Goal: Task Accomplishment & Management: Use online tool/utility

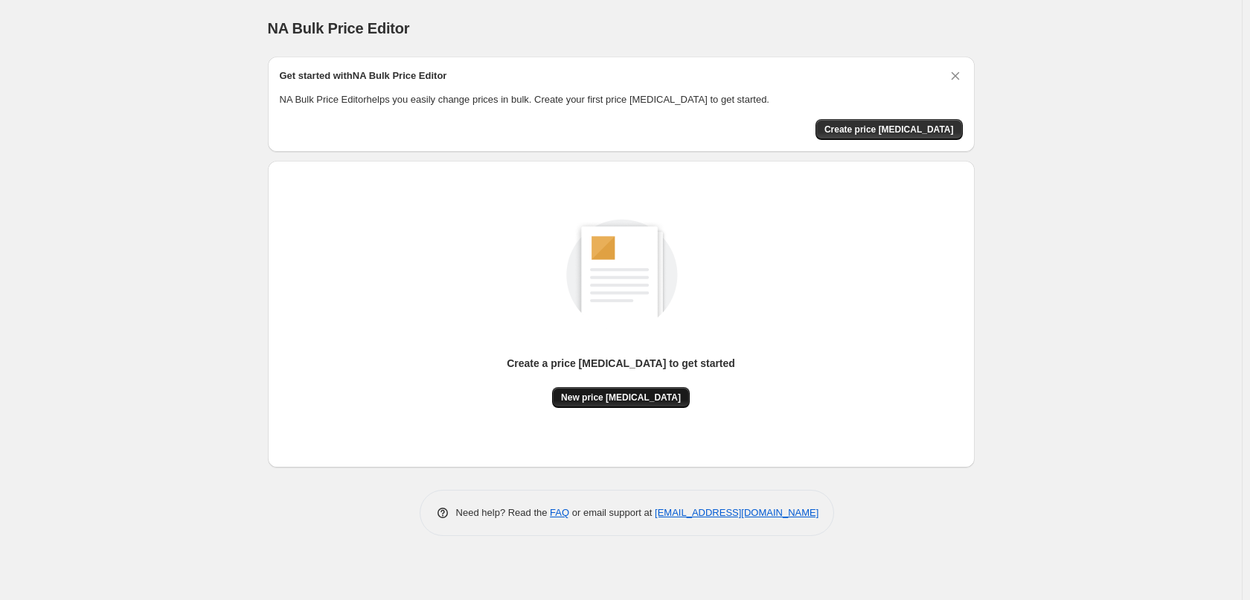
click at [654, 404] on button "New price change job" at bounding box center [621, 397] width 138 height 21
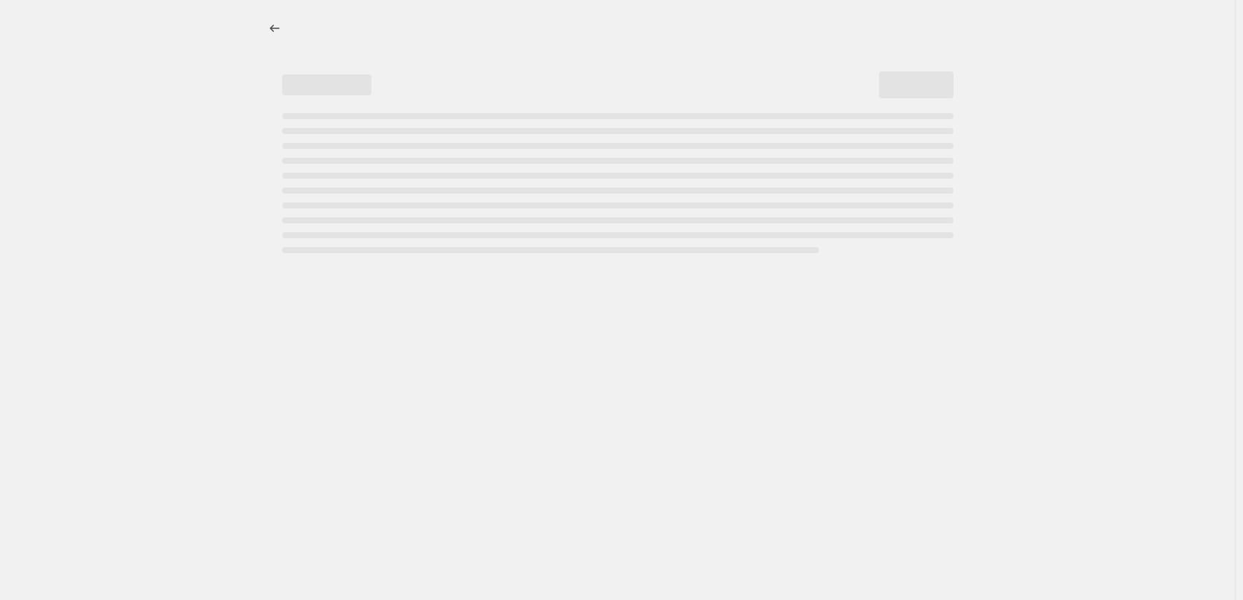
select select "percentage"
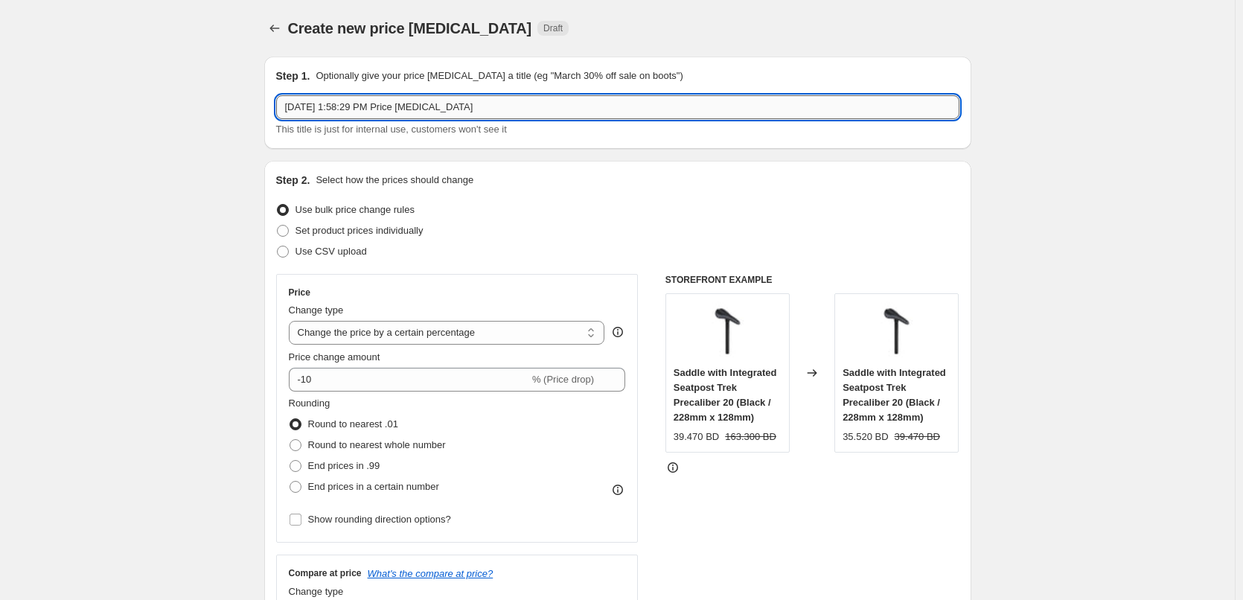
click at [447, 98] on input "Sep 18, 2025, 1:58:29 PM Price change job" at bounding box center [617, 107] width 683 height 24
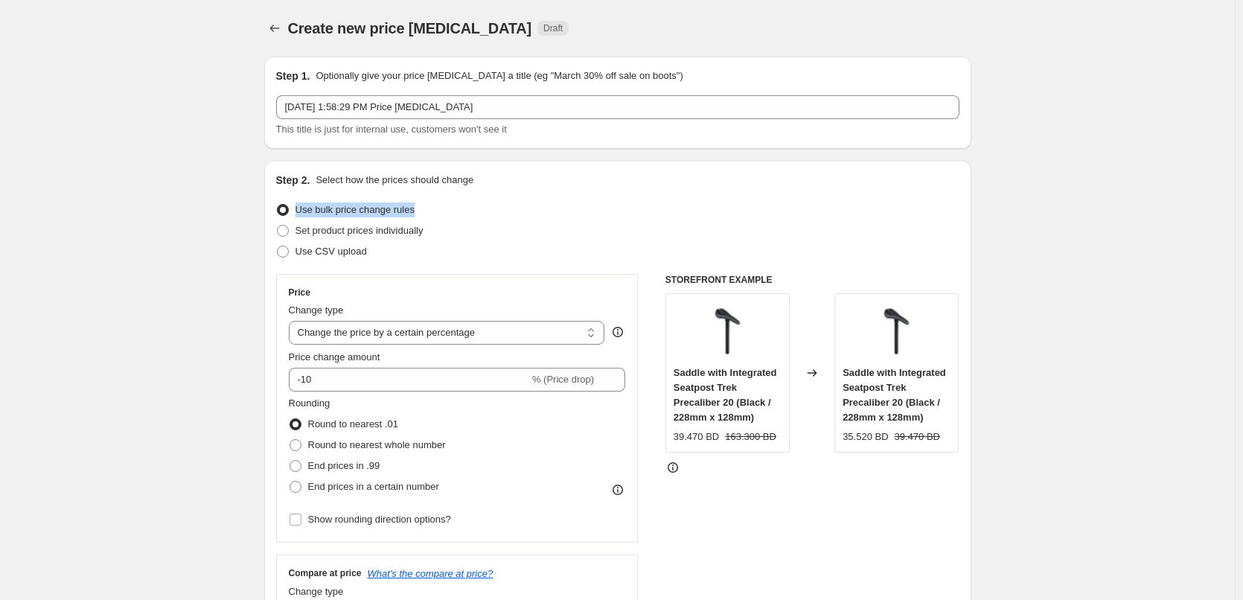
drag, startPoint x: 418, startPoint y: 211, endPoint x: 298, endPoint y: 207, distance: 120.6
click at [298, 207] on div "Use bulk price change rules" at bounding box center [617, 209] width 683 height 21
click at [288, 182] on div at bounding box center [288, 182] width 0 height 0
click at [470, 207] on div "Use bulk price change rules" at bounding box center [617, 209] width 683 height 21
click at [410, 231] on span "Set product prices individually" at bounding box center [359, 230] width 128 height 11
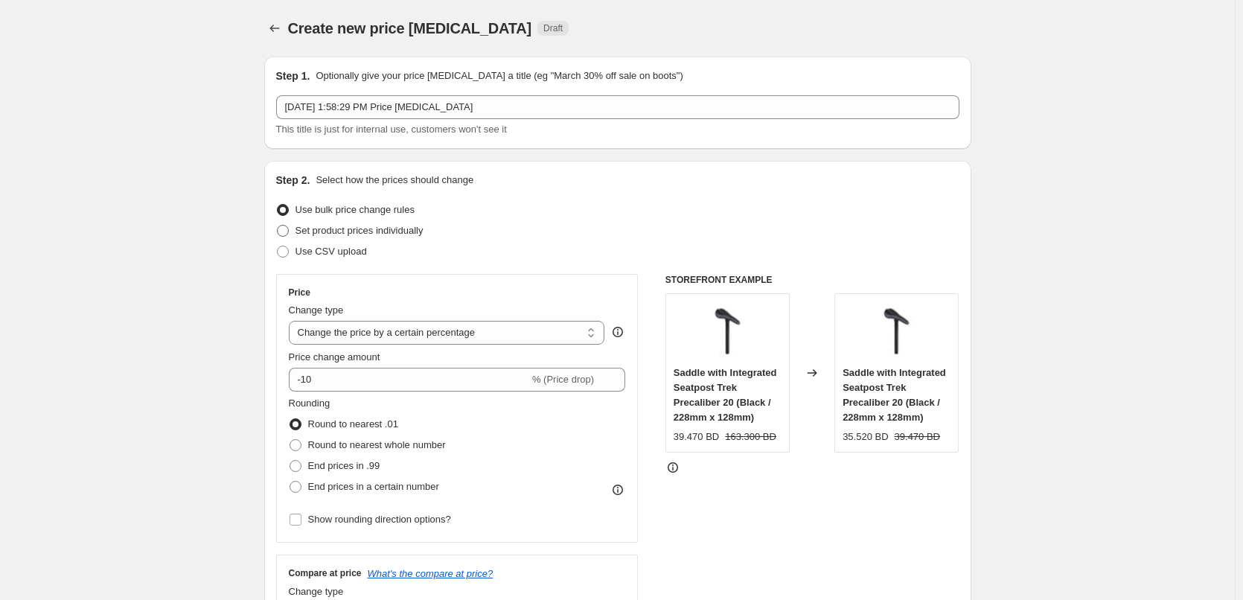
click at [278, 225] on input "Set product prices individually" at bounding box center [277, 225] width 1 height 1
radio input "true"
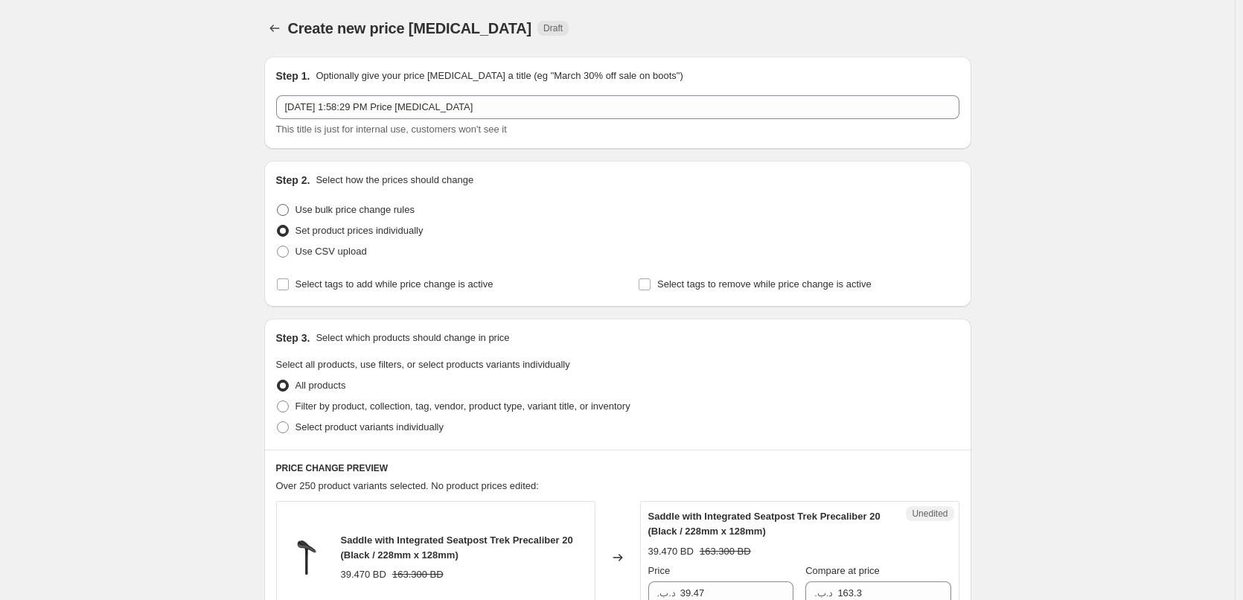
click at [387, 214] on span "Use bulk price change rules" at bounding box center [354, 209] width 119 height 11
click at [278, 205] on input "Use bulk price change rules" at bounding box center [277, 204] width 1 height 1
radio input "true"
select select "percentage"
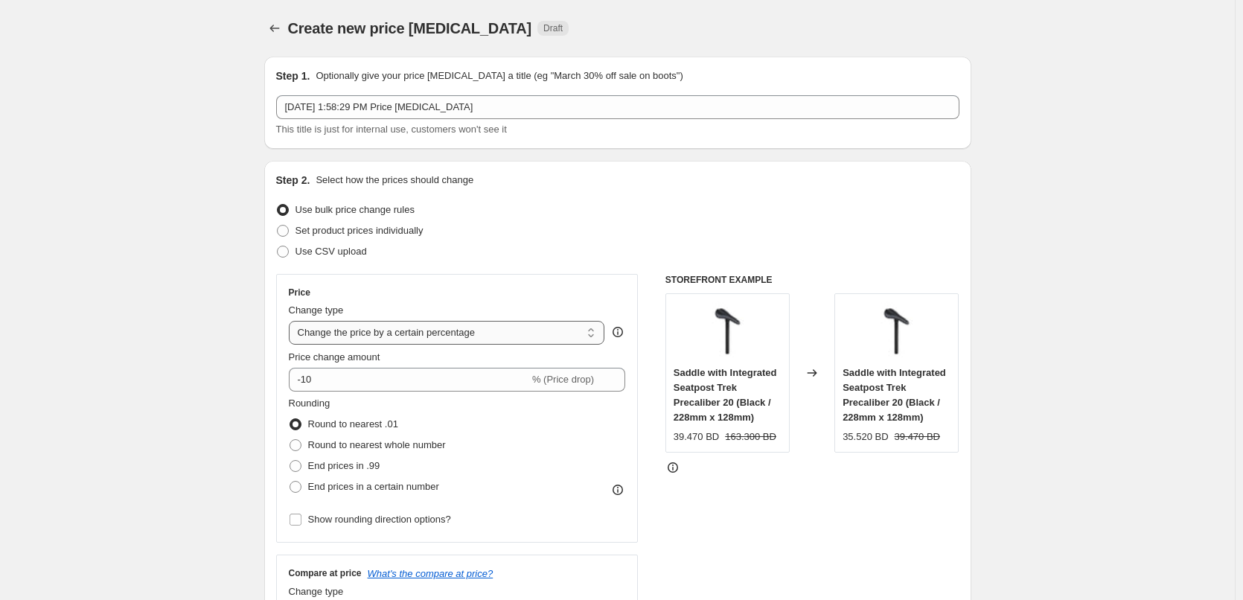
click at [385, 333] on select "Change the price to a certain amount Change the price by a certain amount Chang…" at bounding box center [447, 333] width 316 height 24
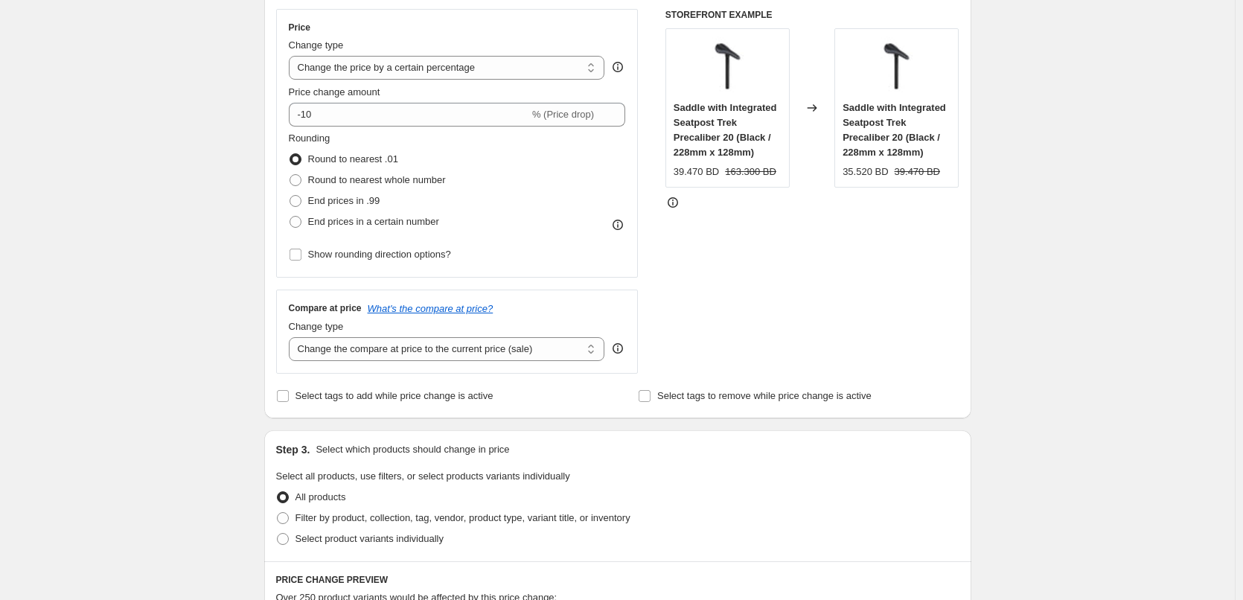
scroll to position [298, 0]
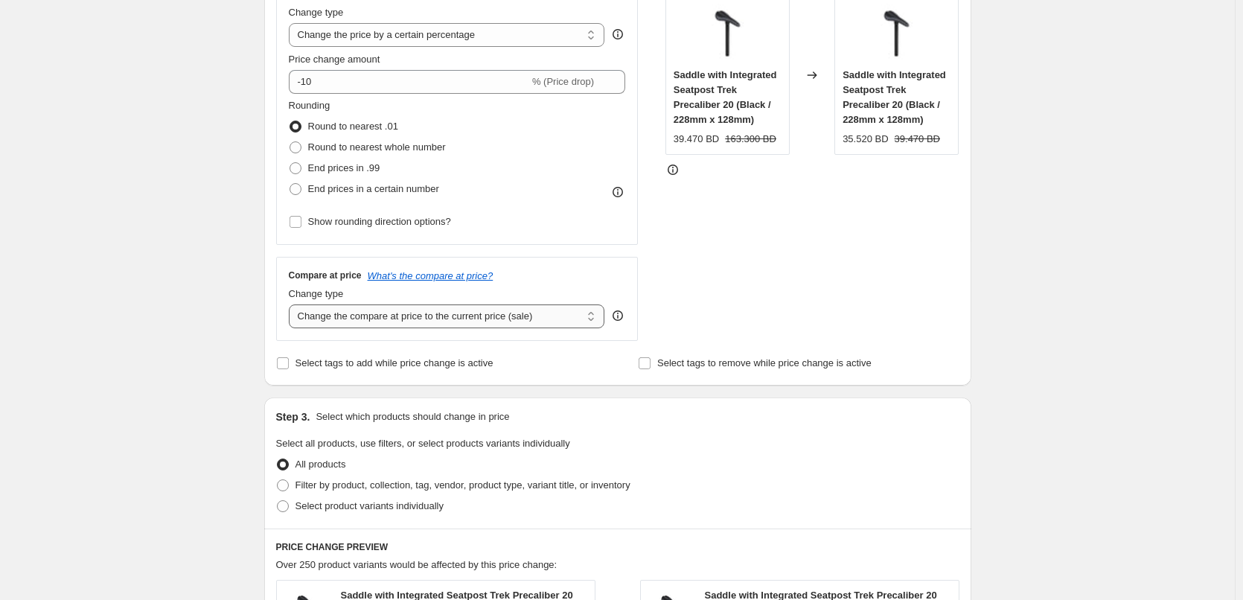
click at [358, 317] on select "Change the compare at price to the current price (sale) Change the compare at p…" at bounding box center [447, 316] width 316 height 24
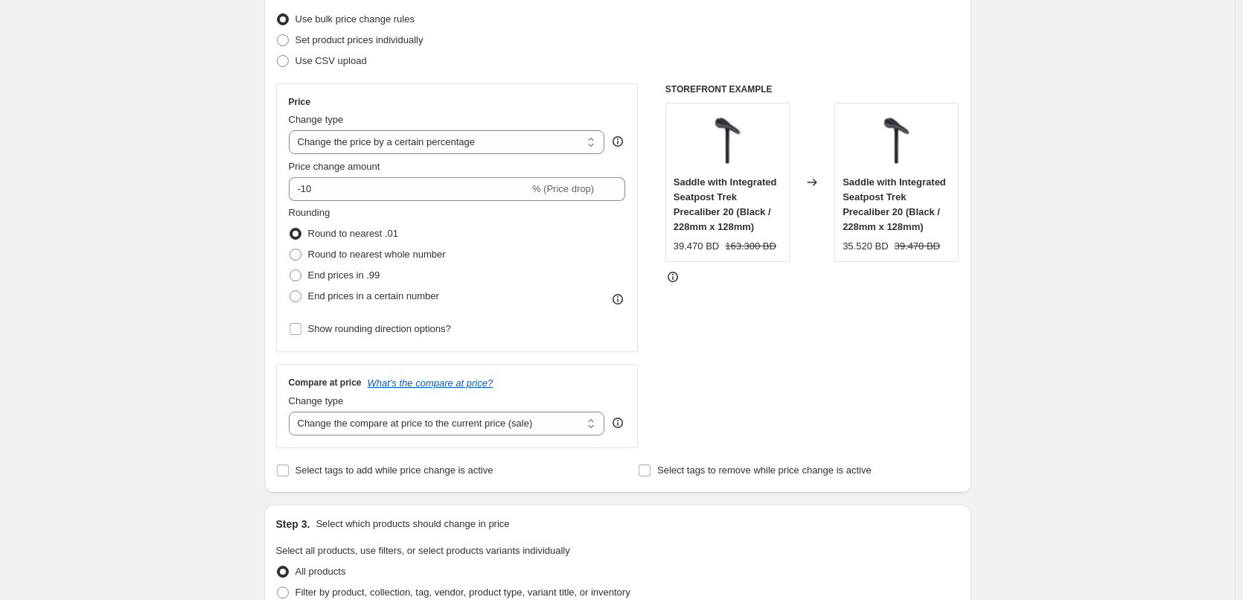
scroll to position [0, 0]
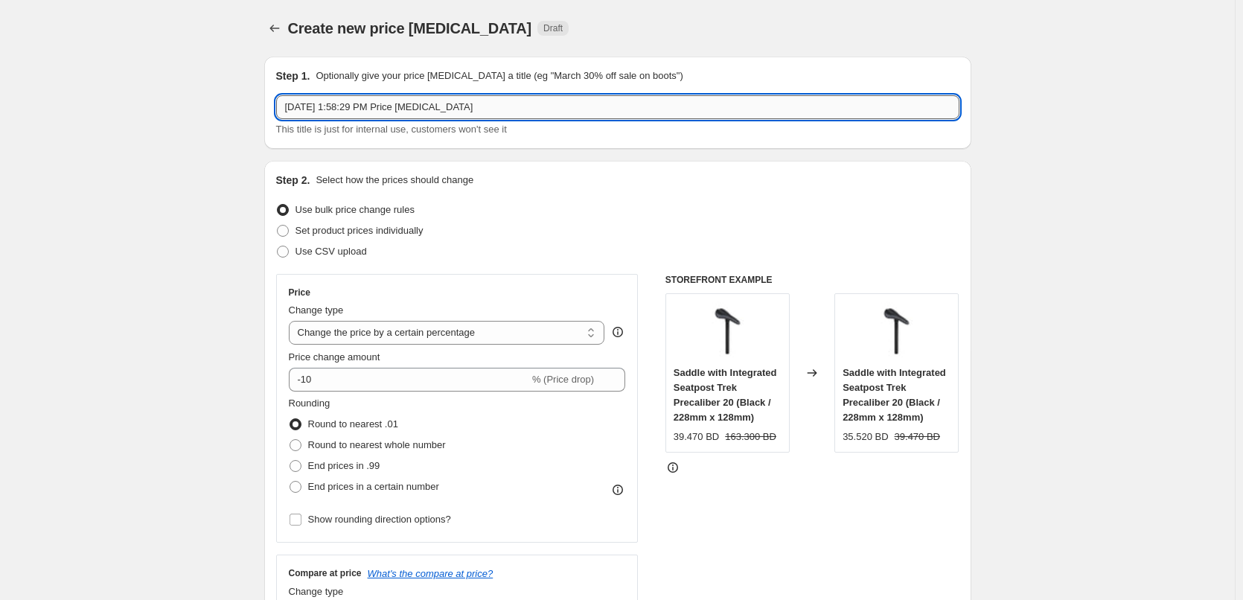
click at [499, 118] on input "Sep 18, 2025, 1:58:29 PM Price change job" at bounding box center [617, 107] width 683 height 24
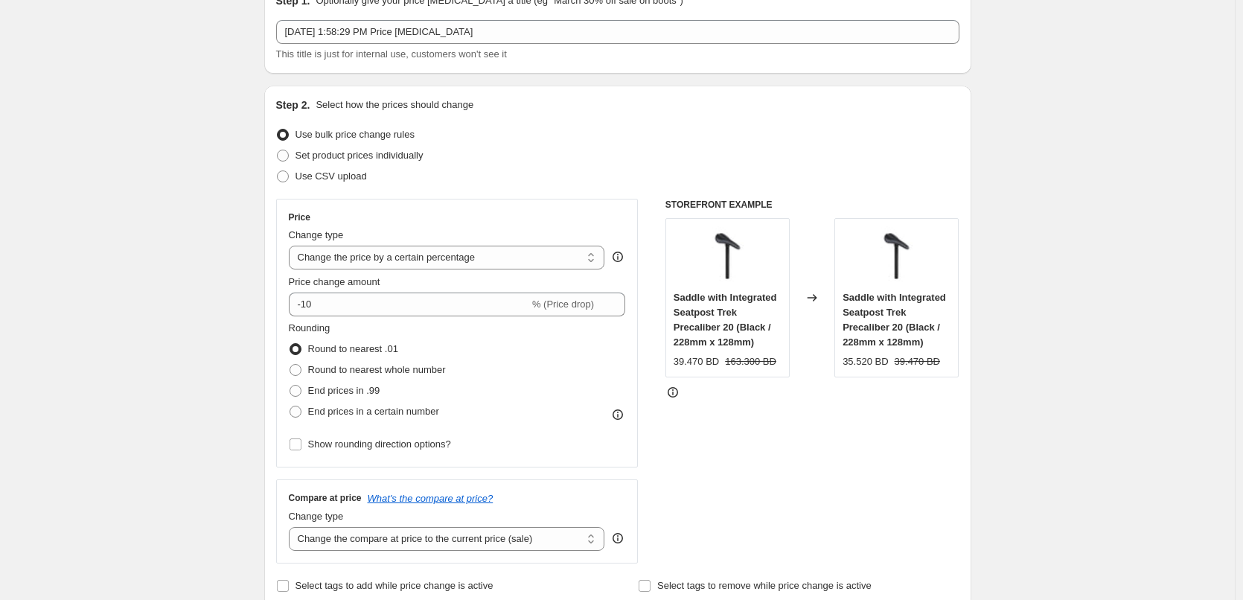
scroll to position [74, 0]
drag, startPoint x: 286, startPoint y: 261, endPoint x: 380, endPoint y: 261, distance: 94.5
click at [380, 261] on div "Price Change type Change the price to a certain amount Change the price by a ce…" at bounding box center [457, 333] width 362 height 269
click at [380, 261] on select "Change the price to a certain amount Change the price by a certain amount Chang…" at bounding box center [447, 258] width 316 height 24
click at [531, 172] on div "Use CSV upload" at bounding box center [617, 177] width 683 height 21
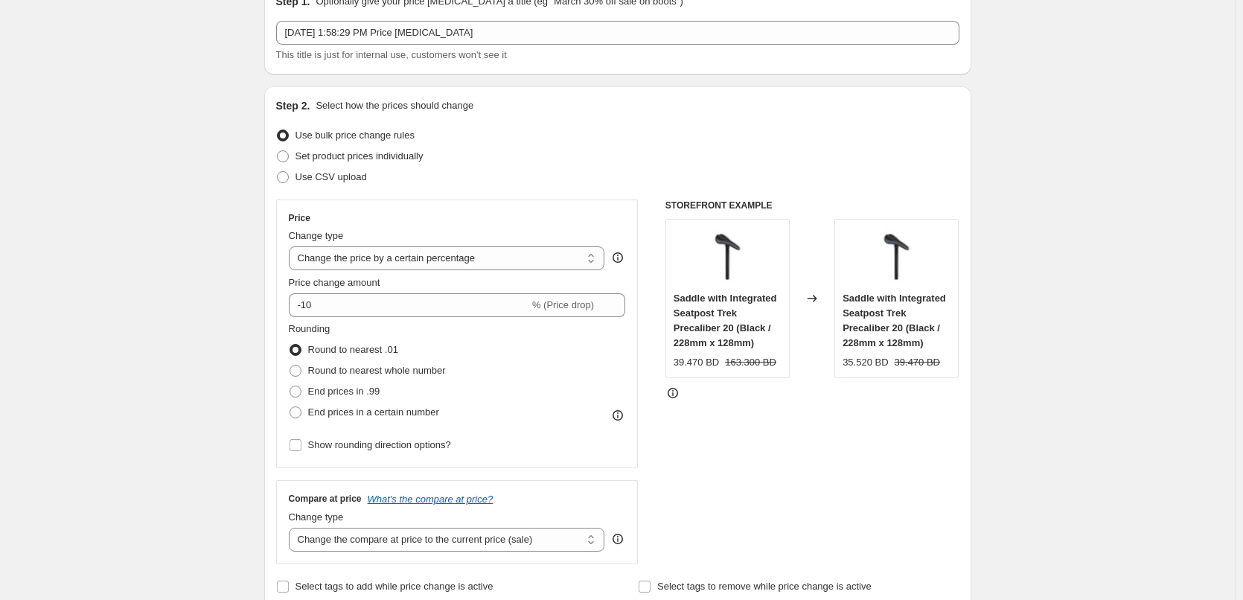
click at [441, 158] on div "Set product prices individually" at bounding box center [617, 156] width 683 height 21
click at [431, 163] on div at bounding box center [431, 163] width 0 height 0
click at [447, 156] on div "Set product prices individually" at bounding box center [617, 156] width 683 height 21
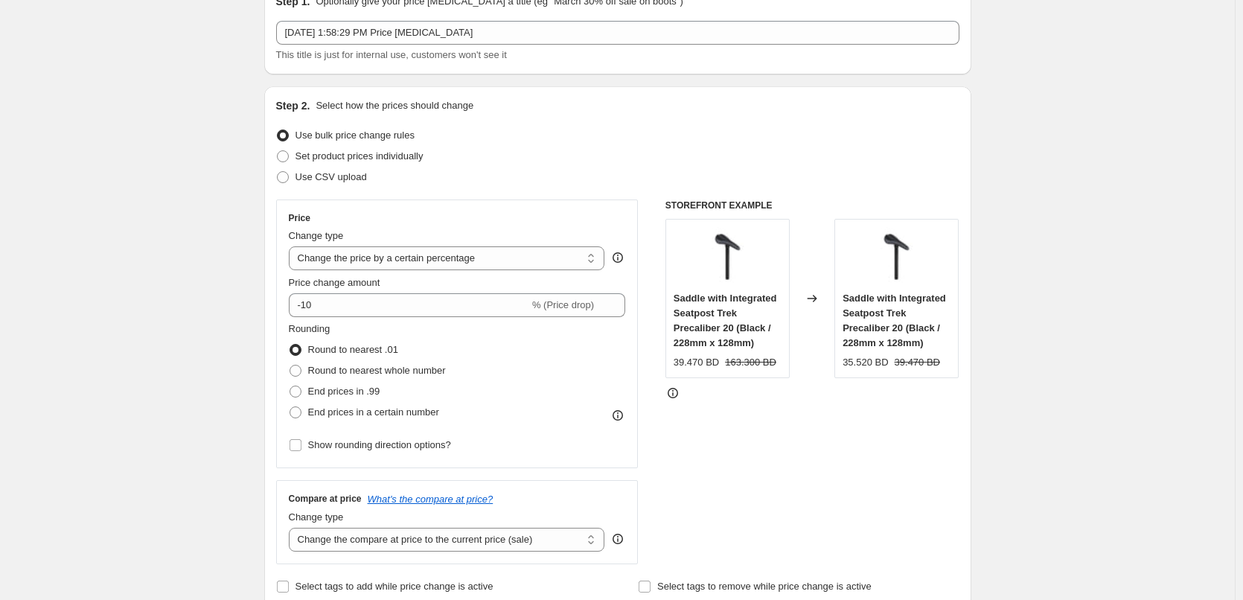
click at [451, 139] on div "Use bulk price change rules" at bounding box center [617, 135] width 683 height 21
click at [441, 142] on div at bounding box center [441, 142] width 0 height 0
click at [455, 132] on div "Use bulk price change rules" at bounding box center [617, 135] width 683 height 21
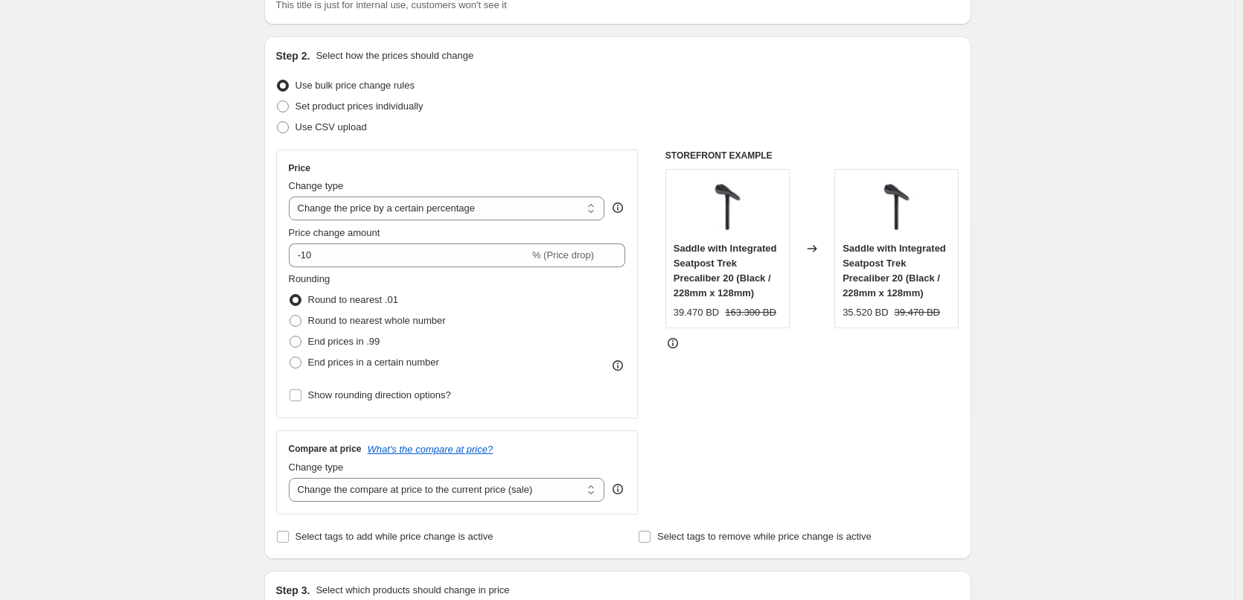
scroll to position [223, 0]
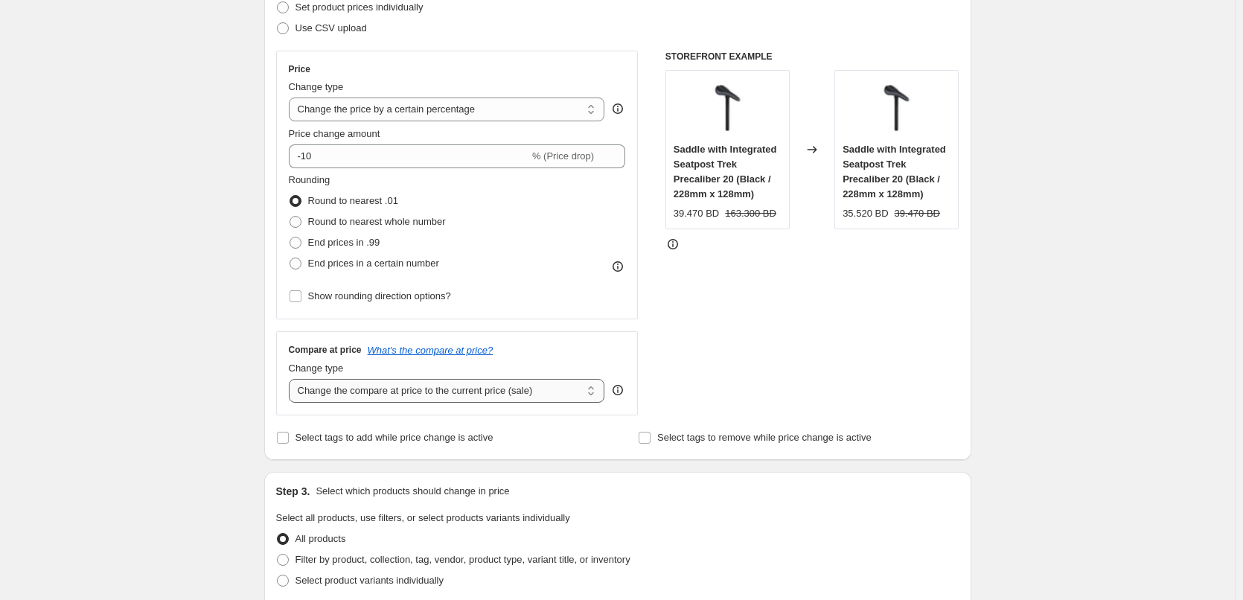
click at [330, 387] on select "Change the compare at price to the current price (sale) Change the compare at p…" at bounding box center [447, 391] width 316 height 24
click at [327, 371] on span "Change type" at bounding box center [316, 367] width 55 height 11
click at [327, 379] on select "Change the compare at price to the current price (sale) Change the compare at p…" at bounding box center [447, 391] width 316 height 24
click at [327, 371] on span "Change type" at bounding box center [316, 367] width 55 height 11
click at [327, 379] on select "Change the compare at price to the current price (sale) Change the compare at p…" at bounding box center [447, 391] width 316 height 24
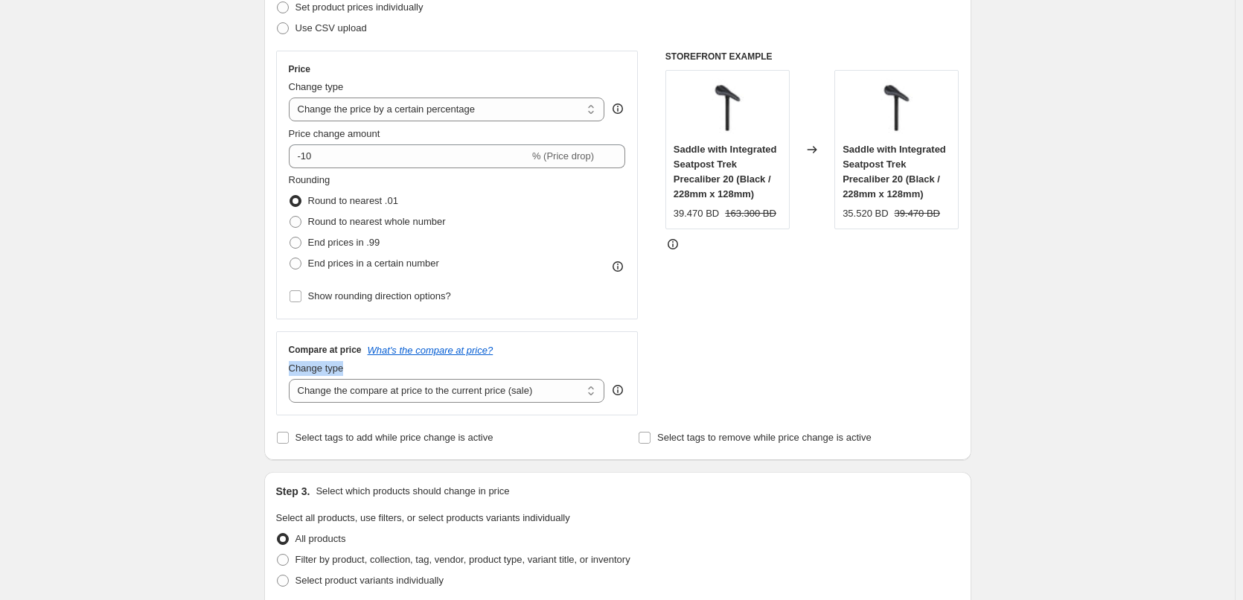
click at [327, 371] on span "Change type" at bounding box center [316, 367] width 55 height 11
click at [327, 379] on select "Change the compare at price to the current price (sale) Change the compare at p…" at bounding box center [447, 391] width 316 height 24
click at [317, 376] on div at bounding box center [317, 376] width 0 height 0
click at [327, 374] on span "Change type" at bounding box center [316, 367] width 55 height 11
click at [327, 379] on select "Change the compare at price to the current price (sale) Change the compare at p…" at bounding box center [447, 391] width 316 height 24
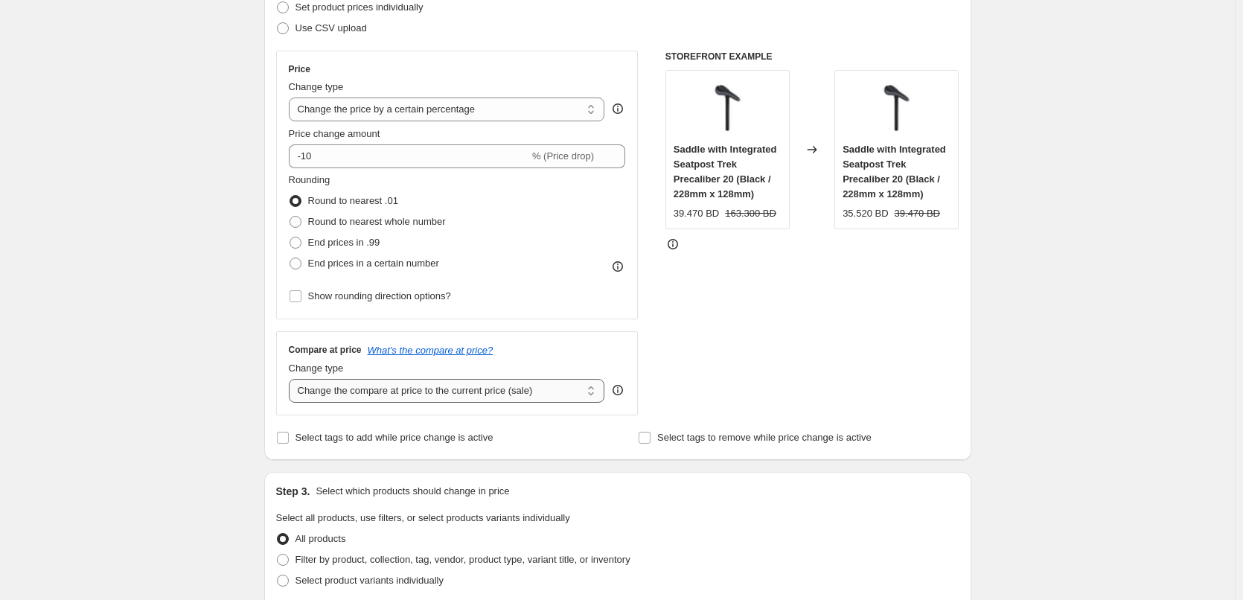
click at [333, 394] on select "Change the compare at price to the current price (sale) Change the compare at p…" at bounding box center [447, 391] width 316 height 24
click at [173, 400] on div "Create new price change job. This page is ready Create new price change job Dra…" at bounding box center [617, 523] width 1234 height 1492
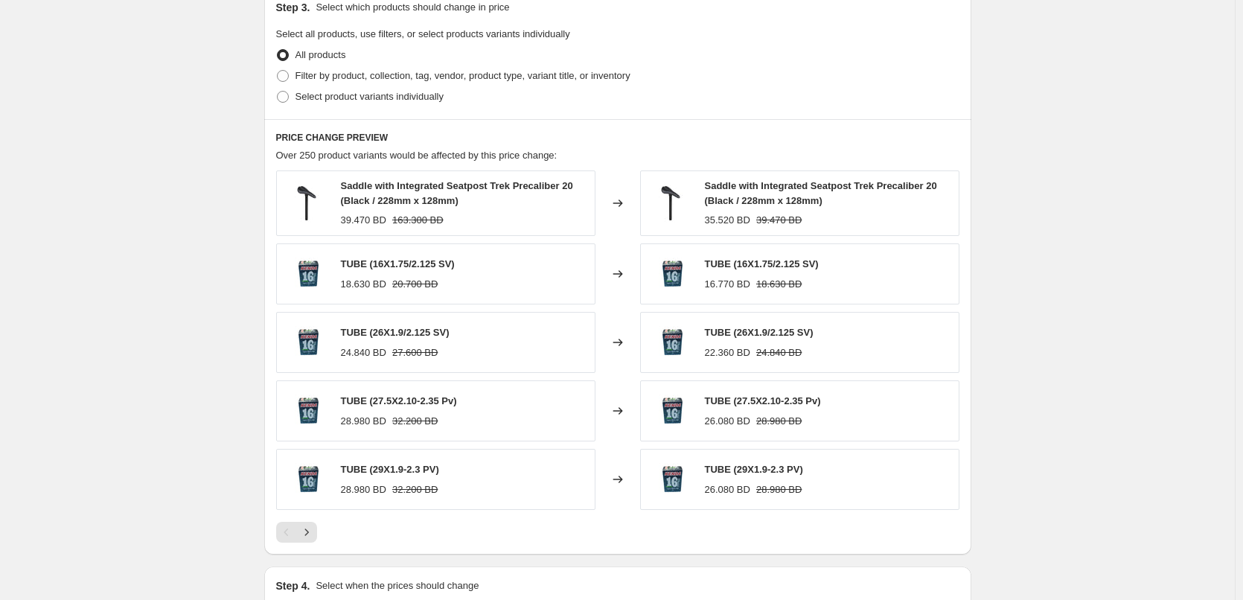
scroll to position [893, 0]
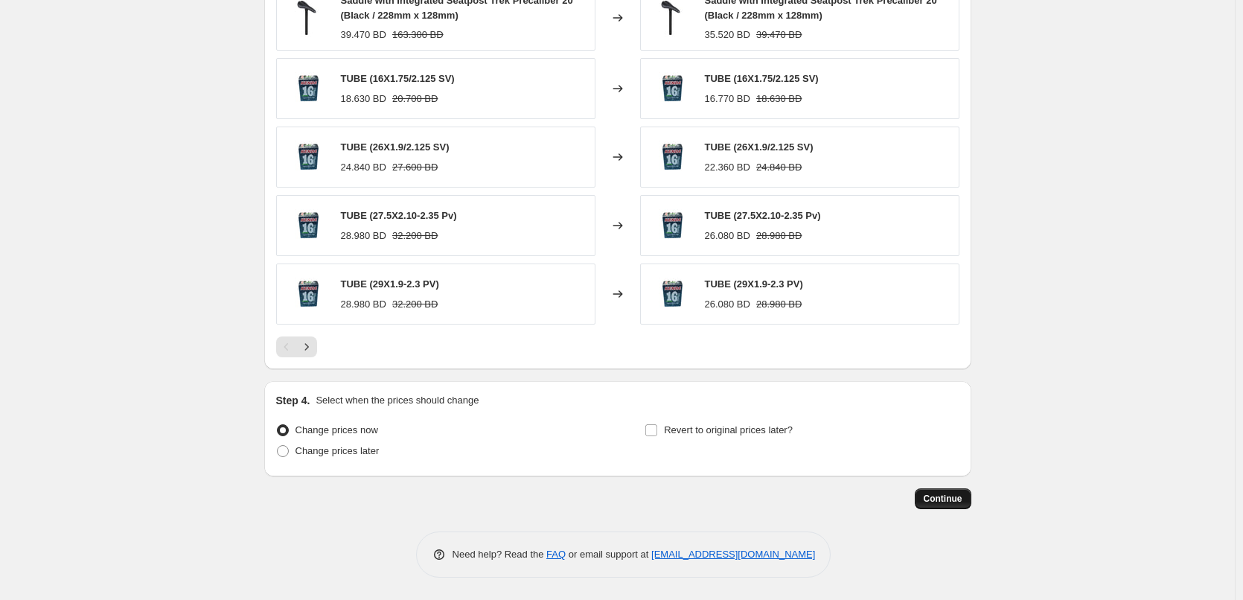
click at [926, 499] on button "Continue" at bounding box center [943, 498] width 57 height 21
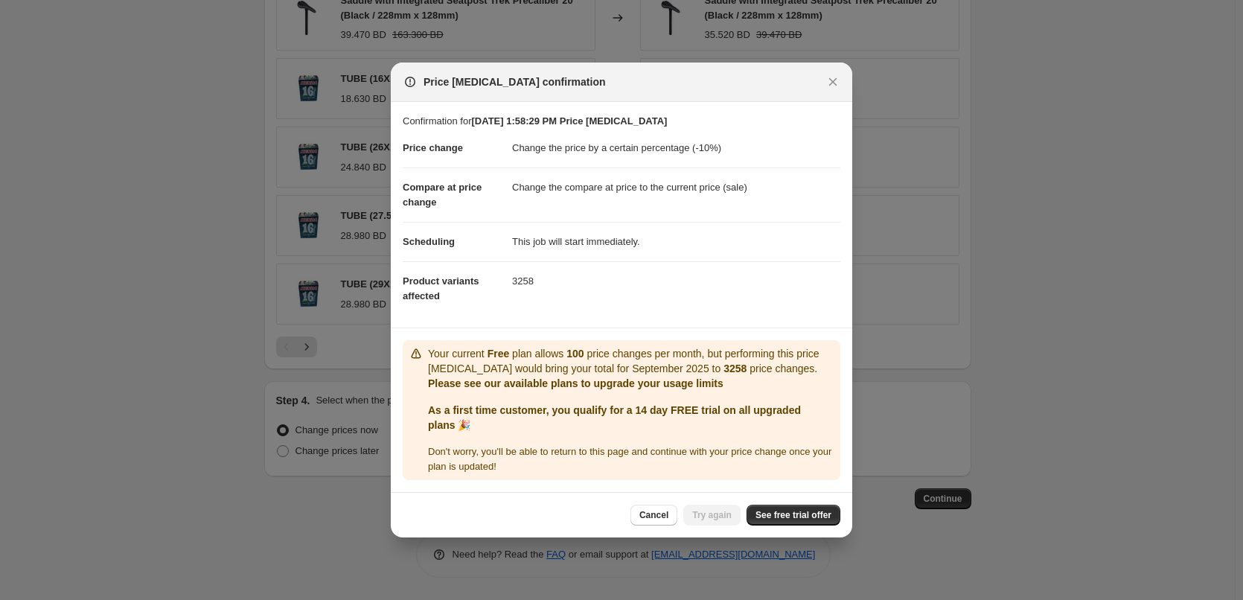
click at [651, 409] on b "As a first time customer, you qualify for a 14 day FREE trial on all upgraded p…" at bounding box center [614, 417] width 373 height 27
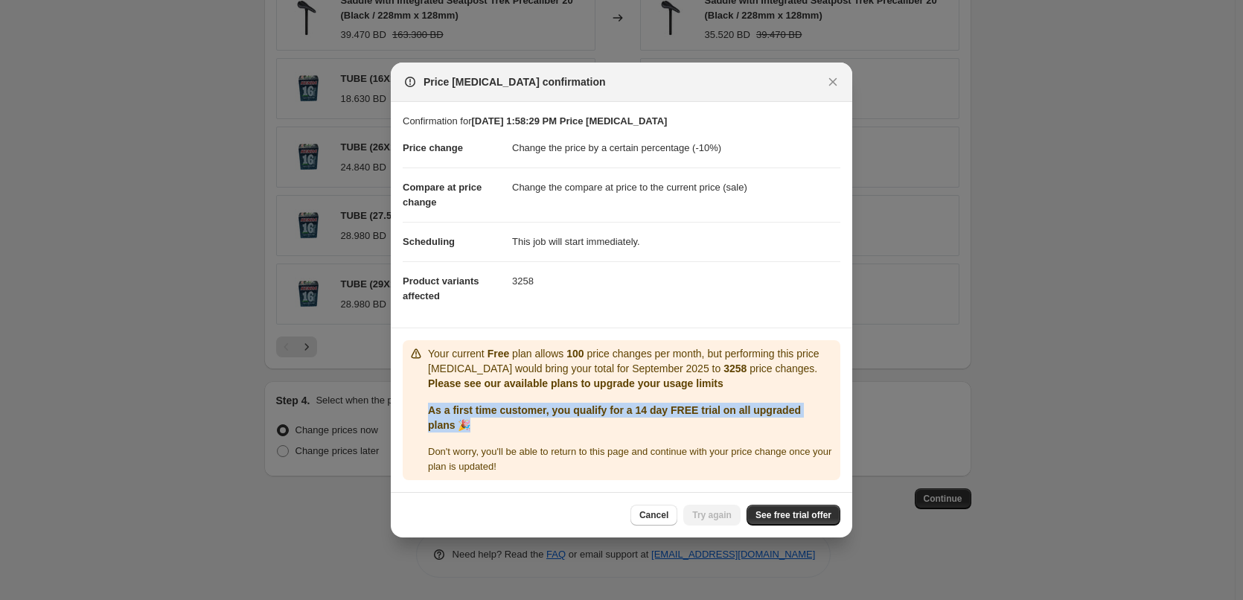
click at [651, 409] on b "As a first time customer, you qualify for a 14 day FREE trial on all upgraded p…" at bounding box center [614, 417] width 373 height 27
click at [641, 382] on div at bounding box center [641, 382] width 0 height 0
click at [641, 402] on div "Your current Free plan allows 100 price changes per month, but performing this …" at bounding box center [631, 410] width 406 height 128
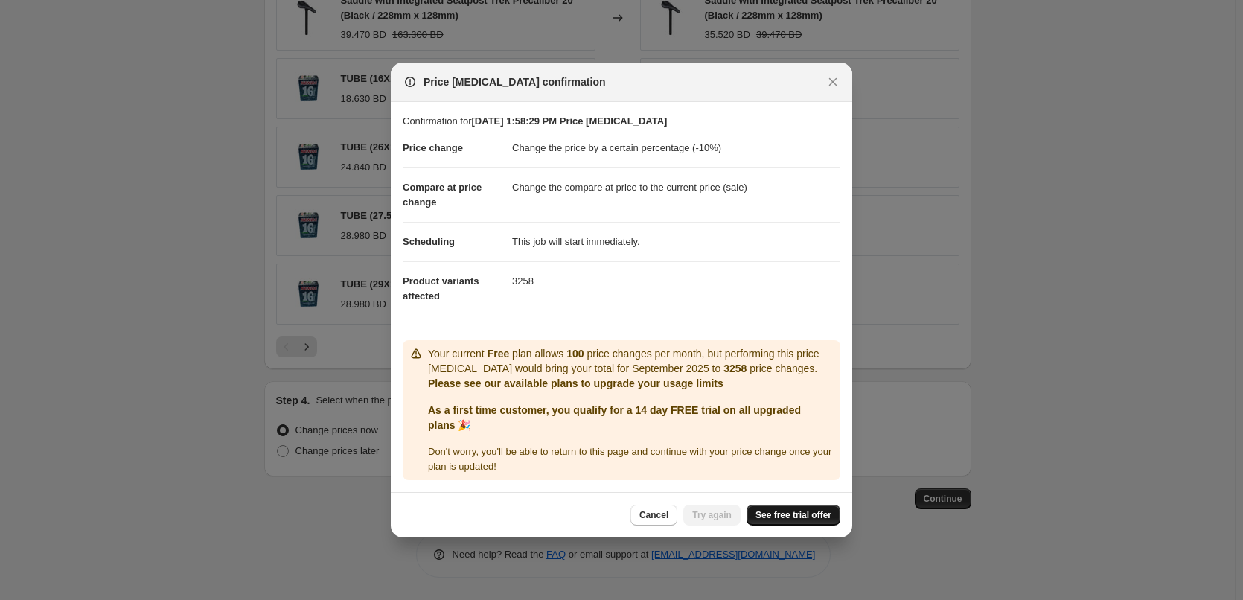
click at [765, 520] on span "See free trial offer" at bounding box center [793, 515] width 76 height 12
click at [712, 515] on span "Try again" at bounding box center [711, 515] width 39 height 12
click at [834, 80] on icon "Close" at bounding box center [833, 82] width 8 height 8
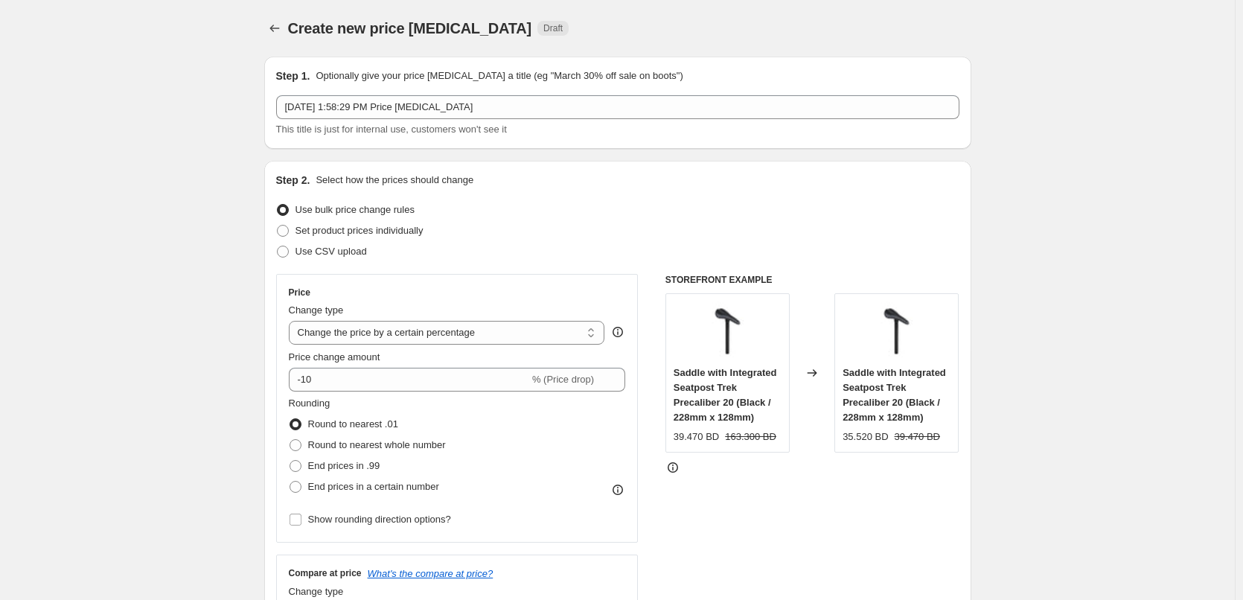
scroll to position [893, 0]
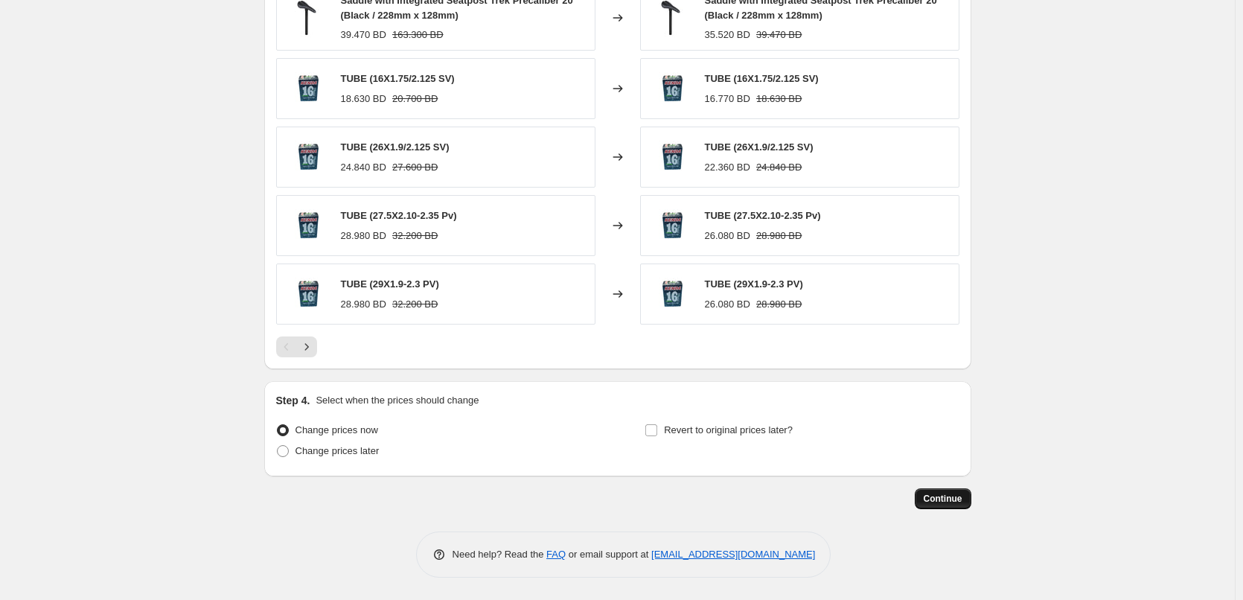
click at [952, 502] on span "Continue" at bounding box center [942, 499] width 39 height 12
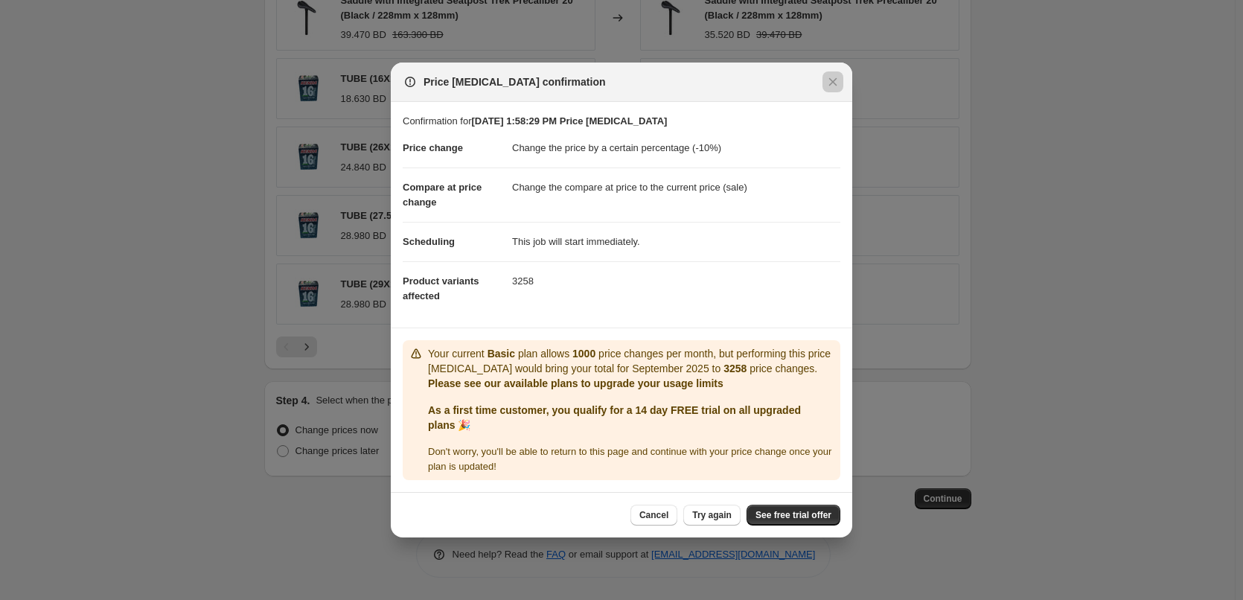
click at [964, 145] on div at bounding box center [621, 300] width 1243 height 600
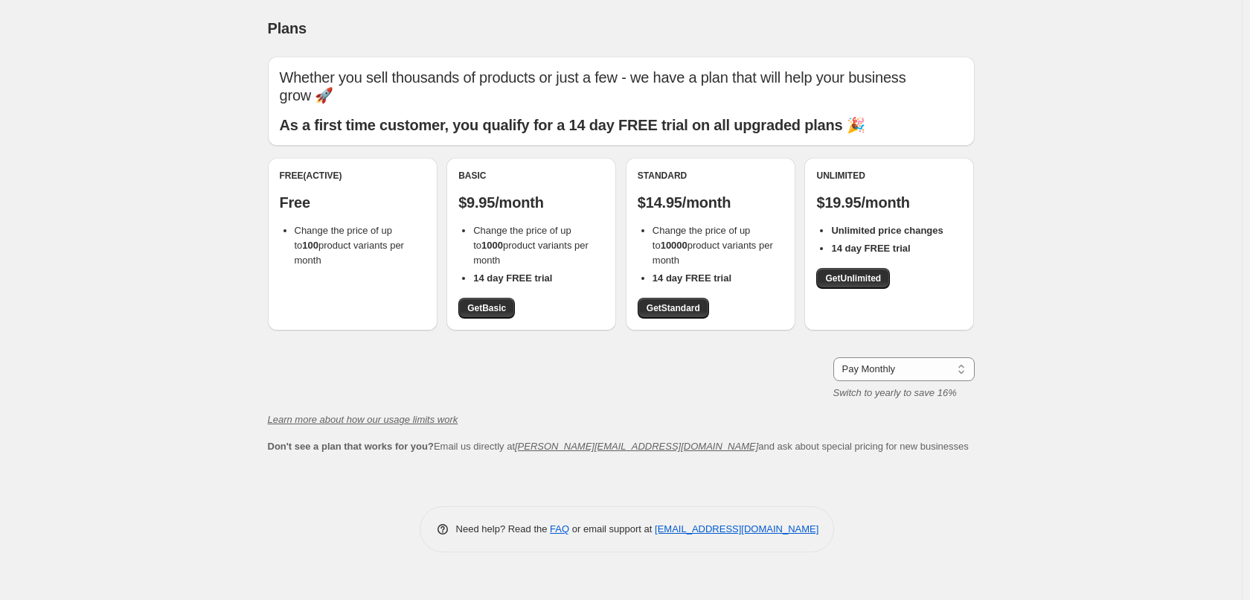
click at [372, 250] on span "Change the price of up to 100 product variants per month" at bounding box center [349, 245] width 109 height 41
click at [362, 252] on div at bounding box center [362, 252] width 0 height 0
click at [365, 232] on span "Change the price of up to 100 product variants per month" at bounding box center [349, 245] width 109 height 41
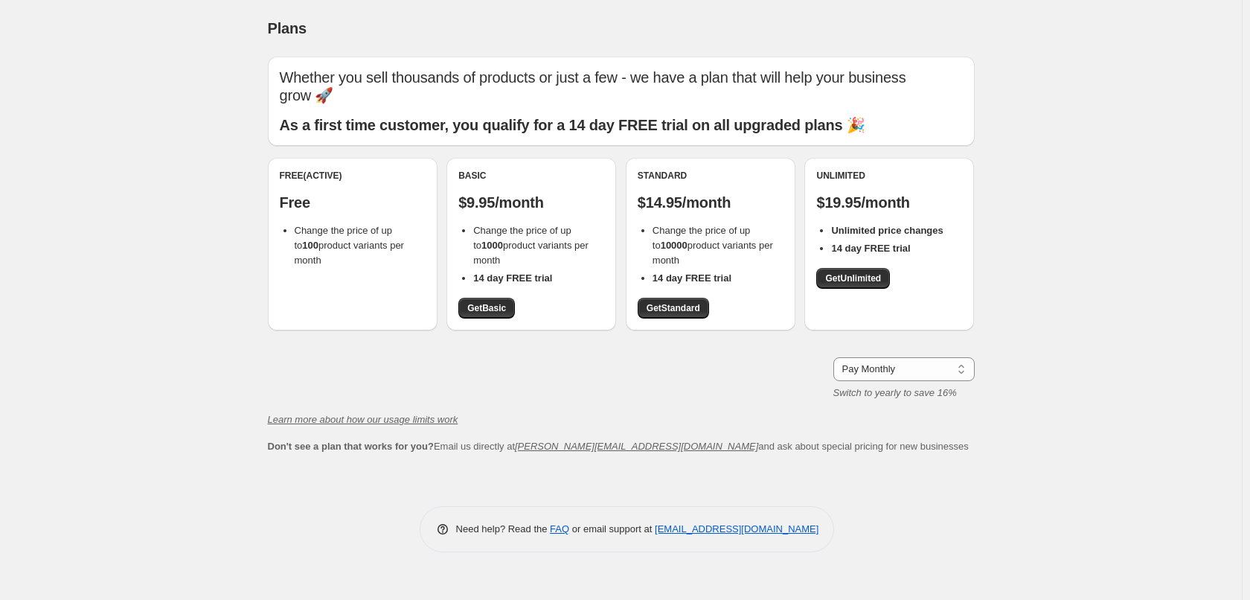
click at [493, 280] on b "14 day FREE trial" at bounding box center [512, 277] width 79 height 11
click at [483, 251] on div at bounding box center [483, 251] width 0 height 0
click at [526, 273] on b "14 day FREE trial" at bounding box center [512, 277] width 79 height 11
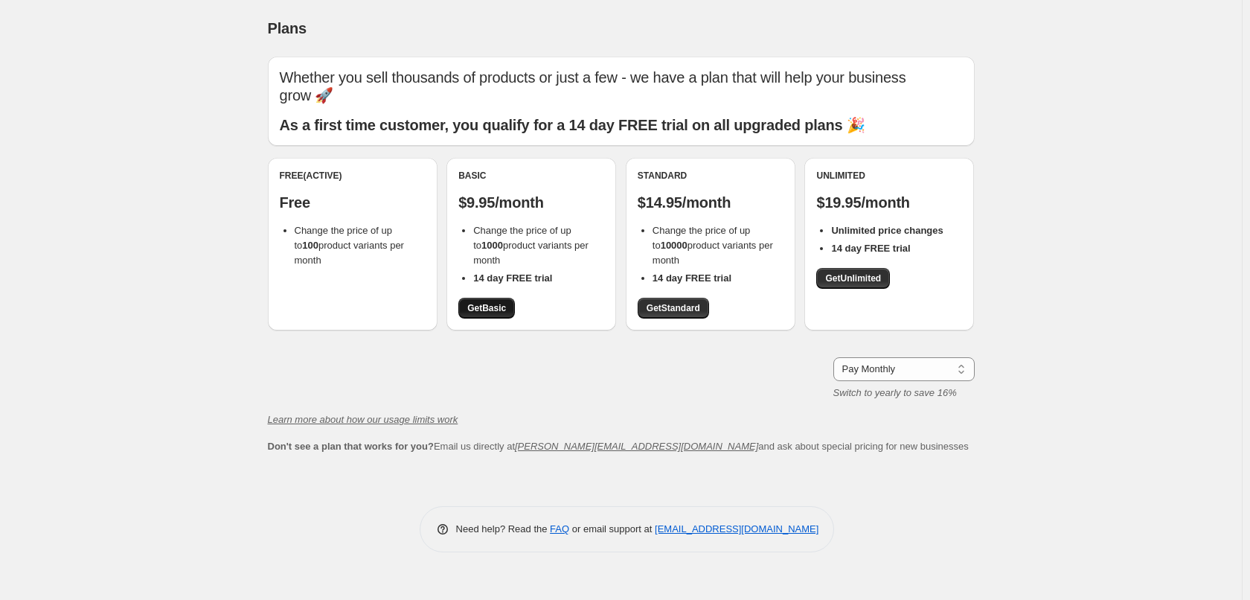
click at [501, 303] on span "Get Basic" at bounding box center [486, 308] width 39 height 12
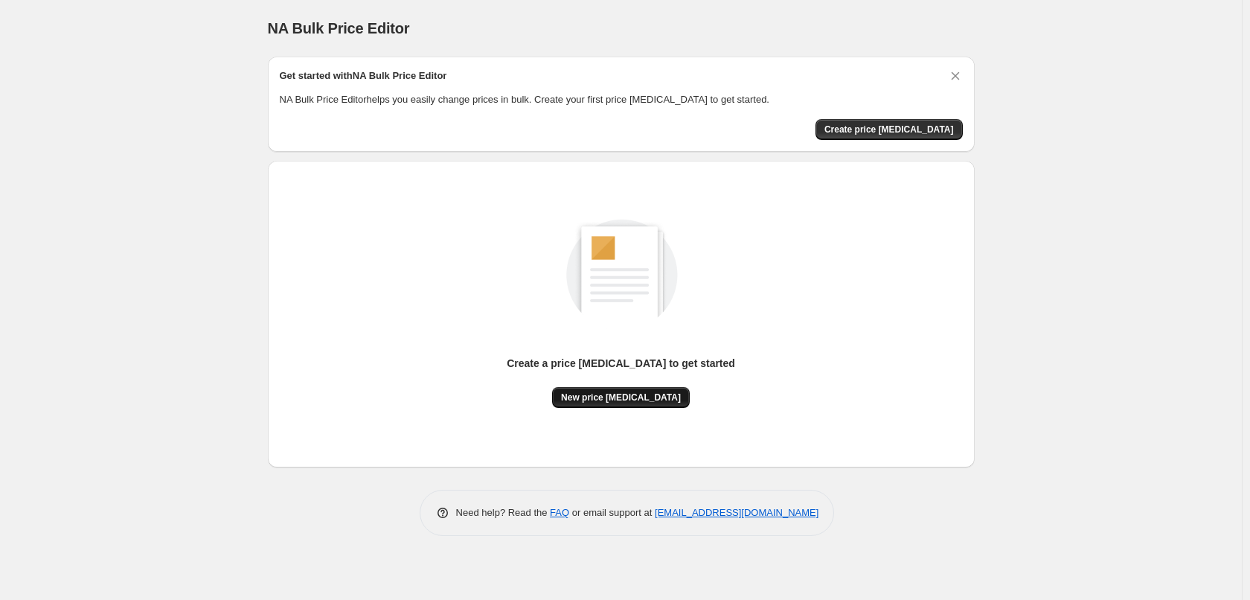
click at [638, 406] on button "New price [MEDICAL_DATA]" at bounding box center [621, 397] width 138 height 21
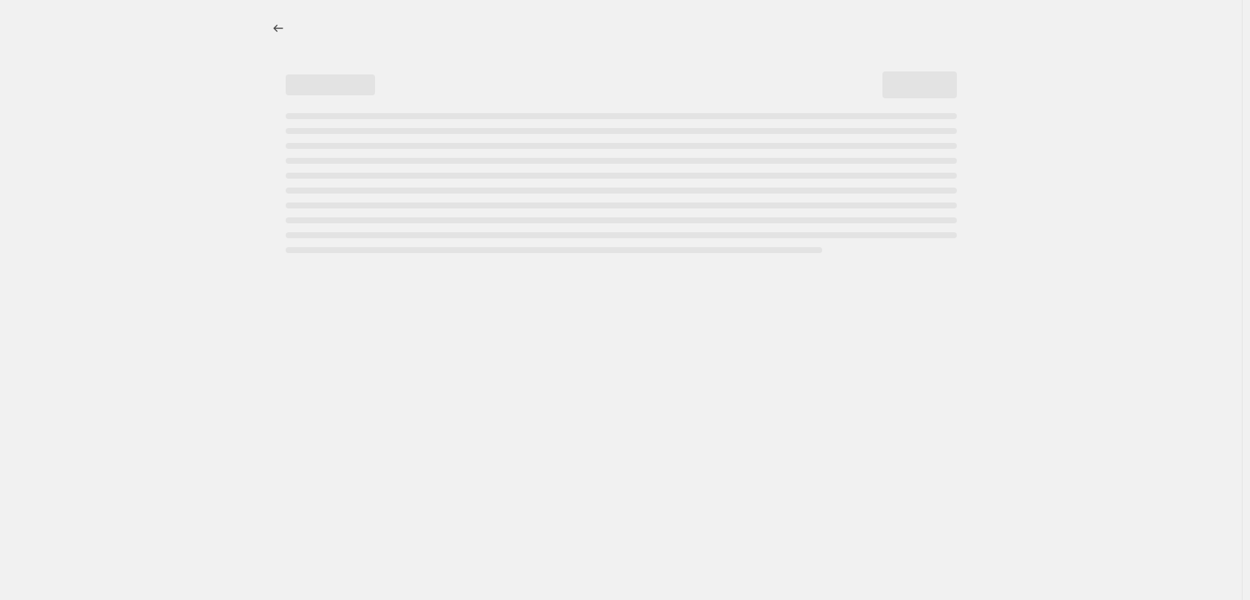
select select "percentage"
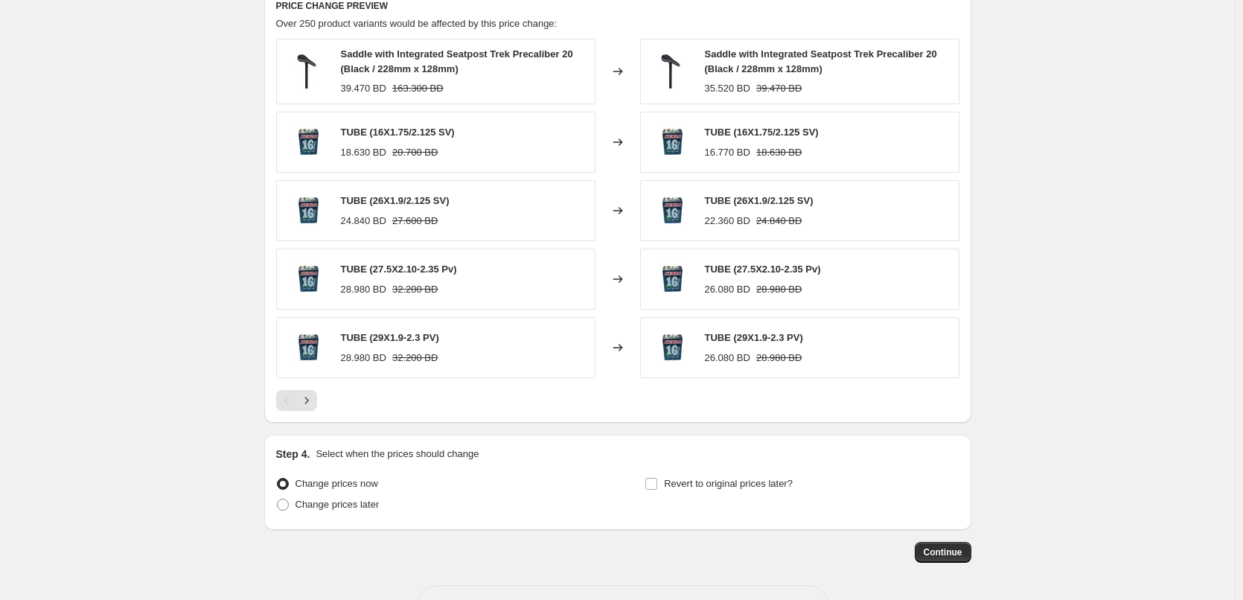
scroll to position [893, 0]
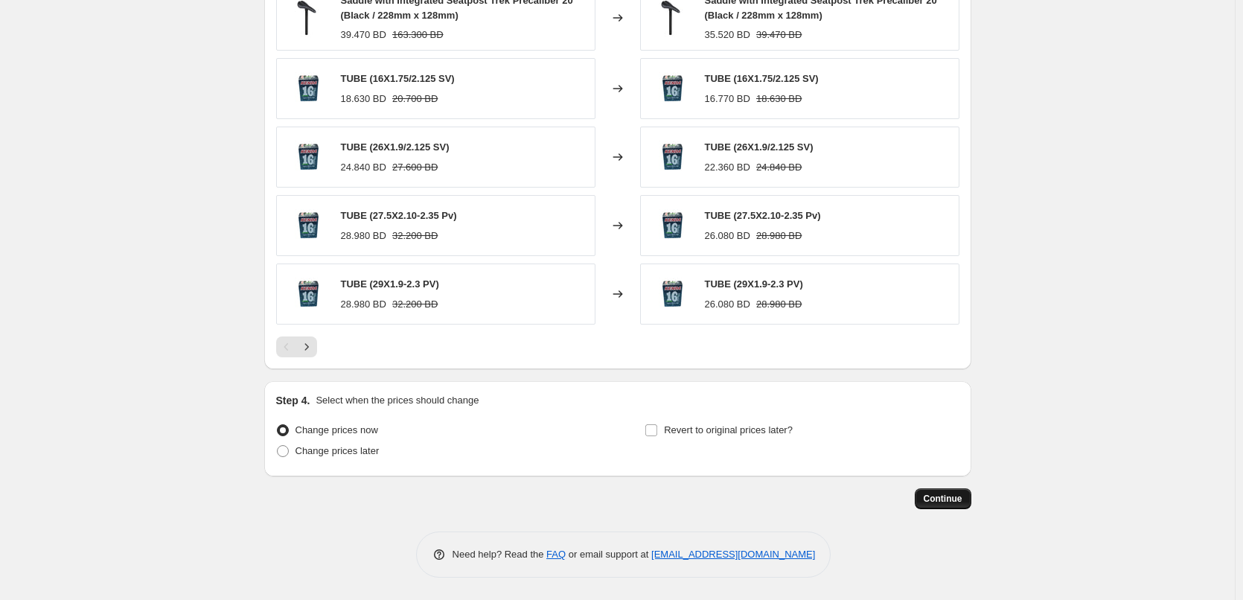
click at [953, 502] on span "Continue" at bounding box center [942, 499] width 39 height 12
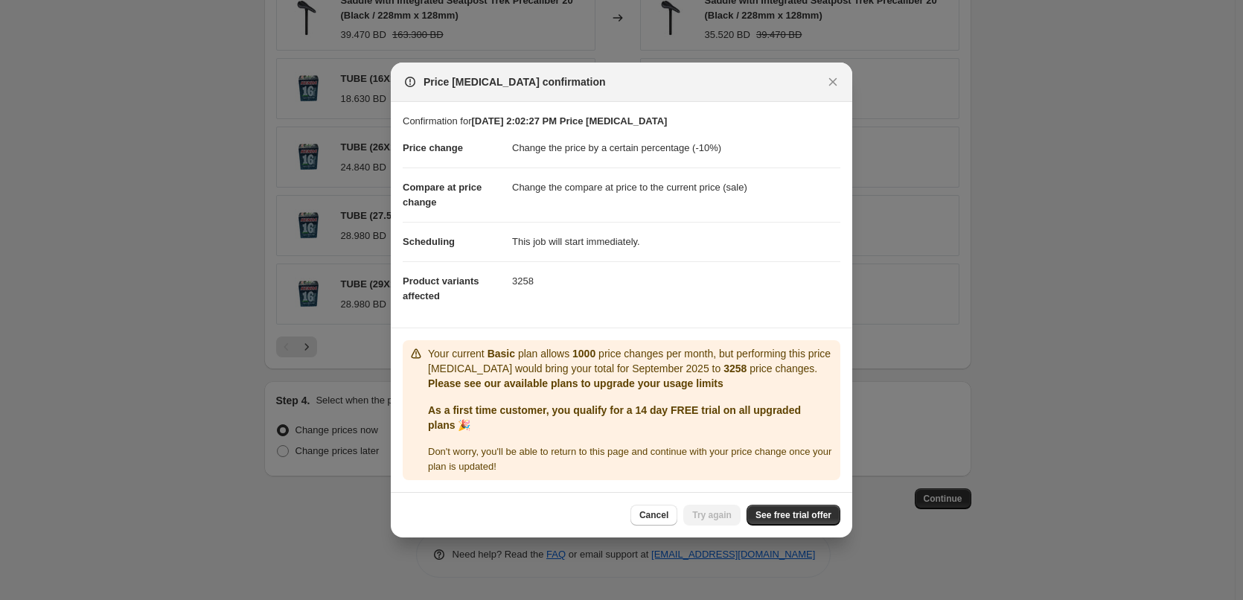
click at [548, 351] on p "Your current Basic plan allows 1000 price changes per month, but performing thi…" at bounding box center [631, 361] width 406 height 30
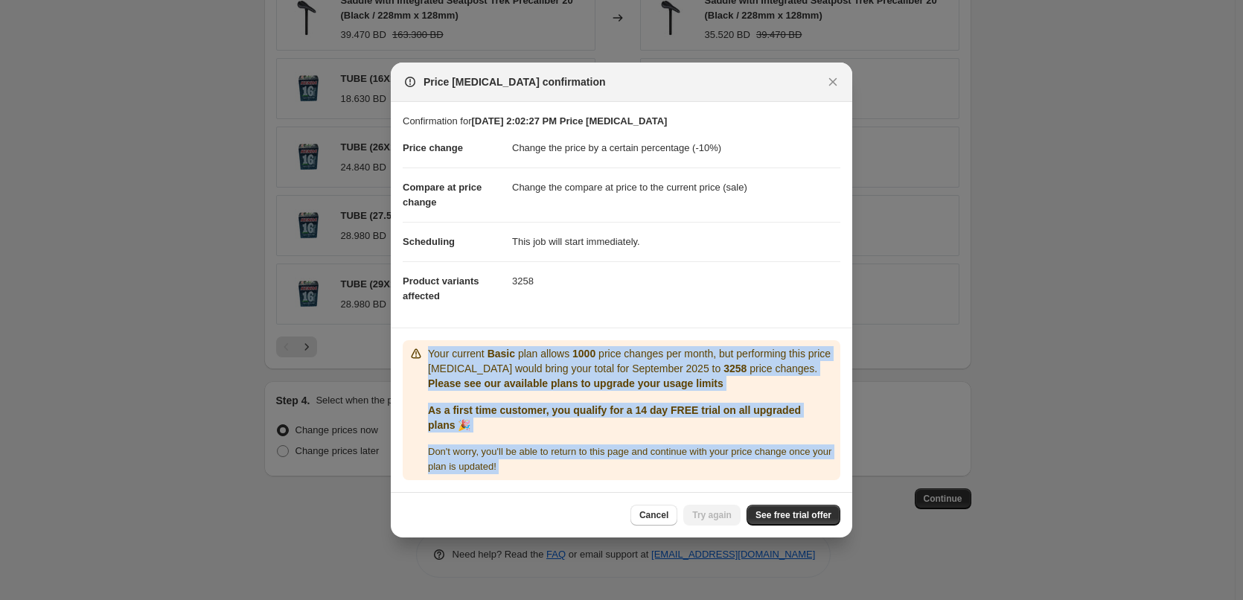
drag, startPoint x: 548, startPoint y: 351, endPoint x: 551, endPoint y: 456, distance: 105.0
click at [551, 456] on div "Your current Basic plan allows 1000 price changes per month, but performing thi…" at bounding box center [631, 410] width 406 height 128
click at [786, 525] on div "Cancel Try again See free trial offer" at bounding box center [621, 514] width 461 height 45
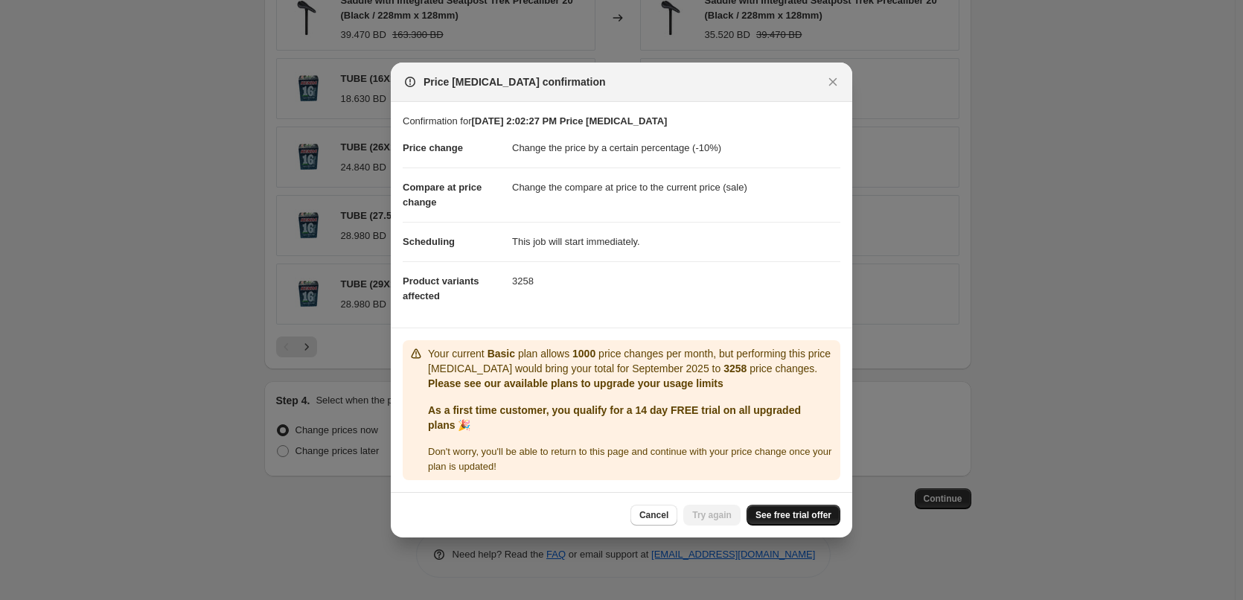
click at [787, 522] on link "See free trial offer" at bounding box center [793, 515] width 94 height 21
click at [580, 350] on b "1000" at bounding box center [583, 354] width 23 height 12
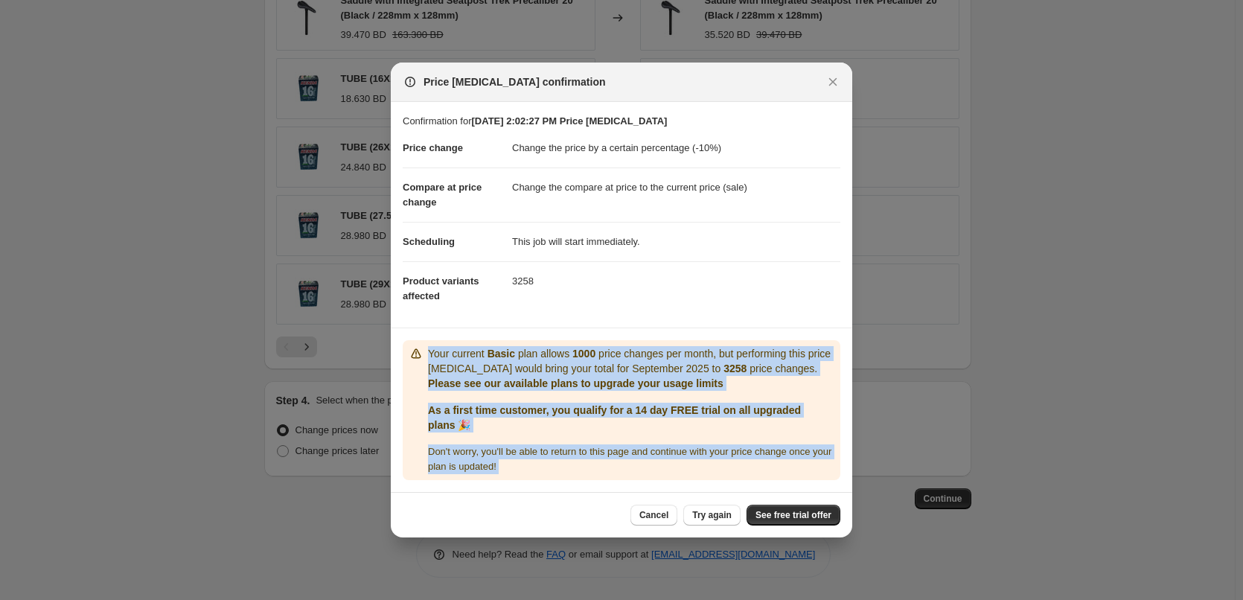
drag, startPoint x: 580, startPoint y: 350, endPoint x: 597, endPoint y: 446, distance: 97.4
click at [597, 446] on div "Your current Basic plan allows 1000 price changes per month, but performing thi…" at bounding box center [631, 410] width 406 height 128
copy div "Your current Basic plan allows 1000 price changes per month, but performing thi…"
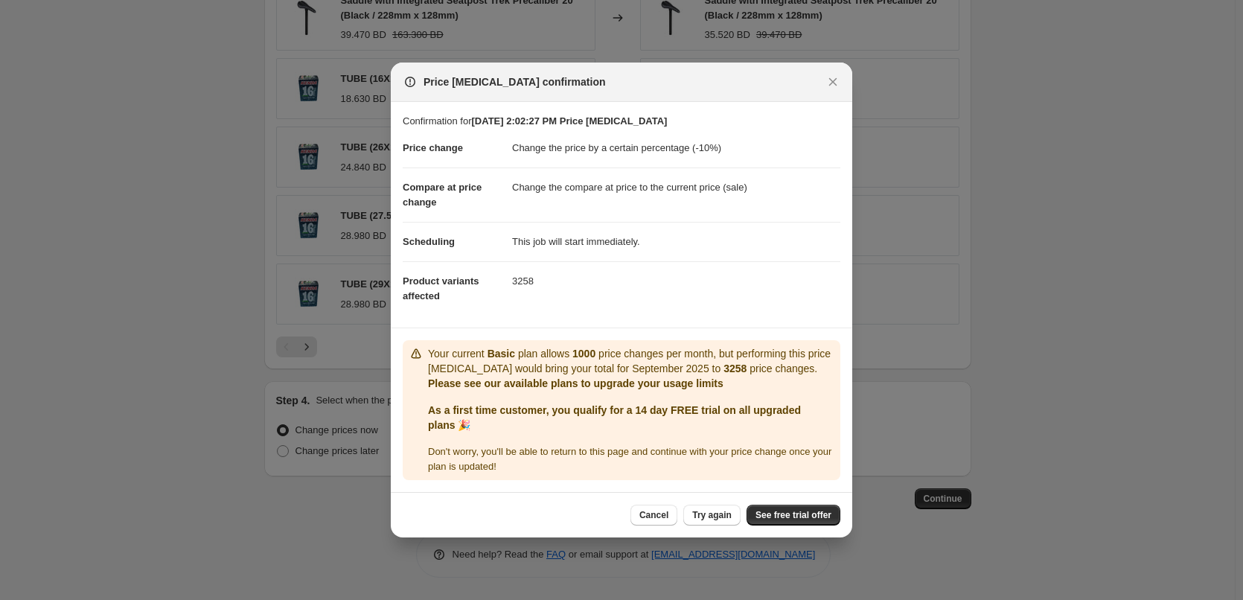
click at [583, 278] on dd "3258" at bounding box center [676, 280] width 328 height 39
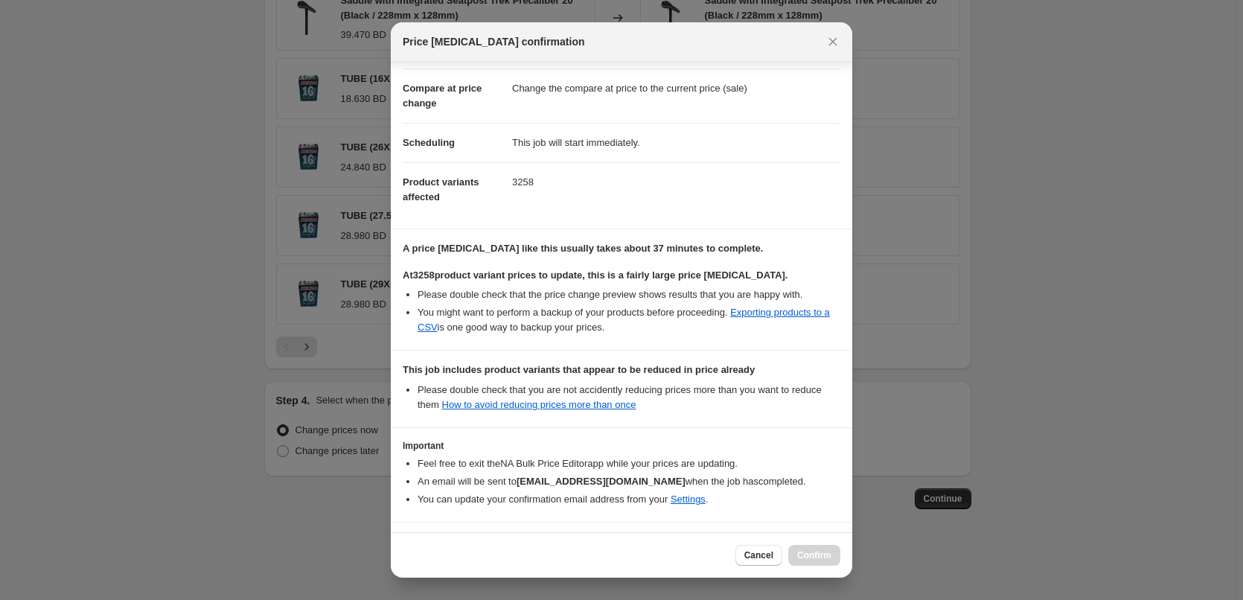
scroll to position [109, 0]
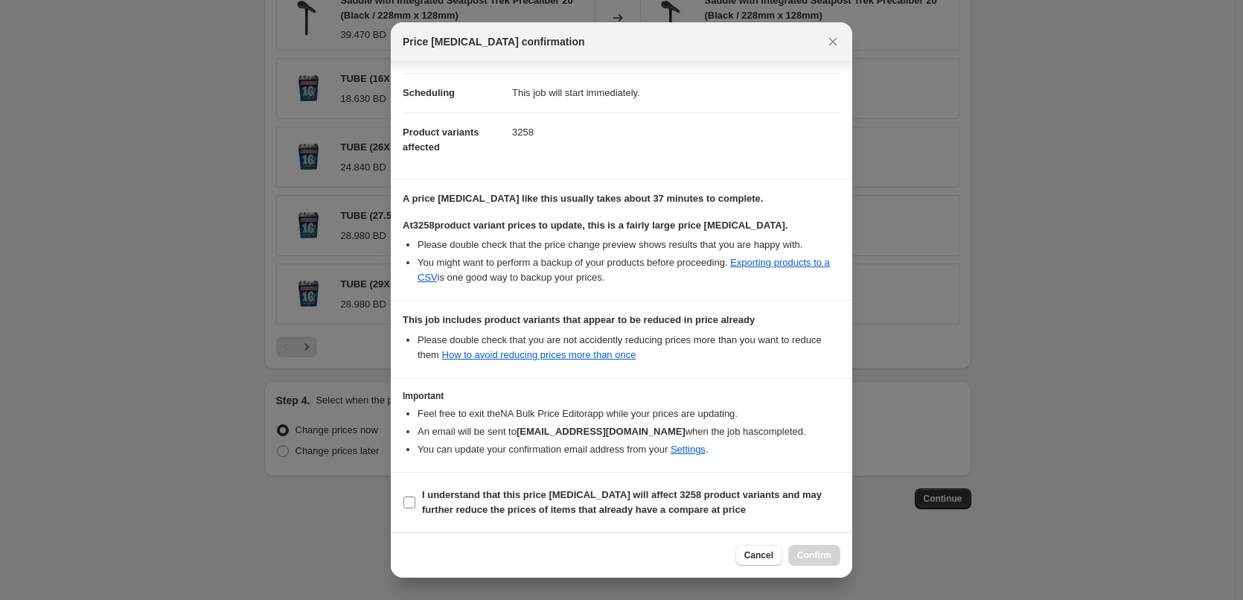
click at [534, 491] on b "I understand that this price change job will affect 3258 product variants and m…" at bounding box center [622, 502] width 400 height 26
click at [415, 496] on input "I understand that this price change job will affect 3258 product variants and m…" at bounding box center [409, 502] width 12 height 12
checkbox input "true"
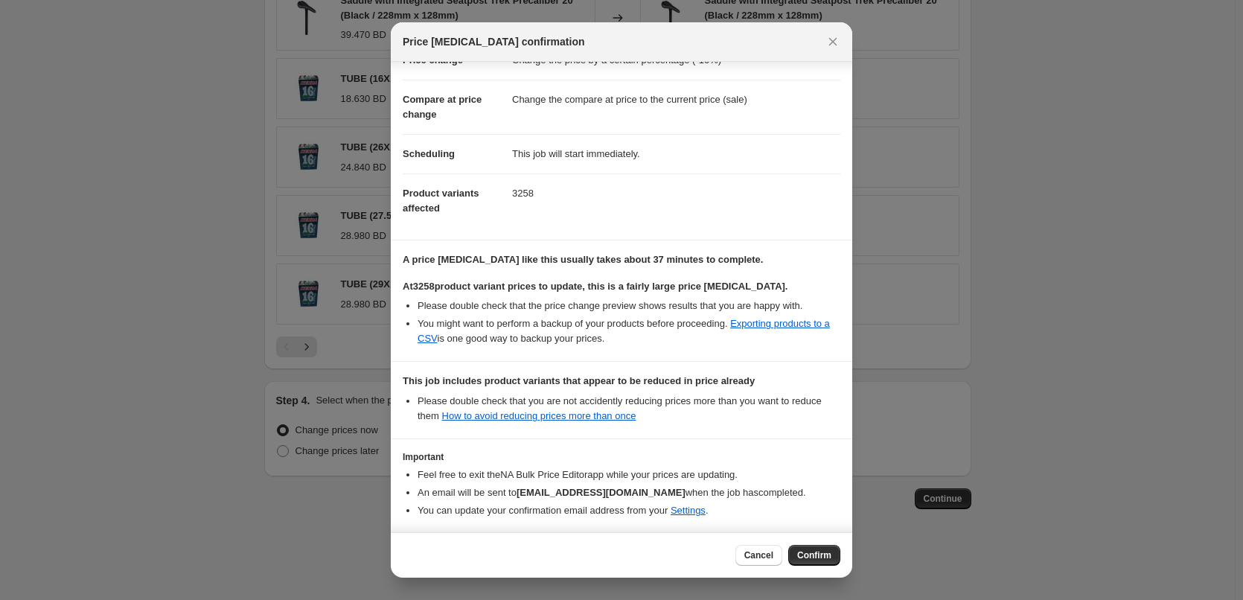
scroll to position [0, 0]
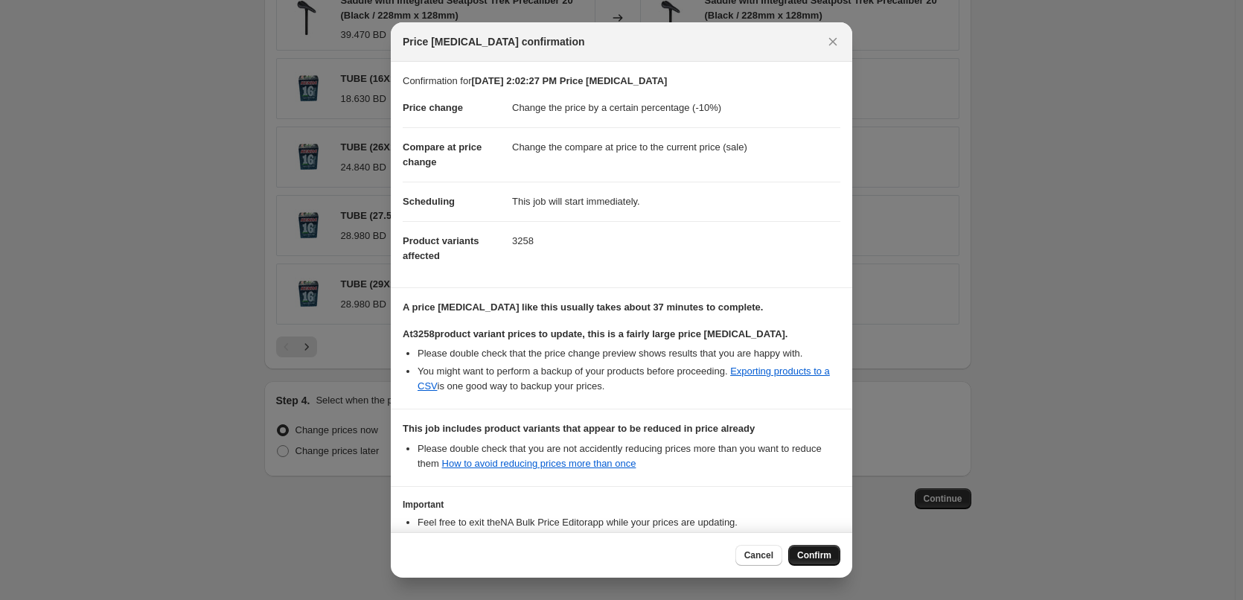
click at [817, 563] on button "Confirm" at bounding box center [814, 555] width 52 height 21
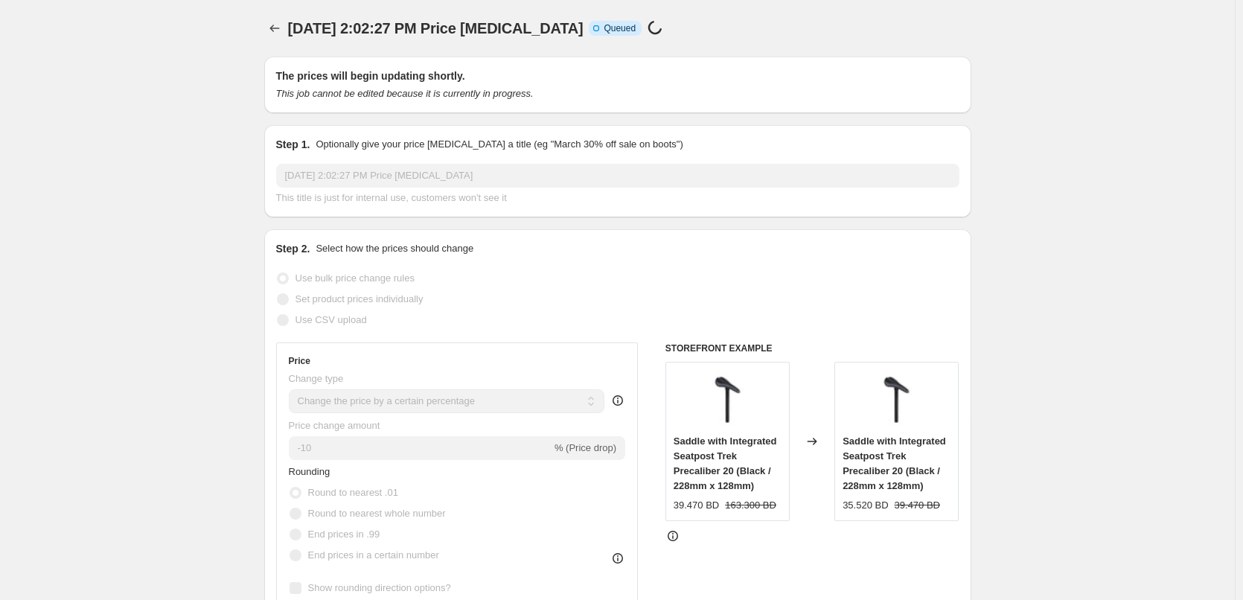
click at [603, 138] on p "Optionally give your price [MEDICAL_DATA] a title (eg "March 30% off sale on bo…" at bounding box center [499, 144] width 367 height 15
click at [593, 117] on div at bounding box center [593, 117] width 0 height 0
click at [673, 144] on div "Step 1. Optionally give your price change job a title (eg "March 30% off sale o…" at bounding box center [617, 144] width 683 height 15
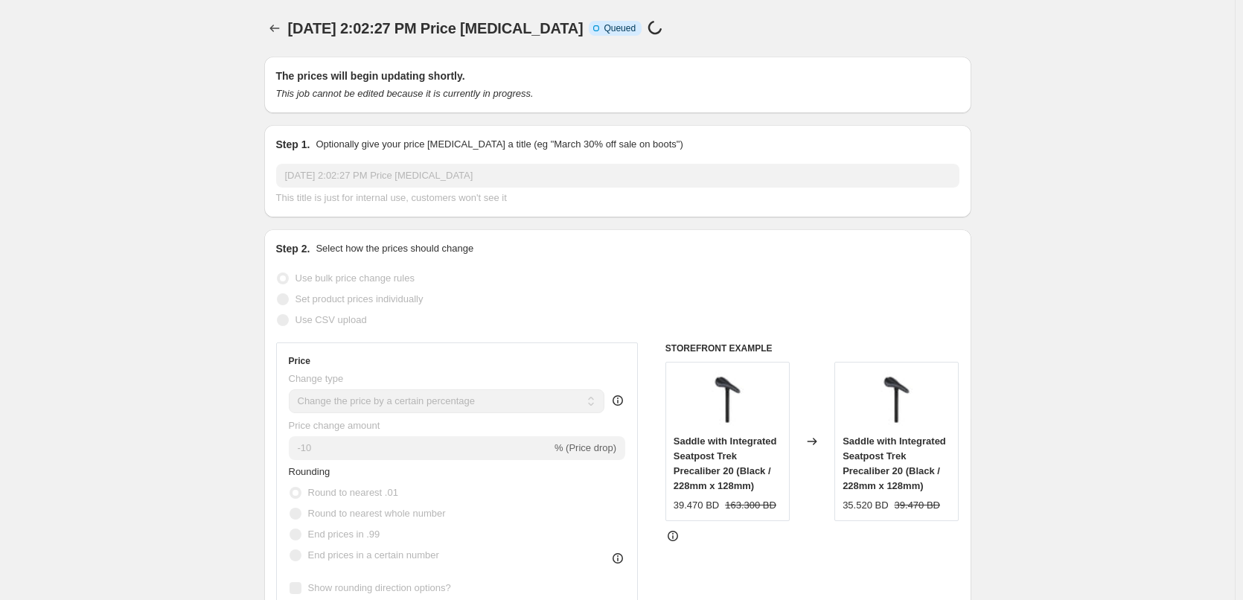
click at [477, 91] on icon "This job cannot be edited because it is currently in progress." at bounding box center [404, 93] width 257 height 11
click at [467, 66] on div at bounding box center [467, 66] width 0 height 0
click at [598, 85] on div "The prices will begin updating shortly. This job cannot be edited because it is…" at bounding box center [617, 84] width 683 height 33
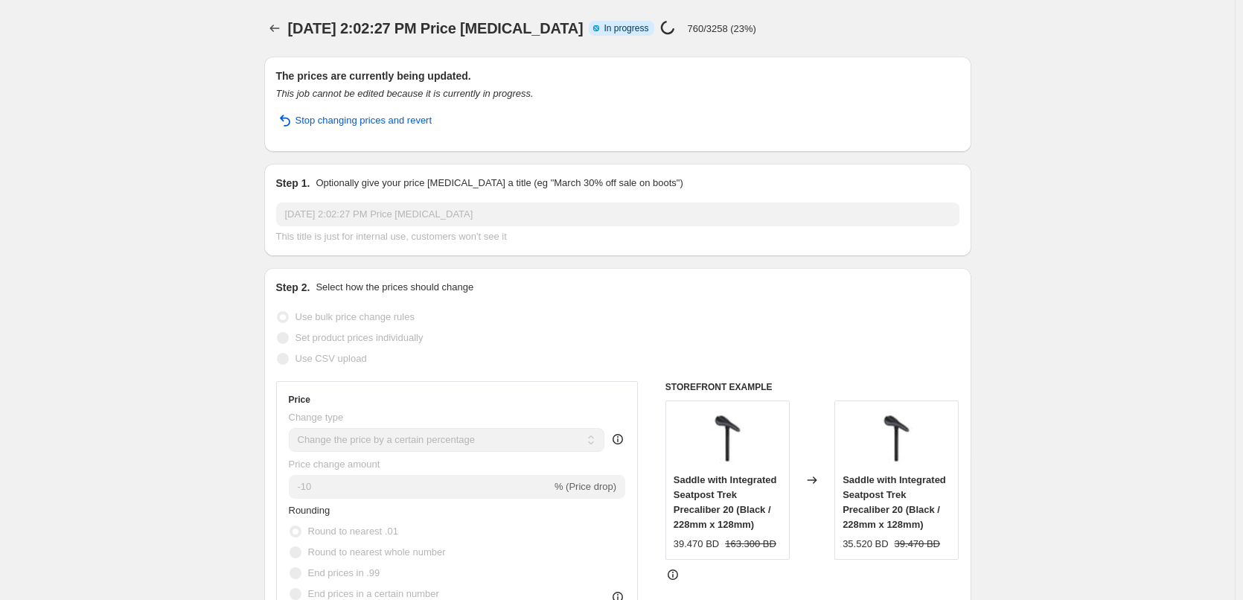
click at [504, 27] on span "[DATE] 2:02:27 PM Price [MEDICAL_DATA]" at bounding box center [435, 28] width 295 height 16
click at [506, 4] on div "Sep 18, 2025, 2:02:27 PM Price change job. This page is ready Sep 18, 2025, 2:0…" at bounding box center [617, 28] width 707 height 57
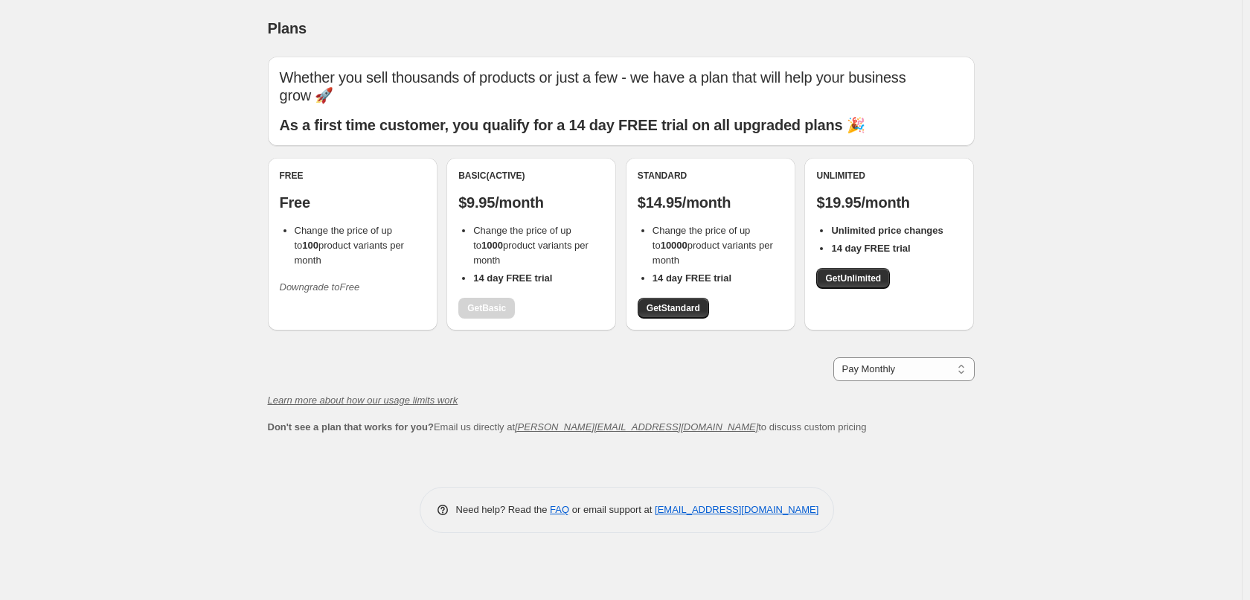
click at [495, 310] on div "Basic (Active) $9.95/month Change the price of up to 1000 product variants per …" at bounding box center [531, 244] width 146 height 149
click at [523, 281] on b "14 day FREE trial" at bounding box center [512, 277] width 79 height 11
click at [513, 251] on div at bounding box center [513, 251] width 0 height 0
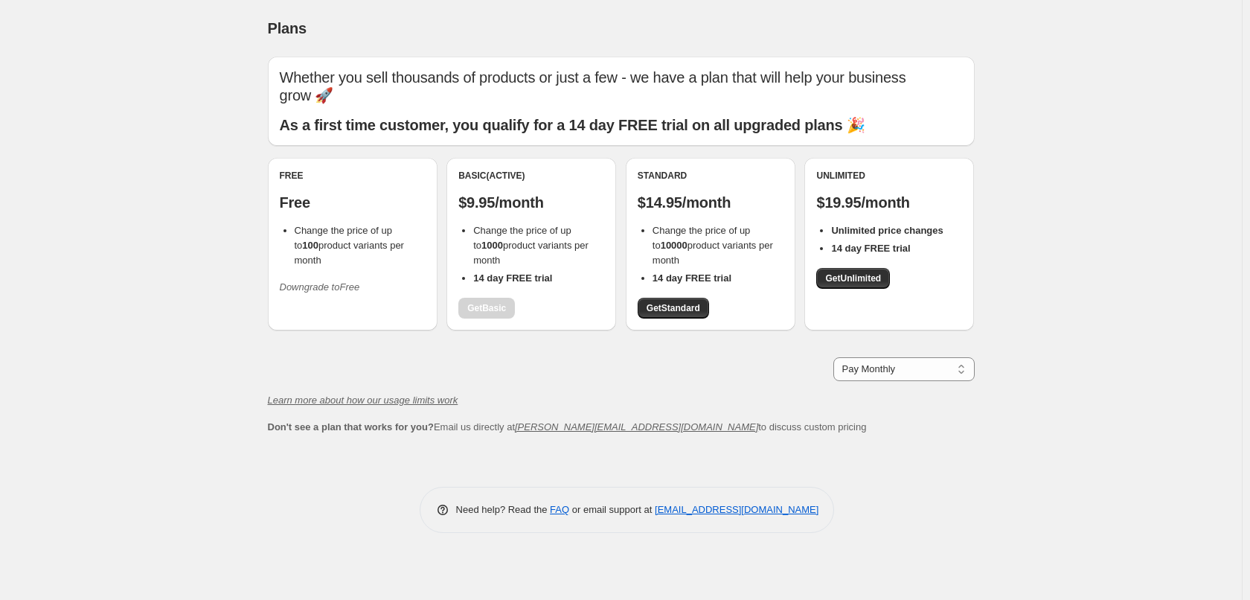
click at [528, 262] on li "Change the price of up to 1000 product variants per month" at bounding box center [538, 245] width 131 height 45
click at [670, 306] on span "Get Standard" at bounding box center [674, 308] width 54 height 12
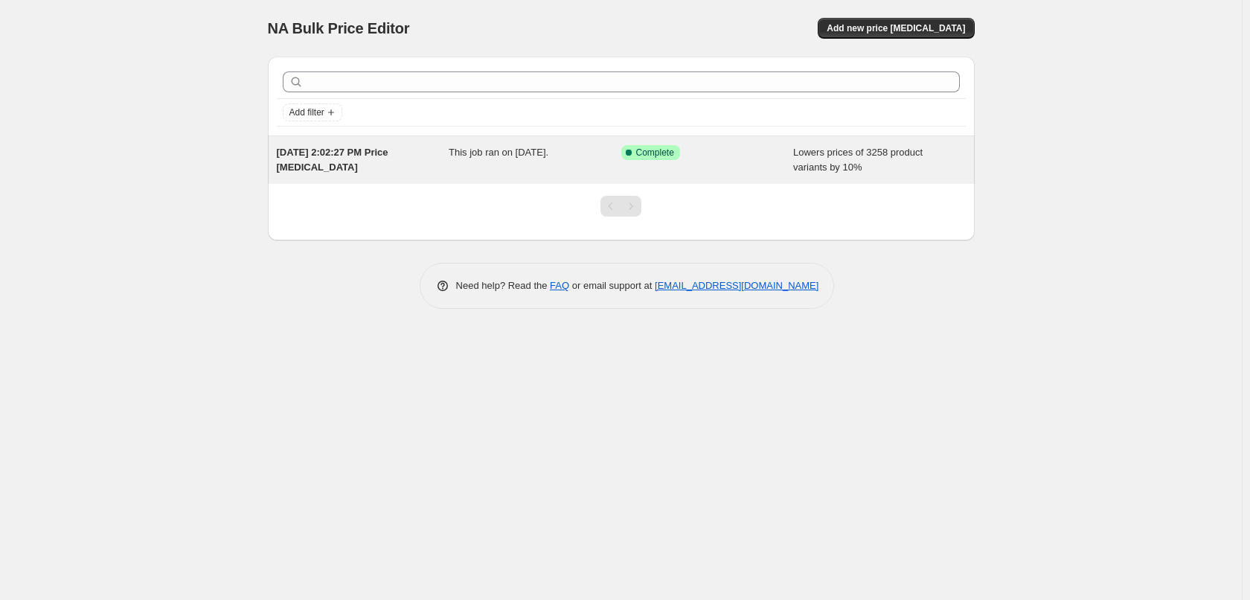
click at [581, 173] on div "This job ran on [DATE]." at bounding box center [535, 160] width 173 height 30
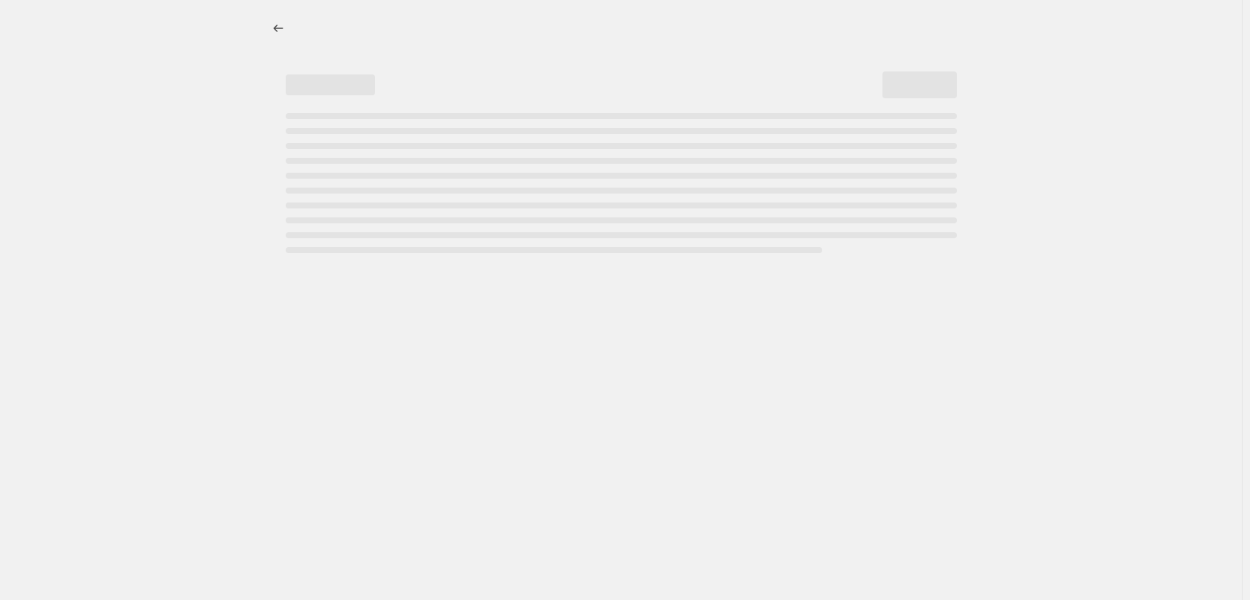
select select "percentage"
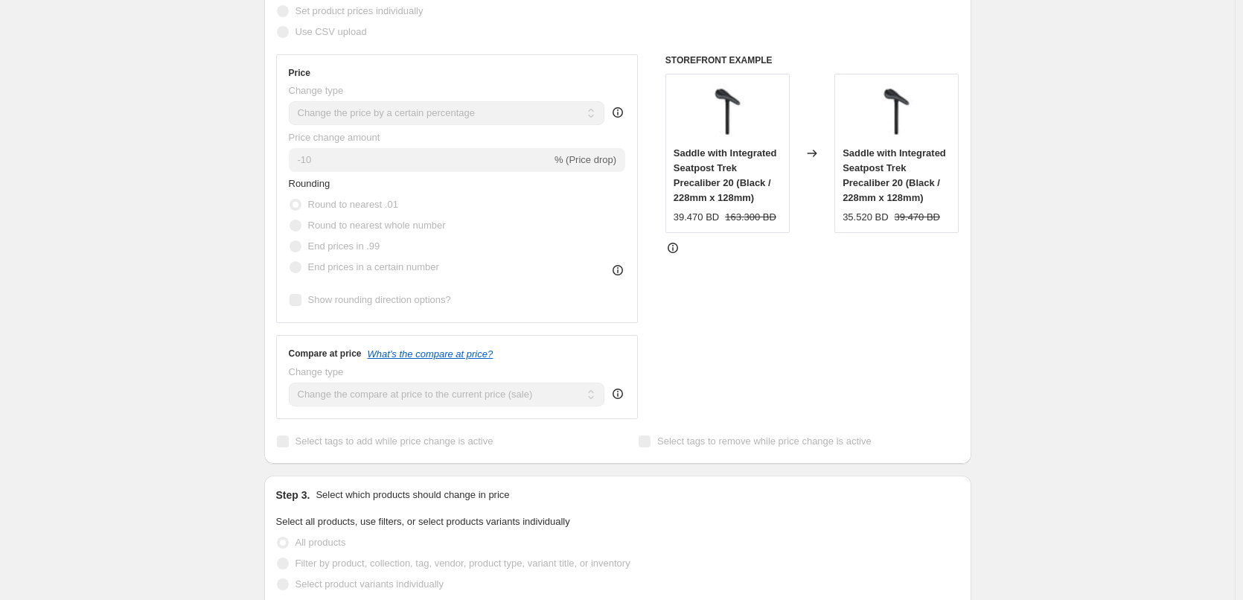
scroll to position [149, 0]
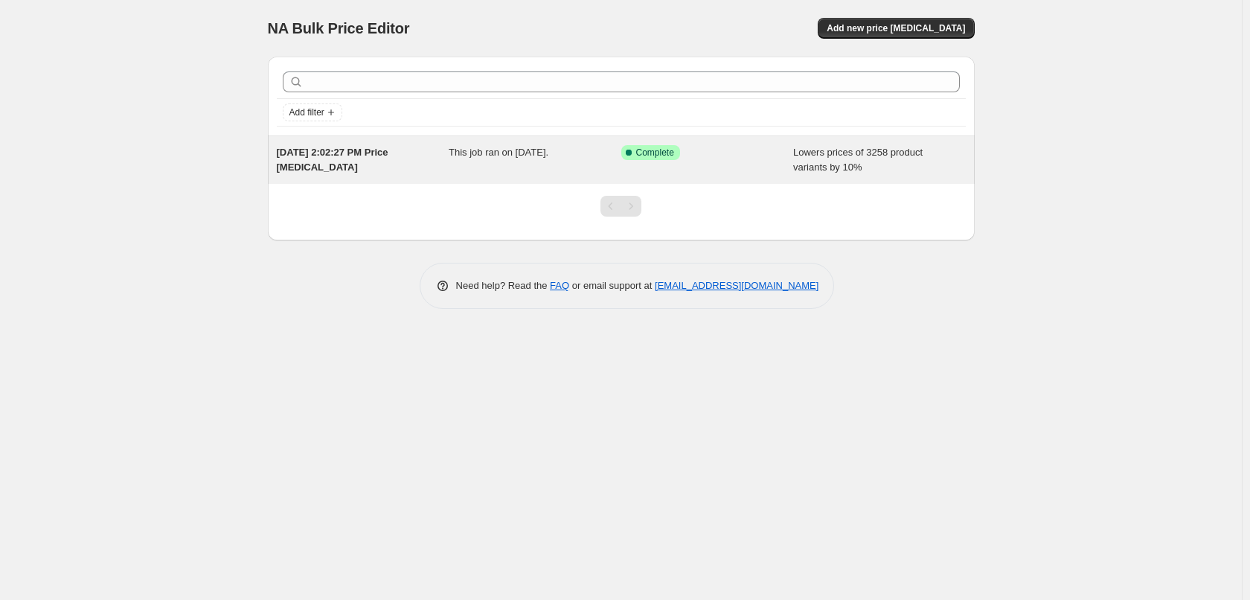
click at [505, 173] on div "This job ran on [DATE]." at bounding box center [535, 160] width 173 height 30
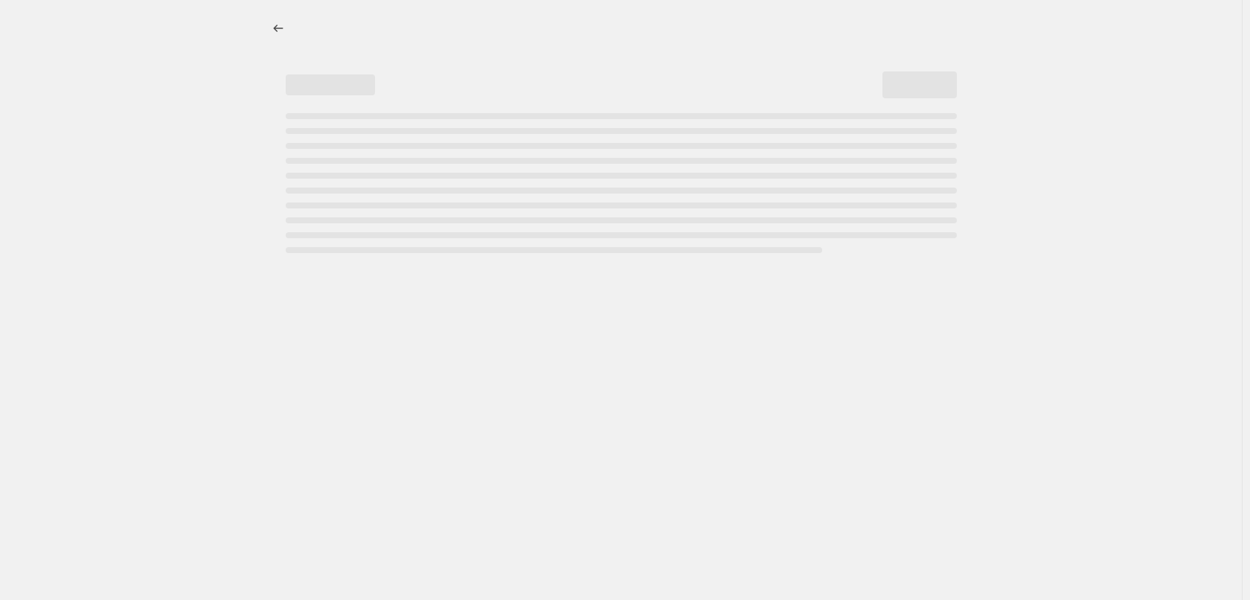
select select "percentage"
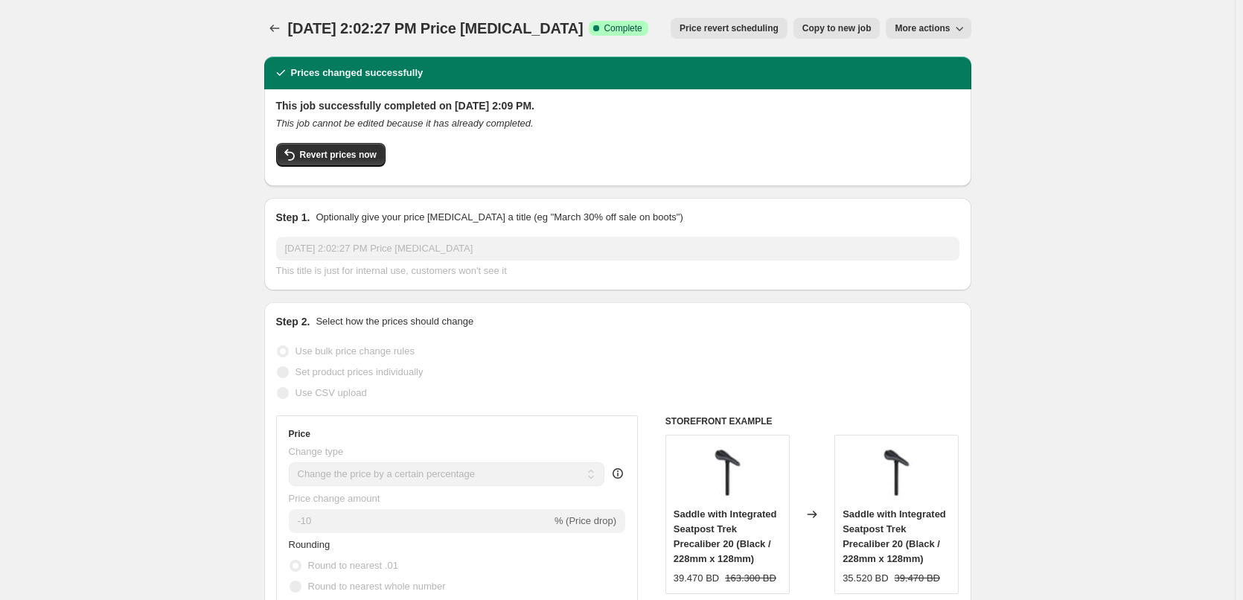
click at [940, 25] on span "More actions" at bounding box center [921, 28] width 55 height 12
click at [442, 123] on icon "This job cannot be edited because it has already completed." at bounding box center [404, 123] width 257 height 11
click at [432, 96] on div at bounding box center [432, 96] width 0 height 0
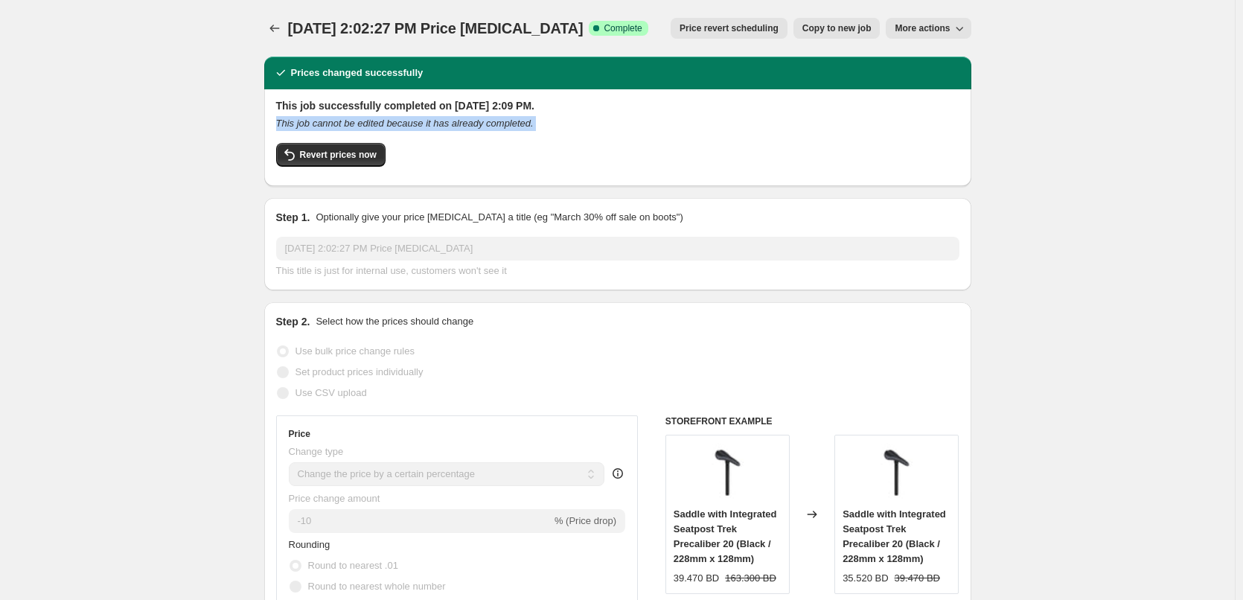
click at [473, 132] on div "This job successfully completed on September 18, 2025 at 2:09 PM. This job cann…" at bounding box center [617, 136] width 683 height 76
click at [282, 28] on icon "Price change jobs" at bounding box center [274, 28] width 15 height 15
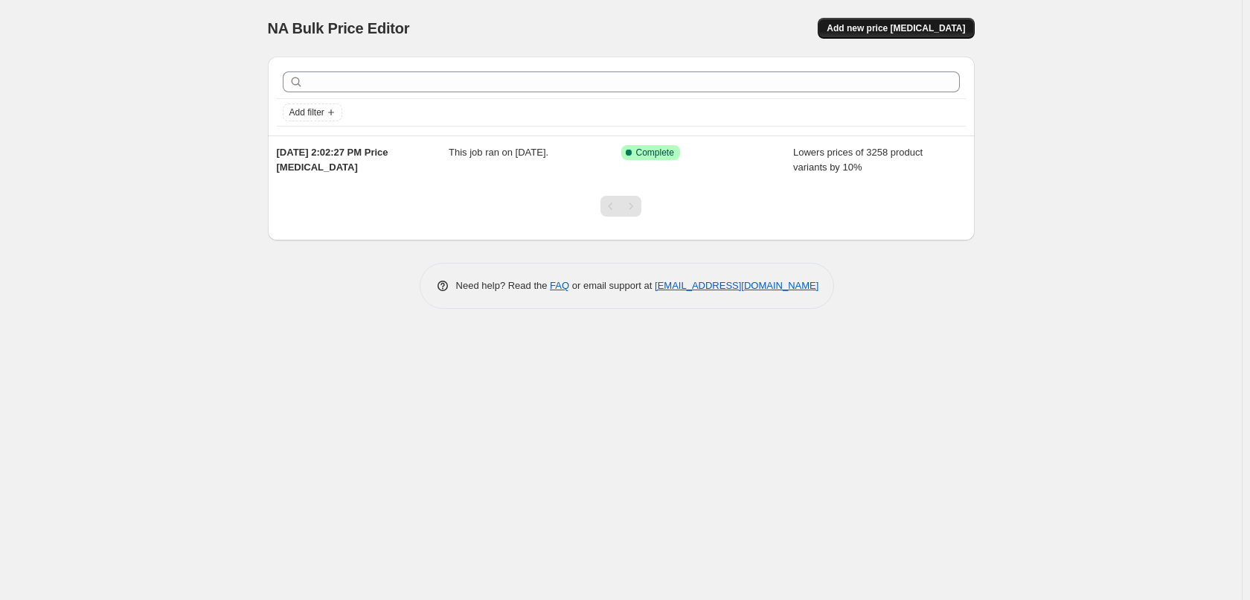
click at [883, 25] on span "Add new price [MEDICAL_DATA]" at bounding box center [896, 28] width 138 height 12
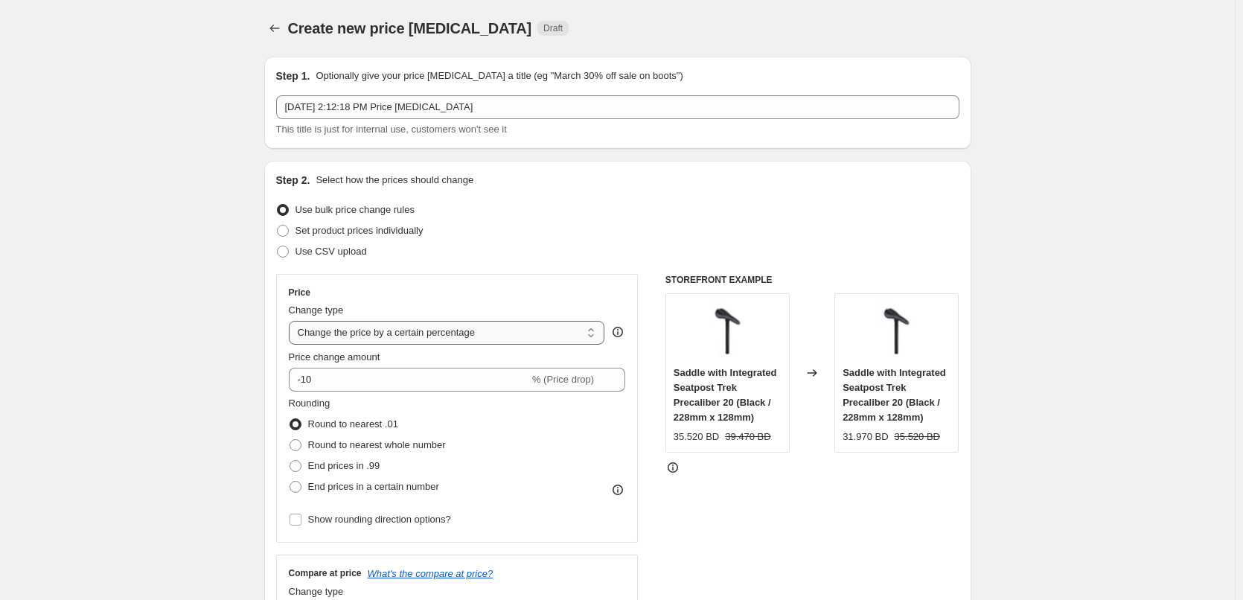
click at [539, 343] on select "Change the price to a certain amount Change the price by a certain amount Chang…" at bounding box center [447, 333] width 316 height 24
select select "by"
click at [292, 321] on select "Change the price to a certain amount Change the price by a certain amount Chang…" at bounding box center [447, 333] width 316 height 24
type input "-10.00"
click at [508, 336] on select "Change the price to a certain amount Change the price by a certain amount Chang…" at bounding box center [447, 333] width 316 height 24
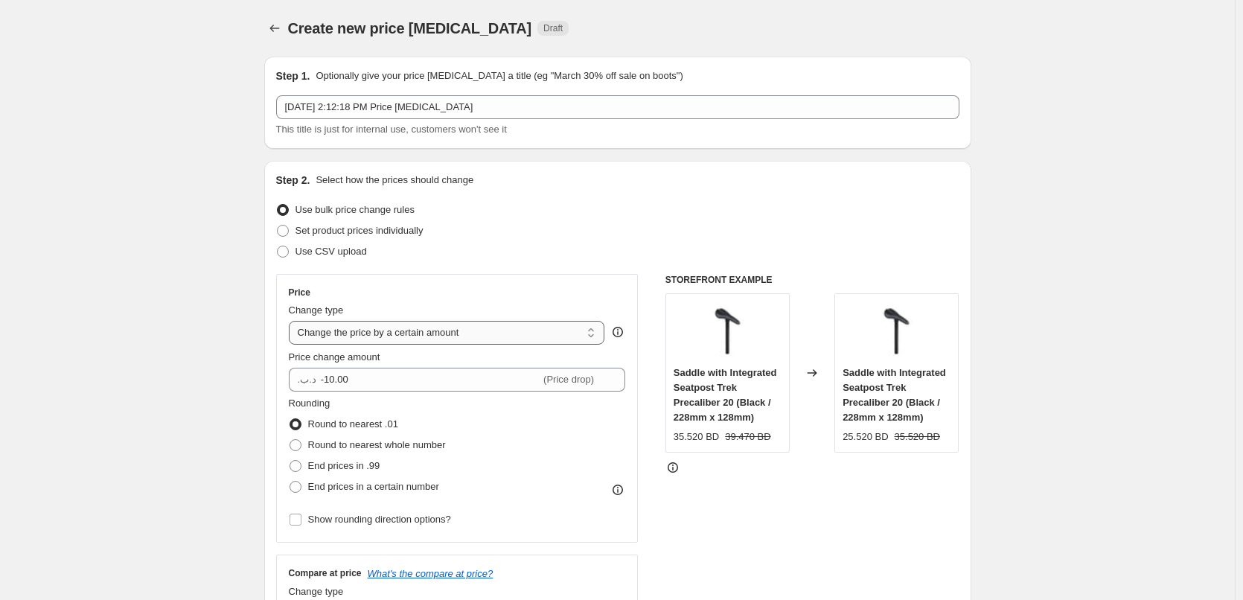
select select "to"
click at [292, 321] on select "Change the price to a certain amount Change the price by a certain amount Chang…" at bounding box center [447, 333] width 316 height 24
type input "80.00"
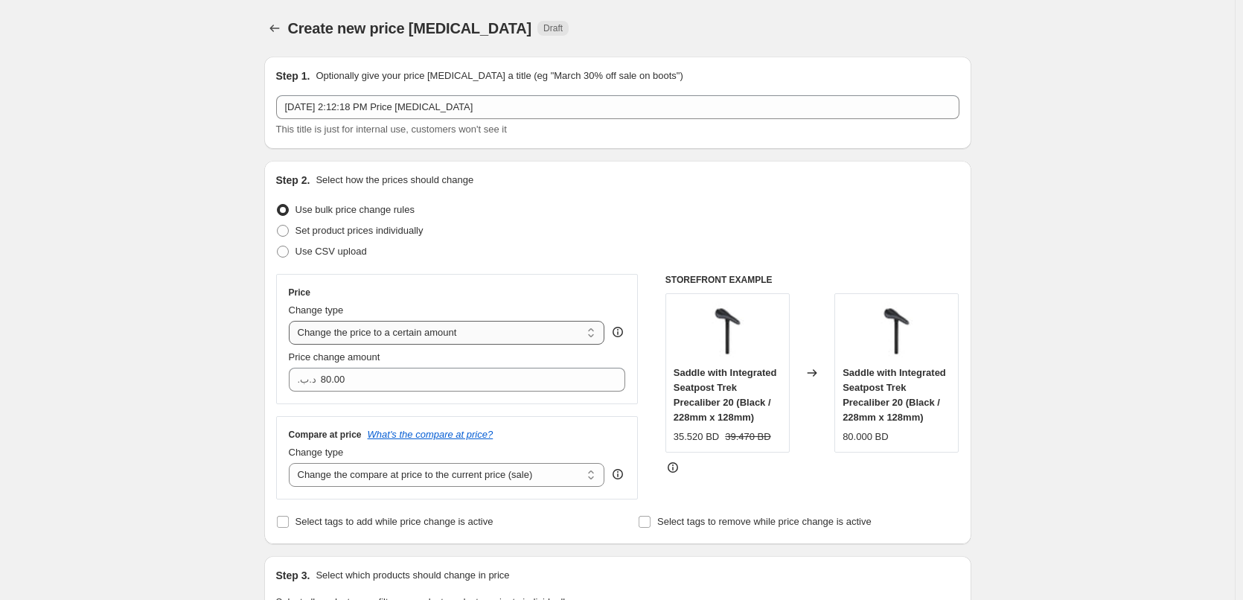
click at [327, 335] on select "Change the price to a certain amount Change the price by a certain amount Chang…" at bounding box center [447, 333] width 316 height 24
click at [292, 321] on select "Change the price to a certain amount Change the price by a certain amount Chang…" at bounding box center [447, 333] width 316 height 24
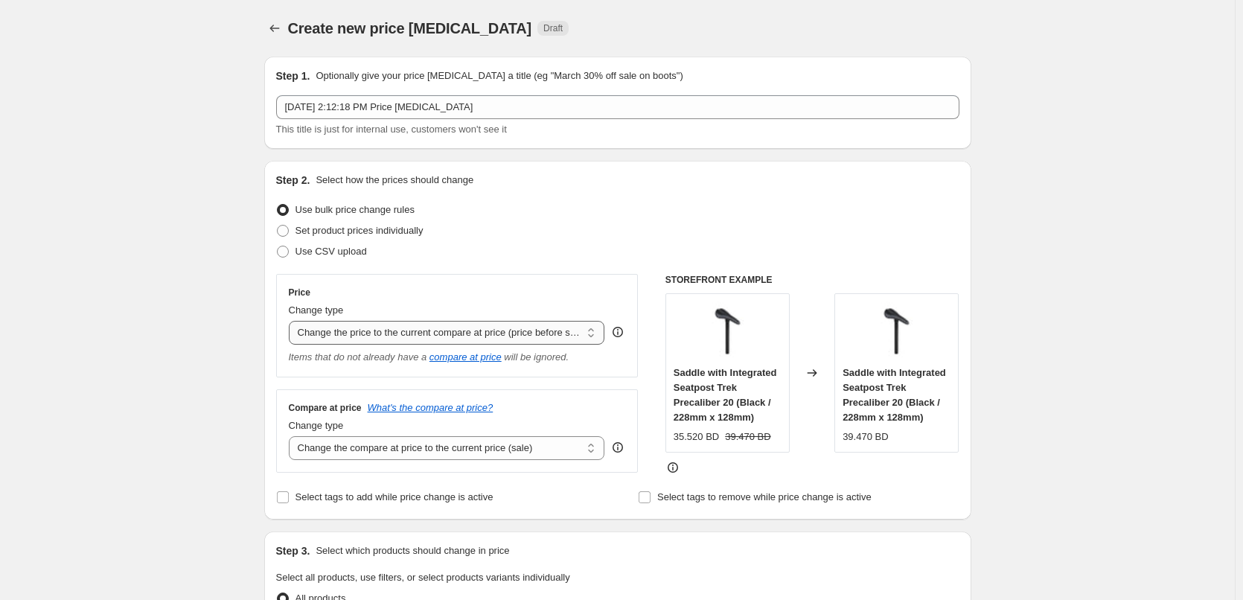
click at [324, 337] on select "Change the price to a certain amount Change the price by a certain amount Chang…" at bounding box center [447, 333] width 316 height 24
click at [292, 321] on select "Change the price to a certain amount Change the price by a certain amount Chang…" at bounding box center [447, 333] width 316 height 24
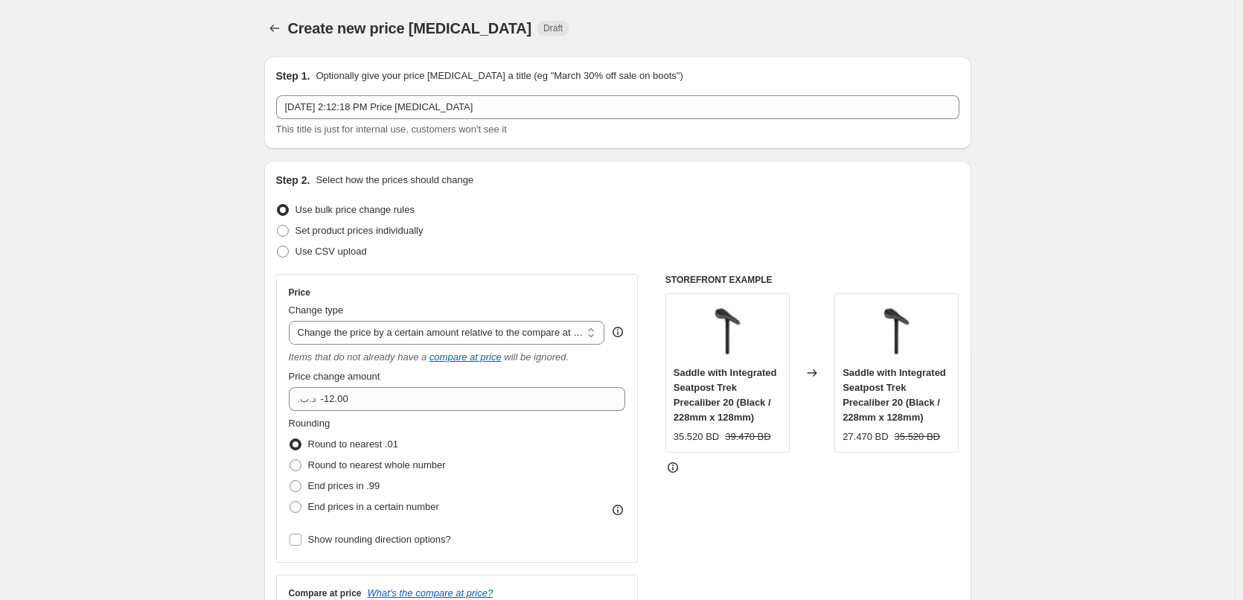
click at [343, 379] on span "Price change amount" at bounding box center [335, 376] width 92 height 11
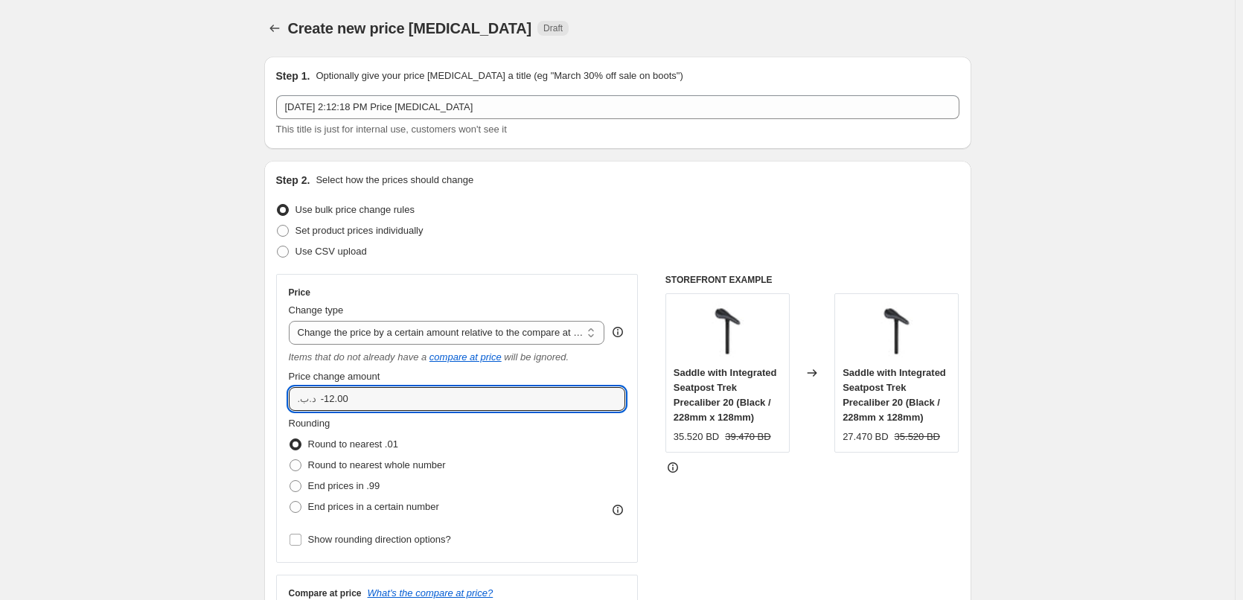
click at [343, 387] on input "-12.00" at bounding box center [462, 399] width 282 height 24
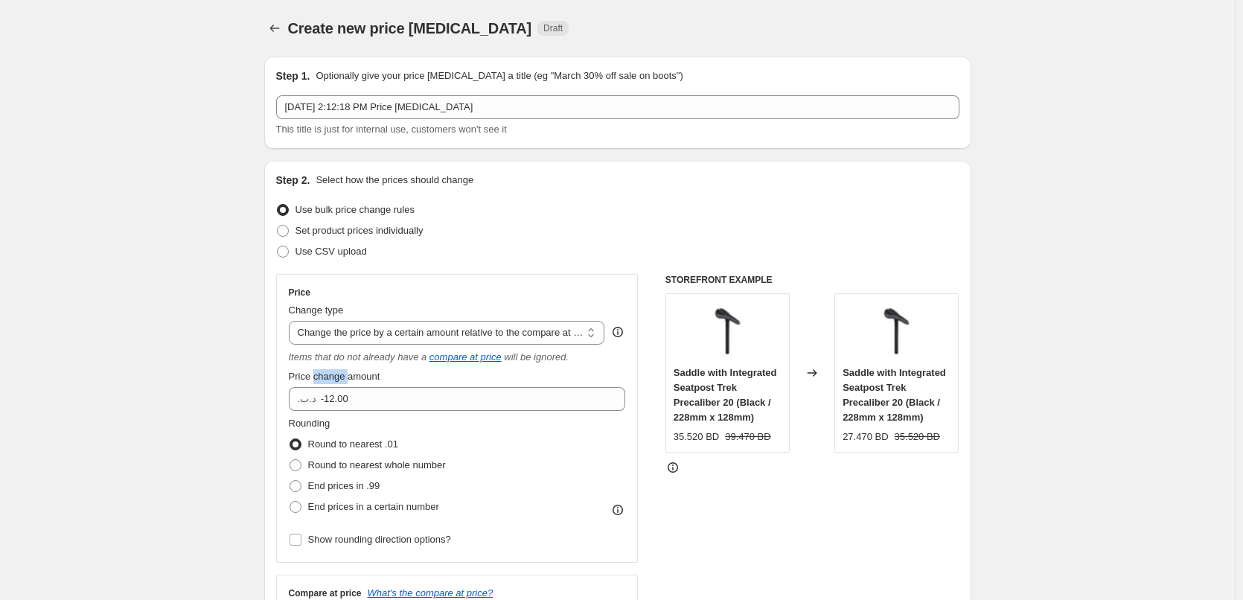
click at [343, 379] on span "Price change amount" at bounding box center [335, 376] width 92 height 11
click at [343, 387] on input "-12.00" at bounding box center [462, 399] width 282 height 24
click at [343, 379] on span "Price change amount" at bounding box center [335, 376] width 92 height 11
click at [343, 387] on input "-12.00" at bounding box center [462, 399] width 282 height 24
click at [333, 349] on div at bounding box center [333, 349] width 0 height 0
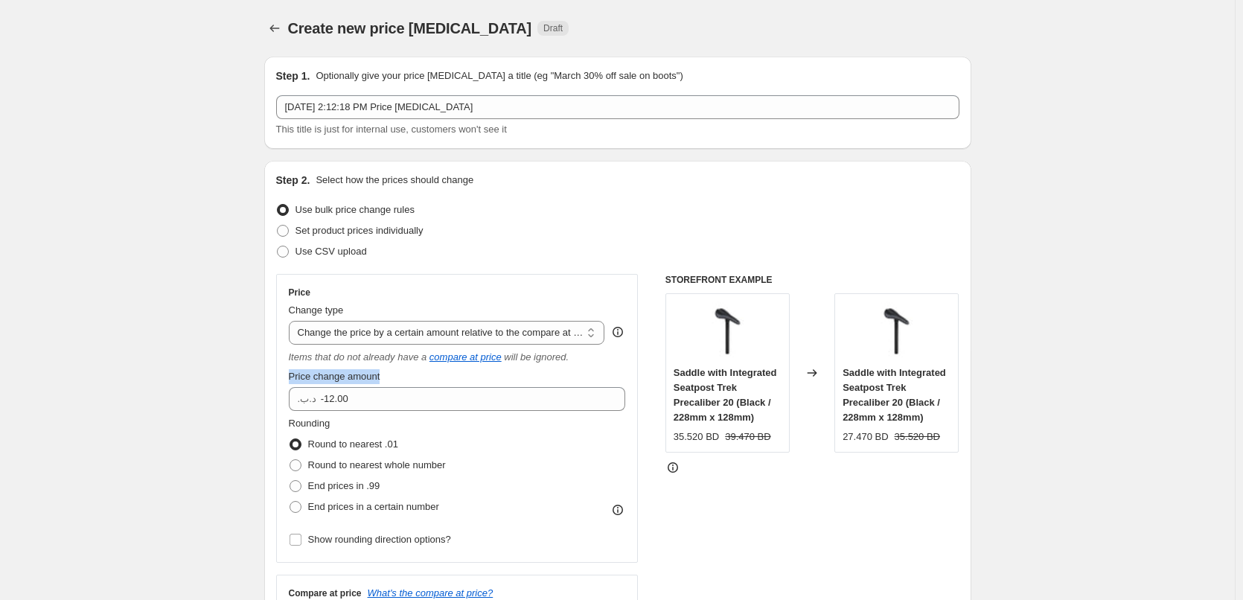
click at [337, 373] on span "Price change amount" at bounding box center [335, 376] width 92 height 11
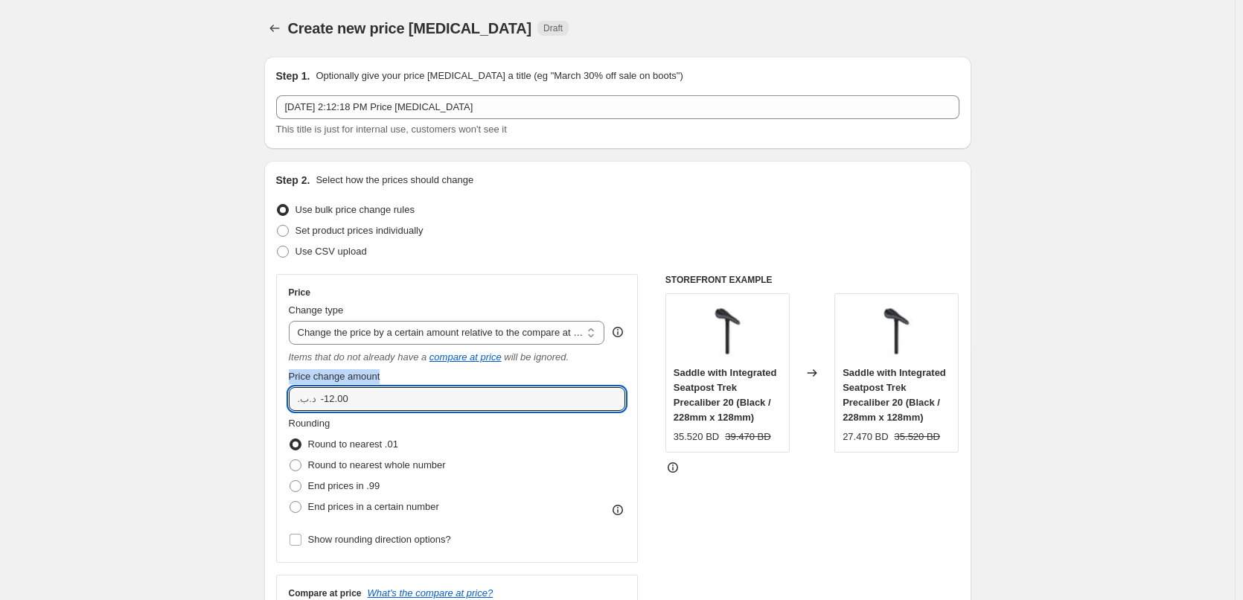
click at [337, 387] on input "-12.00" at bounding box center [462, 399] width 282 height 24
click at [341, 357] on icon "Items that do not already have a" at bounding box center [358, 356] width 138 height 11
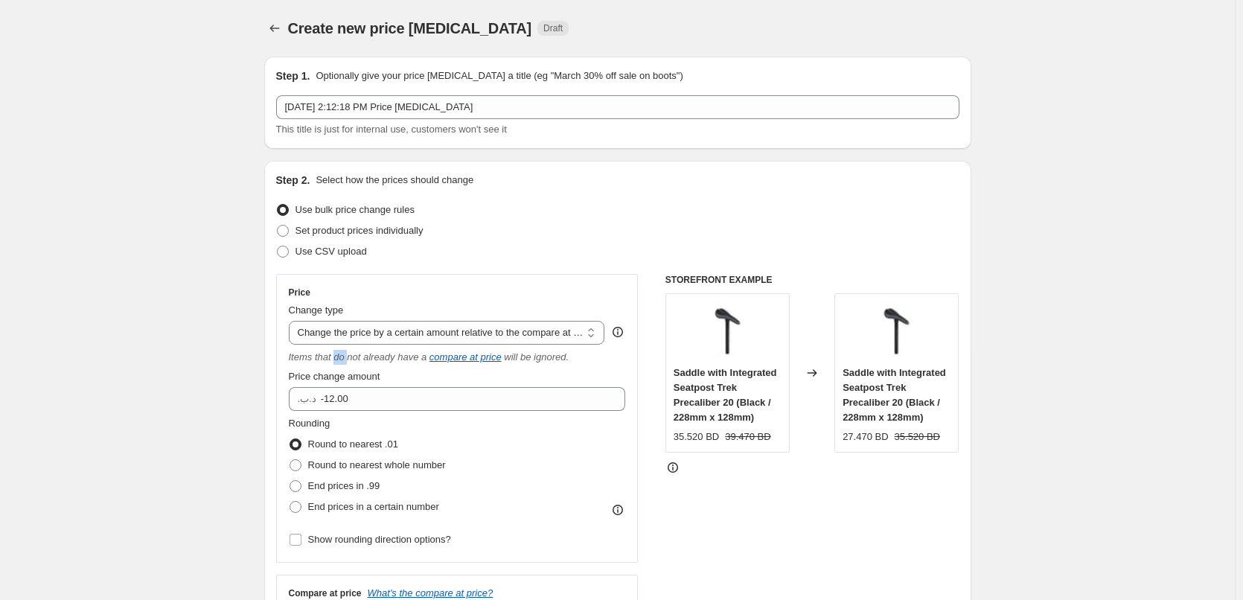
click at [341, 357] on icon "Items that do not already have a" at bounding box center [358, 356] width 138 height 11
click at [331, 364] on div at bounding box center [331, 364] width 0 height 0
click at [343, 371] on span "Price change amount" at bounding box center [335, 376] width 92 height 11
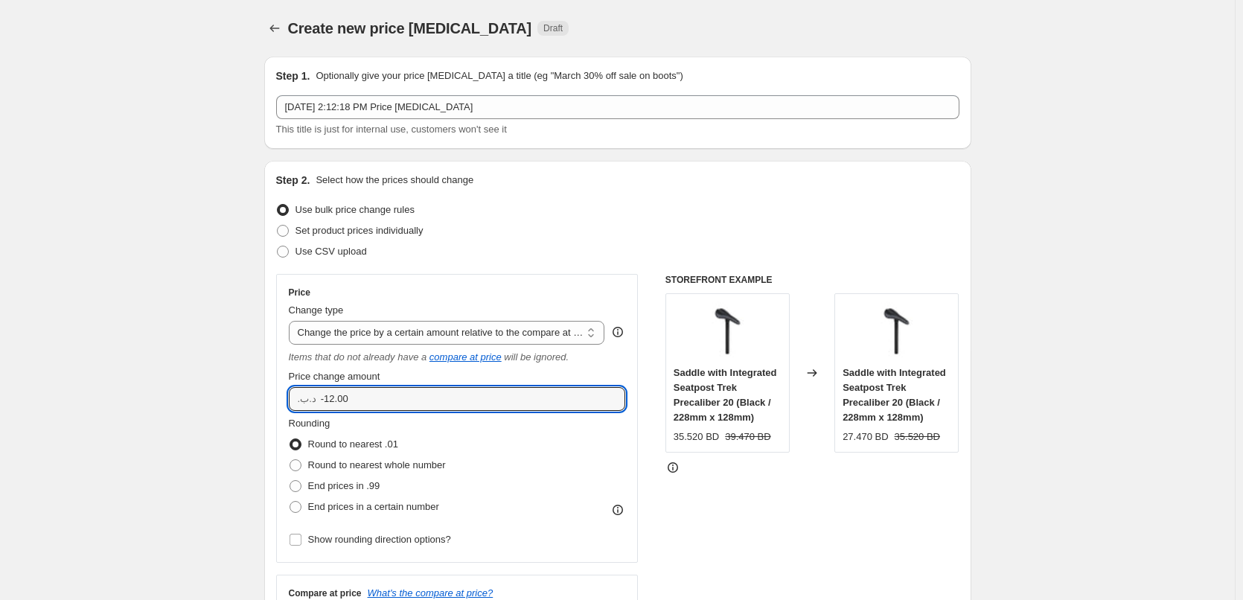
click at [343, 387] on input "-12.00" at bounding box center [462, 399] width 282 height 24
click at [342, 332] on select "Change the price to a certain amount Change the price by a certain amount Chang…" at bounding box center [447, 333] width 316 height 24
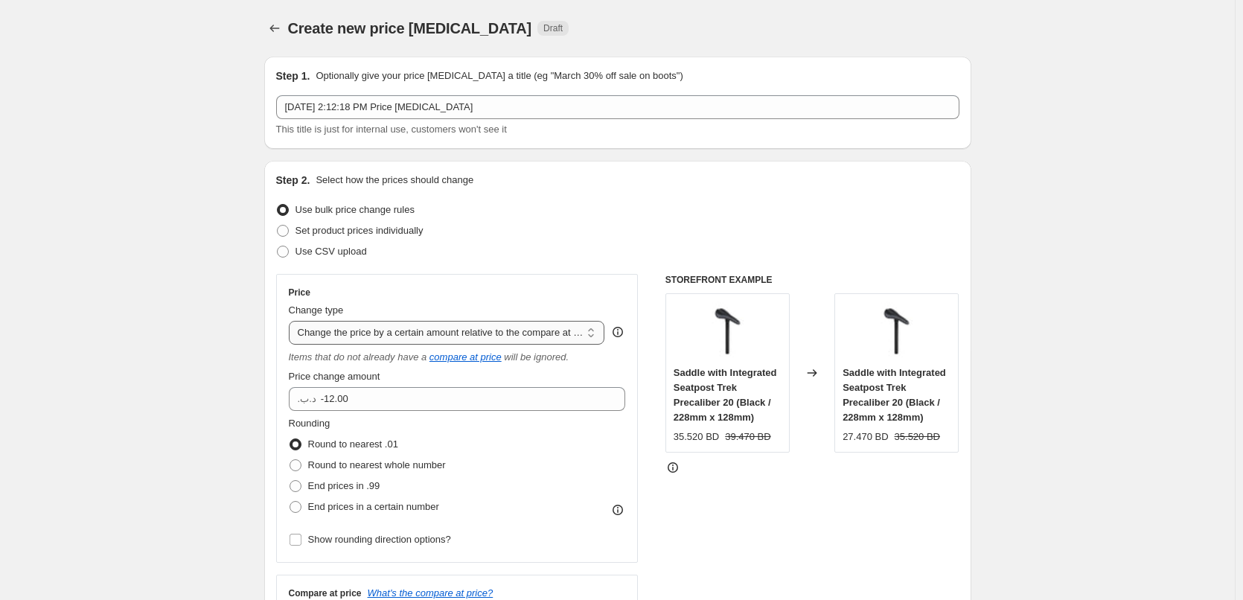
select select "pcap"
click at [292, 321] on select "Change the price to a certain amount Change the price by a certain amount Chang…" at bounding box center [447, 333] width 316 height 24
type input "-20"
click at [390, 330] on select "Change the price to a certain amount Change the price by a certain amount Chang…" at bounding box center [447, 333] width 316 height 24
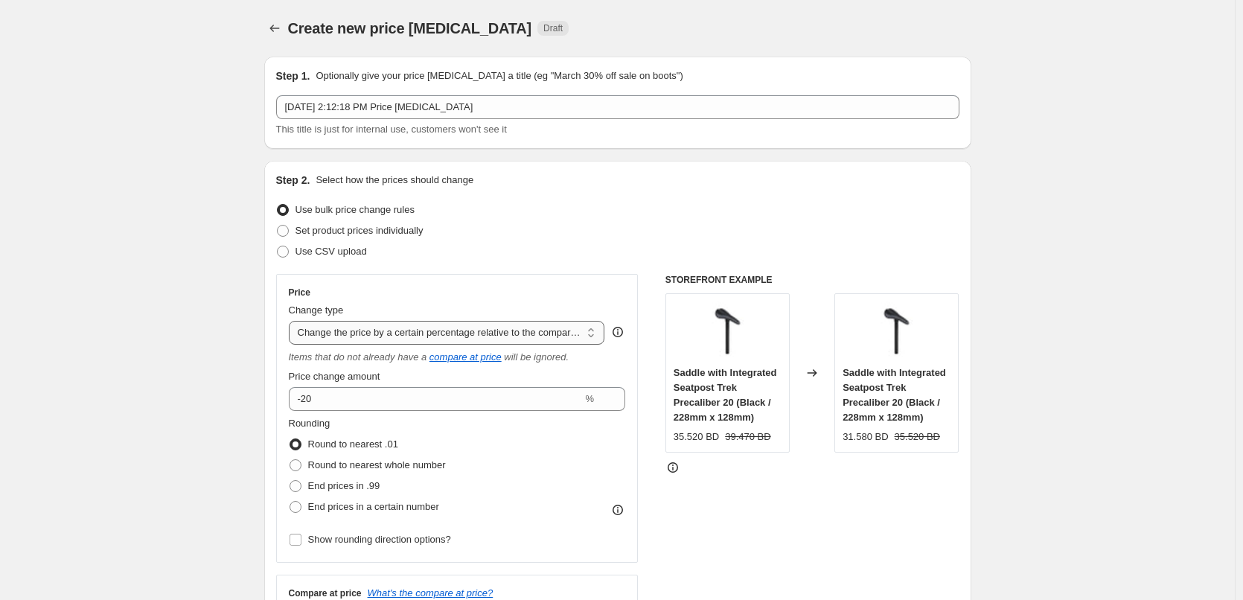
click at [390, 330] on select "Change the price to a certain amount Change the price by a certain amount Chang…" at bounding box center [447, 333] width 316 height 24
click at [365, 396] on input "-20" at bounding box center [436, 399] width 294 height 24
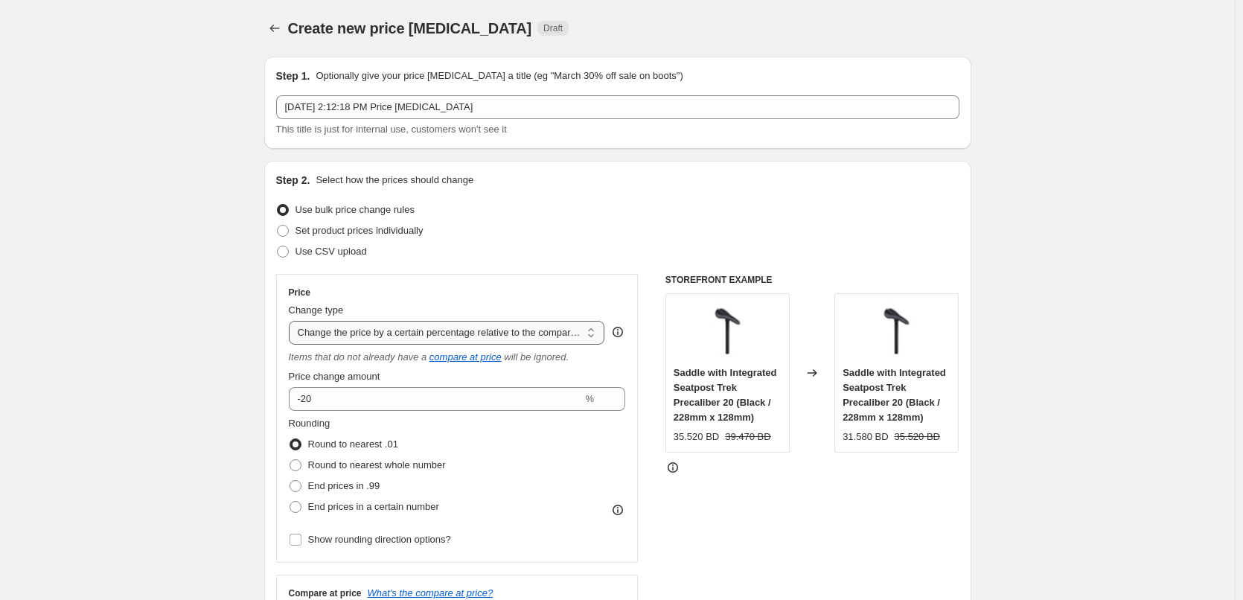
click at [373, 333] on select "Change the price to a certain amount Change the price by a certain amount Chang…" at bounding box center [447, 333] width 316 height 24
select select "to"
click at [292, 321] on select "Change the price to a certain amount Change the price by a certain amount Chang…" at bounding box center [447, 333] width 316 height 24
type input "80.00"
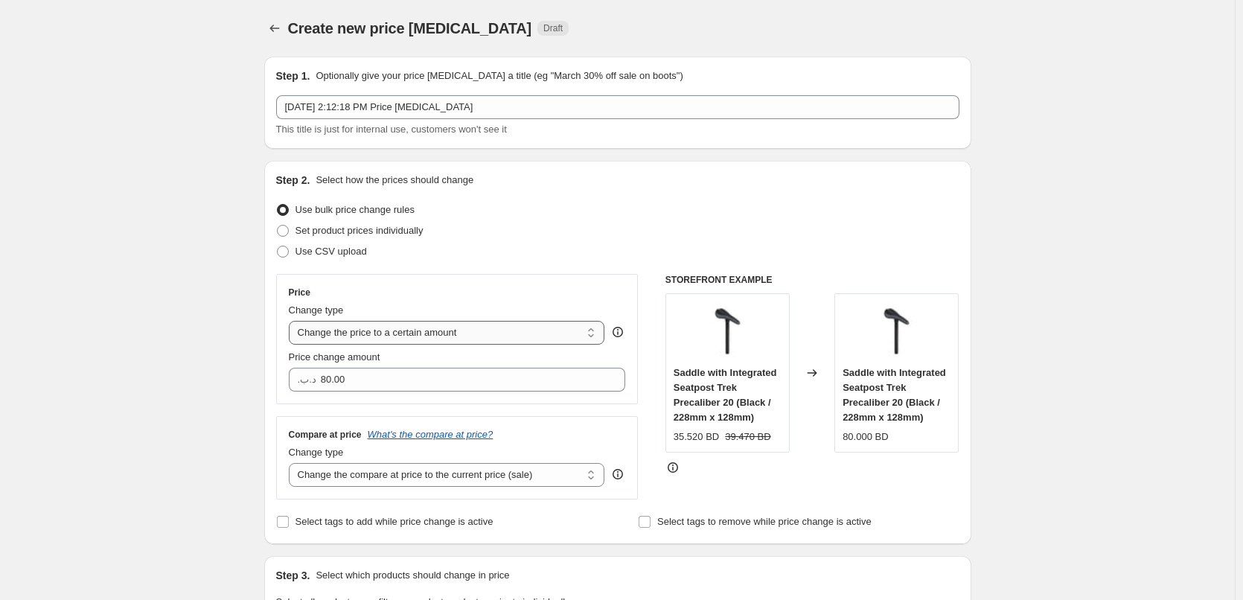
click at [374, 331] on select "Change the price to a certain amount Change the price by a certain amount Chang…" at bounding box center [447, 333] width 316 height 24
select select "by"
click at [292, 321] on select "Change the price to a certain amount Change the price by a certain amount Chang…" at bounding box center [447, 333] width 316 height 24
type input "-10.00"
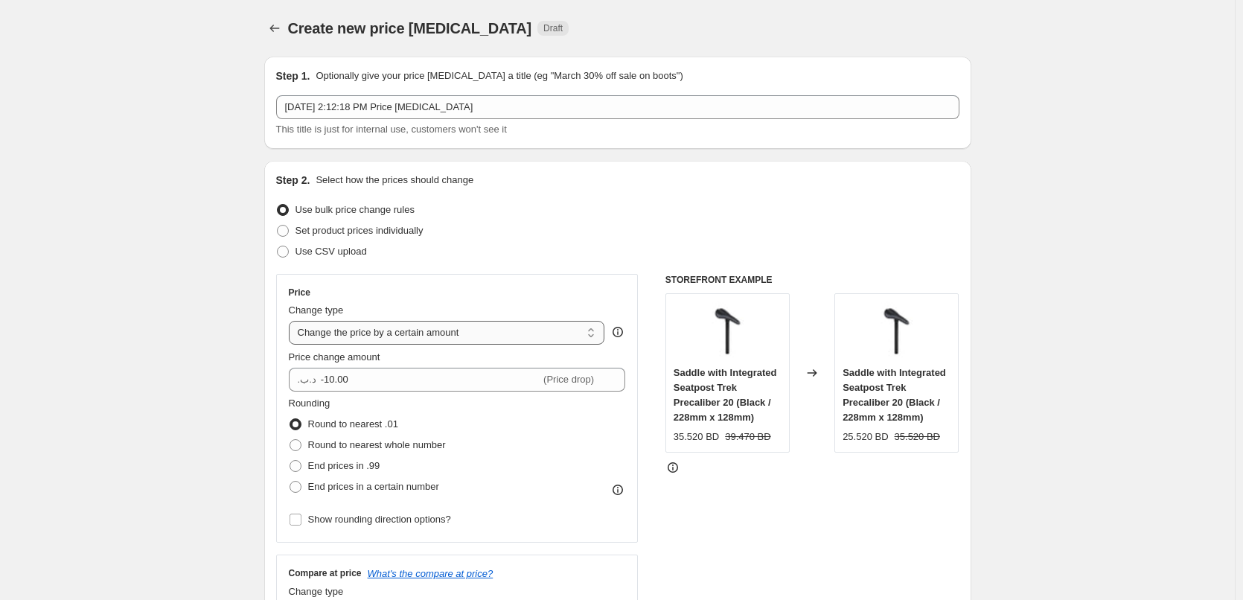
click at [379, 334] on select "Change the price to a certain amount Change the price by a certain amount Chang…" at bounding box center [447, 333] width 316 height 24
select select "margin"
type input "50"
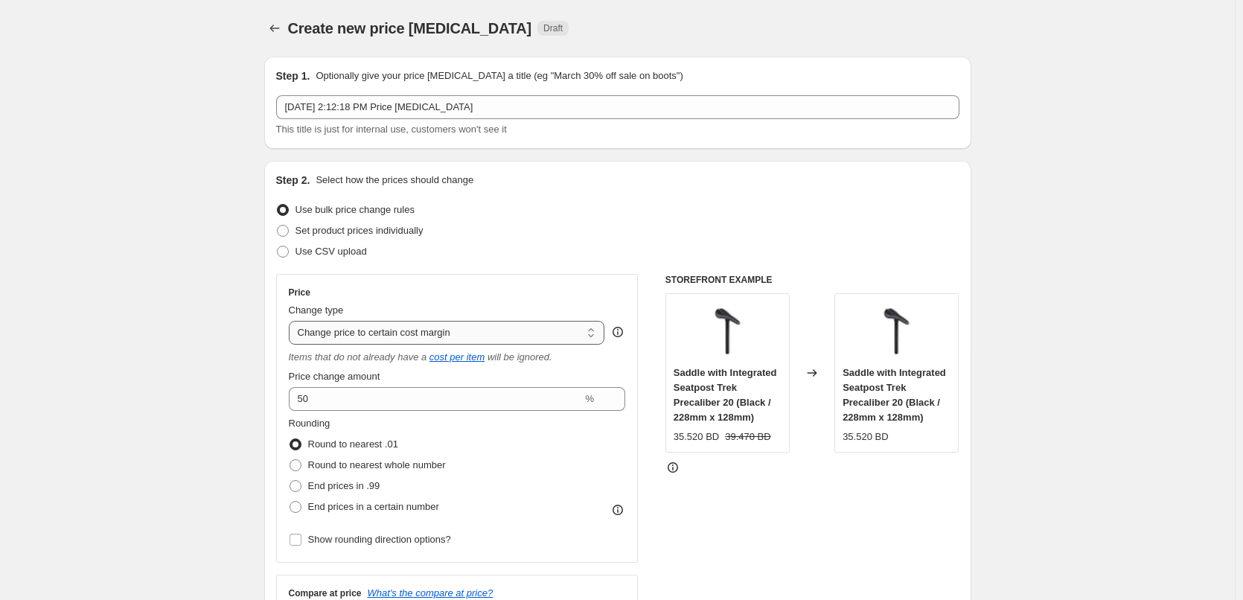
click at [426, 325] on select "Change the price to a certain amount Change the price by a certain amount Chang…" at bounding box center [447, 333] width 316 height 24
click at [292, 321] on select "Change the price to a certain amount Change the price by a certain amount Chang…" at bounding box center [447, 333] width 316 height 24
click at [419, 316] on div "Change type" at bounding box center [447, 310] width 316 height 15
click at [417, 321] on select "Change the price to a certain amount Change the price by a certain amount Chang…" at bounding box center [447, 333] width 316 height 24
click at [292, 321] on select "Change the price to a certain amount Change the price by a certain amount Chang…" at bounding box center [447, 333] width 316 height 24
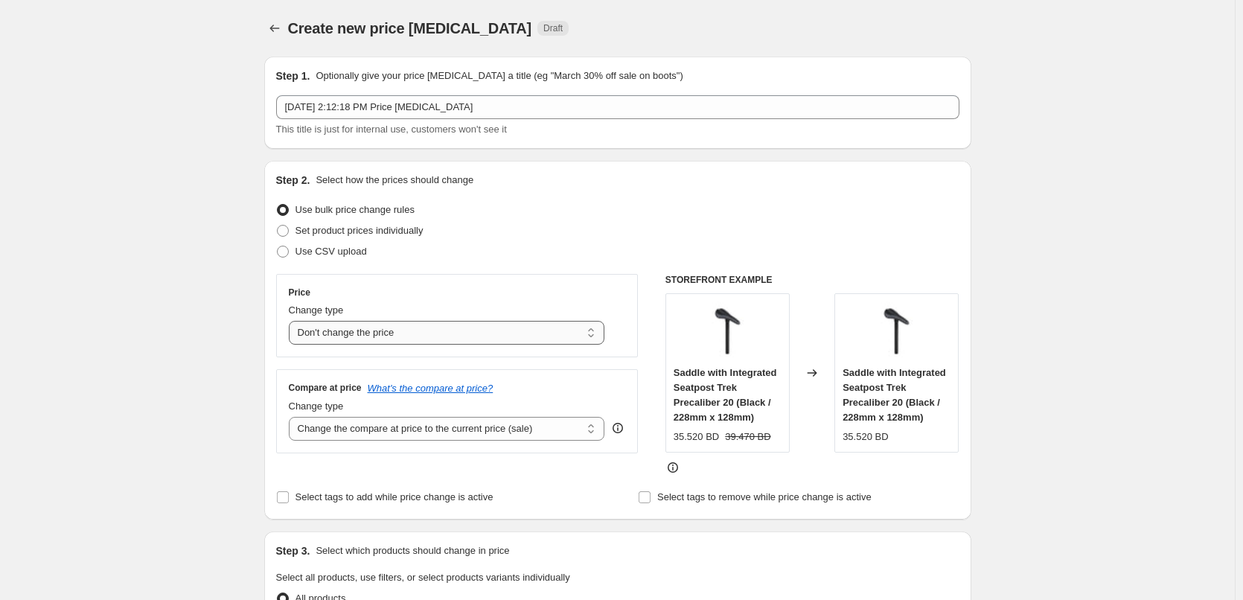
click at [410, 327] on select "Change the price to a certain amount Change the price by a certain amount Chang…" at bounding box center [447, 333] width 316 height 24
click at [292, 321] on select "Change the price to a certain amount Change the price by a certain amount Chang…" at bounding box center [447, 333] width 316 height 24
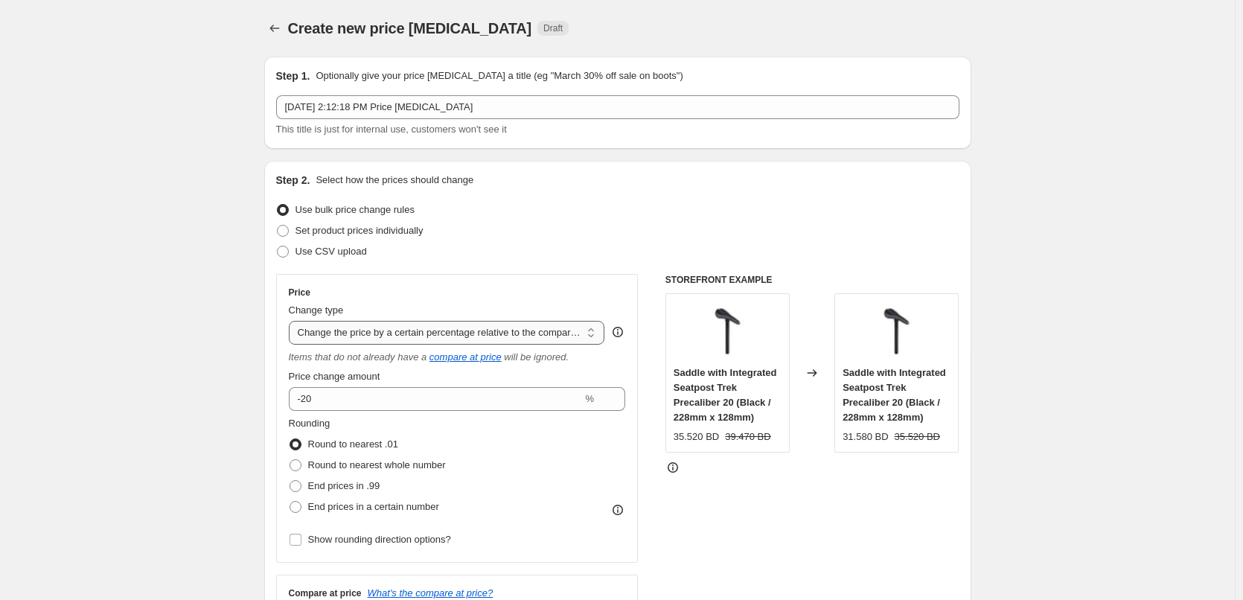
click at [401, 335] on select "Change the price to a certain amount Change the price by a certain amount Chang…" at bounding box center [447, 333] width 316 height 24
select select "to"
click at [292, 321] on select "Change the price to a certain amount Change the price by a certain amount Chang…" at bounding box center [447, 333] width 316 height 24
type input "80.00"
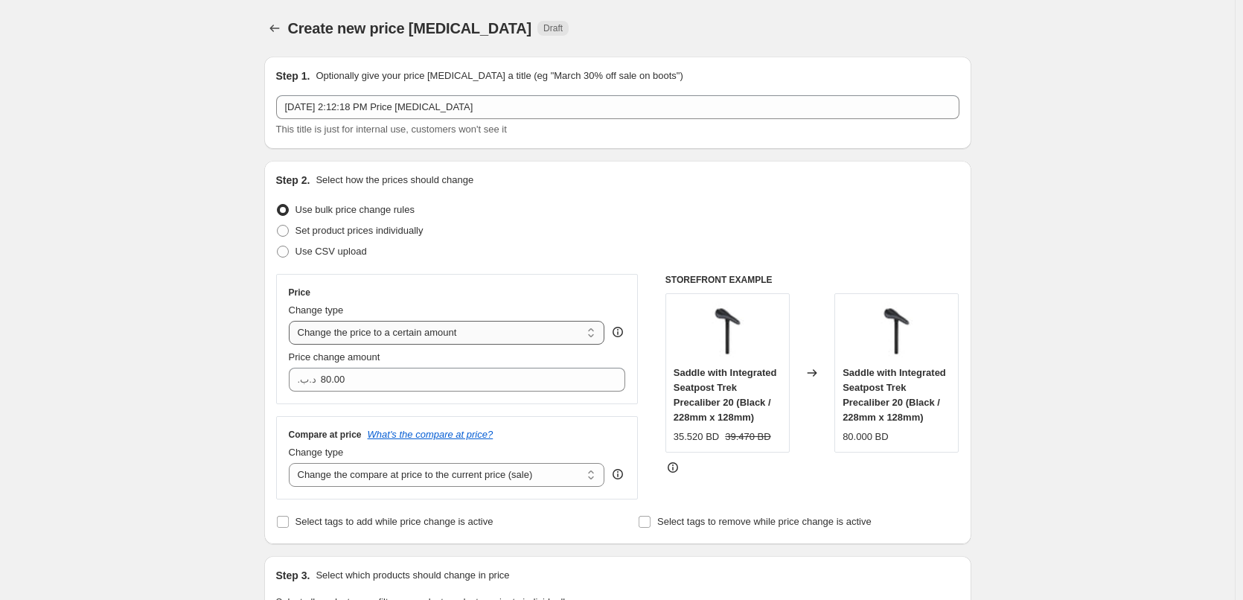
click at [397, 331] on select "Change the price to a certain amount Change the price by a certain amount Chang…" at bounding box center [447, 333] width 316 height 24
select select "by"
click at [292, 321] on select "Change the price to a certain amount Change the price by a certain amount Chang…" at bounding box center [447, 333] width 316 height 24
type input "-10.00"
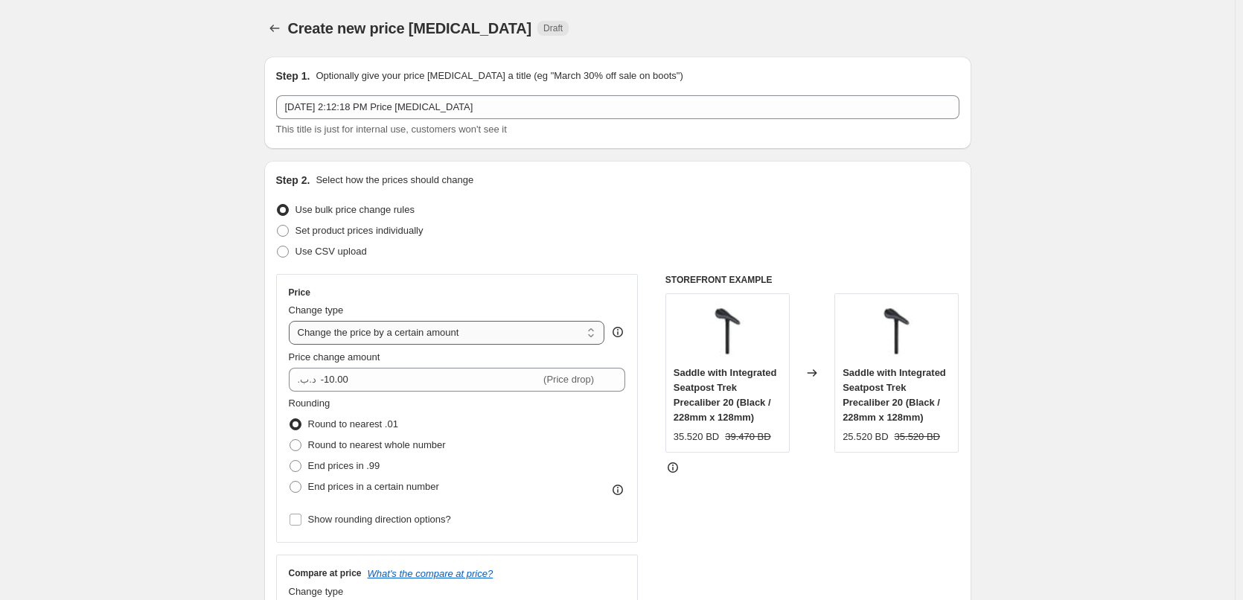
click at [404, 337] on select "Change the price to a certain amount Change the price by a certain amount Chang…" at bounding box center [447, 333] width 316 height 24
select select "percentage"
click at [292, 321] on select "Change the price to a certain amount Change the price by a certain amount Chang…" at bounding box center [447, 333] width 316 height 24
type input "-15"
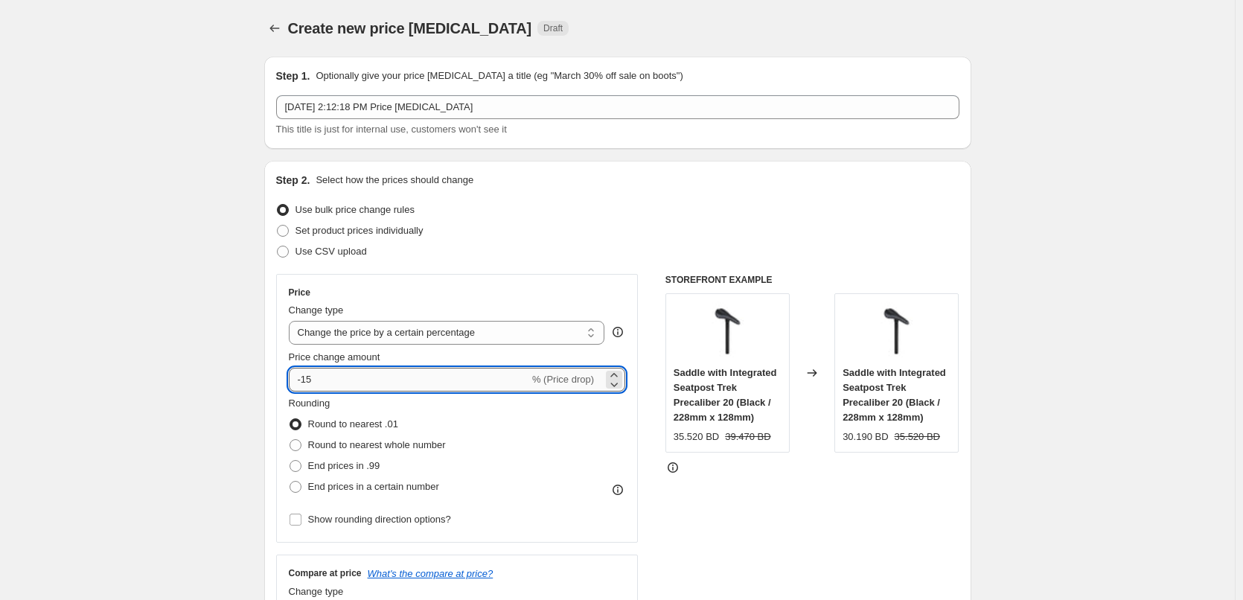
click at [474, 384] on input "-15" at bounding box center [409, 380] width 240 height 24
type input "0"
click at [374, 354] on span "Price change amount" at bounding box center [335, 356] width 92 height 11
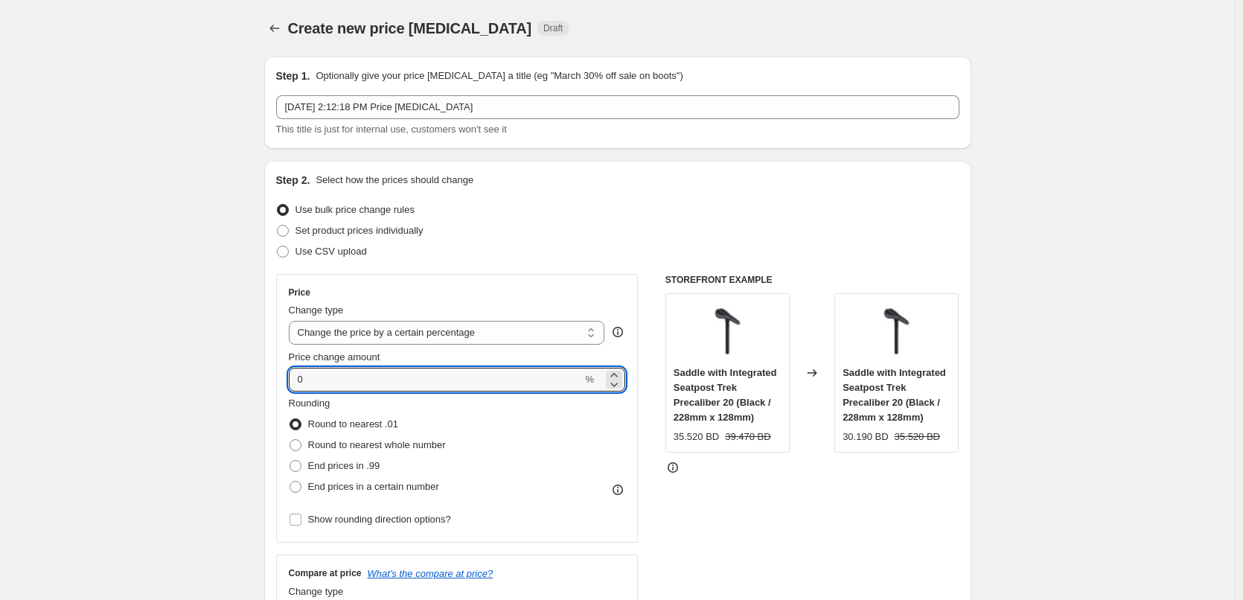
click at [374, 368] on input "0" at bounding box center [436, 380] width 294 height 24
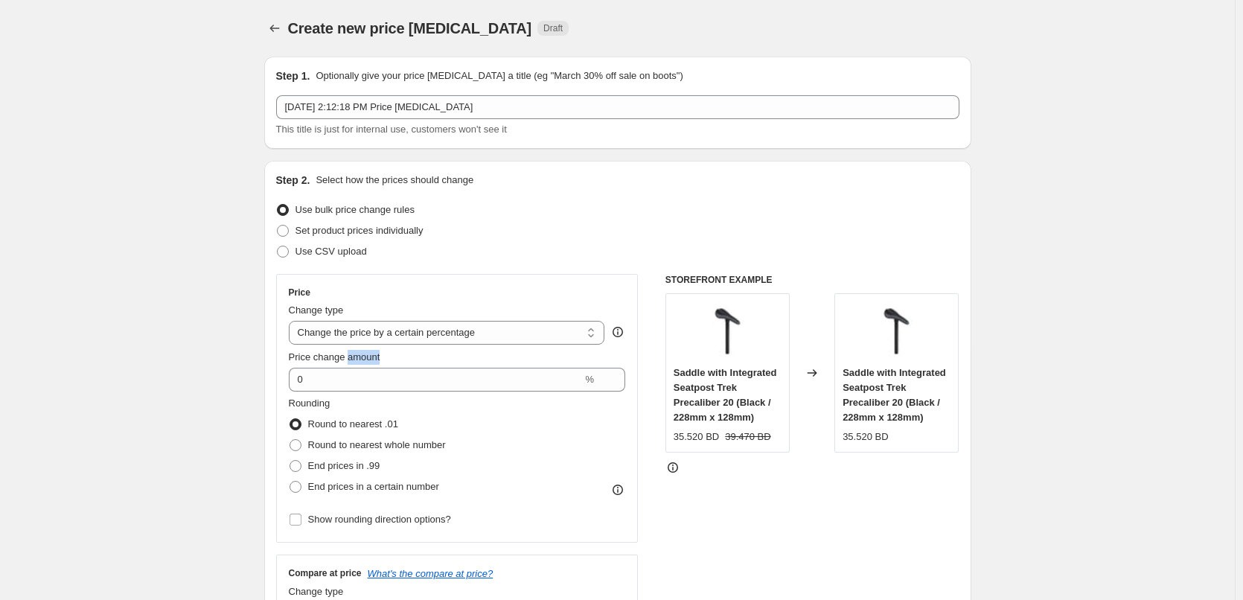
click at [374, 354] on span "Price change amount" at bounding box center [335, 356] width 92 height 11
click at [374, 368] on input "0" at bounding box center [436, 380] width 294 height 24
click at [374, 354] on span "Price change amount" at bounding box center [335, 356] width 92 height 11
click at [374, 368] on input "0" at bounding box center [436, 380] width 294 height 24
click at [364, 330] on div at bounding box center [364, 330] width 0 height 0
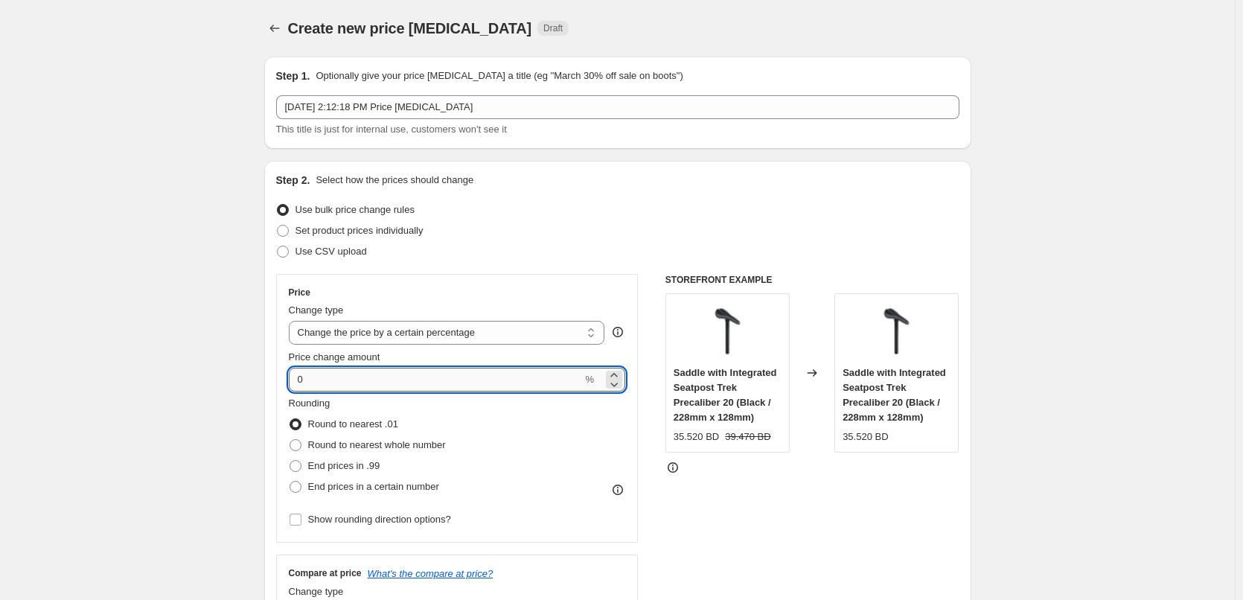
click at [380, 374] on input "0" at bounding box center [436, 380] width 294 height 24
click at [424, 340] on select "Change the price to a certain amount Change the price by a certain amount Chang…" at bounding box center [447, 333] width 316 height 24
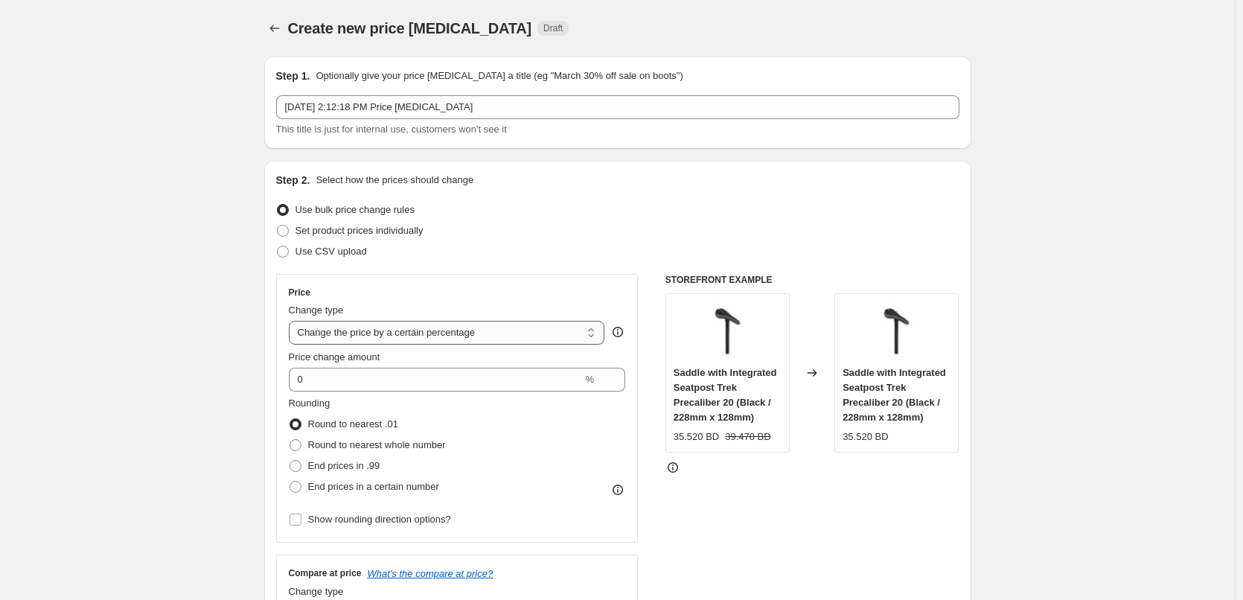
select select "to"
click at [292, 321] on select "Change the price to a certain amount Change the price by a certain amount Chang…" at bounding box center [447, 333] width 316 height 24
type input "80.00"
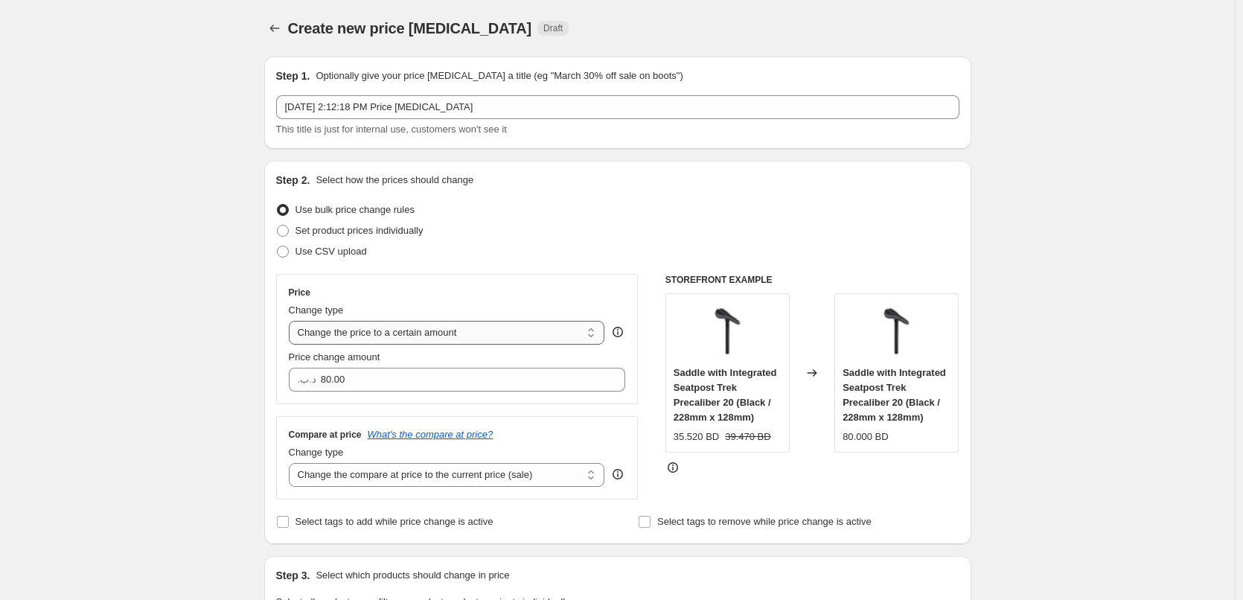
click at [458, 336] on select "Change the price to a certain amount Change the price by a certain amount Chang…" at bounding box center [447, 333] width 316 height 24
select select "by"
click at [292, 321] on select "Change the price to a certain amount Change the price by a certain amount Chang…" at bounding box center [447, 333] width 316 height 24
type input "-10.00"
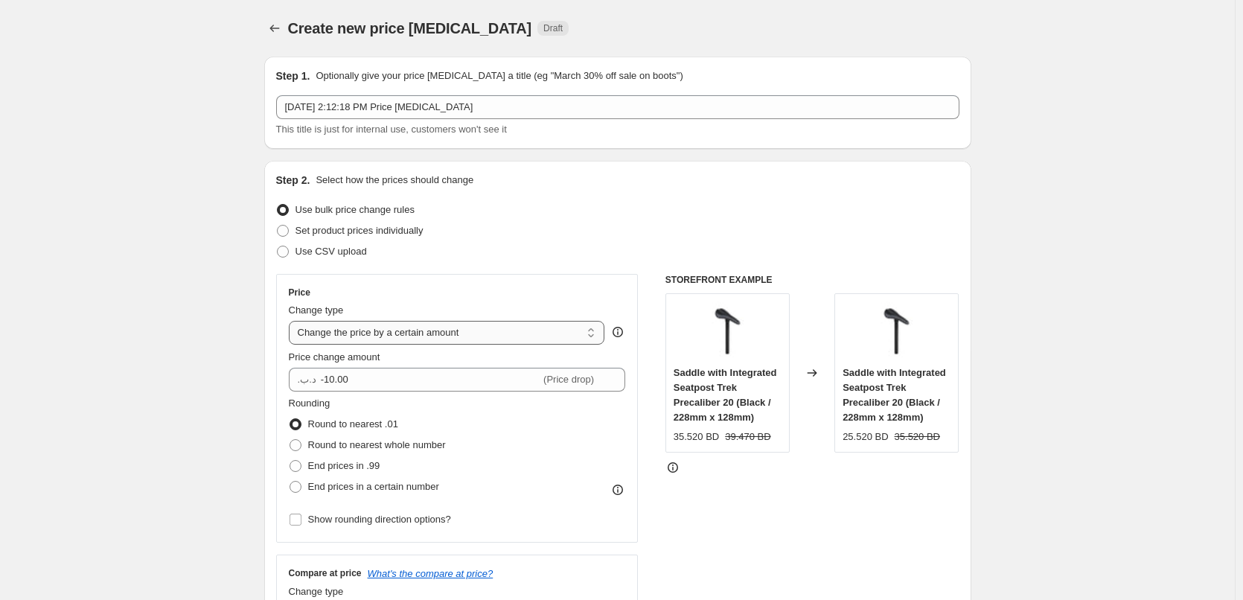
click at [452, 335] on select "Change the price to a certain amount Change the price by a certain amount Chang…" at bounding box center [447, 333] width 316 height 24
select select "to"
click at [292, 321] on select "Change the price to a certain amount Change the price by a certain amount Chang…" at bounding box center [447, 333] width 316 height 24
type input "80.00"
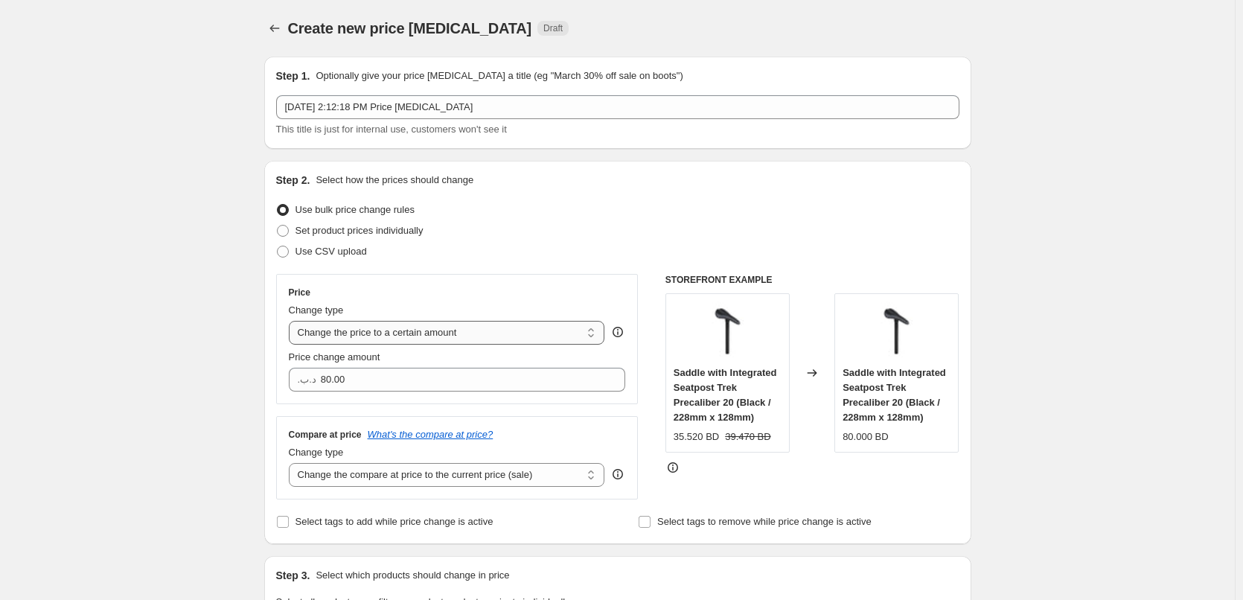
click at [390, 336] on select "Change the price to a certain amount Change the price by a certain amount Chang…" at bounding box center [447, 333] width 316 height 24
select select "by"
click at [292, 321] on select "Change the price to a certain amount Change the price by a certain amount Chang…" at bounding box center [447, 333] width 316 height 24
type input "-10.00"
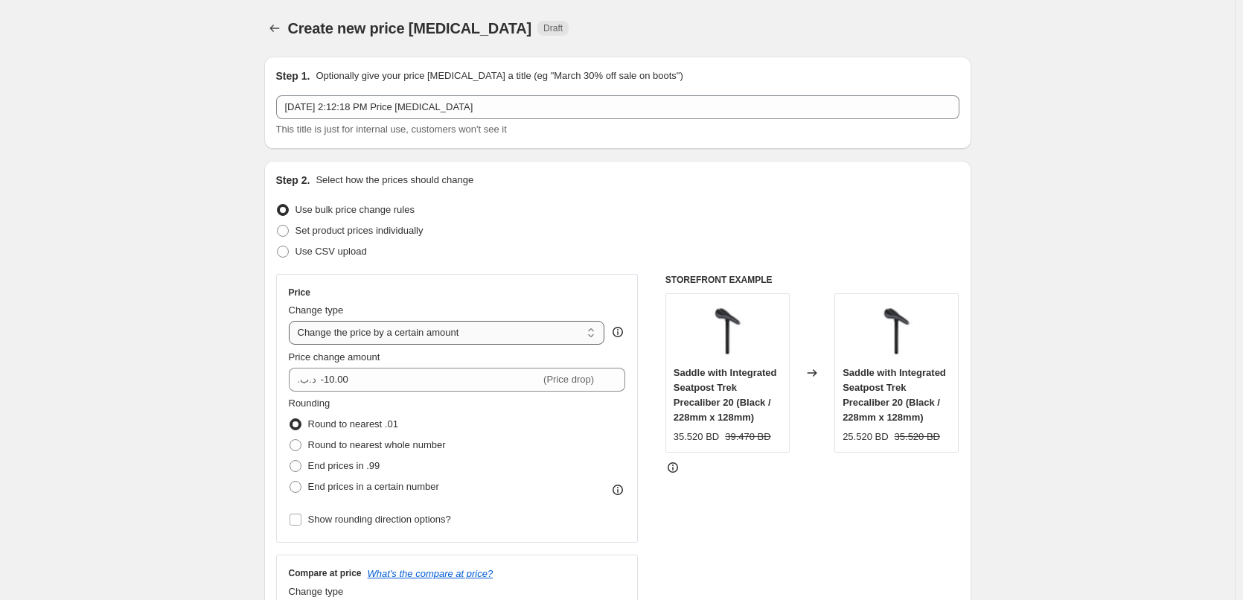
click at [403, 339] on select "Change the price to a certain amount Change the price by a certain amount Chang…" at bounding box center [447, 333] width 316 height 24
select select "to"
click at [292, 321] on select "Change the price to a certain amount Change the price by a certain amount Chang…" at bounding box center [447, 333] width 316 height 24
type input "80.00"
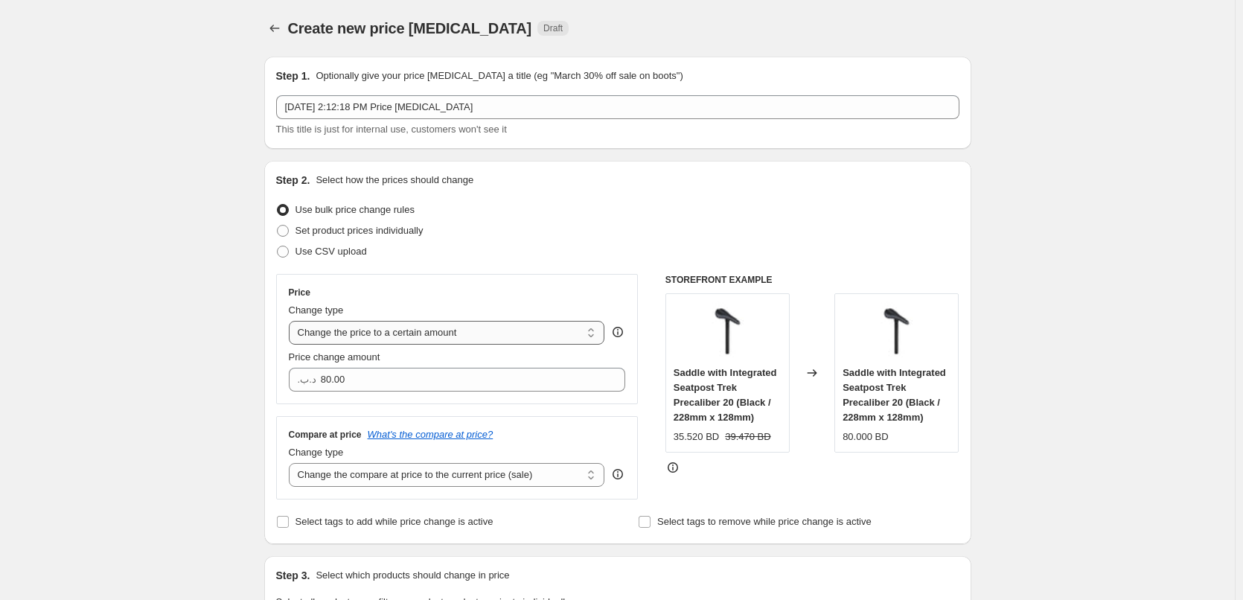
click at [361, 338] on select "Change the price to a certain amount Change the price by a certain amount Chang…" at bounding box center [447, 333] width 316 height 24
select select "by"
click at [292, 321] on select "Change the price to a certain amount Change the price by a certain amount Chang…" at bounding box center [447, 333] width 316 height 24
type input "-10.00"
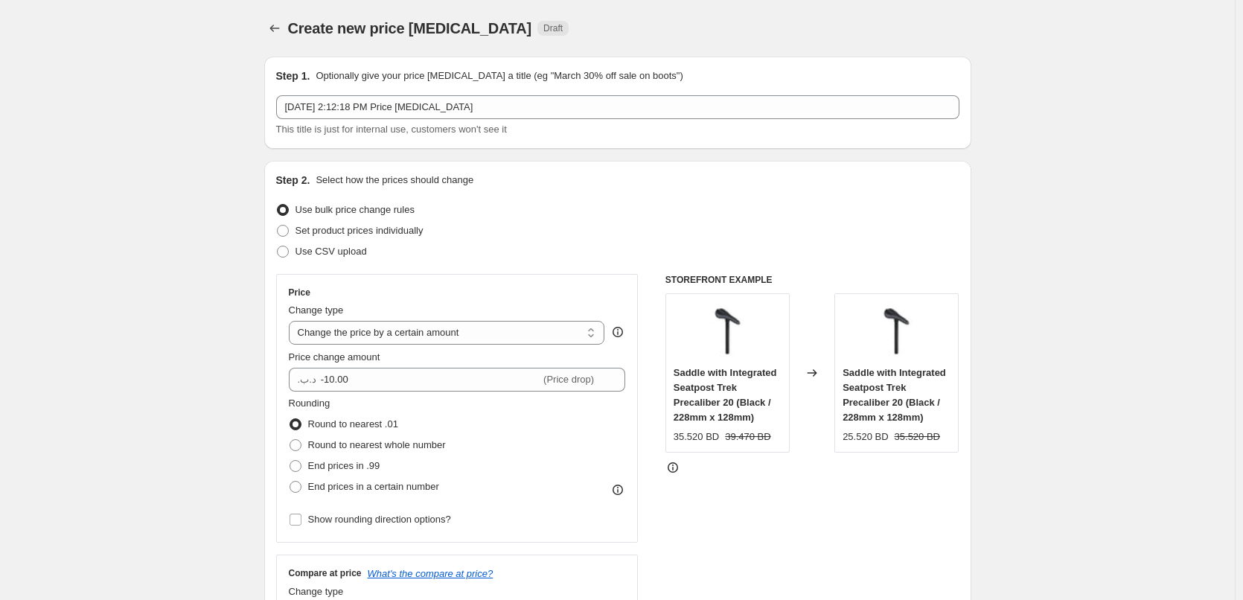
click at [439, 359] on div "Price change amount" at bounding box center [457, 357] width 337 height 15
click at [464, 313] on div "Change type" at bounding box center [447, 310] width 316 height 15
click at [461, 327] on select "Change the price to a certain amount Change the price by a certain amount Chang…" at bounding box center [447, 333] width 316 height 24
select select "to"
click at [292, 321] on select "Change the price to a certain amount Change the price by a certain amount Chang…" at bounding box center [447, 333] width 316 height 24
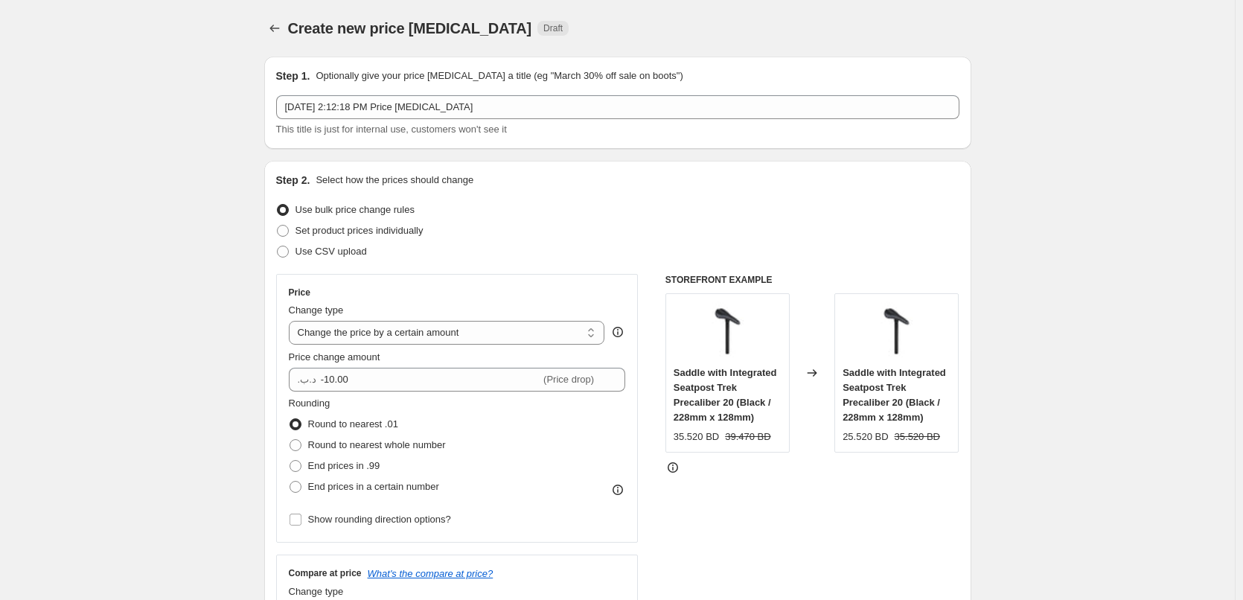
type input "80.00"
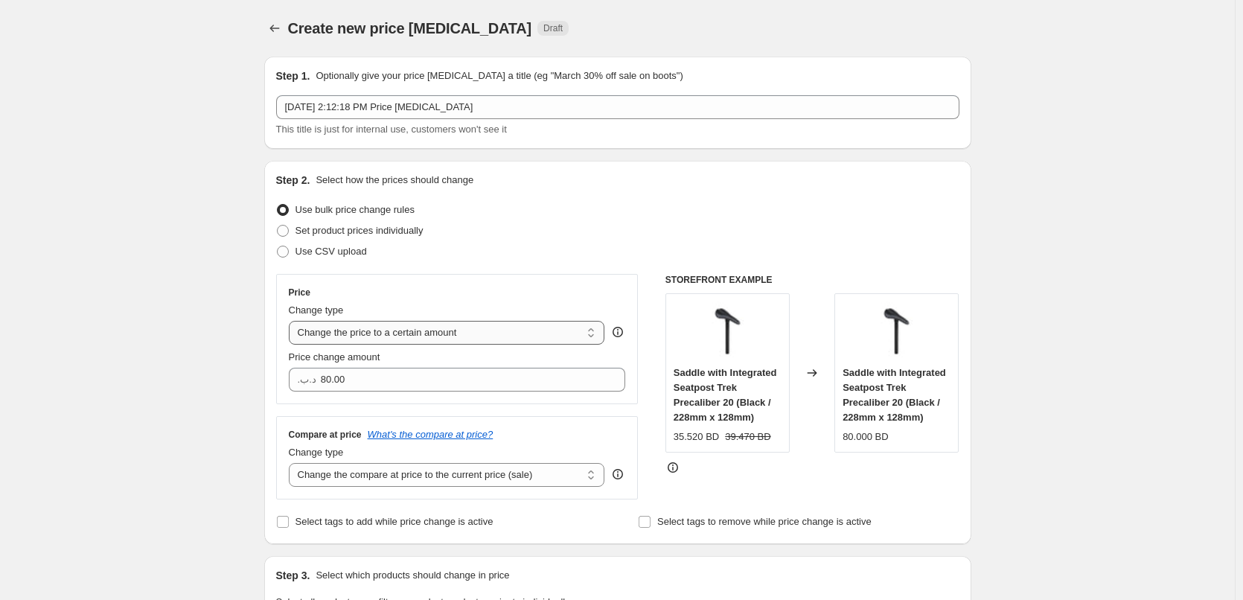
click at [470, 325] on select "Change the price to a certain amount Change the price by a certain amount Chang…" at bounding box center [447, 333] width 316 height 24
select select "by"
click at [292, 321] on select "Change the price to a certain amount Change the price by a certain amount Chang…" at bounding box center [447, 333] width 316 height 24
type input "-10.00"
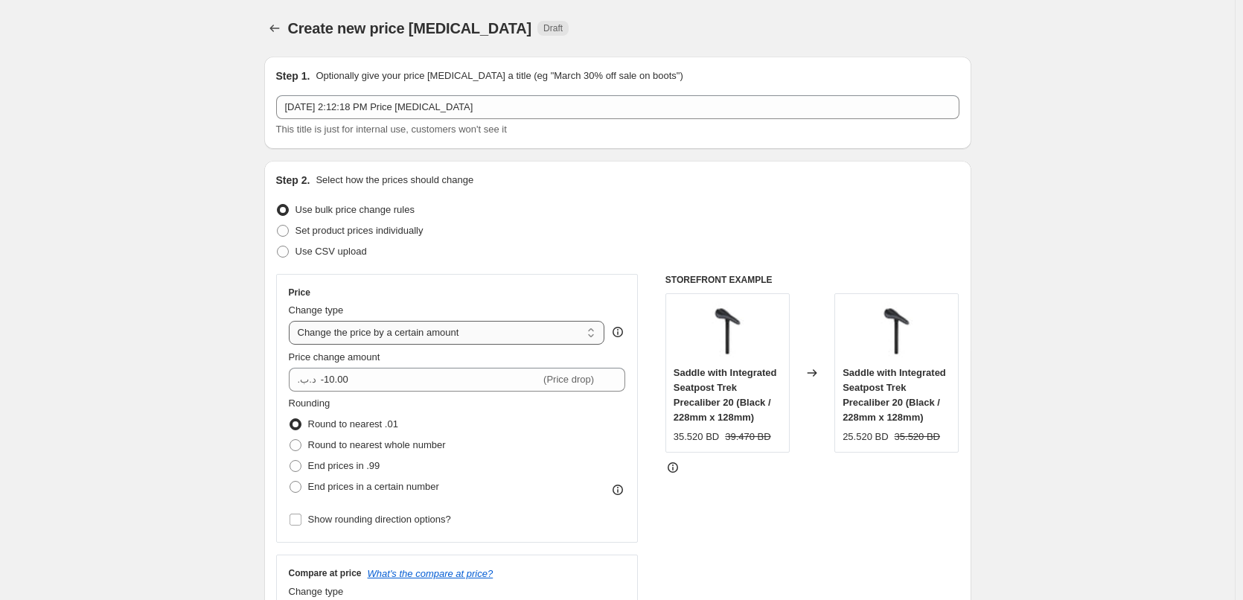
click at [485, 324] on select "Change the price to a certain amount Change the price by a certain amount Chang…" at bounding box center [447, 333] width 316 height 24
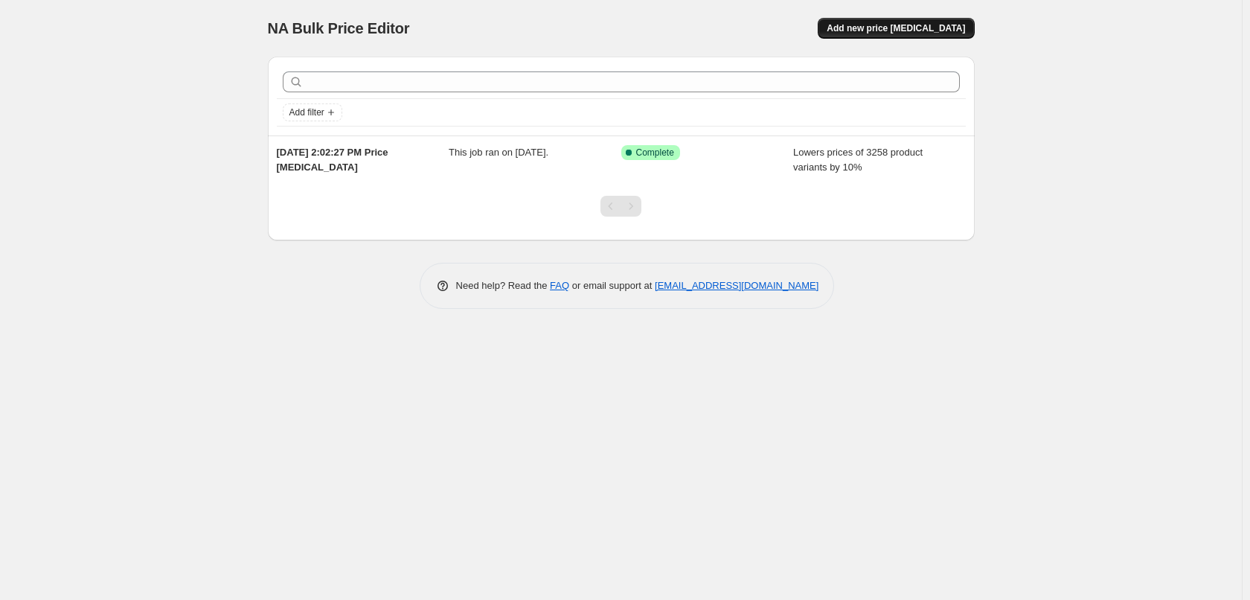
click at [878, 26] on span "Add new price [MEDICAL_DATA]" at bounding box center [896, 28] width 138 height 12
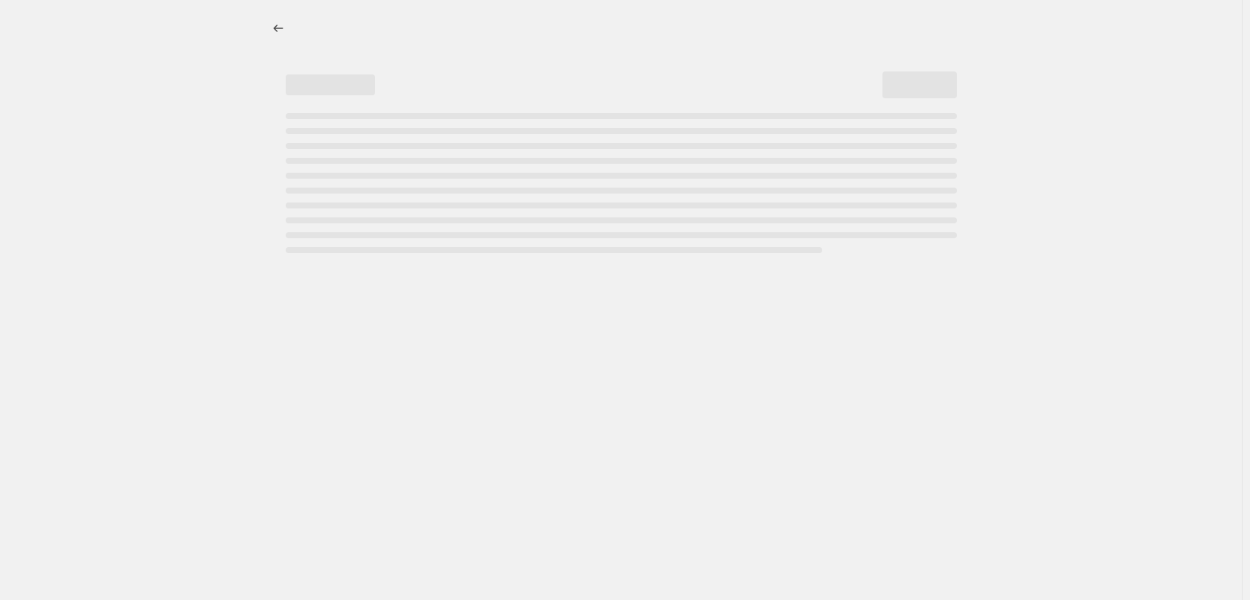
select select "percentage"
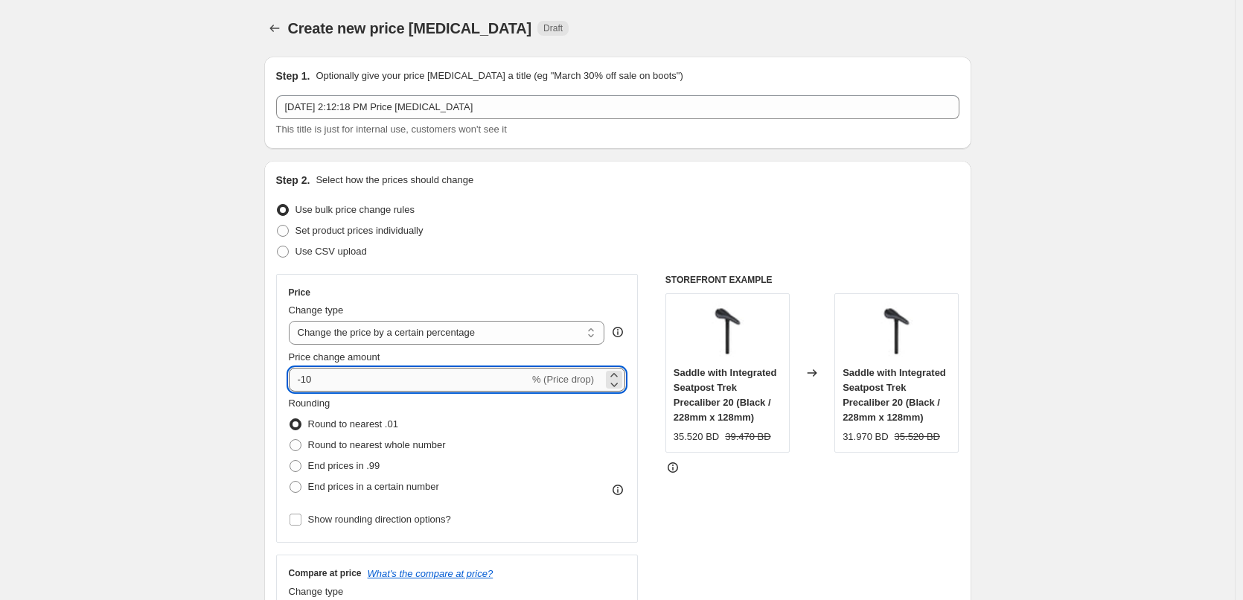
click at [419, 377] on input "-10" at bounding box center [409, 380] width 240 height 24
type input "-1"
type input "-5"
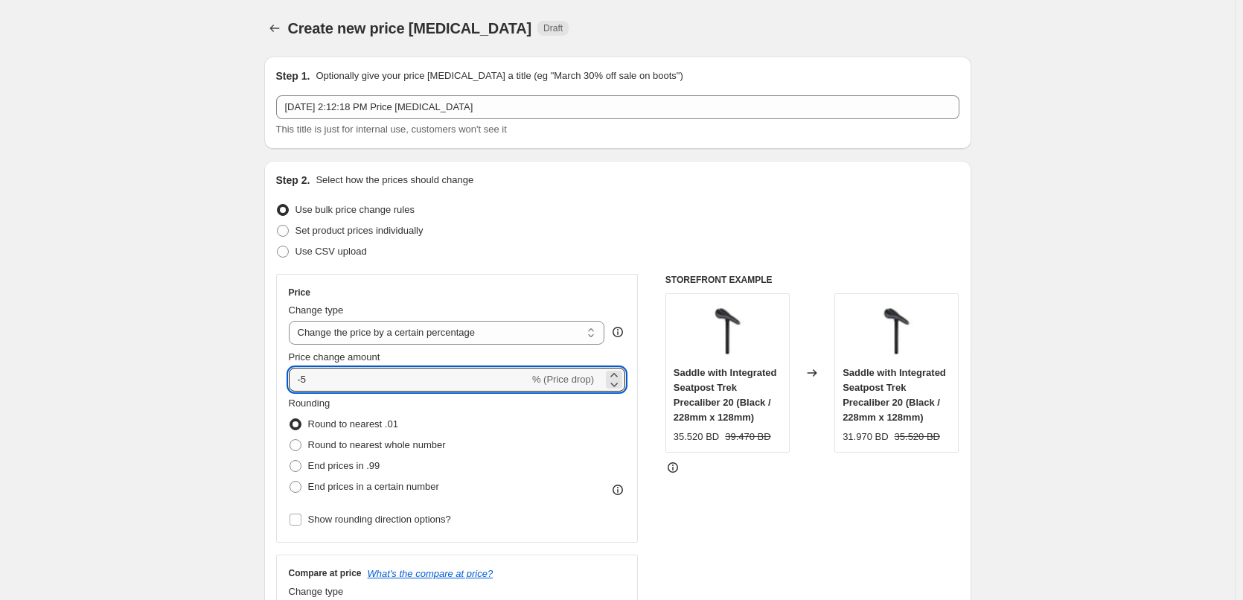
click at [601, 295] on div "Price" at bounding box center [457, 292] width 337 height 12
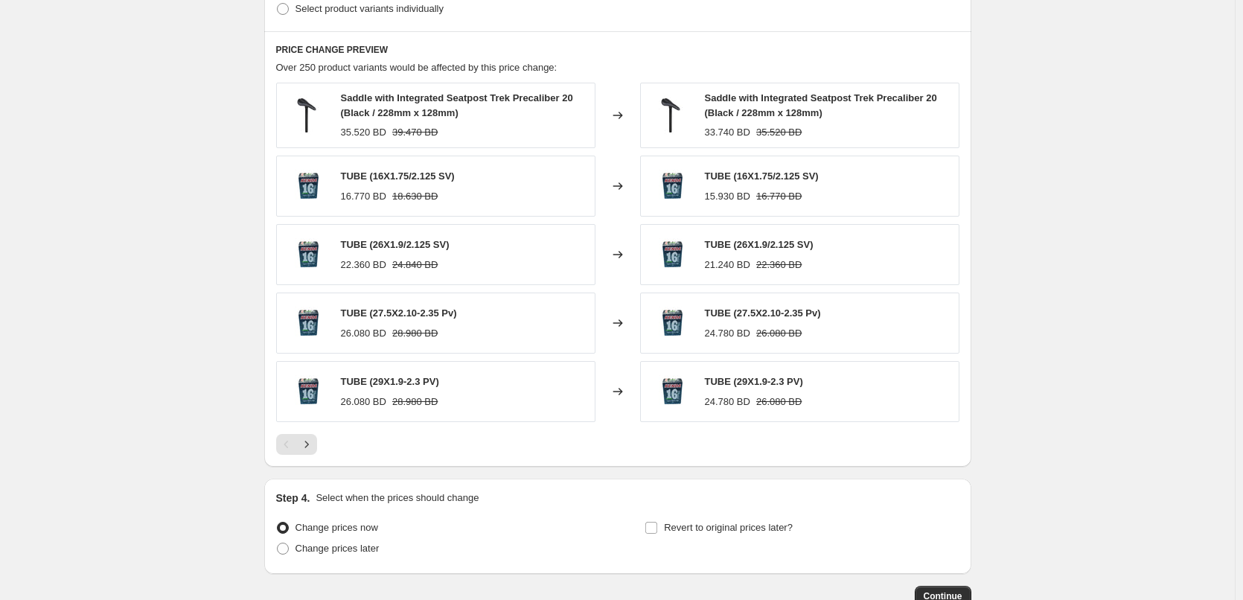
scroll to position [893, 0]
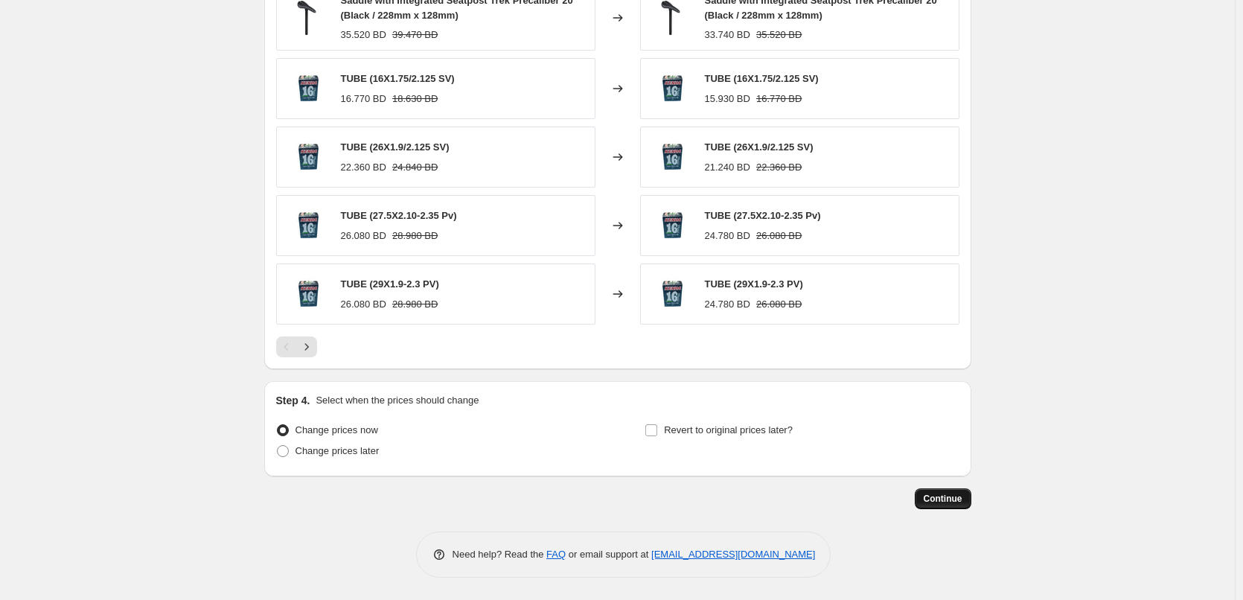
click at [956, 502] on span "Continue" at bounding box center [942, 499] width 39 height 12
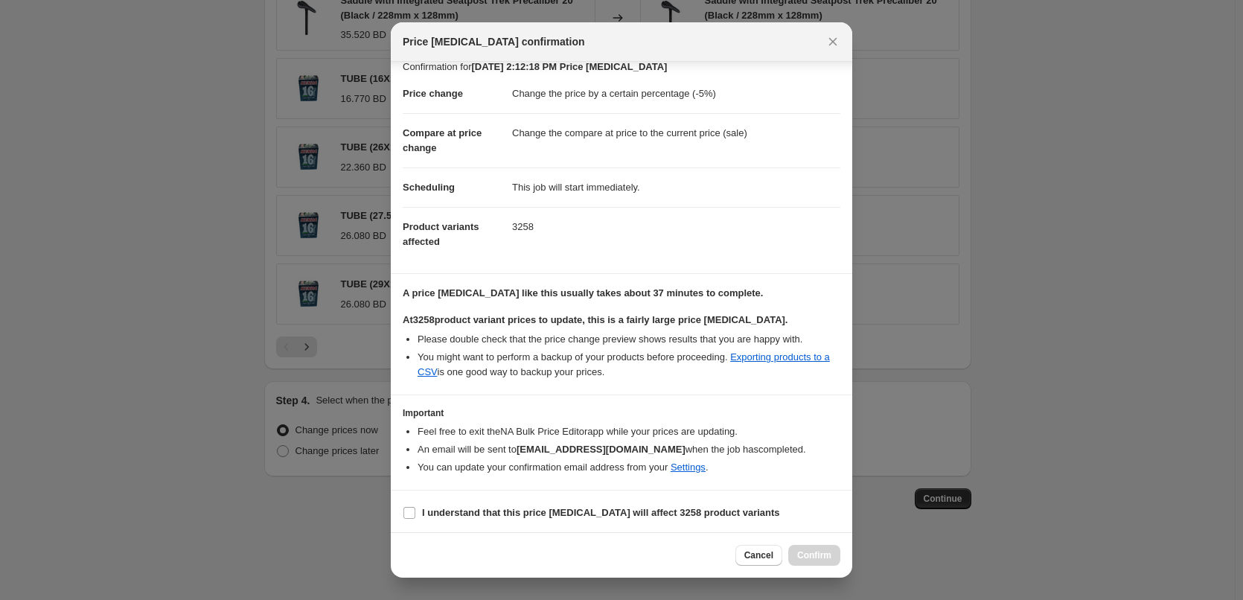
scroll to position [17, 0]
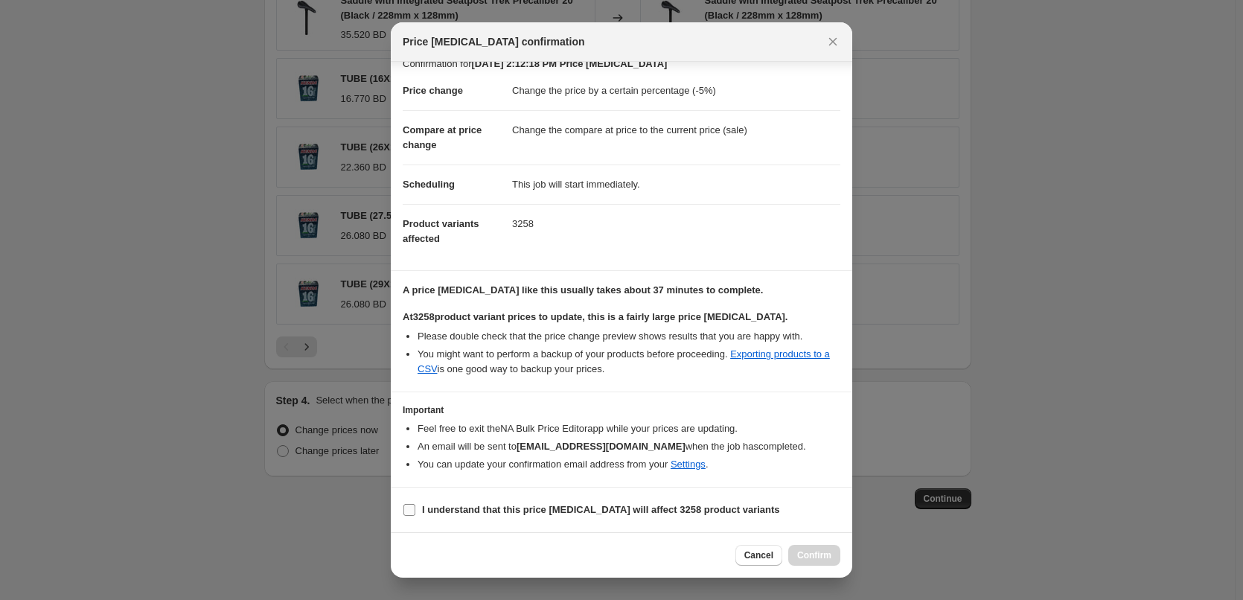
click at [574, 505] on b "I understand that this price change job will affect 3258 product variants" at bounding box center [601, 509] width 358 height 11
click at [415, 505] on input "I understand that this price change job will affect 3258 product variants" at bounding box center [409, 510] width 12 height 12
checkbox input "true"
click at [805, 553] on span "Confirm" at bounding box center [814, 555] width 34 height 12
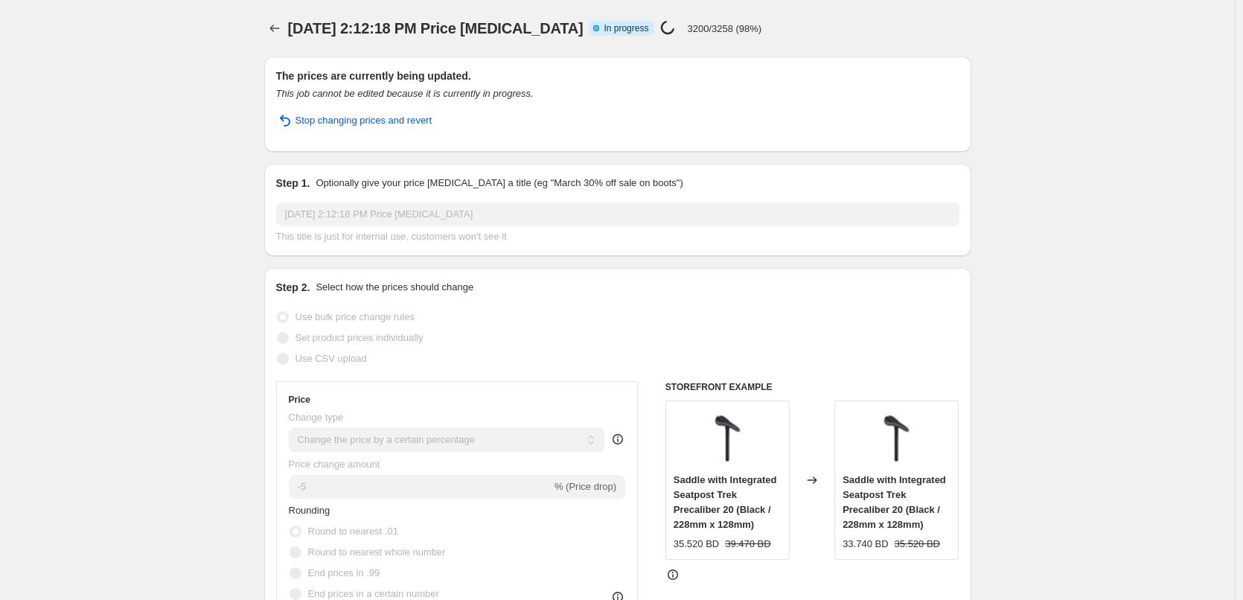
select select "percentage"
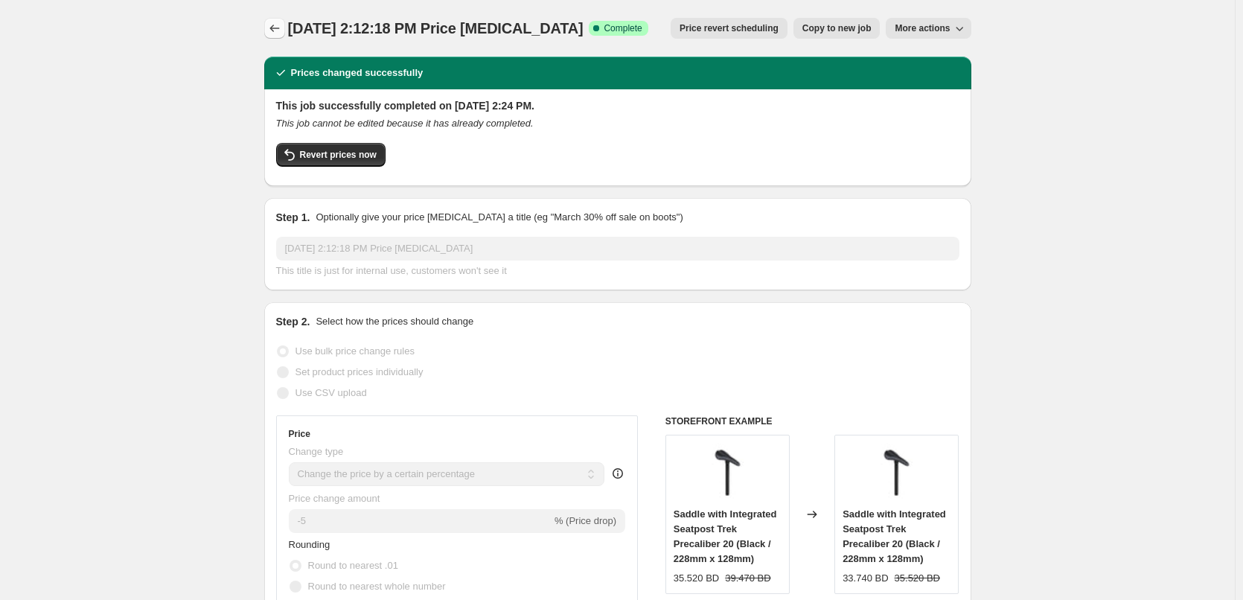
click at [282, 28] on icon "Price change jobs" at bounding box center [274, 28] width 15 height 15
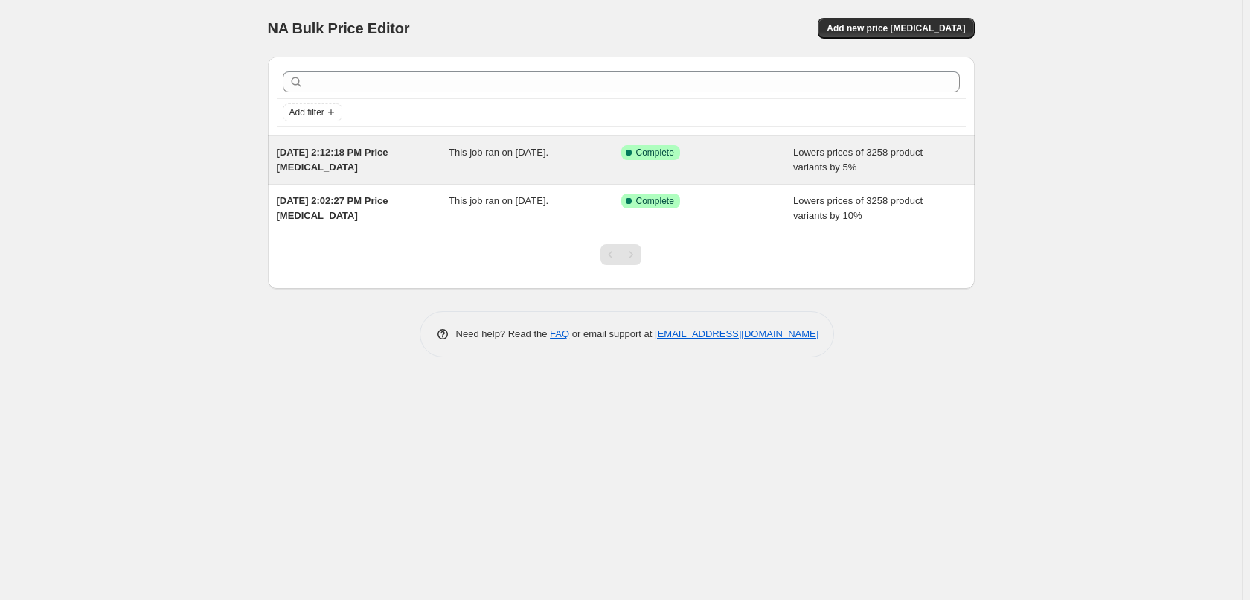
click at [588, 170] on div "This job ran on September 18, 2025." at bounding box center [535, 160] width 173 height 30
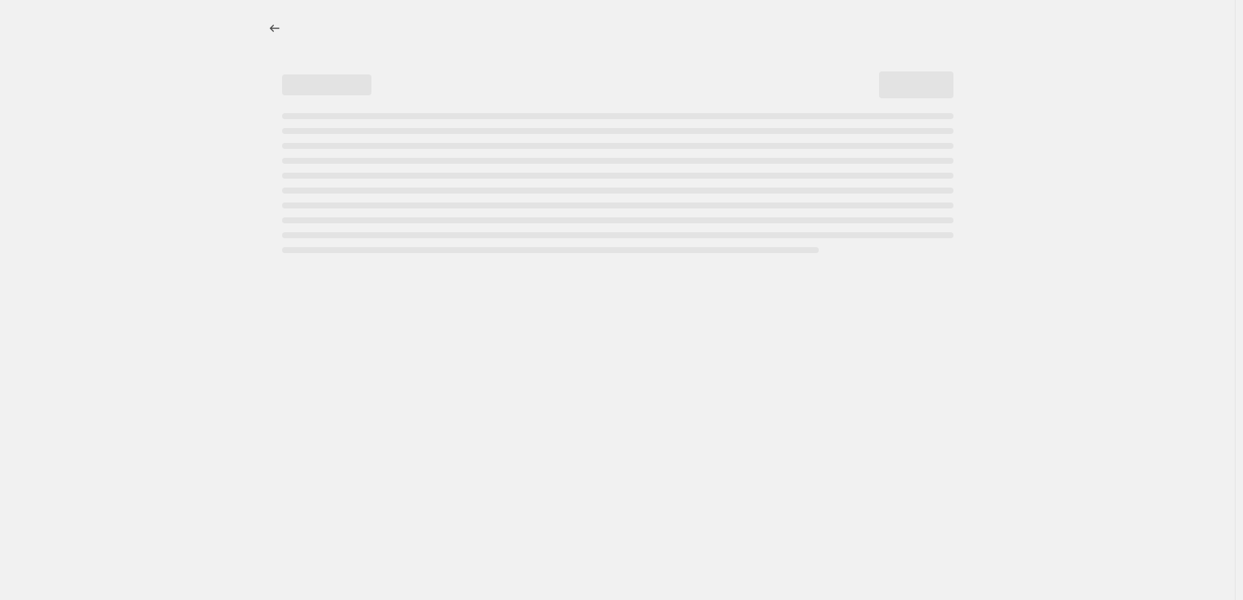
select select "percentage"
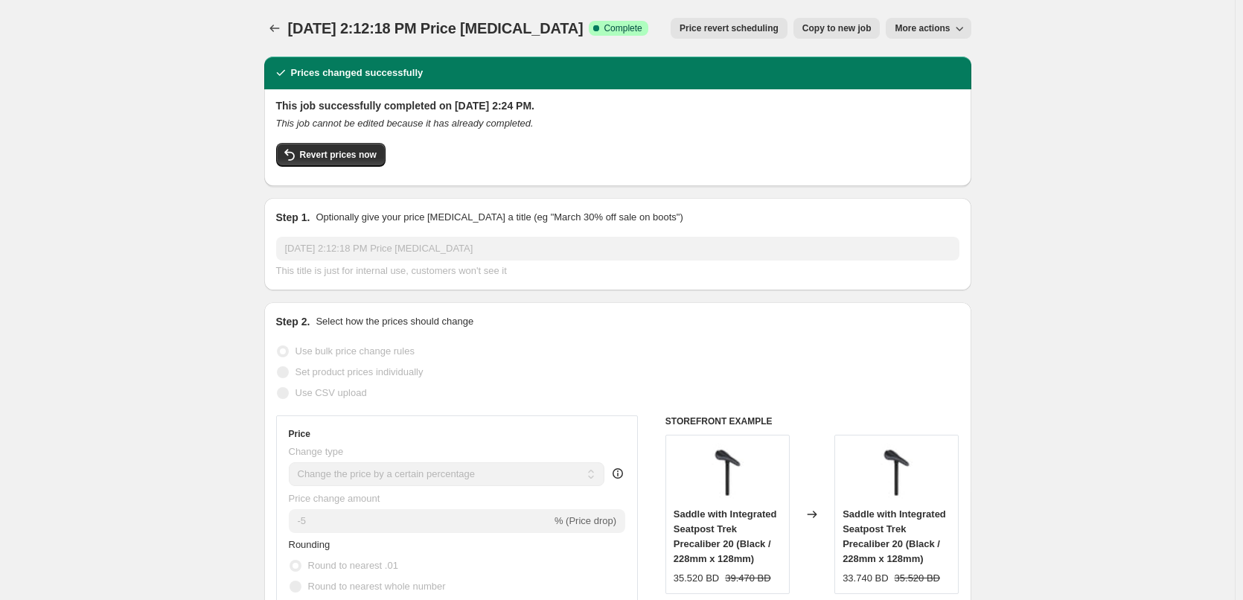
click at [432, 129] on div "This job cannot be edited because it has already completed." at bounding box center [617, 123] width 683 height 15
click at [435, 125] on icon "This job cannot be edited because it has already completed." at bounding box center [404, 123] width 257 height 11
click at [436, 125] on icon "This job cannot be edited because it has already completed." at bounding box center [404, 123] width 257 height 11
click at [424, 121] on icon "This job cannot be edited because it has already completed." at bounding box center [404, 123] width 257 height 11
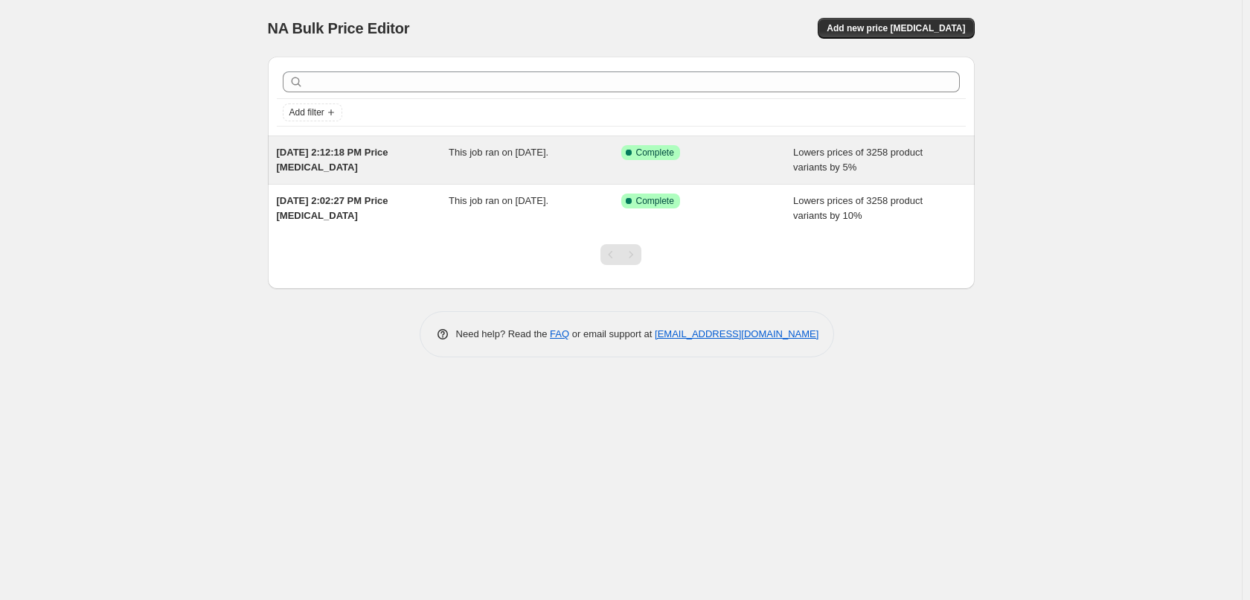
click at [484, 158] on div "This job ran on [DATE]." at bounding box center [535, 160] width 173 height 30
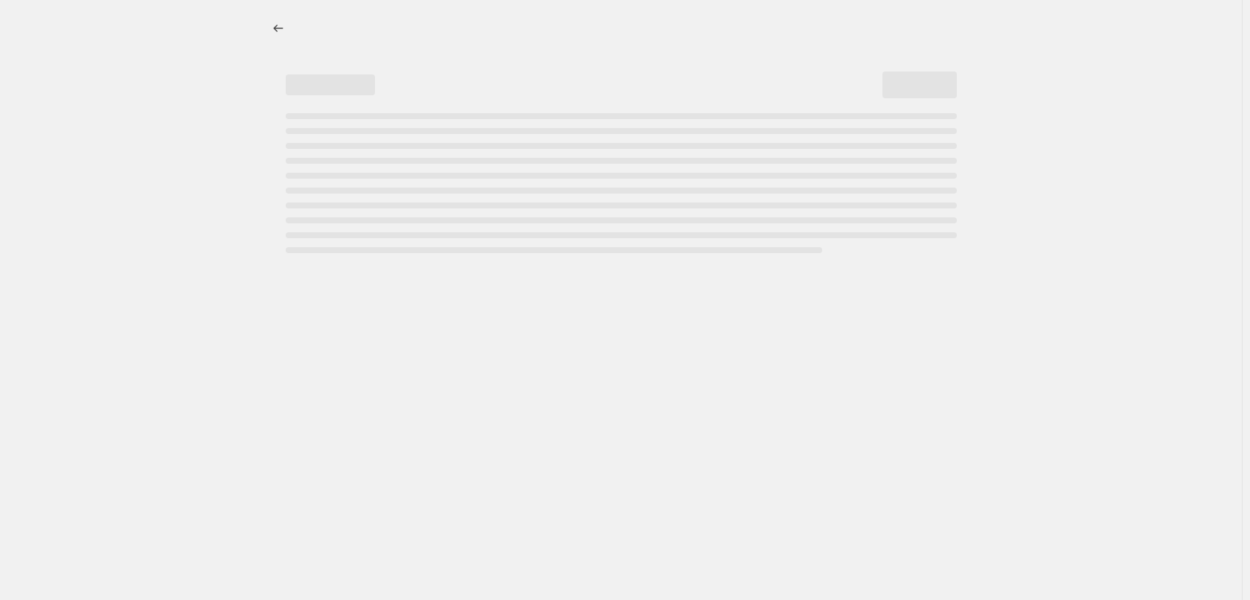
select select "percentage"
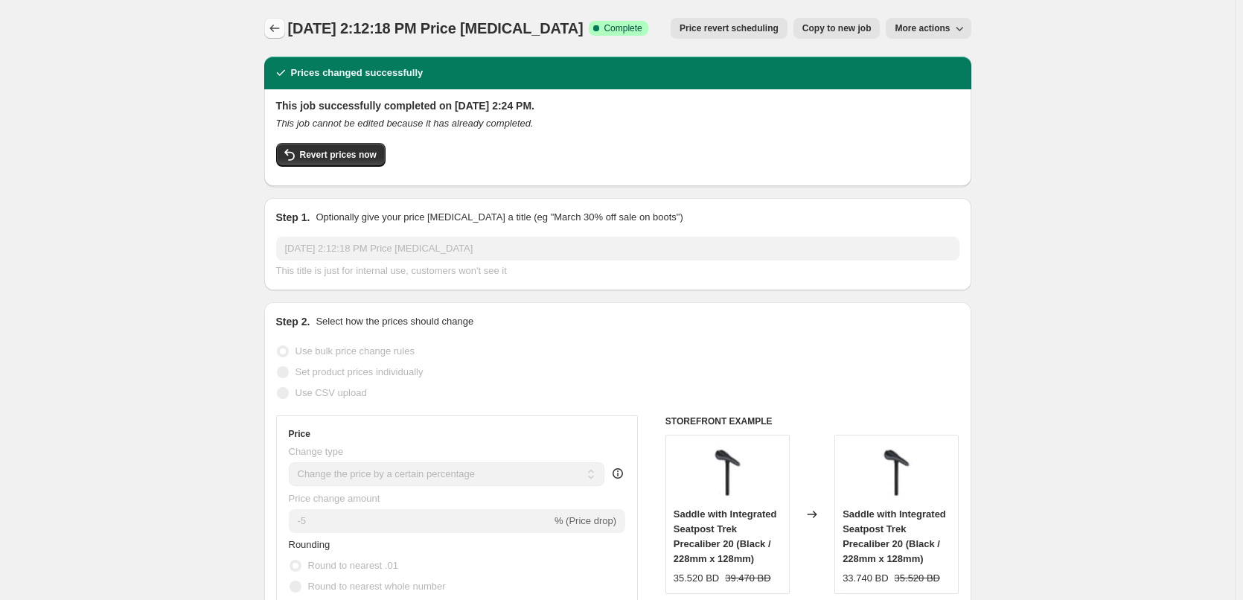
click at [275, 25] on icon "Price change jobs" at bounding box center [274, 28] width 15 height 15
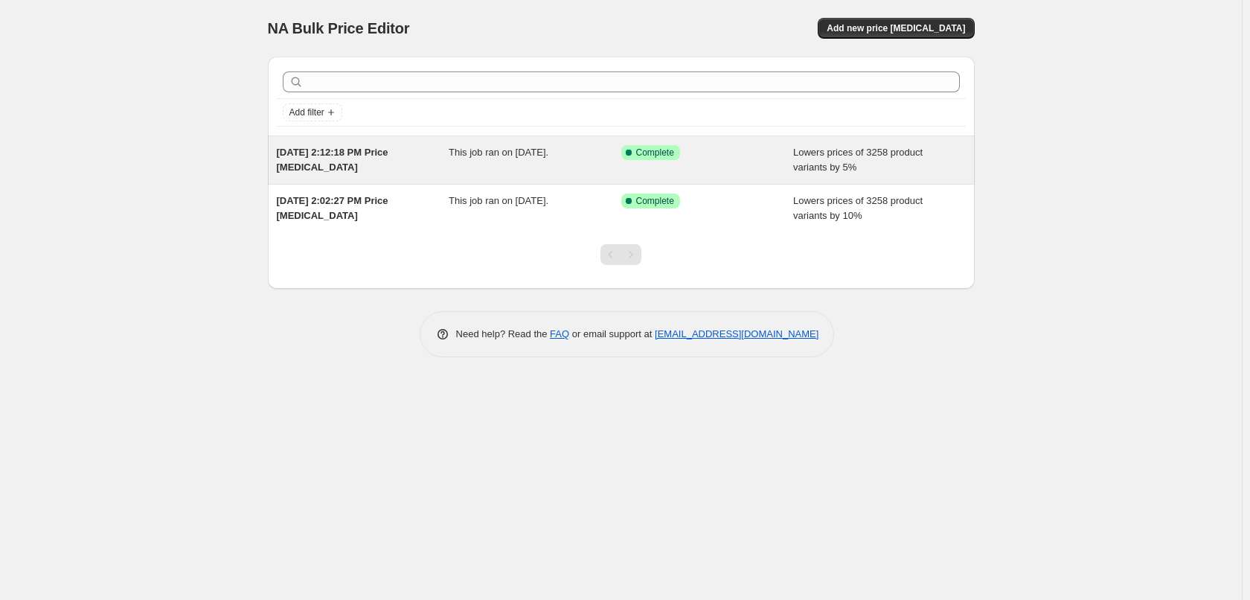
click at [379, 162] on div "[DATE] 2:12:18 PM Price [MEDICAL_DATA]" at bounding box center [363, 160] width 173 height 30
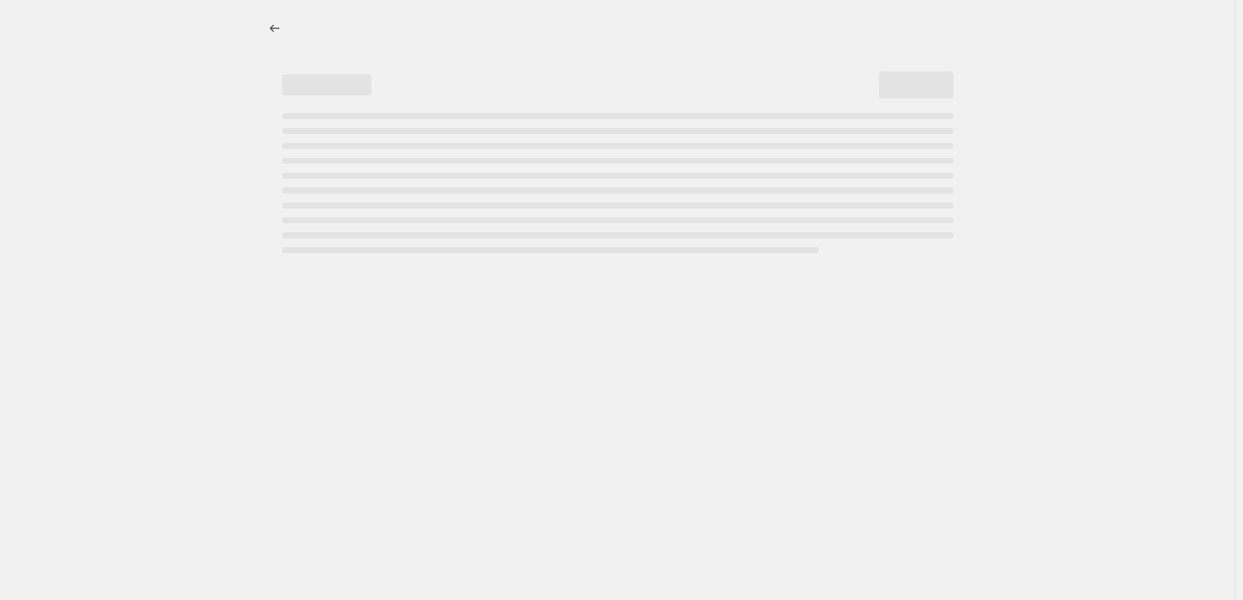
select select "percentage"
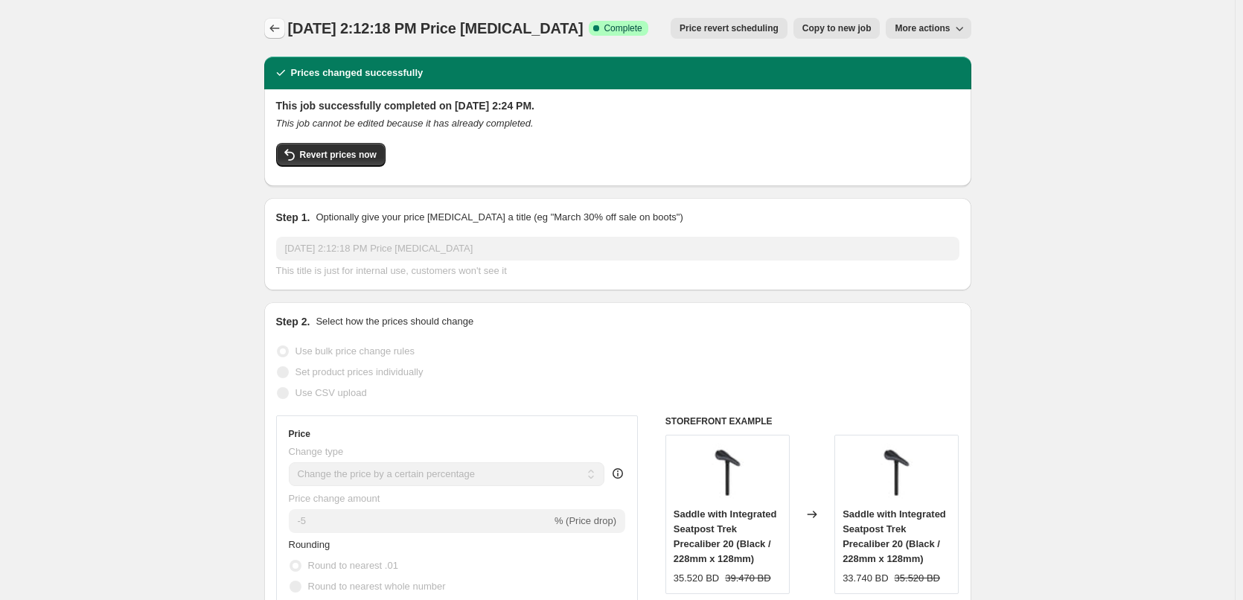
click at [279, 37] on button "Price change jobs" at bounding box center [274, 28] width 21 height 21
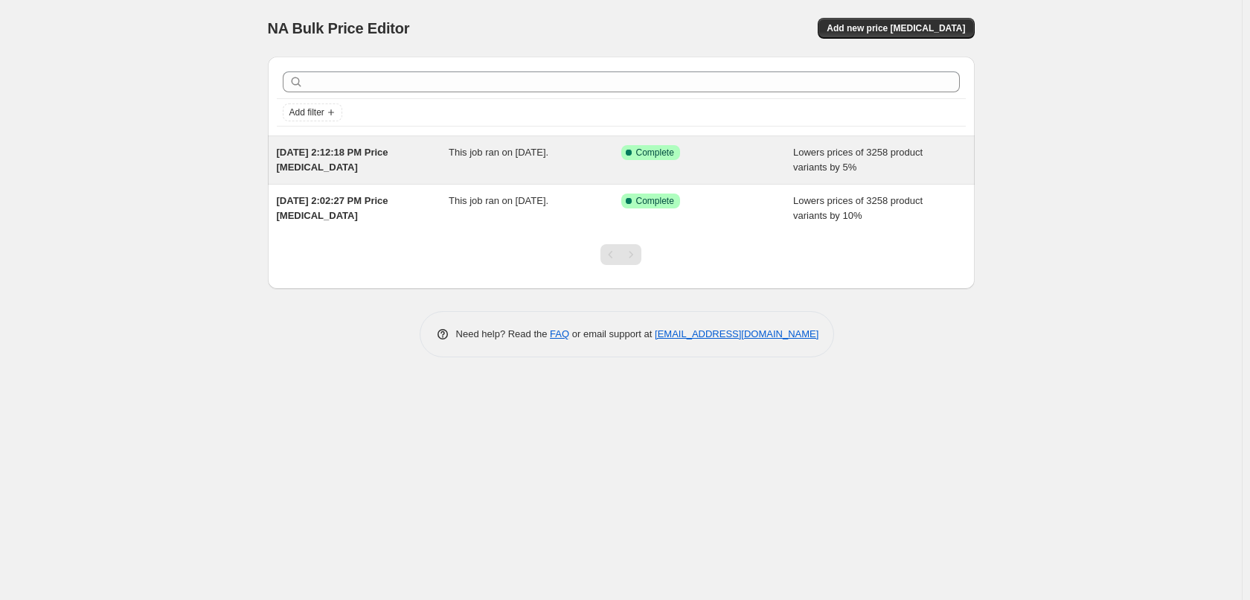
click at [530, 161] on div "This job ran on [DATE]." at bounding box center [535, 160] width 173 height 30
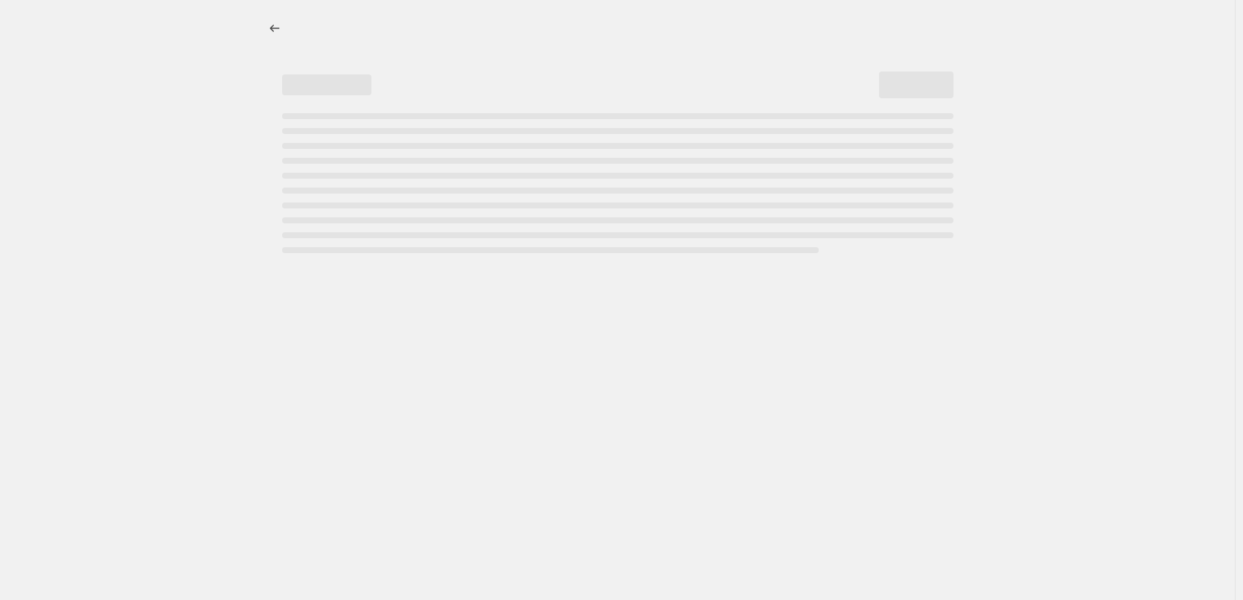
select select "percentage"
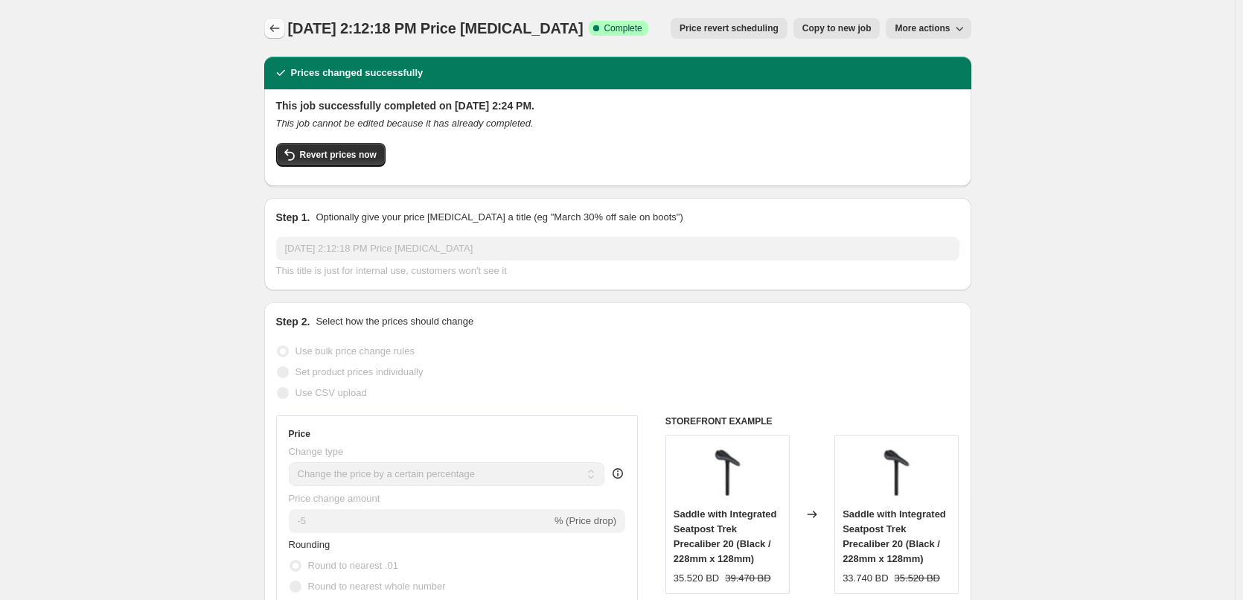
click at [269, 33] on button "Price change jobs" at bounding box center [274, 28] width 21 height 21
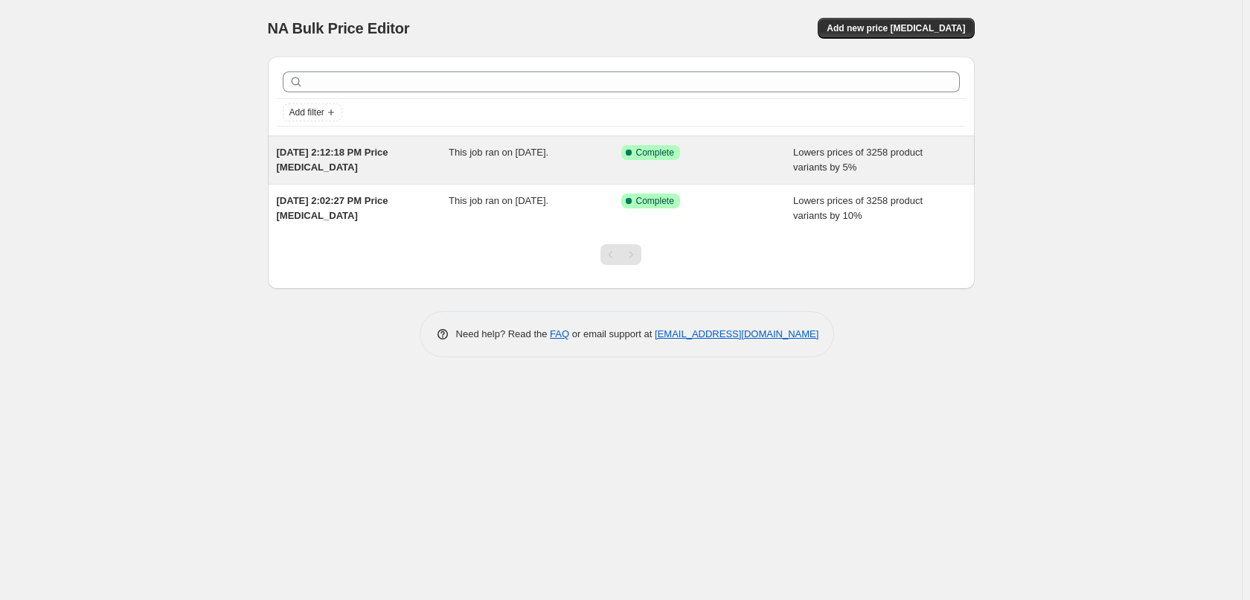
click at [569, 168] on div "This job ran on [DATE]." at bounding box center [535, 160] width 173 height 30
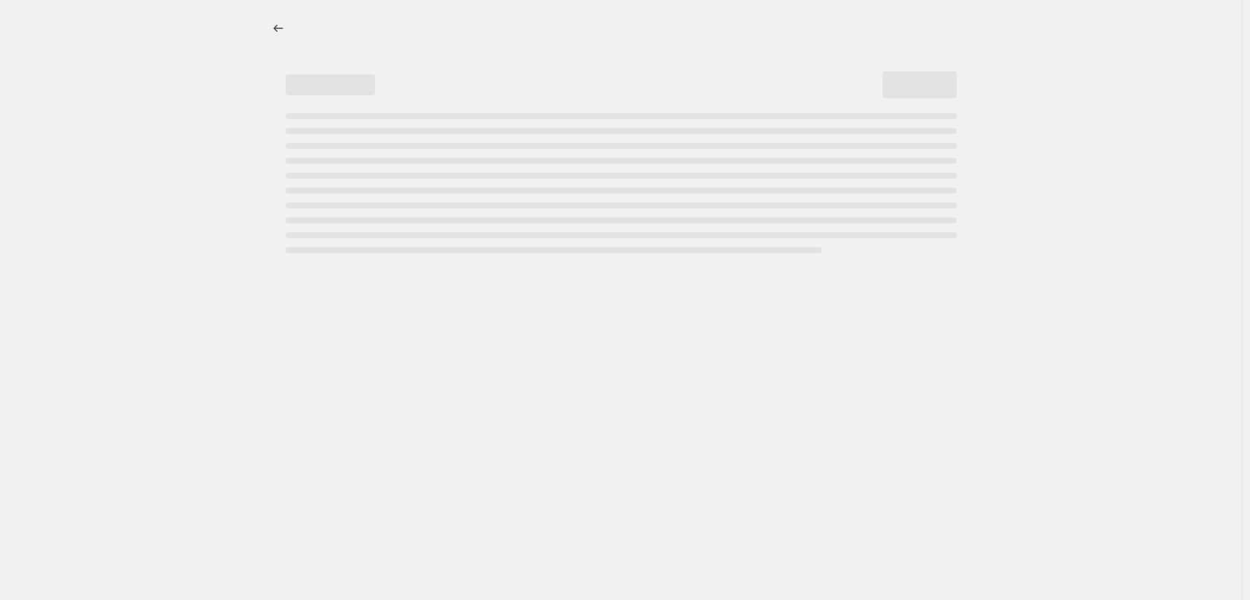
select select "percentage"
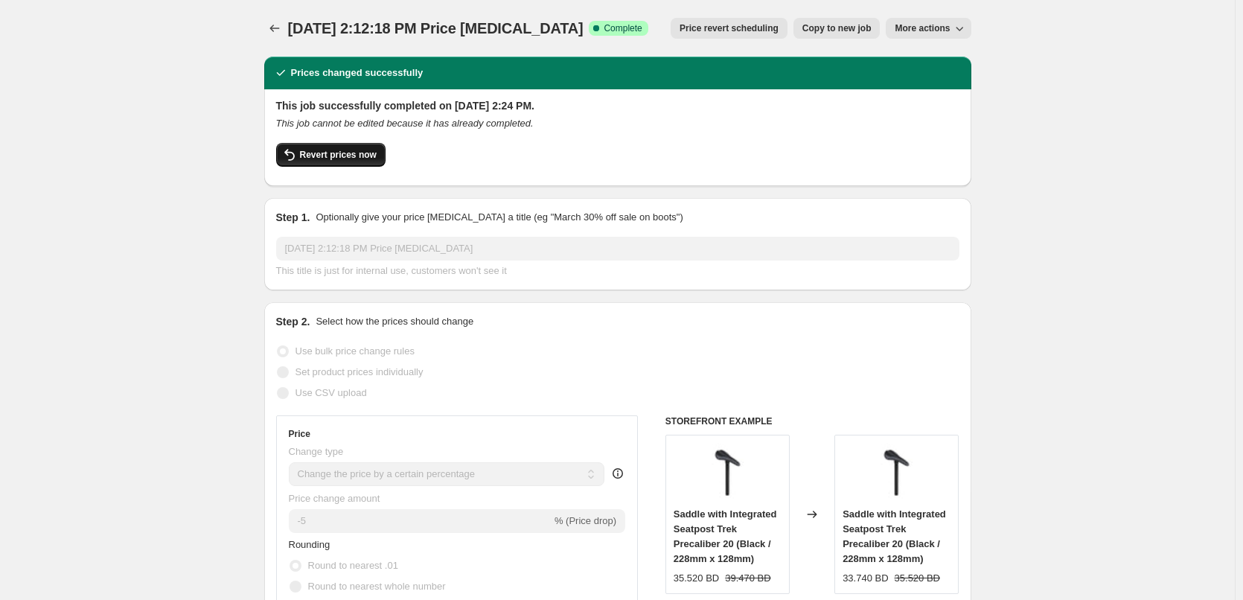
click at [356, 158] on span "Revert prices now" at bounding box center [338, 155] width 77 height 12
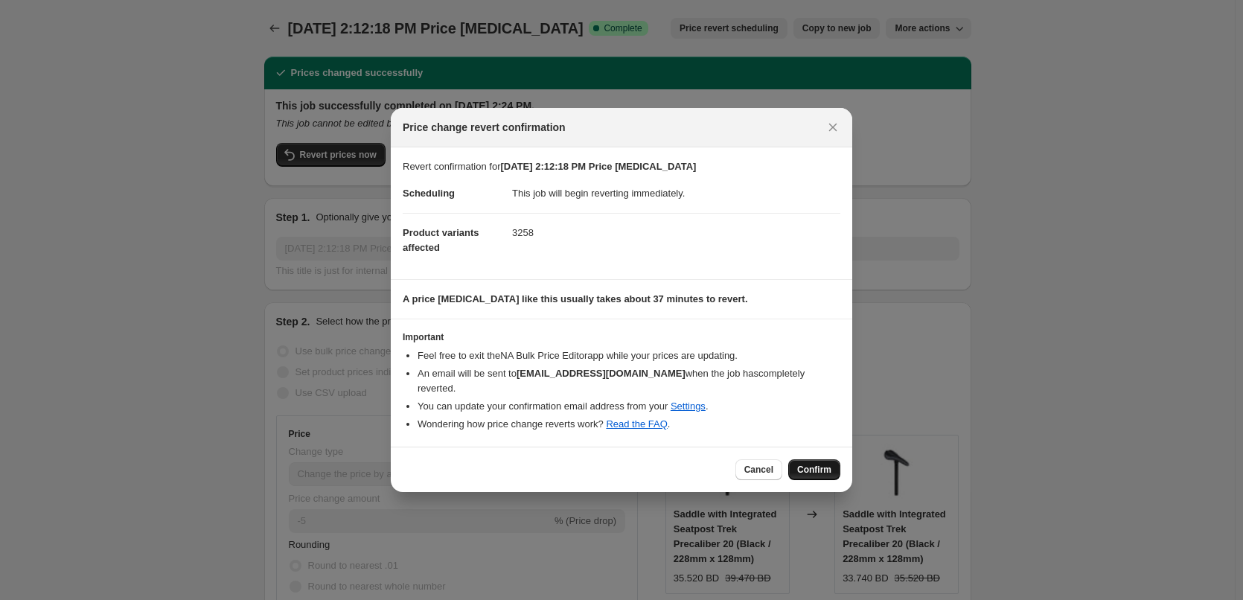
click at [813, 464] on span "Confirm" at bounding box center [814, 470] width 34 height 12
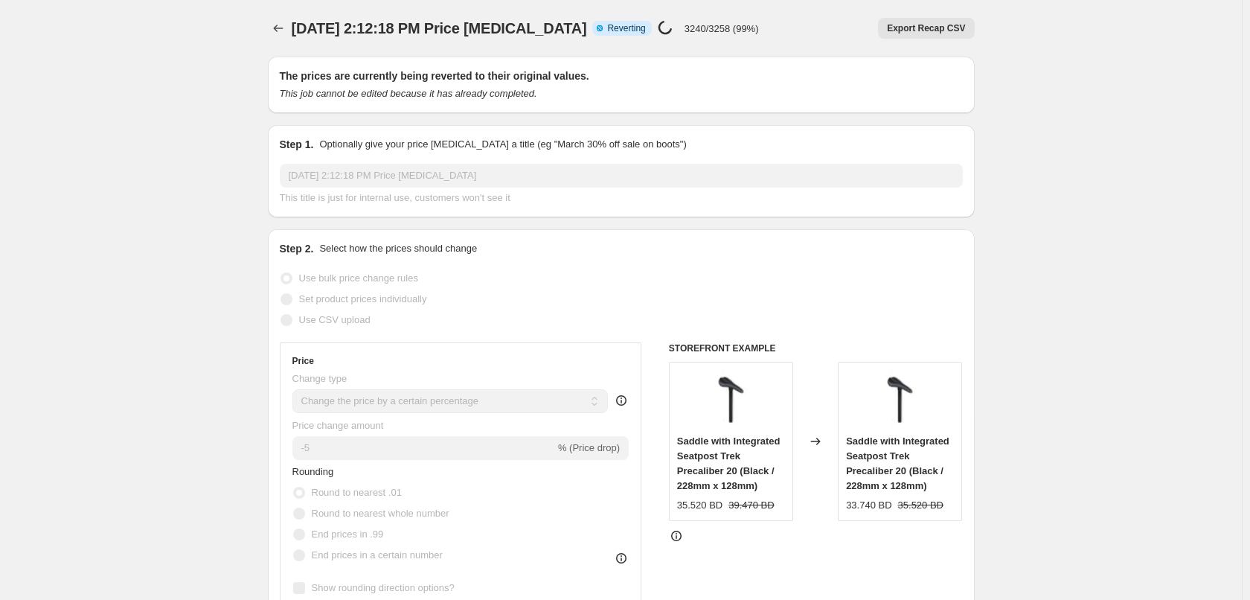
select select "percentage"
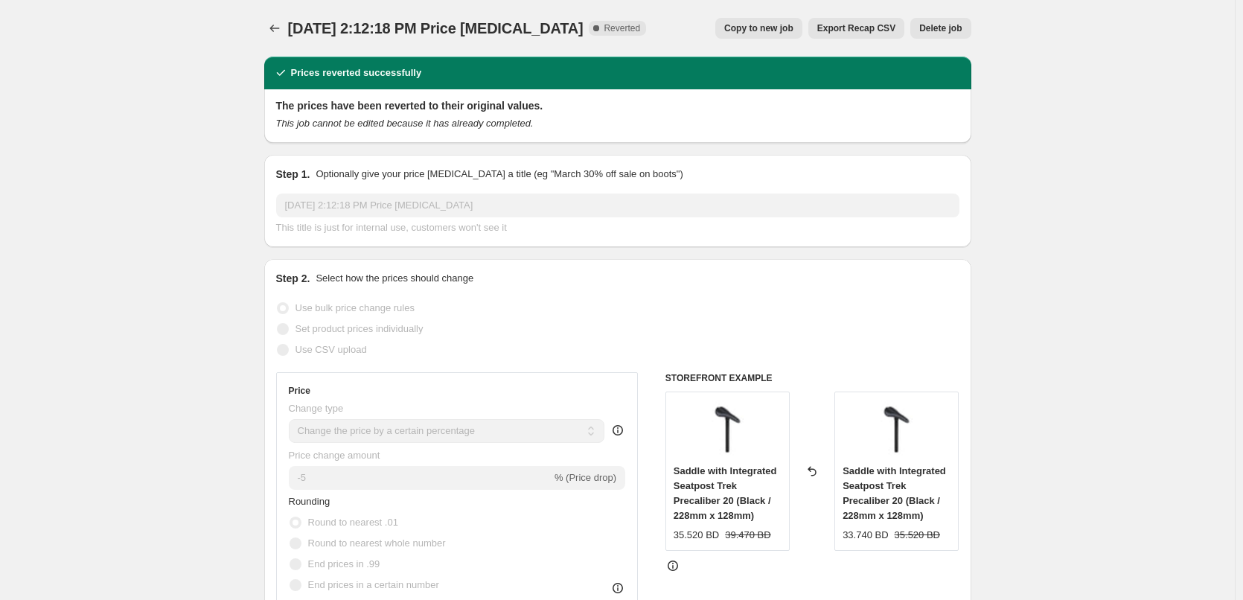
click at [276, 40] on div "[DATE] 2:12:18 PM Price [MEDICAL_DATA]. This page is ready [DATE] 2:12:18 PM Pr…" at bounding box center [617, 28] width 707 height 57
click at [279, 32] on icon "Price change jobs" at bounding box center [274, 28] width 15 height 15
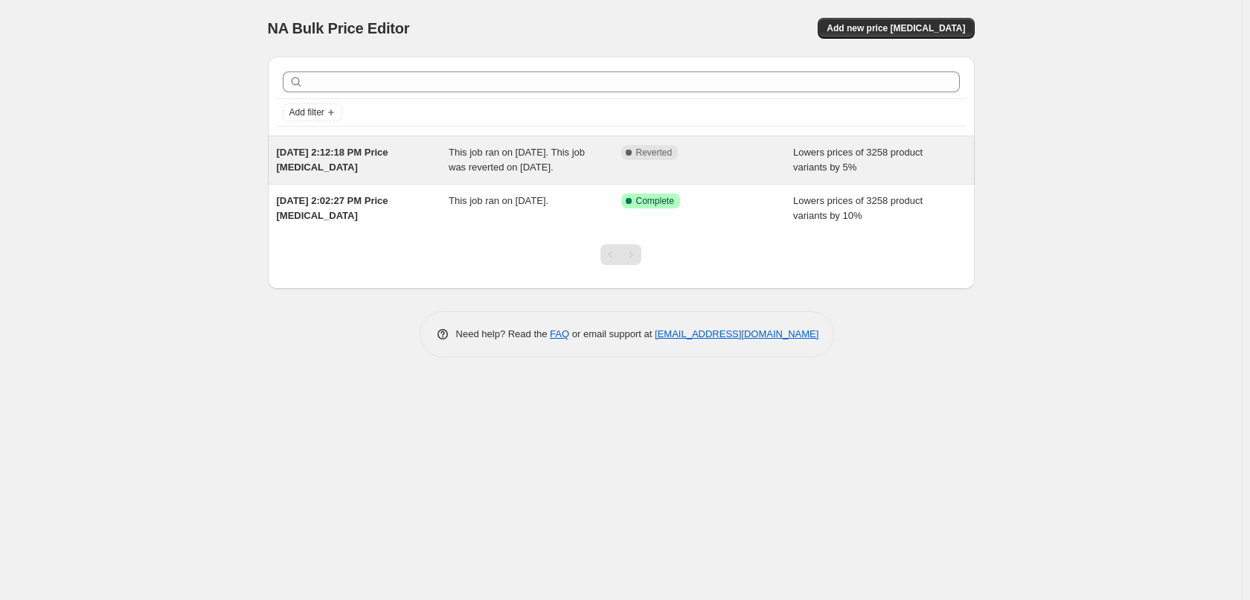
click at [429, 155] on div "[DATE] 2:12:18 PM Price [MEDICAL_DATA]" at bounding box center [363, 160] width 173 height 30
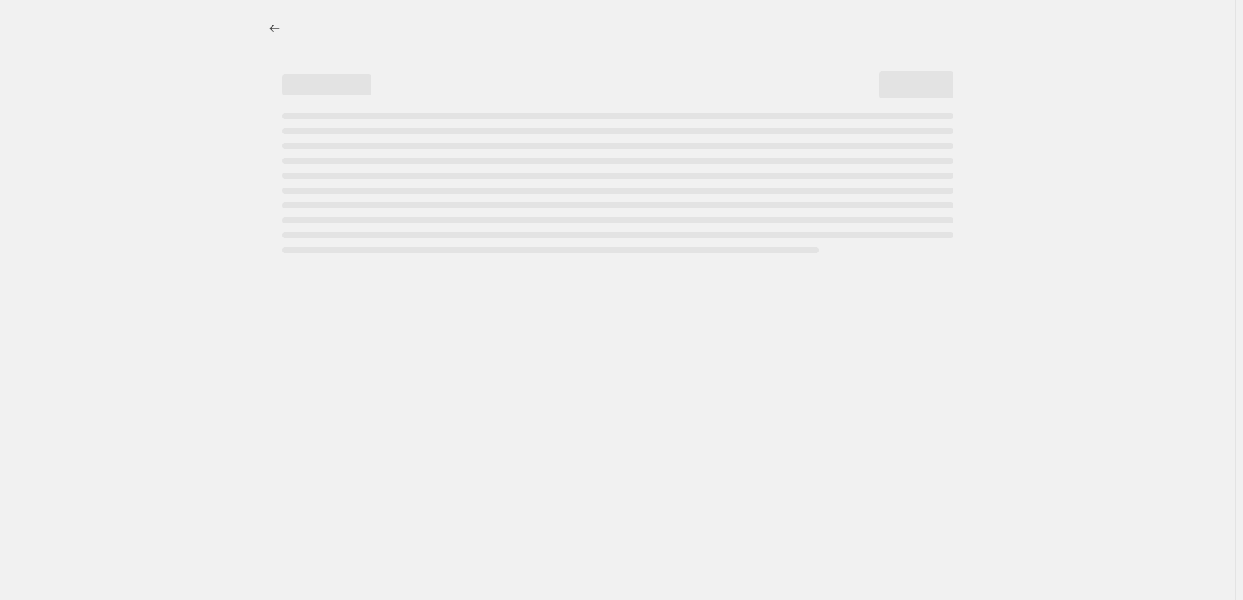
select select "percentage"
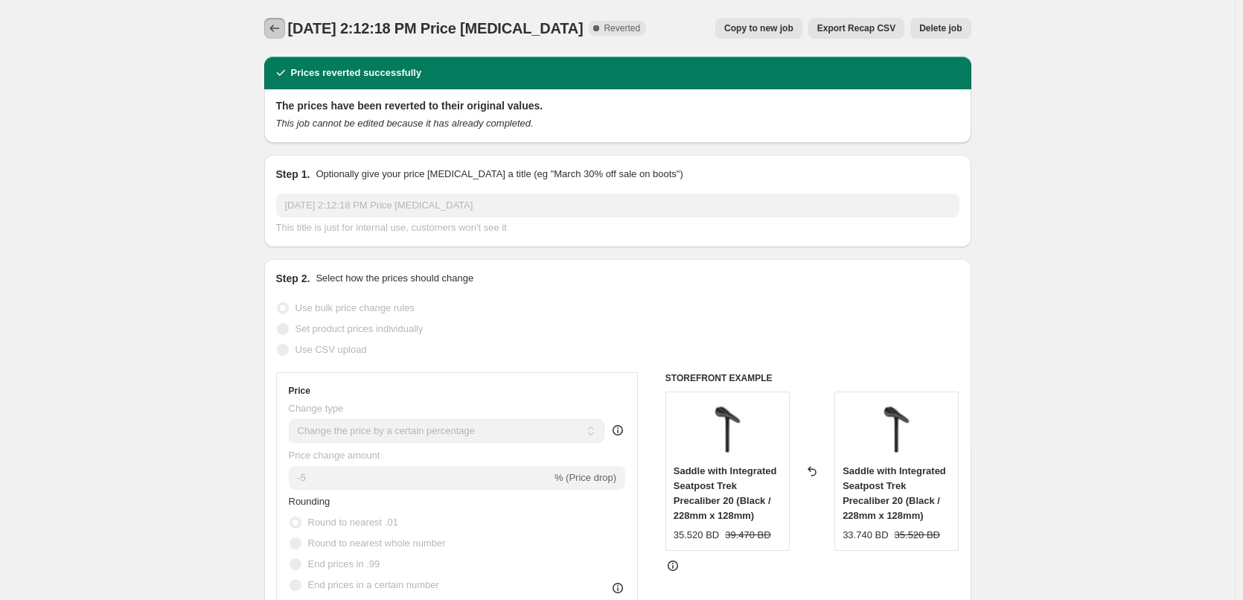
click at [281, 29] on icon "Price change jobs" at bounding box center [274, 28] width 15 height 15
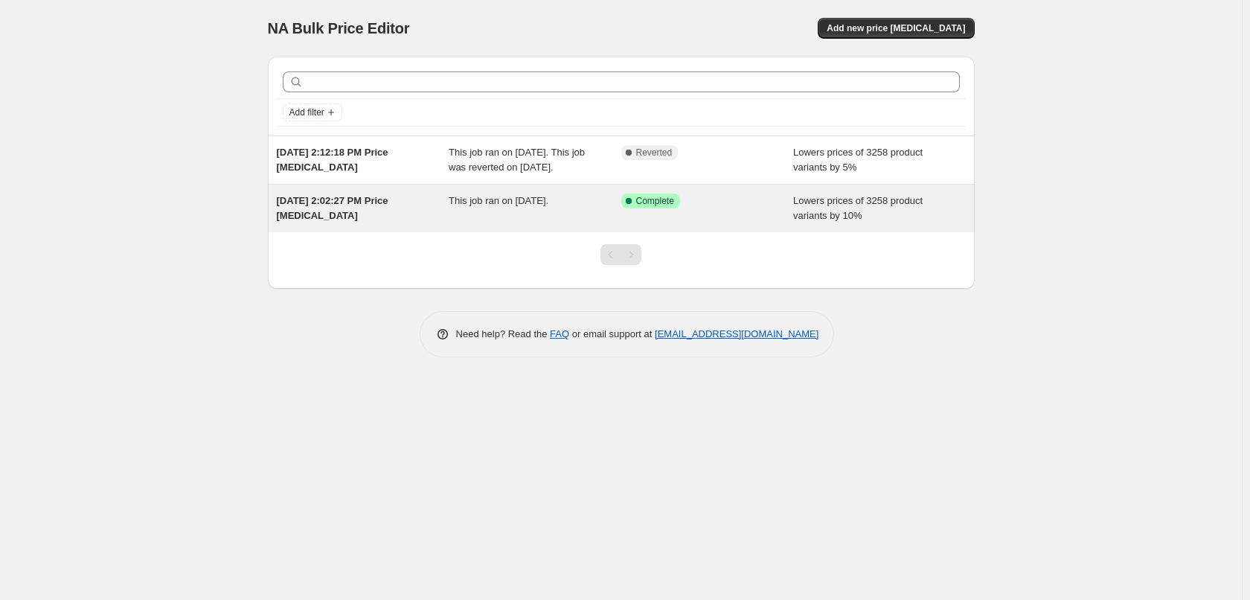
click at [452, 206] on span "This job ran on [DATE]." at bounding box center [499, 200] width 100 height 11
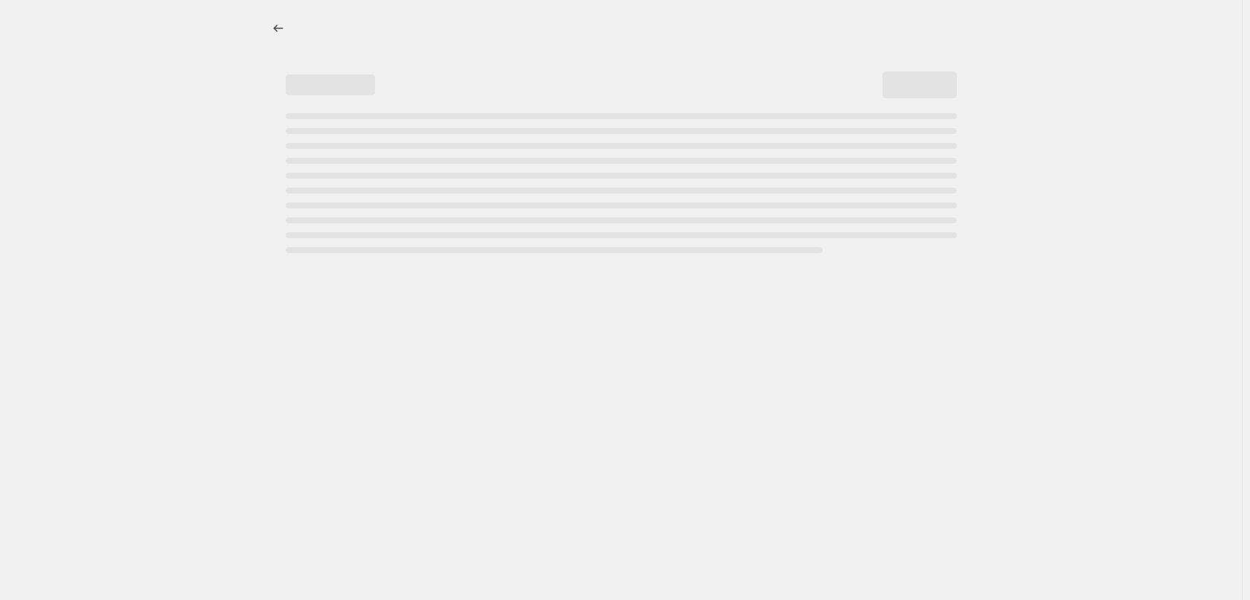
select select "percentage"
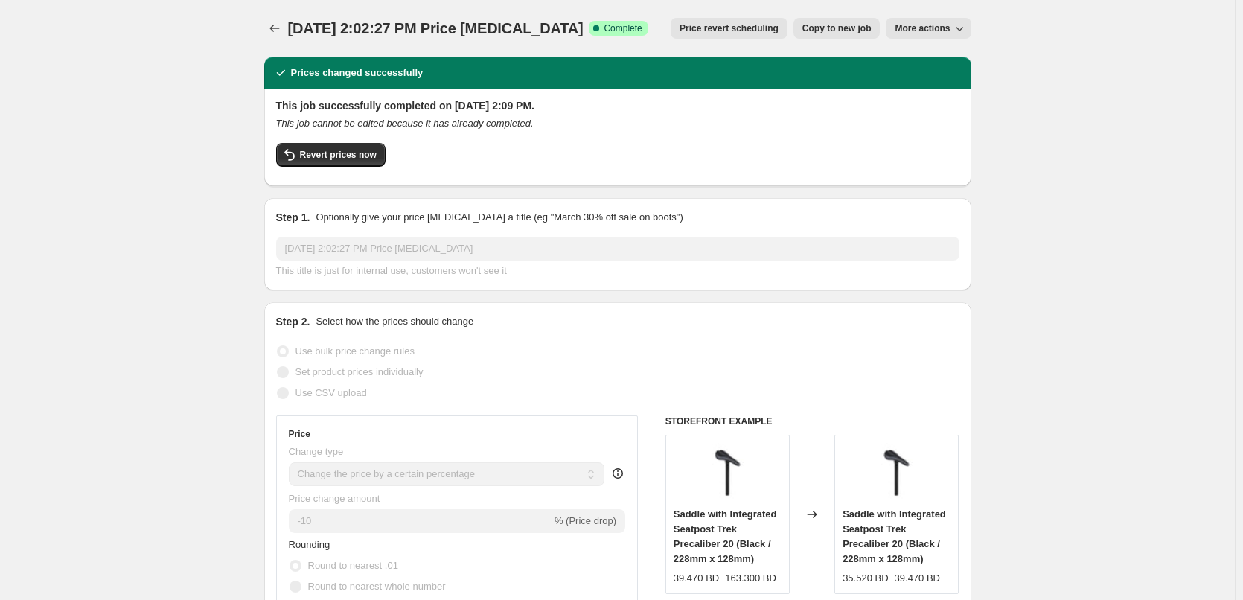
click at [416, 147] on div "Revert prices now" at bounding box center [617, 158] width 683 height 31
click at [351, 163] on button "Revert prices now" at bounding box center [330, 155] width 109 height 24
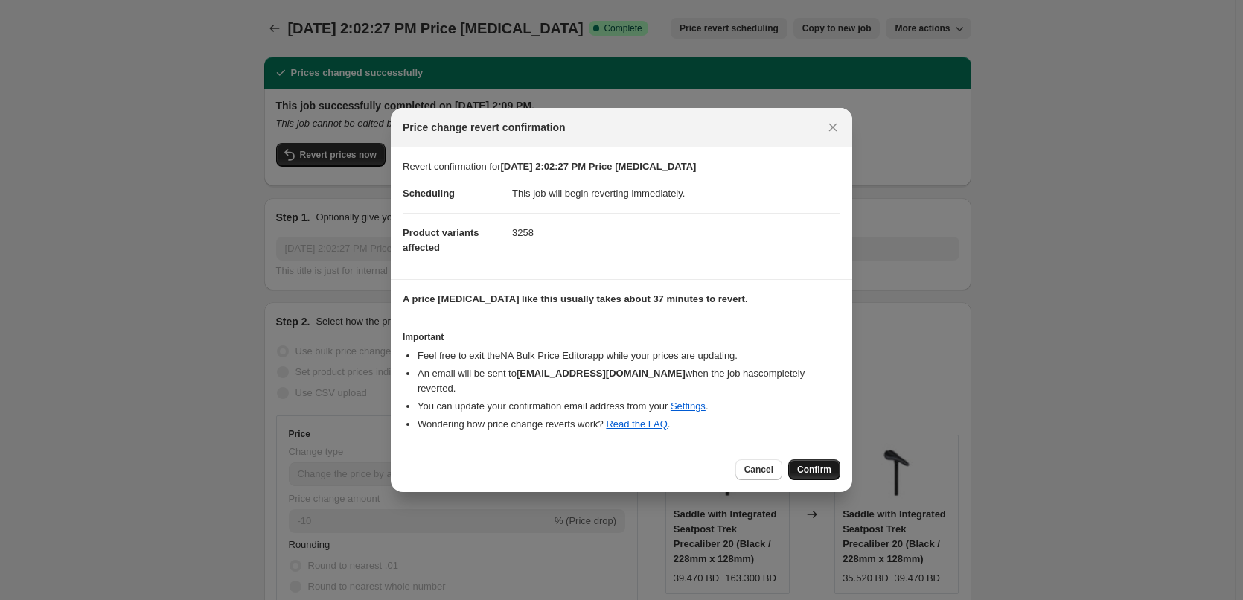
click at [804, 464] on span "Confirm" at bounding box center [814, 470] width 34 height 12
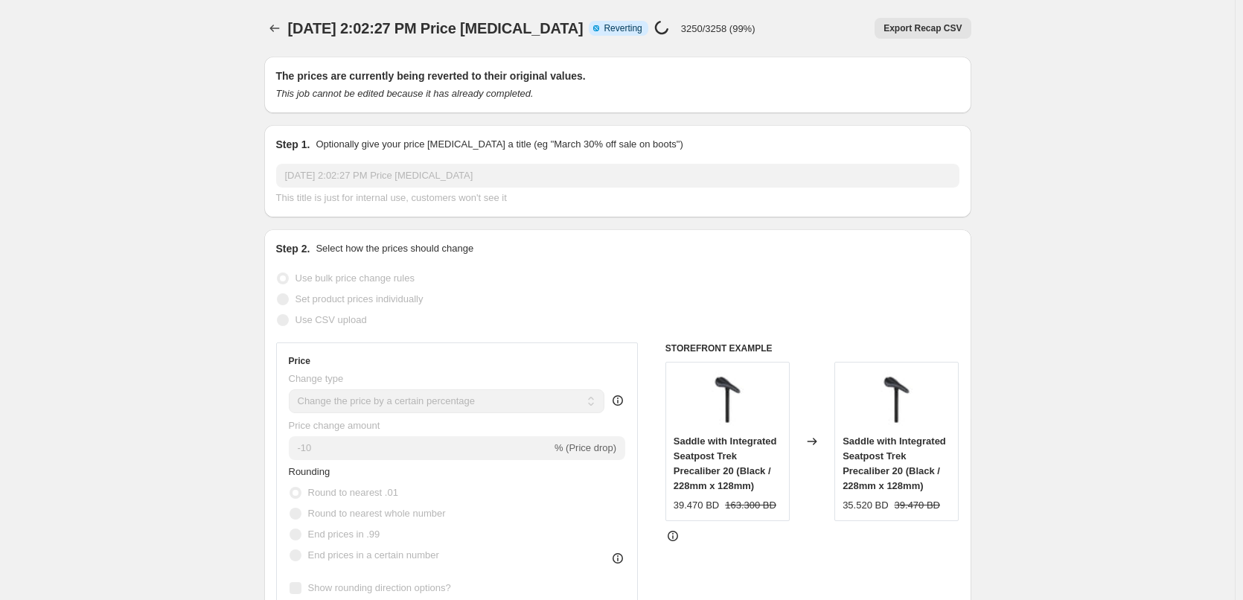
select select "percentage"
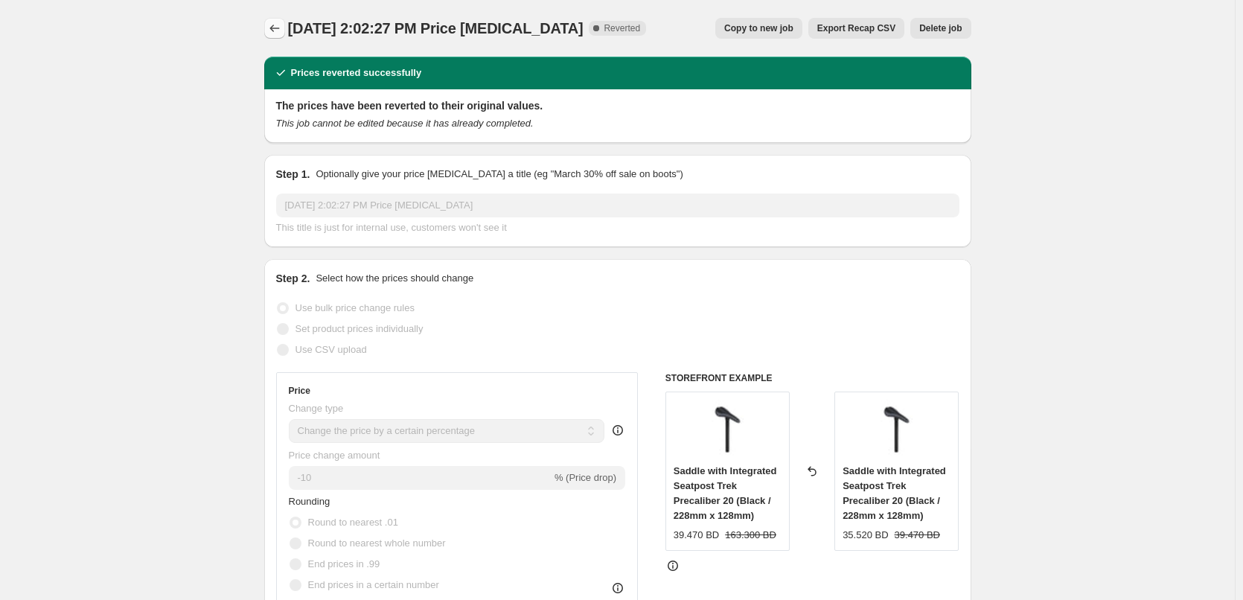
click at [281, 28] on icon "Price change jobs" at bounding box center [274, 28] width 15 height 15
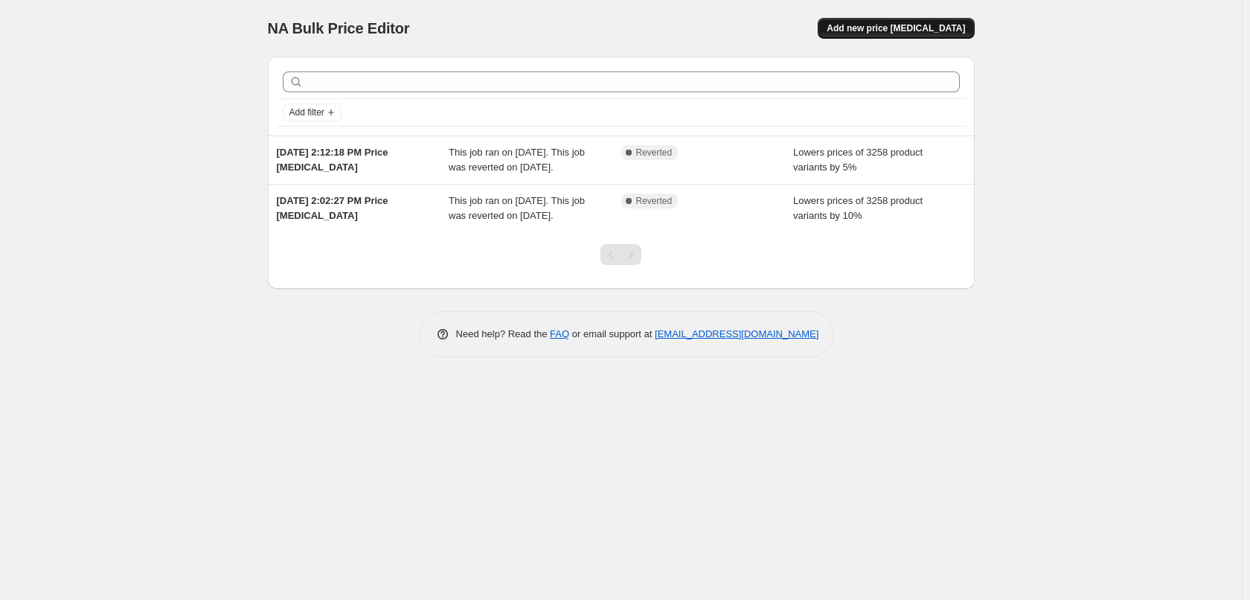
click at [886, 30] on span "Add new price [MEDICAL_DATA]" at bounding box center [896, 28] width 138 height 12
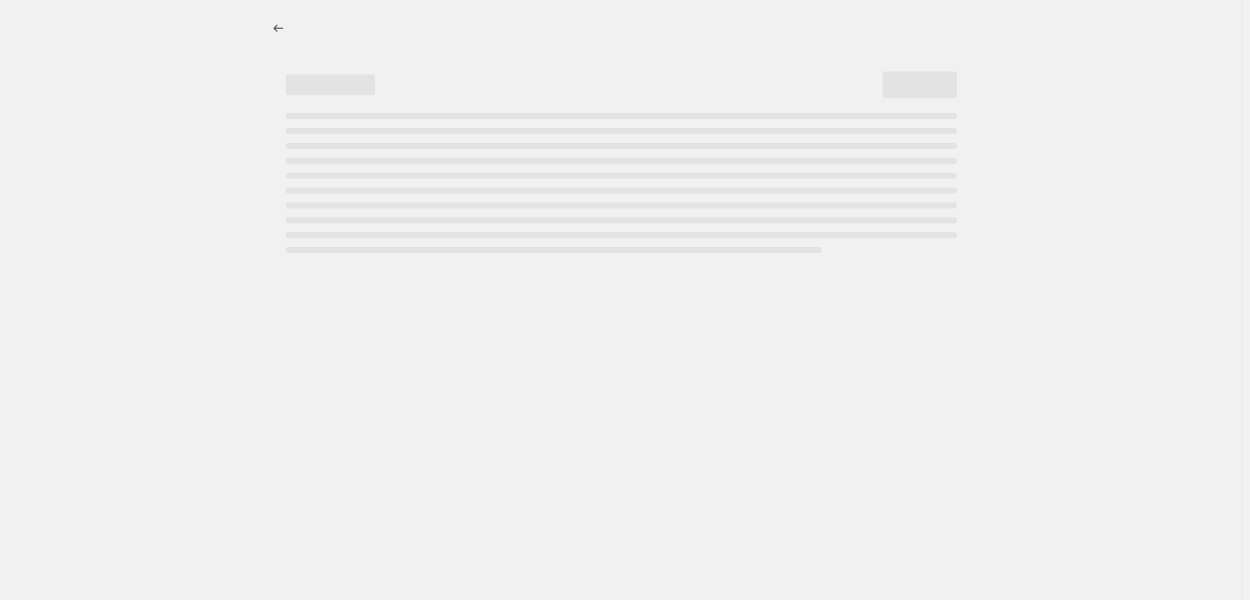
select select "percentage"
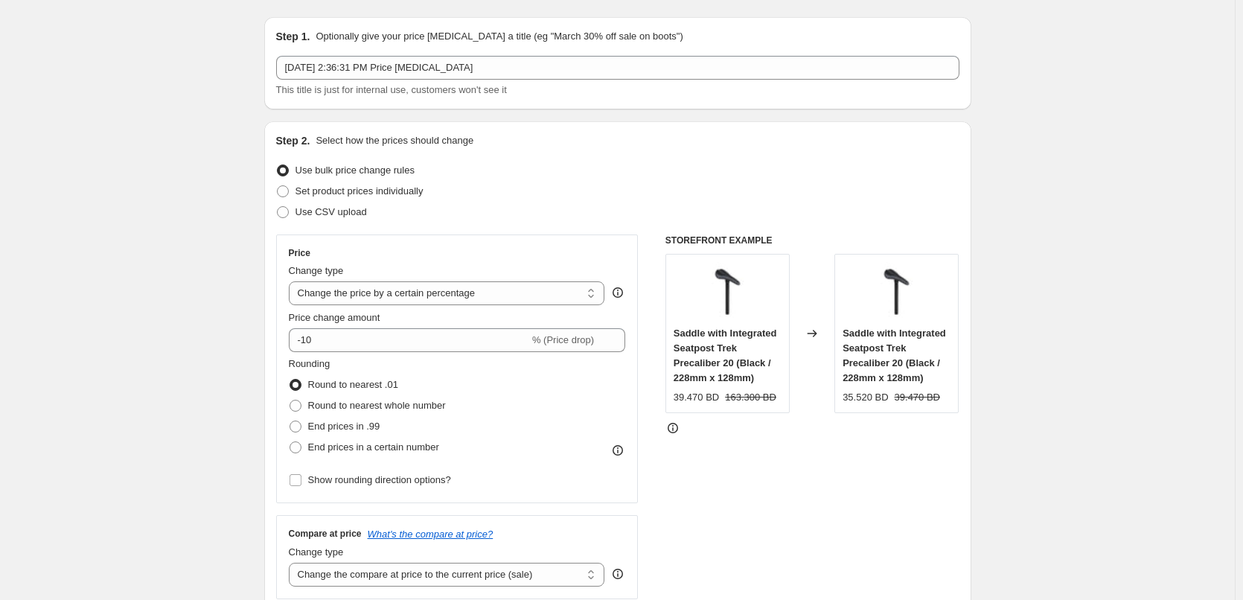
scroll to position [74, 0]
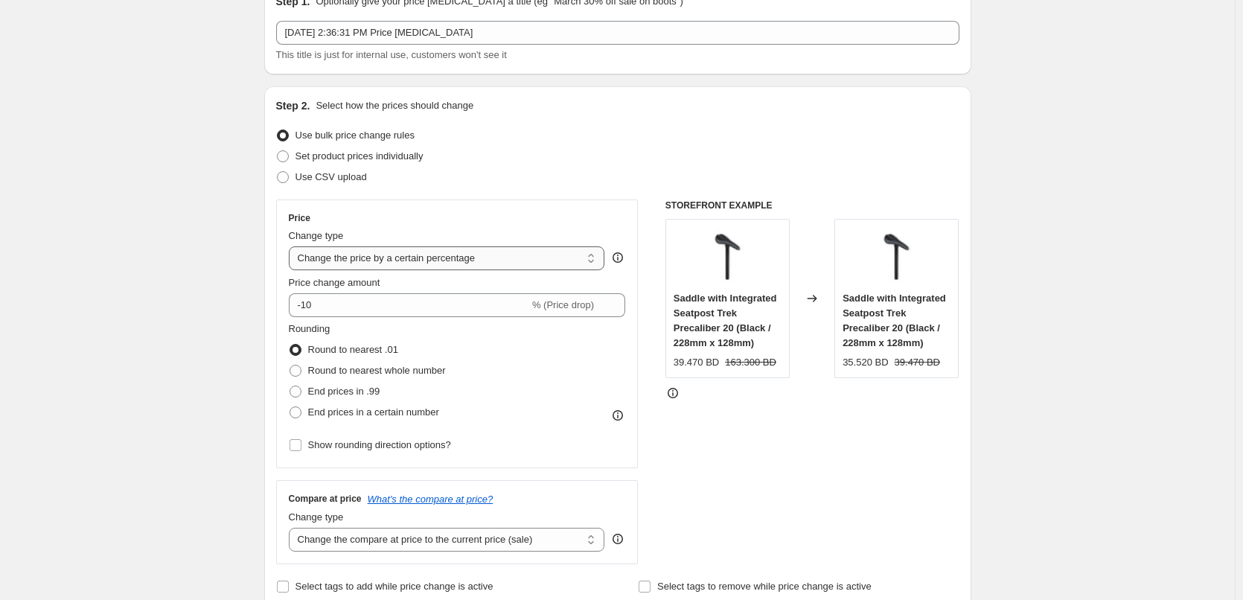
click at [435, 262] on select "Change the price to a certain amount Change the price by a certain amount Chang…" at bounding box center [447, 258] width 316 height 24
click at [505, 215] on div "Price" at bounding box center [457, 218] width 337 height 12
click at [584, 259] on select "Change the price to a certain amount Change the price by a certain amount Chang…" at bounding box center [447, 258] width 316 height 24
click at [292, 246] on select "Change the price to a certain amount Change the price by a certain amount Chang…" at bounding box center [447, 258] width 316 height 24
click at [464, 308] on input "-10" at bounding box center [409, 305] width 240 height 24
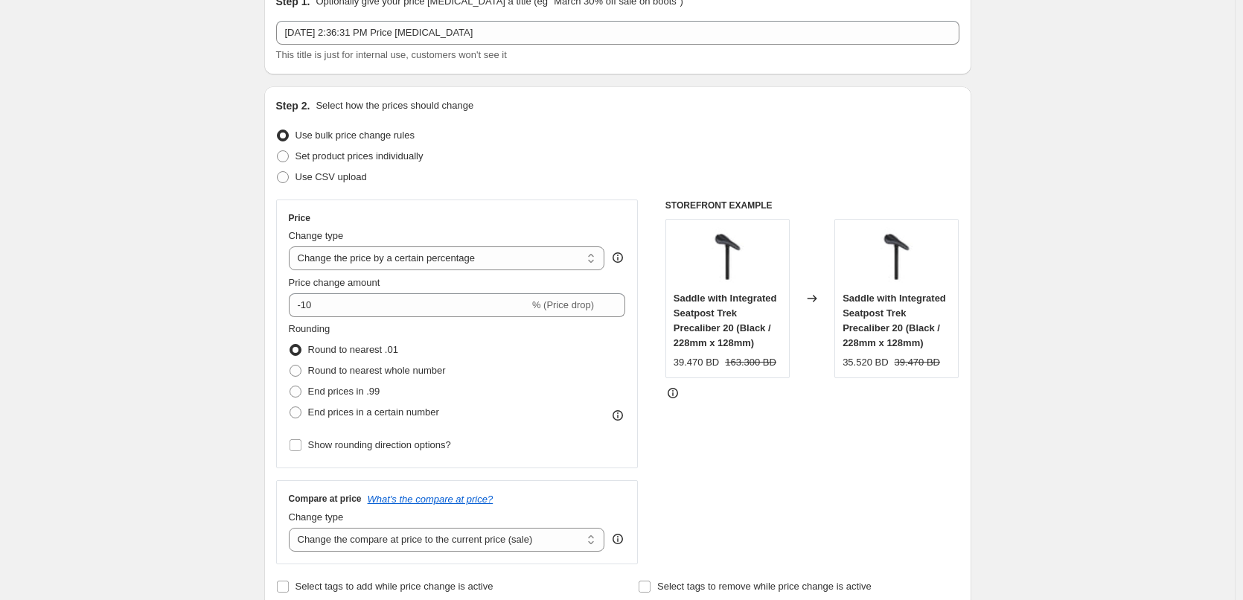
click at [644, 192] on div "Step 2. Select how the prices should change Use bulk price change rules Set pro…" at bounding box center [617, 347] width 683 height 499
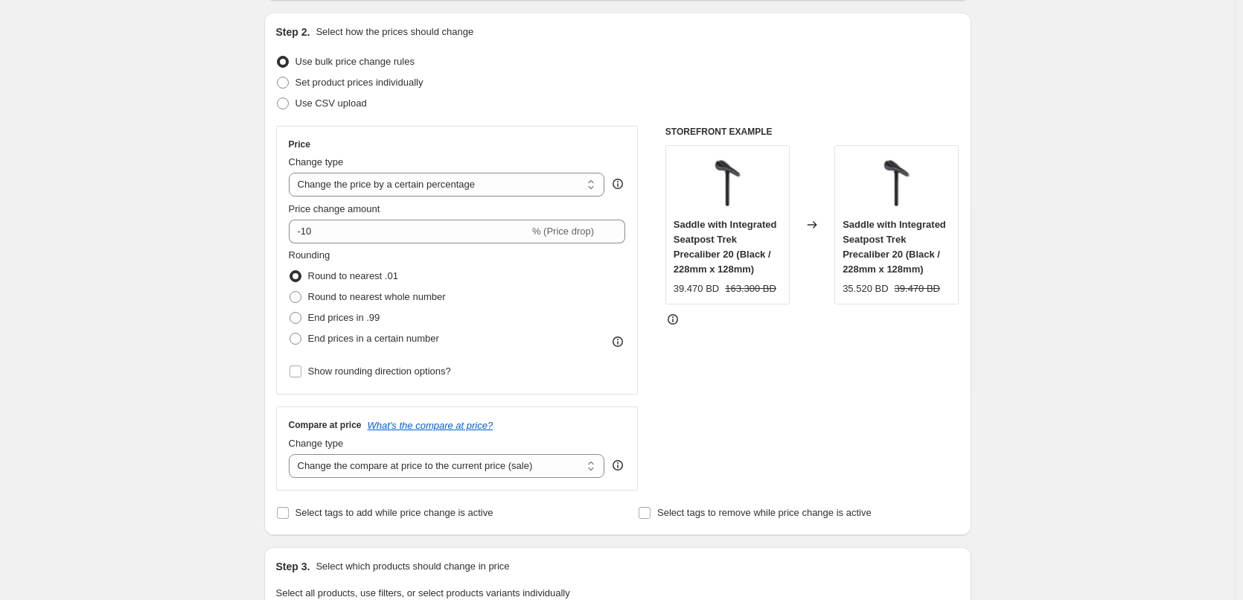
scroll to position [0, 0]
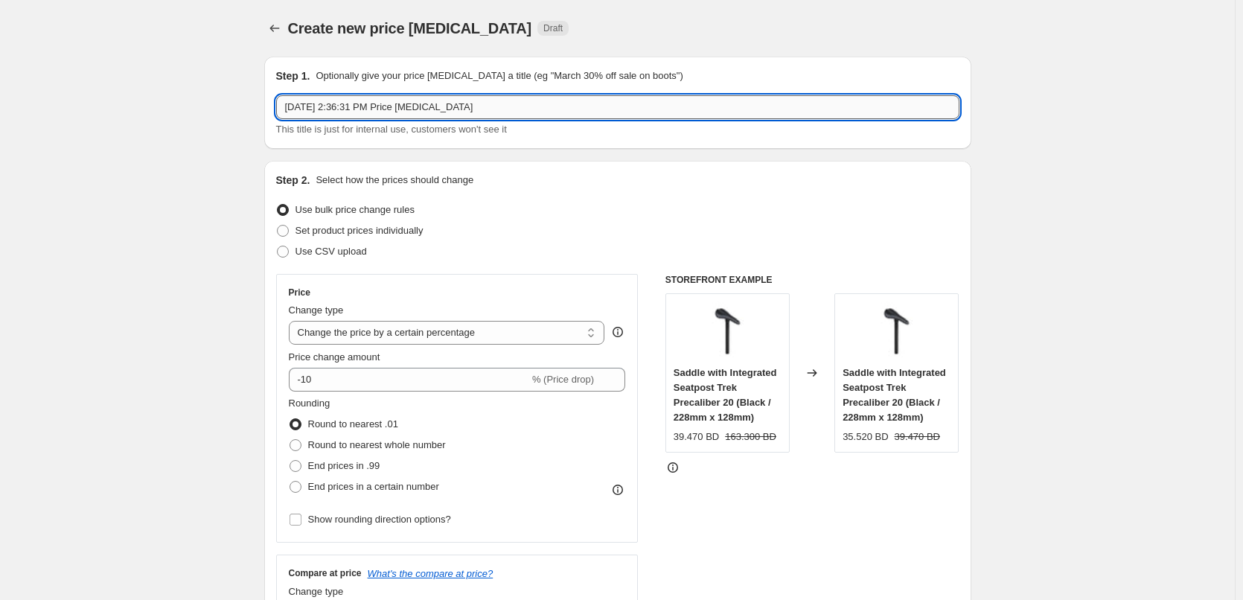
click at [417, 111] on input "Sep 18, 2025, 2:36:31 PM Price change job" at bounding box center [617, 107] width 683 height 24
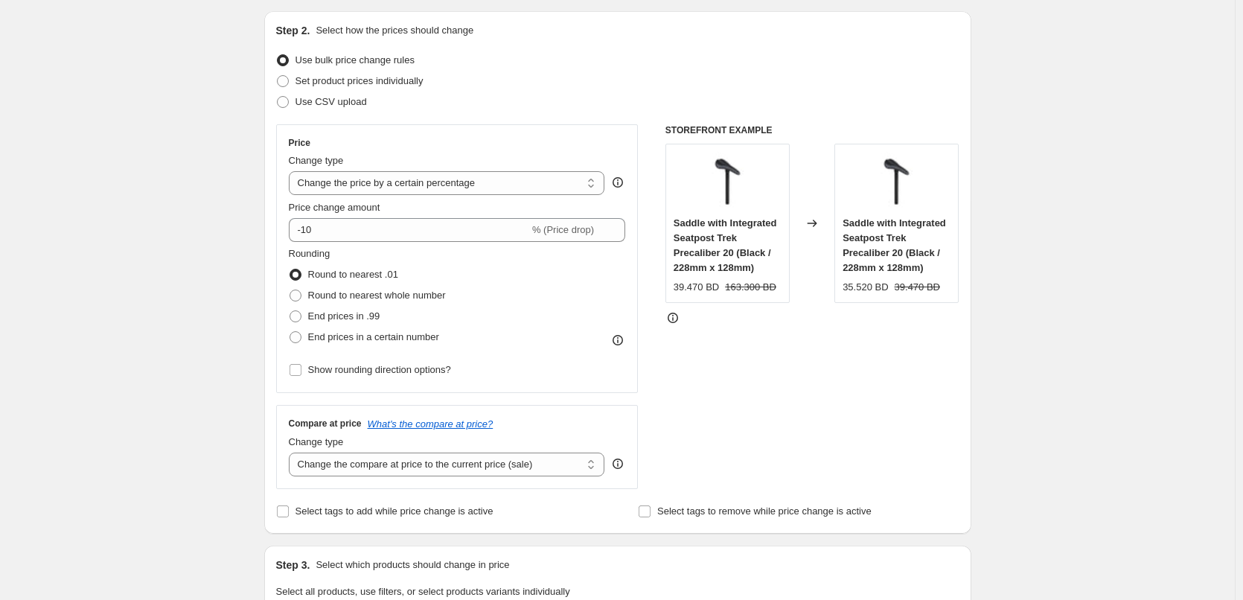
scroll to position [149, 0]
type input "new change prices"
click at [369, 320] on span "End prices in .99" at bounding box center [344, 316] width 72 height 11
click at [290, 312] on input "End prices in .99" at bounding box center [289, 311] width 1 height 1
radio input "true"
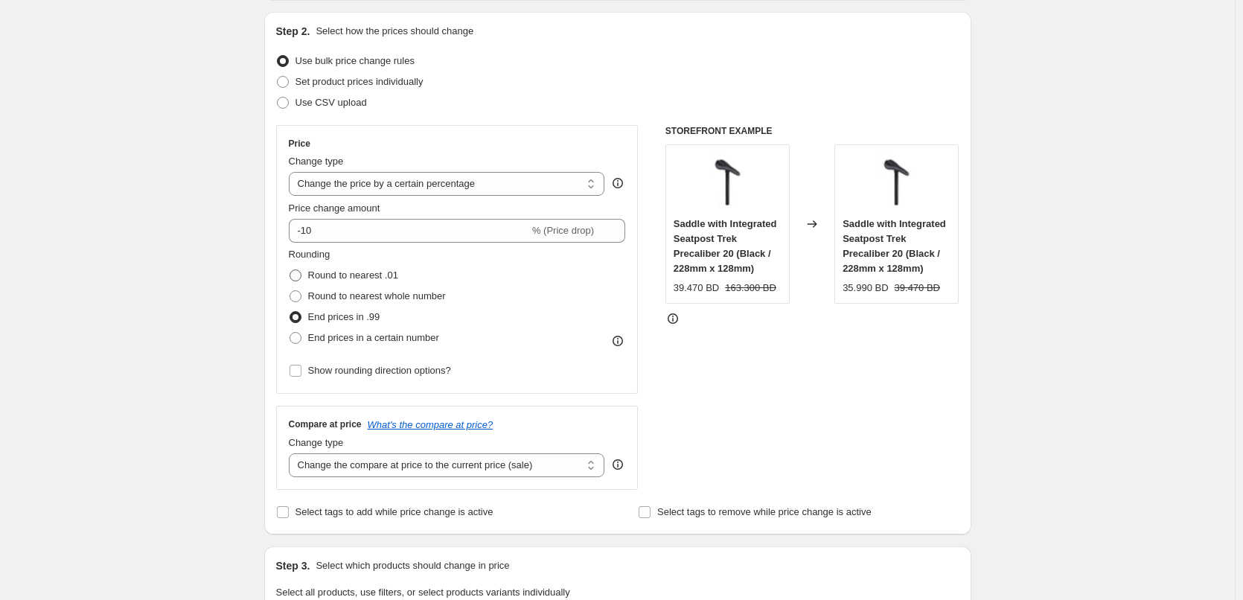
click at [371, 284] on label "Round to nearest .01" at bounding box center [343, 275] width 109 height 21
click at [290, 270] on input "Round to nearest .01" at bounding box center [289, 269] width 1 height 1
radio input "true"
click at [711, 231] on div "Saddle with Integrated Seatpost Trek Precaliber 20 (Black / 228mm x 128mm)" at bounding box center [727, 247] width 108 height 60
click at [449, 231] on input "-10" at bounding box center [409, 231] width 240 height 24
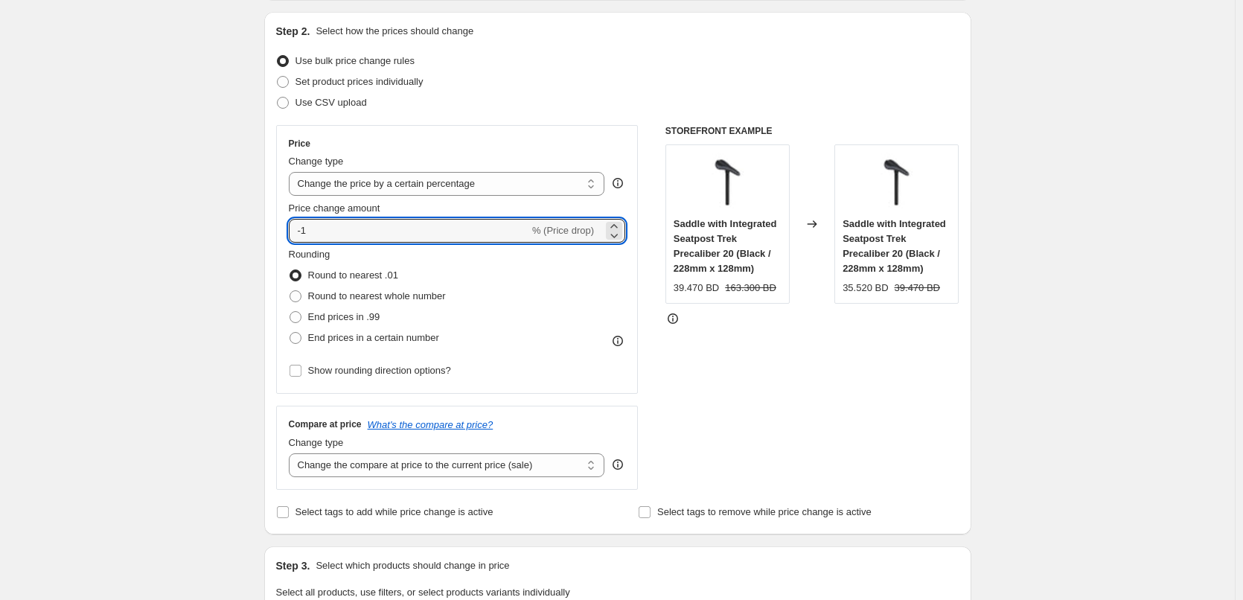
click at [524, 208] on div "Price change amount" at bounding box center [457, 208] width 337 height 15
click at [499, 234] on input "-1" at bounding box center [409, 231] width 240 height 24
type input "-10"
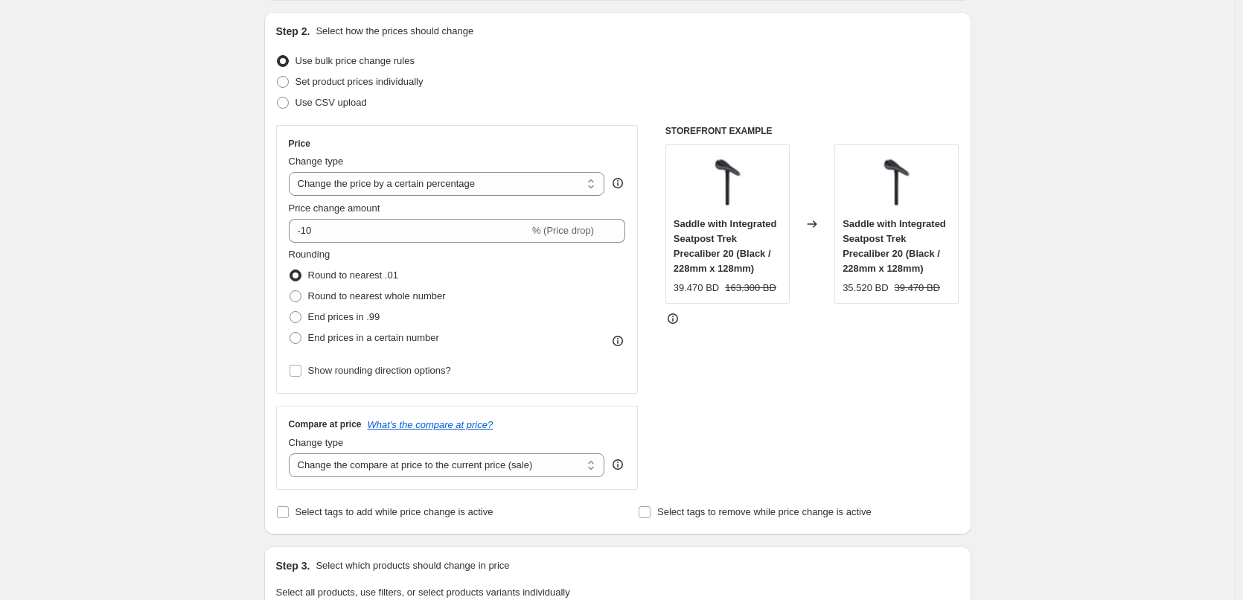
click at [519, 260] on div "Rounding Round to nearest .01 Round to nearest whole number End prices in .99 E…" at bounding box center [457, 297] width 337 height 101
click at [470, 231] on input "-10" at bounding box center [409, 231] width 240 height 24
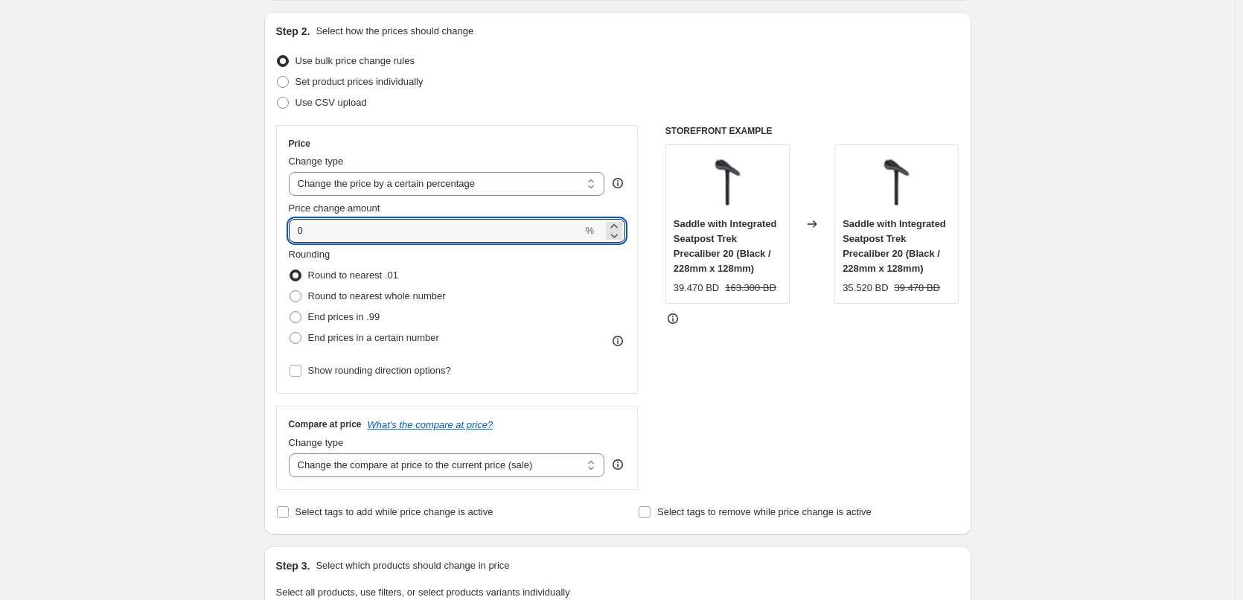
click at [487, 266] on div "Rounding Round to nearest .01 Round to nearest whole number End prices in .99 E…" at bounding box center [457, 297] width 337 height 101
click at [487, 227] on input "0" at bounding box center [436, 231] width 294 height 24
paste input "-1"
type input "-10"
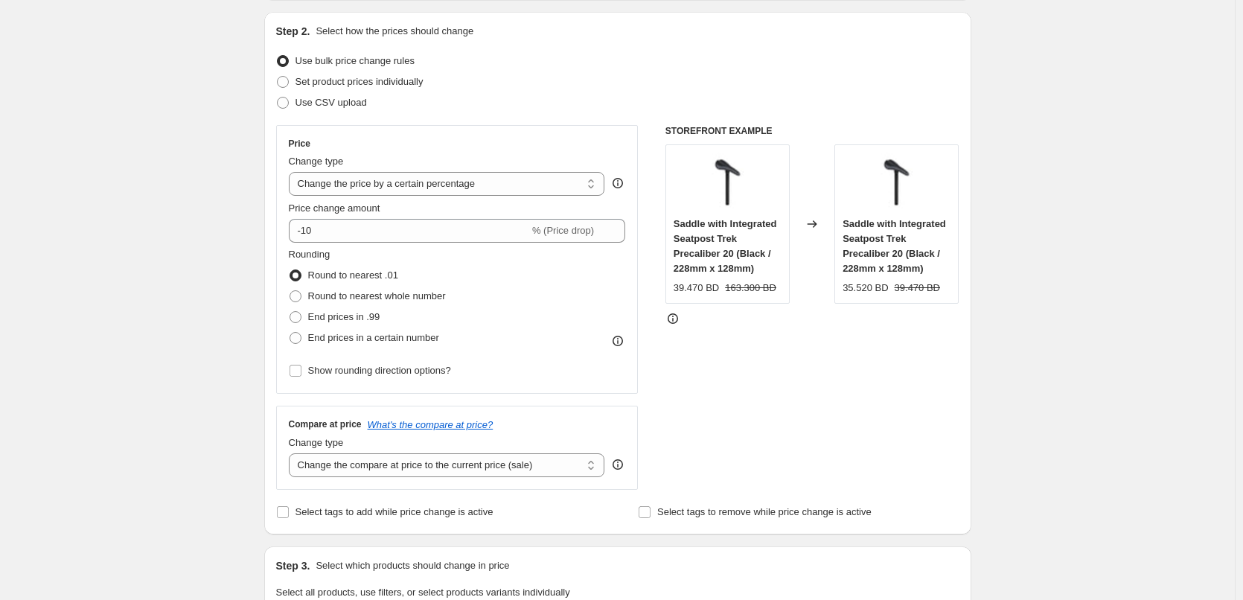
click at [647, 278] on div "Price Change type Change the price to a certain amount Change the price by a ce…" at bounding box center [617, 307] width 683 height 365
click at [691, 284] on div "39.470 BD" at bounding box center [695, 288] width 45 height 15
copy div "39.470"
click at [864, 292] on div "35.520 BD" at bounding box center [864, 288] width 45 height 15
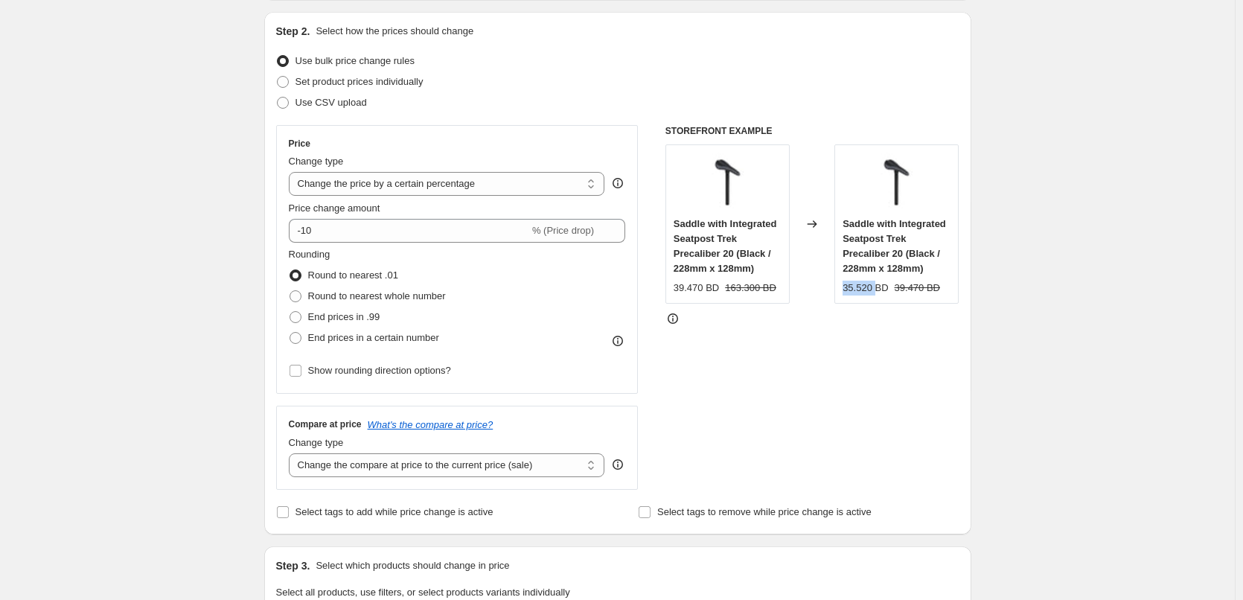
click at [864, 292] on div "35.520 BD" at bounding box center [864, 288] width 45 height 15
click at [850, 285] on div "35.520 BD" at bounding box center [864, 288] width 45 height 15
click at [484, 190] on select "Change the price to a certain amount Change the price by a certain amount Chang…" at bounding box center [447, 184] width 316 height 24
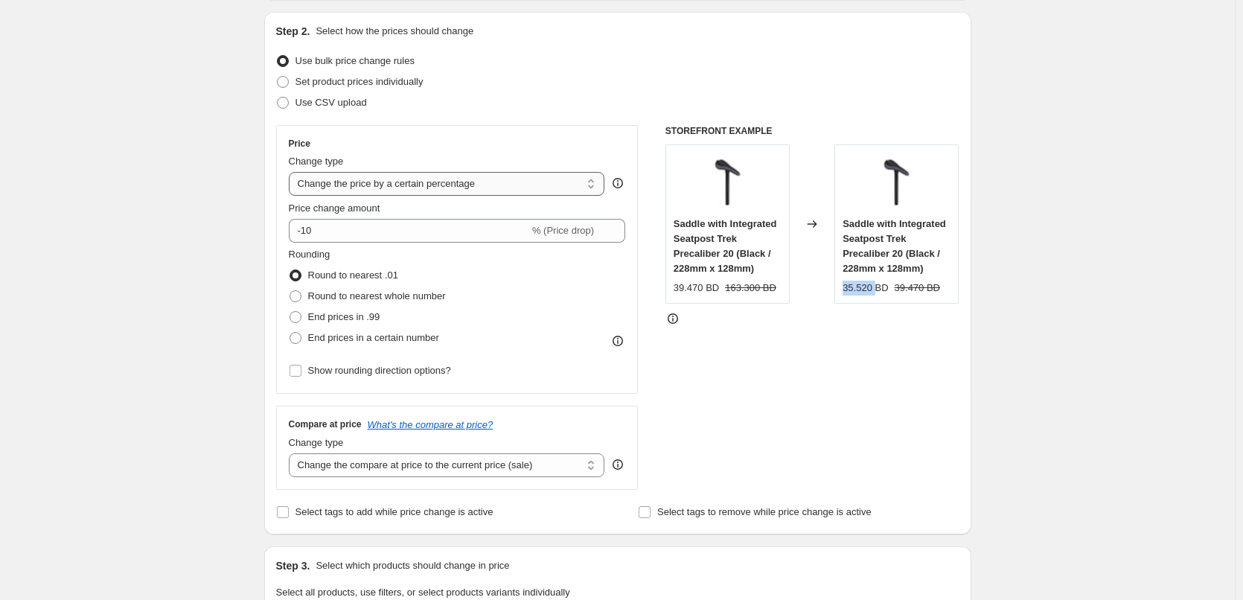
select select "by"
click at [292, 172] on select "Change the price to a certain amount Change the price by a certain amount Chang…" at bounding box center [447, 184] width 316 height 24
type input "-10.00"
click at [464, 178] on select "Change the price to a certain amount Change the price by a certain amount Chang…" at bounding box center [447, 184] width 316 height 24
select select "percentage"
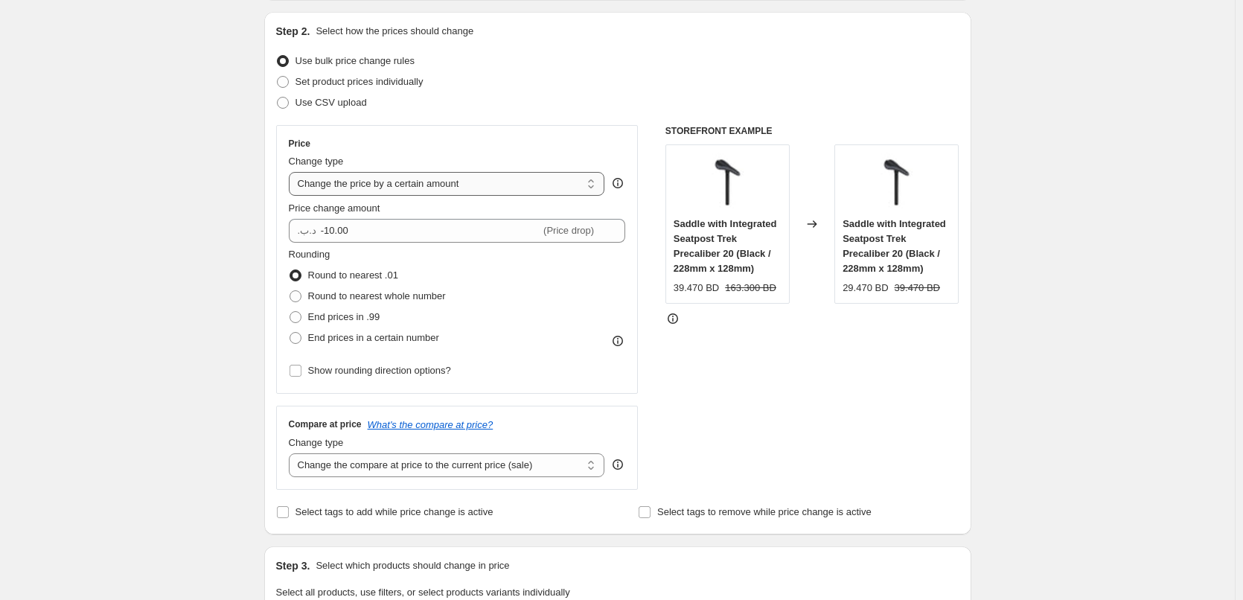
click at [292, 172] on select "Change the price to a certain amount Change the price by a certain amount Chang…" at bounding box center [447, 184] width 316 height 24
click at [417, 229] on input "-15" at bounding box center [409, 231] width 240 height 24
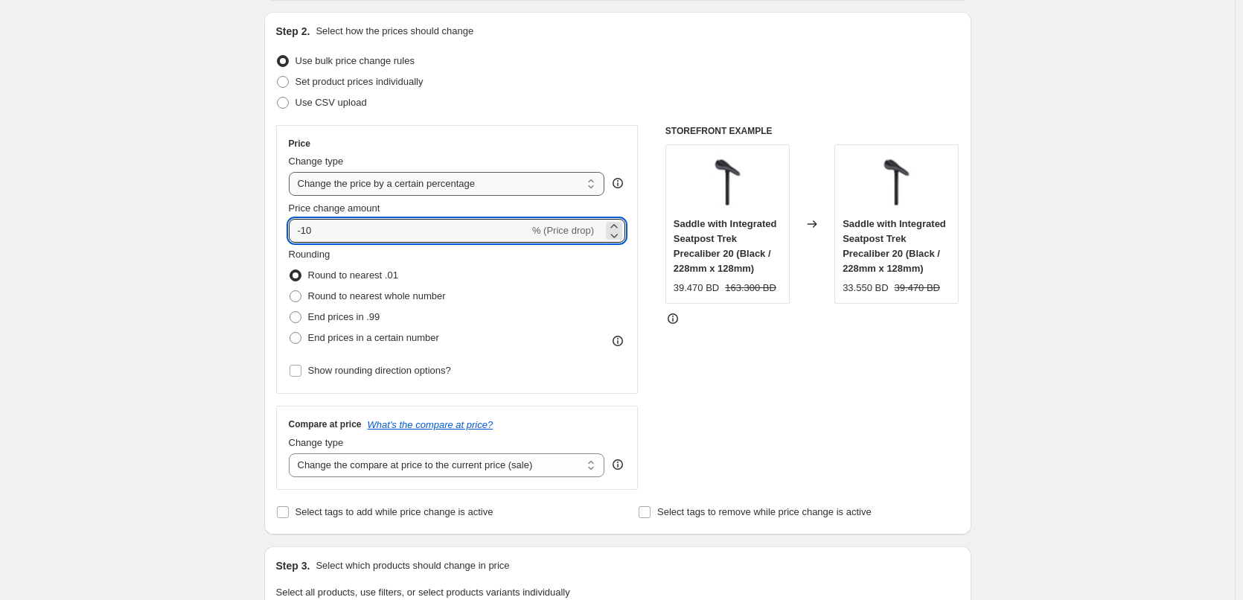
type input "-10"
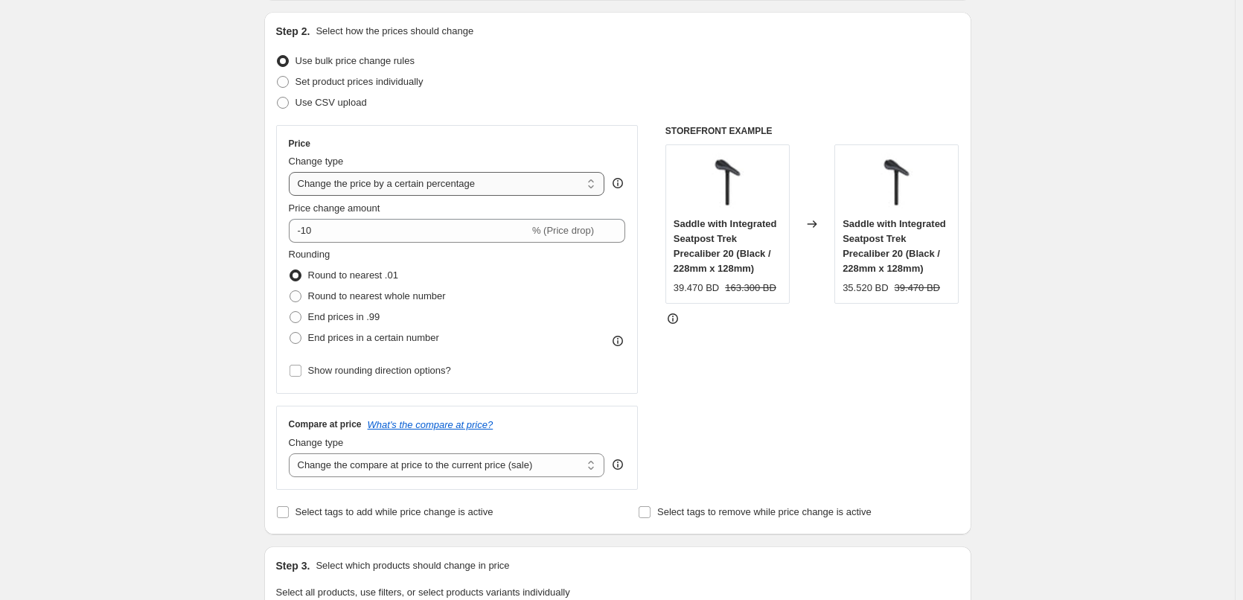
click at [391, 189] on select "Change the price to a certain amount Change the price by a certain amount Chang…" at bounding box center [447, 184] width 316 height 24
select select "by"
click at [292, 172] on select "Change the price to a certain amount Change the price by a certain amount Chang…" at bounding box center [447, 184] width 316 height 24
click at [400, 230] on input "-10.00" at bounding box center [431, 231] width 220 height 24
paste input "number"
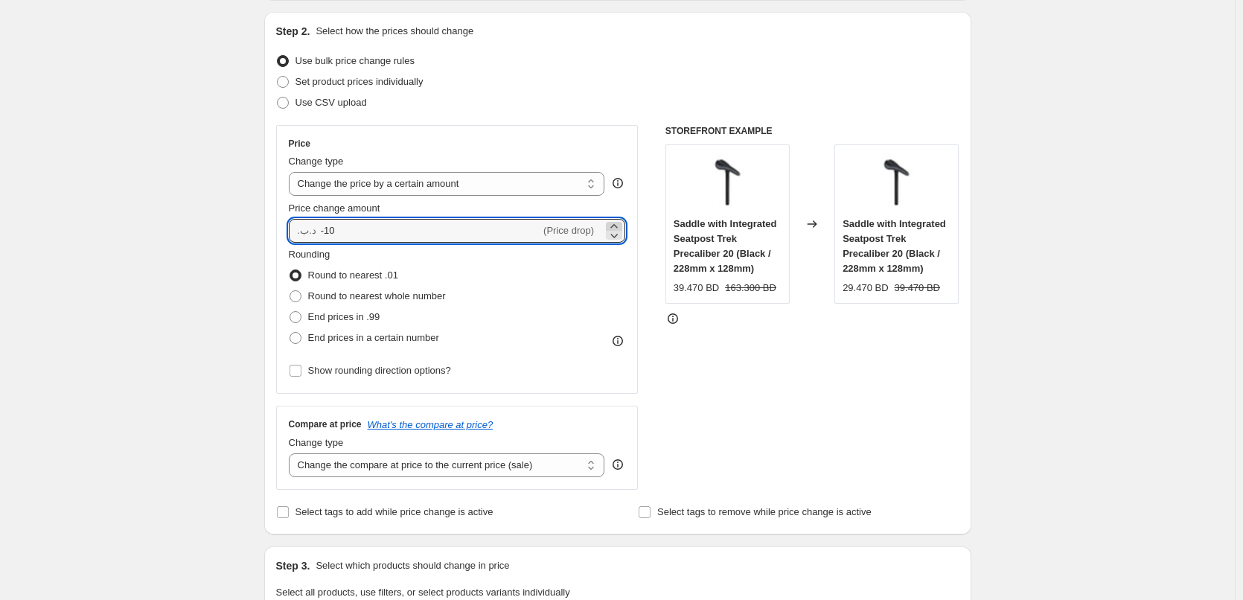
click at [618, 225] on icon at bounding box center [613, 226] width 15 height 15
click at [621, 239] on icon at bounding box center [613, 235] width 15 height 15
type input "-10.00"
click at [371, 185] on select "Change the price to a certain amount Change the price by a certain amount Chang…" at bounding box center [447, 184] width 316 height 24
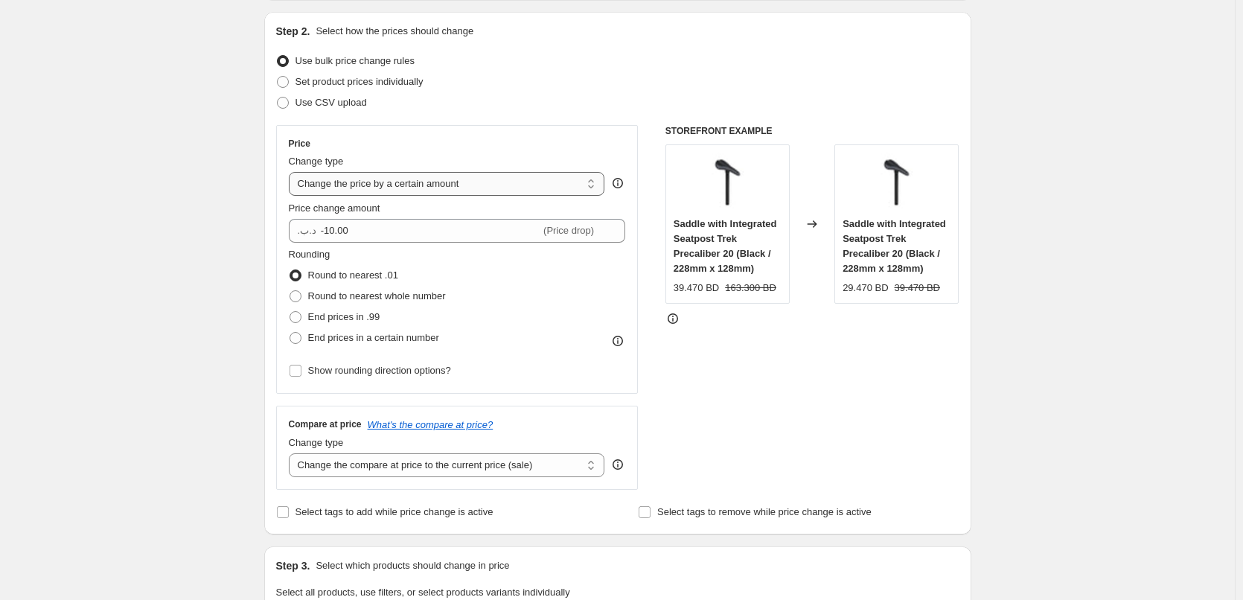
select select "to"
click at [292, 172] on select "Change the price to a certain amount Change the price by a certain amount Chang…" at bounding box center [447, 184] width 316 height 24
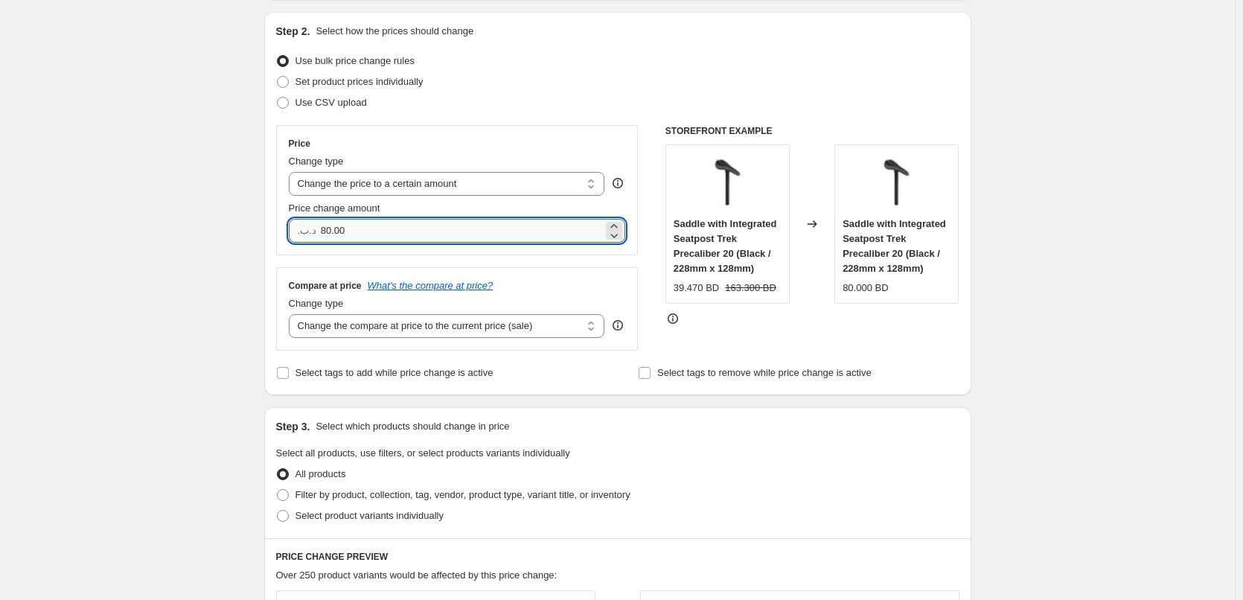
click at [374, 226] on input "80.00" at bounding box center [462, 231] width 282 height 24
paste input "-1"
type input "0.00"
click at [377, 202] on span "Price change amount" at bounding box center [335, 207] width 92 height 11
click at [377, 219] on input "0.00" at bounding box center [462, 231] width 282 height 24
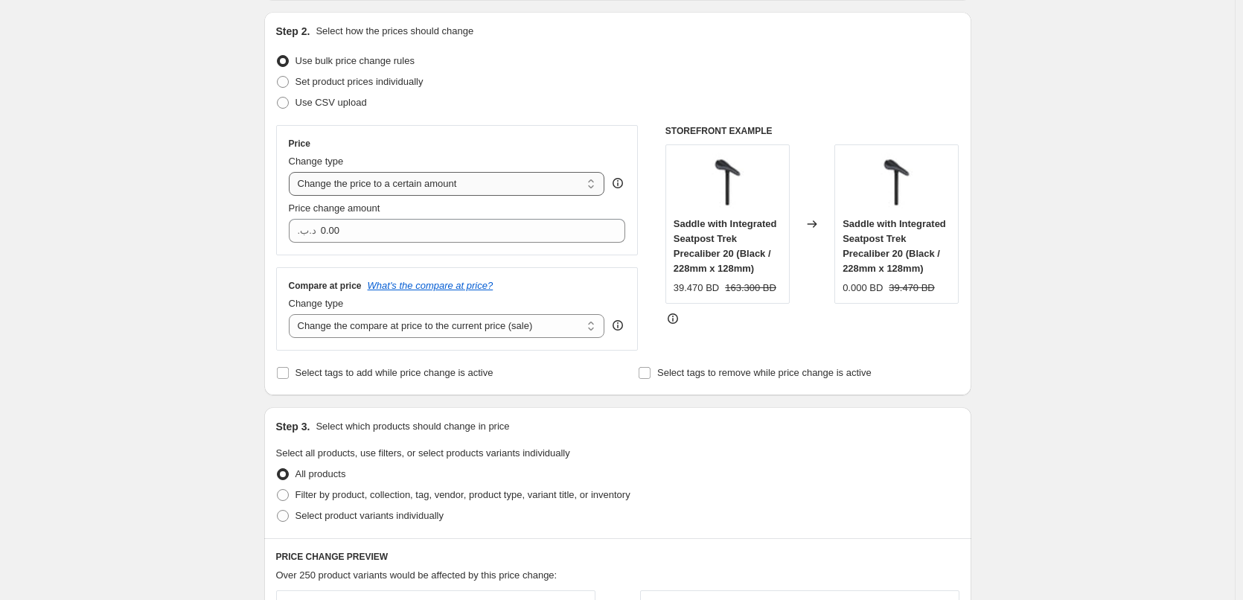
click at [385, 188] on select "Change the price to a certain amount Change the price by a certain amount Chang…" at bounding box center [447, 184] width 316 height 24
click at [292, 172] on select "Change the price to a certain amount Change the price by a certain amount Chang…" at bounding box center [447, 184] width 316 height 24
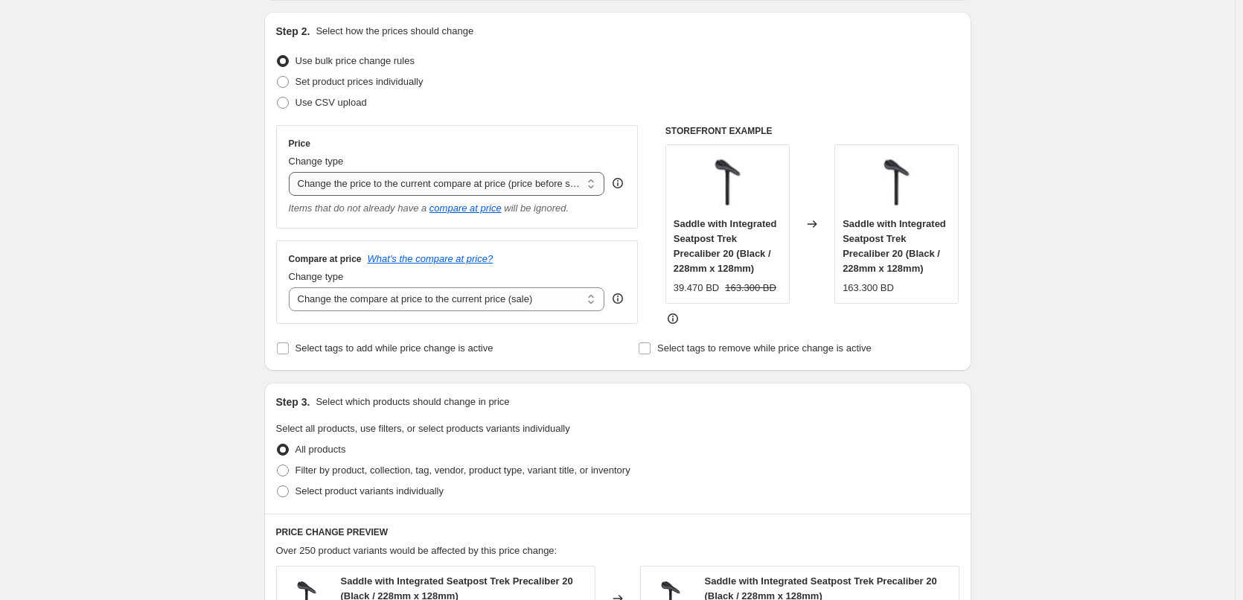
click at [408, 182] on select "Change the price to a certain amount Change the price by a certain amount Chang…" at bounding box center [447, 184] width 316 height 24
click at [292, 172] on select "Change the price to a certain amount Change the price by a certain amount Chang…" at bounding box center [447, 184] width 316 height 24
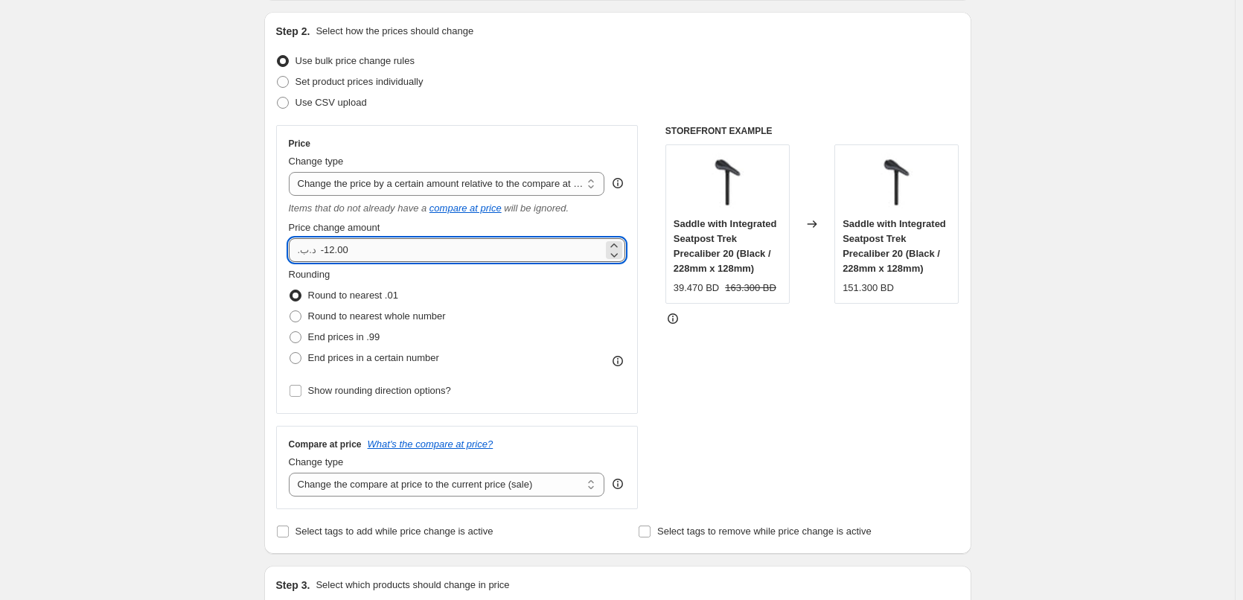
click at [401, 254] on input "-12.00" at bounding box center [462, 250] width 282 height 24
click at [414, 188] on select "Change the price to a certain amount Change the price by a certain amount Chang…" at bounding box center [447, 184] width 316 height 24
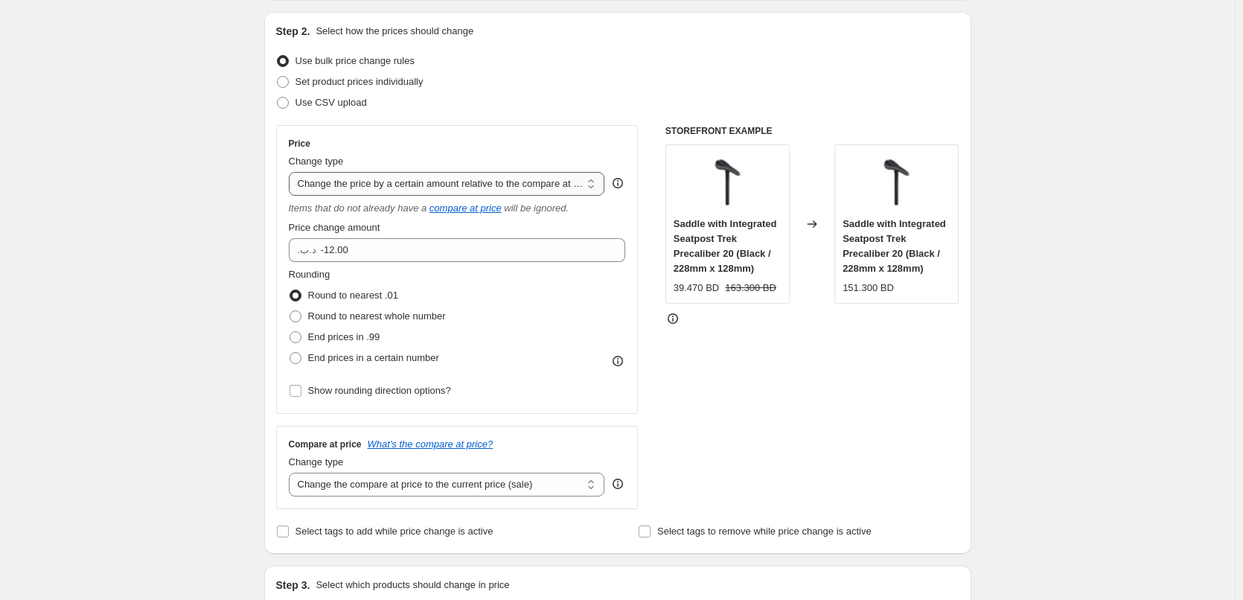
select select "pcap"
click at [292, 172] on select "Change the price to a certain amount Change the price by a certain amount Chang…" at bounding box center [447, 184] width 316 height 24
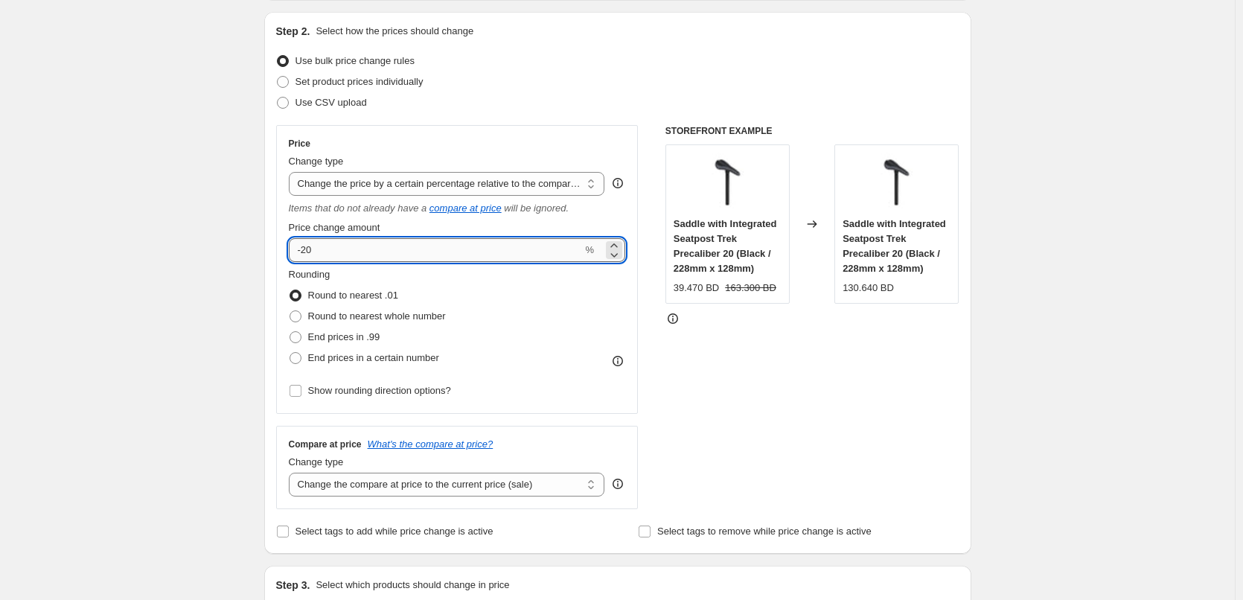
click at [382, 249] on input "-20" at bounding box center [436, 250] width 294 height 24
paste input "1"
type input "-10"
click at [391, 219] on div "Price Change type Change the price to a certain amount Change the price by a ce…" at bounding box center [457, 269] width 337 height 263
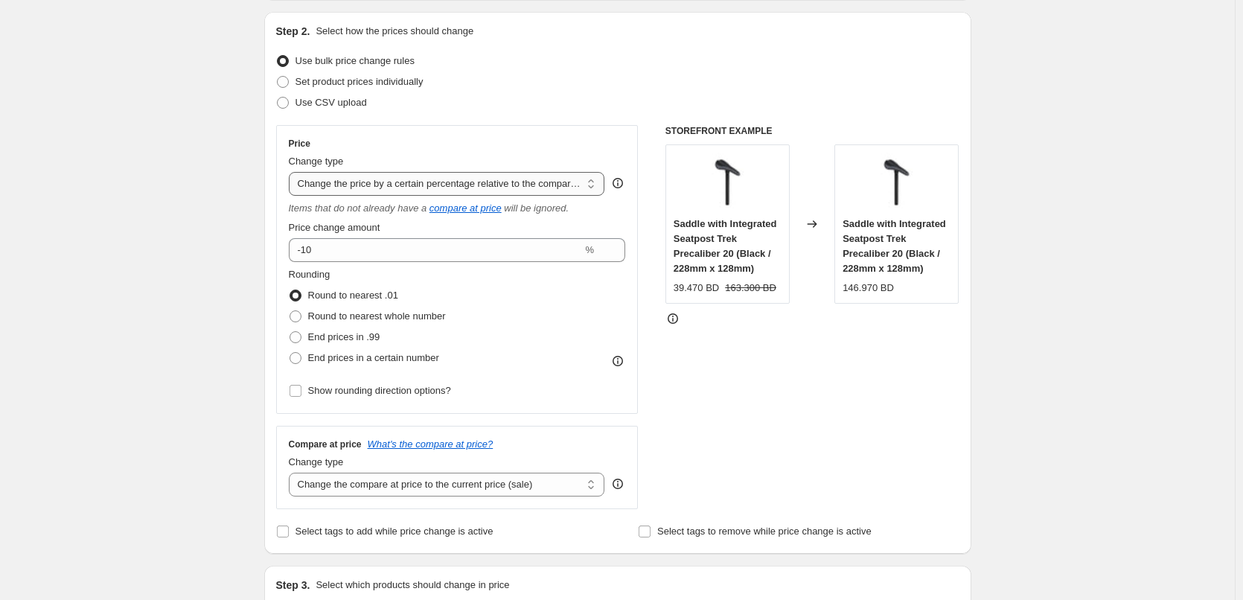
click at [470, 185] on select "Change the price to a certain amount Change the price by a certain amount Chang…" at bounding box center [447, 184] width 316 height 24
select select "no_change"
click at [292, 172] on select "Change the price to a certain amount Change the price by a certain amount Chang…" at bounding box center [447, 184] width 316 height 24
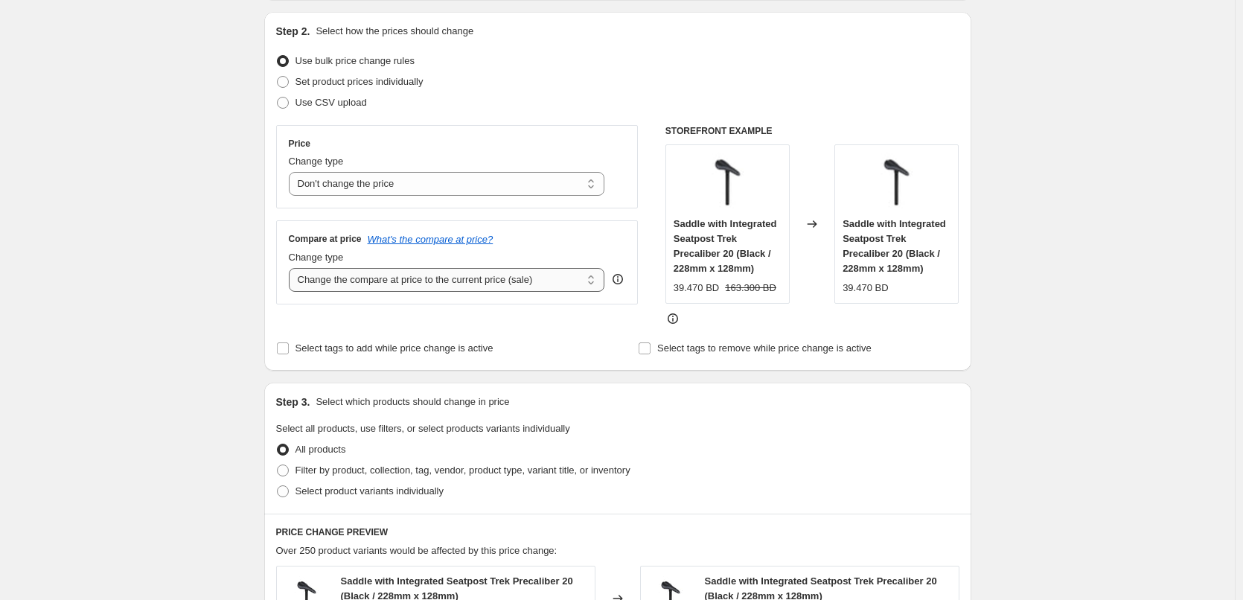
click at [402, 277] on select "Change the compare at price to the current price (sale) Change the compare at p…" at bounding box center [447, 280] width 316 height 24
click at [402, 276] on select "Change the compare at price to the current price (sale) Change the compare at p…" at bounding box center [447, 280] width 316 height 24
click at [292, 268] on select "Change the compare at price to the current price (sale) Change the compare at p…" at bounding box center [447, 280] width 316 height 24
click at [420, 279] on select "Change the compare at price to the current price (sale) Change the compare at p…" at bounding box center [447, 280] width 316 height 24
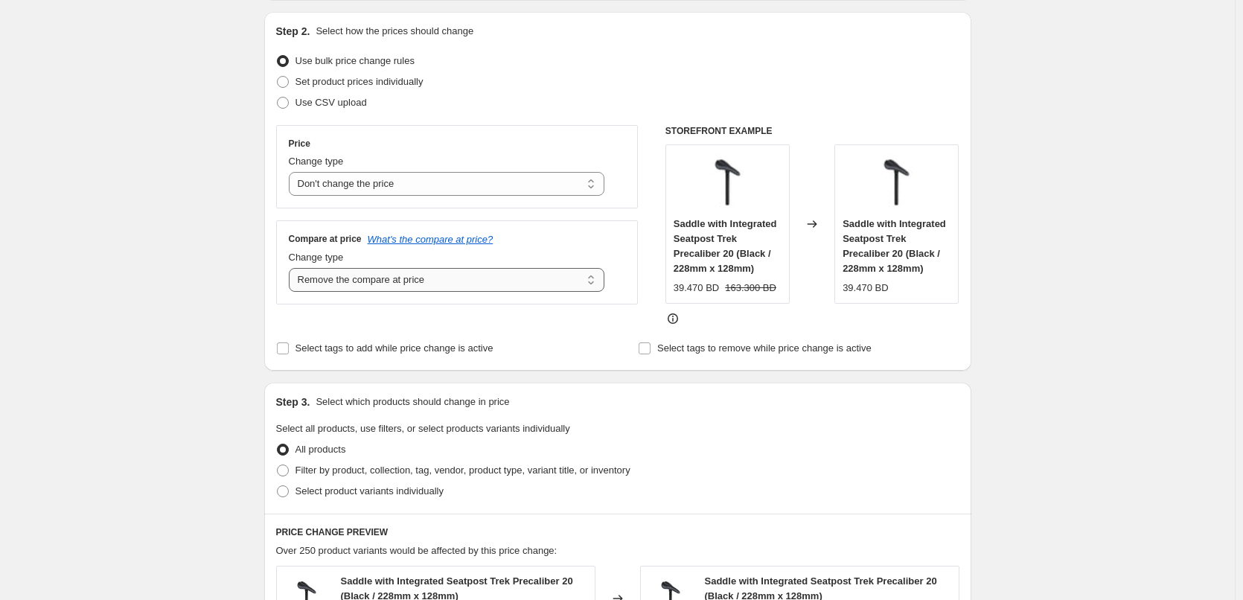
click at [292, 268] on select "Change the compare at price to the current price (sale) Change the compare at p…" at bounding box center [447, 280] width 316 height 24
click at [422, 284] on select "Change the compare at price to the current price (sale) Change the compare at p…" at bounding box center [447, 280] width 316 height 24
click at [292, 268] on select "Change the compare at price to the current price (sale) Change the compare at p…" at bounding box center [447, 280] width 316 height 24
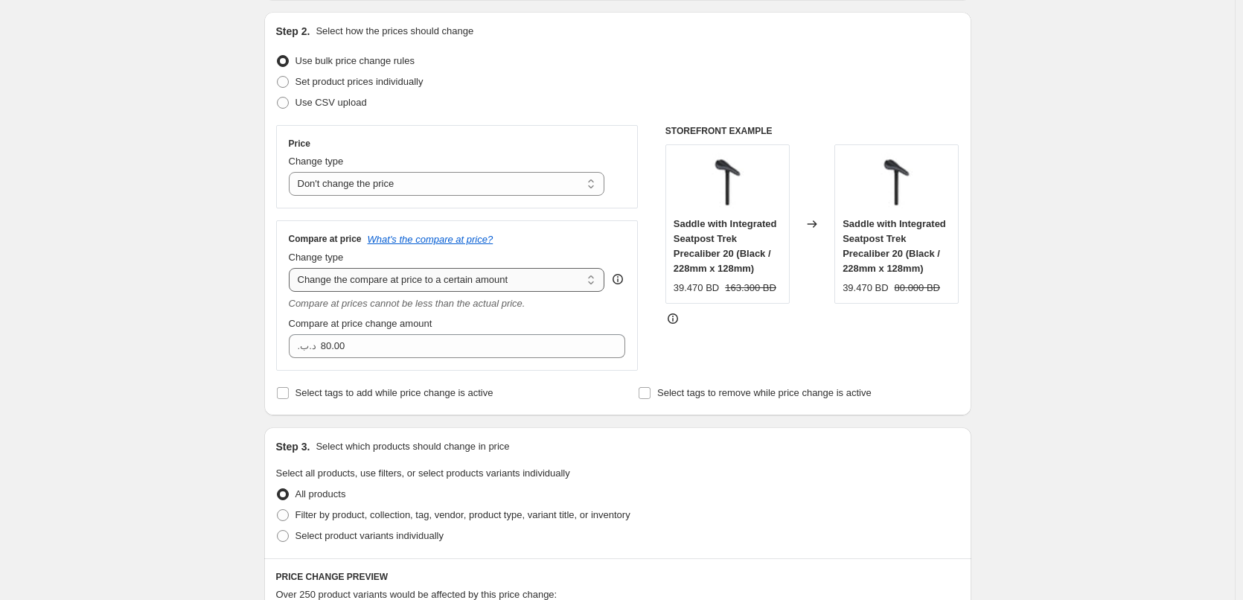
click at [430, 284] on select "Change the compare at price to the current price (sale) Change the compare at p…" at bounding box center [447, 280] width 316 height 24
select select "percentage"
click at [292, 268] on select "Change the compare at price to the current price (sale) Change the compare at p…" at bounding box center [447, 280] width 316 height 24
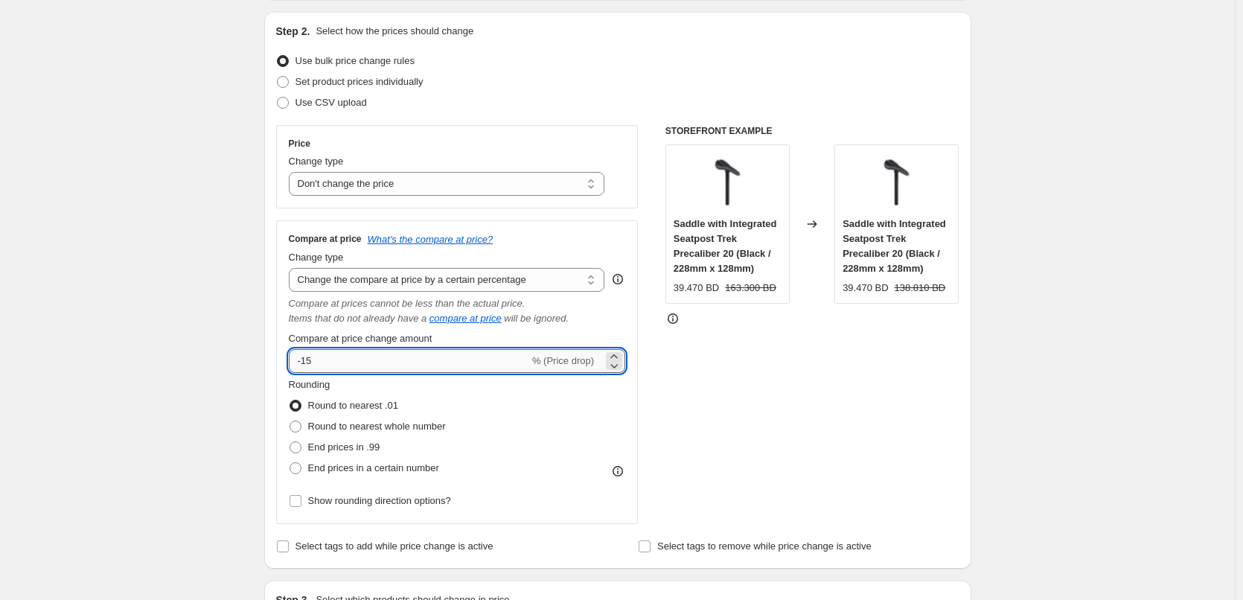
click at [449, 365] on input "-15" at bounding box center [409, 361] width 240 height 24
paste input "0"
type input "-10"
click at [454, 343] on div "Compare at price change amount" at bounding box center [457, 338] width 337 height 15
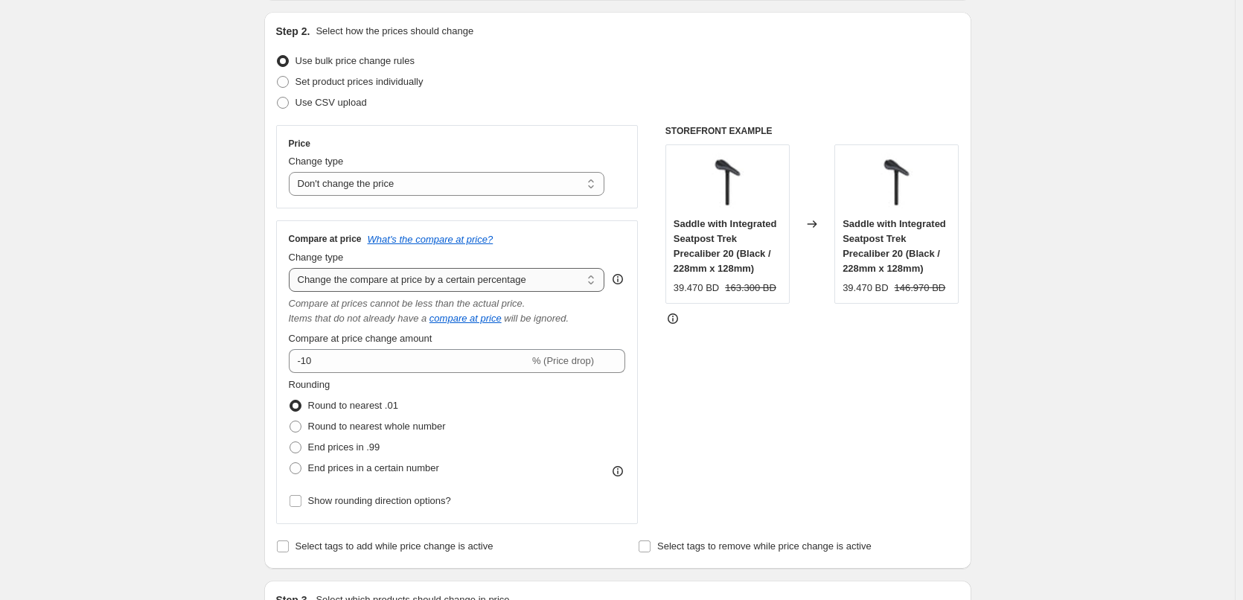
click at [505, 288] on select "Change the compare at price to the current price (sale) Change the compare at p…" at bounding box center [447, 280] width 316 height 24
click at [390, 185] on select "Change the price to a certain amount Change the price by a certain amount Chang…" at bounding box center [447, 184] width 316 height 24
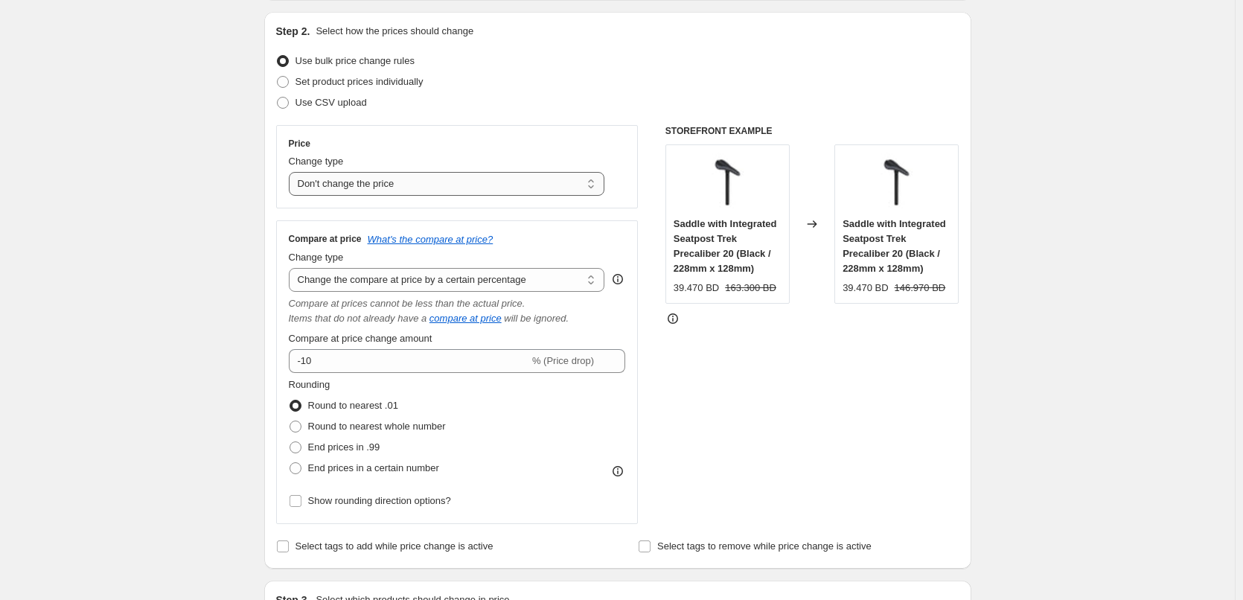
click at [292, 172] on select "Change the price to a certain amount Change the price by a certain amount Chang…" at bounding box center [447, 184] width 316 height 24
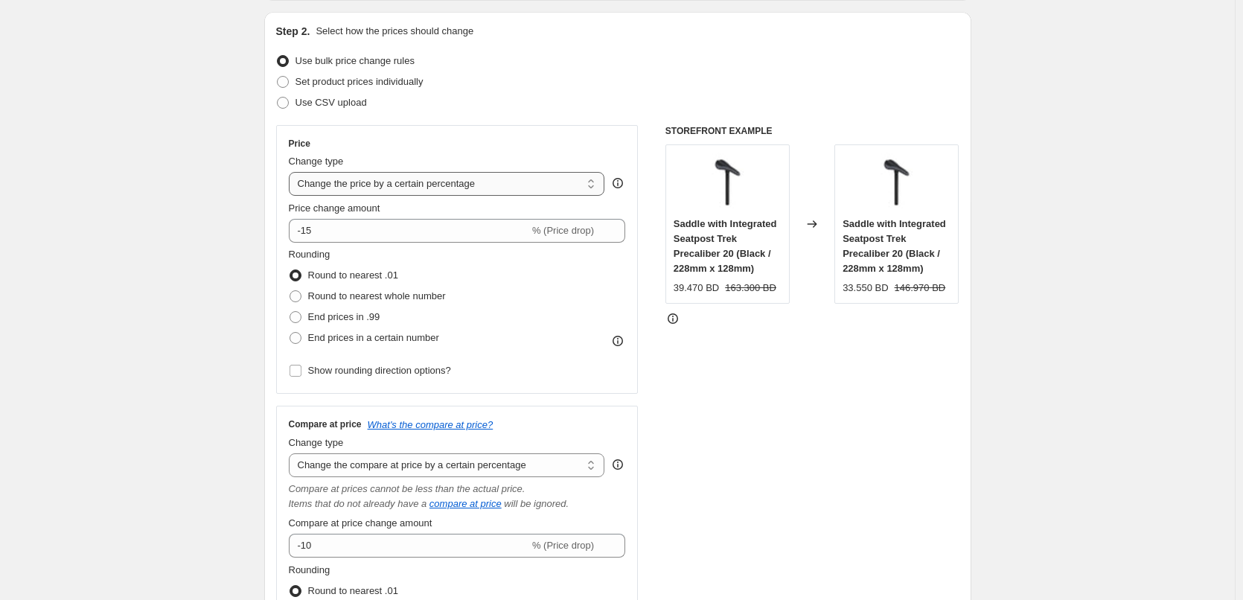
click at [368, 185] on select "Change the price to a certain amount Change the price by a certain amount Chang…" at bounding box center [447, 184] width 316 height 24
select select "by"
click at [292, 172] on select "Change the price to a certain amount Change the price by a certain amount Chang…" at bounding box center [447, 184] width 316 height 24
type input "-10.00"
click at [375, 182] on select "Change the price to a certain amount Change the price by a certain amount Chang…" at bounding box center [447, 184] width 316 height 24
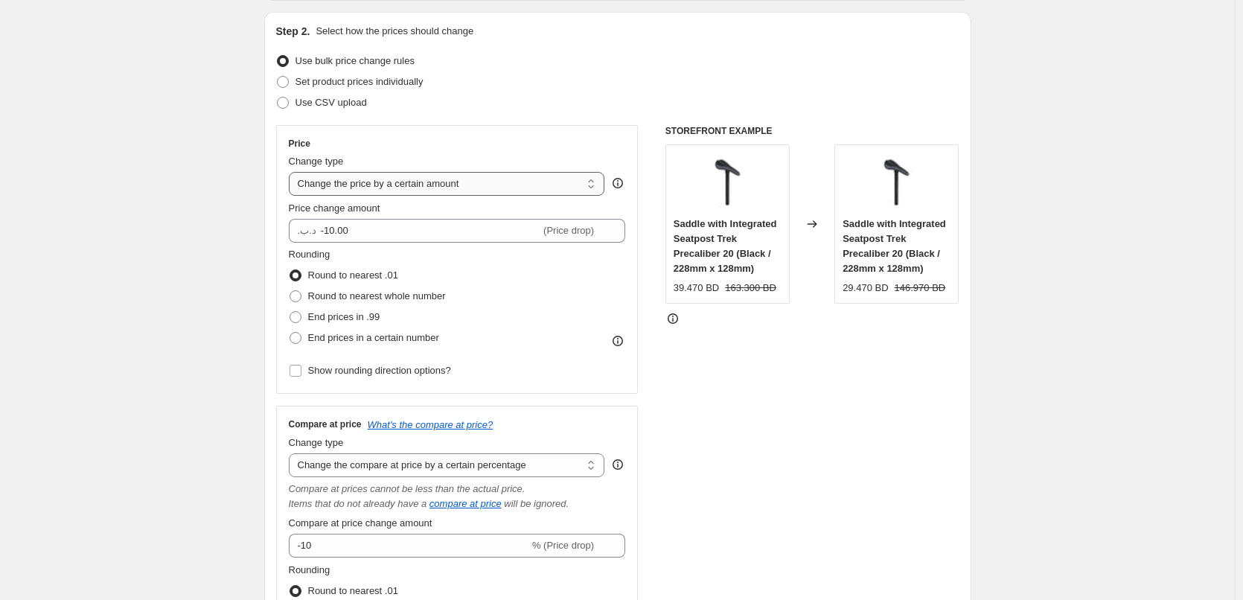
select select "to"
click at [292, 172] on select "Change the price to a certain amount Change the price by a certain amount Chang…" at bounding box center [447, 184] width 316 height 24
type input "80.00"
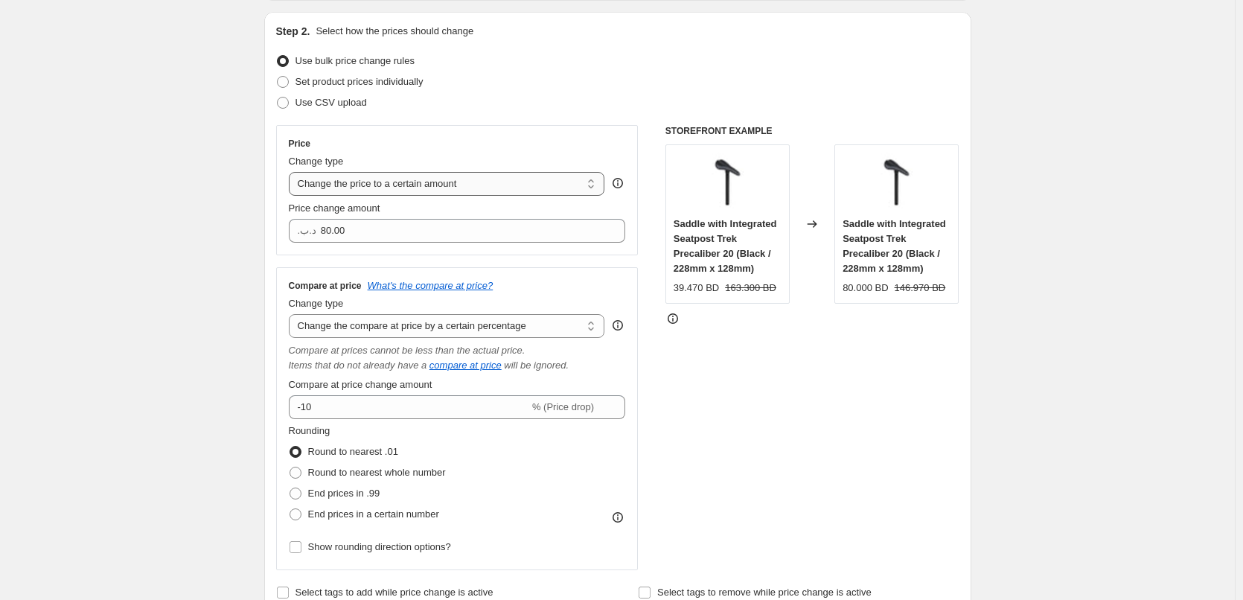
click at [377, 173] on select "Change the price to a certain amount Change the price by a certain amount Chang…" at bounding box center [447, 184] width 316 height 24
select select "by"
click at [292, 172] on select "Change the price to a certain amount Change the price by a certain amount Chang…" at bounding box center [447, 184] width 316 height 24
type input "-10.00"
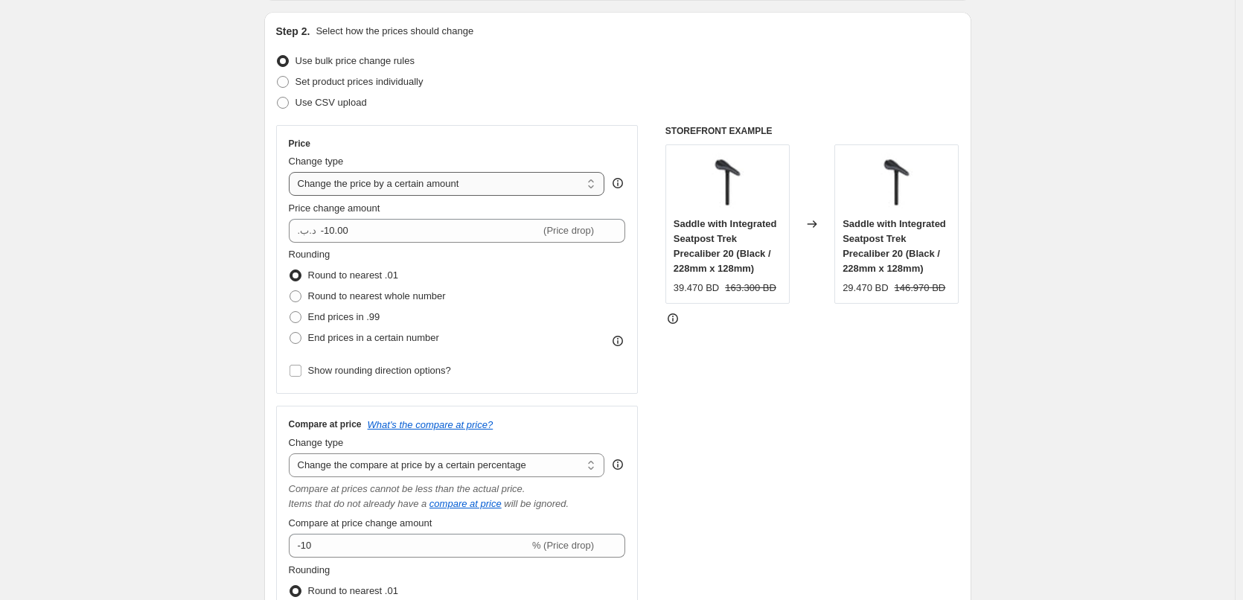
click at [380, 188] on select "Change the price to a certain amount Change the price by a certain amount Chang…" at bounding box center [447, 184] width 316 height 24
click at [292, 172] on select "Change the price to a certain amount Change the price by a certain amount Chang…" at bounding box center [447, 184] width 316 height 24
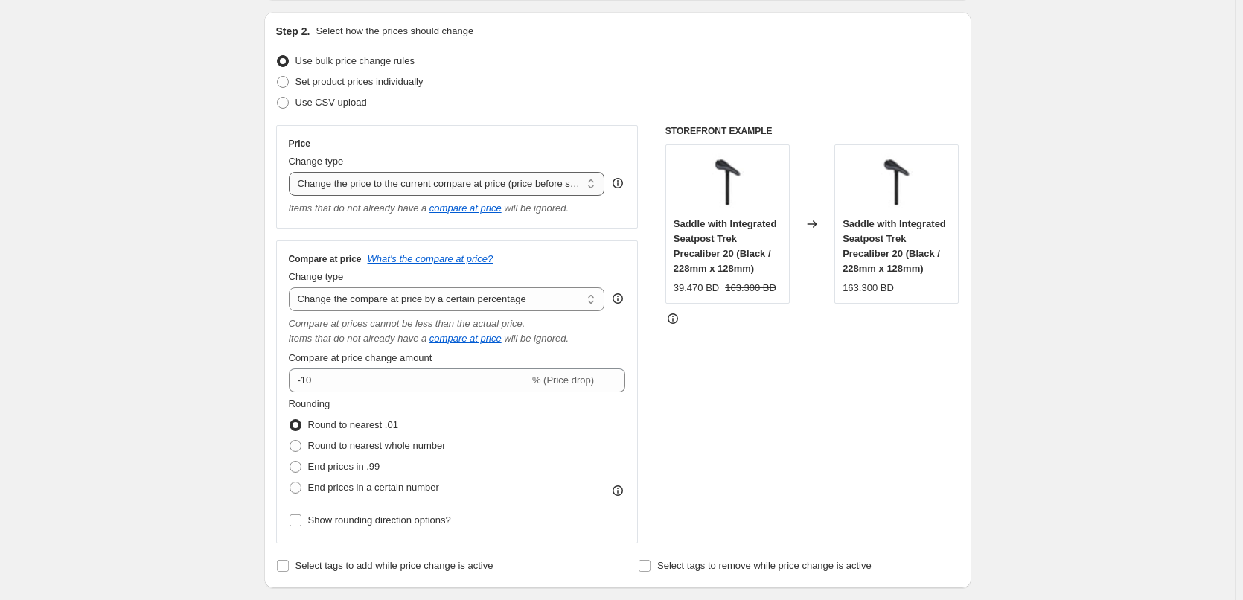
click at [535, 191] on select "Change the price to a certain amount Change the price by a certain amount Chang…" at bounding box center [447, 184] width 316 height 24
click at [292, 172] on select "Change the price to a certain amount Change the price by a certain amount Chang…" at bounding box center [447, 184] width 316 height 24
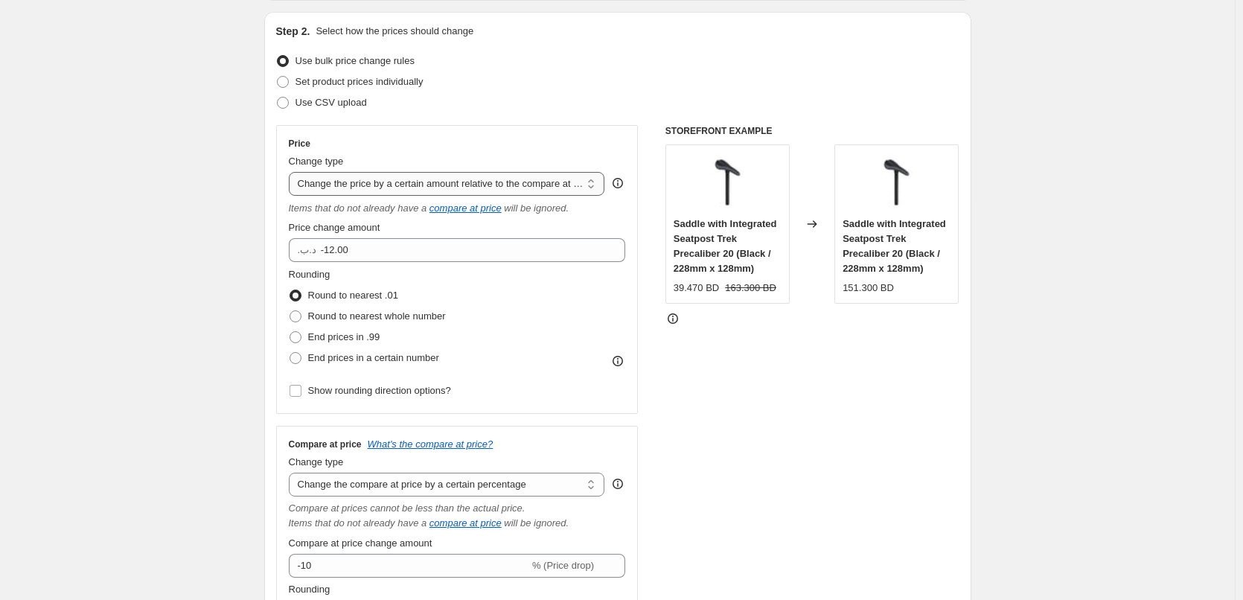
click at [564, 182] on select "Change the price to a certain amount Change the price by a certain amount Chang…" at bounding box center [447, 184] width 316 height 24
select select "pcap"
click at [292, 172] on select "Change the price to a certain amount Change the price by a certain amount Chang…" at bounding box center [447, 184] width 316 height 24
type input "-20"
click at [537, 172] on select "Change the price to a certain amount Change the price by a certain amount Chang…" at bounding box center [447, 184] width 316 height 24
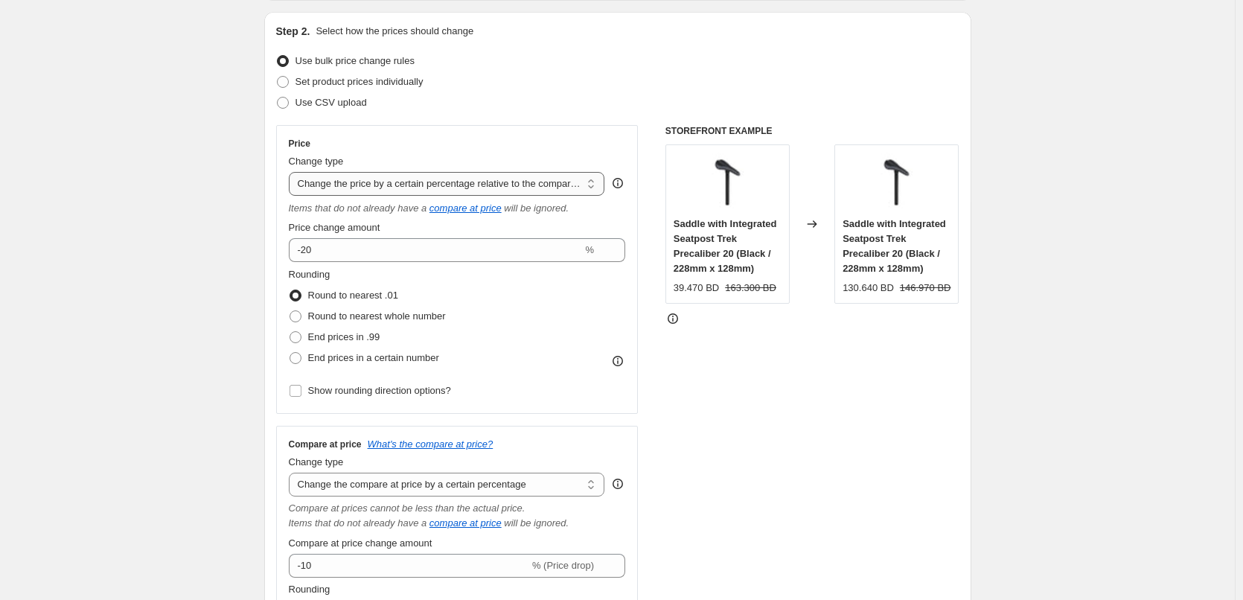
select select "bcap"
click at [292, 172] on select "Change the price to a certain amount Change the price by a certain amount Chang…" at bounding box center [447, 184] width 316 height 24
type input "-12.00"
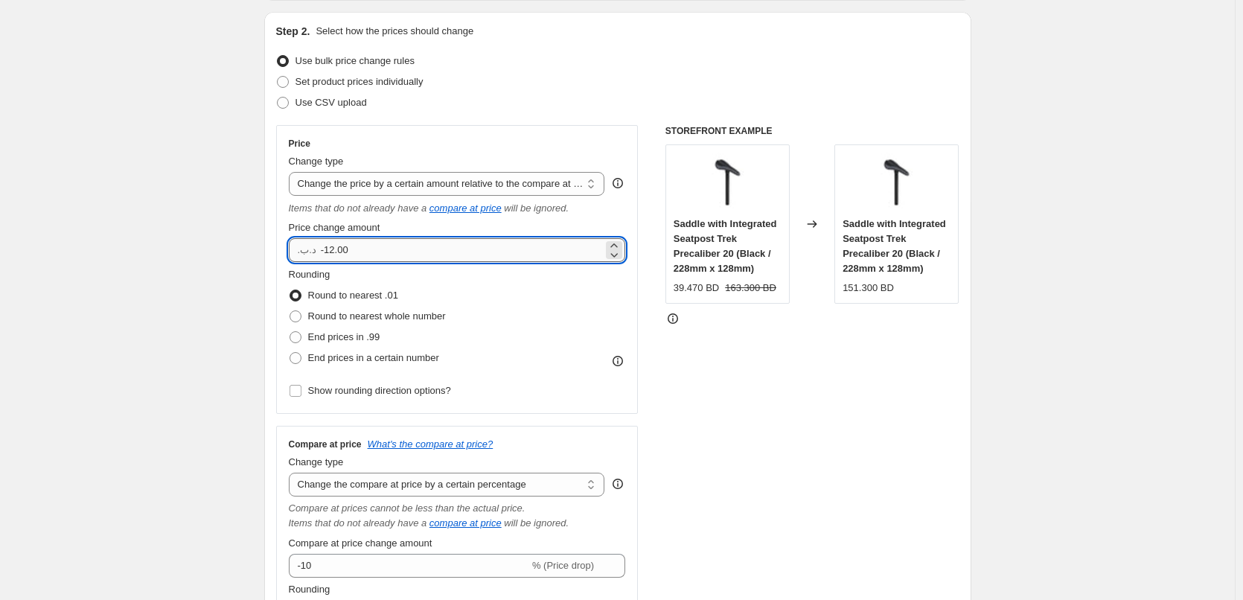
click at [472, 255] on input "-12.00" at bounding box center [462, 250] width 282 height 24
click at [498, 172] on select "Change the price to a certain amount Change the price by a certain amount Chang…" at bounding box center [447, 184] width 316 height 24
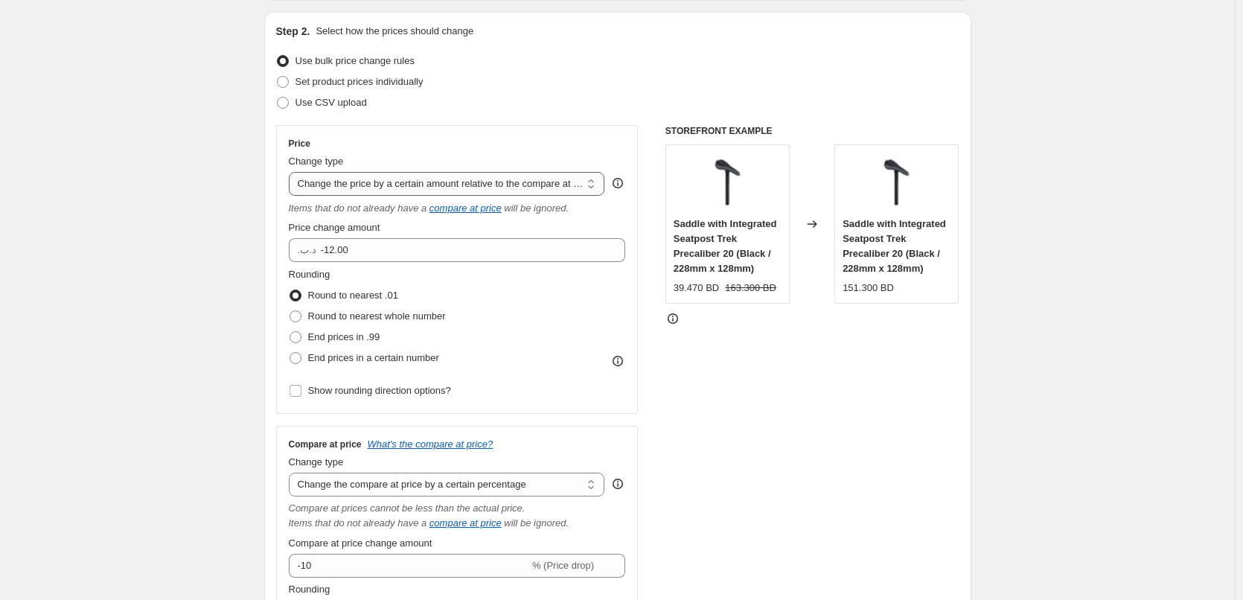
click at [292, 172] on select "Change the price to a certain amount Change the price by a certain amount Chang…" at bounding box center [447, 184] width 316 height 24
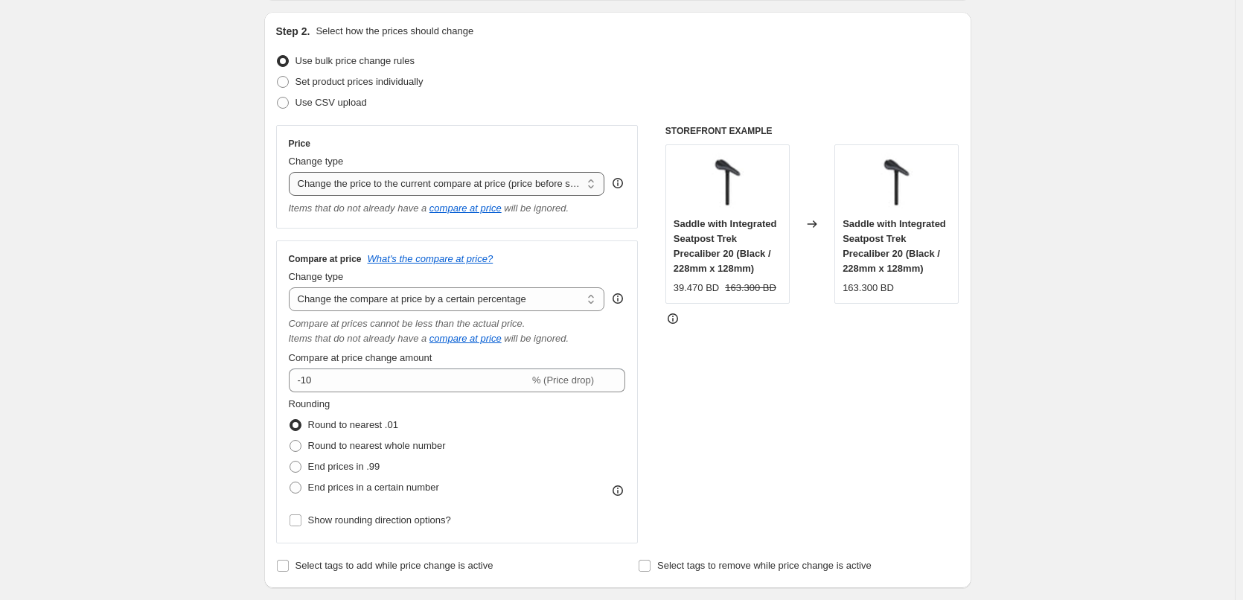
click at [464, 193] on select "Change the price to a certain amount Change the price by a certain amount Chang…" at bounding box center [447, 184] width 316 height 24
click at [336, 296] on select "Change the compare at price to the current price (sale) Change the compare at p…" at bounding box center [447, 299] width 316 height 24
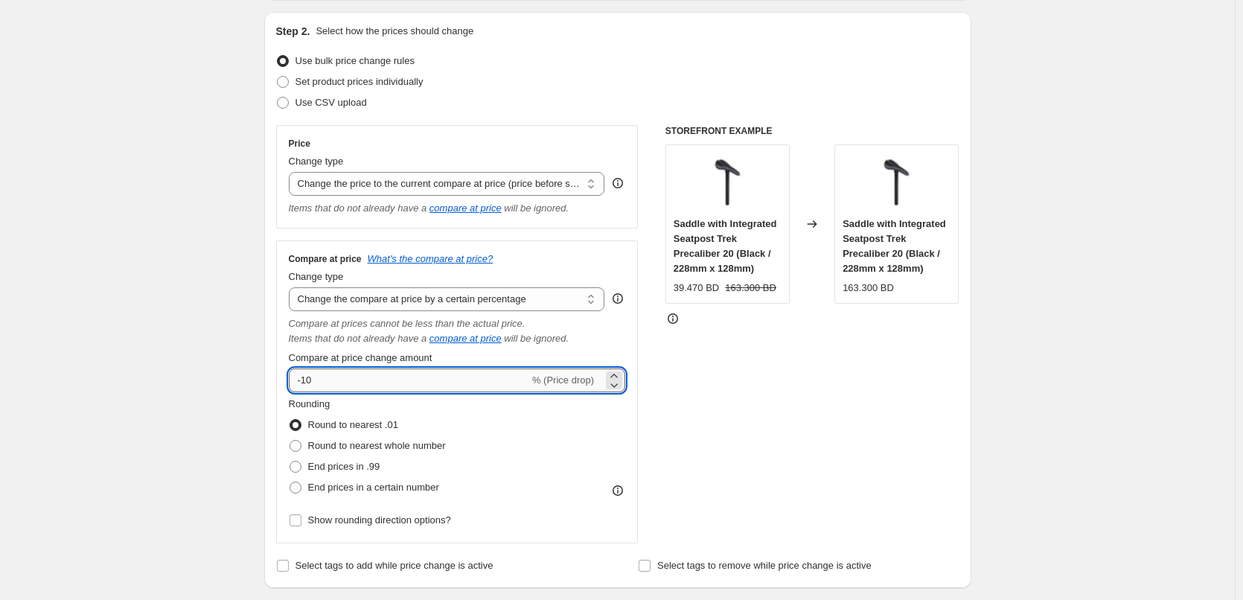
click at [355, 389] on input "-10" at bounding box center [409, 380] width 240 height 24
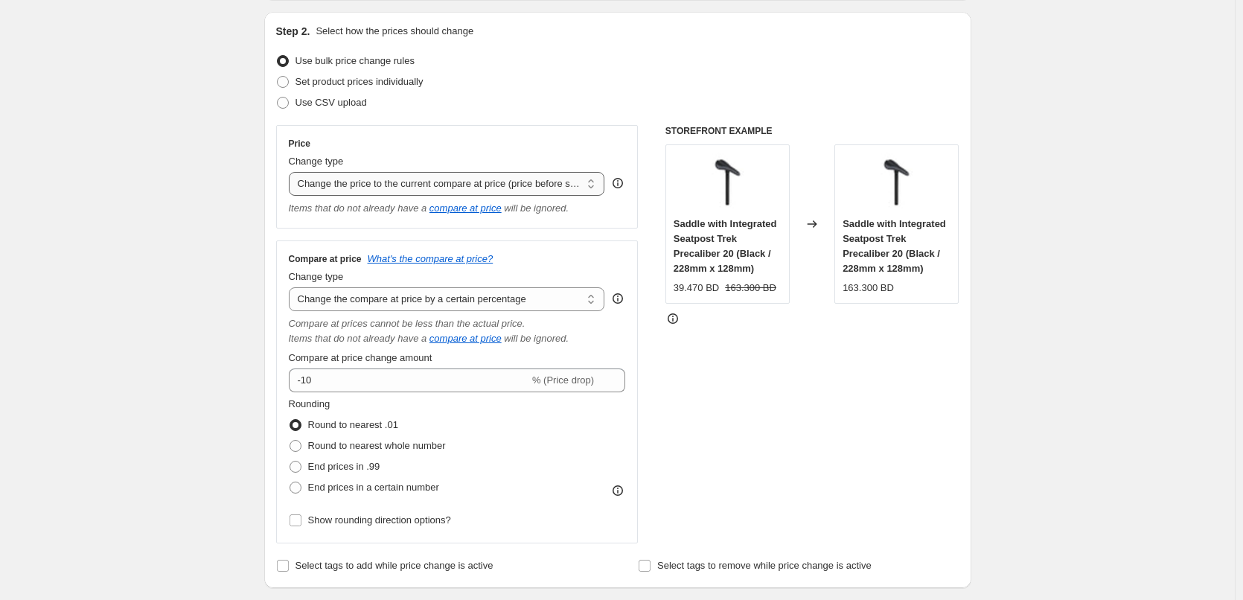
click at [459, 189] on select "Change the price to a certain amount Change the price by a certain amount Chang…" at bounding box center [447, 184] width 316 height 24
click at [292, 172] on select "Change the price to a certain amount Change the price by a certain amount Chang…" at bounding box center [447, 184] width 316 height 24
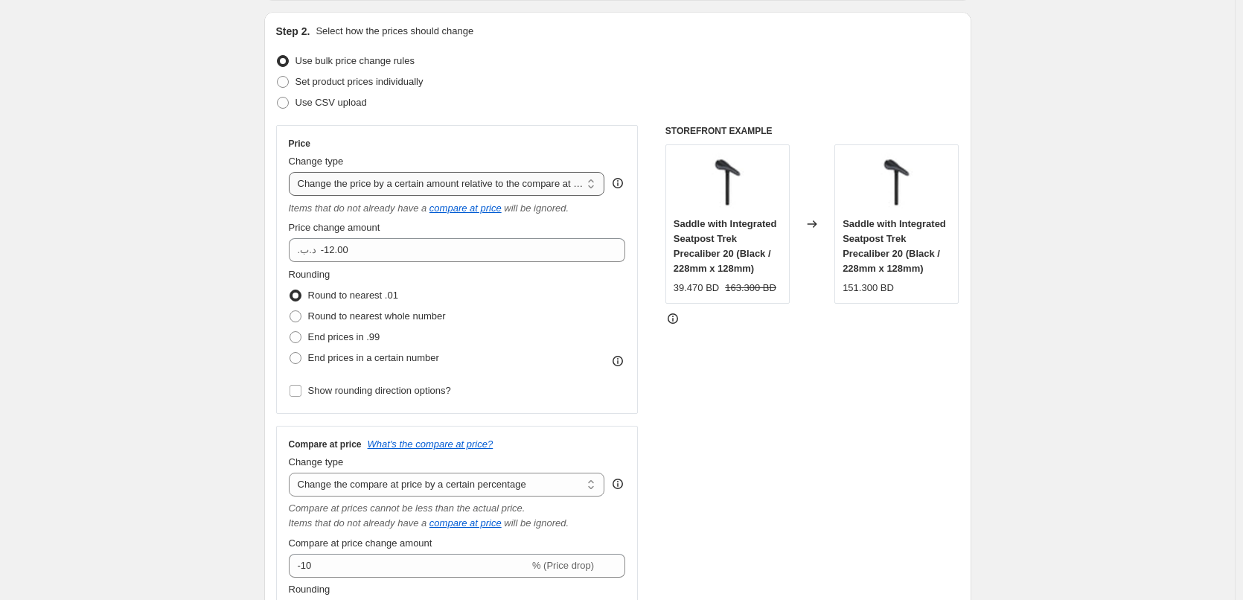
click at [498, 187] on select "Change the price to a certain amount Change the price by a certain amount Chang…" at bounding box center [447, 184] width 316 height 24
select select "pcap"
click at [292, 172] on select "Change the price to a certain amount Change the price by a certain amount Chang…" at bounding box center [447, 184] width 316 height 24
type input "-20"
click at [504, 185] on select "Change the price to a certain amount Change the price by a certain amount Chang…" at bounding box center [447, 184] width 316 height 24
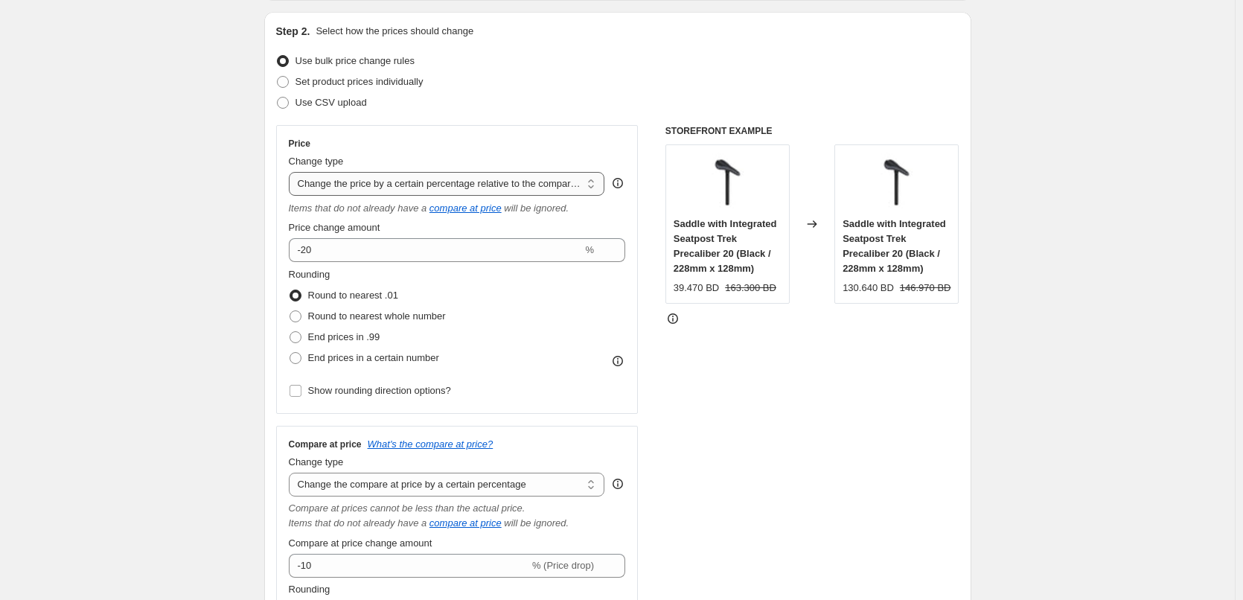
select select "percentage"
click at [292, 172] on select "Change the price to a certain amount Change the price by a certain amount Chang…" at bounding box center [447, 184] width 316 height 24
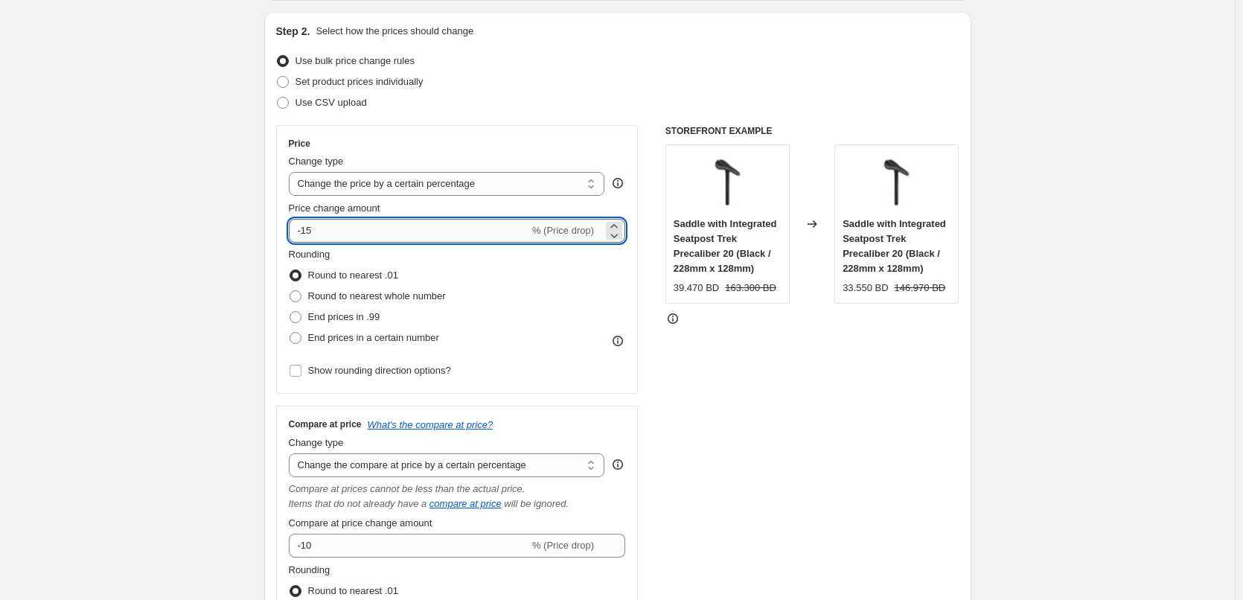
click at [445, 229] on input "-15" at bounding box center [409, 231] width 240 height 24
paste input "0"
type input "-10"
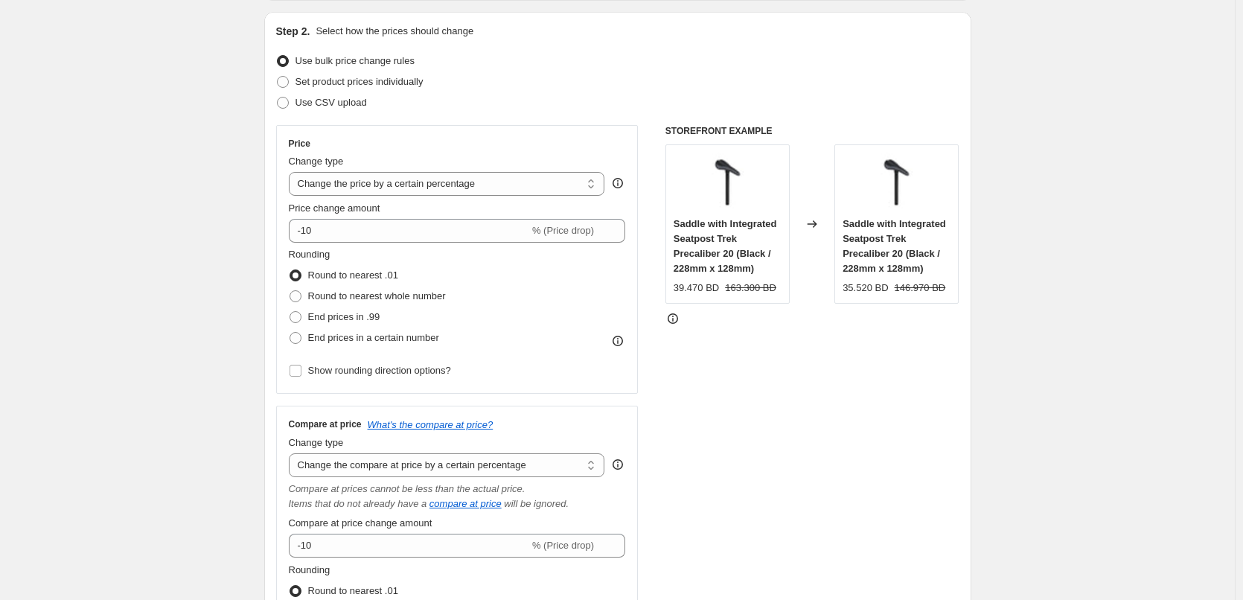
click at [463, 205] on div "Price change amount" at bounding box center [457, 208] width 337 height 15
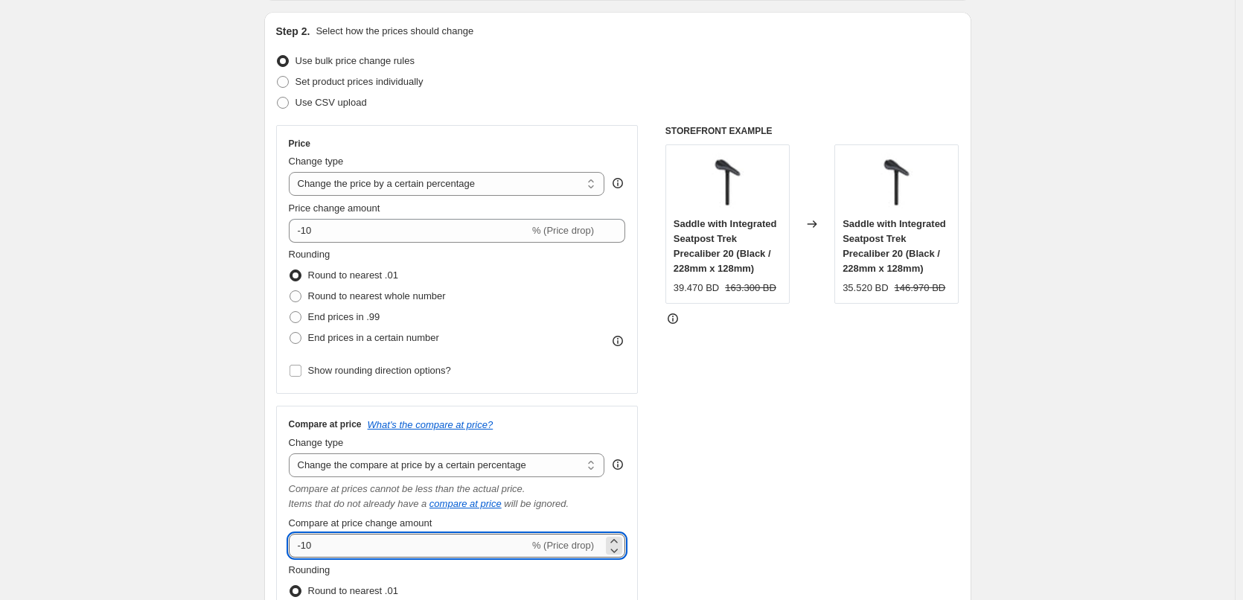
click at [489, 543] on input "-10" at bounding box center [409, 546] width 240 height 24
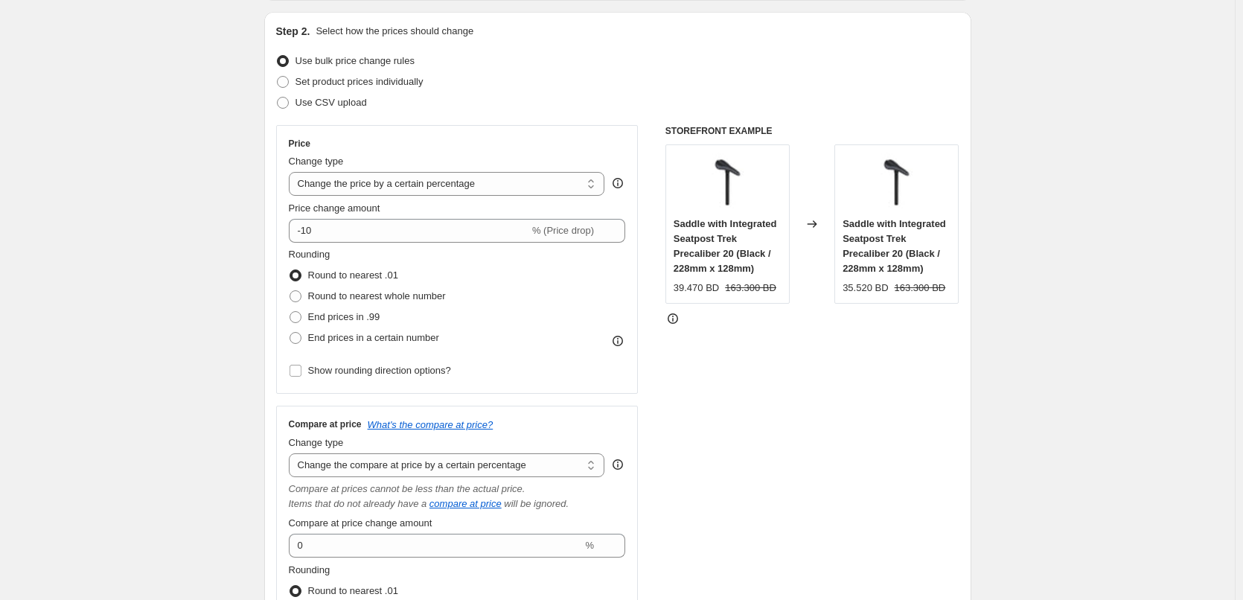
click at [525, 516] on div "Compare at price change amount" at bounding box center [457, 523] width 337 height 15
click at [490, 530] on div "Compare at price change amount" at bounding box center [457, 523] width 337 height 15
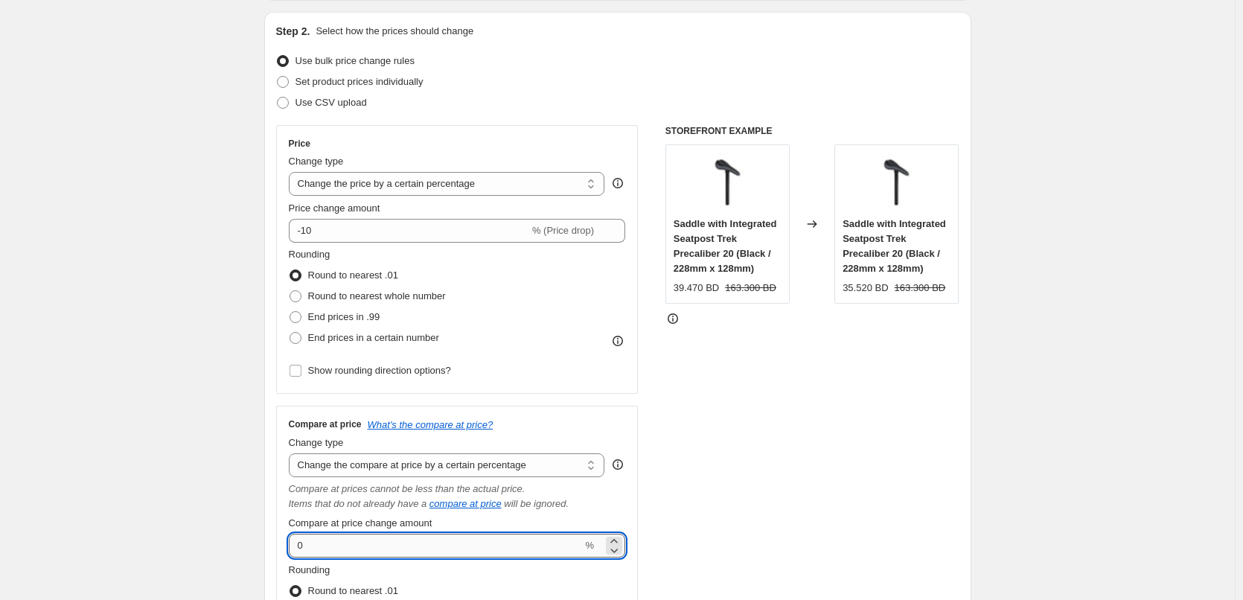
click at [490, 548] on input "0" at bounding box center [436, 546] width 294 height 24
type input "35"
click at [626, 528] on div "Compare at price change amount" at bounding box center [457, 523] width 337 height 15
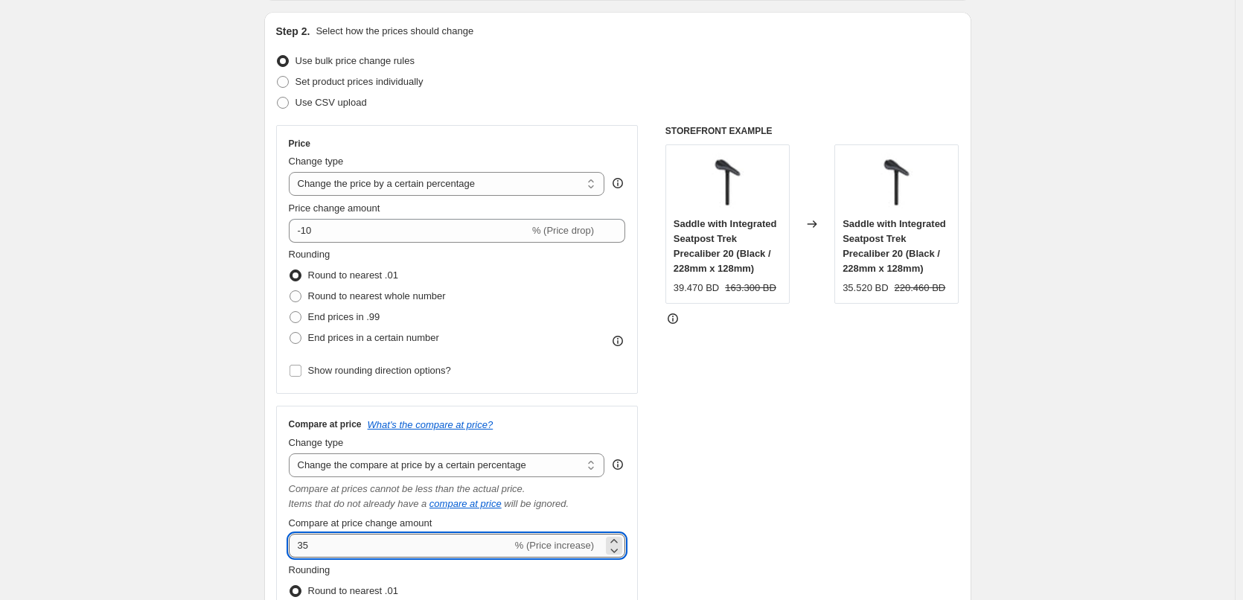
click at [487, 540] on input "35" at bounding box center [400, 546] width 223 height 24
click at [477, 464] on select "Change the compare at price to the current price (sale) Change the compare at p…" at bounding box center [447, 465] width 316 height 24
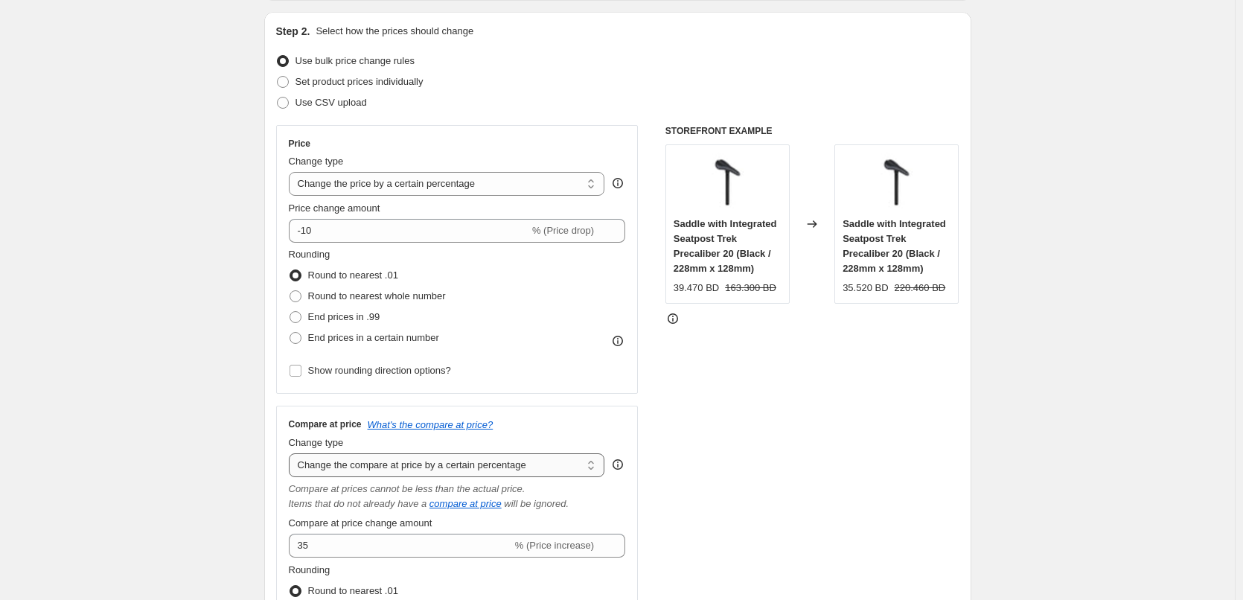
click at [292, 453] on select "Change the compare at price to the current price (sale) Change the compare at p…" at bounding box center [447, 465] width 316 height 24
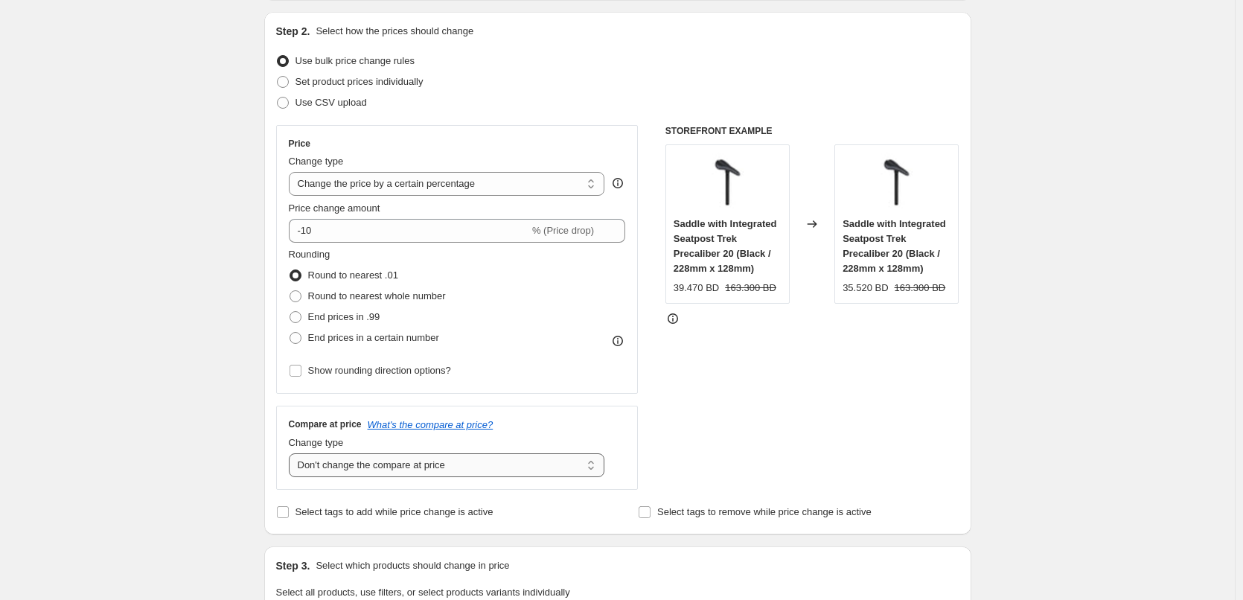
click at [474, 466] on select "Change the compare at price to the current price (sale) Change the compare at p…" at bounding box center [447, 465] width 316 height 24
select select "to"
click at [292, 453] on select "Change the compare at price to the current price (sale) Change the compare at p…" at bounding box center [447, 465] width 316 height 24
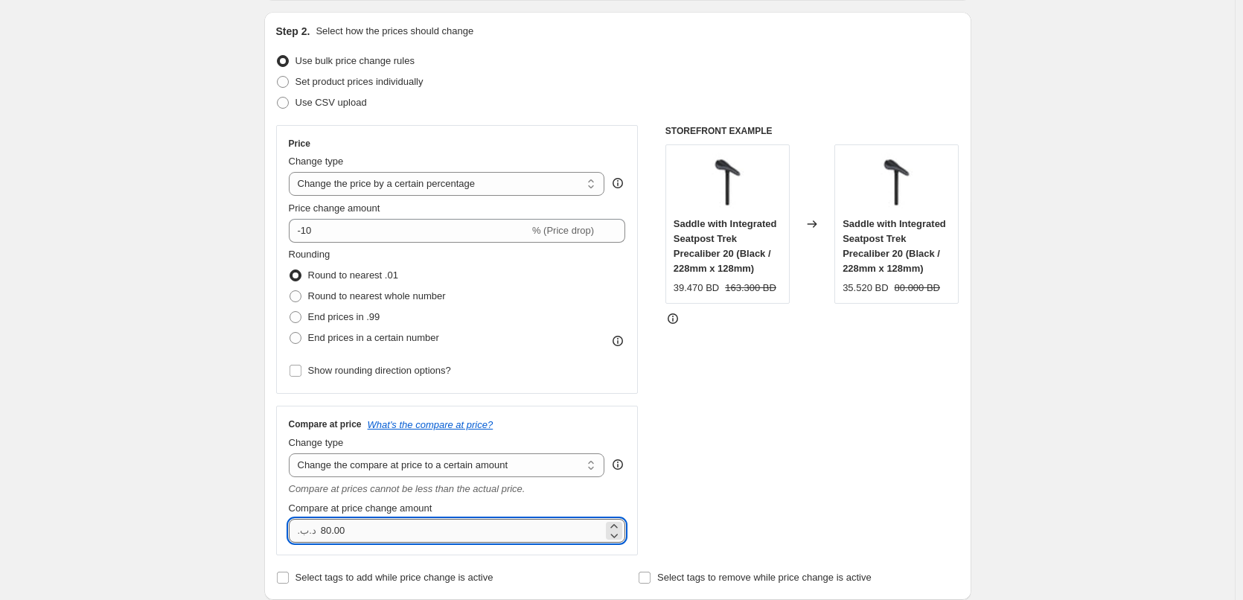
click at [408, 537] on input "80.00" at bounding box center [462, 531] width 282 height 24
type input "0.00"
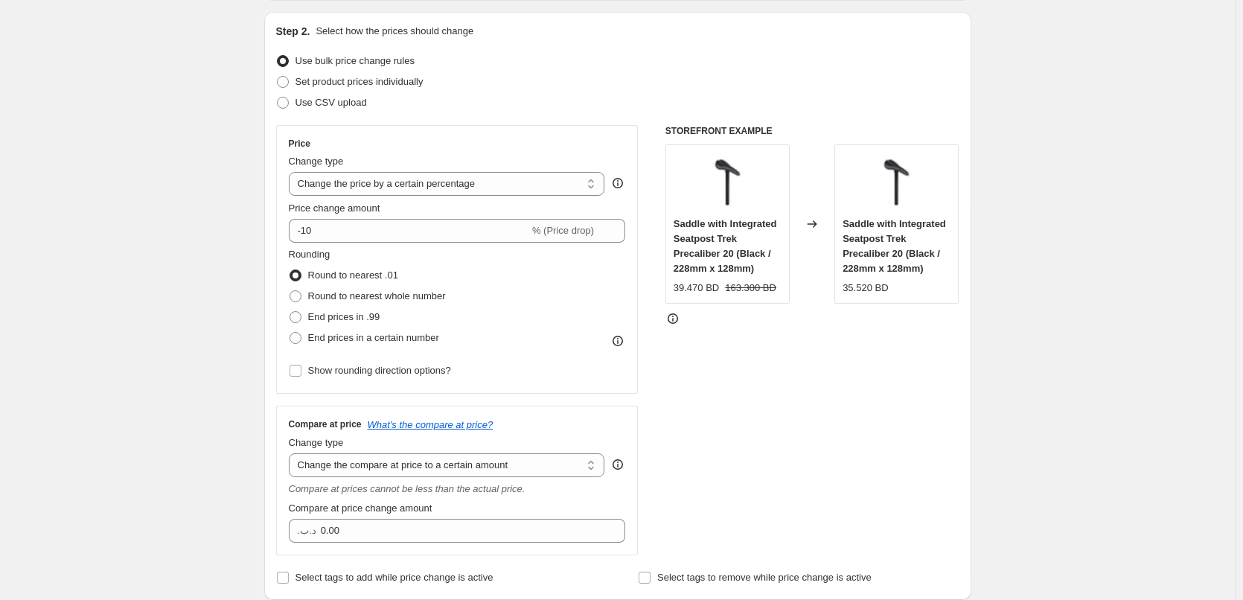
click at [713, 414] on div "STOREFRONT EXAMPLE Saddle with Integrated Seatpost Trek Precaliber 20 (Black / …" at bounding box center [812, 340] width 294 height 430
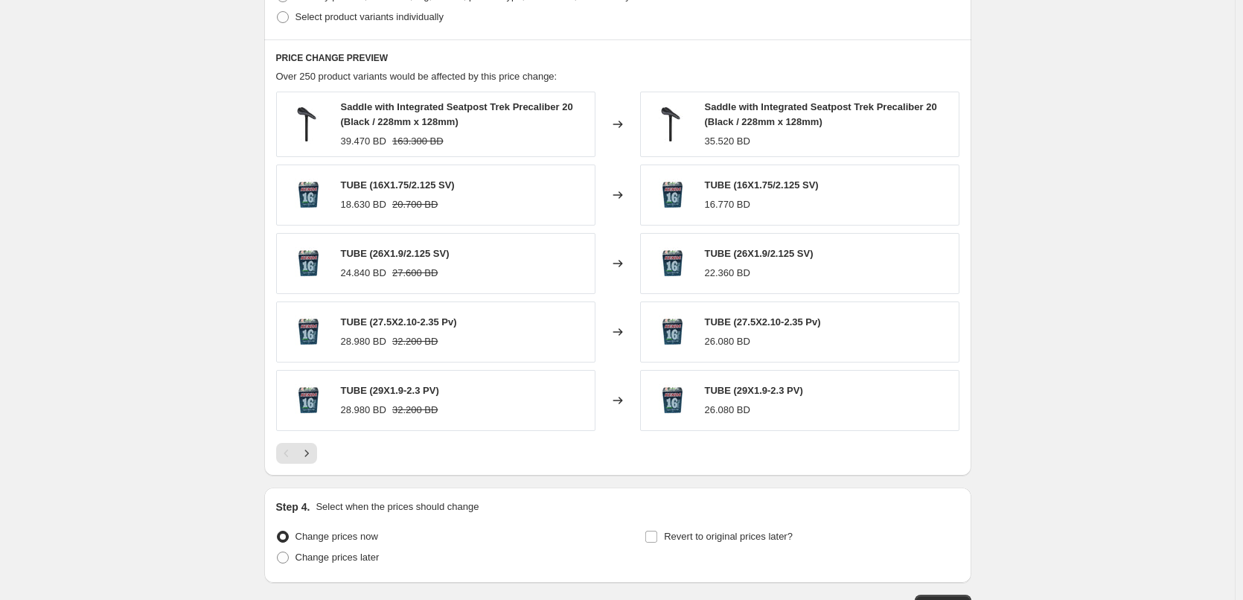
scroll to position [959, 0]
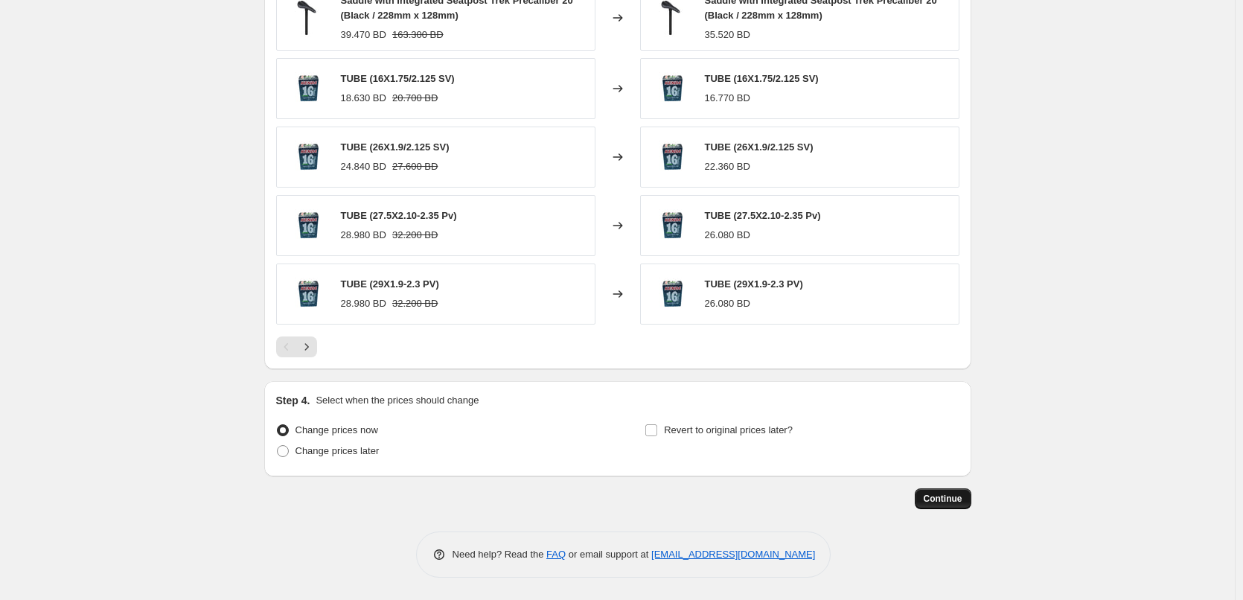
click at [961, 497] on span "Continue" at bounding box center [942, 499] width 39 height 12
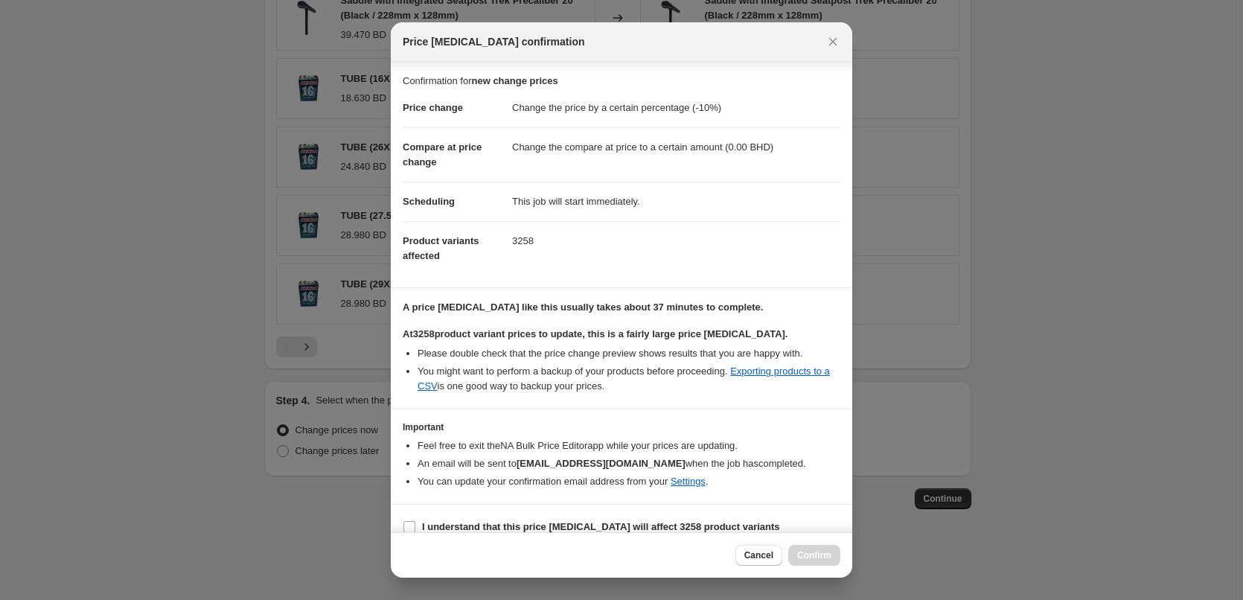
scroll to position [17, 0]
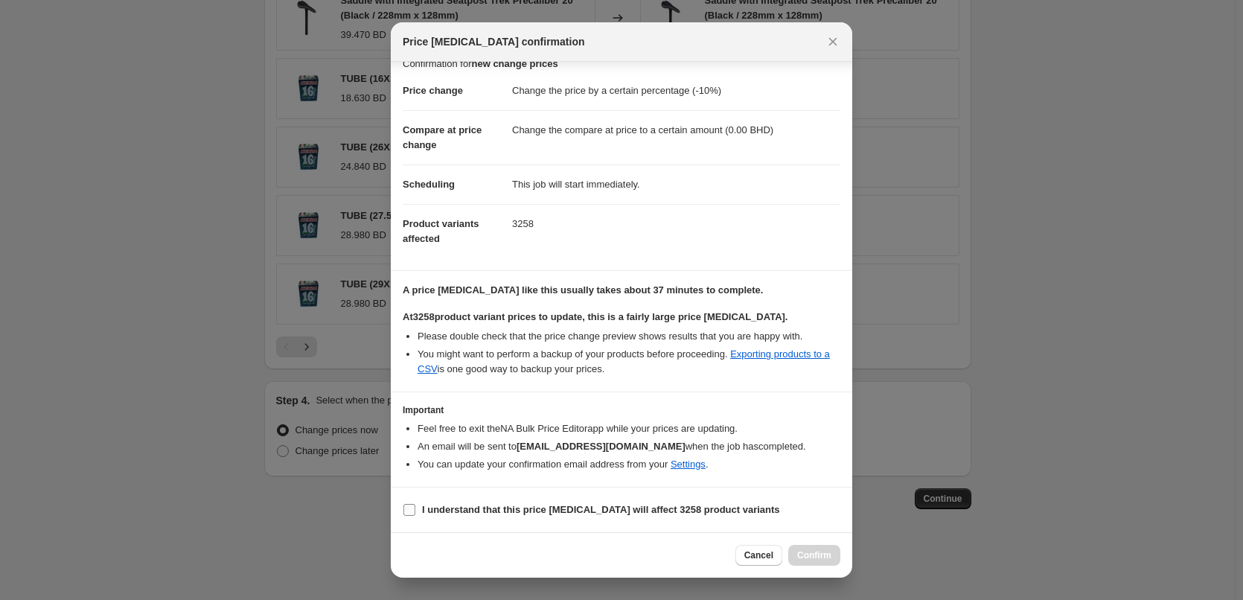
click at [672, 514] on b "I understand that this price [MEDICAL_DATA] will affect 3258 product variants" at bounding box center [601, 509] width 358 height 11
click at [415, 514] on input "I understand that this price [MEDICAL_DATA] will affect 3258 product variants" at bounding box center [409, 510] width 12 height 12
checkbox input "true"
click at [817, 558] on span "Confirm" at bounding box center [814, 555] width 34 height 12
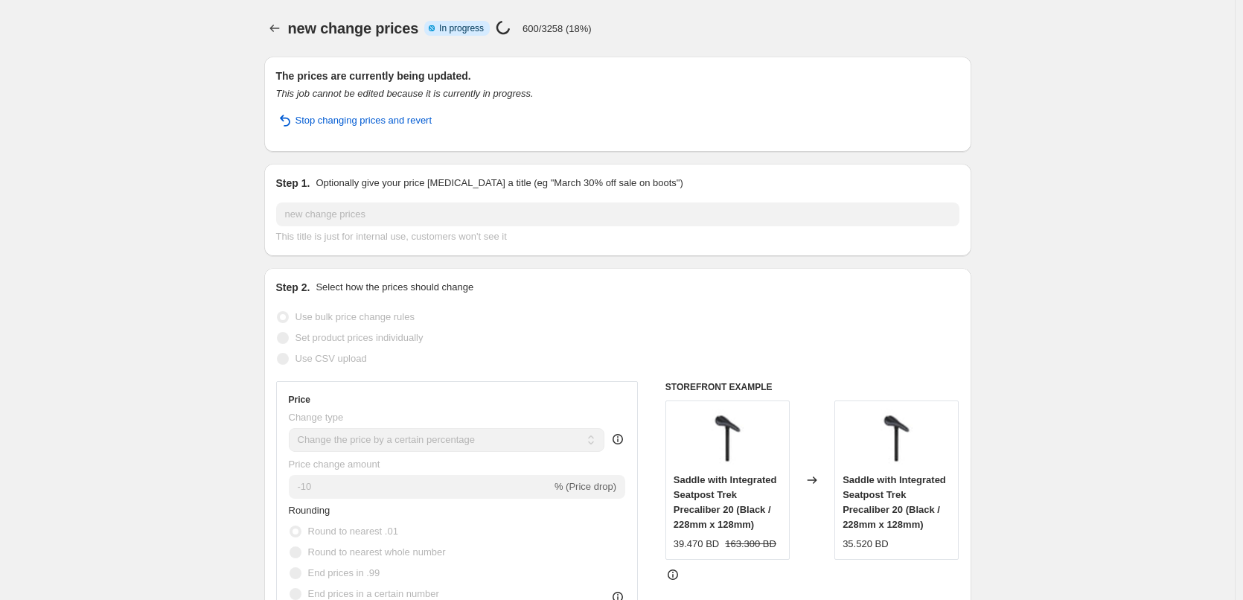
click at [466, 99] on icon "This job cannot be edited because it is currently in progress." at bounding box center [404, 93] width 257 height 11
click at [542, 24] on p "600/3258 (18%)" at bounding box center [556, 28] width 69 height 11
click at [533, 1] on div at bounding box center [533, 1] width 0 height 0
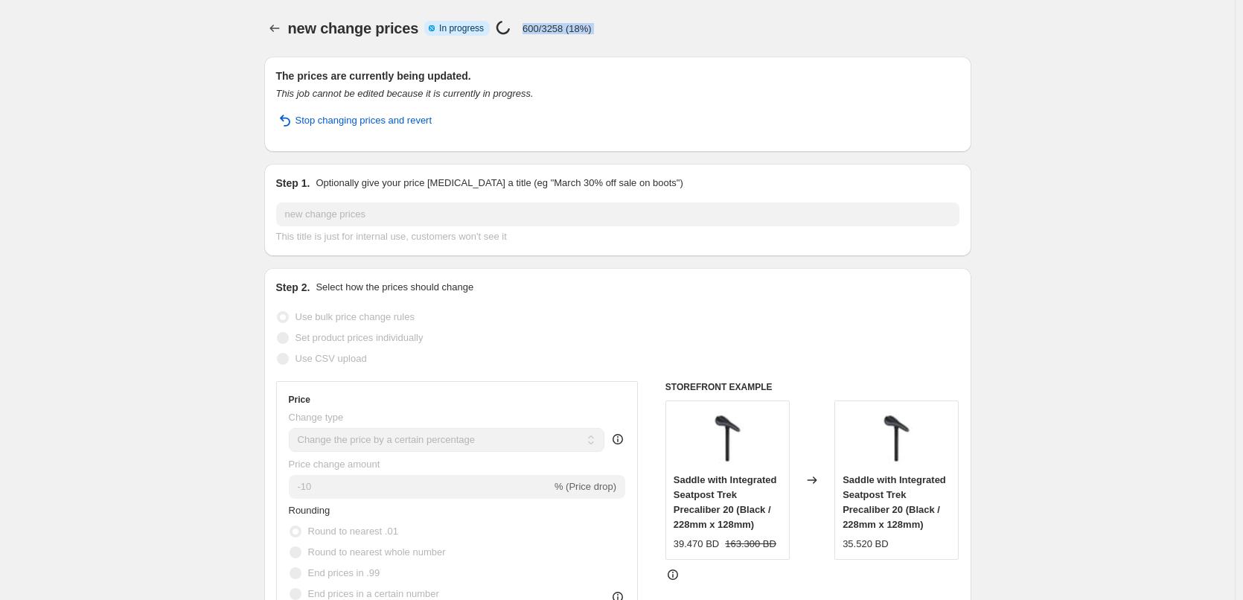
click at [656, 33] on div "new change prices Info Partially complete In progress Price change job in progr…" at bounding box center [629, 28] width 683 height 21
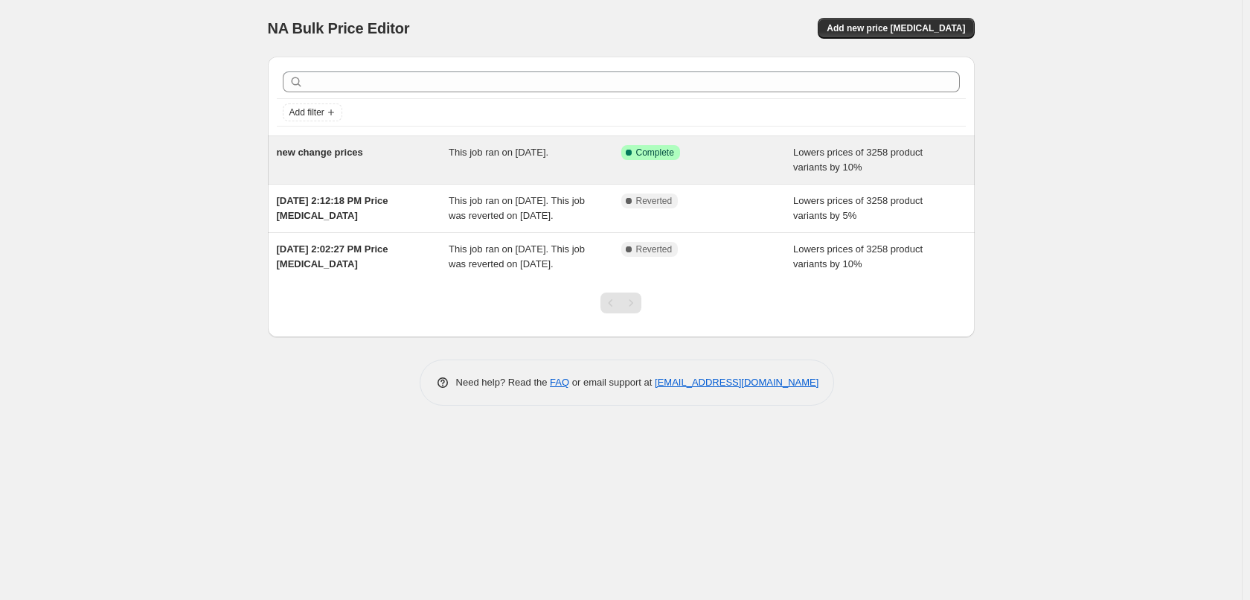
click at [402, 173] on div "new change prices" at bounding box center [363, 160] width 173 height 30
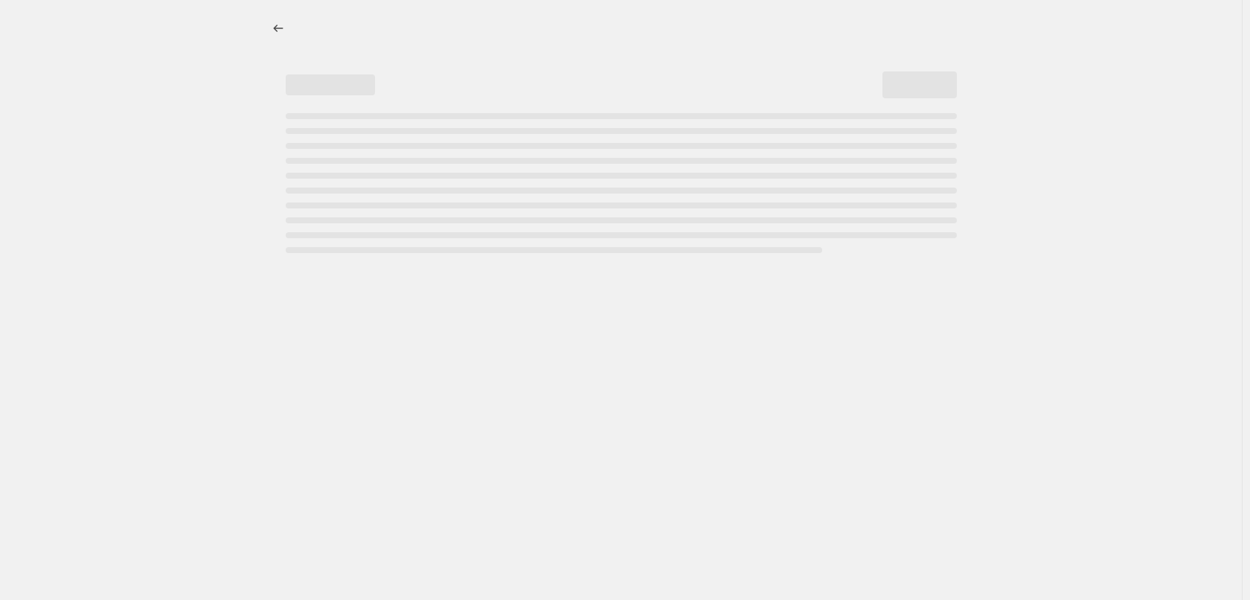
select select "percentage"
select select "to"
select select "percentage"
select select "to"
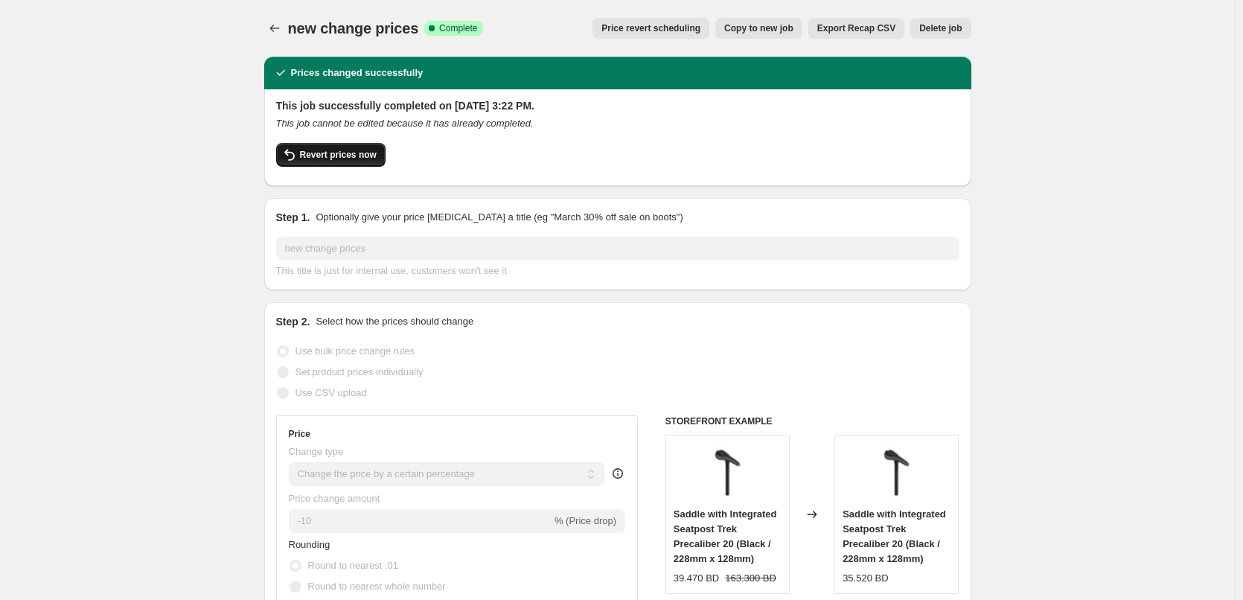
click at [355, 158] on span "Revert prices now" at bounding box center [338, 155] width 77 height 12
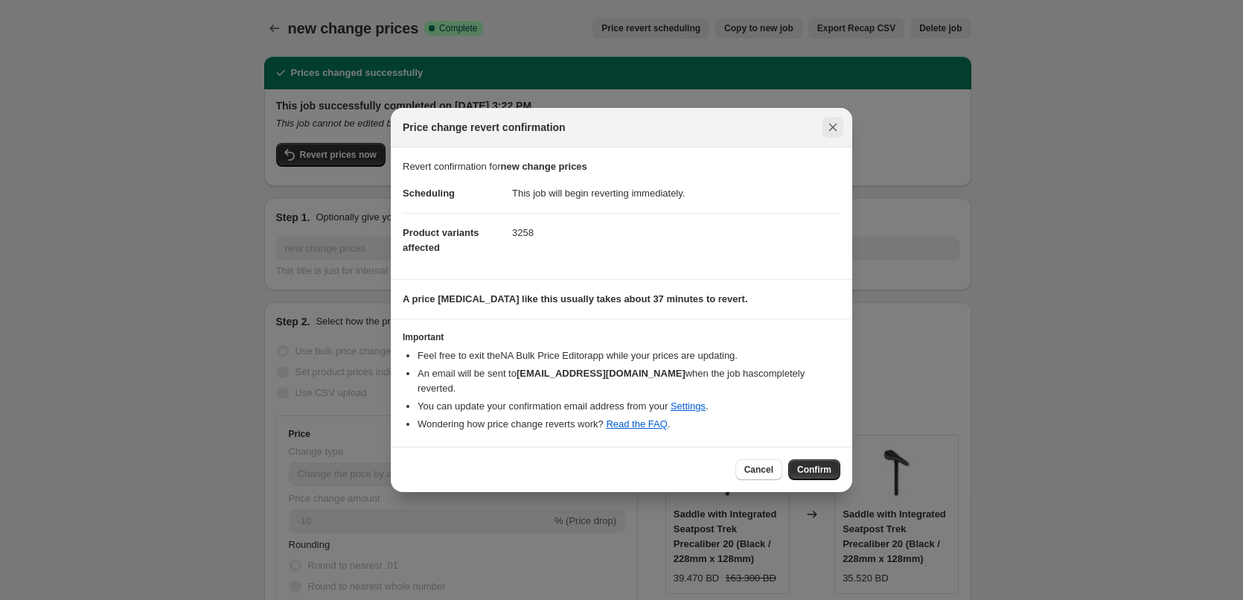
click at [831, 132] on icon "Close" at bounding box center [832, 127] width 15 height 15
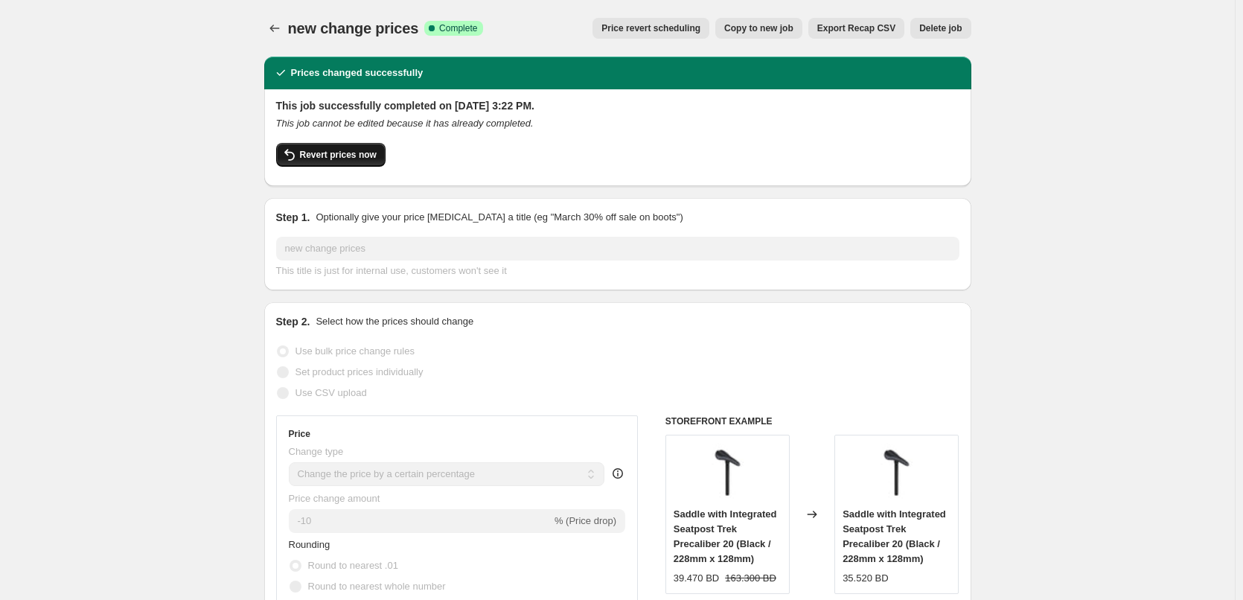
click at [347, 158] on span "Revert prices now" at bounding box center [338, 155] width 77 height 12
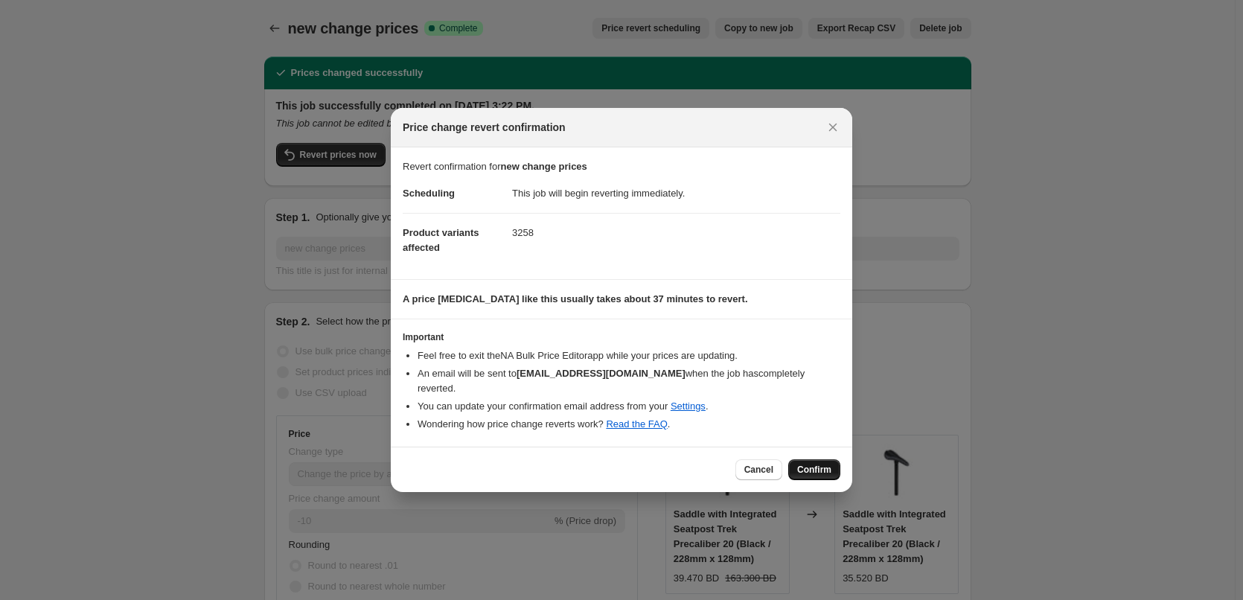
click at [803, 459] on button "Confirm" at bounding box center [814, 469] width 52 height 21
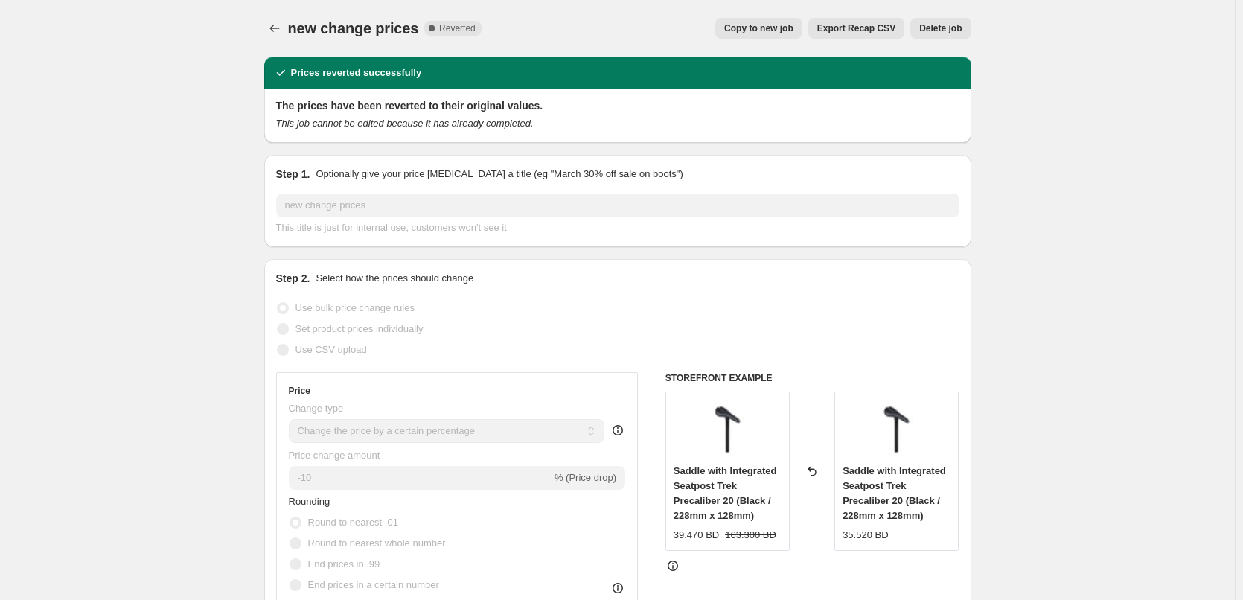
click at [560, 110] on h2 "The prices have been reverted to their original values." at bounding box center [617, 105] width 683 height 15
click at [288, 31] on div at bounding box center [276, 28] width 24 height 21
click at [279, 30] on icon "Price change jobs" at bounding box center [274, 28] width 15 height 15
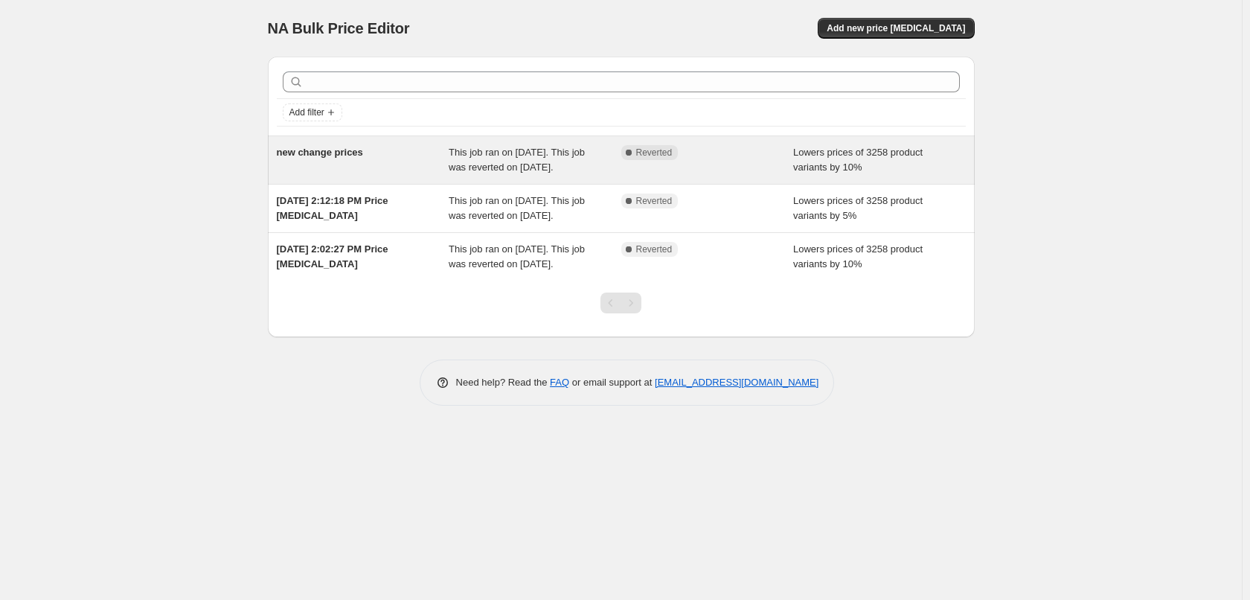
click at [413, 153] on div "new change prices" at bounding box center [363, 160] width 173 height 30
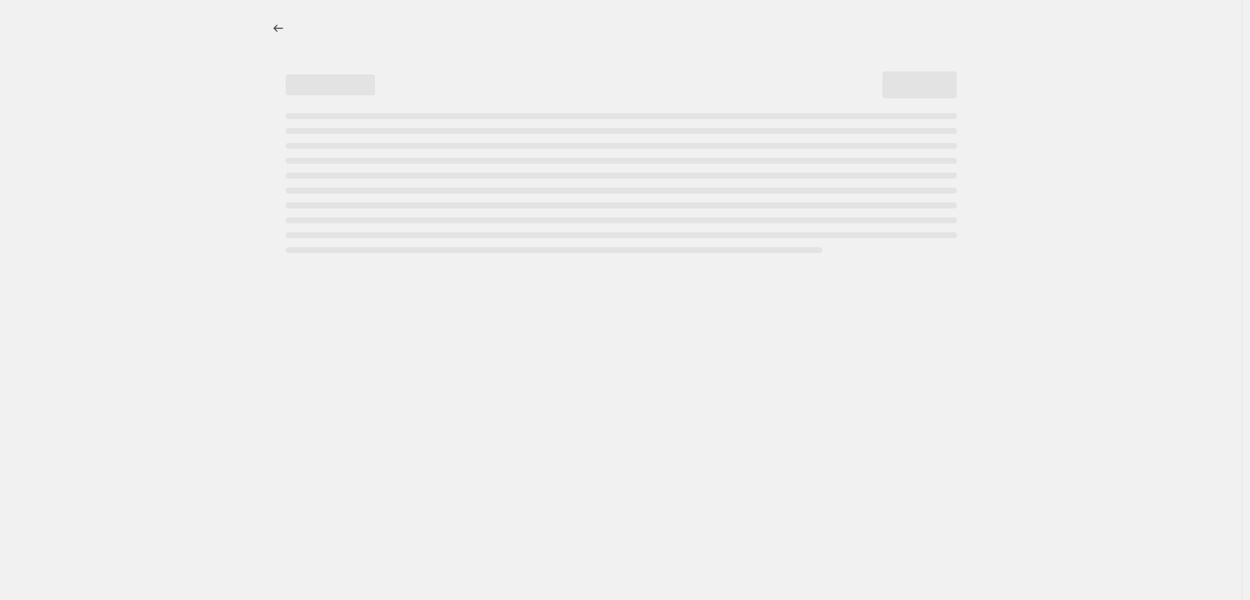
select select "percentage"
select select "to"
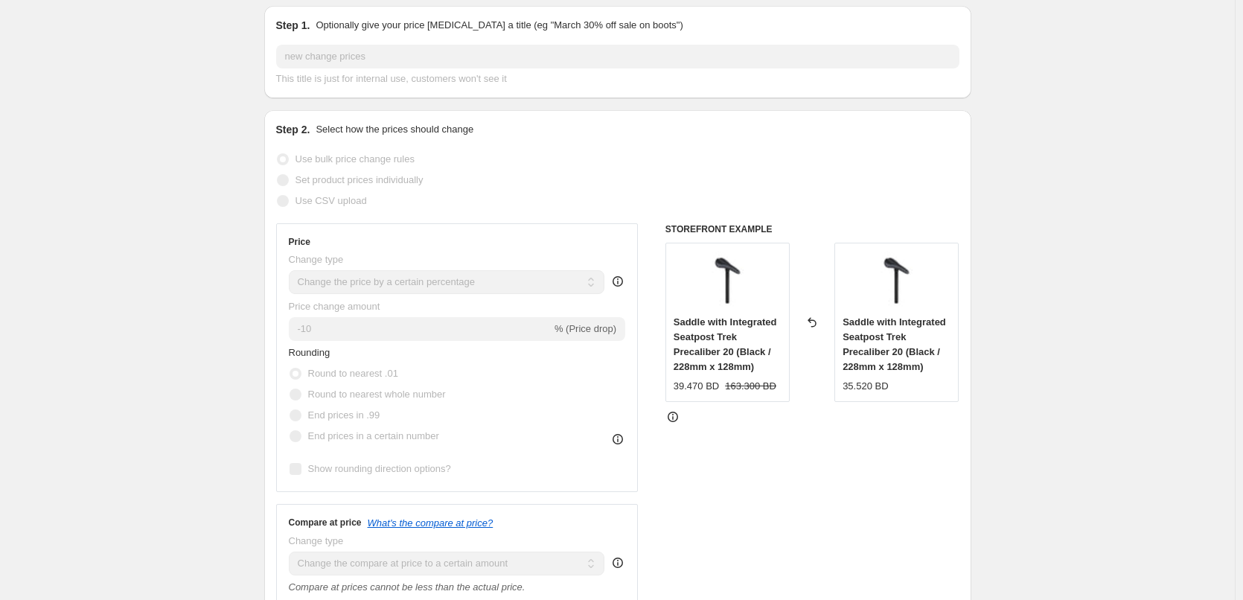
scroll to position [223, 0]
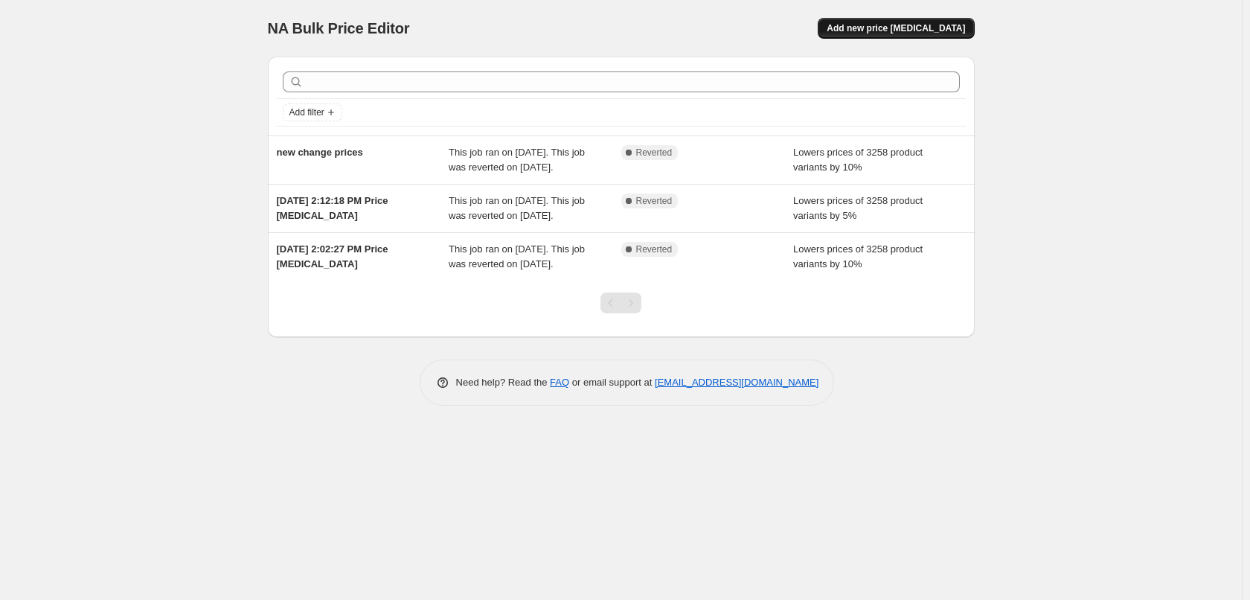
click at [893, 22] on button "Add new price [MEDICAL_DATA]" at bounding box center [896, 28] width 156 height 21
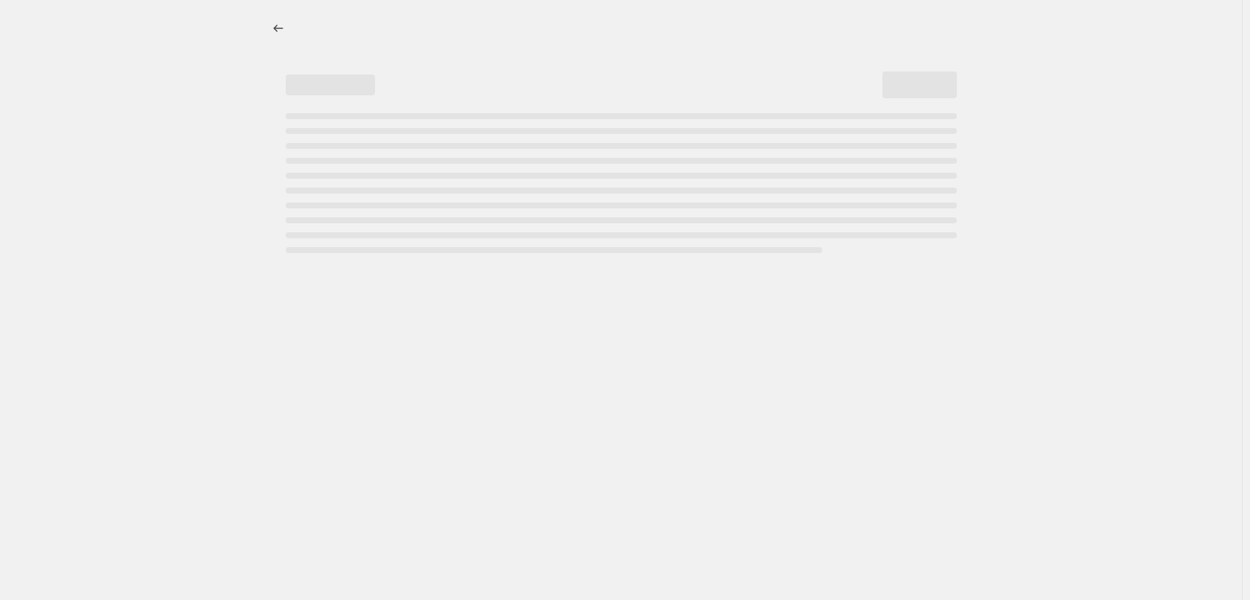
select select "percentage"
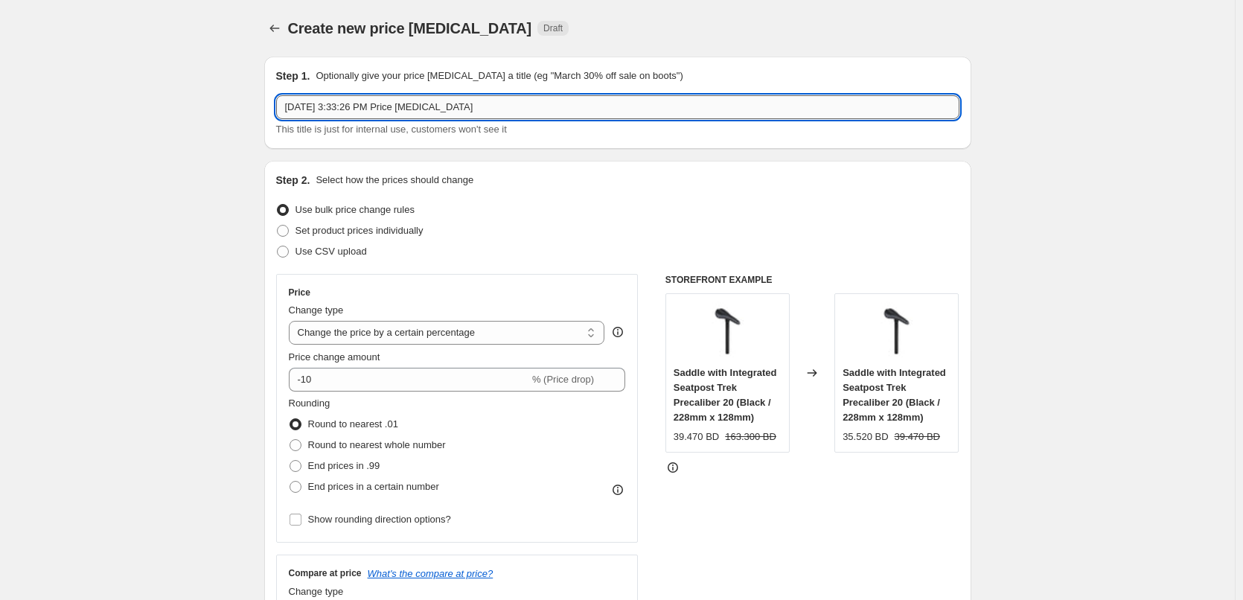
click at [360, 111] on input "[DATE] 3:33:26 PM Price [MEDICAL_DATA]" at bounding box center [617, 107] width 683 height 24
type input "new prices 2"
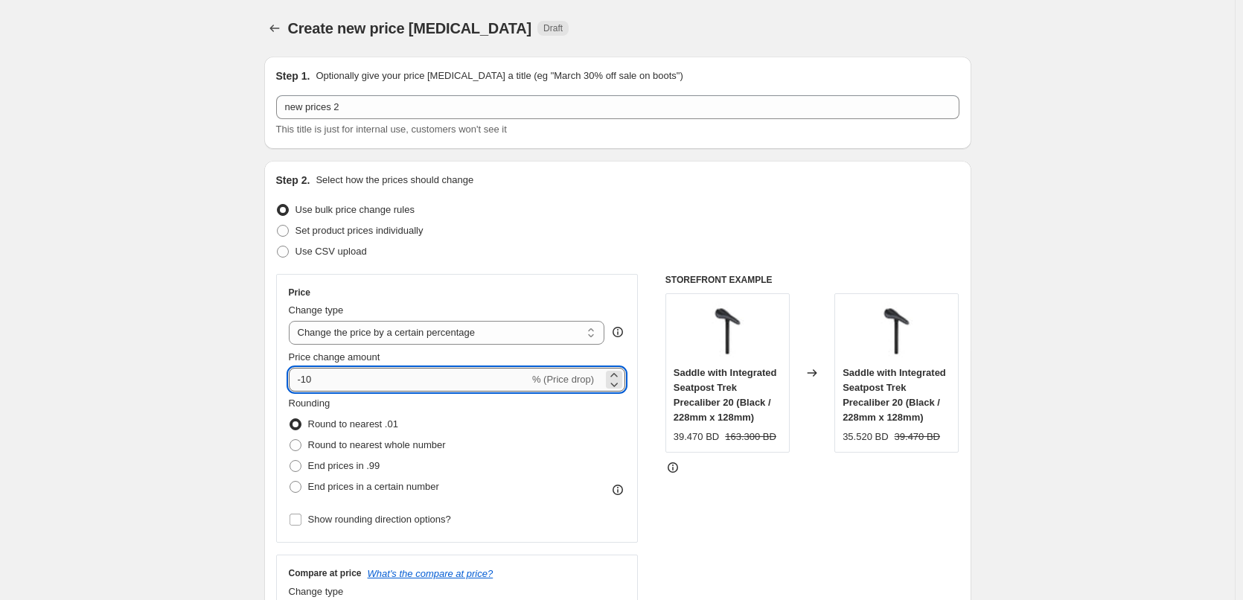
click at [338, 381] on input "-10" at bounding box center [409, 380] width 240 height 24
drag, startPoint x: 307, startPoint y: 377, endPoint x: 318, endPoint y: 378, distance: 11.2
click at [318, 378] on input "-10" at bounding box center [409, 380] width 240 height 24
click at [315, 353] on span "Price change amount" at bounding box center [335, 356] width 92 height 11
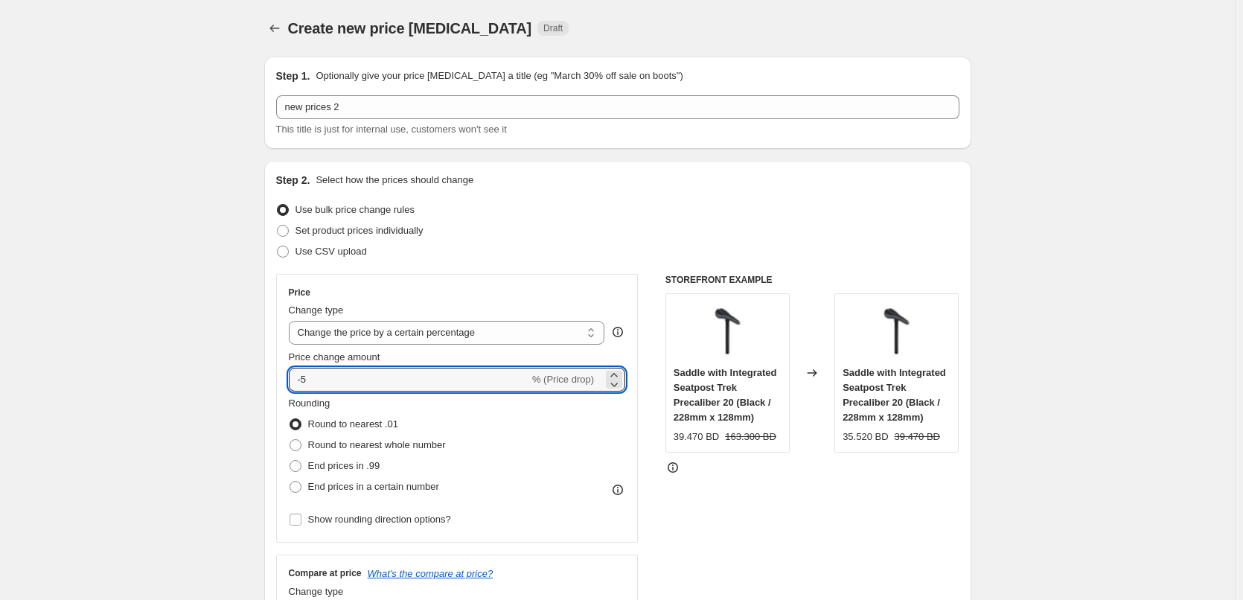
click at [315, 368] on input "-5" at bounding box center [409, 380] width 240 height 24
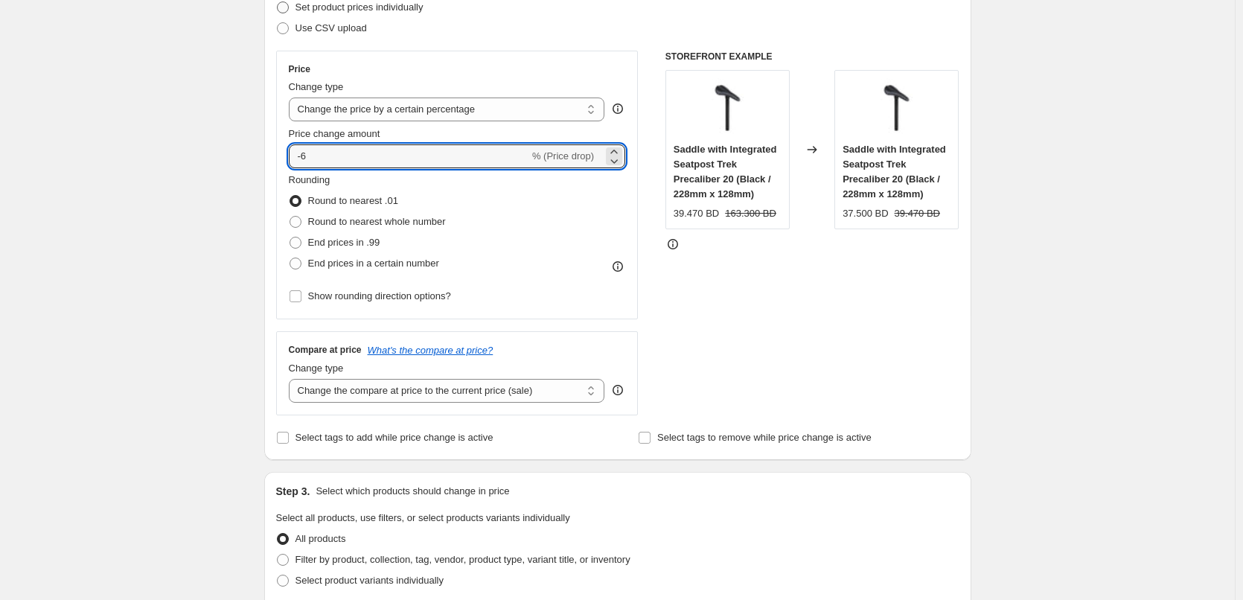
type input "-6"
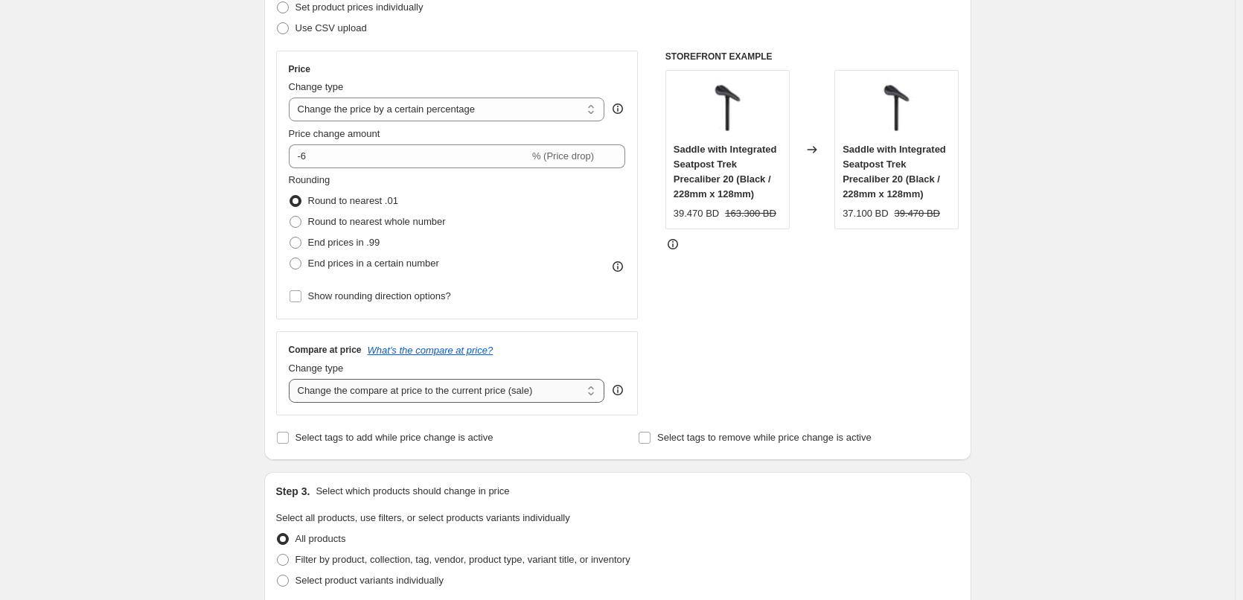
click at [374, 394] on select "Change the compare at price to the current price (sale) Change the compare at p…" at bounding box center [447, 391] width 316 height 24
click at [519, 395] on select "Change the compare at price to the current price (sale) Change the compare at p…" at bounding box center [447, 391] width 316 height 24
select select "to"
click at [292, 379] on select "Change the compare at price to the current price (sale) Change the compare at p…" at bounding box center [447, 391] width 316 height 24
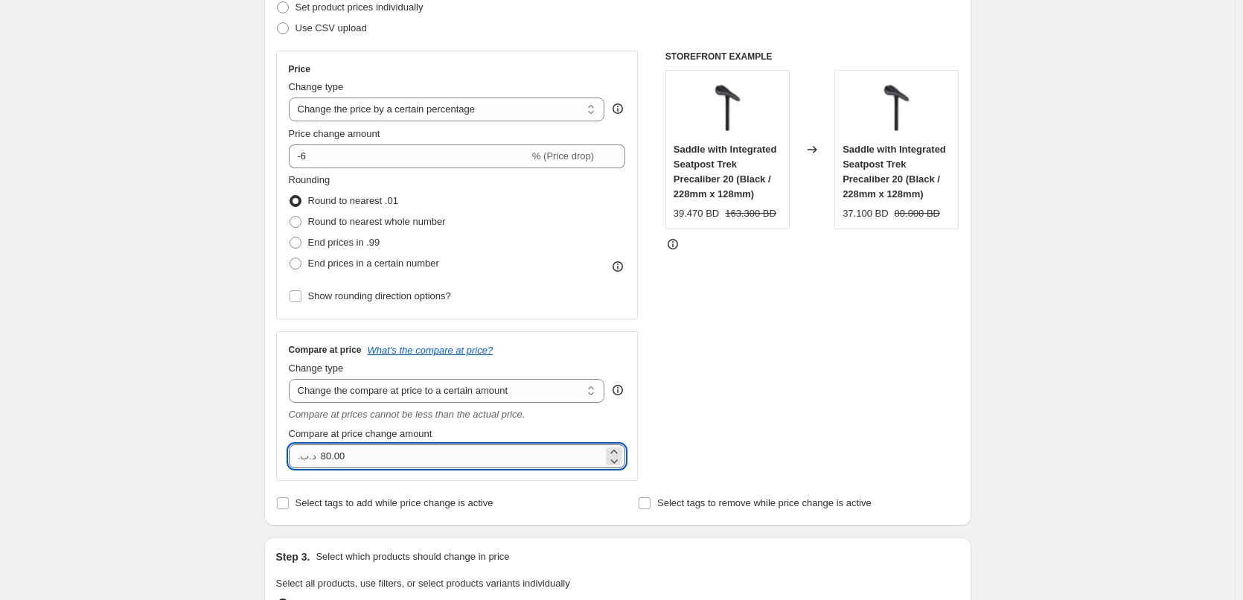
click at [429, 455] on input "80.00" at bounding box center [462, 456] width 282 height 24
type input "0.00"
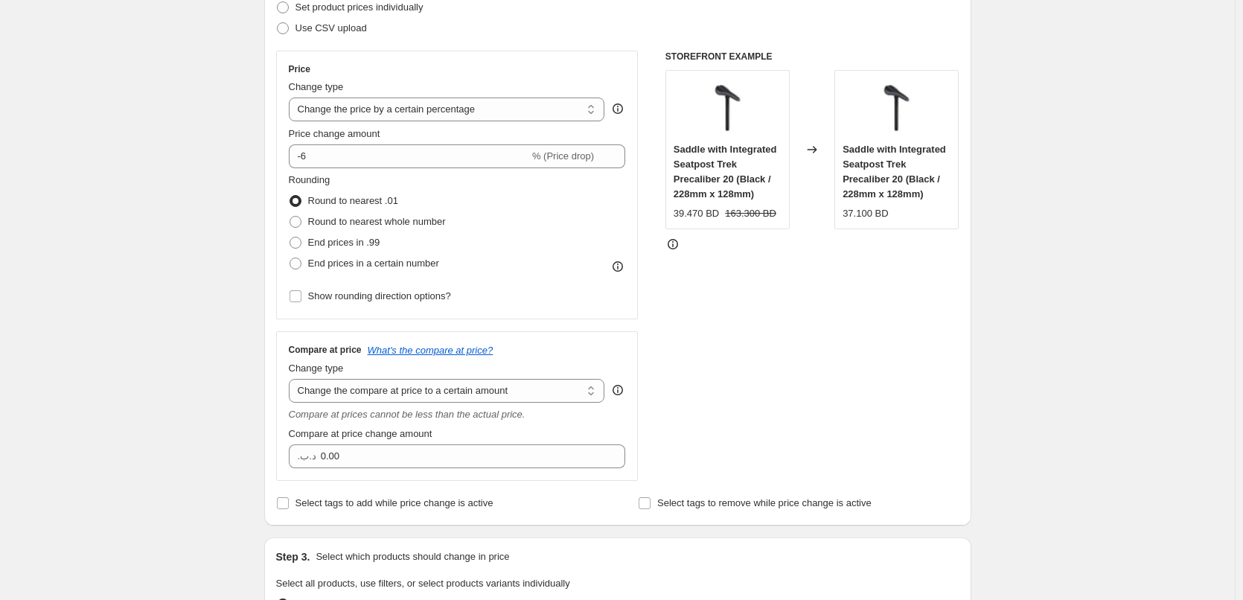
click at [471, 434] on div "Compare at price change amount" at bounding box center [457, 433] width 337 height 15
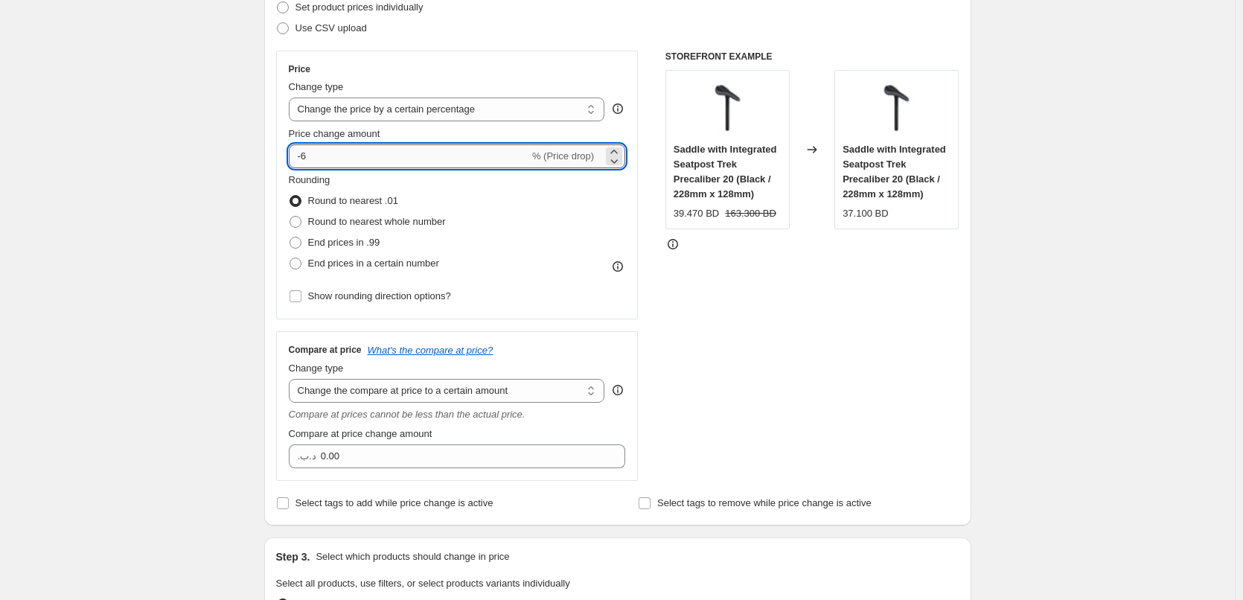
click at [354, 151] on input "-6" at bounding box center [409, 156] width 240 height 24
type input "-5"
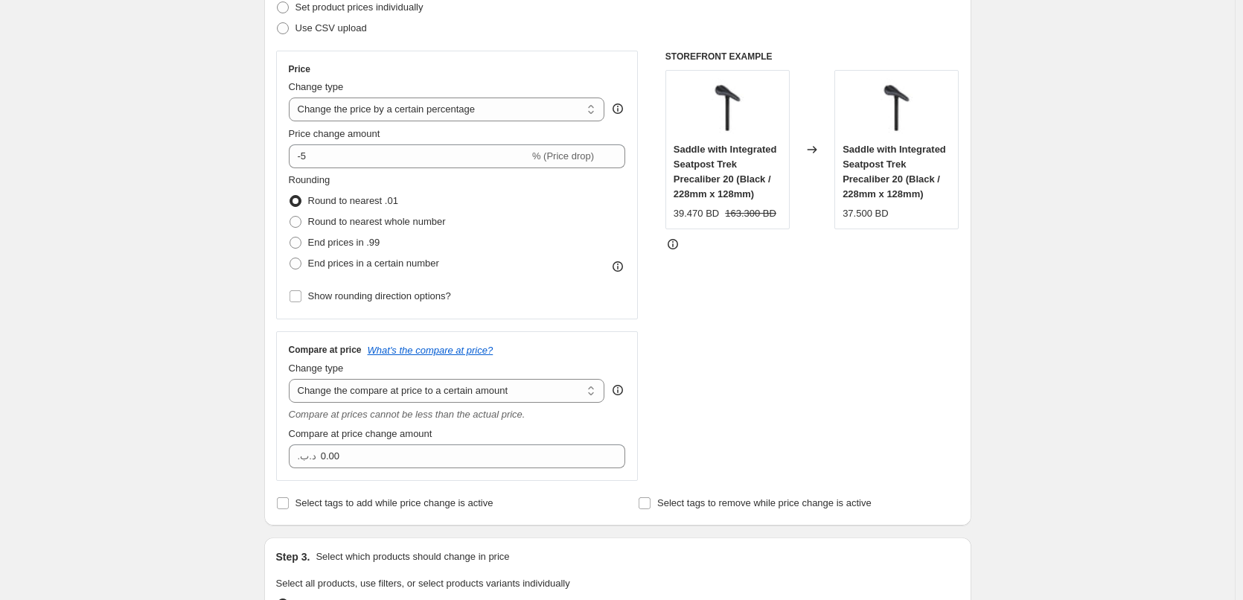
click at [277, 157] on div "Step 2. Select how the prices should change Use bulk price change rules Set pro…" at bounding box center [617, 231] width 707 height 588
click at [288, 154] on div "Price Change type Change the price to a certain amount Change the price by a ce…" at bounding box center [457, 185] width 362 height 269
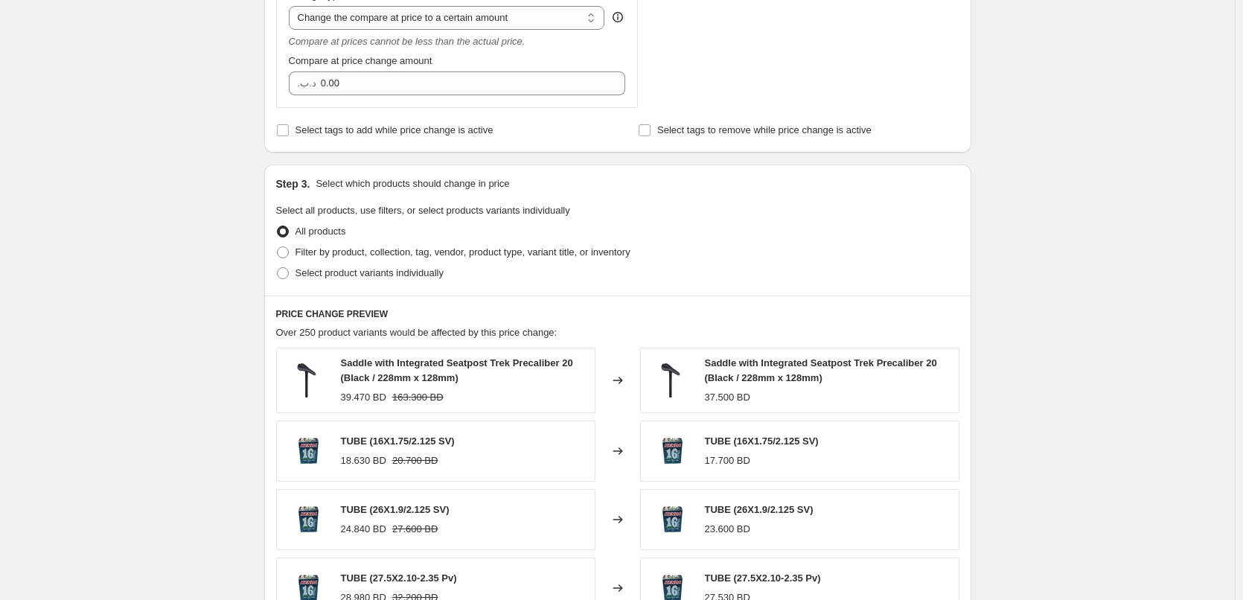
scroll to position [959, 0]
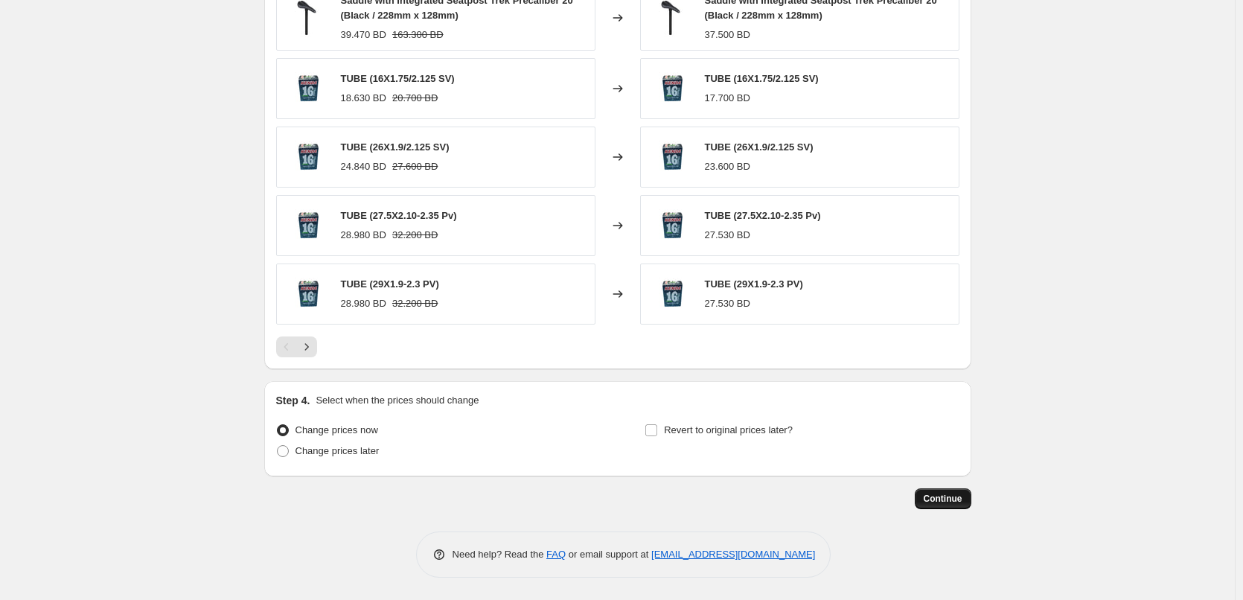
click at [962, 503] on span "Continue" at bounding box center [942, 499] width 39 height 12
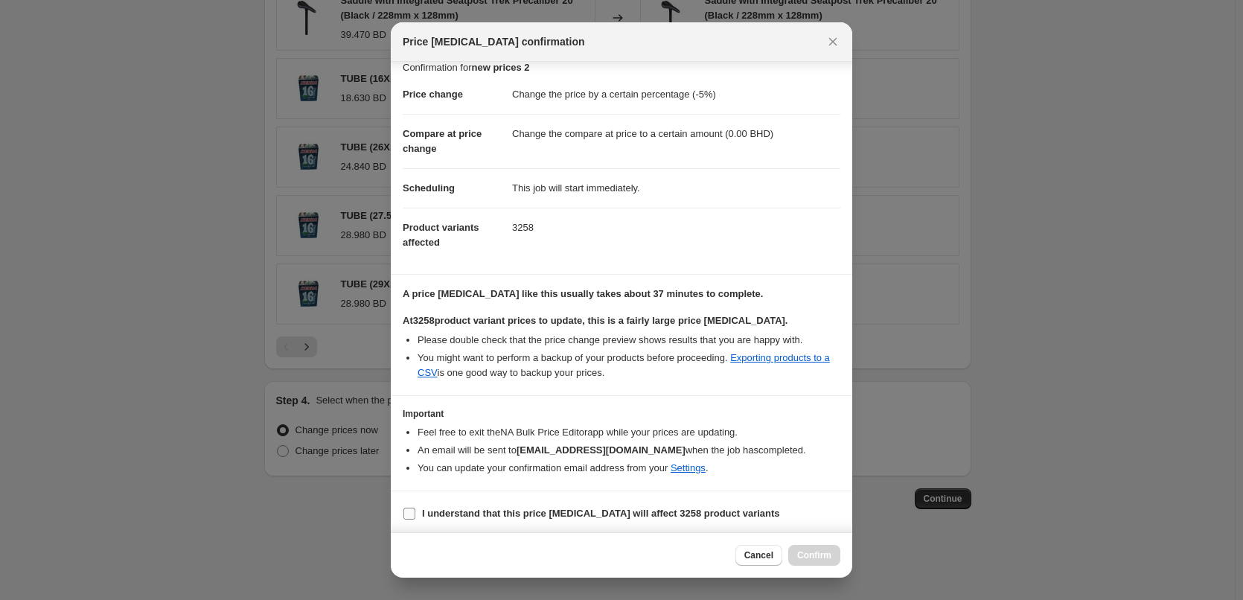
scroll to position [17, 0]
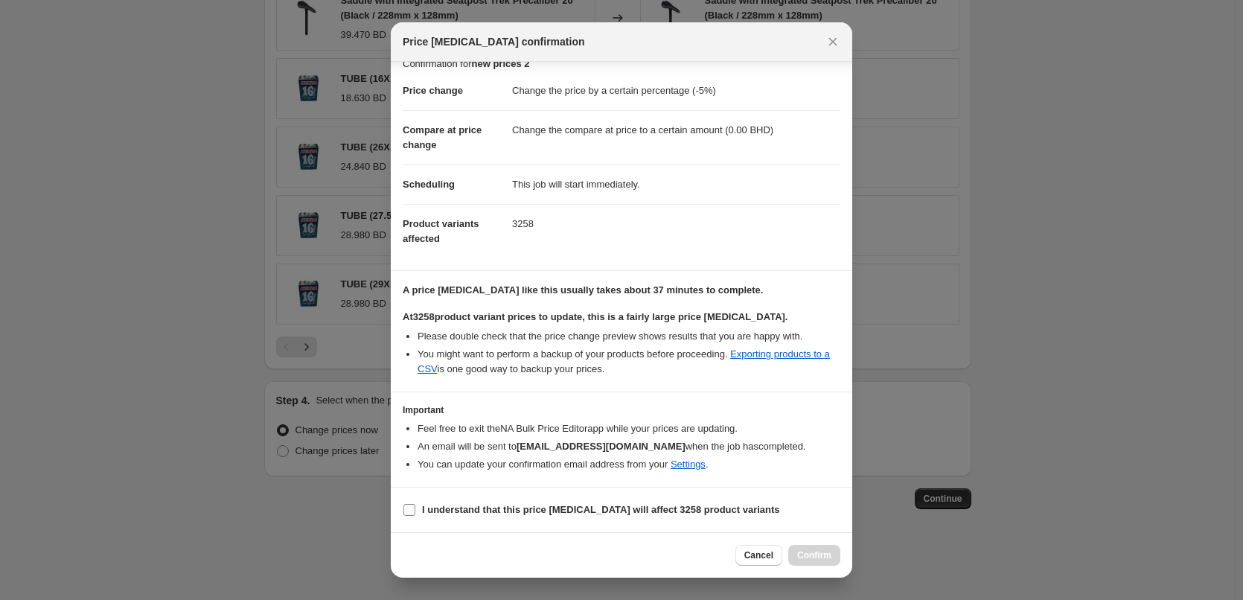
click at [507, 504] on b "I understand that this price [MEDICAL_DATA] will affect 3258 product variants" at bounding box center [601, 509] width 358 height 11
click at [415, 504] on input "I understand that this price [MEDICAL_DATA] will affect 3258 product variants" at bounding box center [409, 510] width 12 height 12
checkbox input "true"
click at [801, 558] on span "Confirm" at bounding box center [814, 555] width 34 height 12
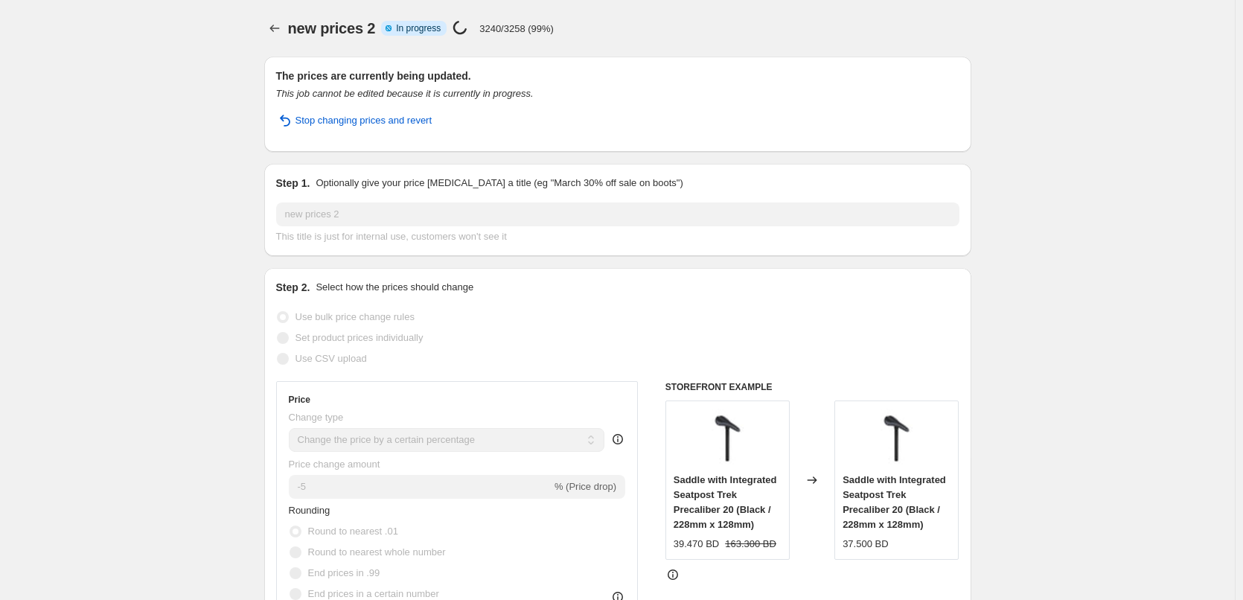
select select "percentage"
select select "to"
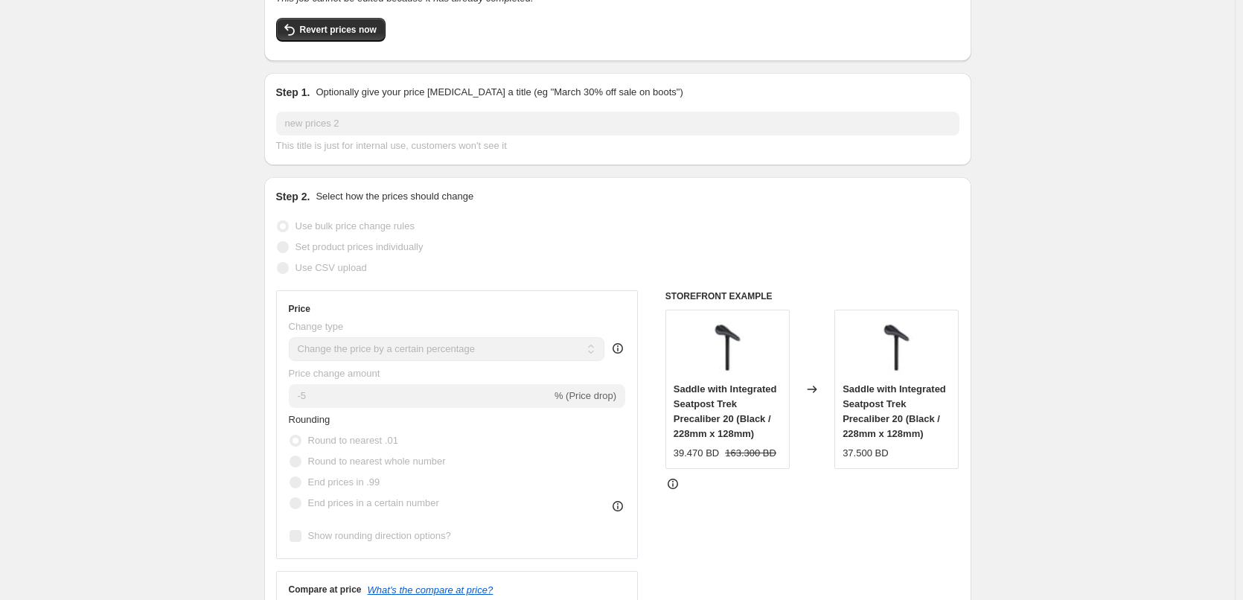
scroll to position [149, 0]
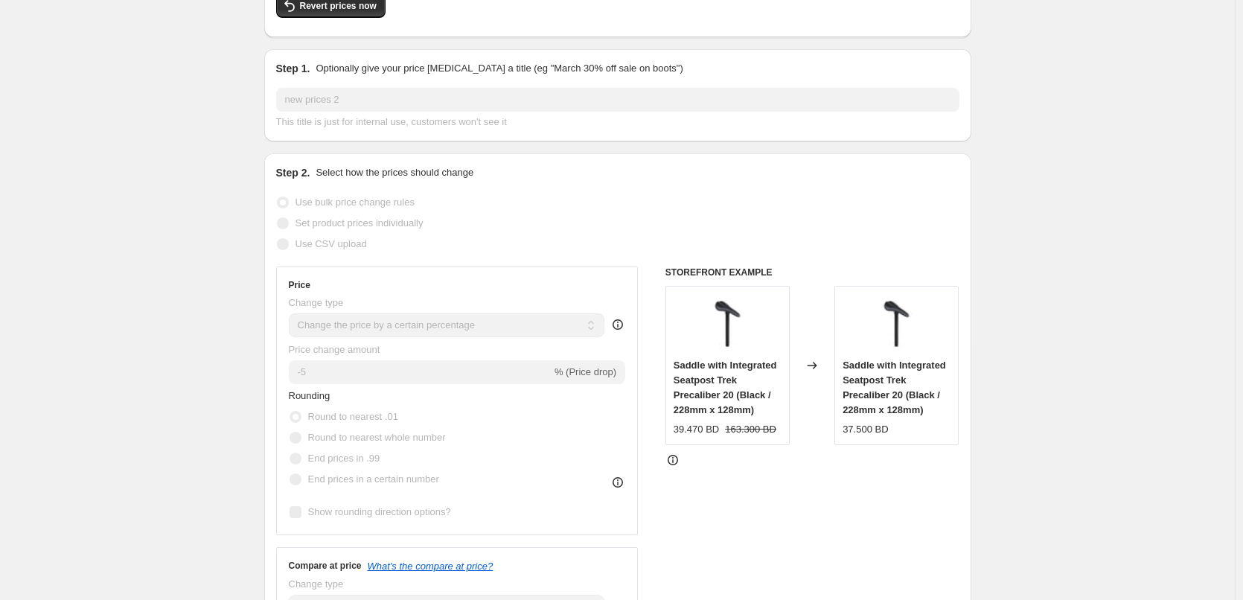
click at [699, 424] on div "39.470 BD" at bounding box center [695, 429] width 45 height 15
click at [723, 449] on div "STOREFRONT EXAMPLE Saddle with Integrated Seatpost Trek Precaliber 20 (Black / …" at bounding box center [812, 481] width 294 height 430
click at [697, 429] on div "39.470 BD" at bounding box center [695, 429] width 45 height 15
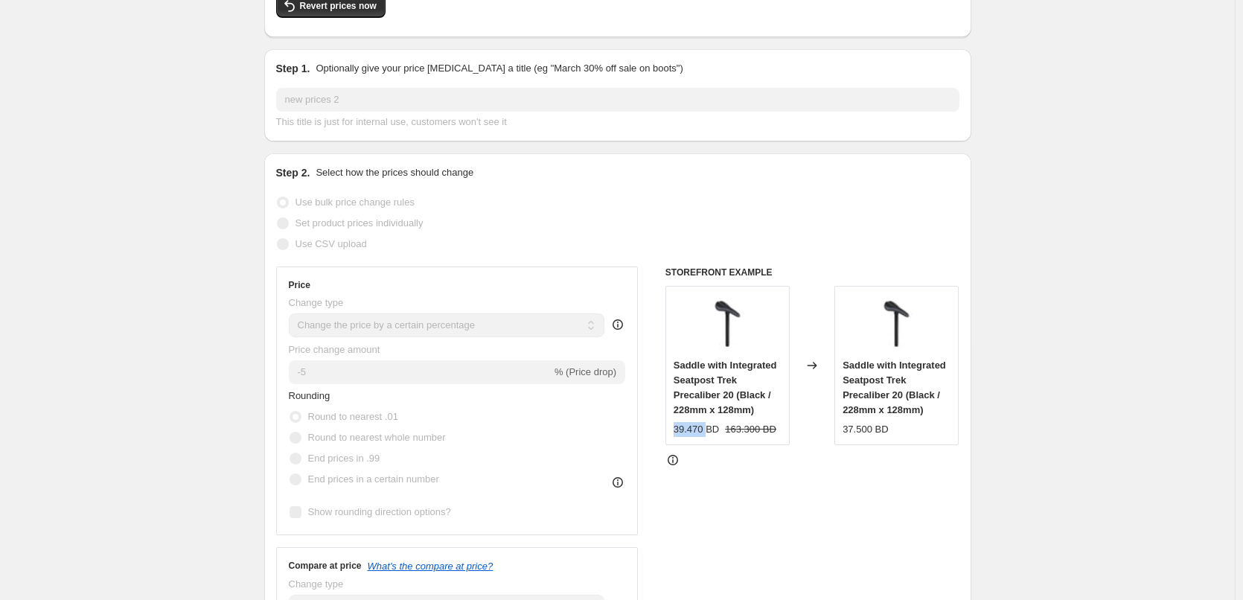
copy div "39.470"
click at [680, 411] on span "Saddle with Integrated Seatpost Trek Precaliber 20 (Black / 228mm x 128mm)" at bounding box center [724, 387] width 103 height 56
click at [753, 424] on strike "163.300 BD" at bounding box center [750, 429] width 51 height 15
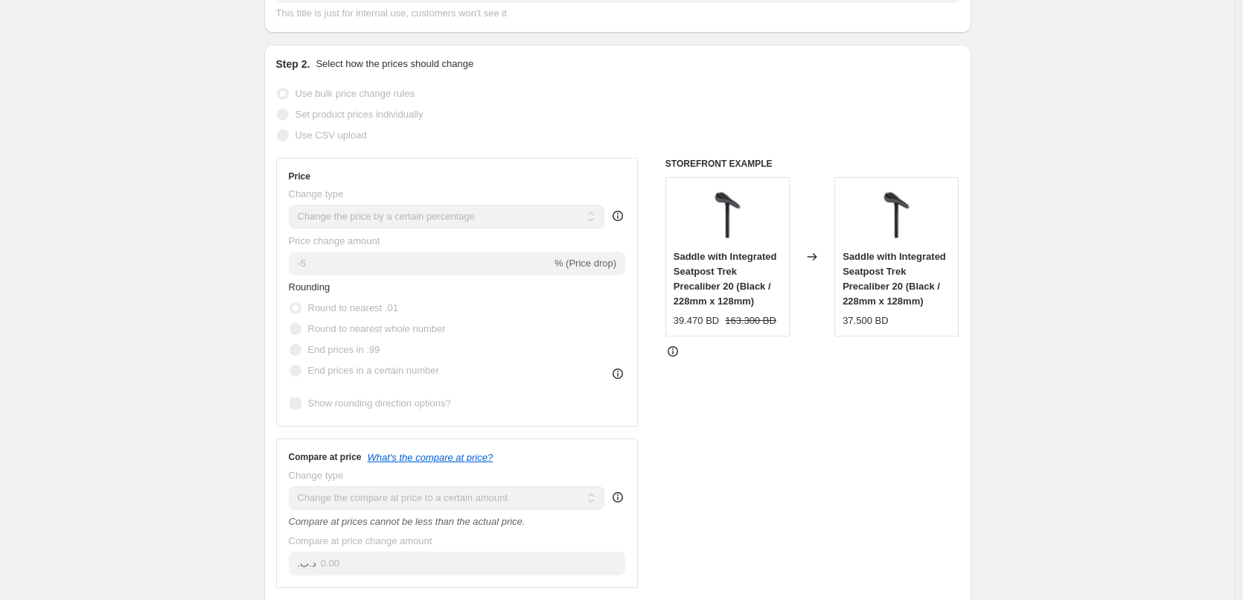
scroll to position [258, 0]
click at [712, 255] on span "Saddle with Integrated Seatpost Trek Precaliber 20 (Black / 228mm x 128mm)" at bounding box center [724, 278] width 103 height 56
click at [713, 267] on span "Saddle with Integrated Seatpost Trek Precaliber 20 (Black / 228mm x 128mm)" at bounding box center [724, 278] width 103 height 56
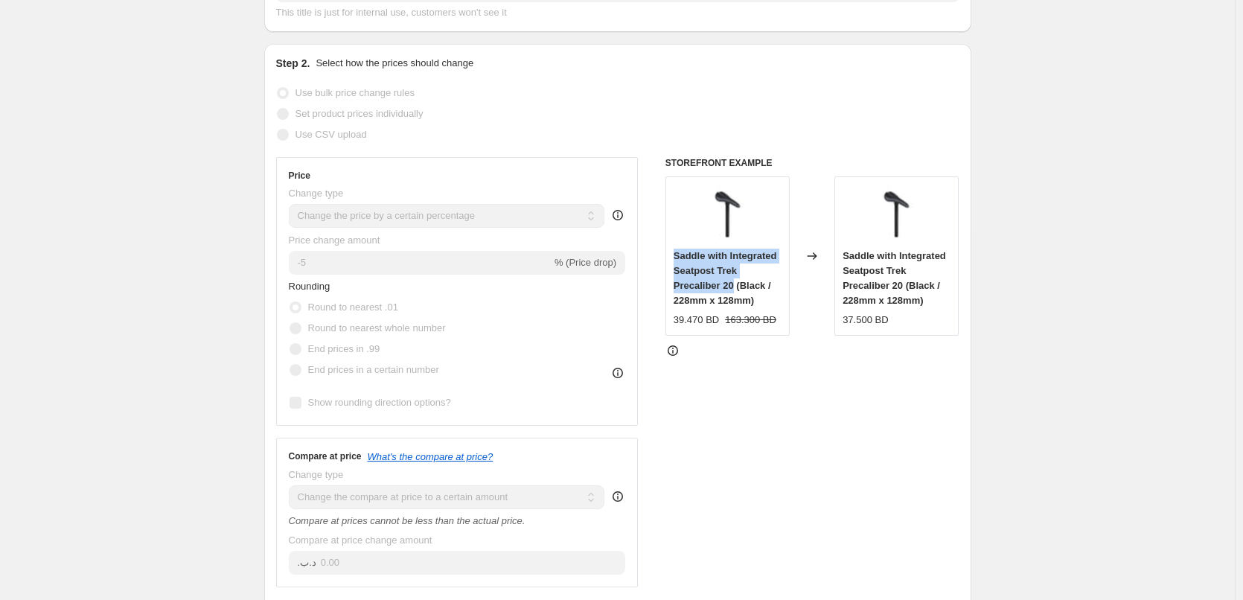
drag, startPoint x: 674, startPoint y: 254, endPoint x: 737, endPoint y: 281, distance: 67.7
click at [737, 281] on div "Saddle with Integrated Seatpost Trek Precaliber 20 (Black / 228mm x 128mm) 39.4…" at bounding box center [727, 255] width 124 height 159
copy span "Saddle with Integrated Seatpost Trek Precaliber 20"
click at [777, 324] on div "39.470 BD 163.300 BD" at bounding box center [727, 320] width 108 height 15
click at [756, 324] on strike "163.300 BD" at bounding box center [750, 320] width 51 height 15
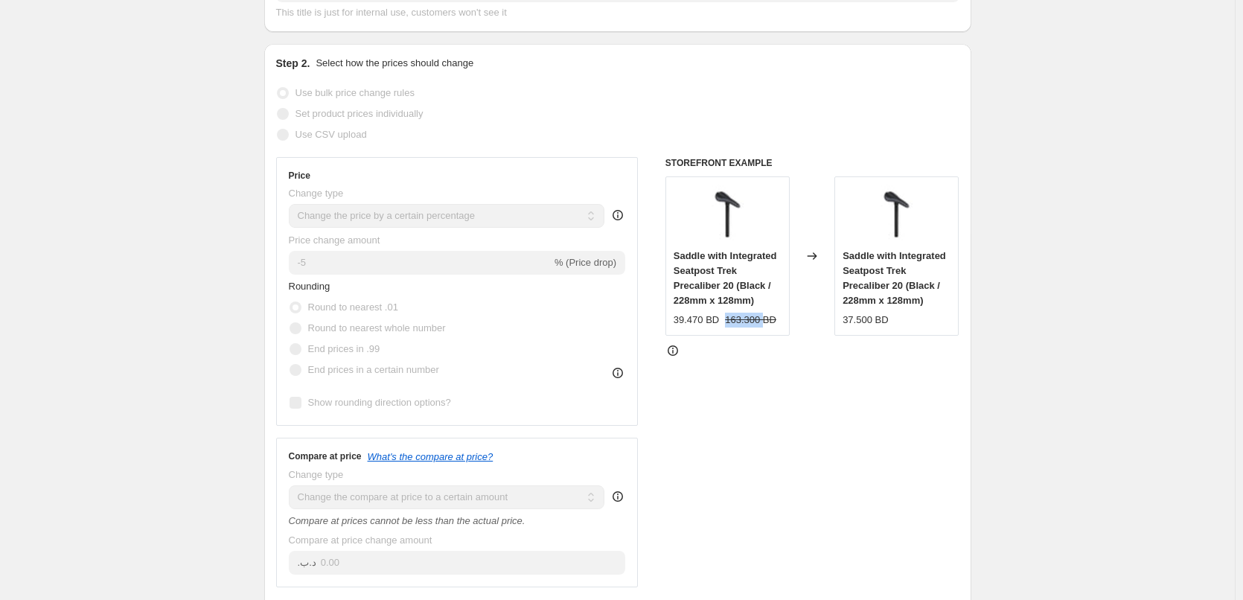
click at [756, 324] on strike "163.300 BD" at bounding box center [750, 320] width 51 height 15
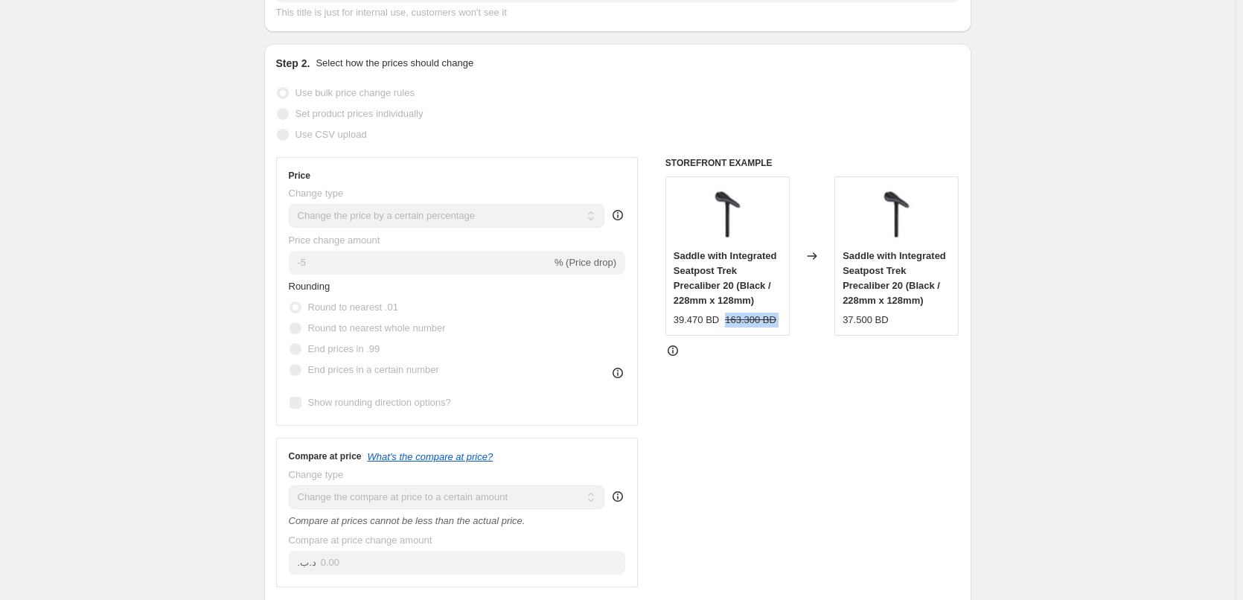
click at [749, 324] on strike "163.300 BD" at bounding box center [750, 320] width 51 height 15
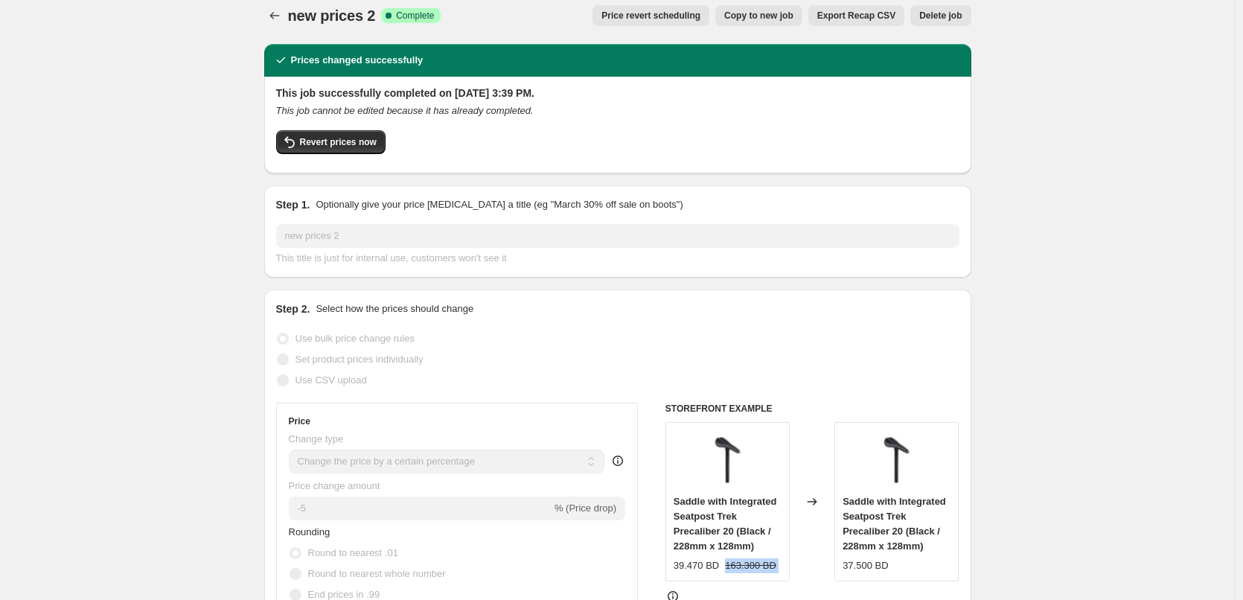
scroll to position [0, 0]
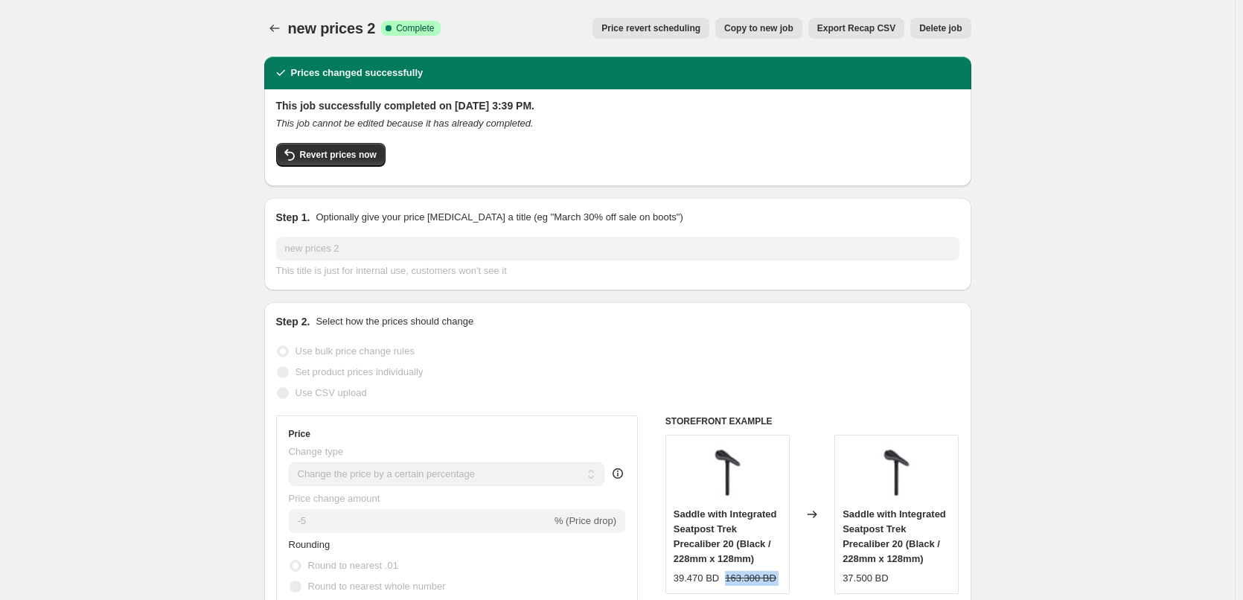
click at [734, 560] on span "Saddle with Integrated Seatpost Trek Precaliber 20 (Black / 228mm x 128mm)" at bounding box center [724, 536] width 103 height 56
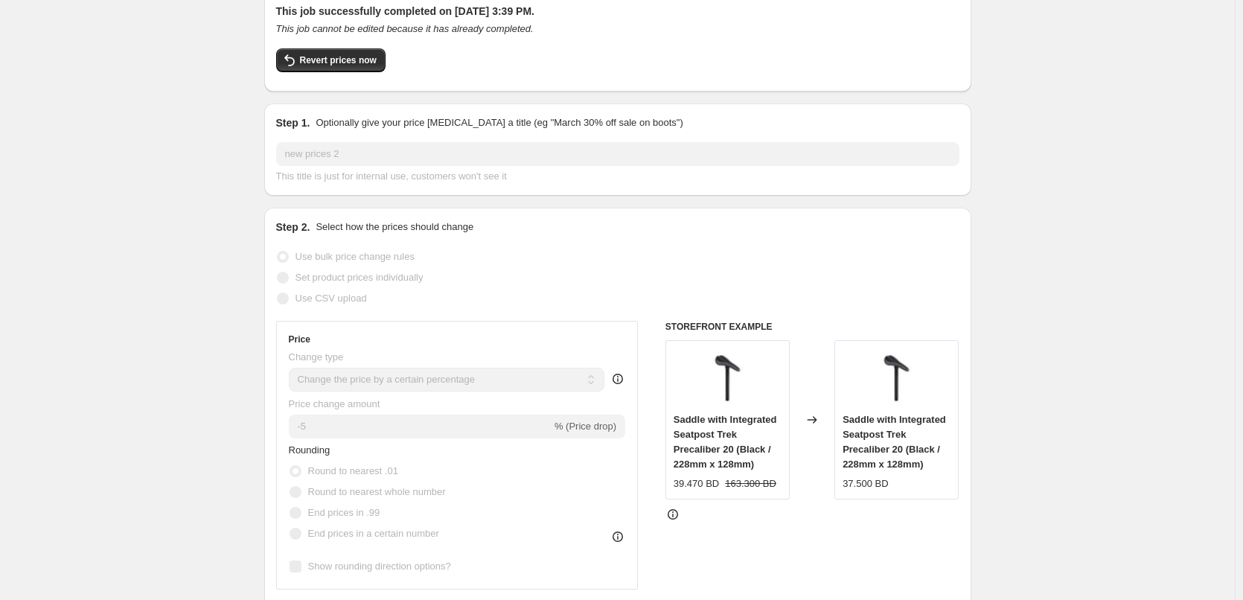
scroll to position [95, 0]
click at [694, 482] on div "39.470 BD" at bounding box center [695, 482] width 45 height 15
click at [702, 490] on div "39.470 BD" at bounding box center [695, 482] width 45 height 15
click at [862, 487] on div "37.500 BD" at bounding box center [864, 482] width 45 height 15
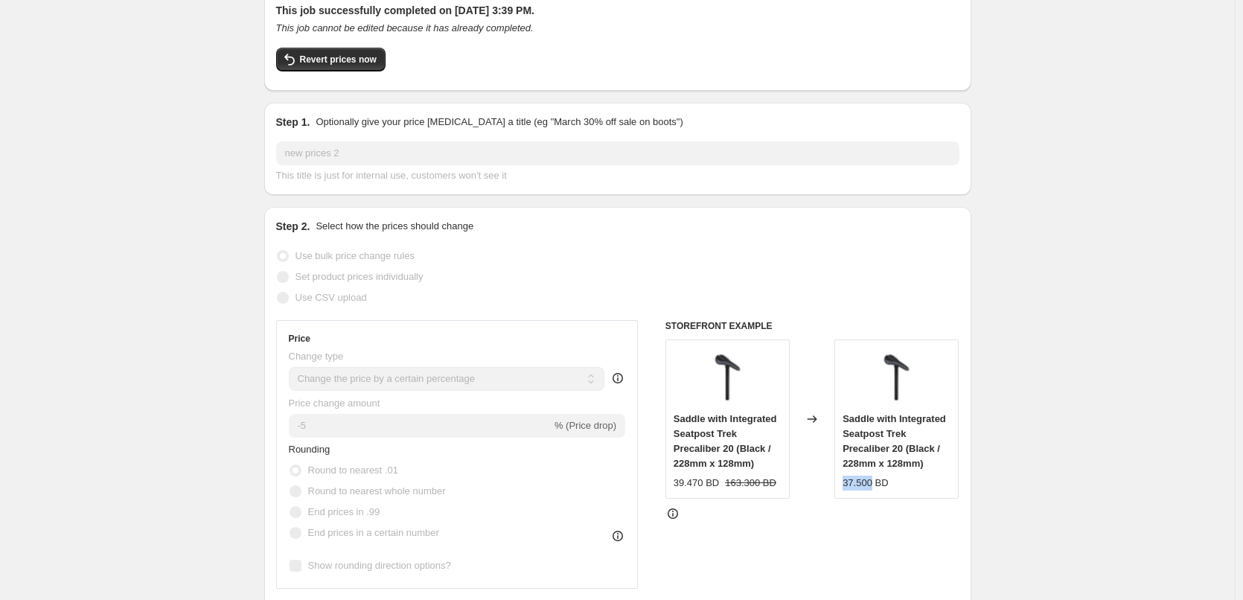
click at [862, 487] on div "37.500 BD" at bounding box center [864, 482] width 45 height 15
click at [862, 496] on div "Saddle with Integrated Seatpost Trek Precaliber 20 (Black / 228mm x 128mm) 37.5…" at bounding box center [896, 418] width 124 height 159
click at [874, 490] on div "37.500 BD" at bounding box center [864, 482] width 45 height 15
click at [691, 488] on div "39.470 BD" at bounding box center [695, 482] width 45 height 15
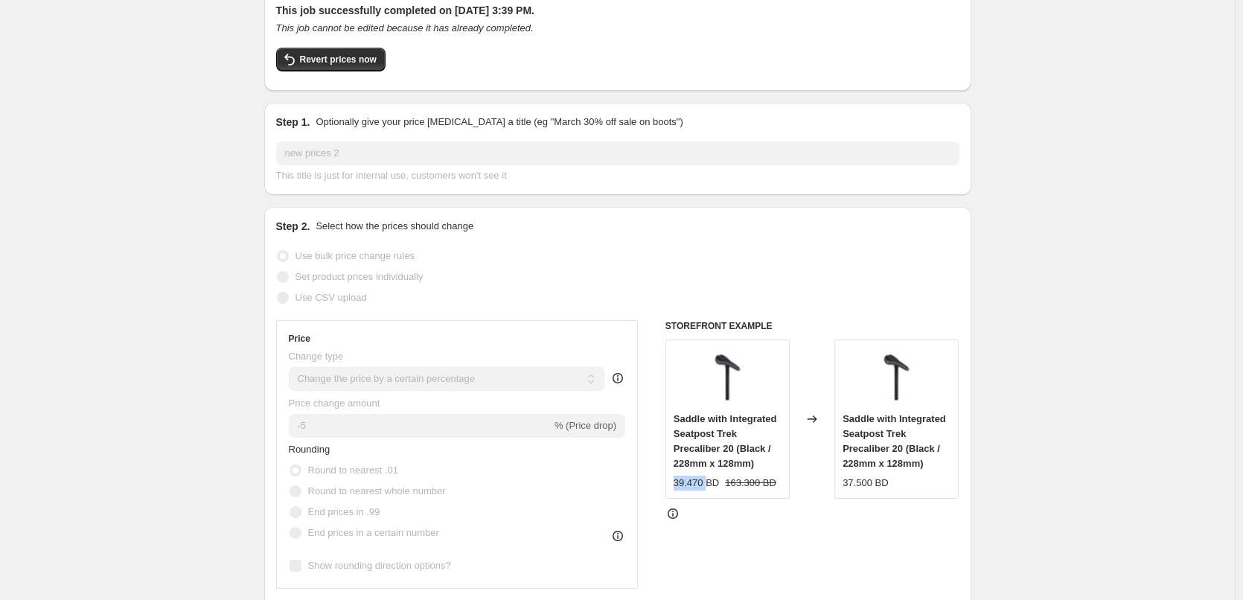
click at [691, 488] on div "39.470 BD" at bounding box center [695, 482] width 45 height 15
copy div "39.470"
click at [719, 485] on div "39.470 BD" at bounding box center [695, 482] width 45 height 15
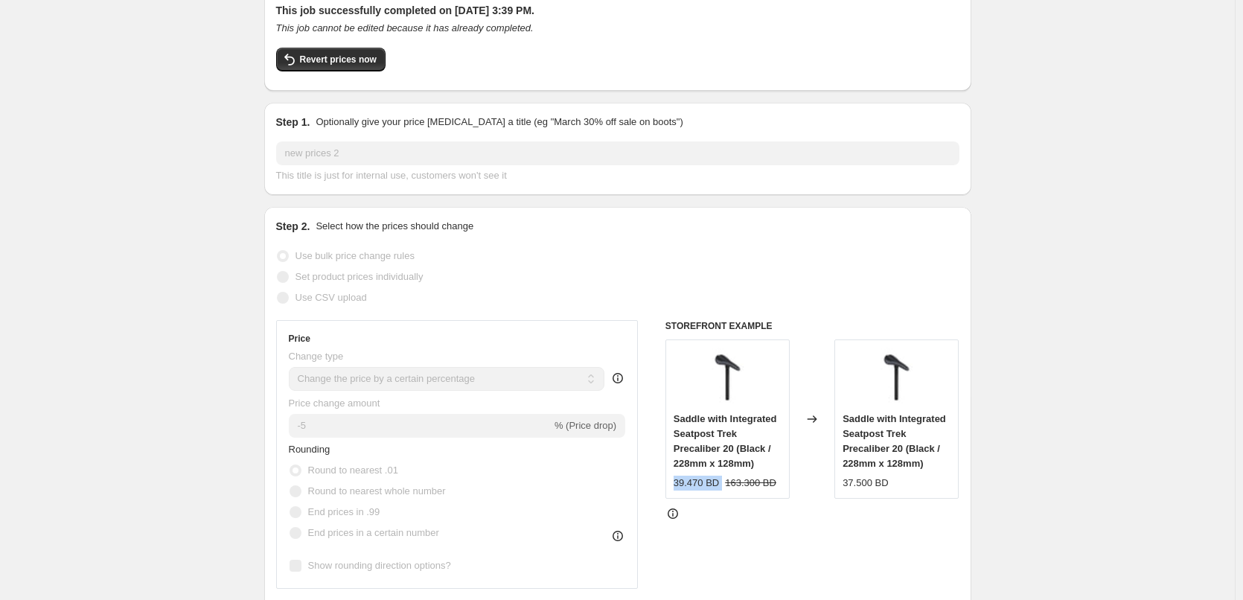
click at [600, 464] on div "Rounding Round to nearest .01 Round to nearest whole number End prices in .99 E…" at bounding box center [457, 492] width 337 height 101
click at [717, 417] on span "Saddle with Integrated Seatpost Trek Precaliber 20 (Black / 228mm x 128mm)" at bounding box center [724, 441] width 103 height 56
click at [714, 418] on span "Saddle with Integrated Seatpost Trek Precaliber 20 (Black / 228mm x 128mm)" at bounding box center [724, 441] width 103 height 56
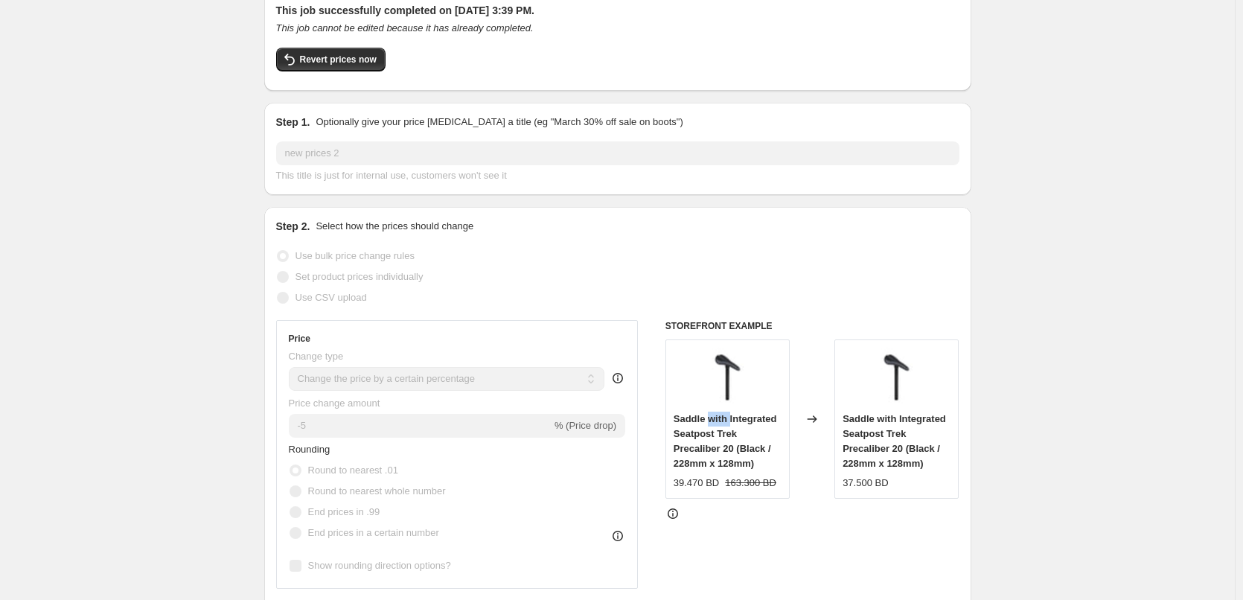
scroll to position [0, 0]
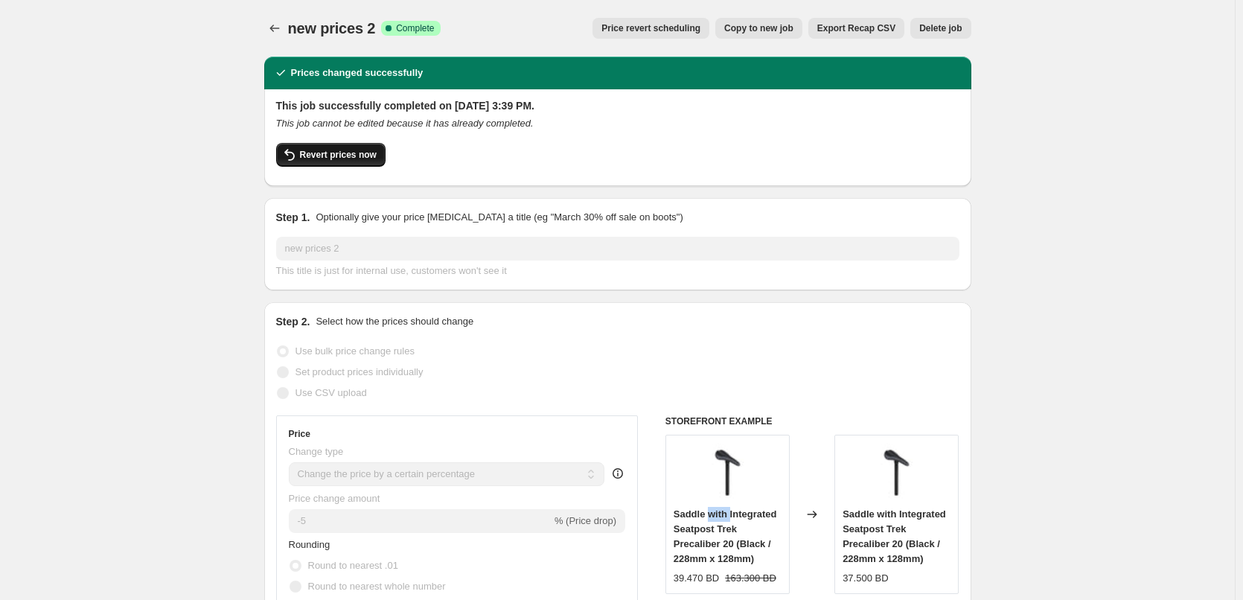
click at [359, 152] on span "Revert prices now" at bounding box center [338, 155] width 77 height 12
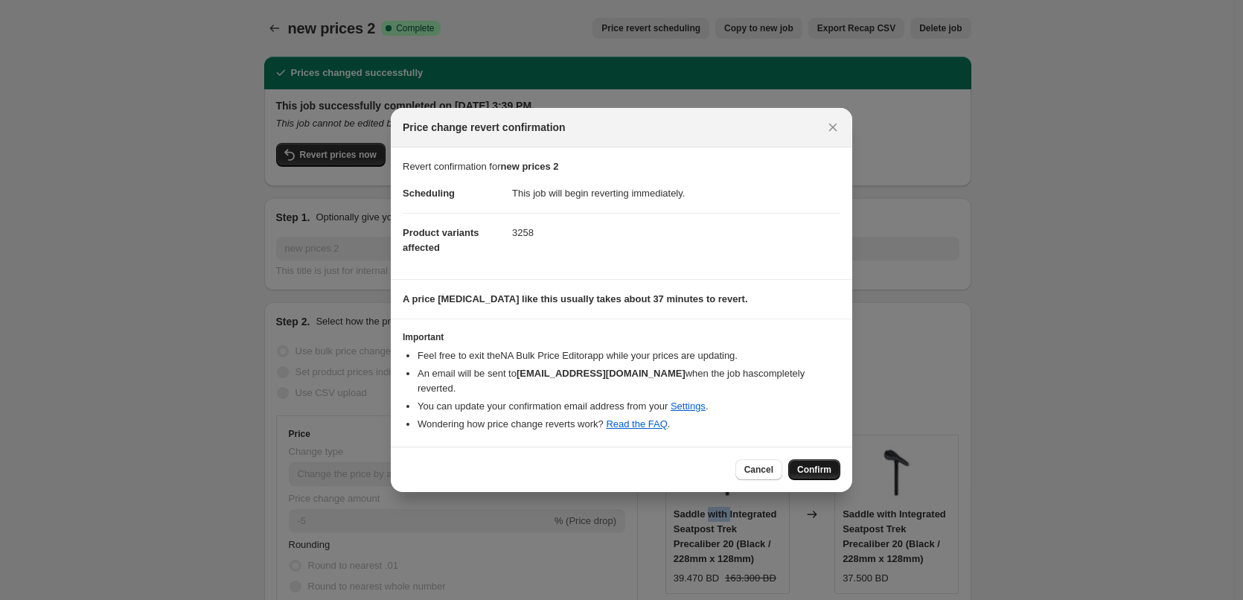
click at [825, 459] on button "Confirm" at bounding box center [814, 469] width 52 height 21
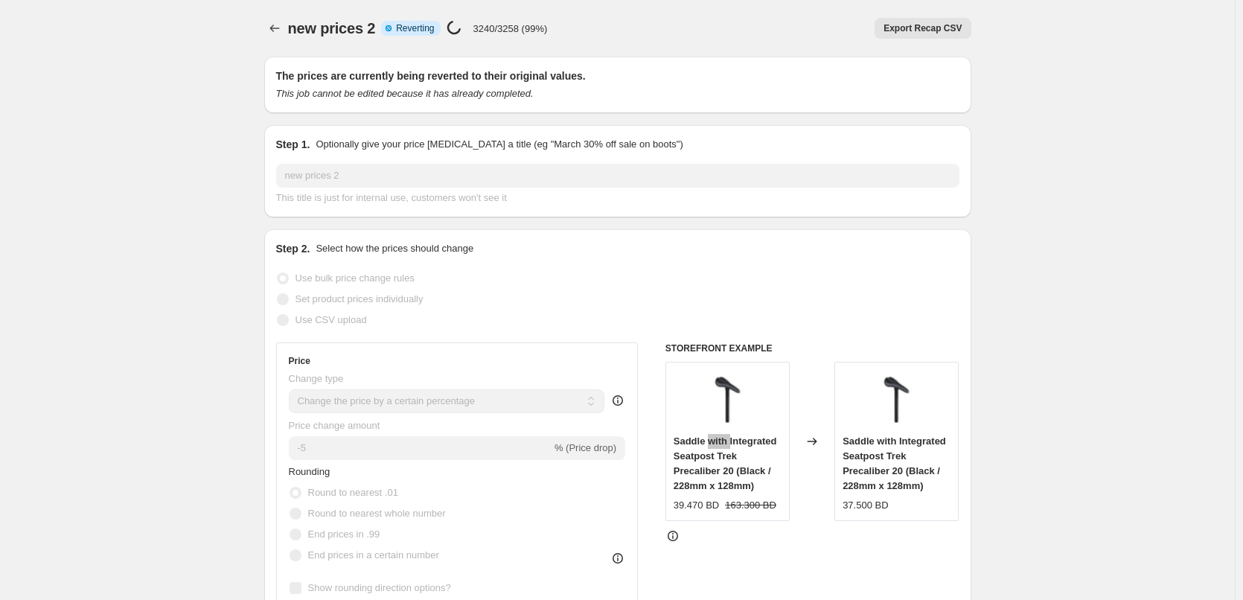
select select "percentage"
select select "to"
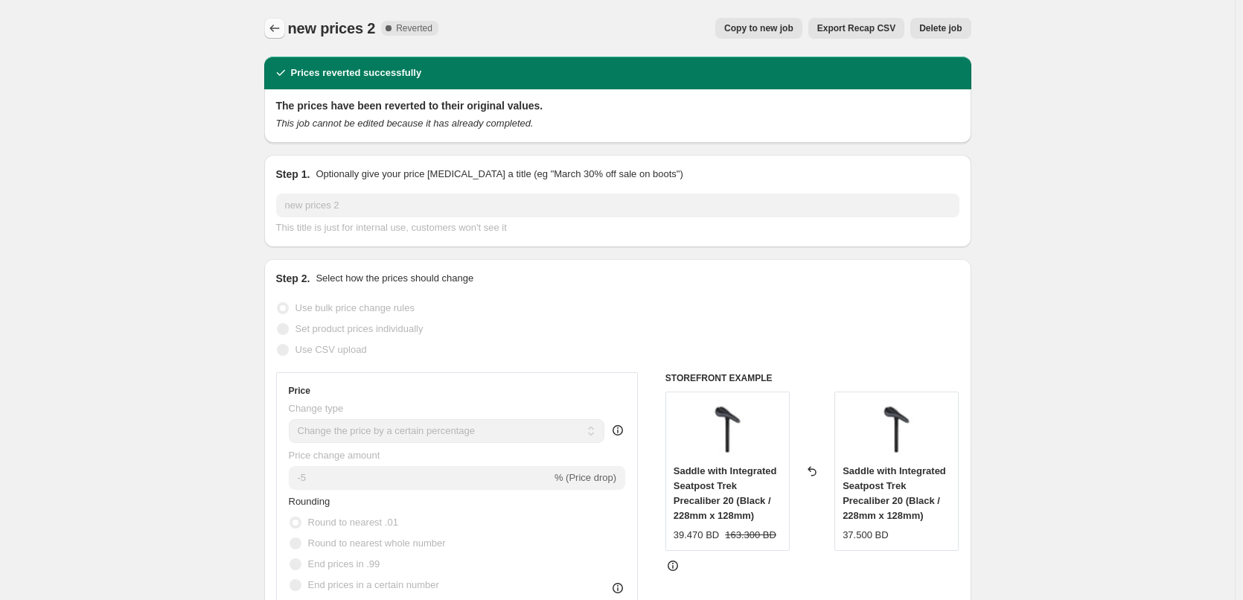
click at [282, 25] on icon "Price change jobs" at bounding box center [274, 28] width 15 height 15
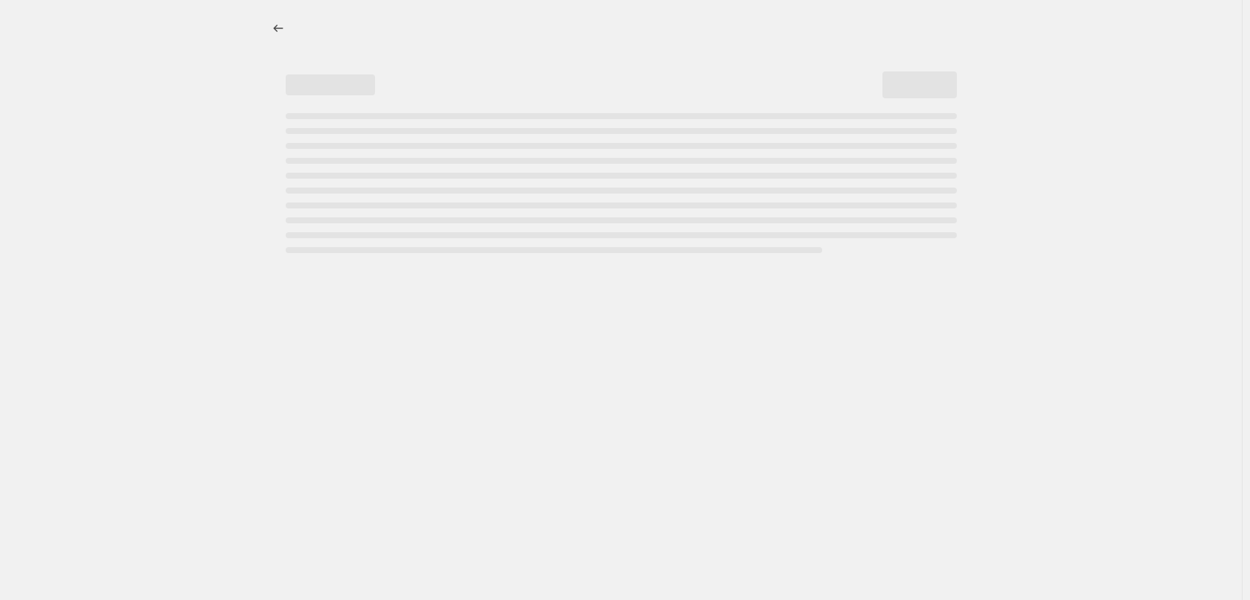
select select "percentage"
select select "to"
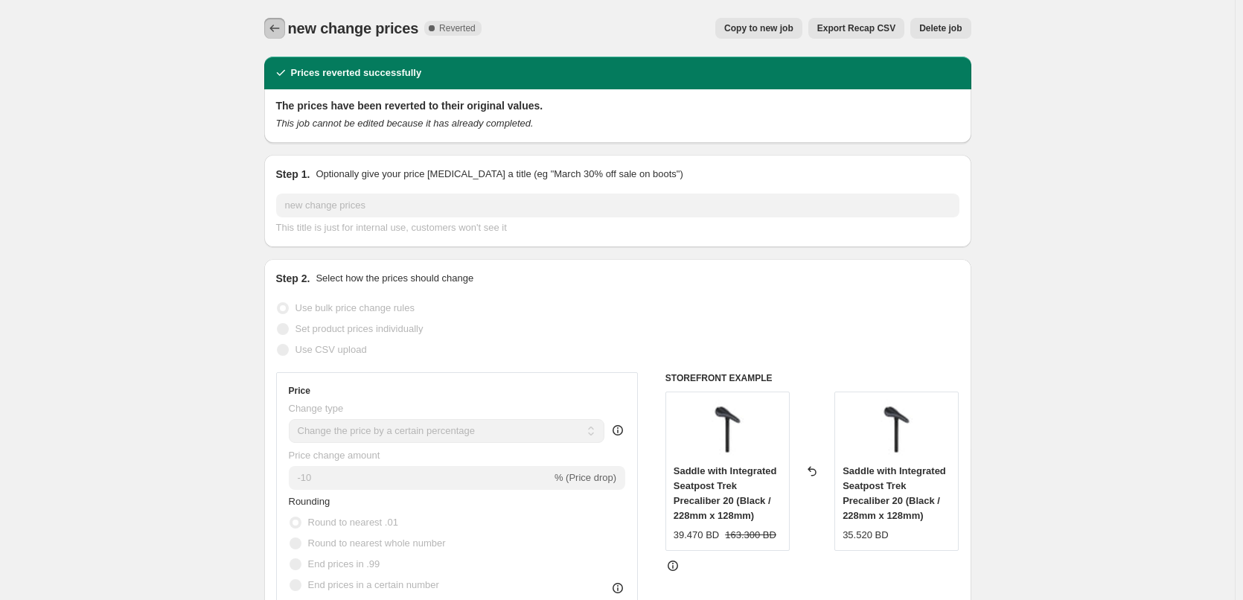
click at [275, 26] on icon "Price change jobs" at bounding box center [274, 28] width 15 height 15
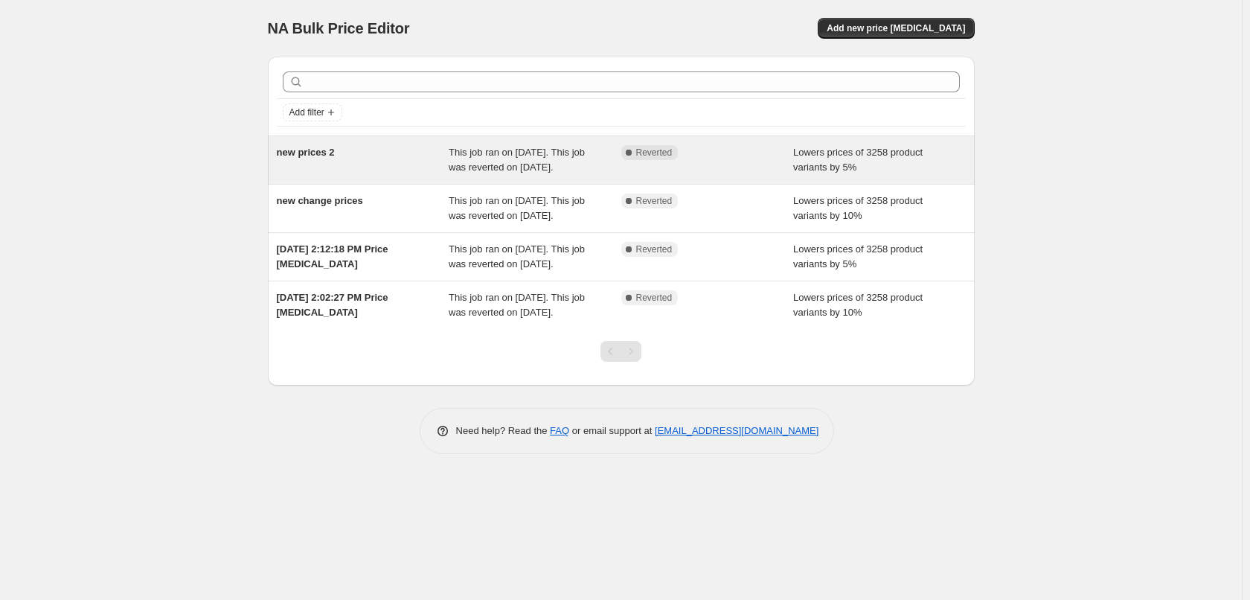
click at [758, 163] on div "Complete Reverted" at bounding box center [707, 160] width 173 height 30
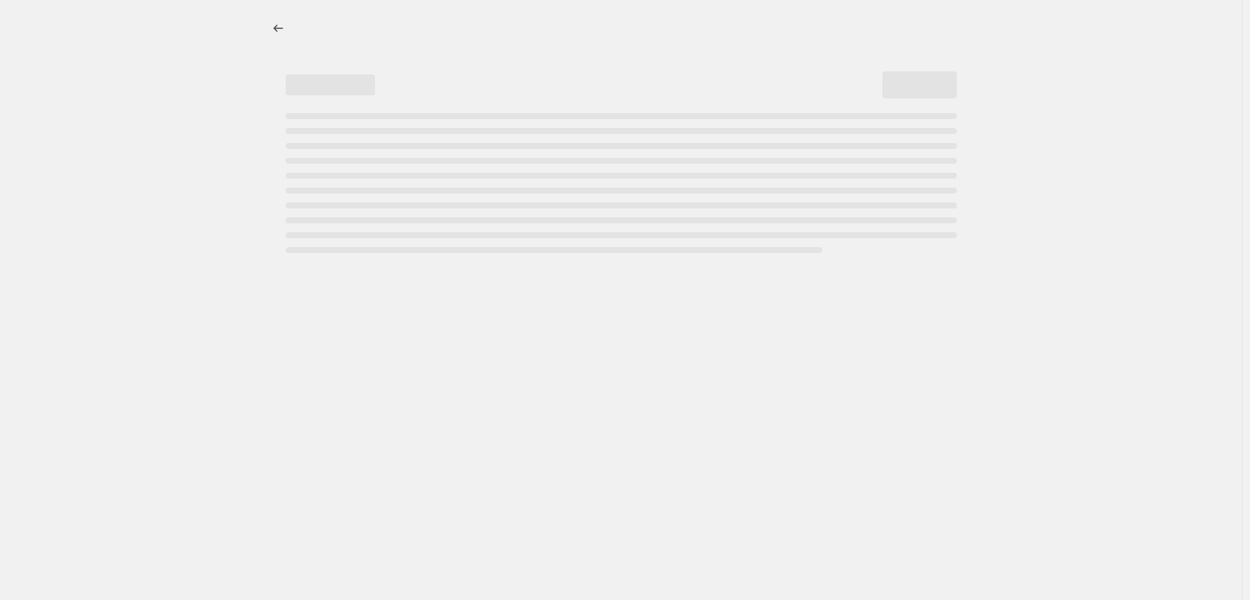
select select "percentage"
select select "to"
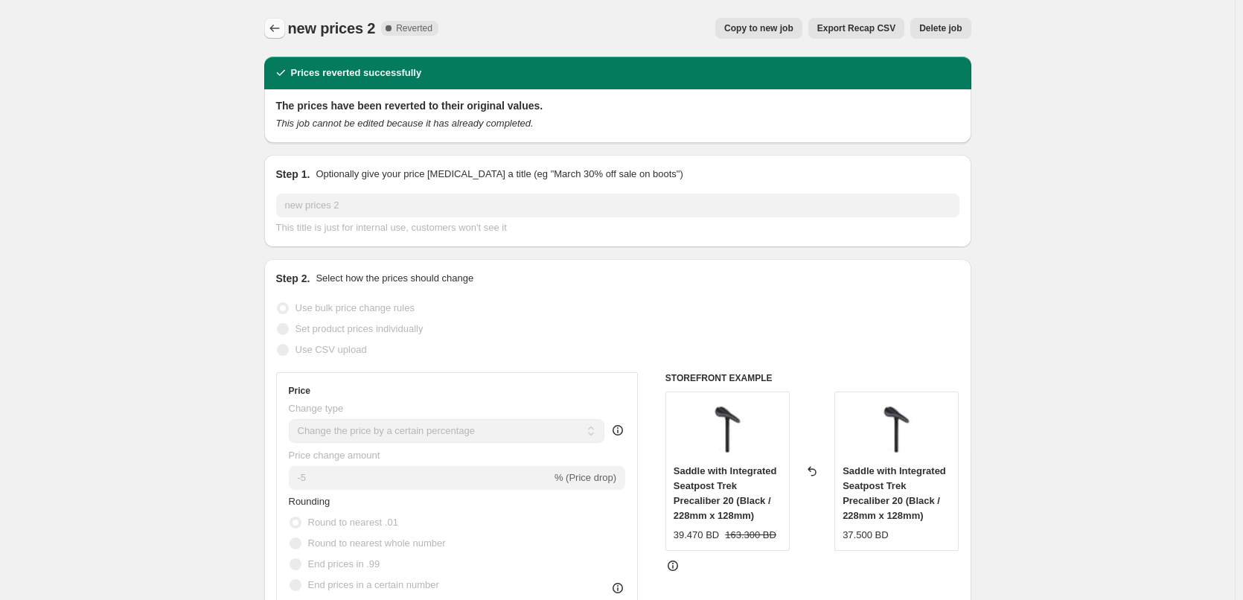
click at [278, 27] on icon "Price change jobs" at bounding box center [274, 28] width 15 height 15
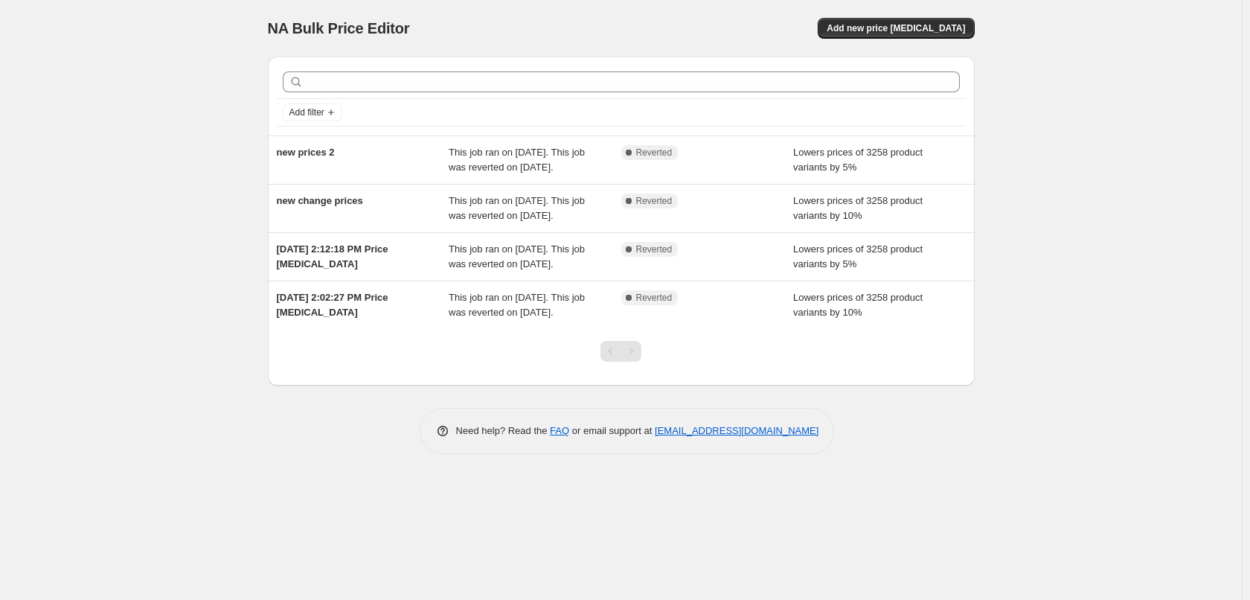
click at [131, 226] on div "NA Bulk Price Editor. This page is ready NA Bulk Price Editor Add new price [ME…" at bounding box center [621, 300] width 1242 height 600
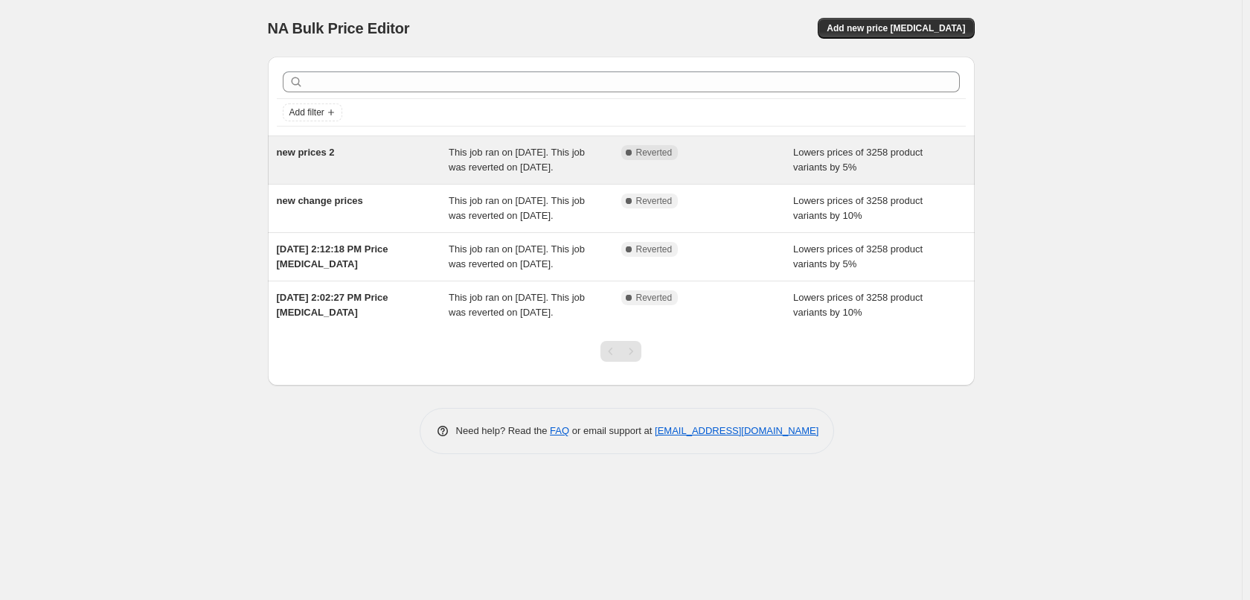
click at [467, 175] on div "This job ran on [DATE]. This job was reverted on [DATE]." at bounding box center [535, 160] width 173 height 30
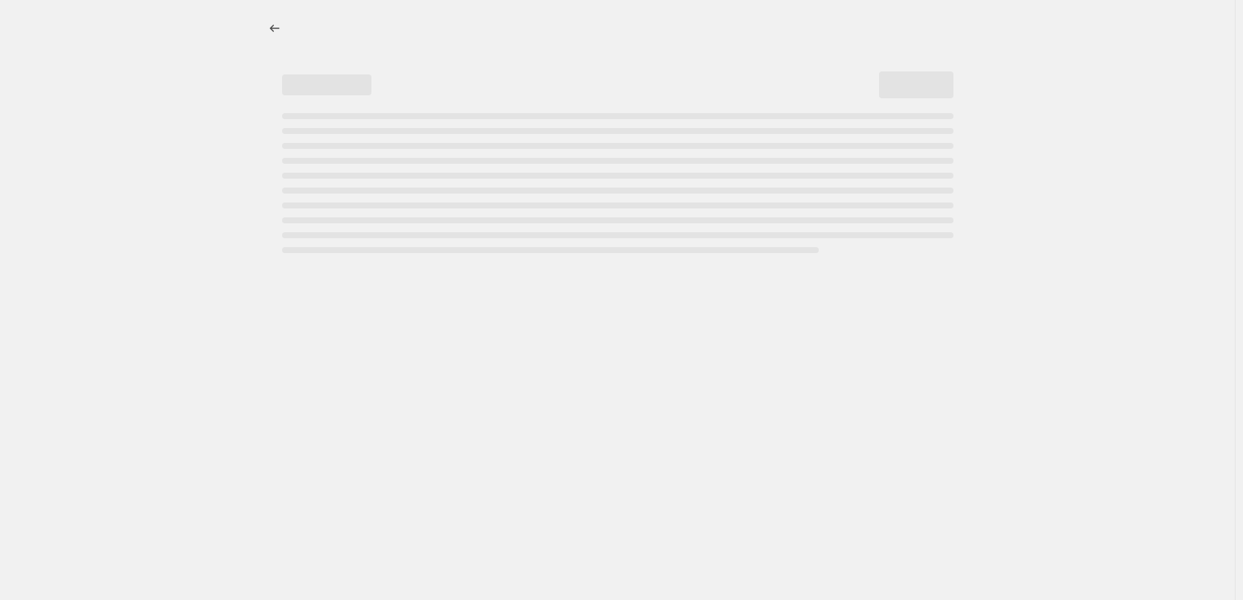
select select "percentage"
select select "to"
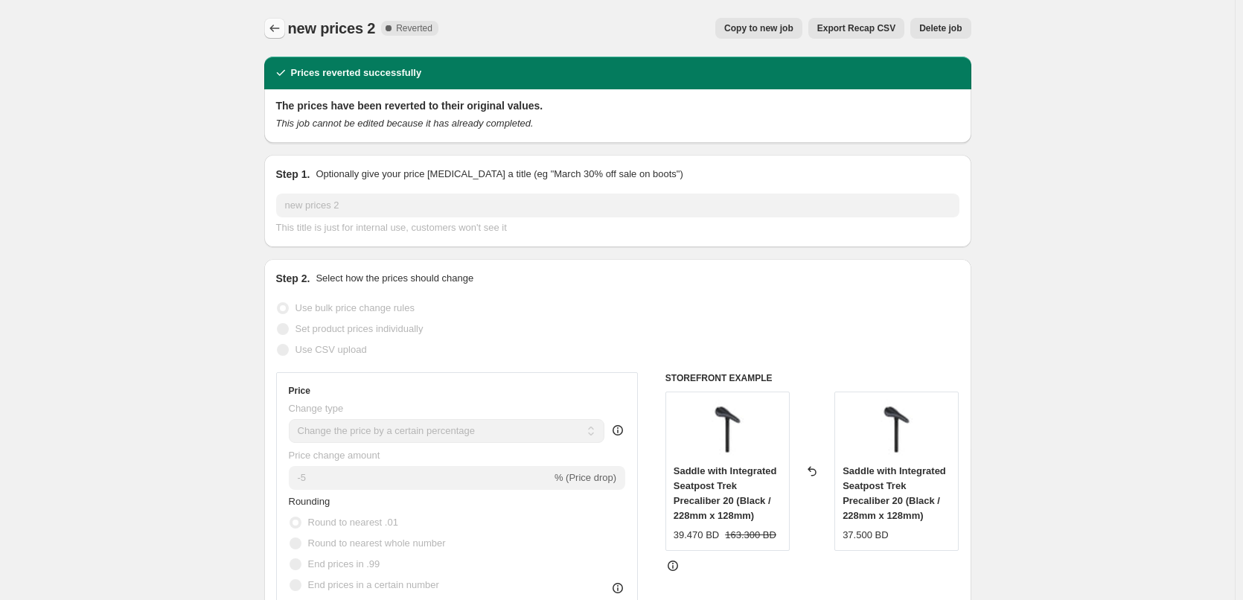
click at [280, 36] on button "Price change jobs" at bounding box center [274, 28] width 21 height 21
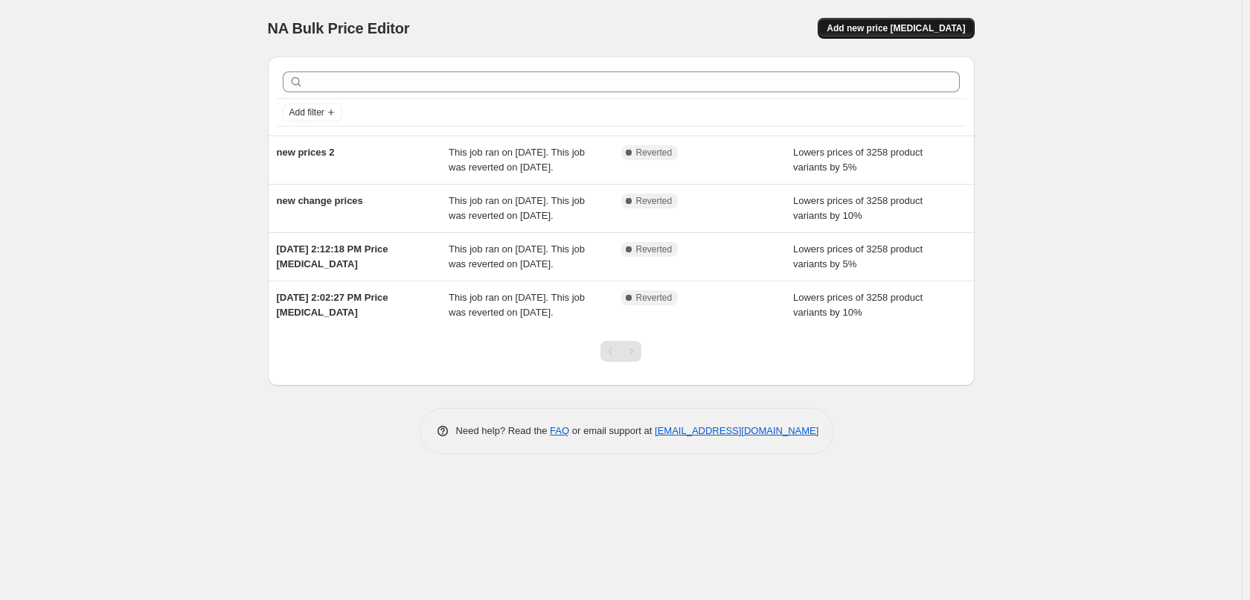
click at [897, 24] on span "Add new price [MEDICAL_DATA]" at bounding box center [896, 28] width 138 height 12
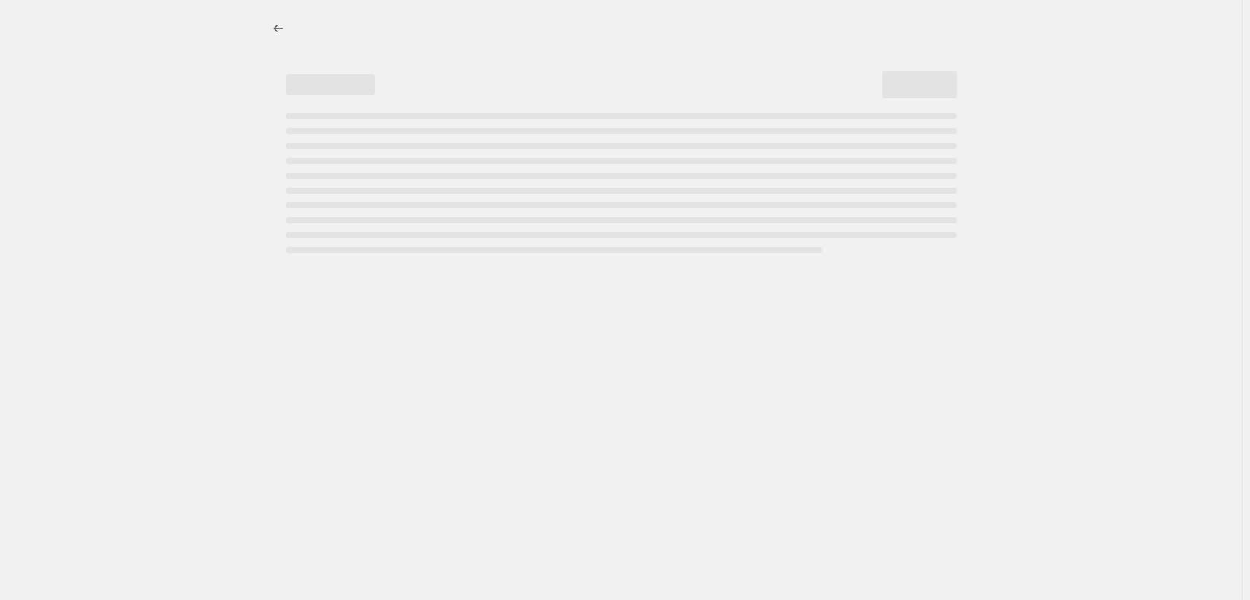
select select "percentage"
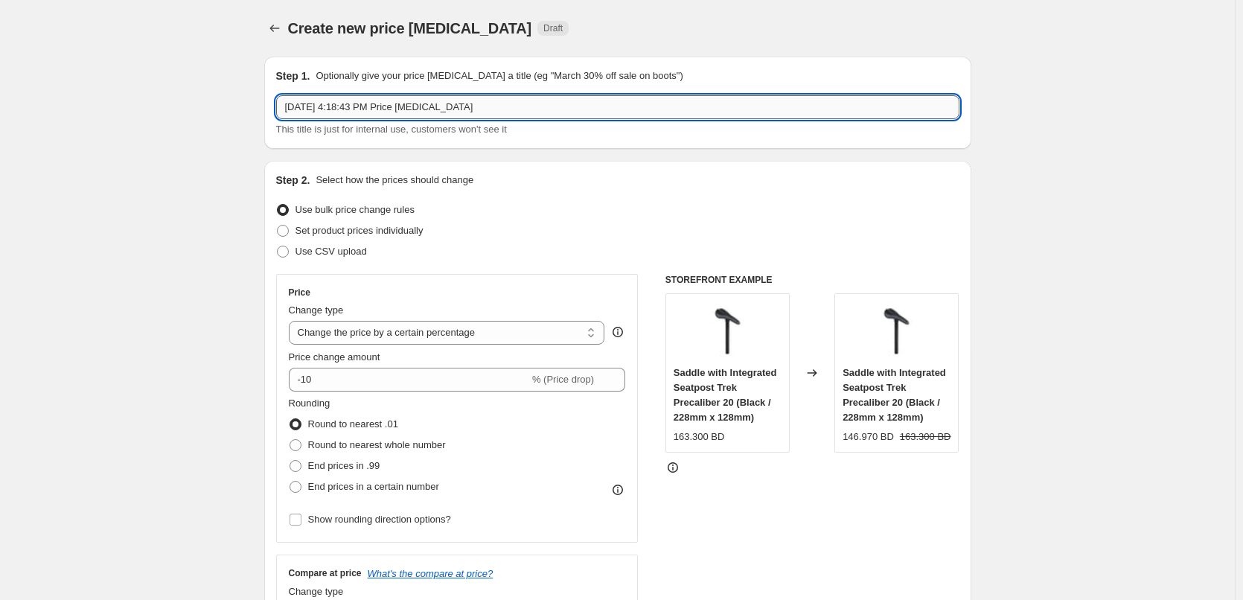
click at [491, 112] on input "[DATE] 4:18:43 PM Price [MEDICAL_DATA]" at bounding box center [617, 107] width 683 height 24
click at [490, 110] on input "[DATE] 4:18:43 PM Price [MEDICAL_DATA]" at bounding box center [617, 107] width 683 height 24
type input "new prices 3"
click at [699, 260] on div "Use CSV upload" at bounding box center [617, 251] width 683 height 21
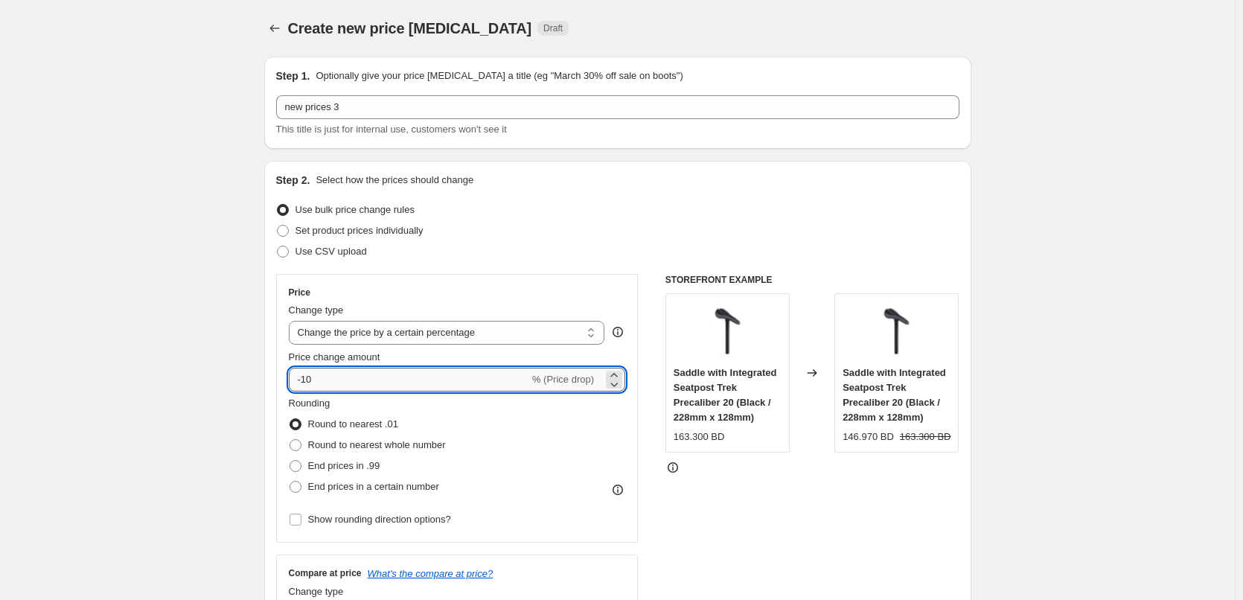
click at [449, 379] on input "-10" at bounding box center [409, 380] width 240 height 24
type input "-1"
type input "-5"
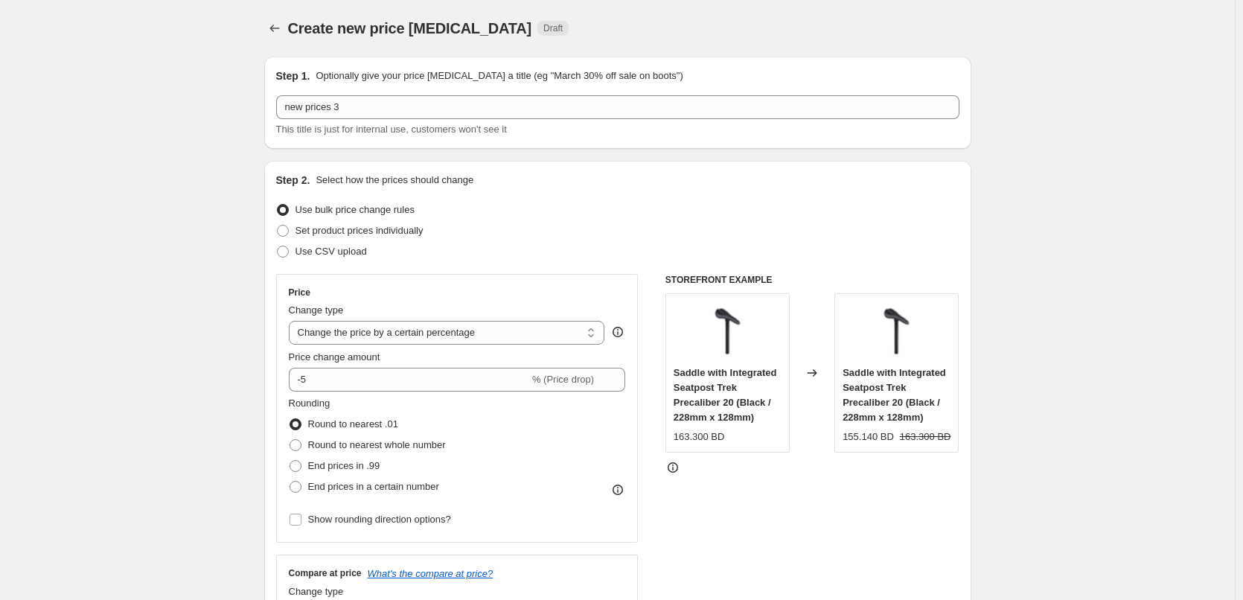
click at [514, 352] on div "Price change amount" at bounding box center [457, 357] width 337 height 15
click at [763, 438] on div "163.300 BD" at bounding box center [727, 436] width 108 height 15
click at [928, 438] on strike "163.300 BD" at bounding box center [925, 436] width 51 height 15
click at [856, 436] on div "155.140 BD" at bounding box center [867, 436] width 51 height 15
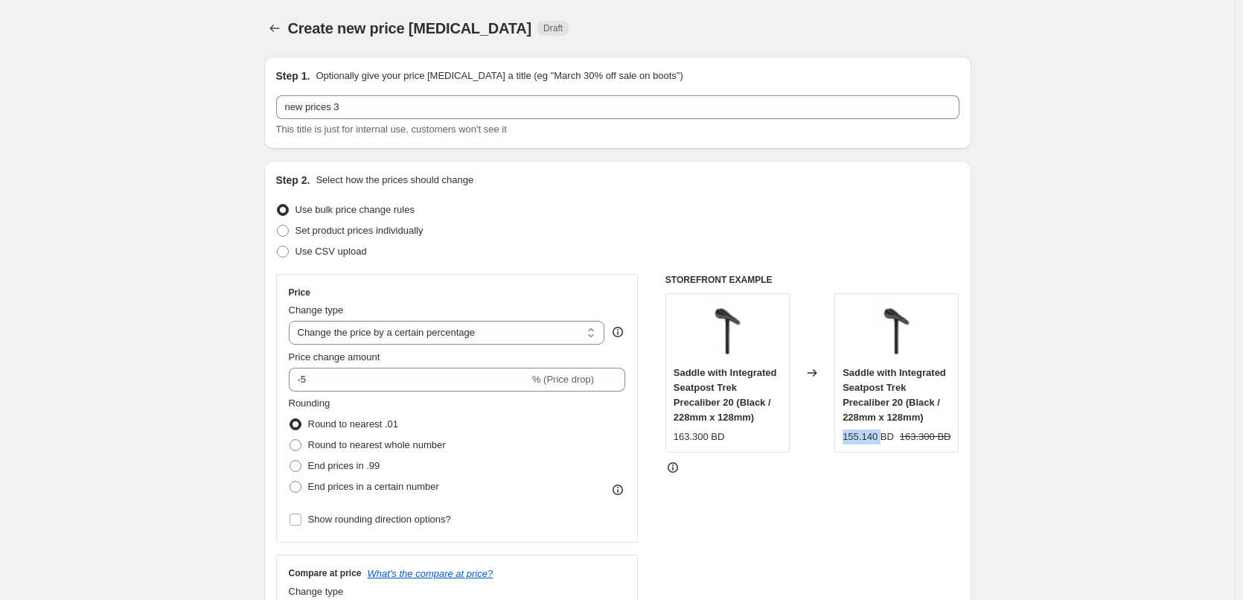
click at [856, 436] on div "155.140 BD" at bounding box center [867, 436] width 51 height 15
click at [910, 433] on strike "163.300 BD" at bounding box center [925, 436] width 51 height 15
copy strike "163.300"
click at [851, 432] on div "155.140 BD" at bounding box center [867, 436] width 51 height 15
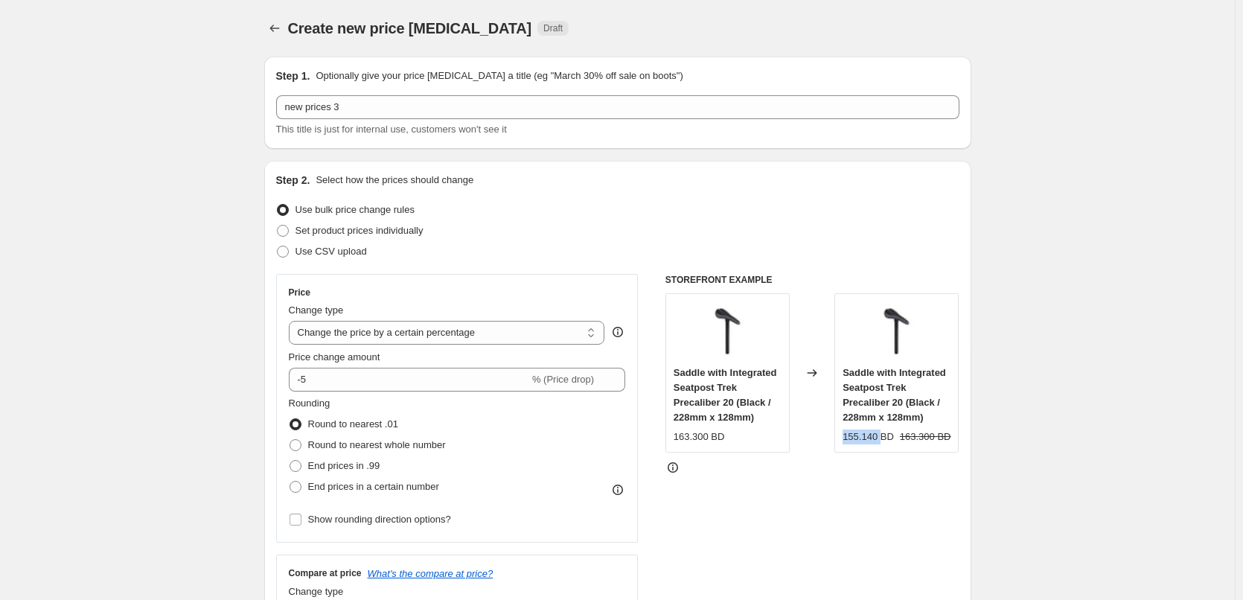
click at [851, 432] on div "155.140 BD" at bounding box center [867, 436] width 51 height 15
click at [804, 437] on div "Changed to" at bounding box center [812, 372] width 45 height 159
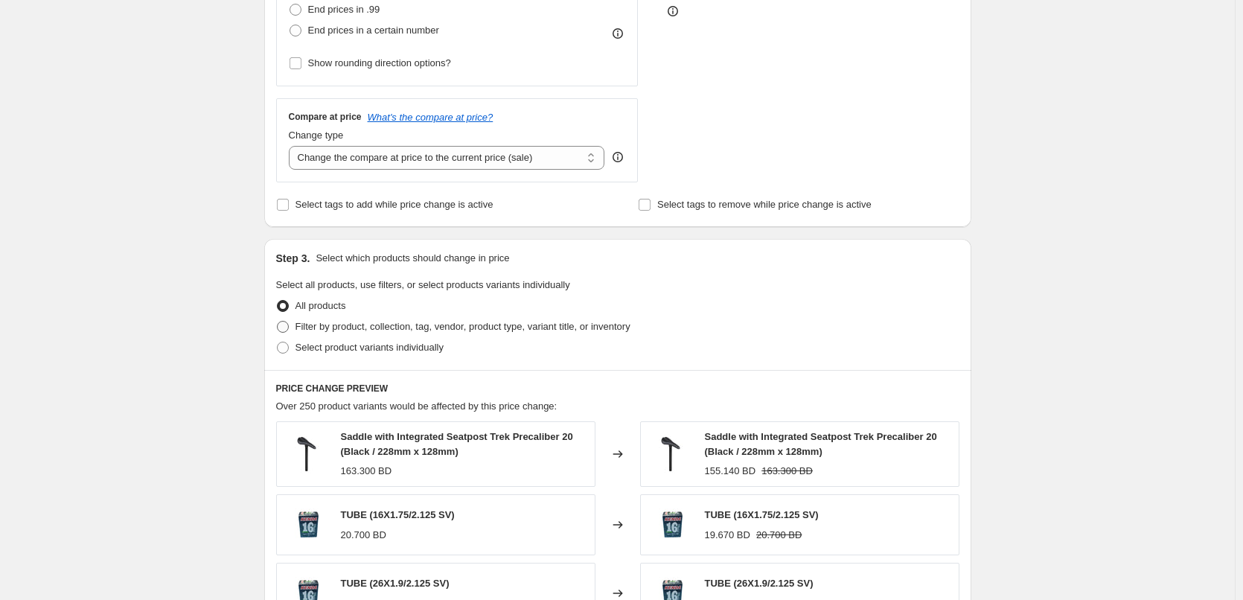
scroll to position [298, 0]
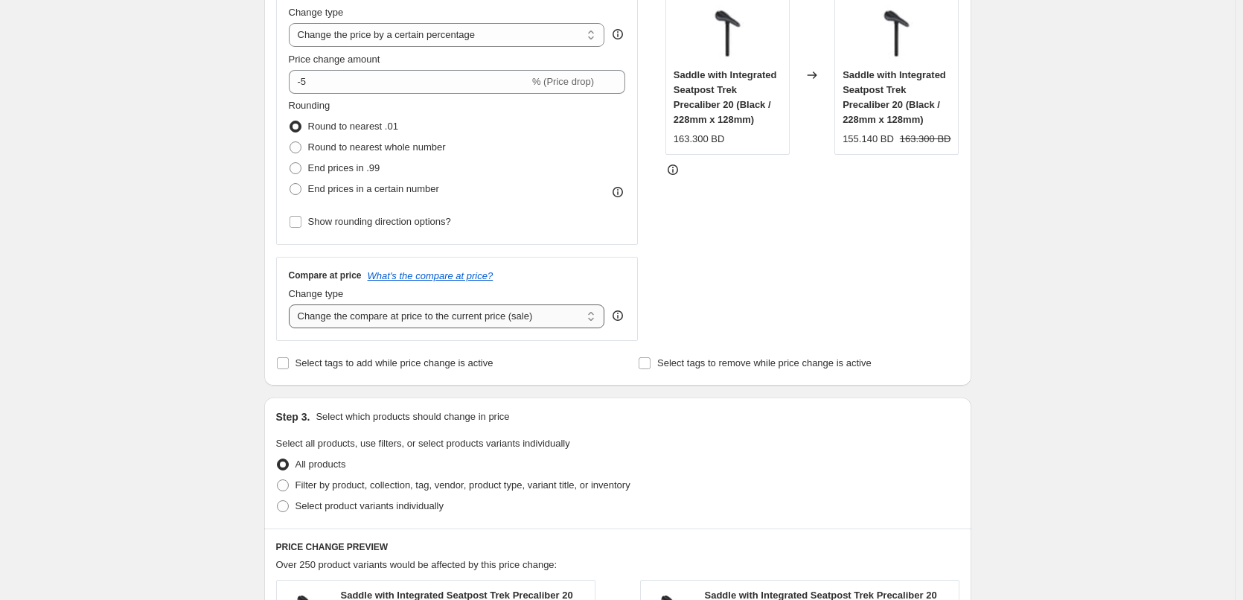
click at [391, 318] on select "Change the compare at price to the current price (sale) Change the compare at p…" at bounding box center [447, 316] width 316 height 24
select select "remove"
click at [292, 304] on select "Change the compare at price to the current price (sale) Change the compare at p…" at bounding box center [447, 316] width 316 height 24
click at [860, 141] on div "155.140 BD" at bounding box center [867, 139] width 51 height 15
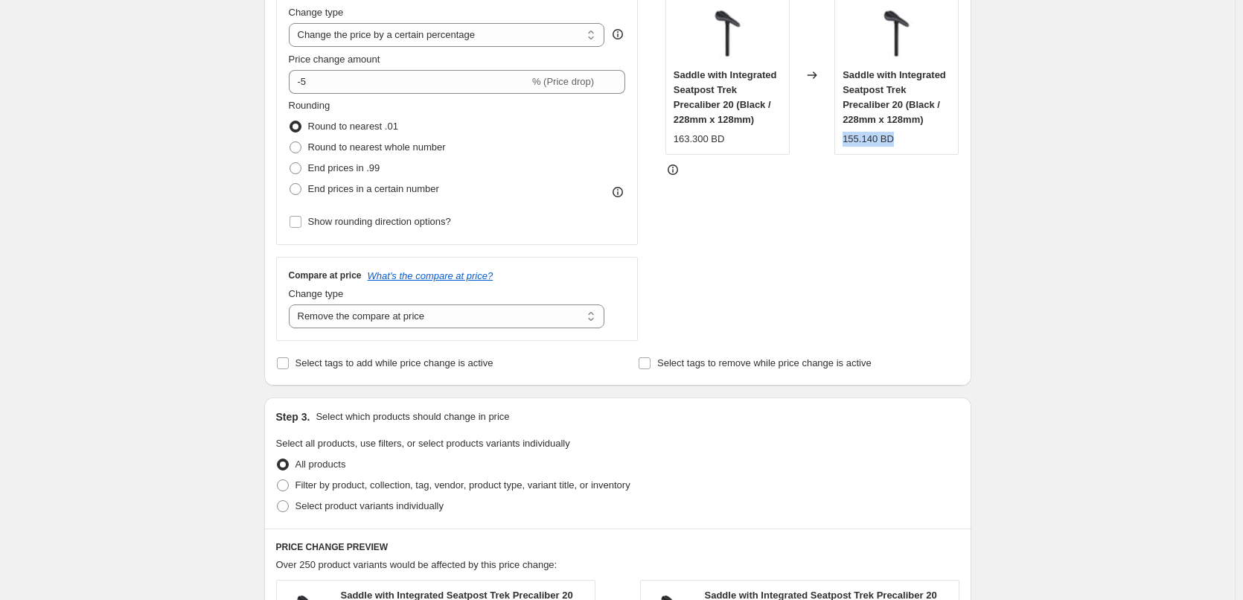
click at [860, 141] on div "155.140 BD" at bounding box center [867, 139] width 51 height 15
click at [426, 317] on select "Change the compare at price to the current price (sale) Change the compare at p…" at bounding box center [447, 316] width 316 height 24
click at [426, 318] on select "Change the compare at price to the current price (sale) Change the compare at p…" at bounding box center [447, 316] width 316 height 24
click at [635, 268] on div "Compare at price What's the compare at price? Change type Change the compare at…" at bounding box center [457, 298] width 362 height 83
click at [691, 142] on div "163.300 BD" at bounding box center [698, 139] width 51 height 15
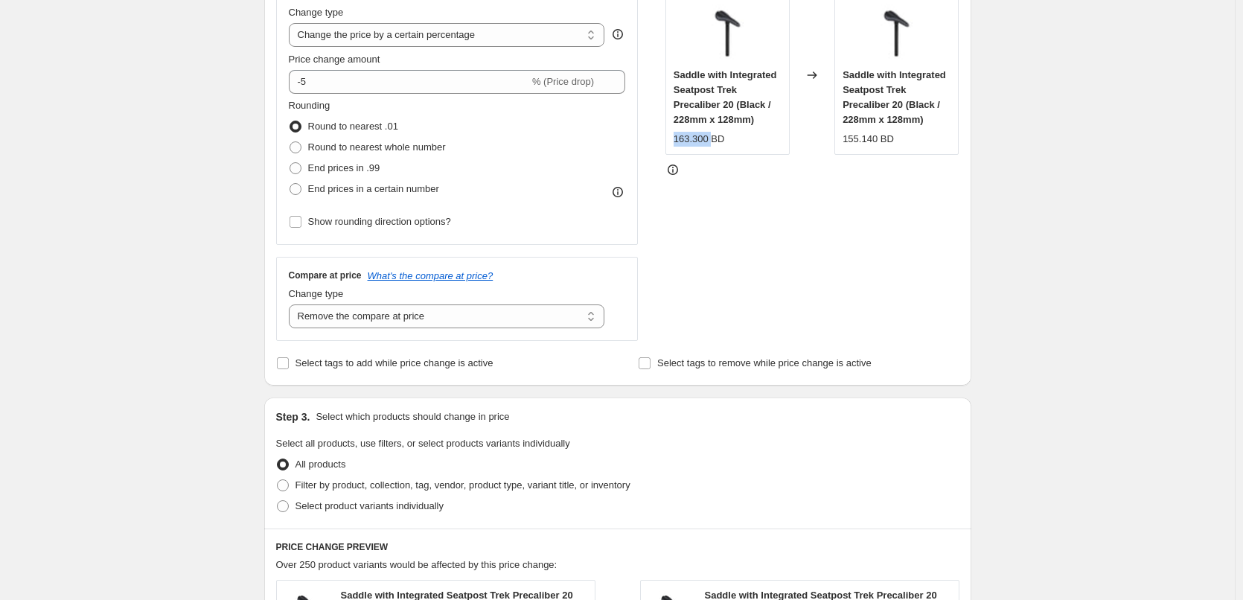
click at [691, 142] on div "163.300 BD" at bounding box center [698, 139] width 51 height 15
click at [826, 258] on div "STOREFRONT EXAMPLE Saddle with Integrated Seatpost Trek Precaliber 20 (Black / …" at bounding box center [812, 158] width 294 height 365
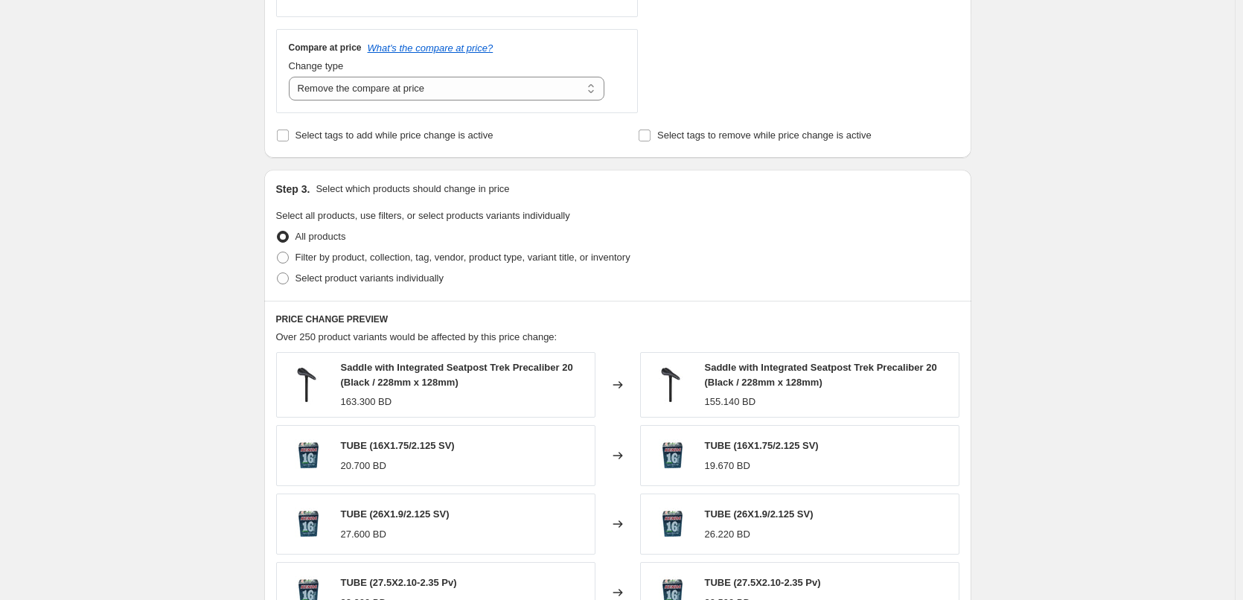
scroll to position [893, 0]
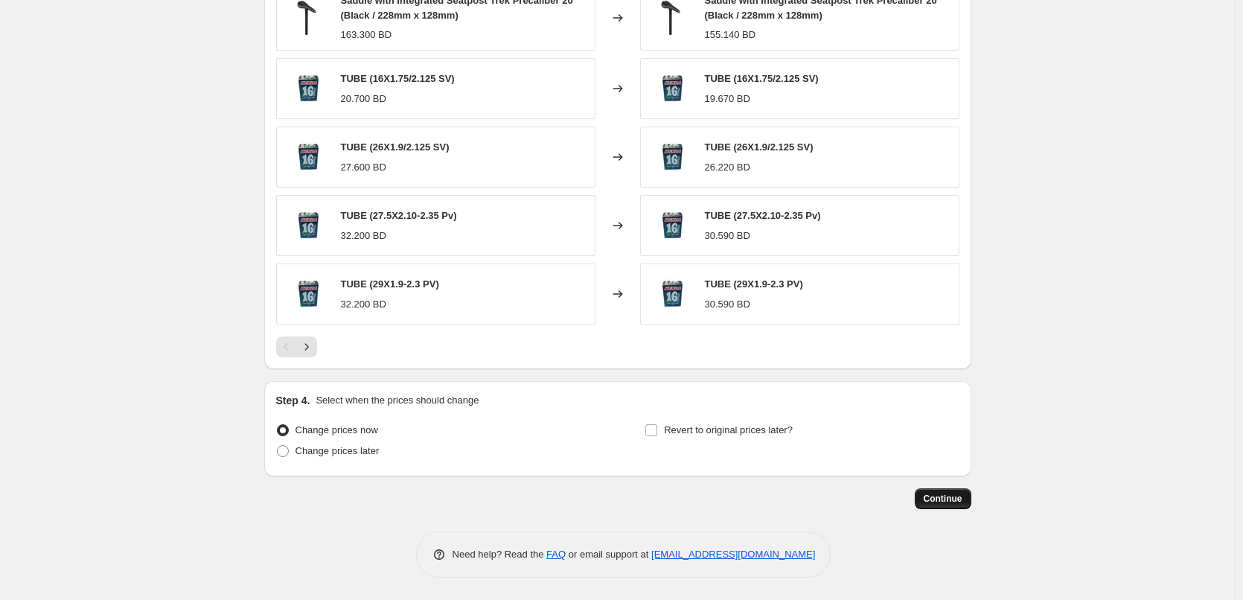
click at [967, 502] on button "Continue" at bounding box center [943, 498] width 57 height 21
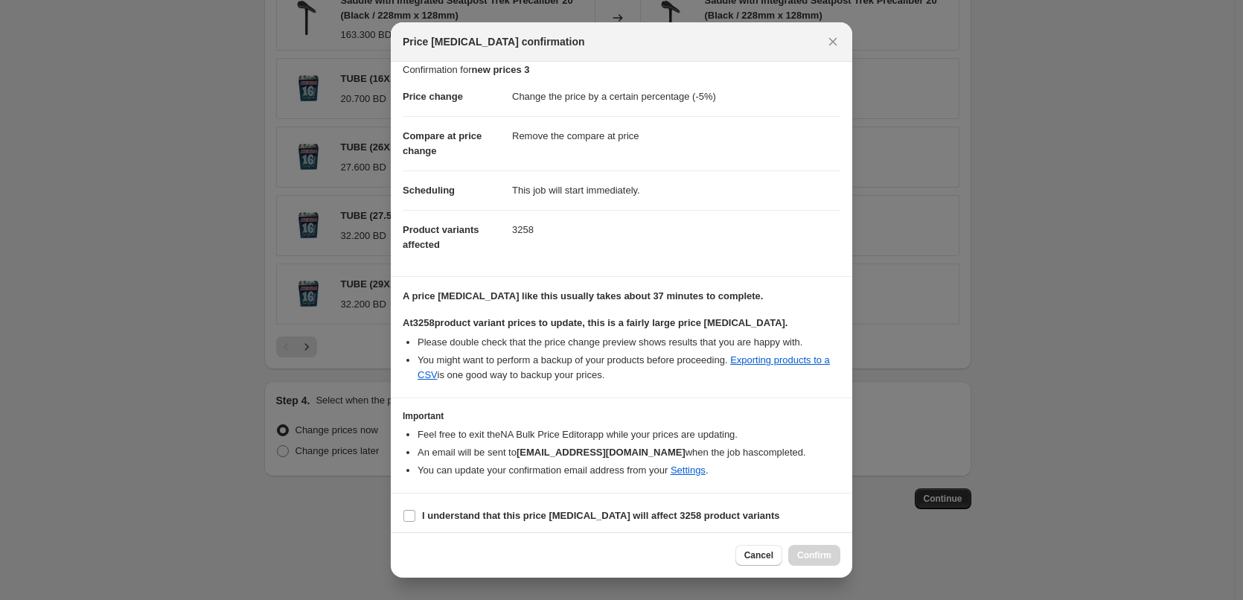
scroll to position [17, 0]
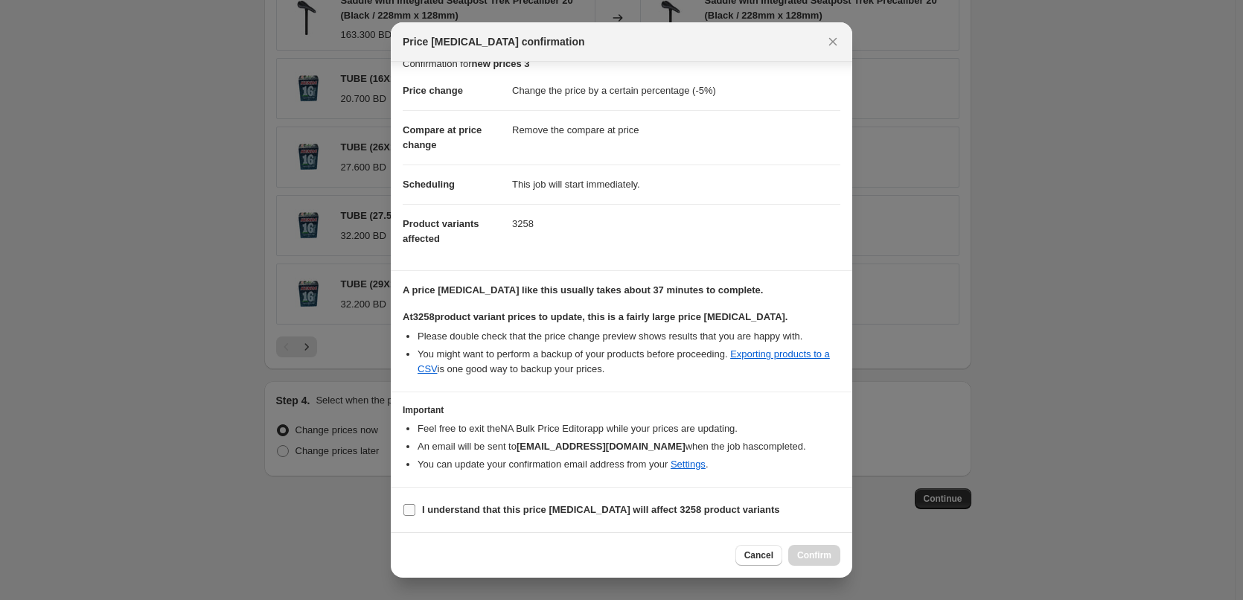
click at [562, 501] on label "I understand that this price change job will affect 3258 product variants" at bounding box center [591, 509] width 377 height 21
click at [415, 504] on input "I understand that this price change job will affect 3258 product variants" at bounding box center [409, 510] width 12 height 12
checkbox input "true"
click at [803, 551] on span "Confirm" at bounding box center [814, 555] width 34 height 12
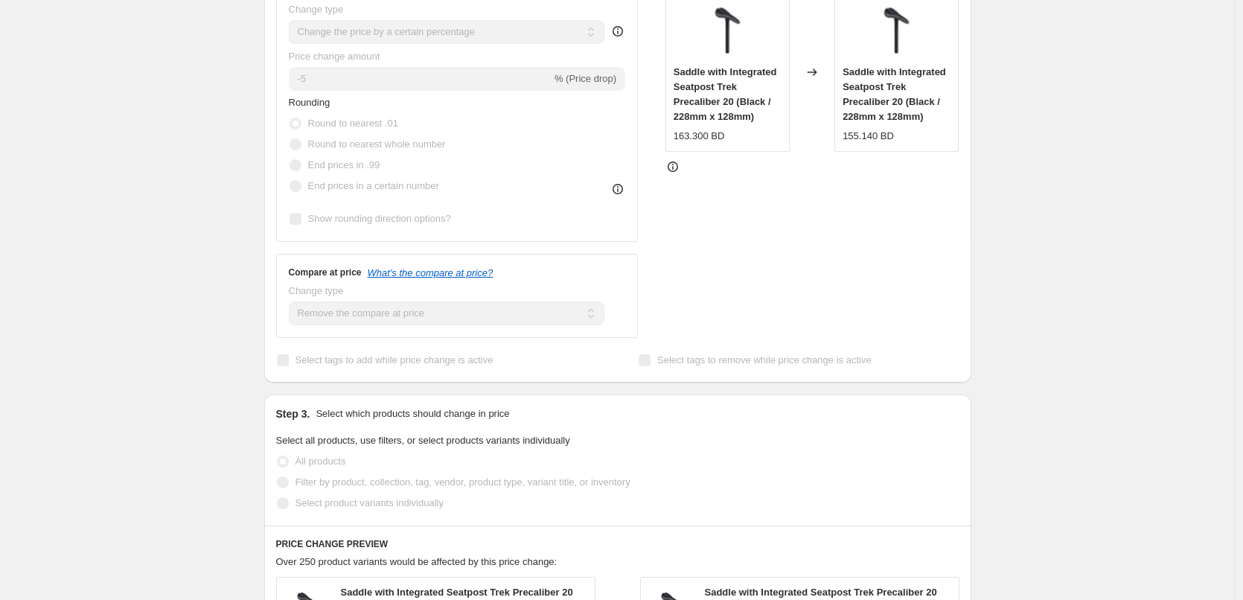
scroll to position [188, 0]
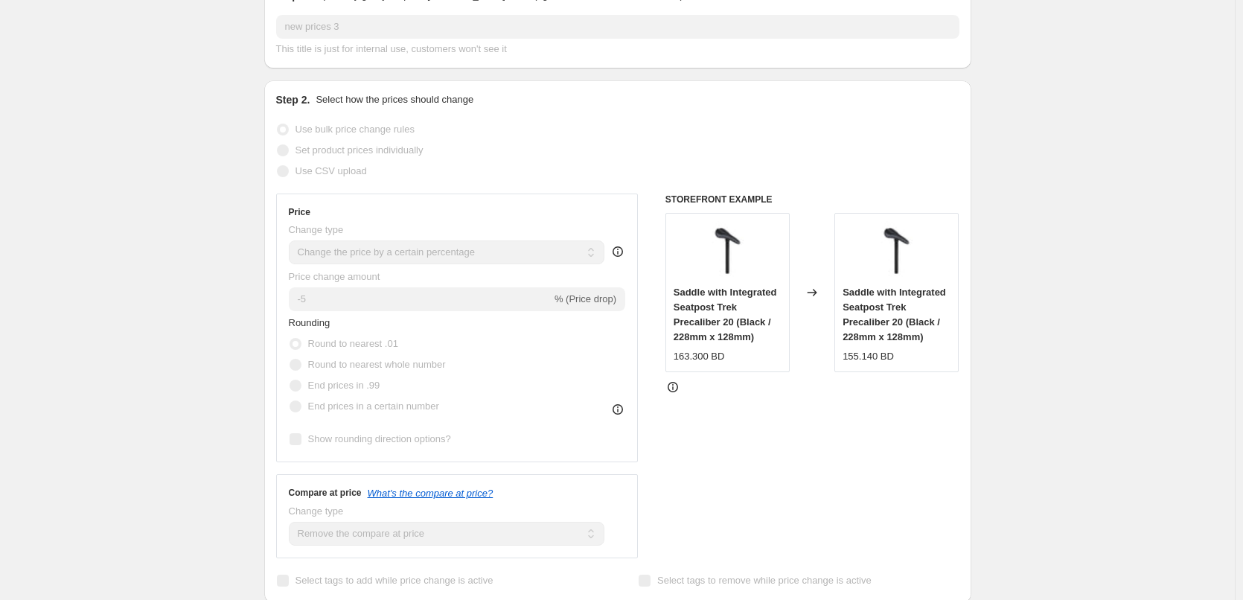
click at [769, 371] on div "Saddle with Integrated Seatpost Trek Precaliber 20 (Black / 228mm x 128mm) 163.…" at bounding box center [727, 292] width 124 height 159
click at [880, 362] on div "155.140 BD" at bounding box center [867, 356] width 51 height 15
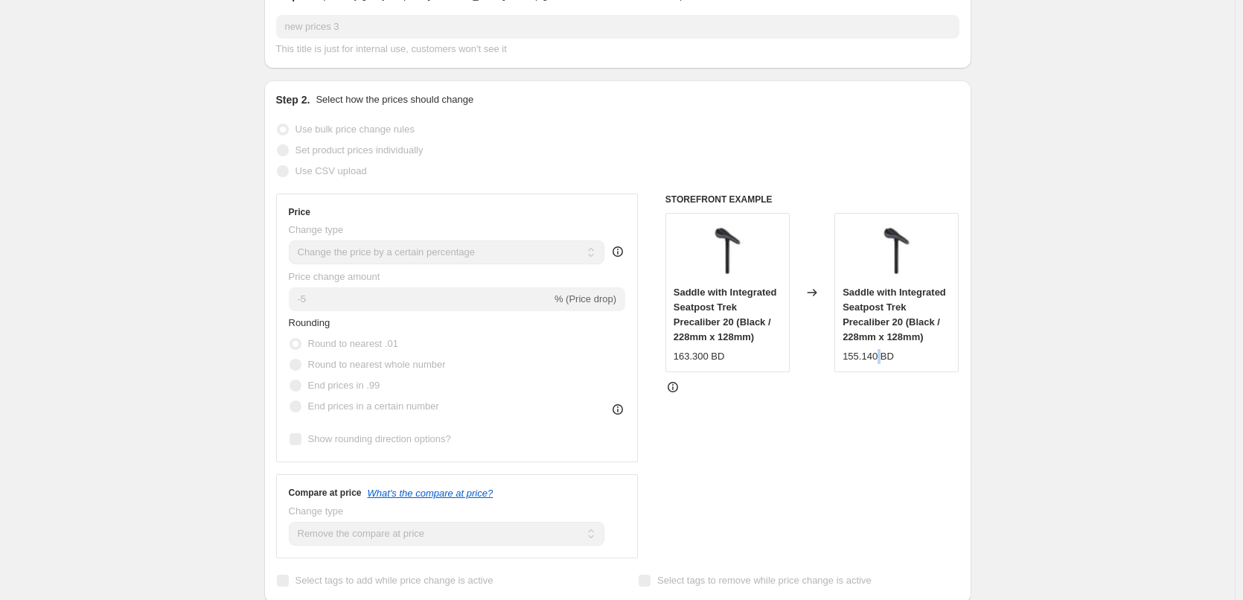
click at [880, 362] on div "155.140 BD" at bounding box center [867, 356] width 51 height 15
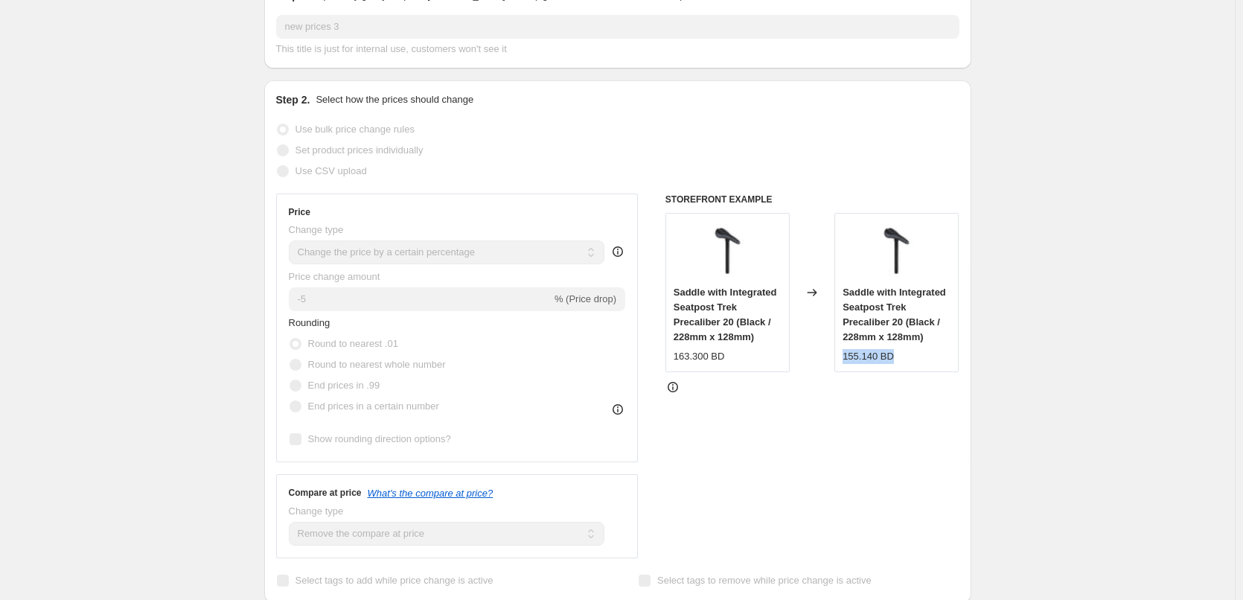
click at [874, 382] on div at bounding box center [812, 387] width 294 height 15
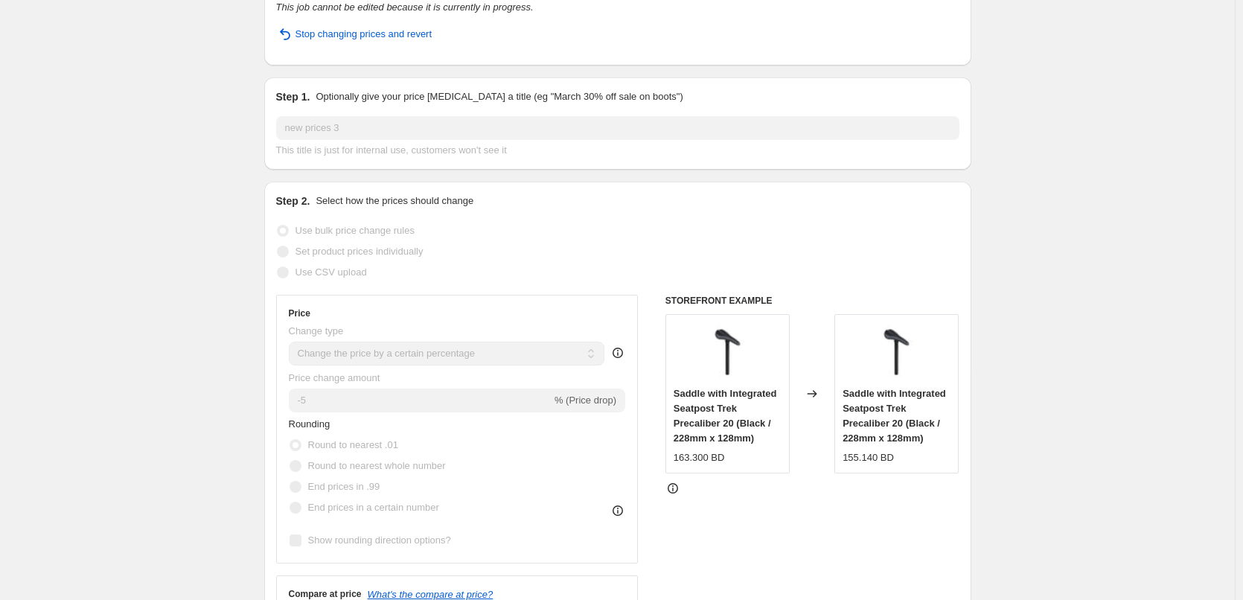
scroll to position [113, 0]
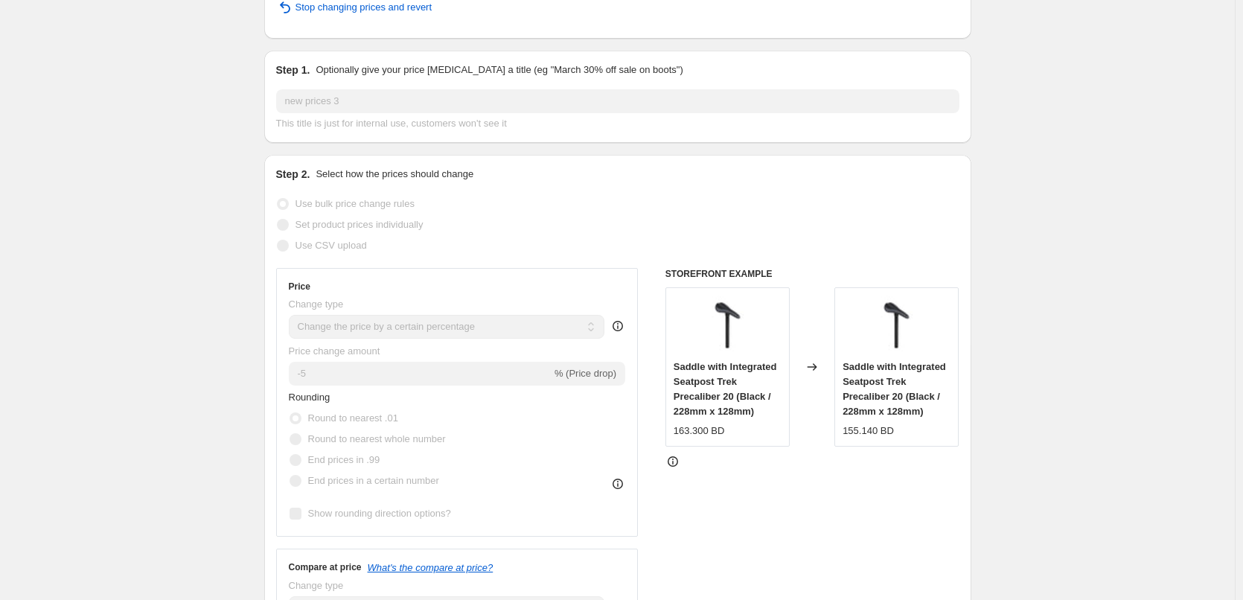
click at [736, 368] on span "Saddle with Integrated Seatpost Trek Precaliber 20 (Black / 228mm x 128mm)" at bounding box center [724, 389] width 103 height 56
click at [742, 375] on div "Saddle with Integrated Seatpost Trek Precaliber 20 (Black / 228mm x 128mm)" at bounding box center [727, 389] width 108 height 60
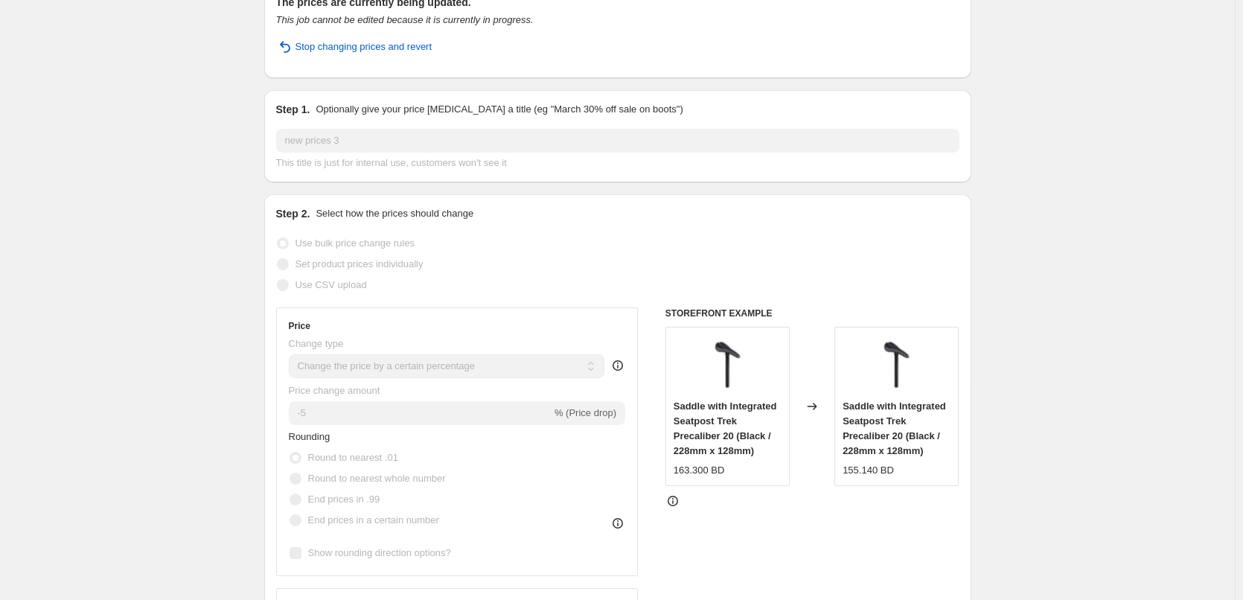
scroll to position [149, 0]
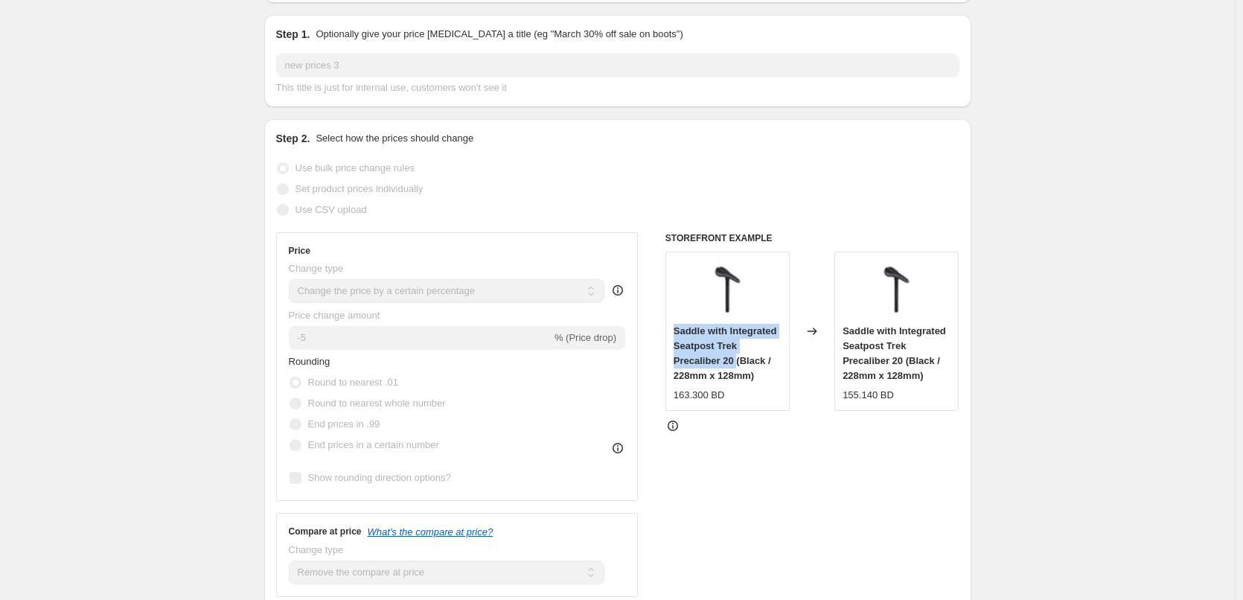
drag, startPoint x: 678, startPoint y: 332, endPoint x: 738, endPoint y: 356, distance: 65.1
click at [738, 356] on span "Saddle with Integrated Seatpost Trek Precaliber 20 (Black / 228mm x 128mm)" at bounding box center [724, 353] width 103 height 56
copy span "Saddle with Integrated Seatpost Trek Precaliber 20"
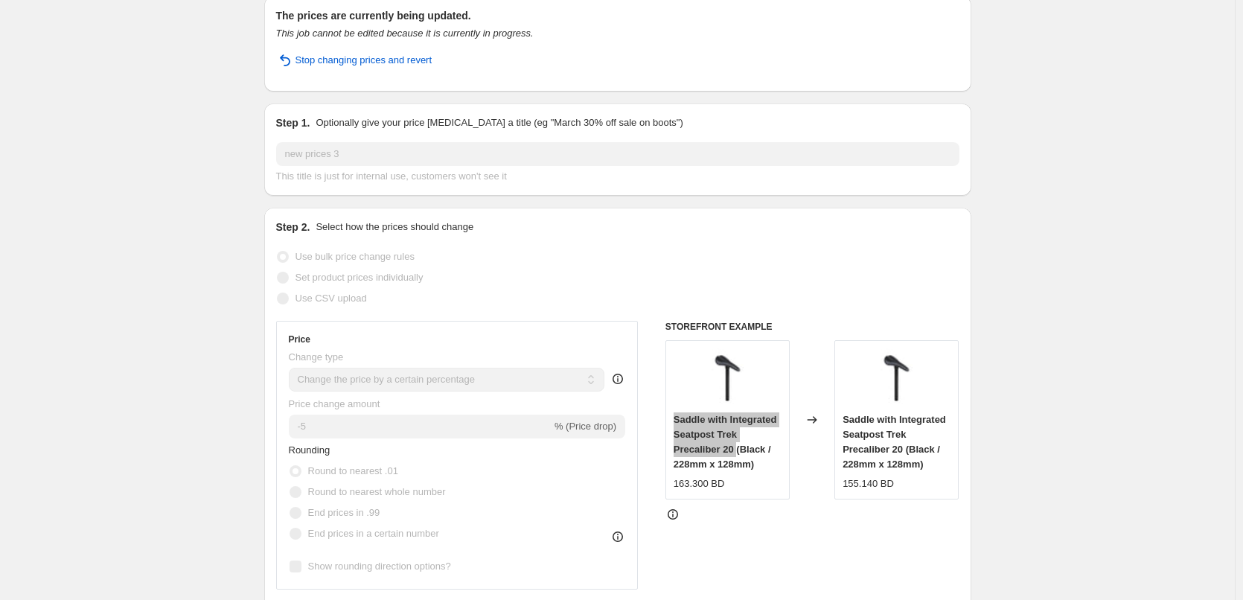
scroll to position [0, 0]
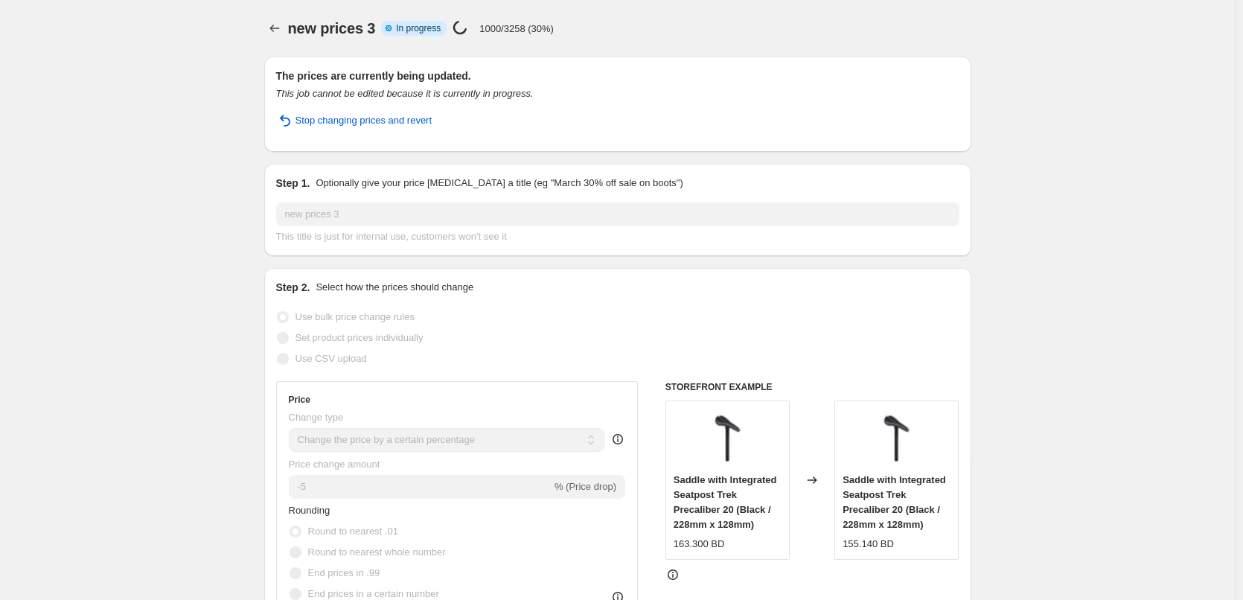
click at [586, 50] on div "new prices 3. This page is ready new prices 3 Info Partially complete In progre…" at bounding box center [617, 28] width 707 height 57
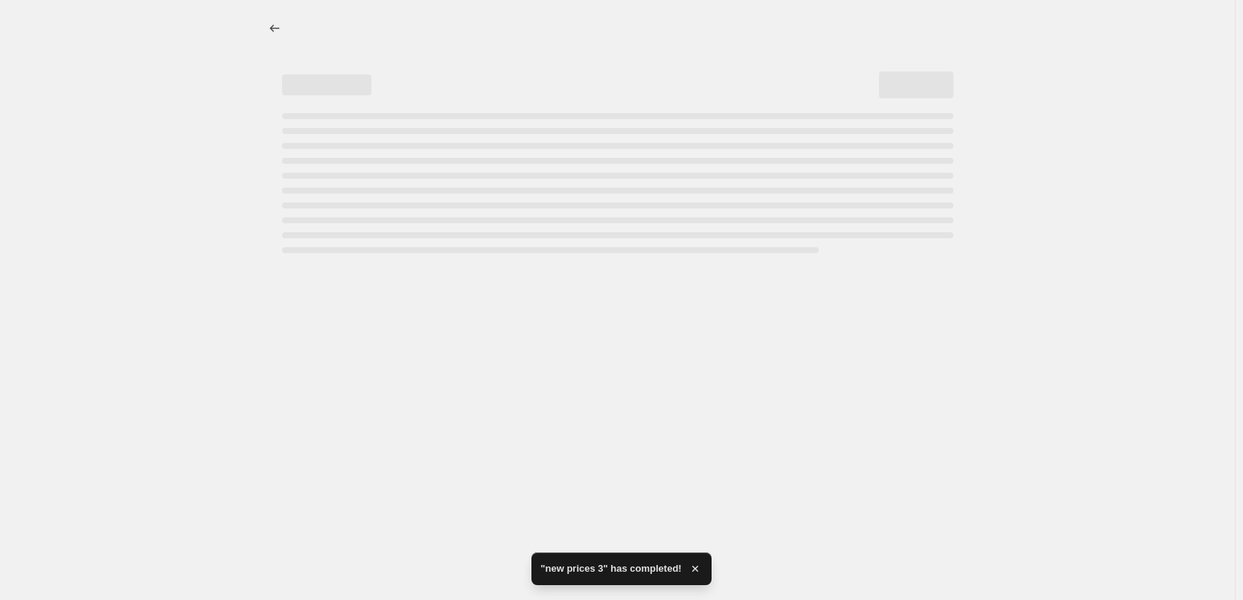
select select "percentage"
select select "remove"
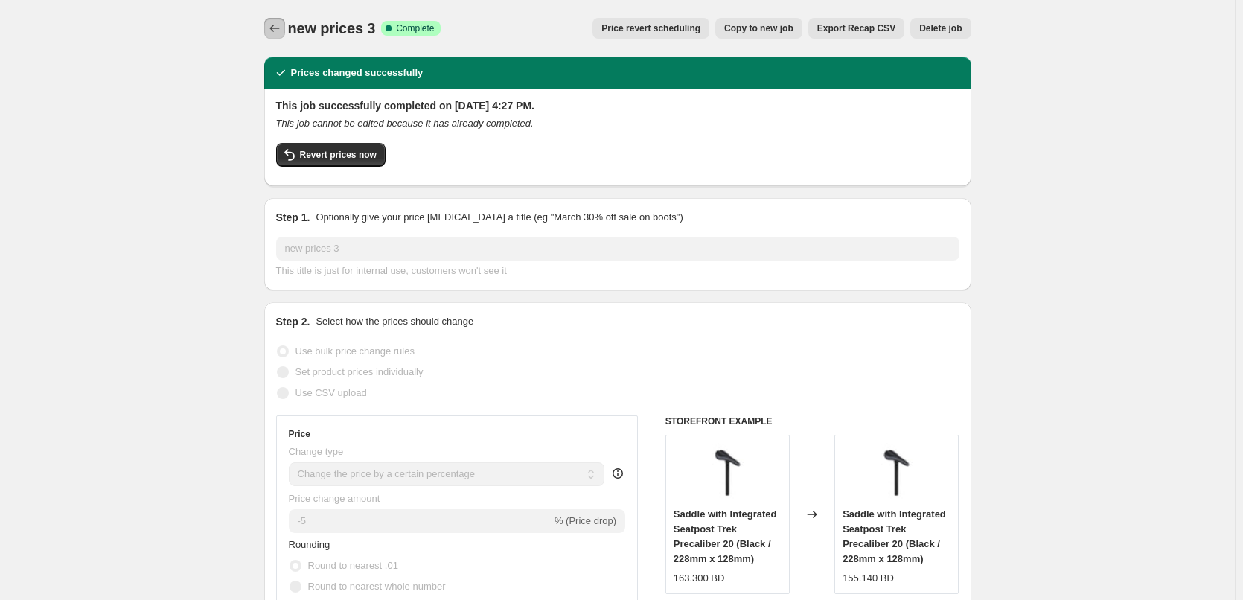
click at [282, 25] on icon "Price change jobs" at bounding box center [274, 28] width 15 height 15
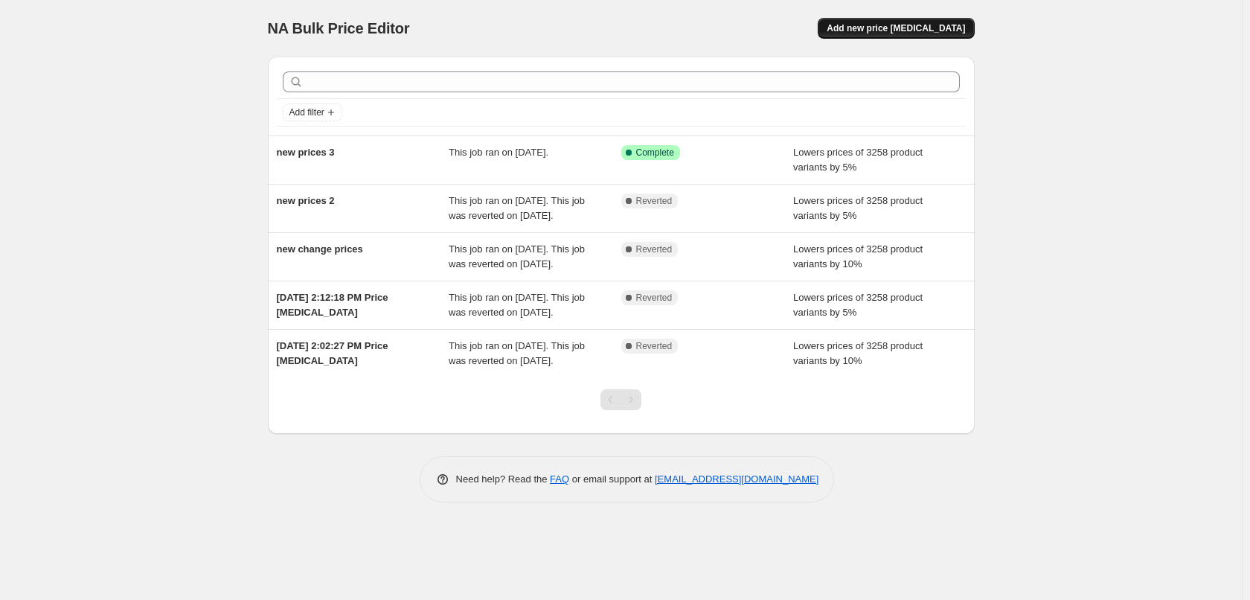
click at [880, 23] on span "Add new price [MEDICAL_DATA]" at bounding box center [896, 28] width 138 height 12
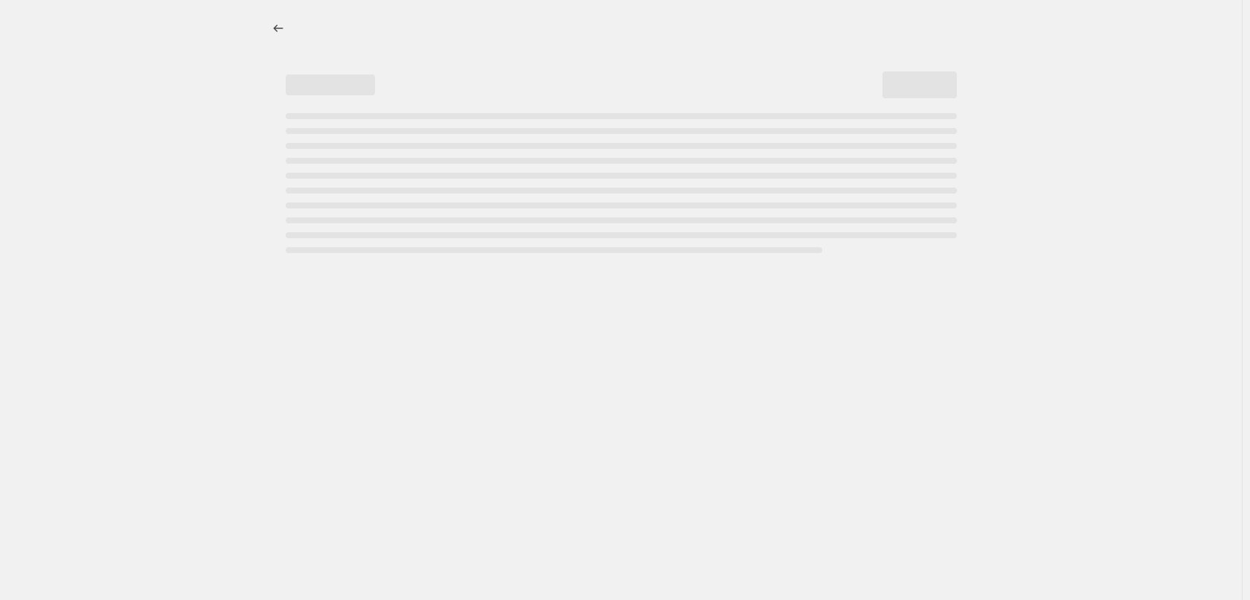
select select "percentage"
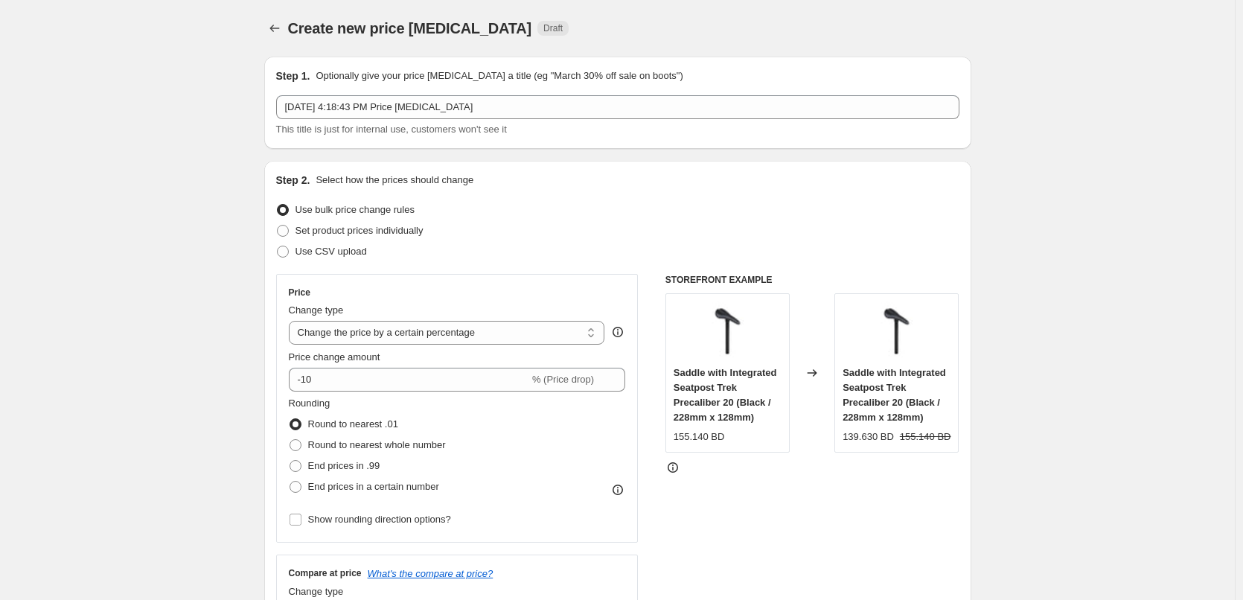
click at [694, 441] on div "155.140 BD" at bounding box center [698, 436] width 51 height 15
click at [909, 440] on strike "155.140 BD" at bounding box center [925, 436] width 51 height 15
click at [909, 439] on strike "155.140 BD" at bounding box center [925, 436] width 51 height 15
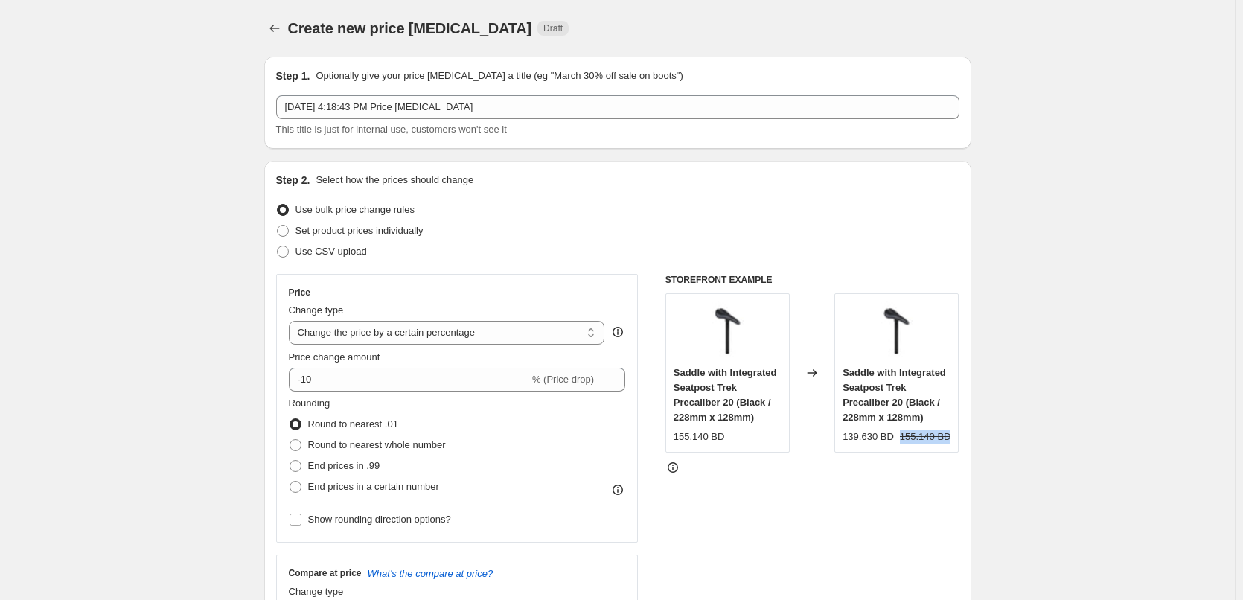
click at [909, 439] on strike "155.140 BD" at bounding box center [925, 436] width 51 height 15
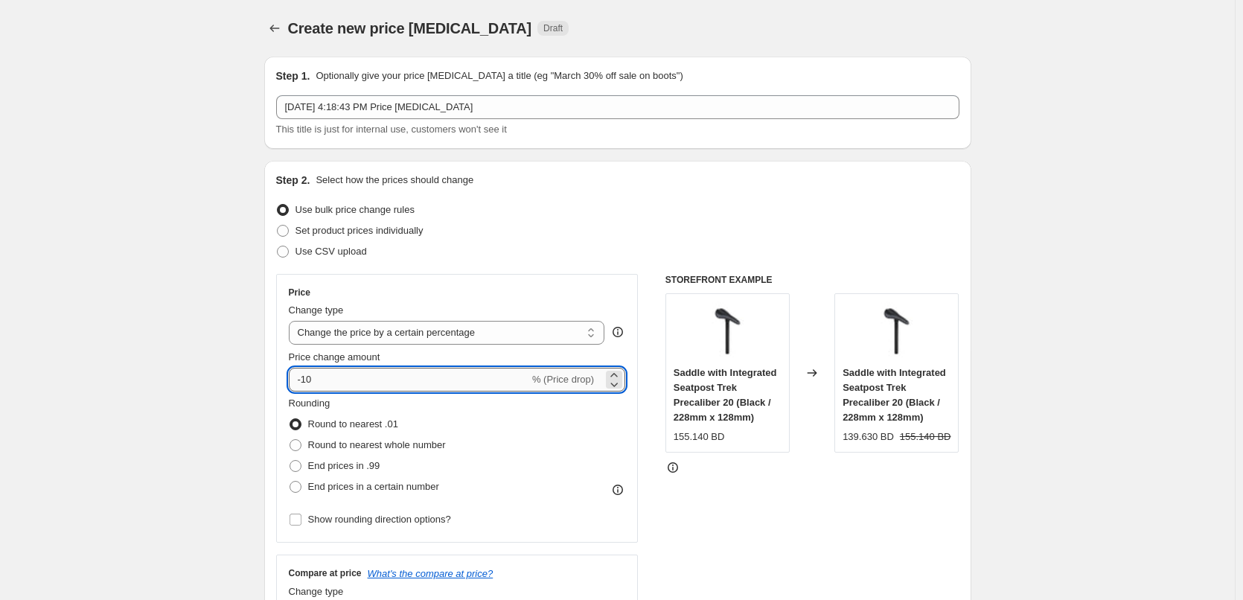
click at [376, 382] on input "-10" at bounding box center [409, 380] width 240 height 24
paste input "89.95"
type input "-89.95"
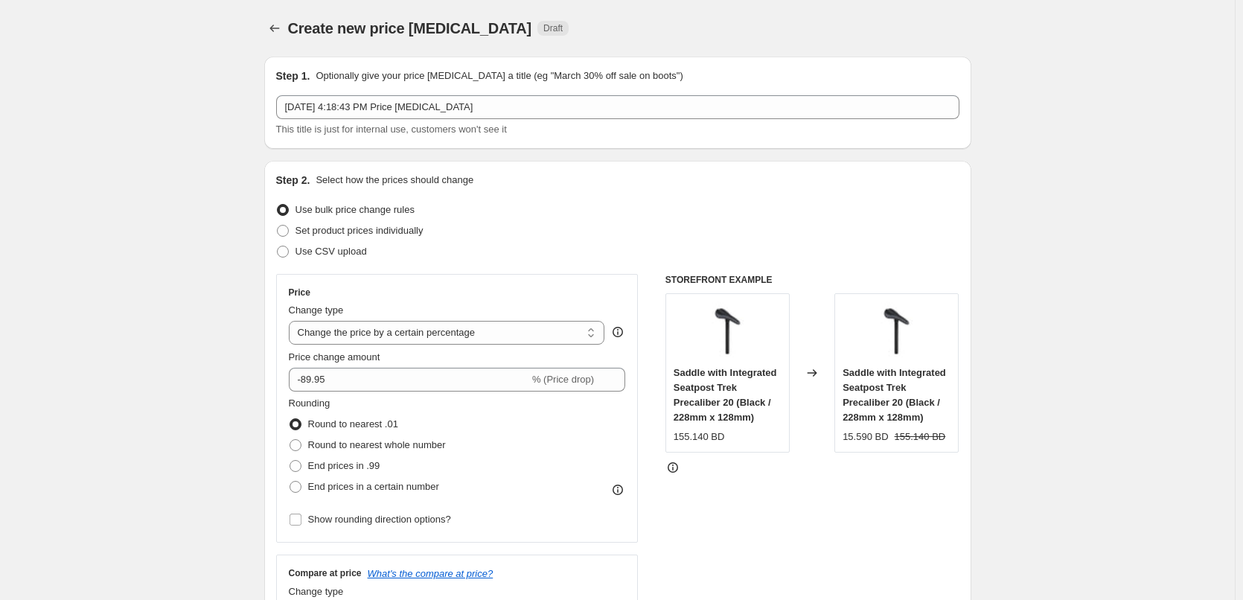
click at [822, 253] on div "Use CSV upload" at bounding box center [617, 251] width 683 height 21
click at [865, 439] on div "15.590 BD" at bounding box center [864, 436] width 45 height 15
copy div "15.590"
click at [696, 436] on div "155.140 BD" at bounding box center [698, 436] width 51 height 15
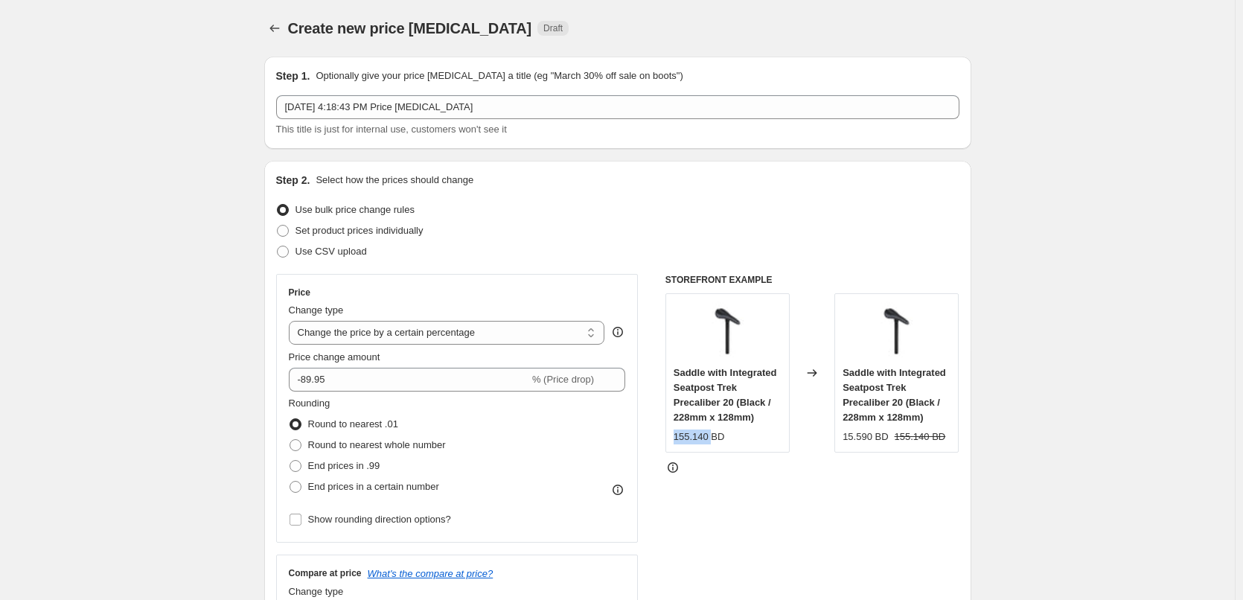
click at [696, 436] on div "155.140 BD" at bounding box center [698, 436] width 51 height 15
click at [742, 448] on div "Saddle with Integrated Seatpost Trek Precaliber 20 (Black / 228mm x 128mm) 155.…" at bounding box center [727, 372] width 124 height 159
click at [860, 437] on div "15.590 BD" at bounding box center [864, 436] width 45 height 15
copy div "15.590"
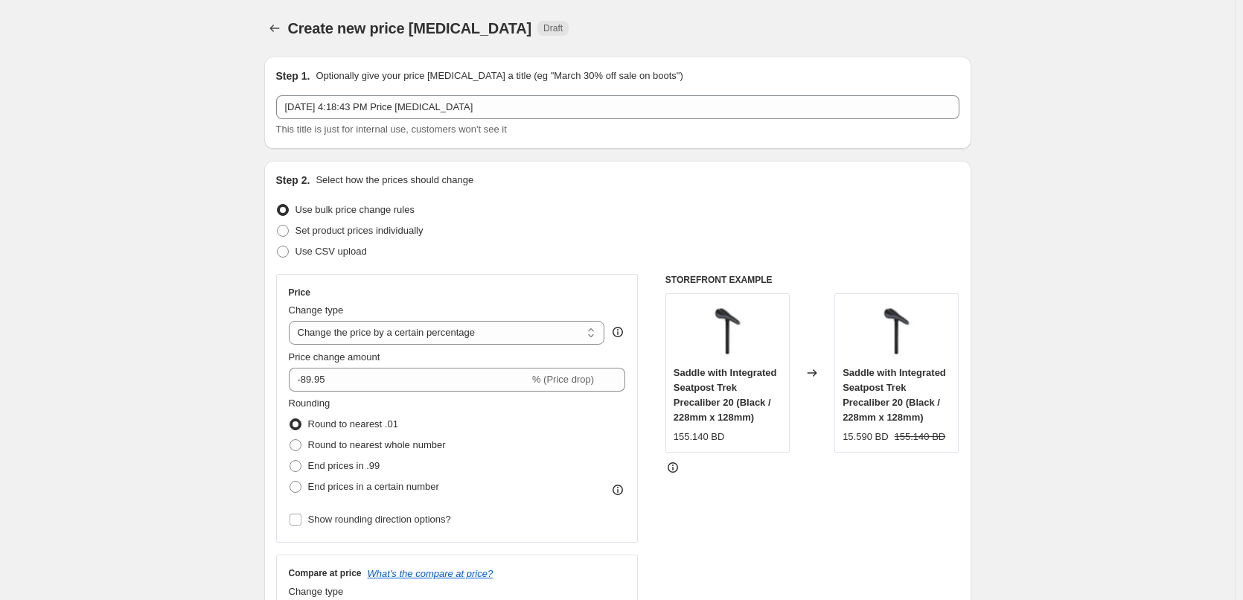
click at [707, 442] on div "155.140 BD" at bounding box center [698, 436] width 51 height 15
click at [738, 376] on span "Saddle with Integrated Seatpost Trek Precaliber 20 (Black / 228mm x 128mm)" at bounding box center [724, 395] width 103 height 56
click at [737, 376] on span "Saddle with Integrated Seatpost Trek Precaliber 20 (Black / 228mm x 128mm)" at bounding box center [724, 395] width 103 height 56
click at [769, 368] on span "Saddle with Integrated Seatpost Trek Precaliber 20 (Black / 228mm x 128mm)" at bounding box center [724, 395] width 103 height 56
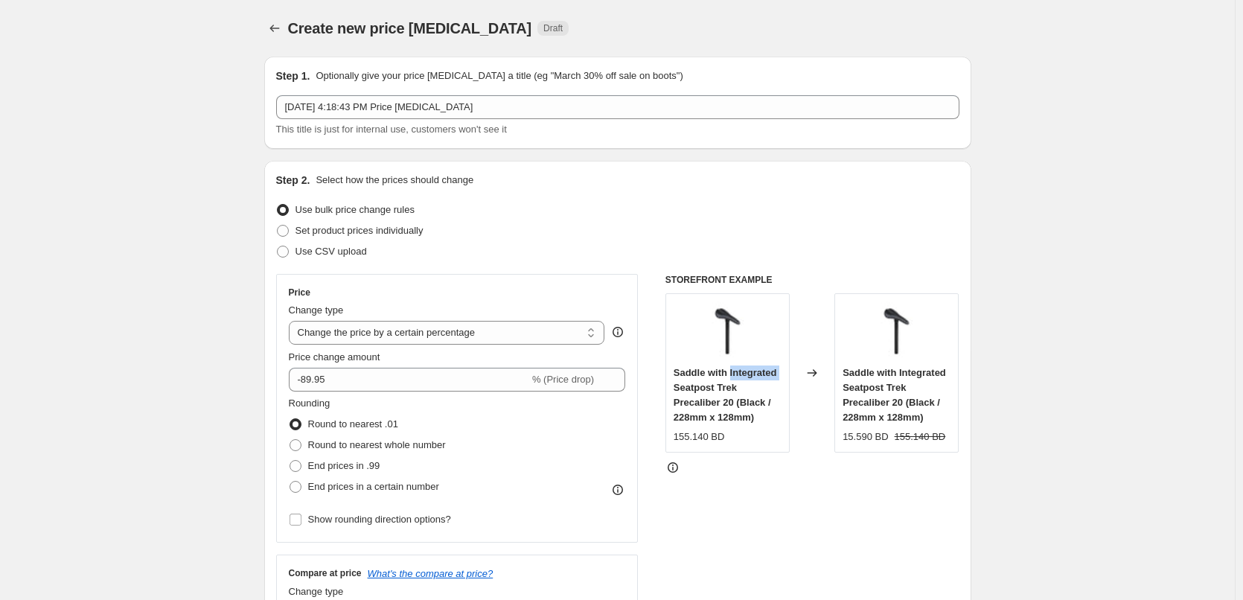
click at [769, 368] on span "Saddle with Integrated Seatpost Trek Precaliber 20 (Black / 228mm x 128mm)" at bounding box center [724, 395] width 103 height 56
click at [731, 406] on span "Saddle with Integrated Seatpost Trek Precaliber 20 (Black / 228mm x 128mm)" at bounding box center [724, 395] width 103 height 56
drag, startPoint x: 734, startPoint y: 405, endPoint x: 677, endPoint y: 378, distance: 63.3
click at [677, 378] on span "Saddle with Integrated Seatpost Trek Precaliber 20 (Black / 228mm x 128mm)" at bounding box center [724, 395] width 103 height 56
copy span "Saddle with Integrated Seatpost Trek Precaliber 20"
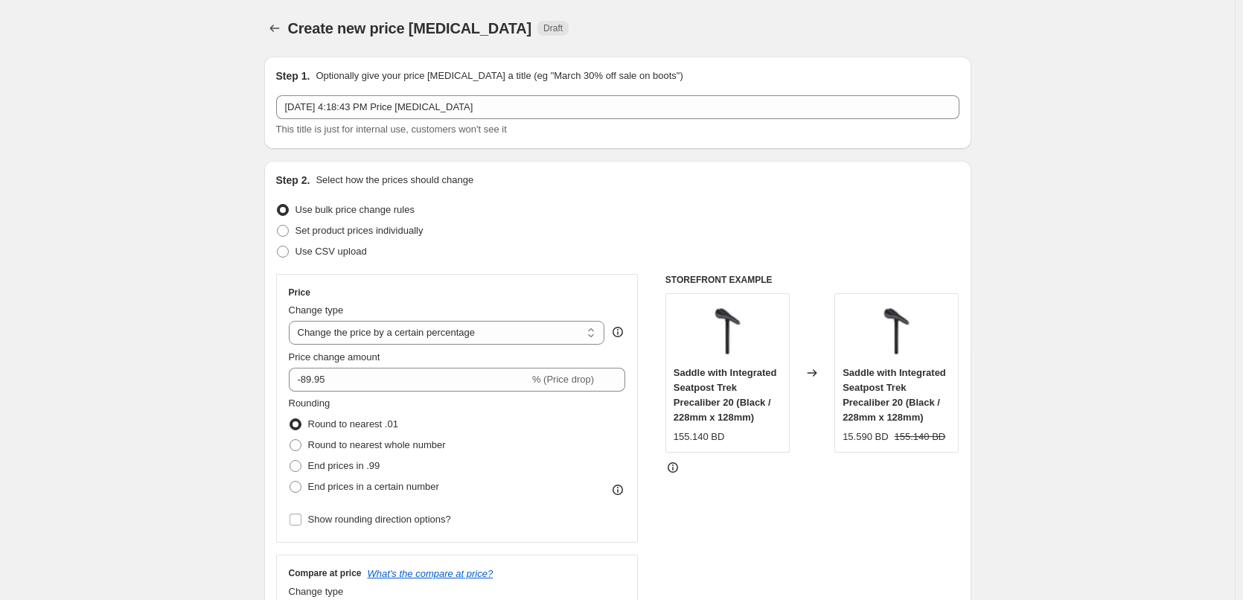
click at [703, 438] on div "155.140 BD" at bounding box center [698, 436] width 51 height 15
click at [817, 389] on div "Changed to" at bounding box center [812, 372] width 45 height 159
click at [699, 450] on div "Saddle with Integrated Seatpost Trek Precaliber 20 (Black / 228mm x 128mm) 155.…" at bounding box center [727, 372] width 124 height 159
click at [689, 441] on div "155.140 BD" at bounding box center [698, 436] width 51 height 15
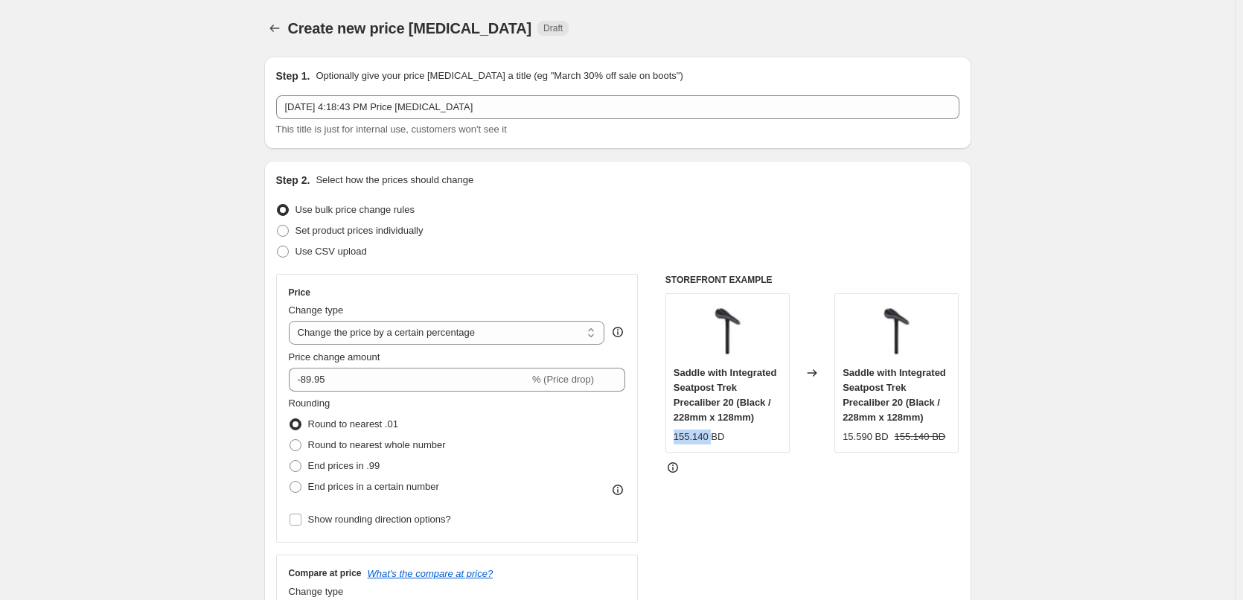
click at [689, 441] on div "155.140 BD" at bounding box center [698, 436] width 51 height 15
click at [851, 441] on div "15.590 BD" at bounding box center [864, 436] width 45 height 15
click at [830, 497] on div "STOREFRONT EXAMPLE Saddle with Integrated Seatpost Trek Precaliber 20 (Black / …" at bounding box center [812, 456] width 294 height 365
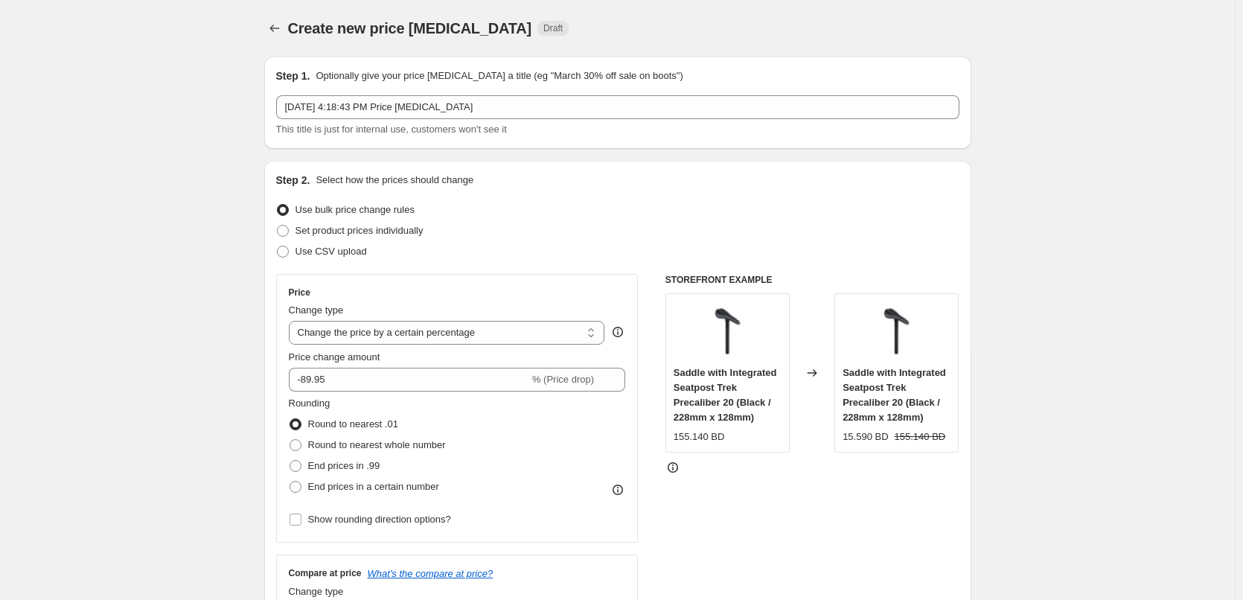
click at [900, 444] on strike "155.140 BD" at bounding box center [919, 436] width 51 height 15
click at [907, 440] on strike "155.140 BD" at bounding box center [919, 436] width 51 height 15
click at [875, 483] on div "STOREFRONT EXAMPLE Saddle with Integrated Seatpost Trek Precaliber 20 (Black / …" at bounding box center [812, 456] width 294 height 365
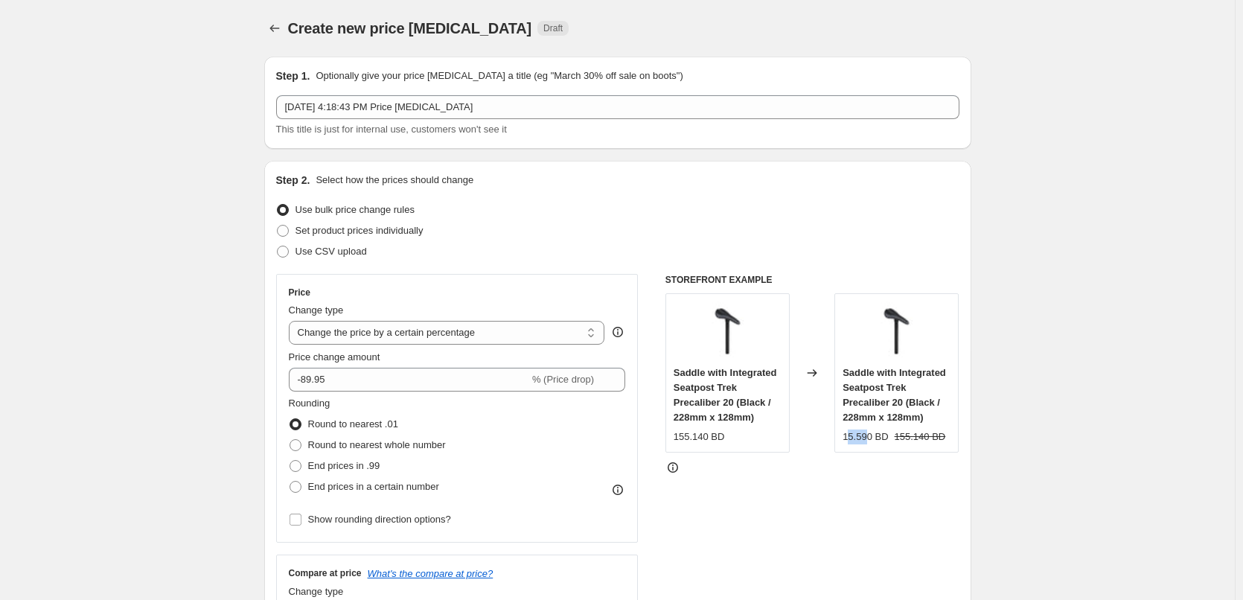
drag, startPoint x: 849, startPoint y: 436, endPoint x: 870, endPoint y: 441, distance: 21.5
click at [870, 441] on div "15.590 BD" at bounding box center [864, 436] width 45 height 15
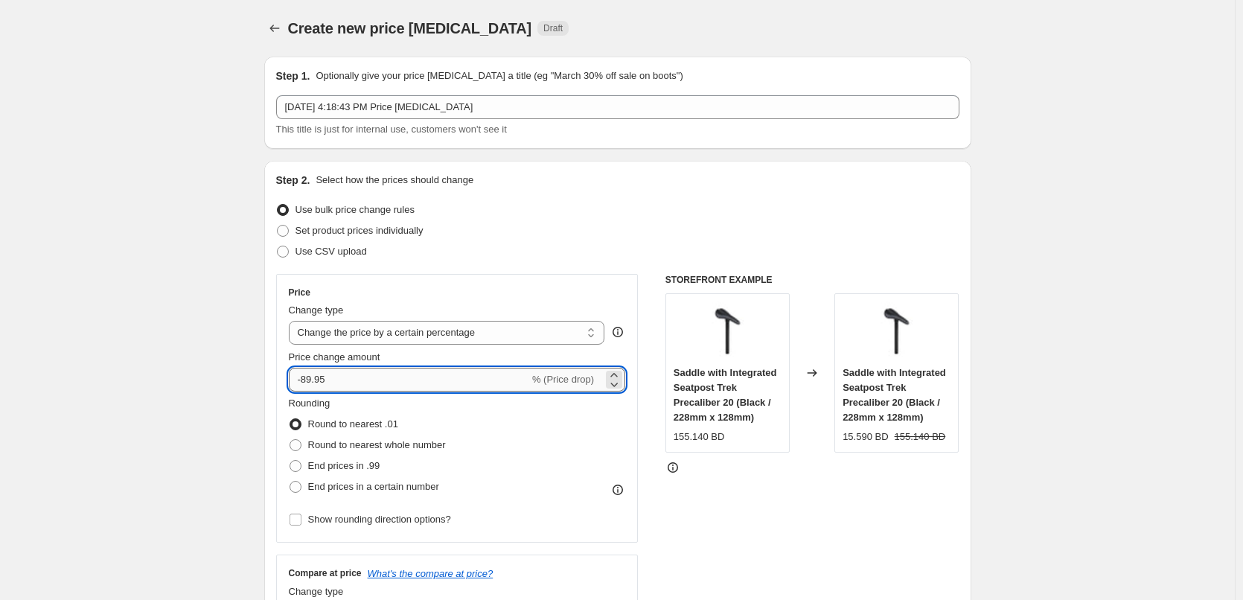
click at [414, 375] on input "-89.95" at bounding box center [409, 380] width 240 height 24
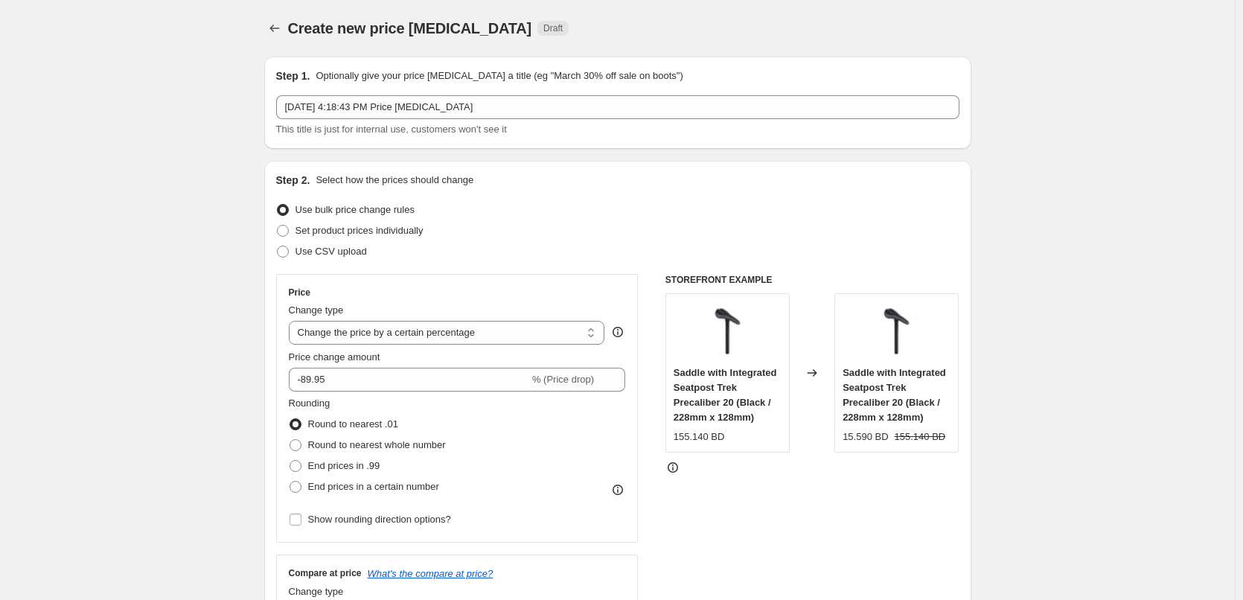
click at [684, 442] on div "155.140 BD" at bounding box center [698, 436] width 51 height 15
click at [698, 440] on div "155.140 BD" at bounding box center [698, 436] width 51 height 15
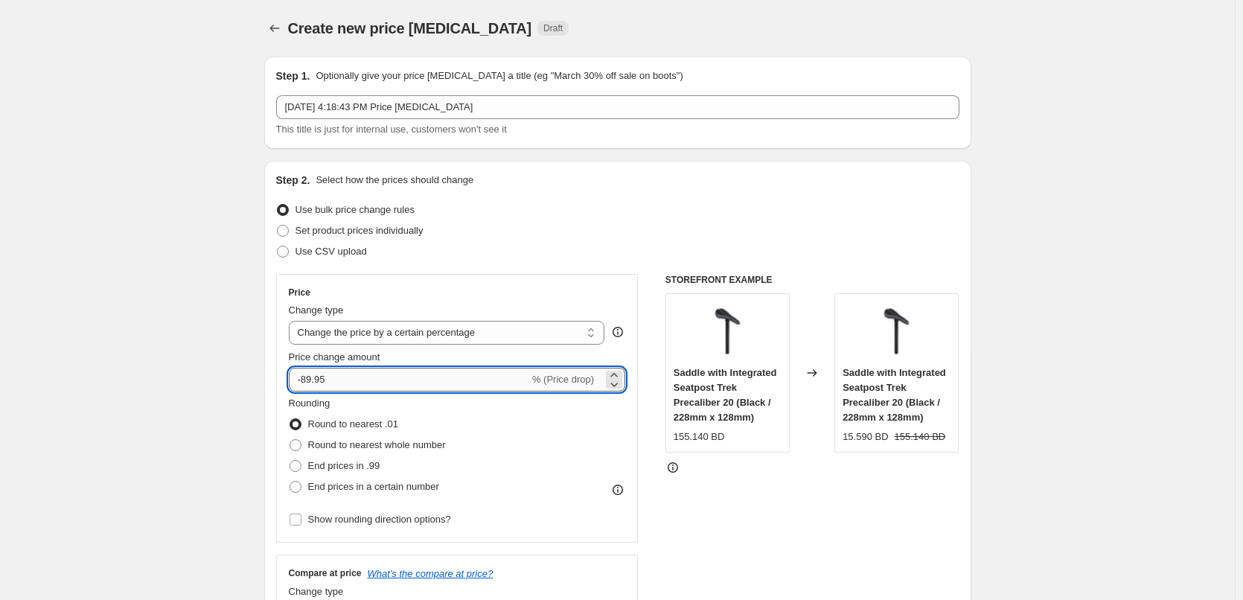
click at [336, 383] on input "-89.95" at bounding box center [409, 380] width 240 height 24
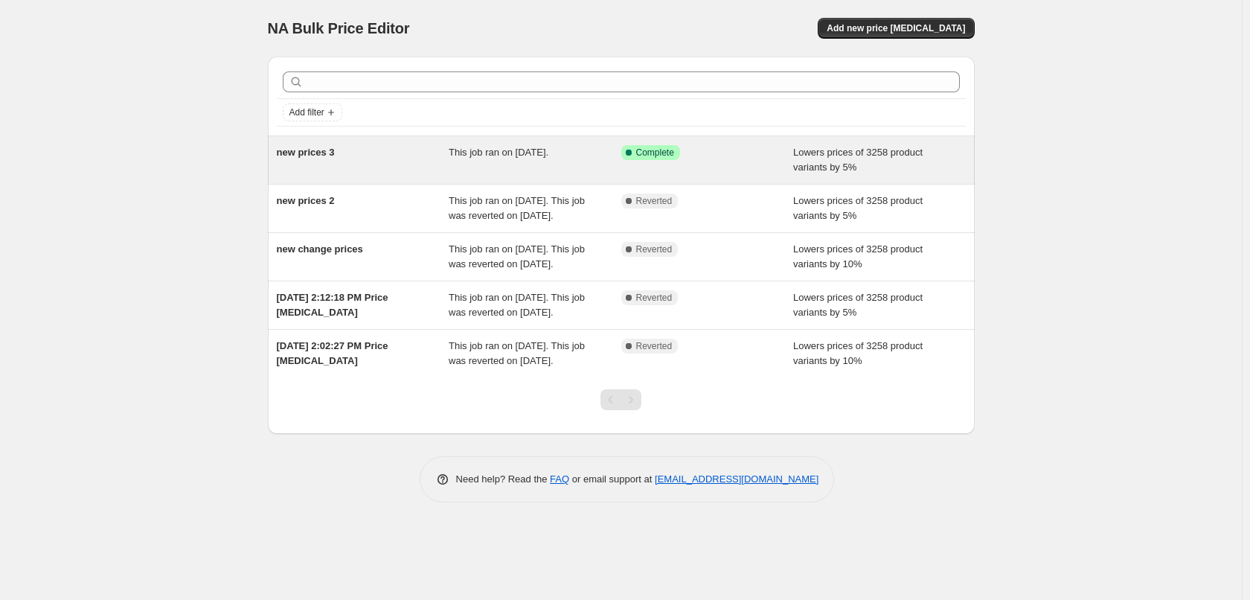
click at [548, 166] on div "This job ran on September 18, 2025." at bounding box center [535, 160] width 173 height 30
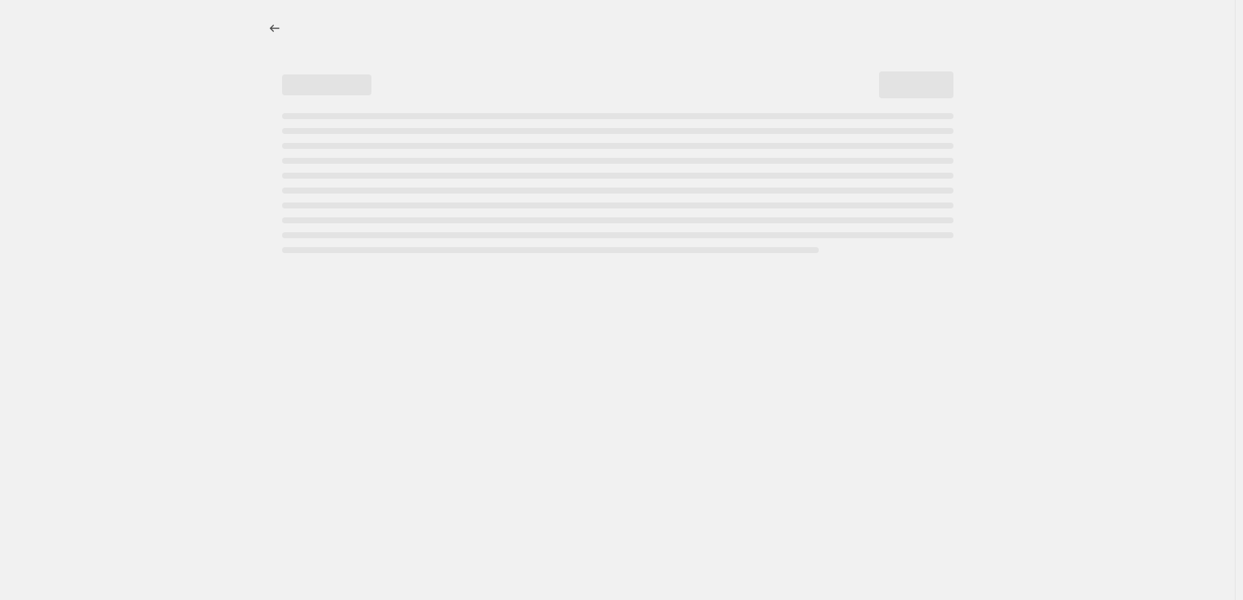
select select "percentage"
select select "remove"
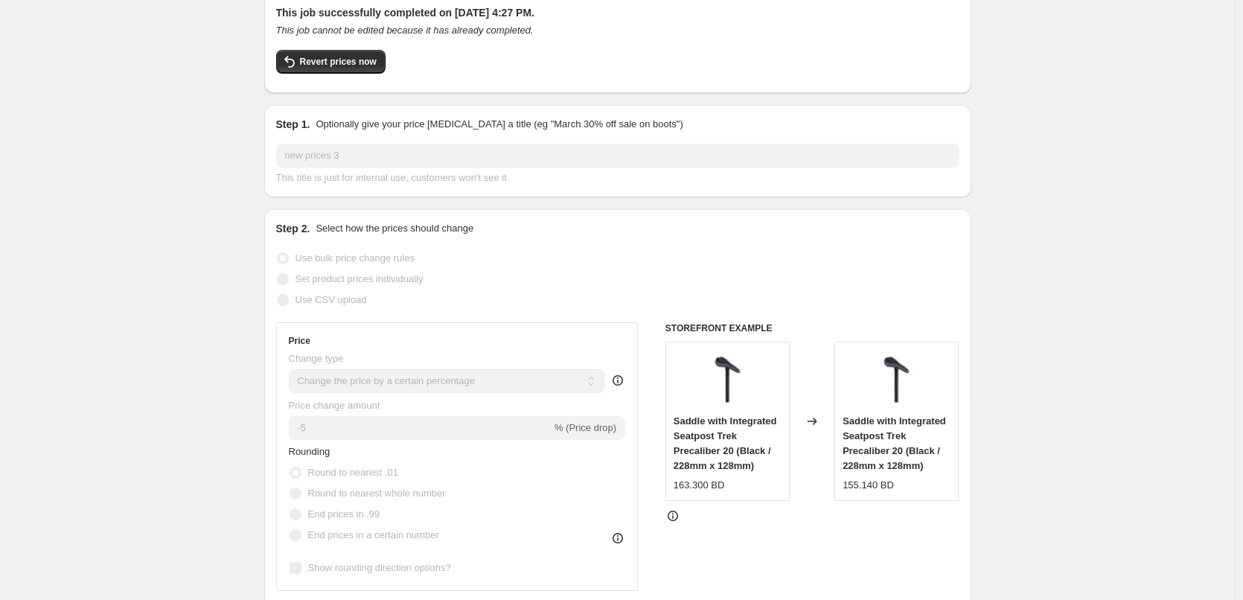
scroll to position [94, 0]
click at [343, 67] on button "Revert prices now" at bounding box center [330, 61] width 109 height 24
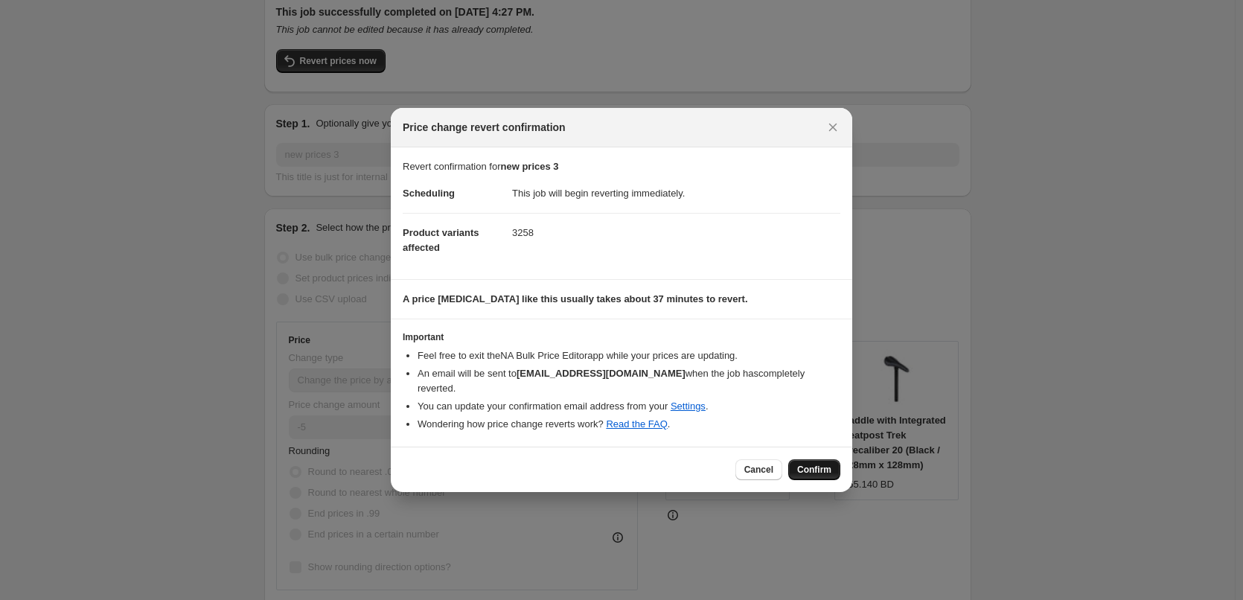
click at [824, 464] on span "Confirm" at bounding box center [814, 470] width 34 height 12
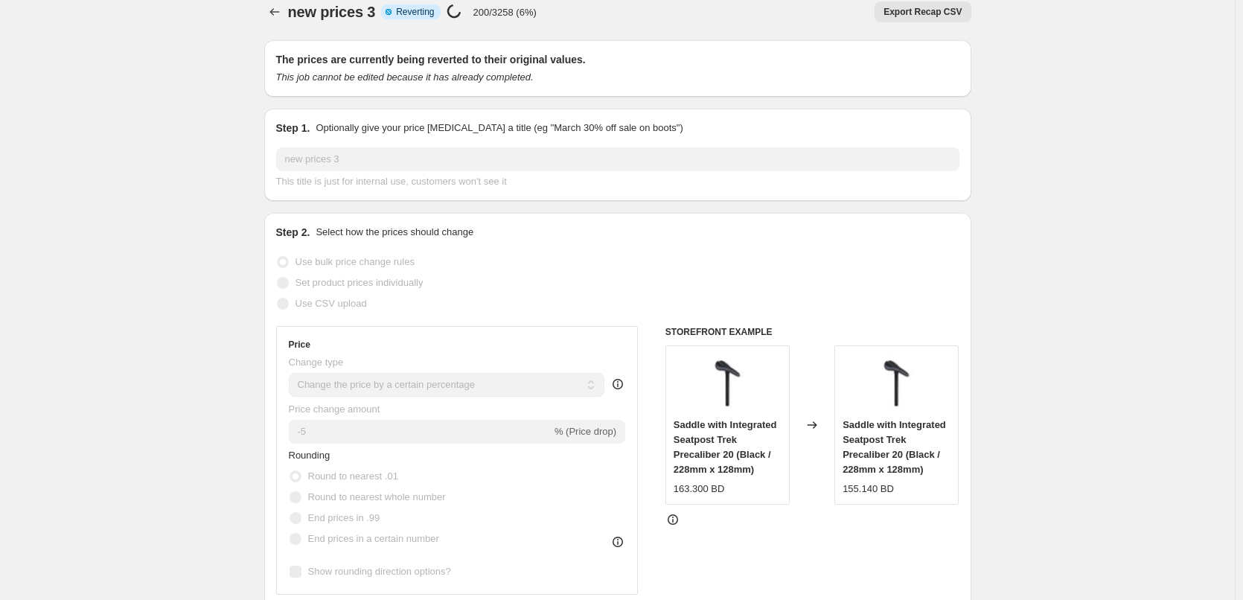
scroll to position [0, 0]
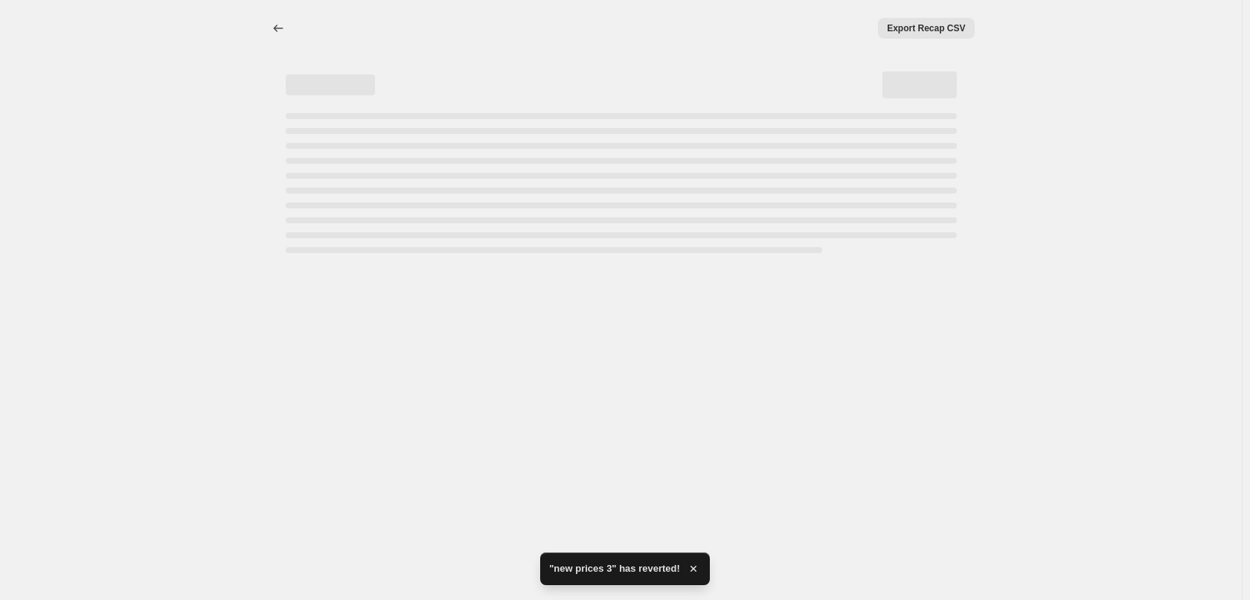
select select "percentage"
select select "remove"
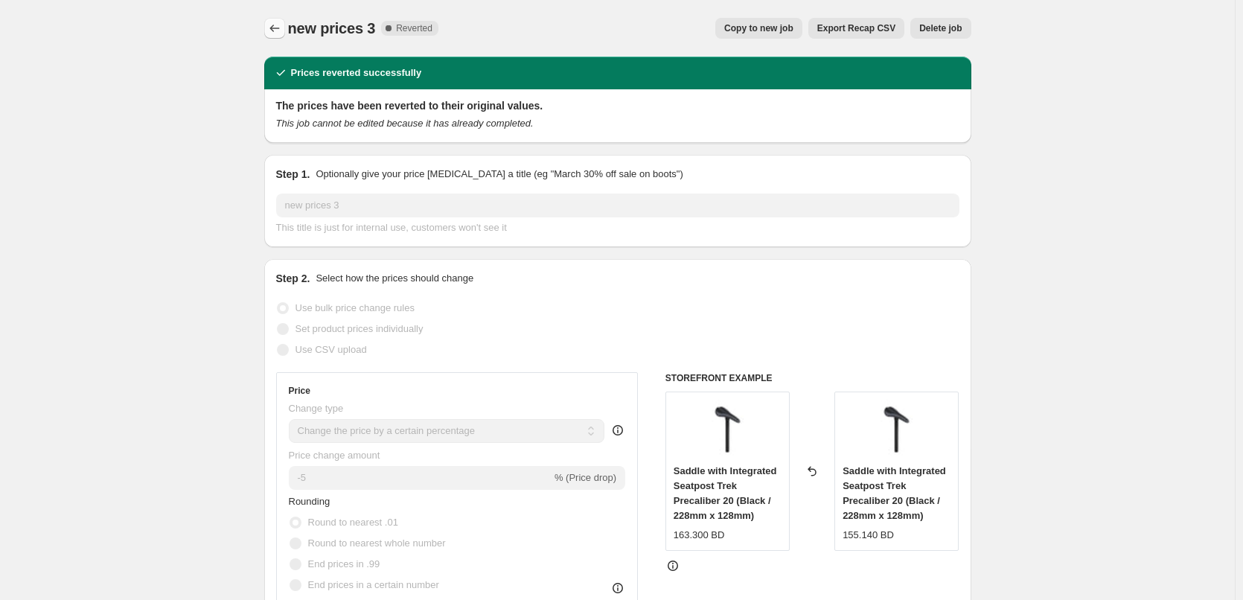
click at [273, 31] on icon "Price change jobs" at bounding box center [274, 28] width 15 height 15
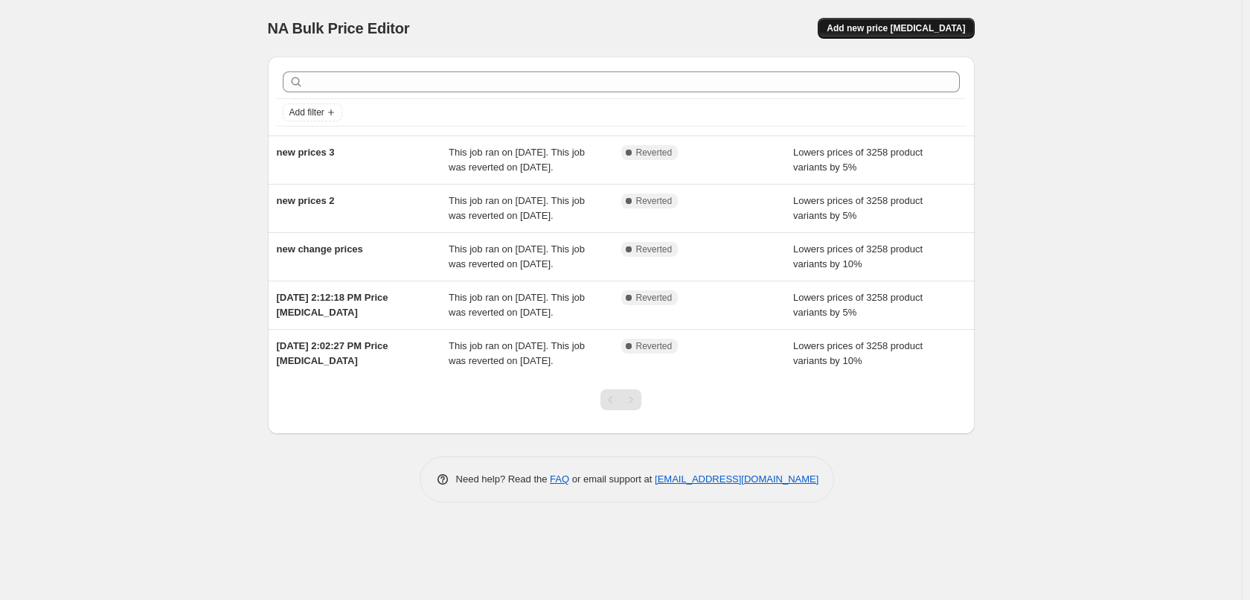
click at [911, 18] on button "Add new price [MEDICAL_DATA]" at bounding box center [896, 28] width 156 height 21
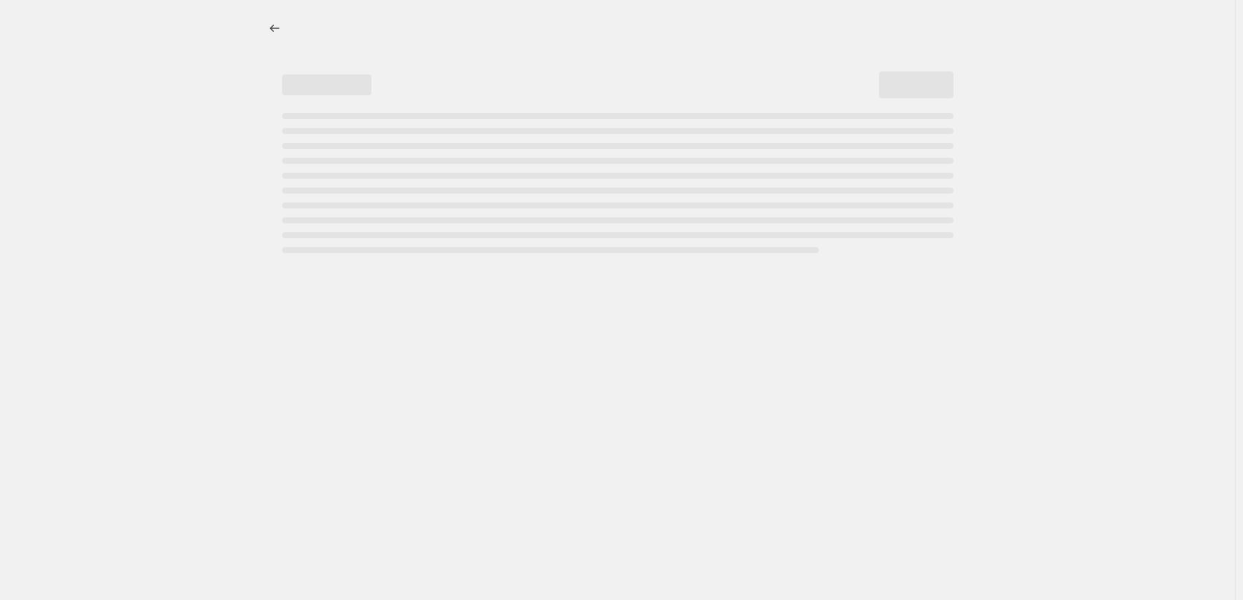
select select "percentage"
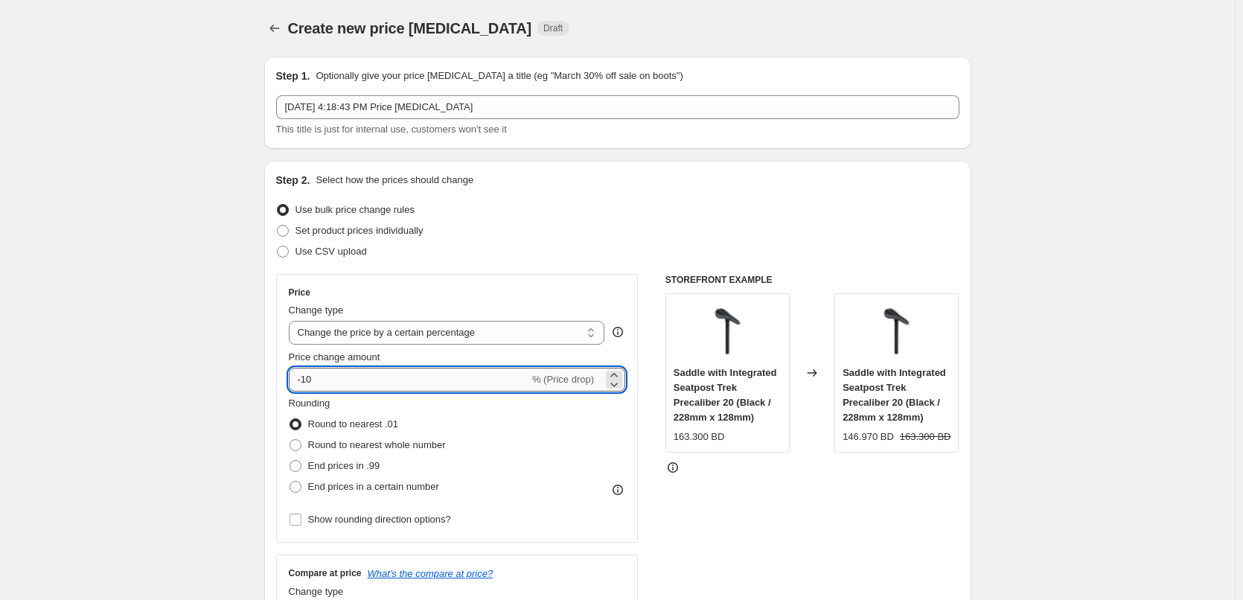
click at [401, 386] on input "-10" at bounding box center [409, 380] width 240 height 24
click at [612, 437] on div "Rounding Round to nearest .01 Round to nearest whole number End prices in .99 E…" at bounding box center [457, 446] width 337 height 101
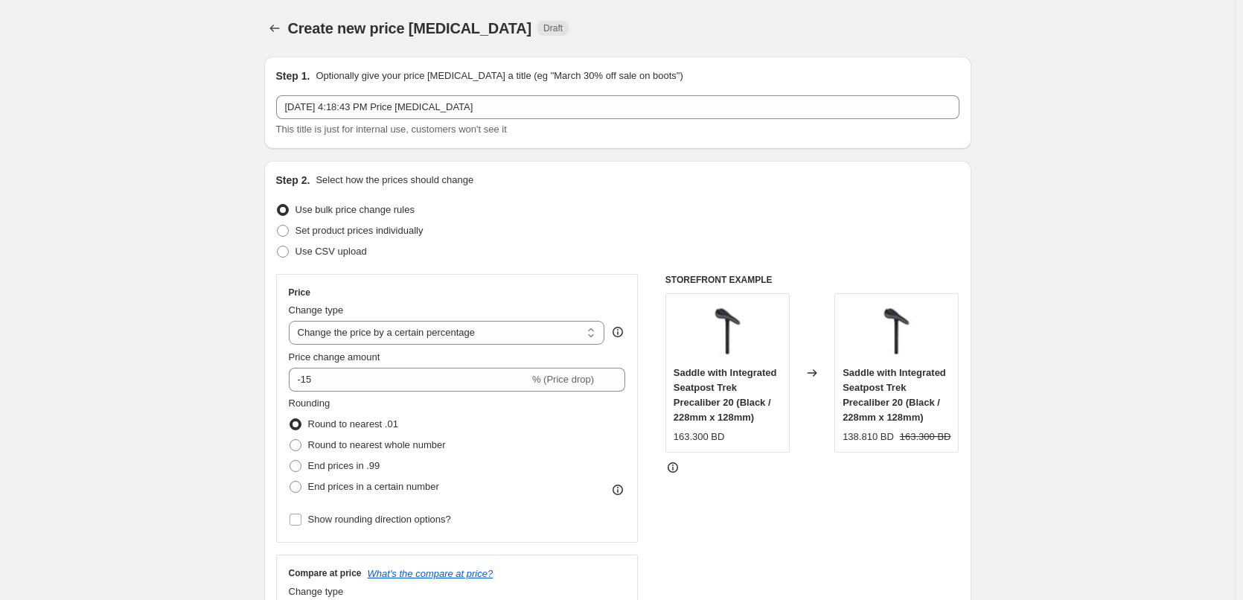
click at [673, 432] on div "Saddle with Integrated Seatpost Trek Precaliber 20 (Black / 228mm x 128mm) 163.…" at bounding box center [727, 372] width 124 height 159
click at [682, 433] on div "163.300 BD" at bounding box center [698, 436] width 51 height 15
click at [877, 438] on div "138.810 BD" at bounding box center [867, 436] width 51 height 15
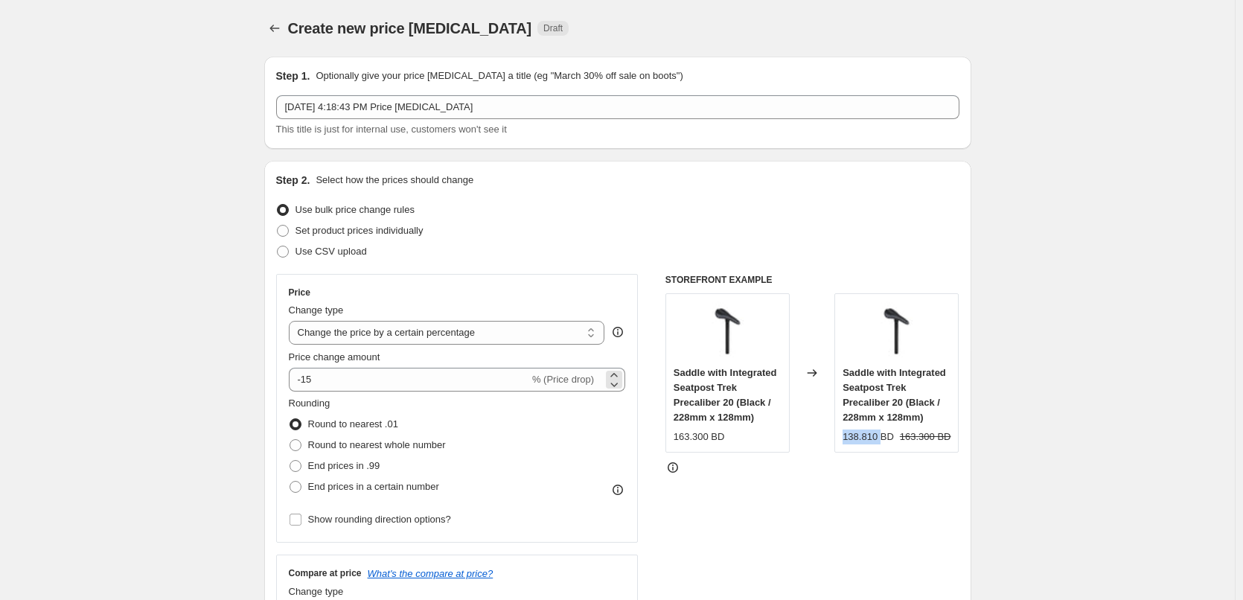
click at [557, 385] on span "% (Price drop)" at bounding box center [563, 379] width 62 height 11
click at [543, 382] on span "% (Price drop)" at bounding box center [563, 379] width 62 height 11
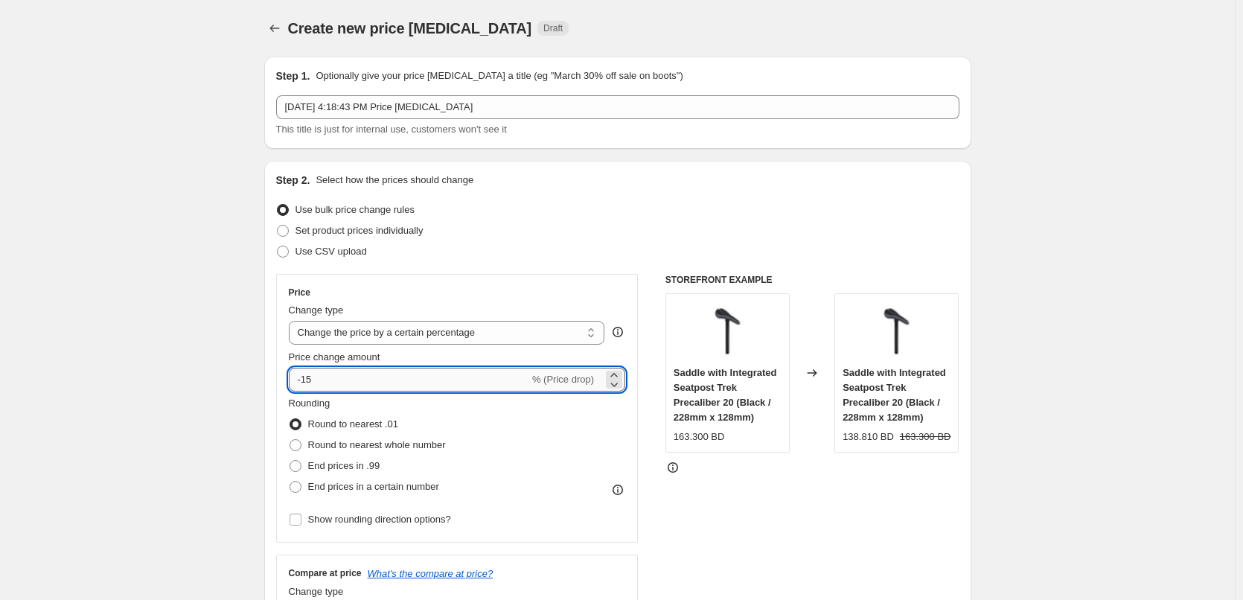
click at [493, 384] on input "-15" at bounding box center [409, 380] width 240 height 24
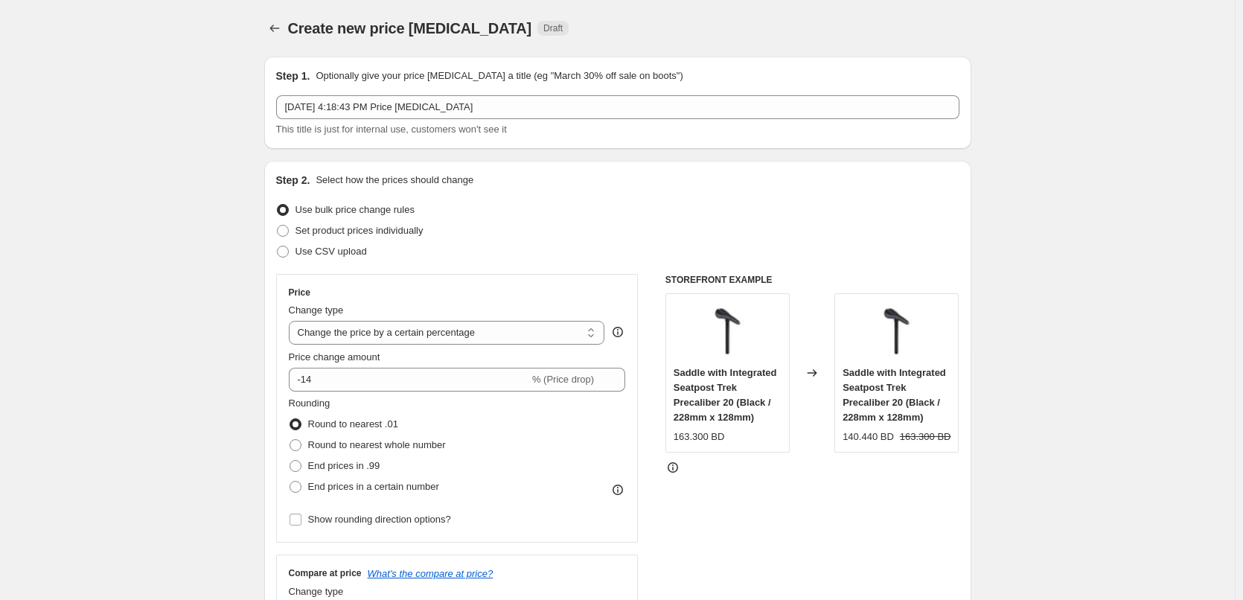
click at [642, 425] on div "Price Change type Change the price to a certain amount Change the price by a ce…" at bounding box center [617, 456] width 683 height 365
click at [537, 381] on div "-14 % (Price drop)" at bounding box center [457, 380] width 337 height 24
click at [599, 412] on div "Rounding Round to nearest .01 Round to nearest whole number End prices in .99 E…" at bounding box center [457, 446] width 337 height 101
click at [687, 435] on div "163.300 BD" at bounding box center [698, 436] width 51 height 15
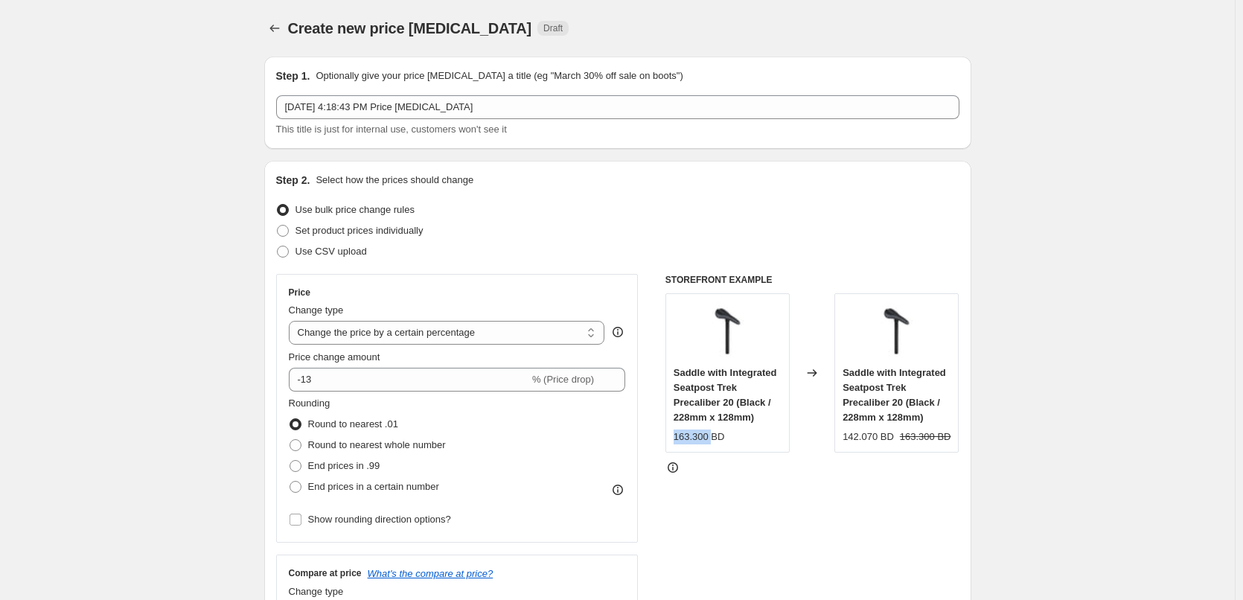
copy div "163.300"
click at [817, 440] on div "Changed to" at bounding box center [812, 372] width 45 height 159
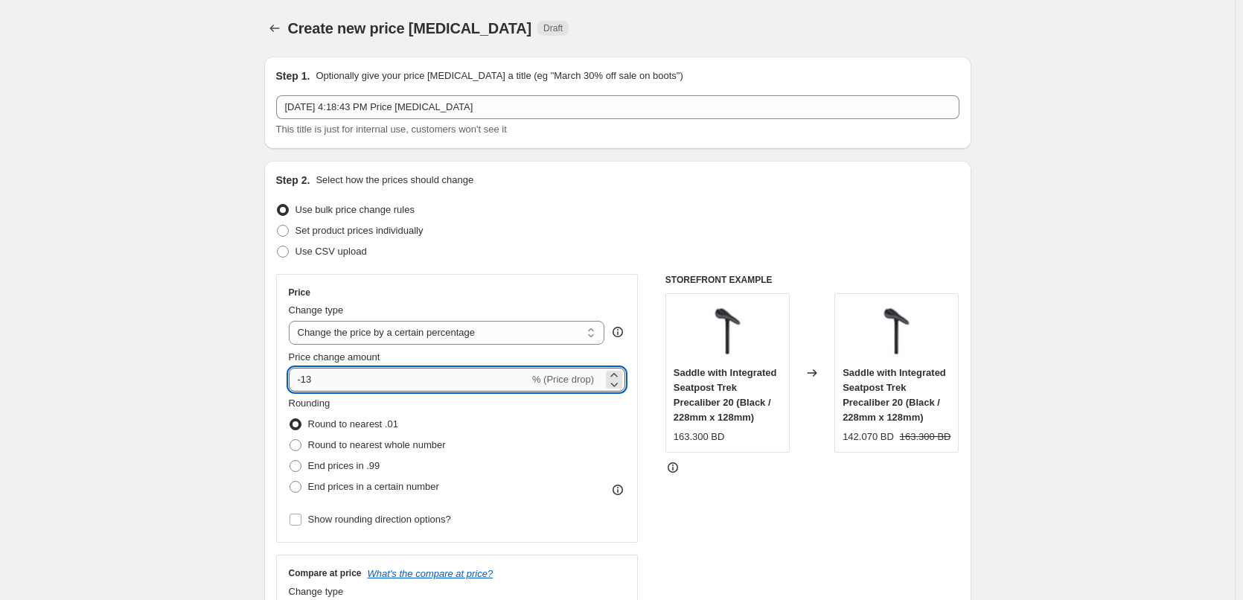
click at [338, 376] on input "-13" at bounding box center [409, 380] width 240 height 24
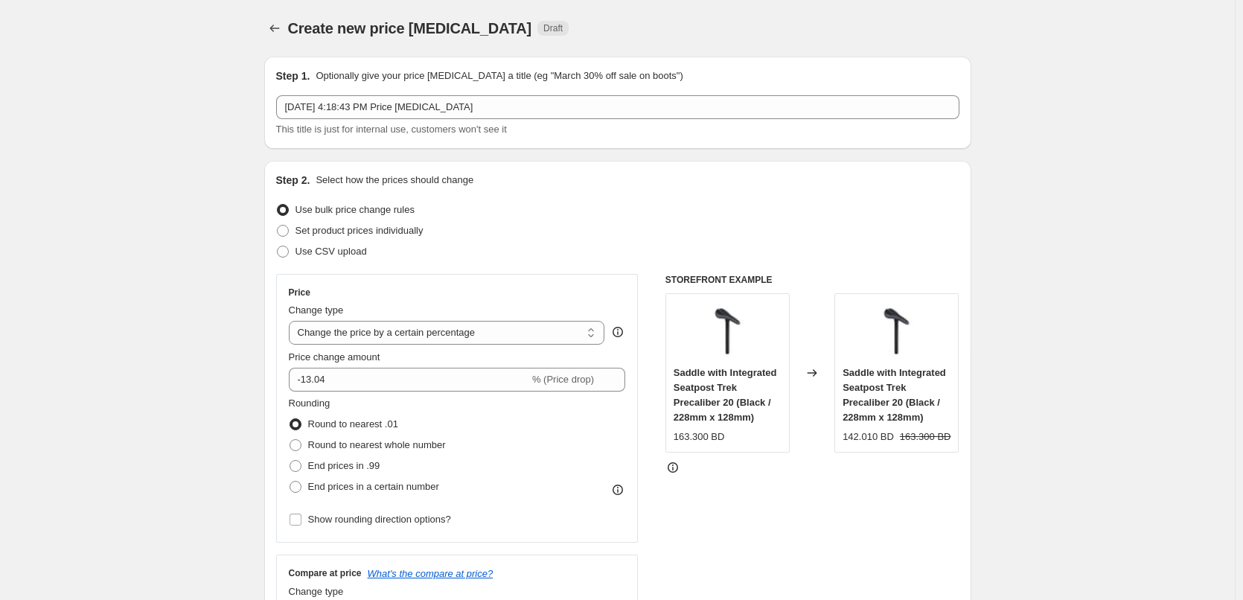
click at [734, 483] on div "STOREFRONT EXAMPLE Saddle with Integrated Seatpost Trek Precaliber 20 (Black / …" at bounding box center [812, 456] width 294 height 365
click at [545, 375] on span "% (Price drop)" at bounding box center [563, 379] width 62 height 11
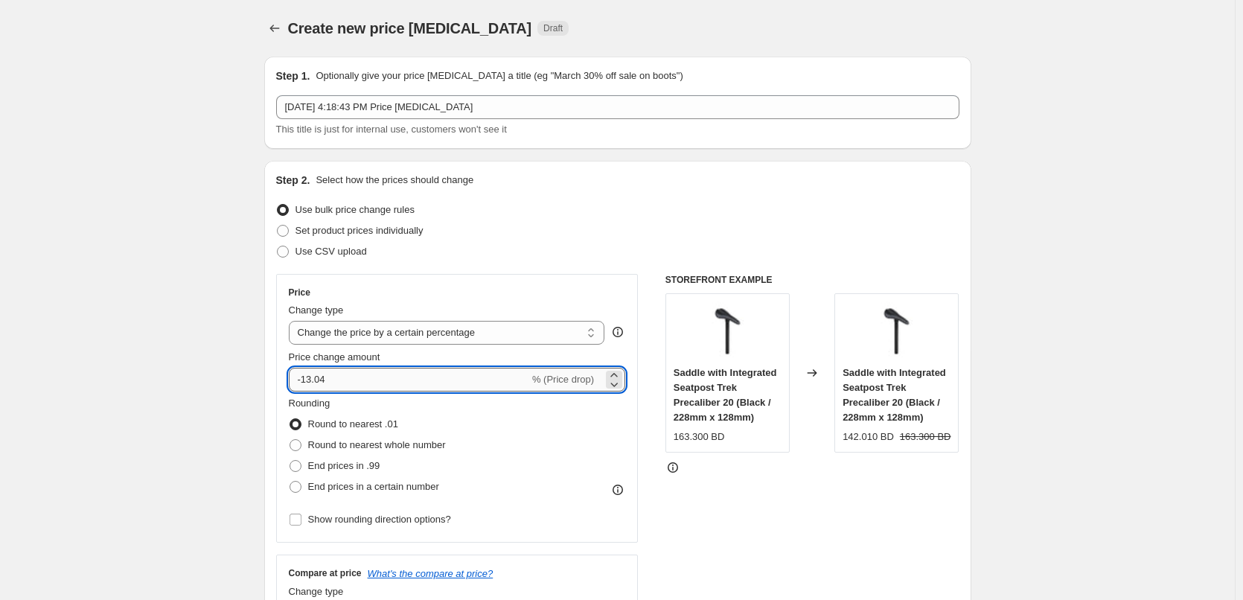
click at [527, 376] on input "-13.04" at bounding box center [409, 380] width 240 height 24
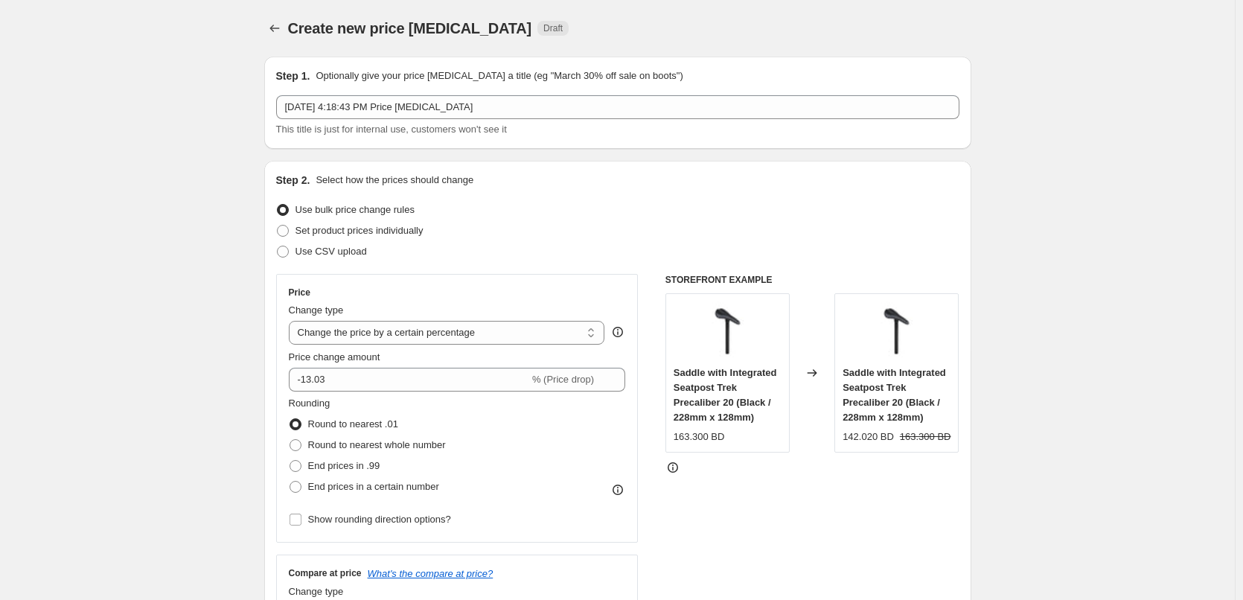
click at [625, 298] on div "Price Change type Change the price to a certain amount Change the price by a ce…" at bounding box center [457, 407] width 337 height 243
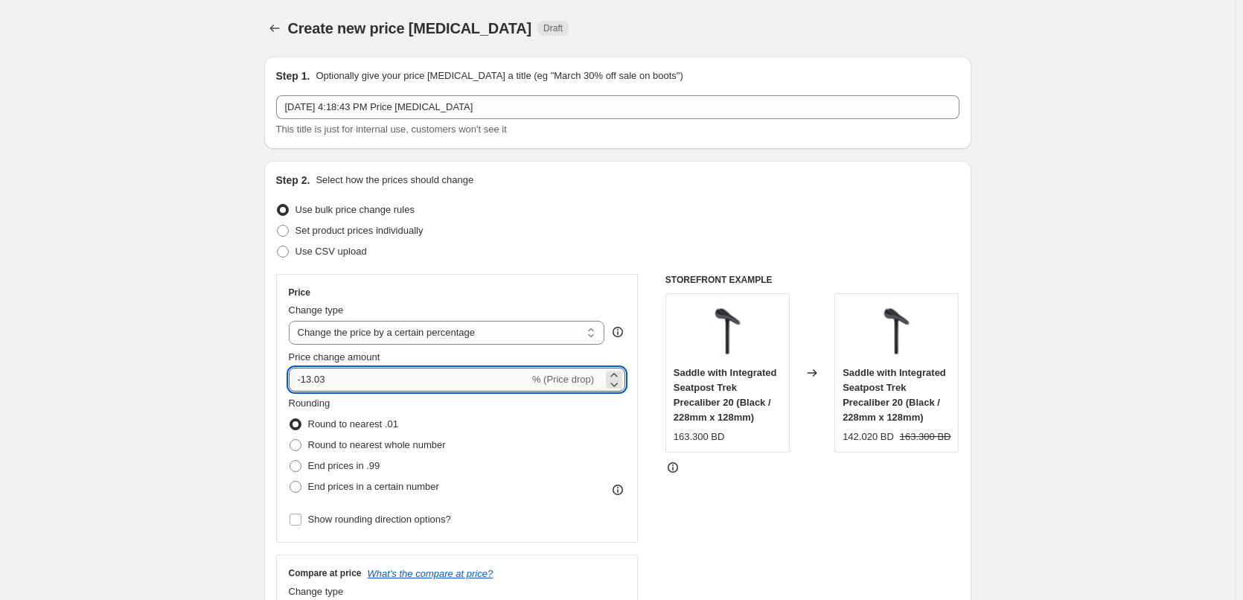
click at [436, 385] on input "-13.03" at bounding box center [409, 380] width 240 height 24
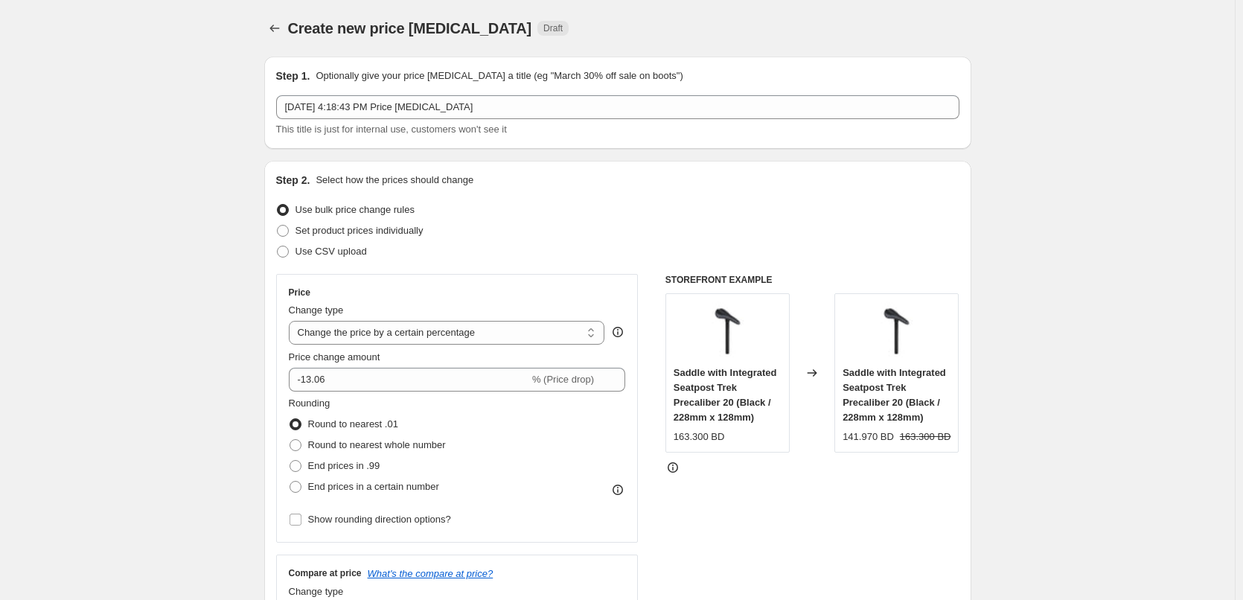
click at [625, 348] on div "Price Change type Change the price to a certain amount Change the price by a ce…" at bounding box center [457, 407] width 337 height 243
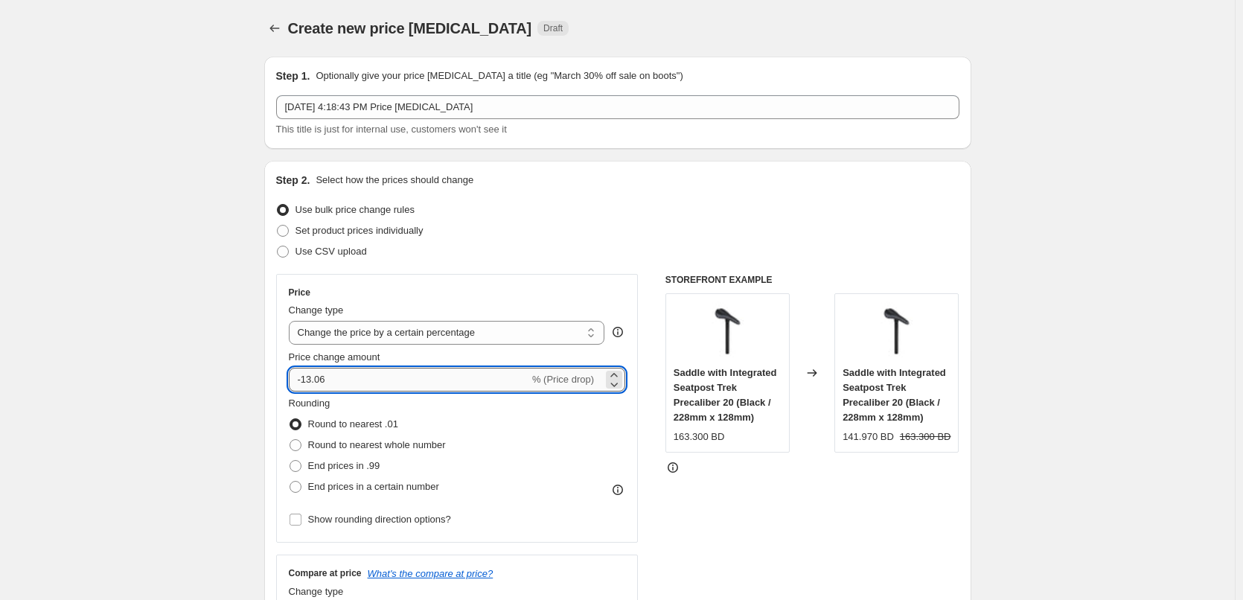
click at [484, 385] on input "-13.06" at bounding box center [409, 380] width 240 height 24
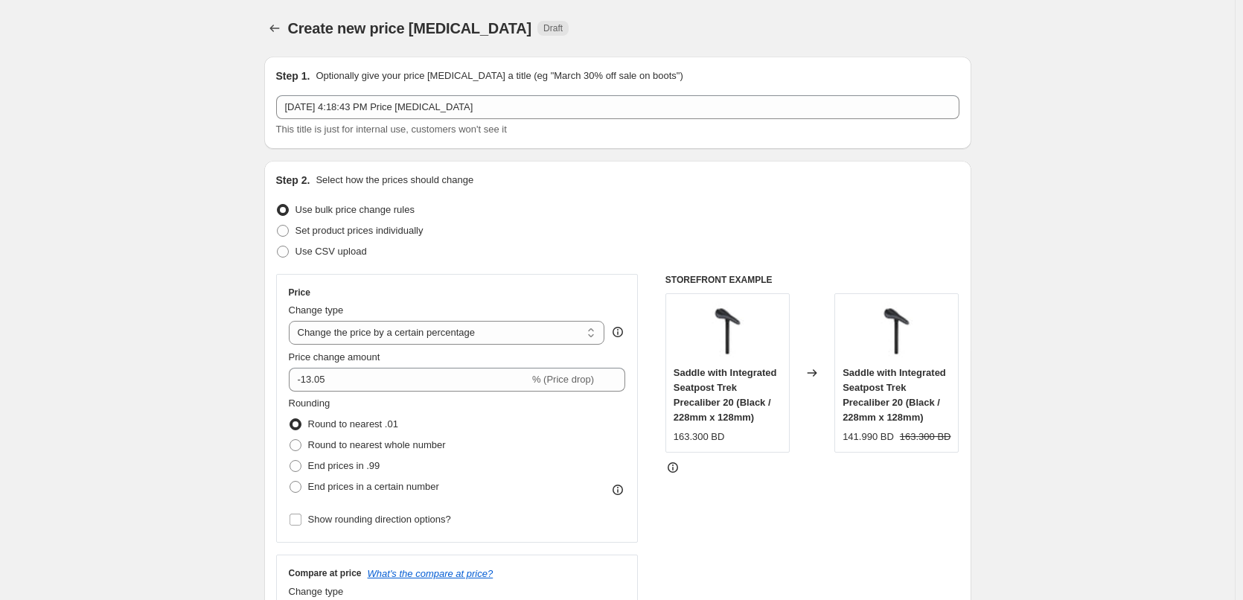
click at [485, 413] on div "Rounding Round to nearest .01 Round to nearest whole number End prices in .99 E…" at bounding box center [457, 446] width 337 height 101
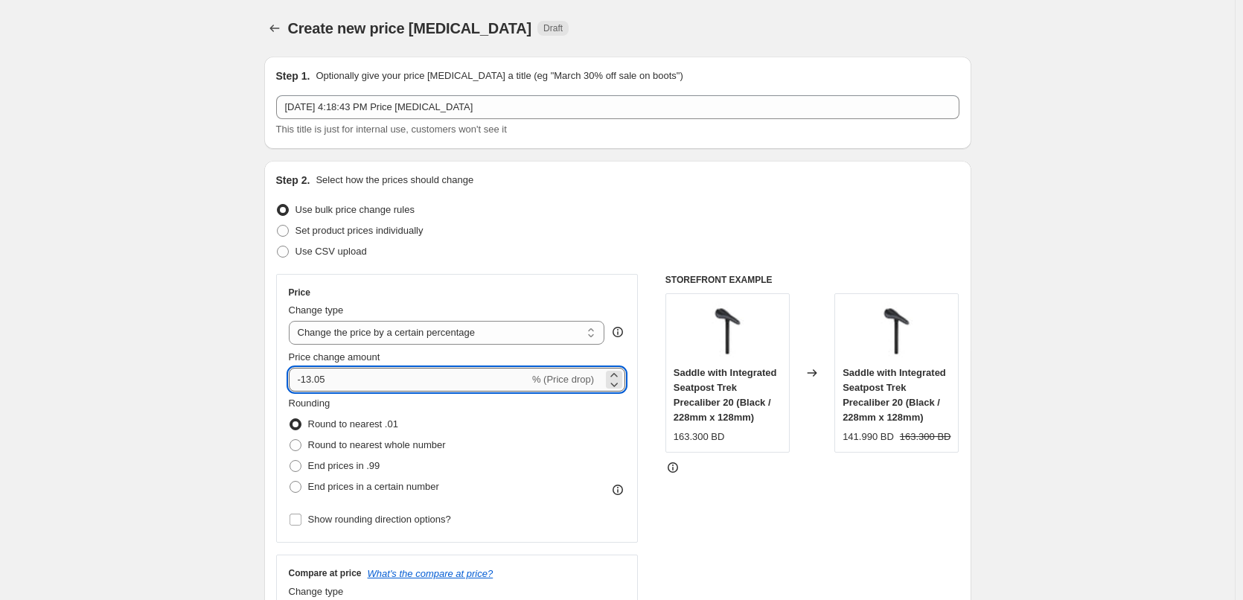
click at [441, 385] on input "-13.05" at bounding box center [409, 380] width 240 height 24
type input "-13.04"
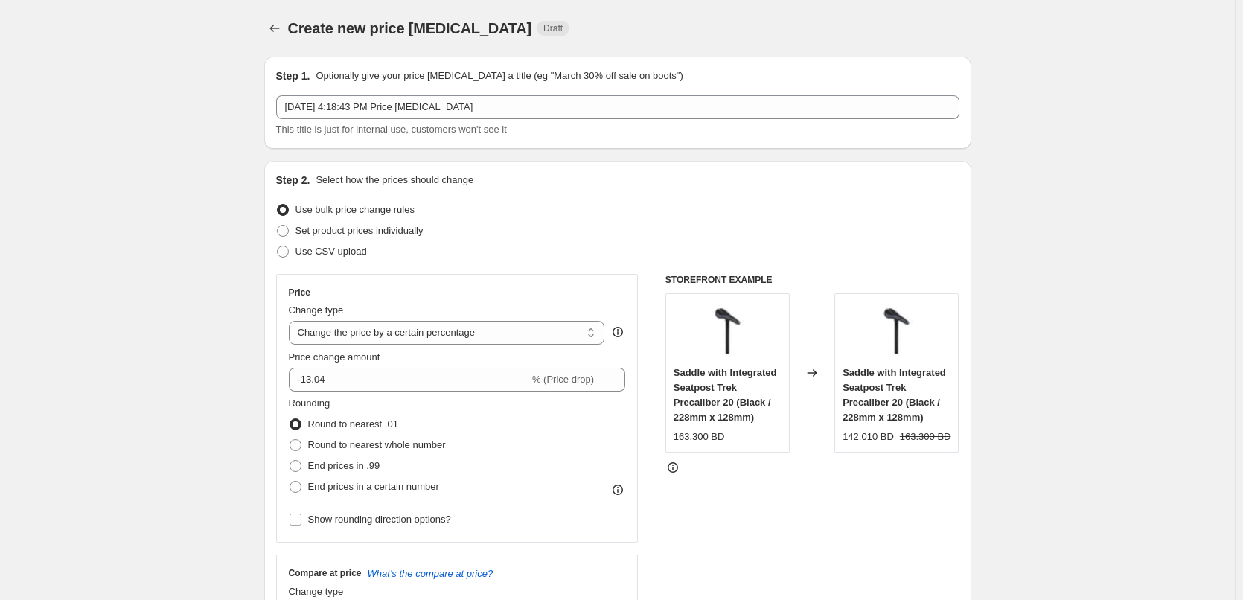
click at [467, 348] on div "Price Change type Change the price to a certain amount Change the price by a ce…" at bounding box center [457, 407] width 337 height 243
drag, startPoint x: 207, startPoint y: 583, endPoint x: 205, endPoint y: 629, distance: 45.4
drag, startPoint x: 205, startPoint y: 629, endPoint x: 685, endPoint y: 516, distance: 493.1
click at [685, 516] on div "STOREFRONT EXAMPLE Saddle with Integrated Seatpost Trek Precaliber 20 (Black / …" at bounding box center [812, 456] width 294 height 365
click at [453, 447] on div "Rounding Round to nearest .01 Round to nearest whole number End prices in .99 E…" at bounding box center [457, 446] width 337 height 101
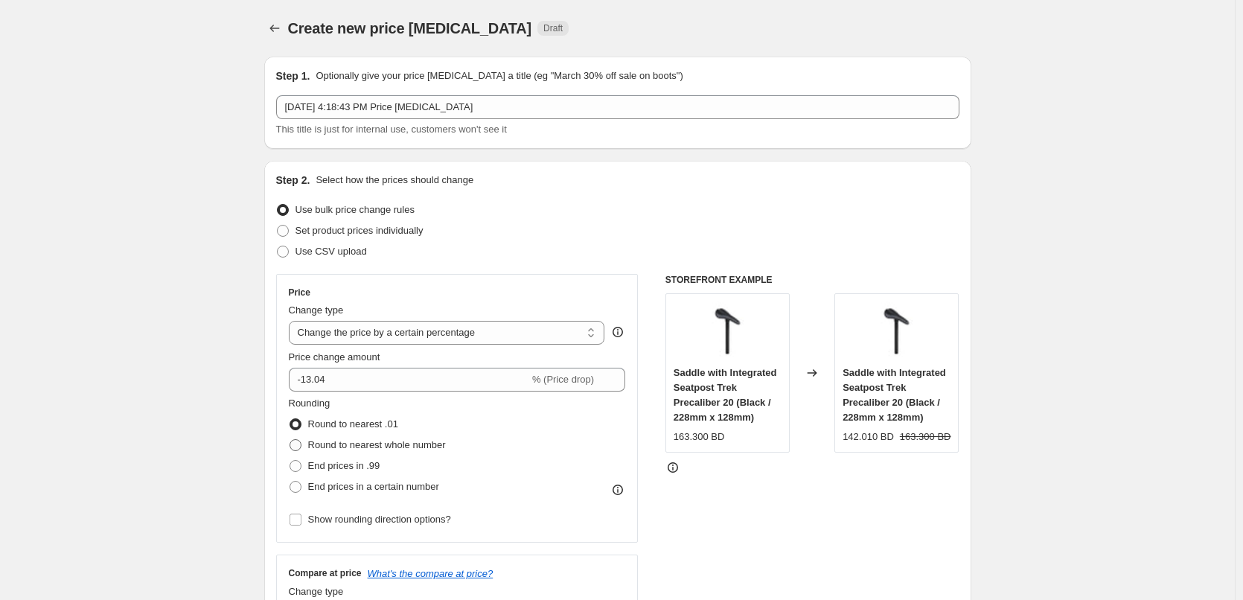
click at [342, 446] on span "Round to nearest whole number" at bounding box center [377, 444] width 138 height 11
click at [290, 440] on input "Round to nearest whole number" at bounding box center [289, 439] width 1 height 1
radio input "true"
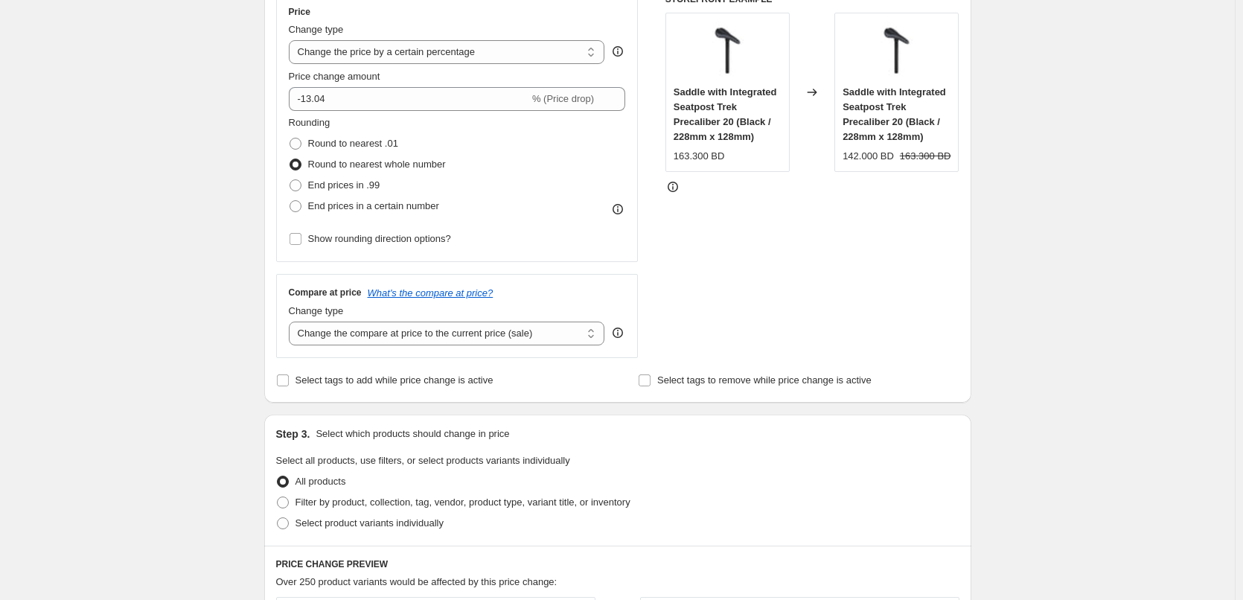
scroll to position [298, 0]
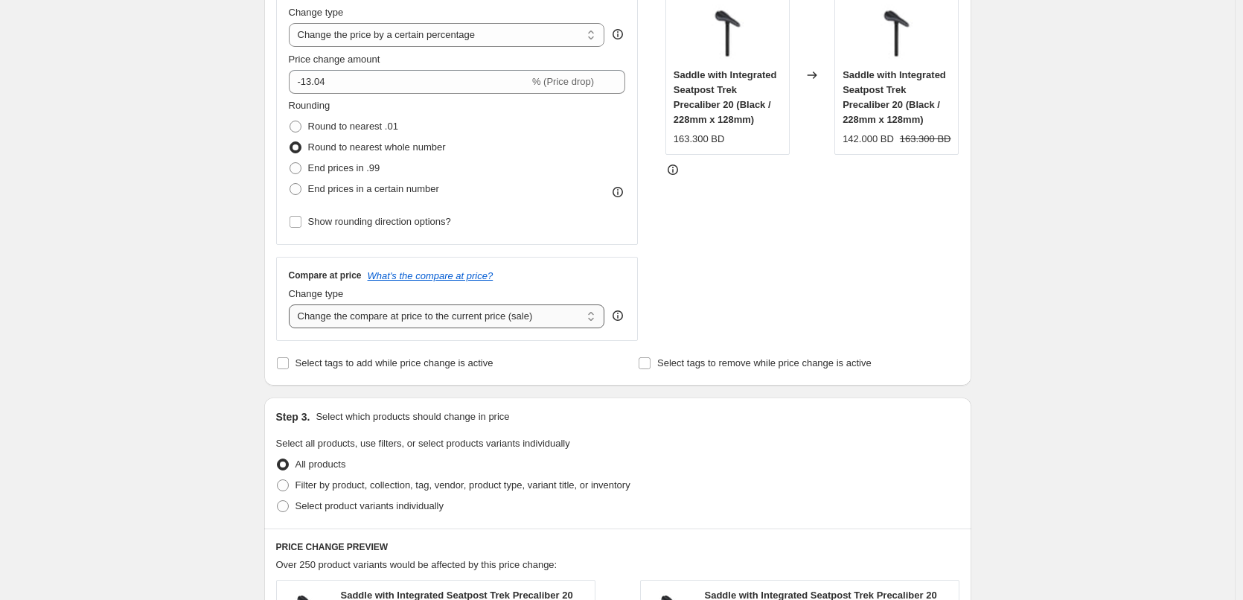
click at [535, 320] on select "Change the compare at price to the current price (sale) Change the compare at p…" at bounding box center [447, 316] width 316 height 24
select select "remove"
click at [292, 304] on select "Change the compare at price to the current price (sale) Change the compare at p…" at bounding box center [447, 316] width 316 height 24
click at [718, 316] on div "STOREFRONT EXAMPLE Saddle with Integrated Seatpost Trek Precaliber 20 (Black / …" at bounding box center [812, 158] width 294 height 365
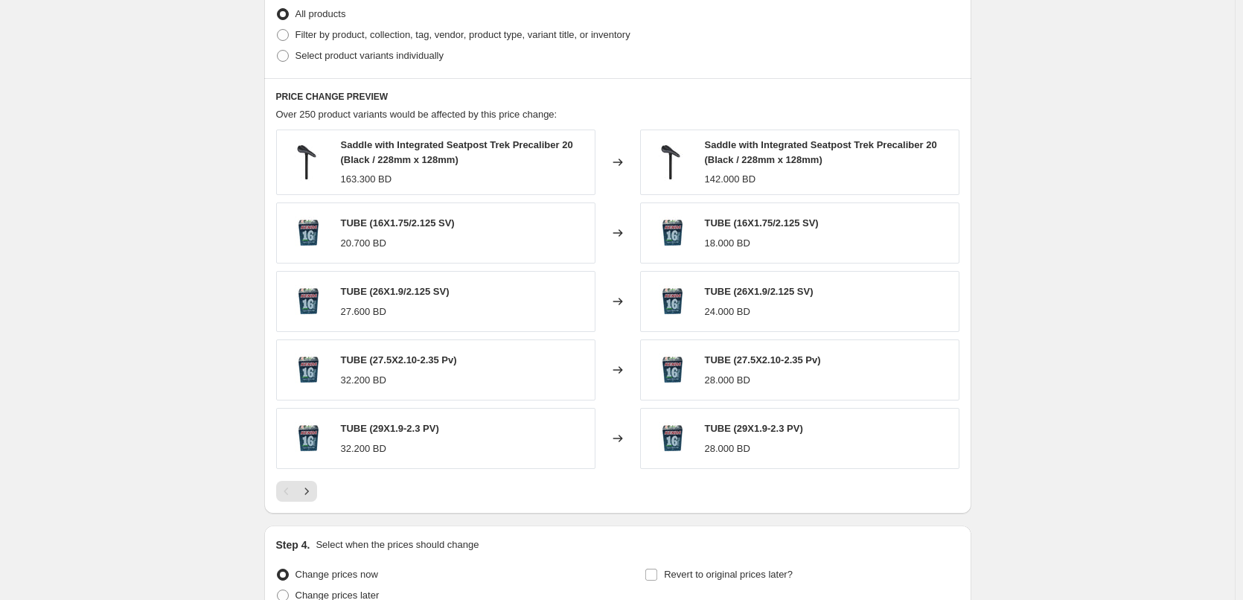
scroll to position [893, 0]
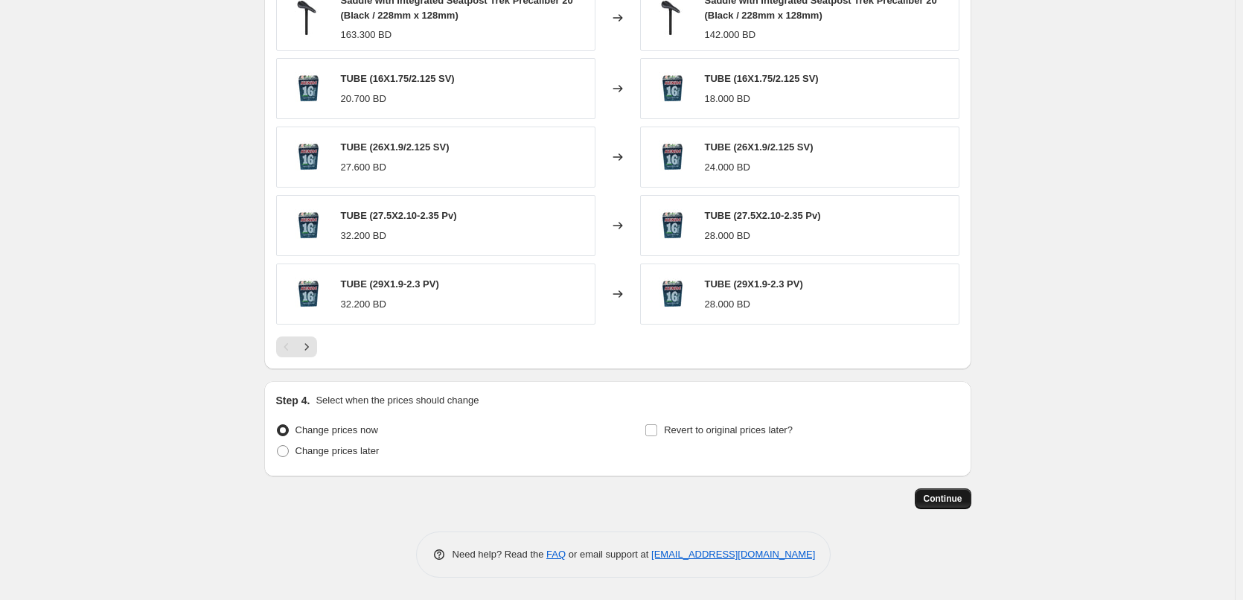
click at [969, 503] on button "Continue" at bounding box center [943, 498] width 57 height 21
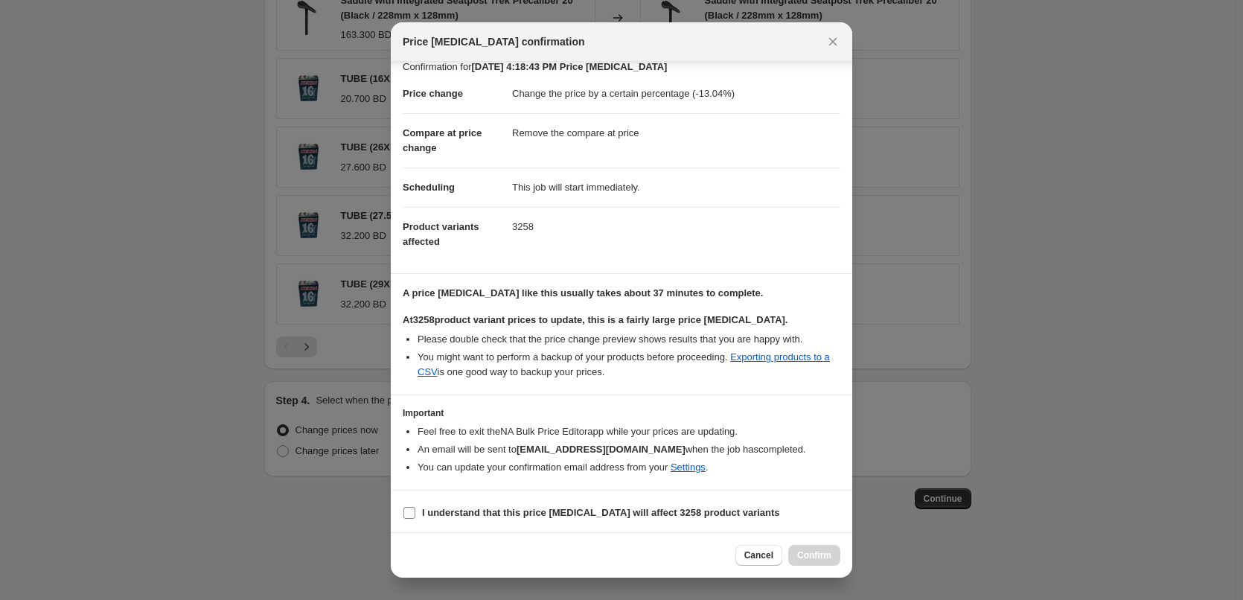
scroll to position [17, 0]
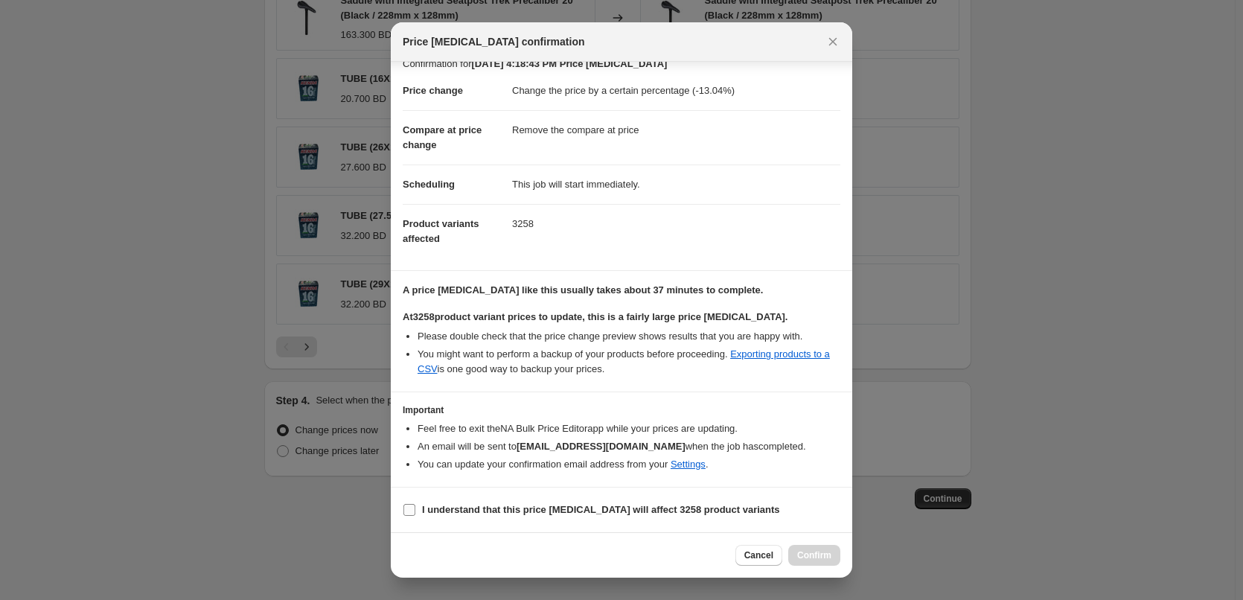
click at [563, 513] on b "I understand that this price change job will affect 3258 product variants" at bounding box center [601, 509] width 358 height 11
click at [415, 513] on input "I understand that this price change job will affect 3258 product variants" at bounding box center [409, 510] width 12 height 12
checkbox input "true"
click at [803, 546] on button "Confirm" at bounding box center [814, 555] width 52 height 21
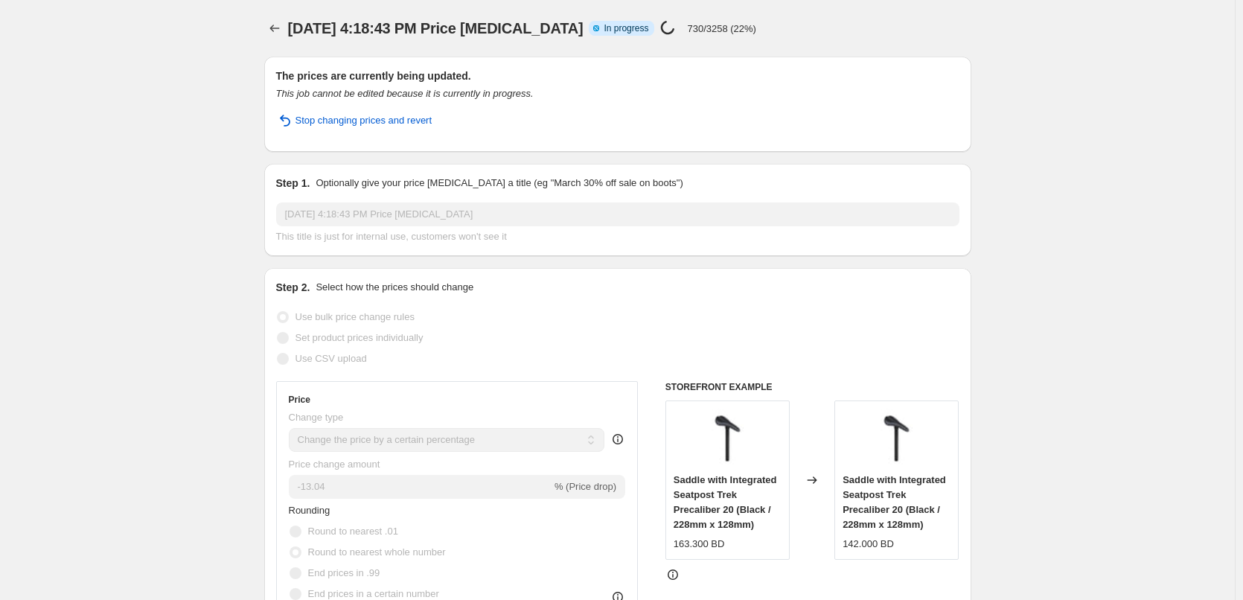
click at [882, 121] on div "Stop changing prices and revert" at bounding box center [617, 126] width 683 height 27
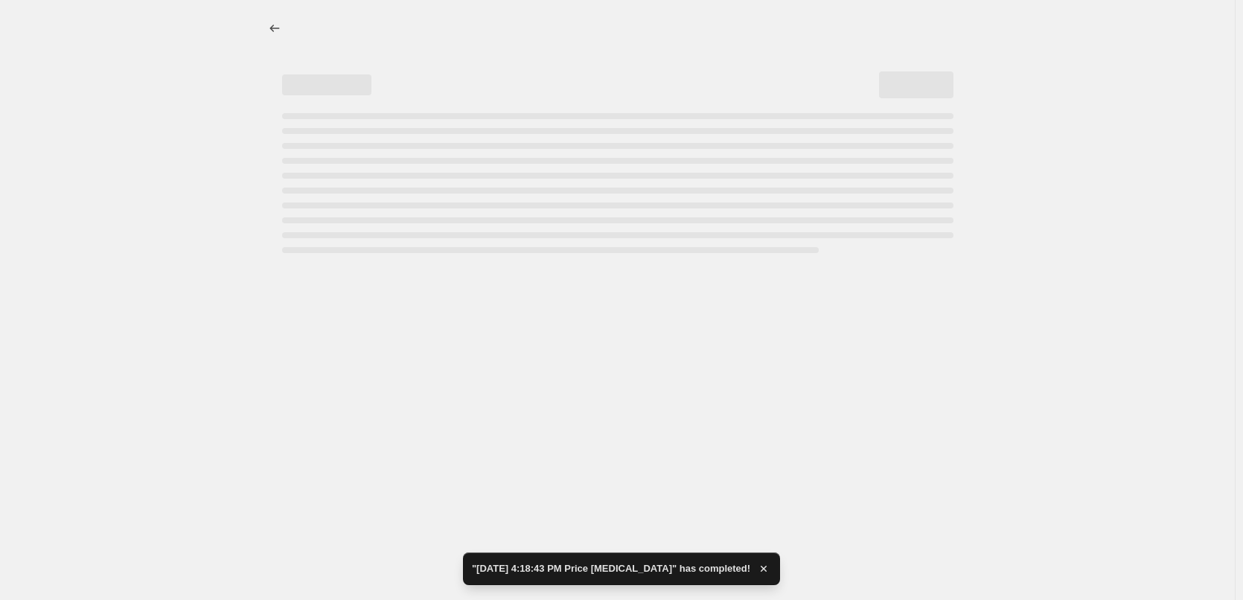
select select "percentage"
select select "remove"
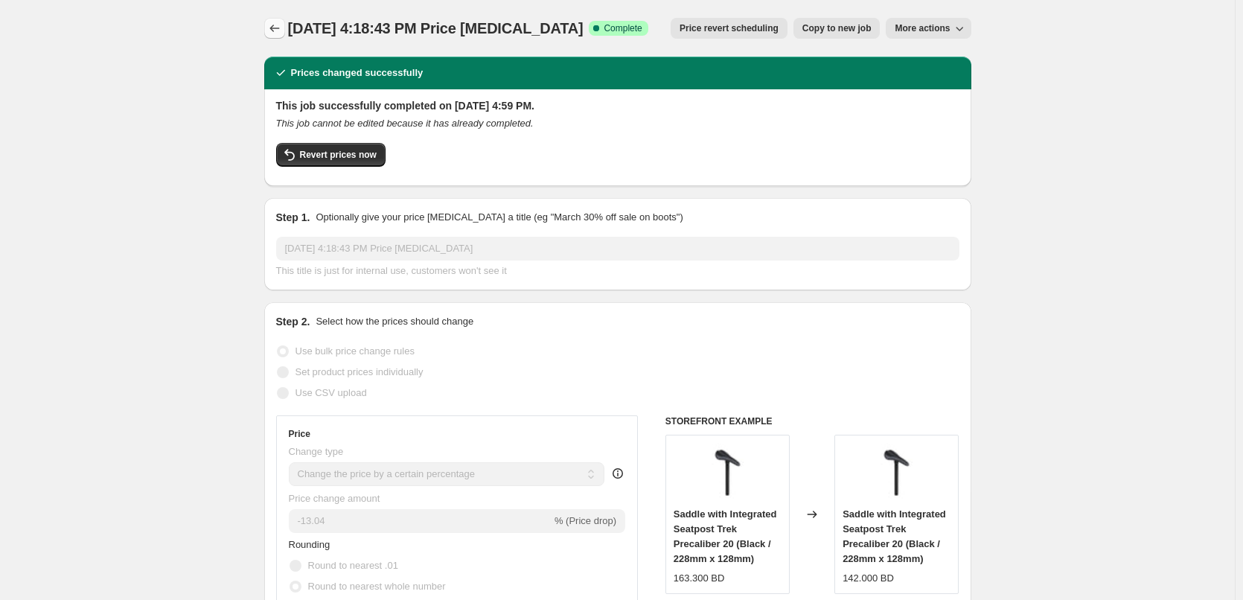
click at [279, 28] on icon "Price change jobs" at bounding box center [274, 28] width 15 height 15
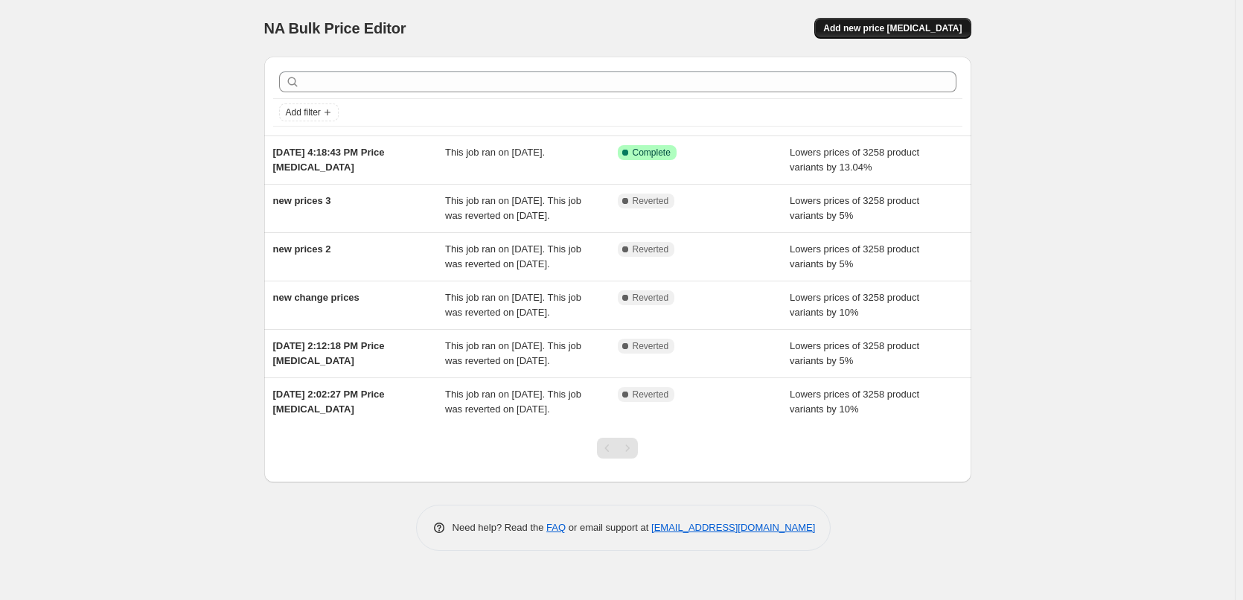
click at [957, 24] on span "Add new price [MEDICAL_DATA]" at bounding box center [892, 28] width 138 height 12
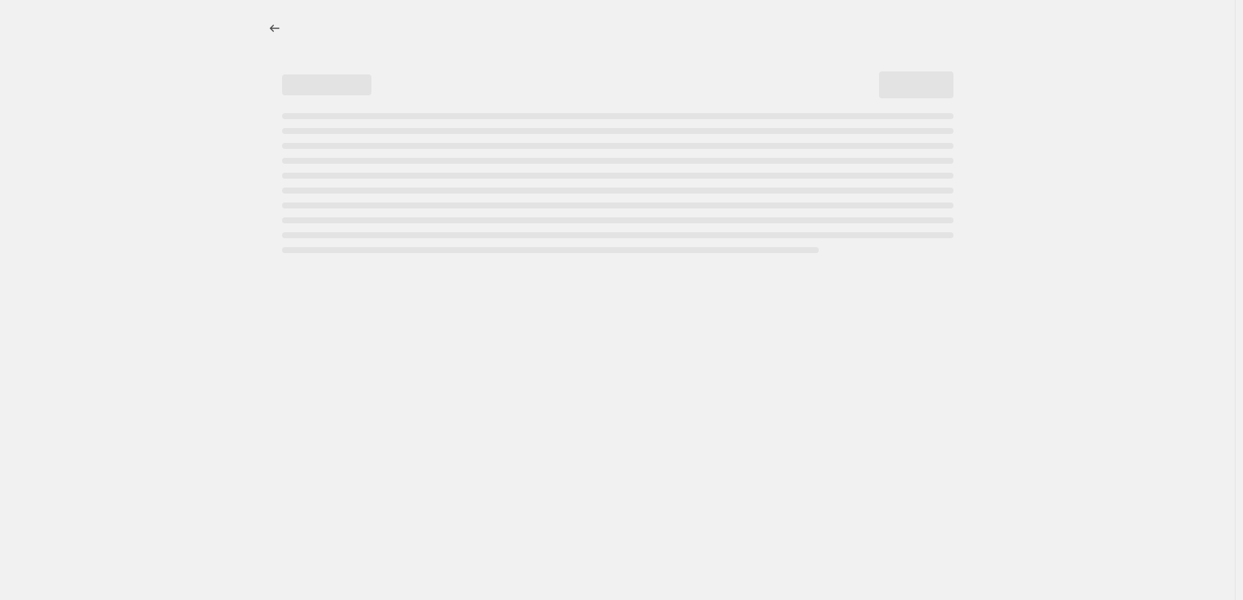
select select "percentage"
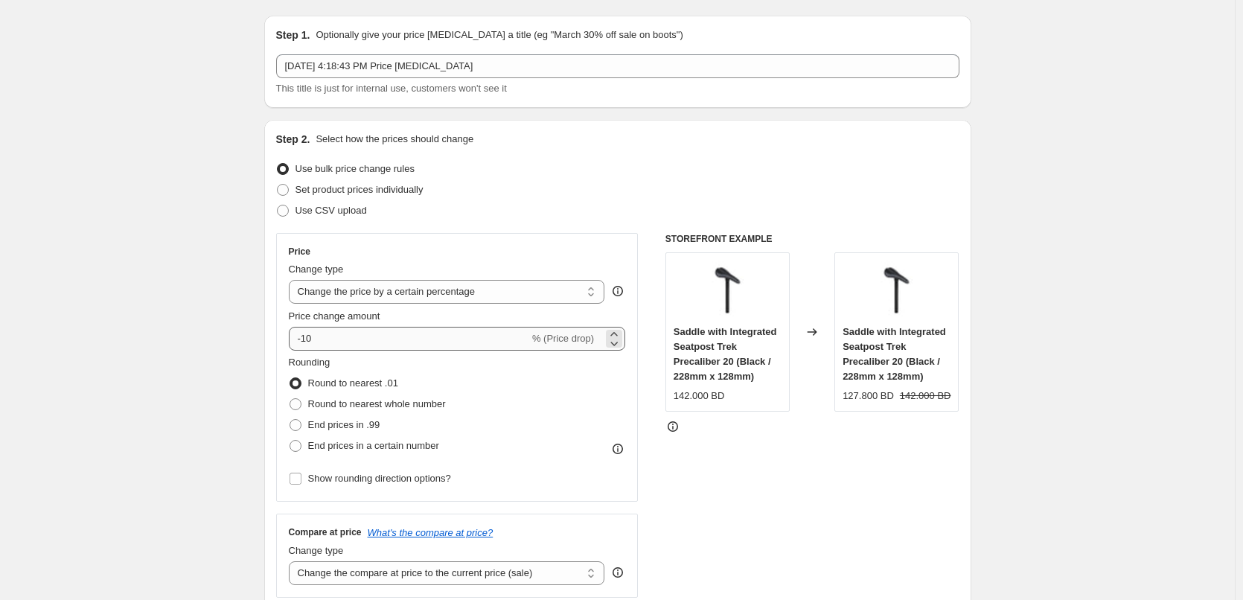
scroll to position [74, 0]
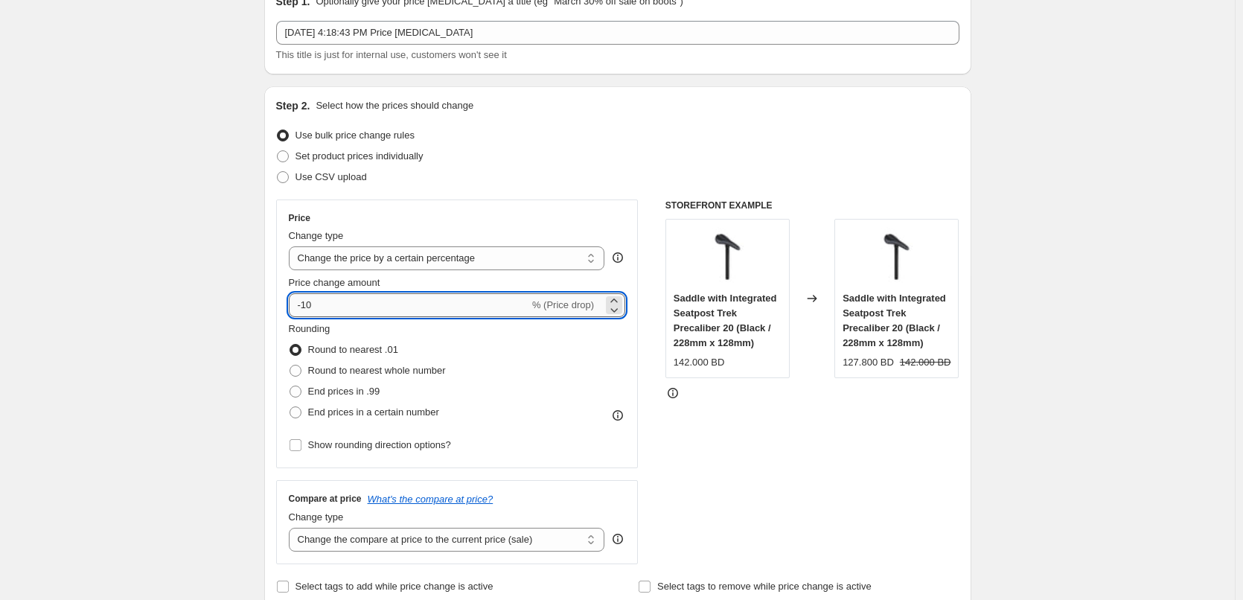
click at [483, 297] on input "-10" at bounding box center [409, 305] width 240 height 24
click at [799, 430] on div "STOREFRONT EXAMPLE Saddle with Integrated Seatpost Trek Precaliber 20 (Black / …" at bounding box center [812, 381] width 294 height 365
click at [696, 370] on div "142.000 BD" at bounding box center [698, 362] width 51 height 15
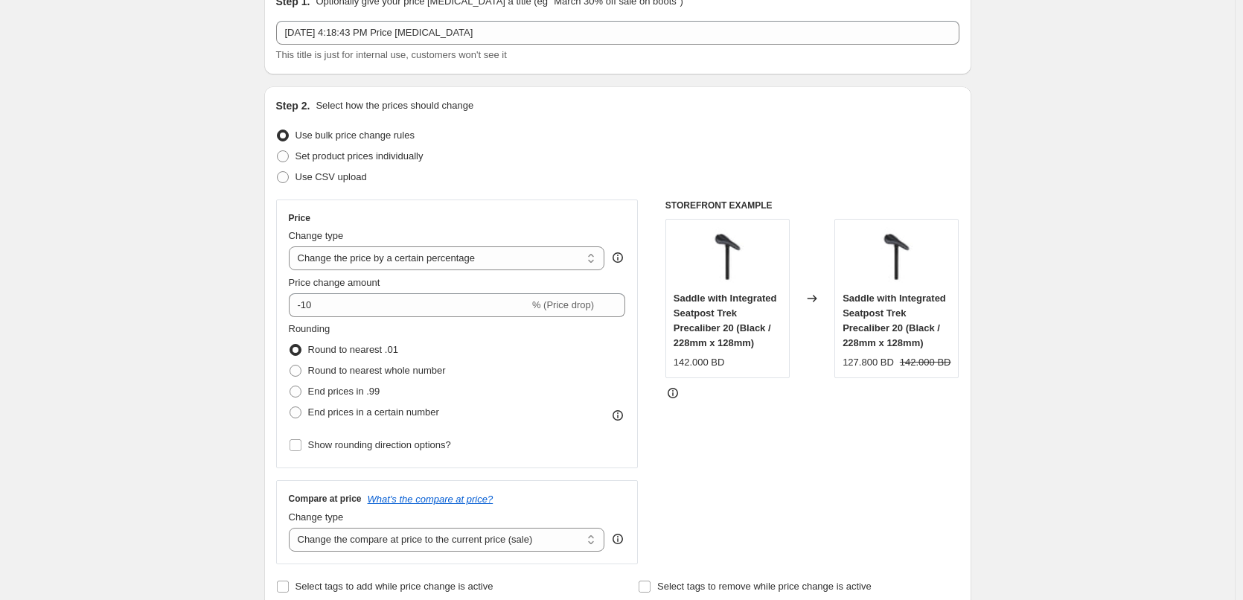
click at [865, 355] on div "127.800 BD" at bounding box center [867, 362] width 51 height 15
click at [866, 360] on div "127.800 BD" at bounding box center [867, 362] width 51 height 15
click at [455, 307] on input "-10" at bounding box center [409, 305] width 240 height 24
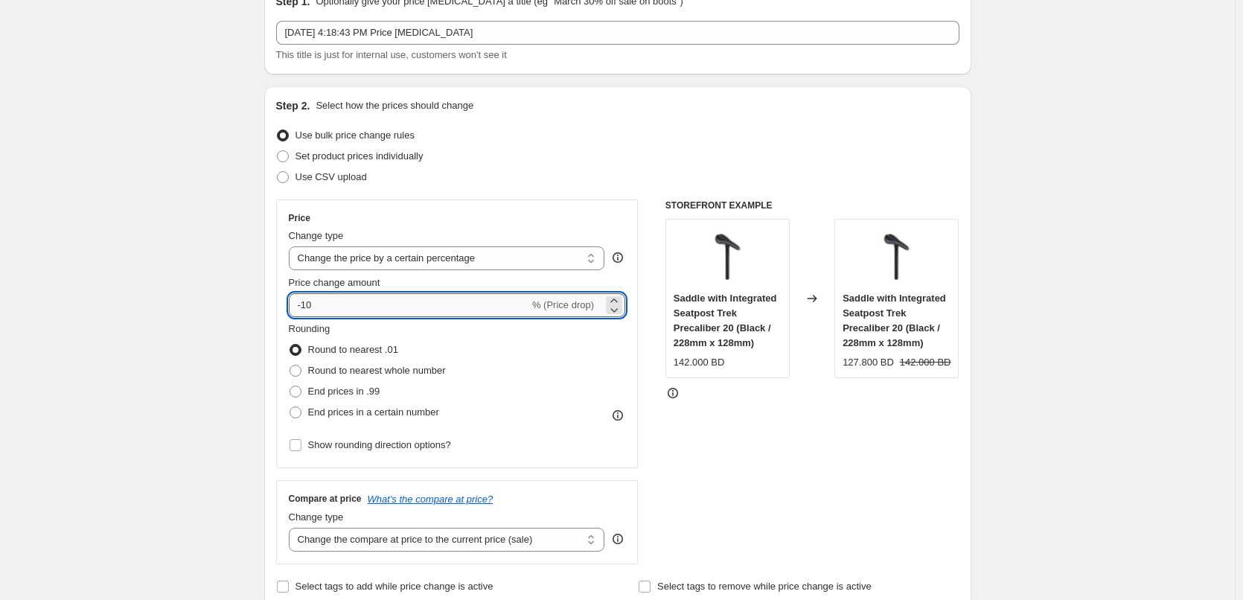
click at [455, 307] on input "-10" at bounding box center [409, 305] width 240 height 24
click at [453, 307] on input "-10" at bounding box center [409, 305] width 240 height 24
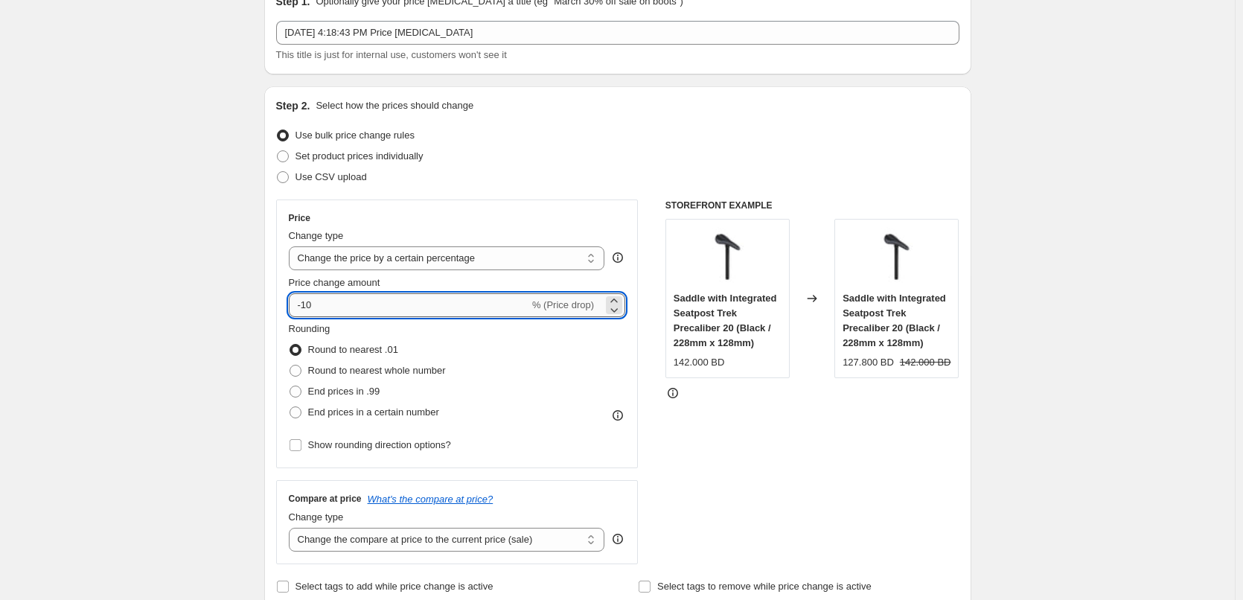
click at [453, 307] on input "-10" at bounding box center [409, 305] width 240 height 24
click at [320, 314] on input "-10" at bounding box center [409, 305] width 240 height 24
drag, startPoint x: 304, startPoint y: 305, endPoint x: 332, endPoint y: 305, distance: 27.5
click at [332, 305] on input "-10" at bounding box center [409, 305] width 240 height 24
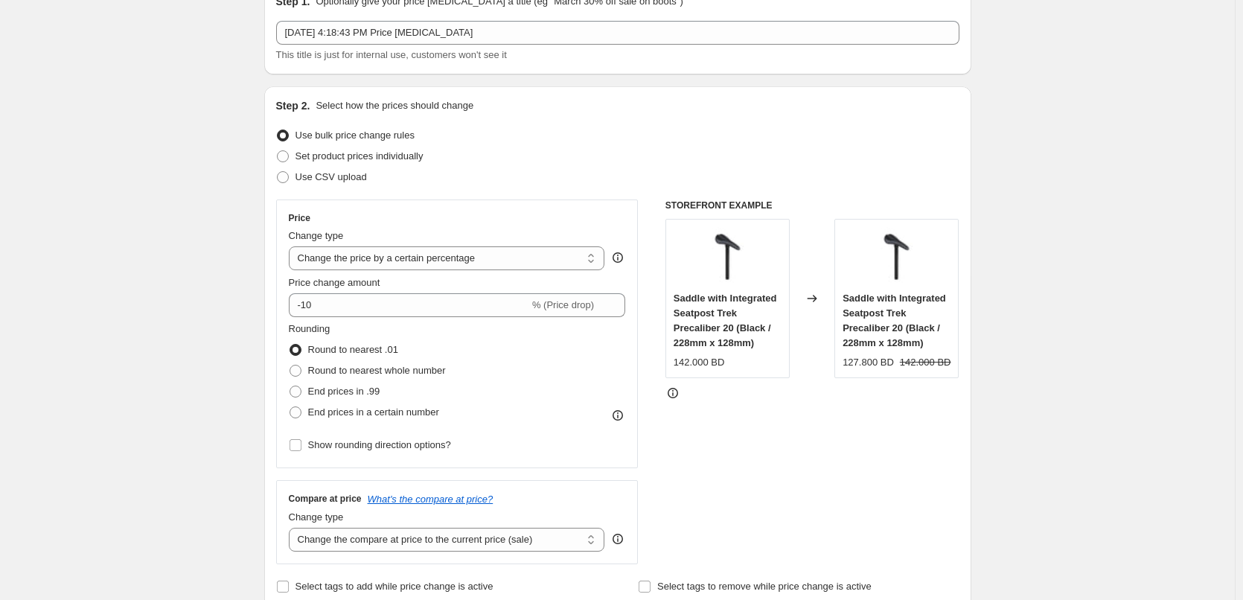
click at [802, 375] on div "Changed to" at bounding box center [812, 298] width 45 height 159
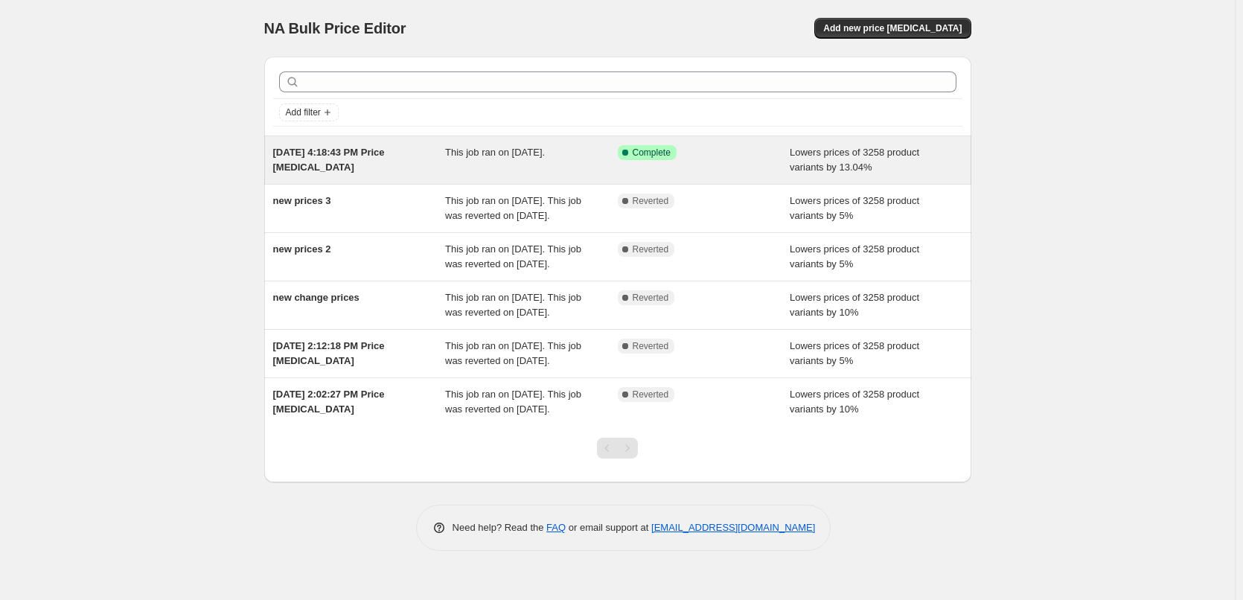
click at [493, 172] on div "This job ran on [DATE]." at bounding box center [531, 160] width 173 height 30
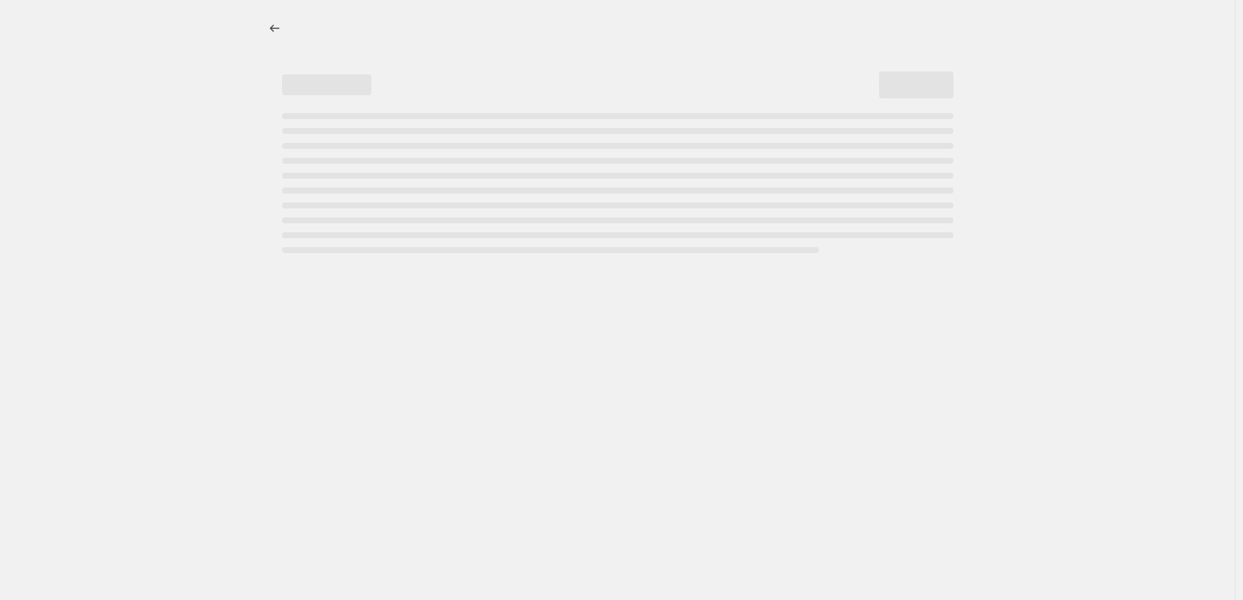
select select "percentage"
select select "remove"
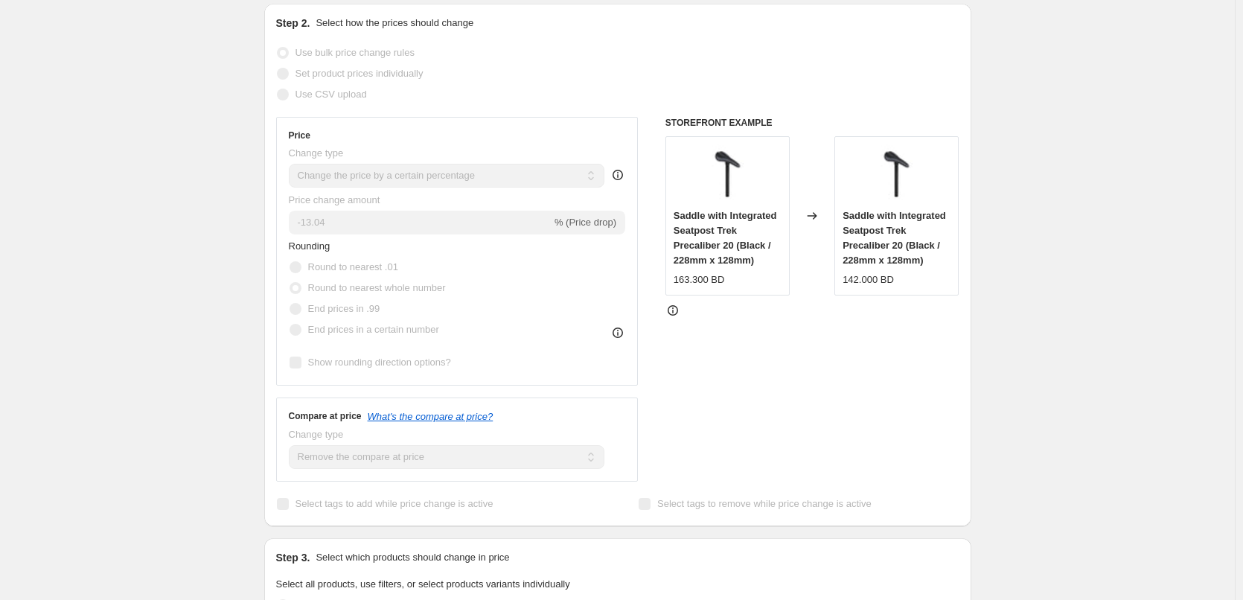
scroll to position [446, 0]
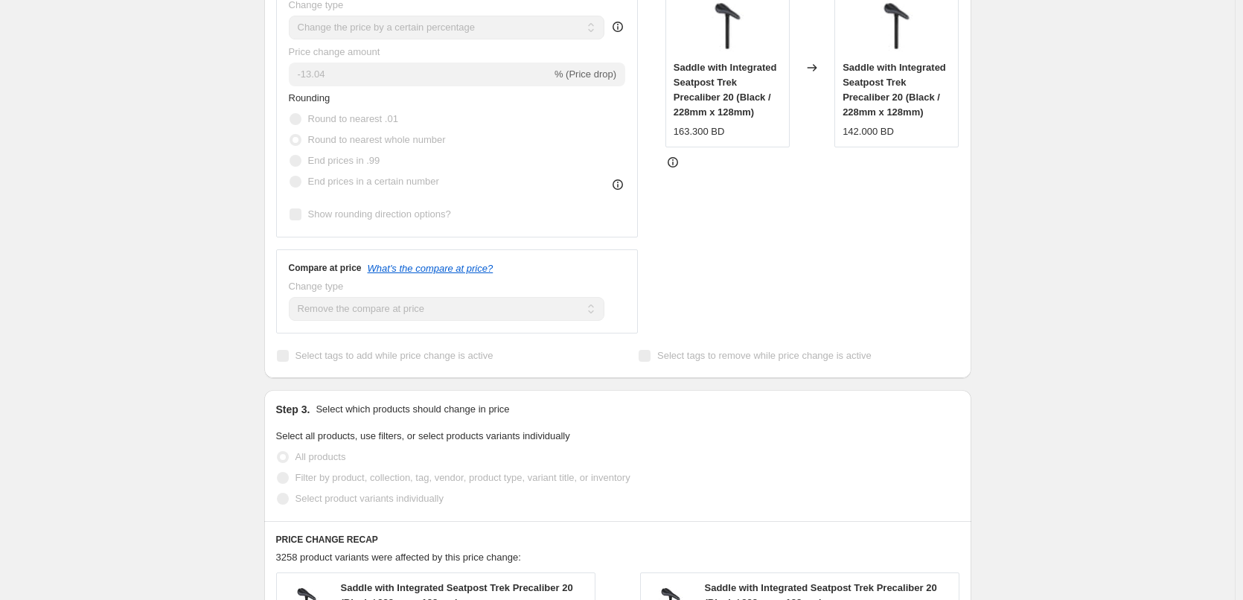
click at [326, 164] on span "End prices in .99" at bounding box center [344, 160] width 72 height 11
click at [327, 164] on span "End prices in .99" at bounding box center [344, 160] width 72 height 11
click at [379, 165] on span "End prices in .99" at bounding box center [344, 160] width 72 height 11
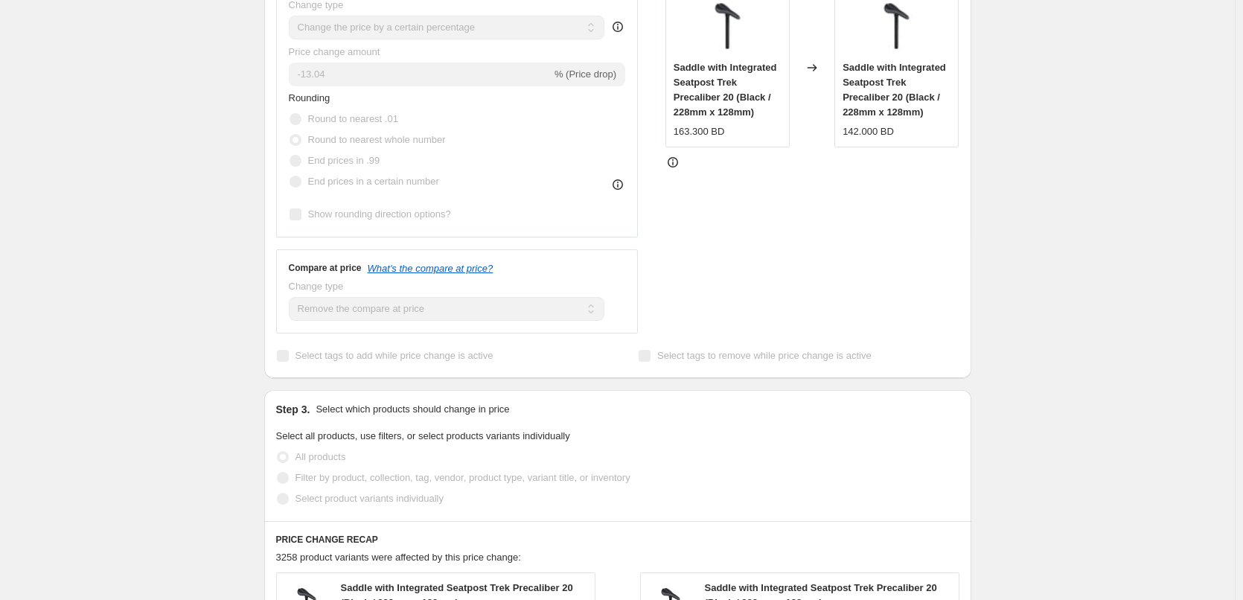
click at [379, 165] on span "End prices in .99" at bounding box center [344, 160] width 72 height 11
click at [345, 185] on span "End prices in a certain number" at bounding box center [373, 181] width 131 height 11
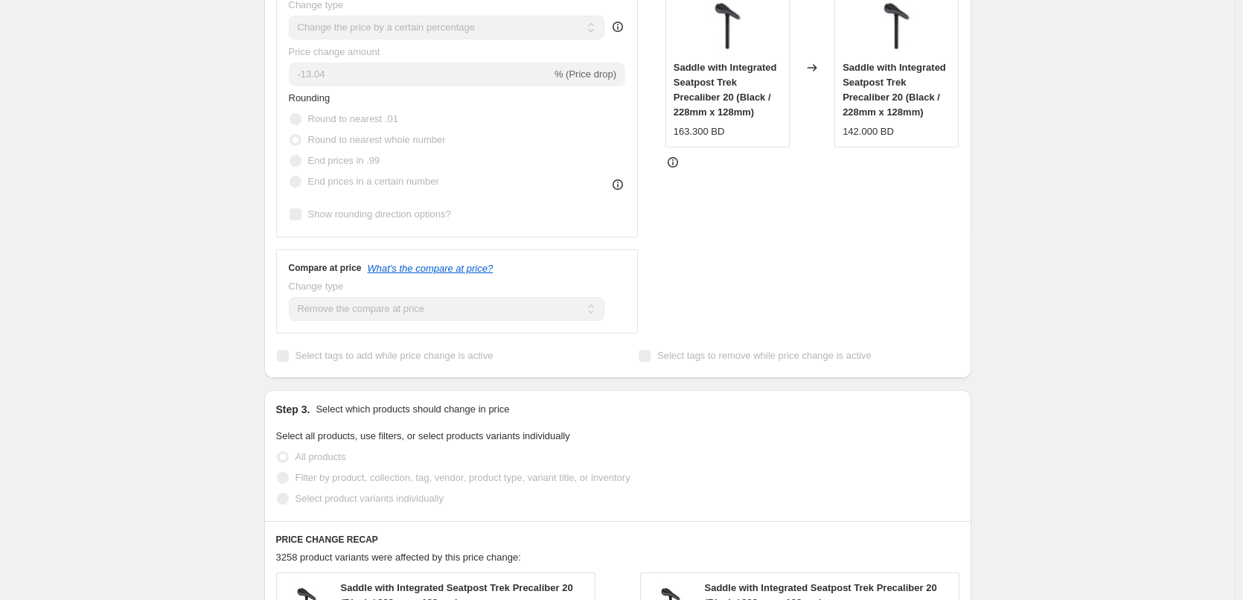
click at [360, 161] on span "End prices in .99" at bounding box center [344, 160] width 72 height 11
click at [397, 181] on span "End prices in a certain number" at bounding box center [373, 181] width 131 height 11
click at [397, 182] on span "End prices in a certain number" at bounding box center [373, 181] width 131 height 11
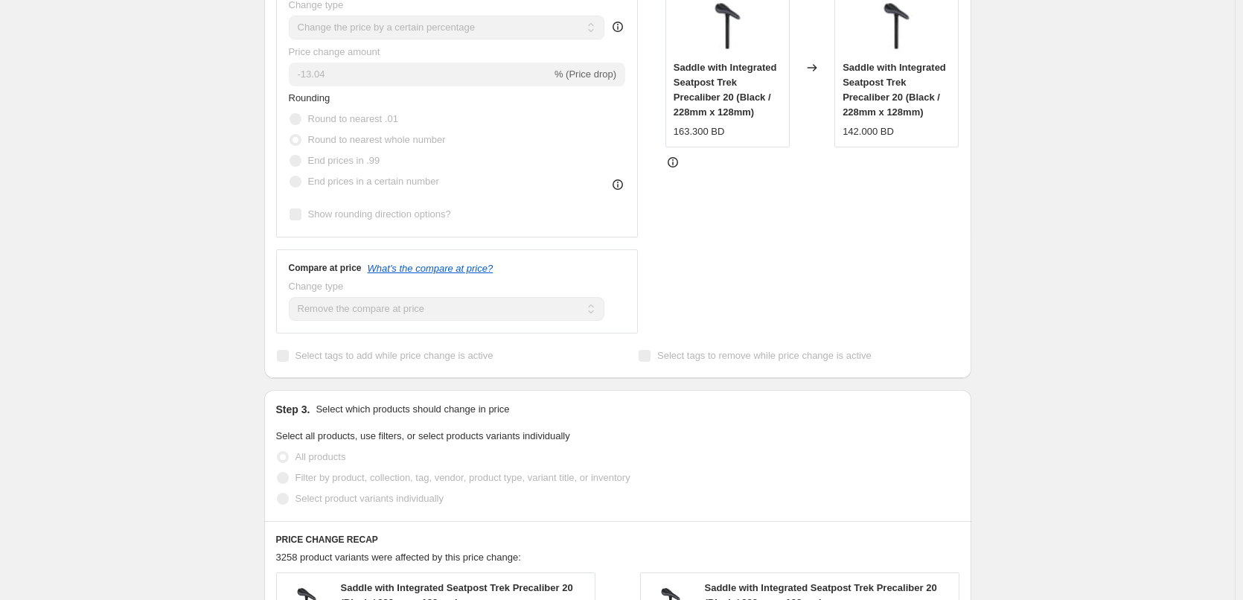
click at [505, 172] on div "Rounding Round to nearest .01 Round to nearest whole number End prices in .99 E…" at bounding box center [457, 141] width 337 height 101
click at [386, 117] on span "Round to nearest .01" at bounding box center [353, 118] width 90 height 11
click at [385, 117] on span "Round to nearest .01" at bounding box center [353, 118] width 90 height 11
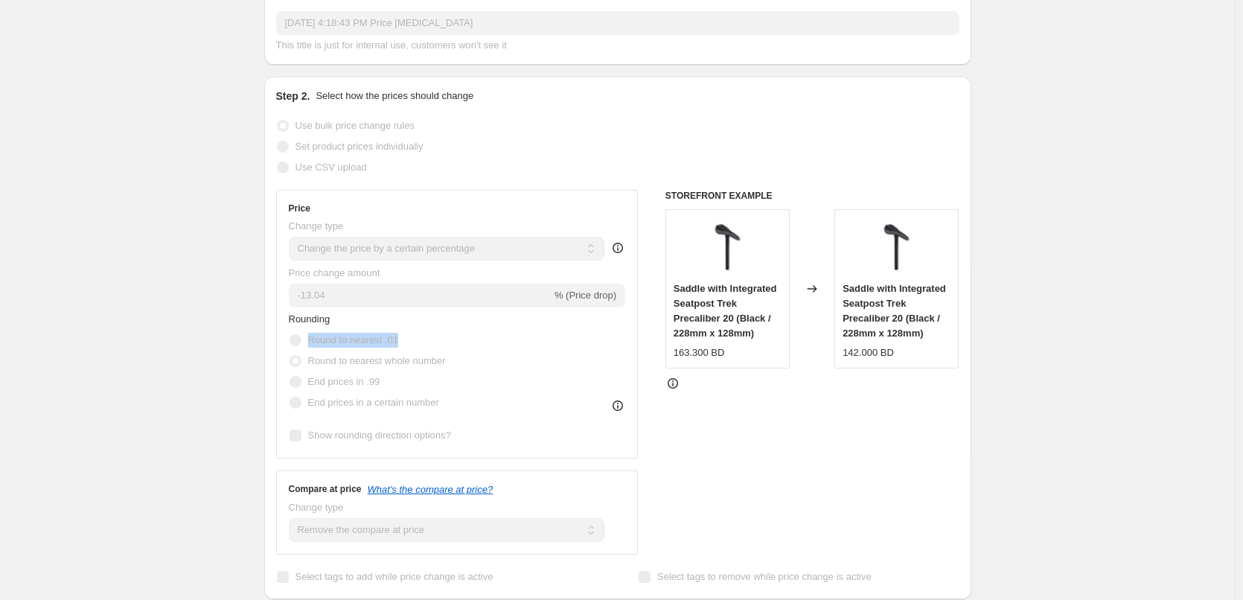
scroll to position [0, 0]
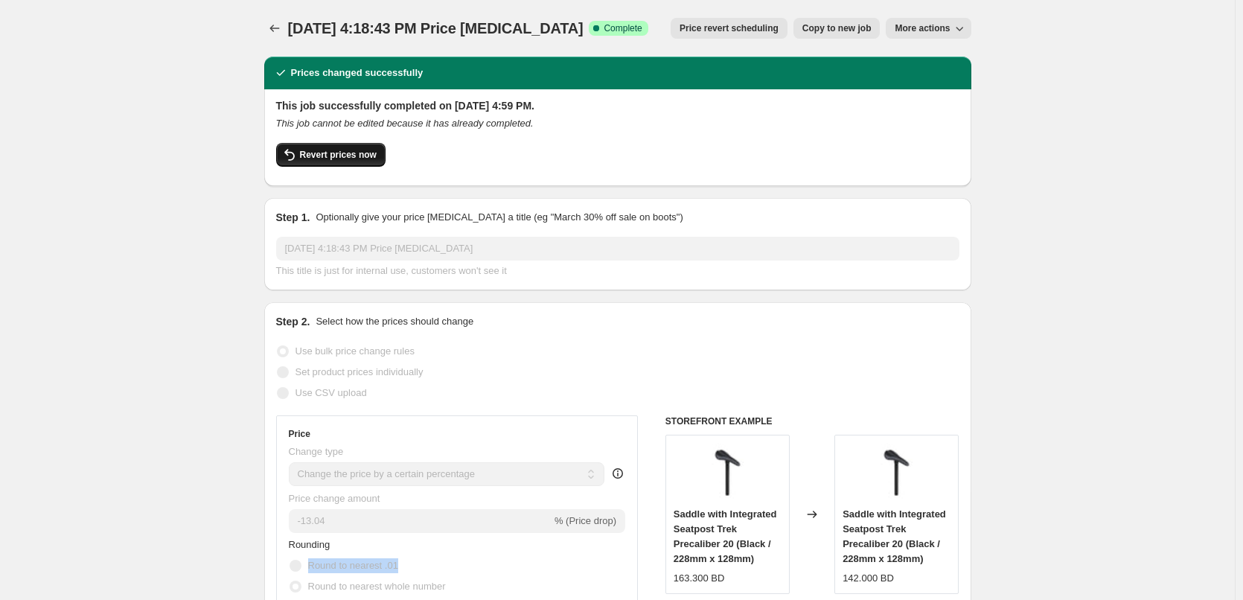
click at [336, 153] on span "Revert prices now" at bounding box center [338, 155] width 77 height 12
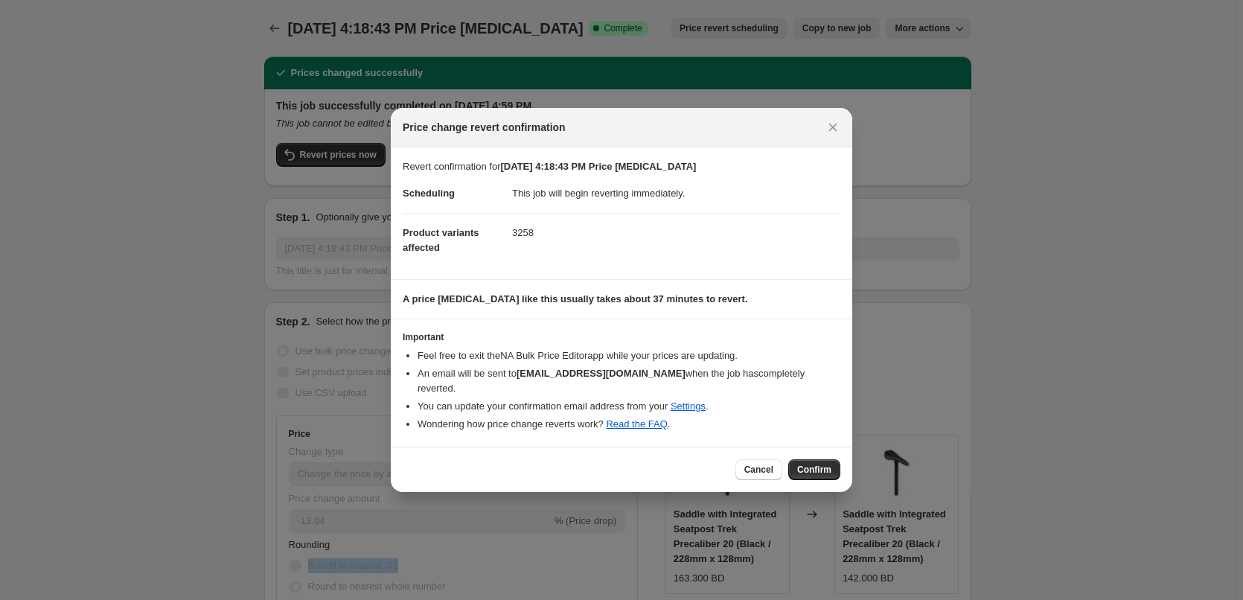
click at [806, 464] on span "Confirm" at bounding box center [814, 470] width 34 height 12
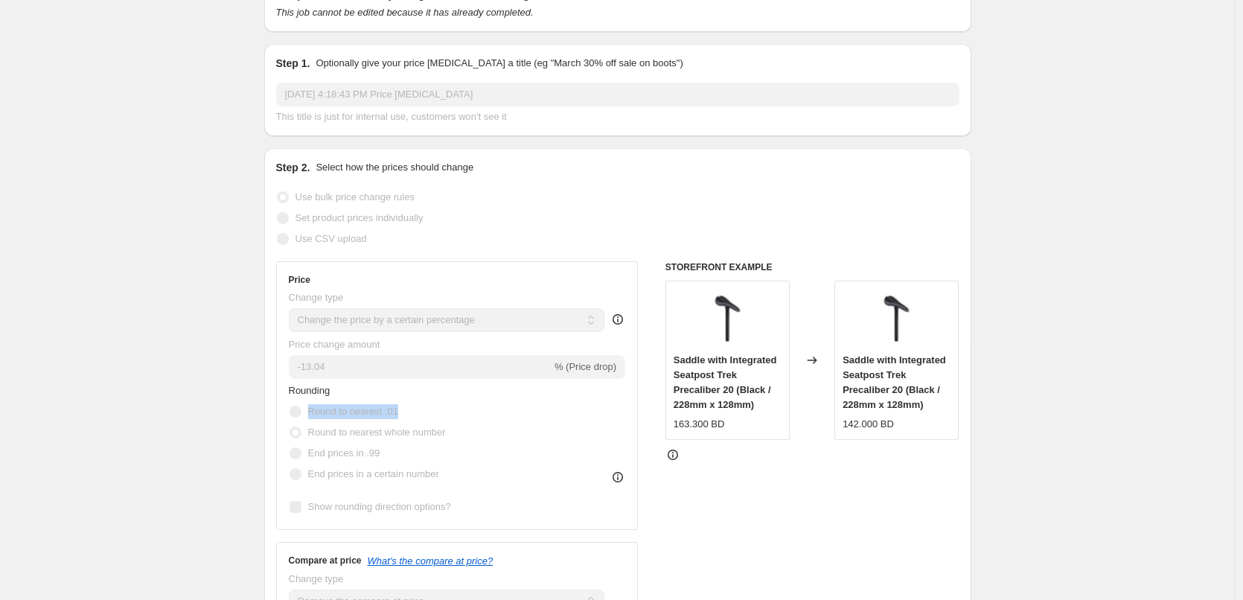
scroll to position [74, 0]
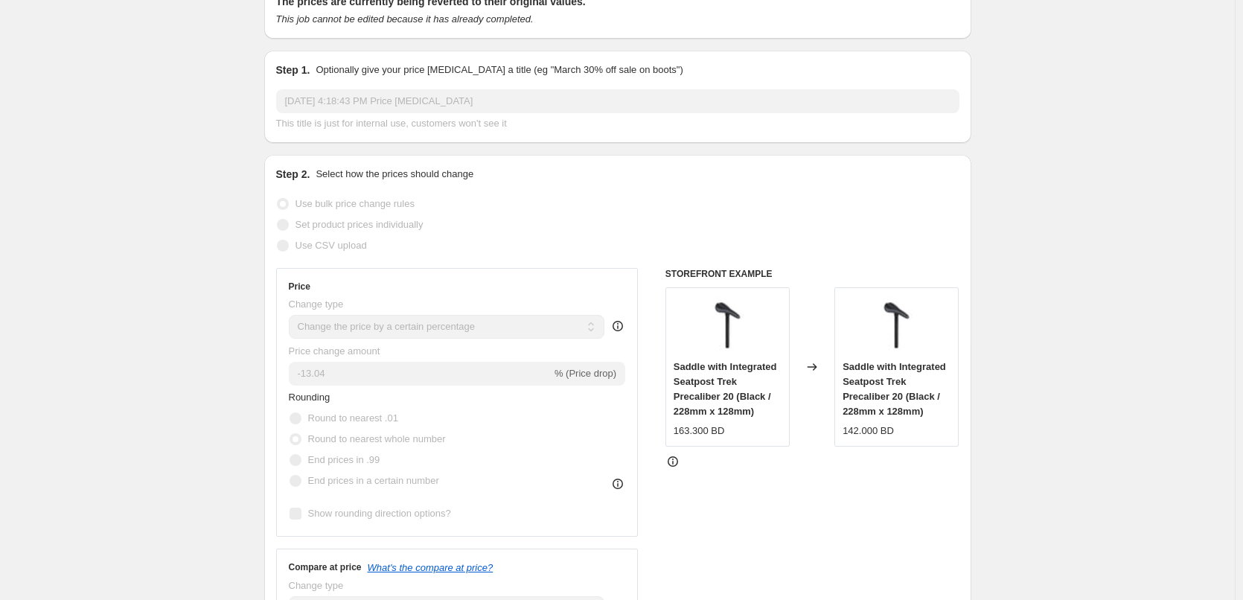
click at [870, 432] on div "142.000 BD" at bounding box center [867, 430] width 51 height 15
click at [696, 435] on div "163.300 BD" at bounding box center [698, 430] width 51 height 15
click at [714, 432] on div "163.300 BD" at bounding box center [698, 430] width 51 height 15
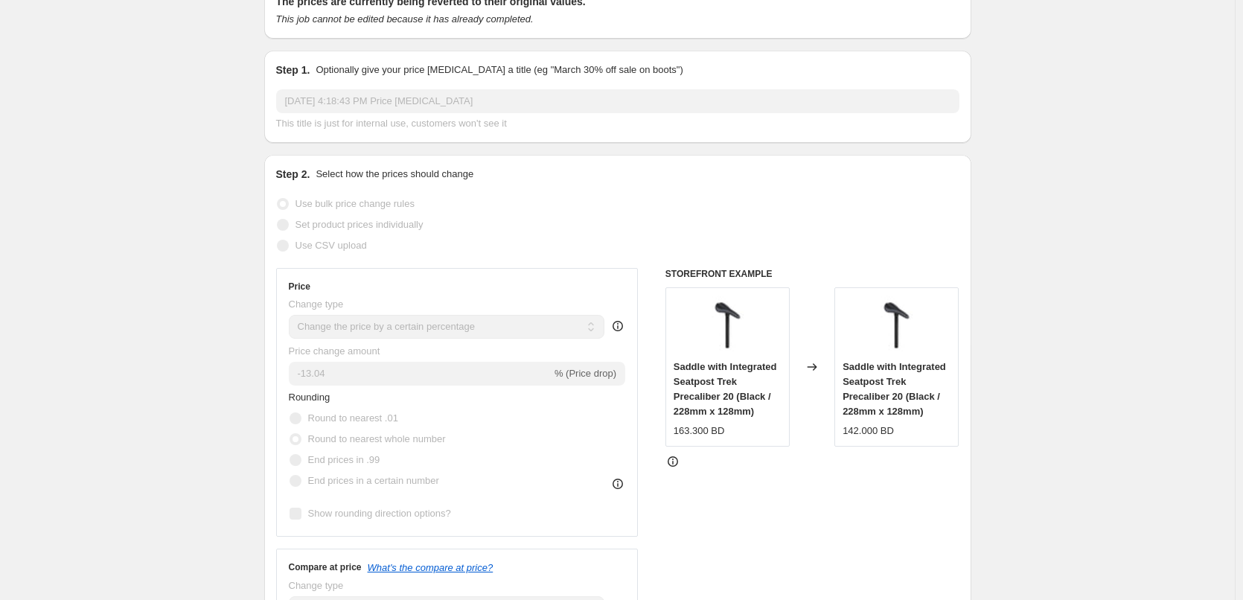
click at [745, 419] on div "Saddle with Integrated Seatpost Trek Precaliber 20 (Black / 228mm x 128mm) 163.…" at bounding box center [727, 398] width 108 height 79
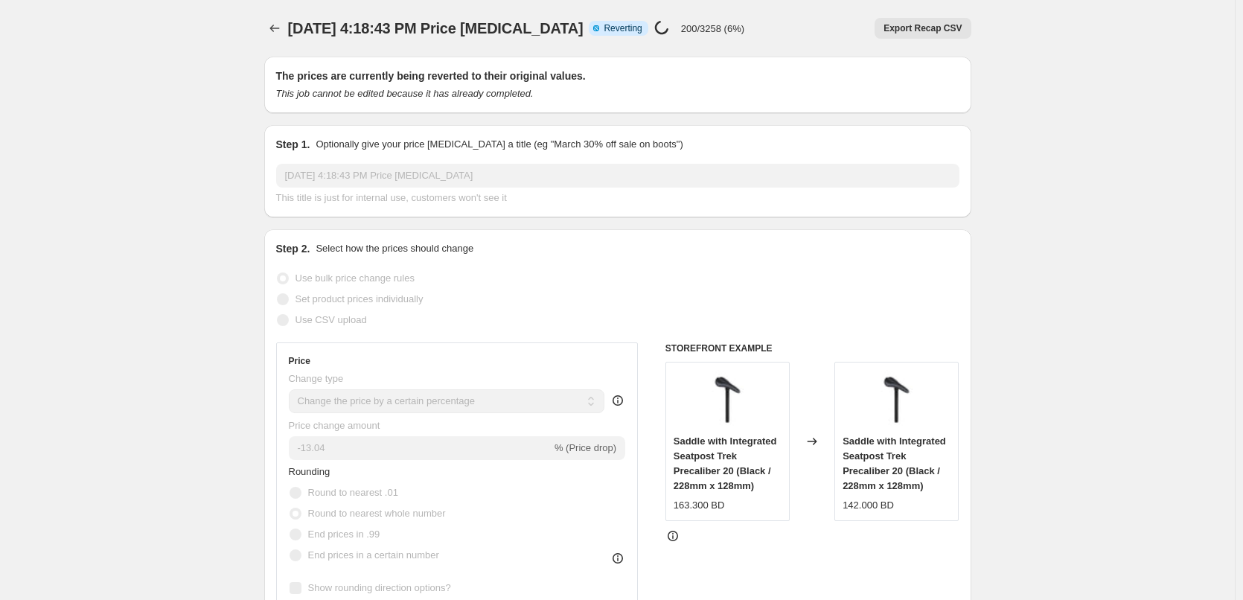
click at [705, 29] on p "200/3258 (6%)" at bounding box center [712, 28] width 63 height 11
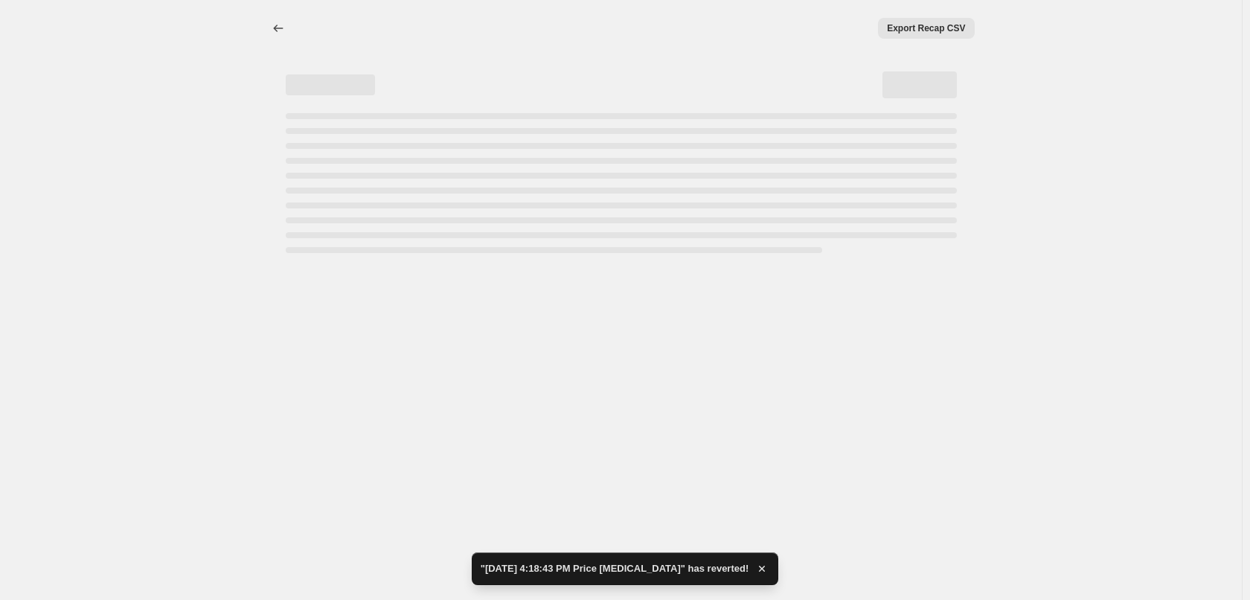
select select "percentage"
select select "remove"
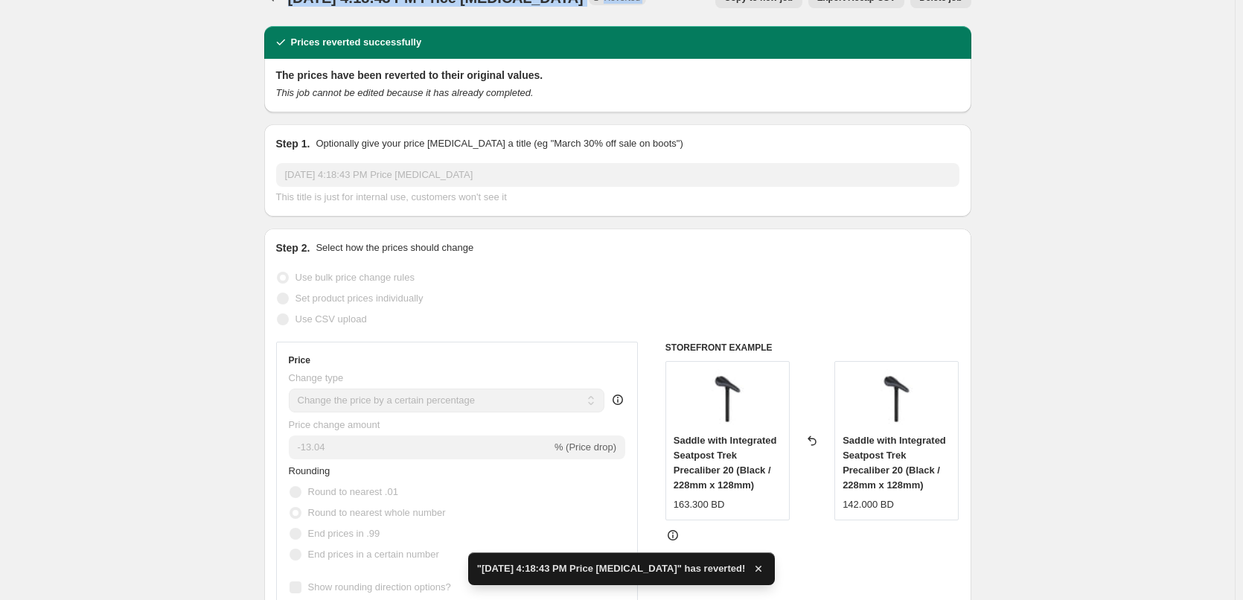
scroll to position [74, 0]
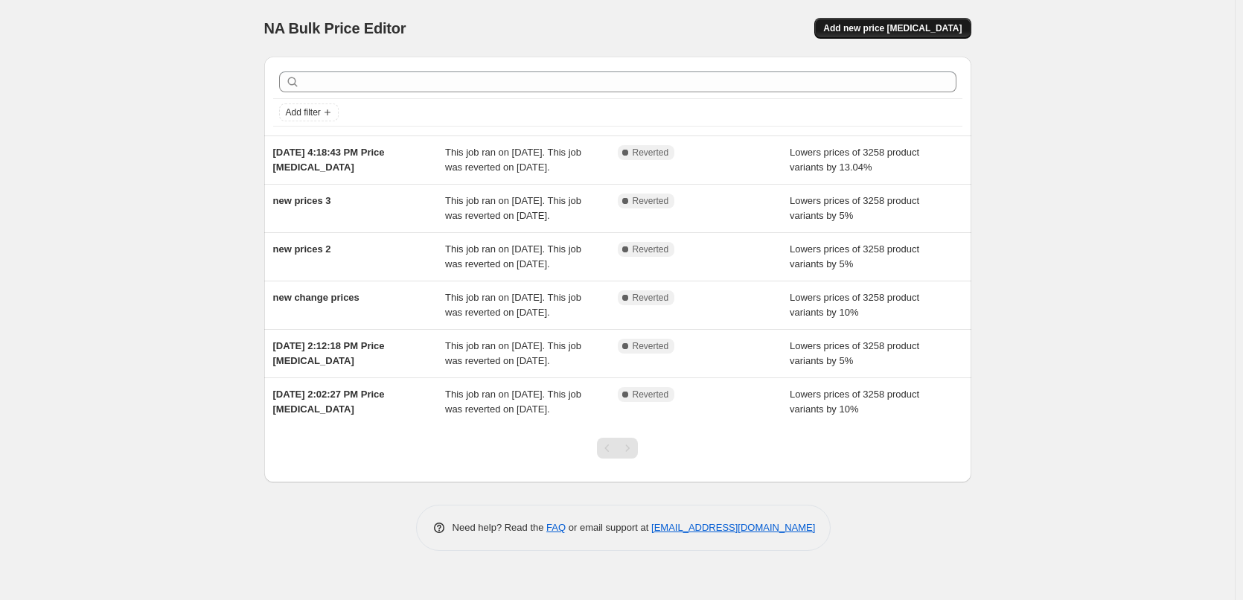
click at [887, 36] on button "Add new price [MEDICAL_DATA]" at bounding box center [892, 28] width 156 height 21
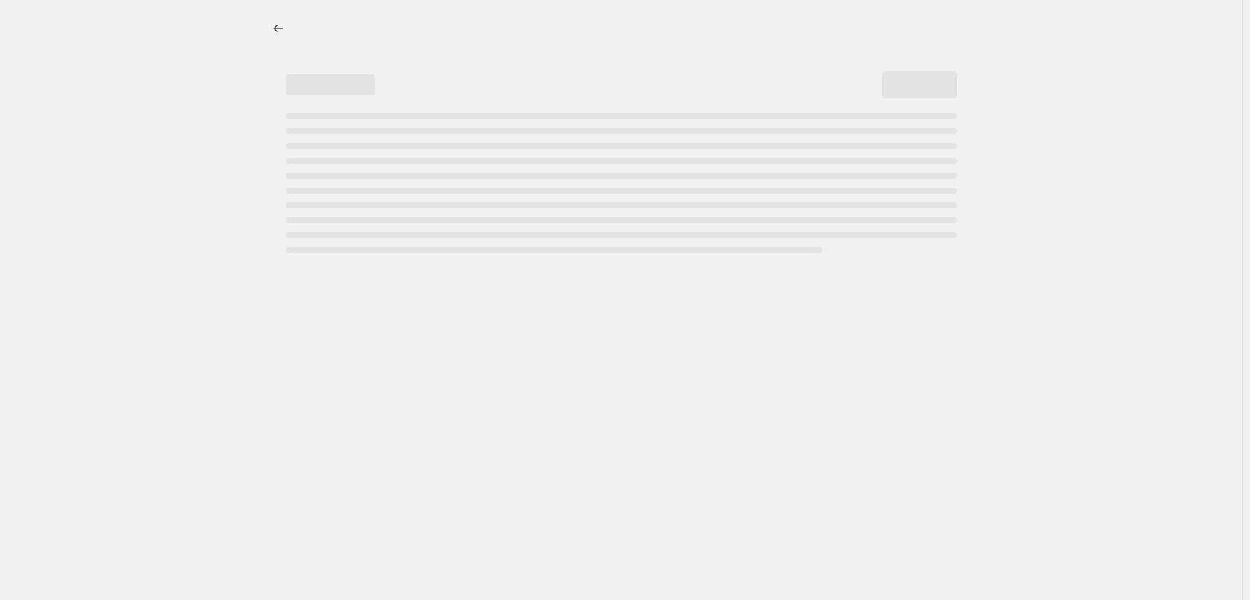
select select "percentage"
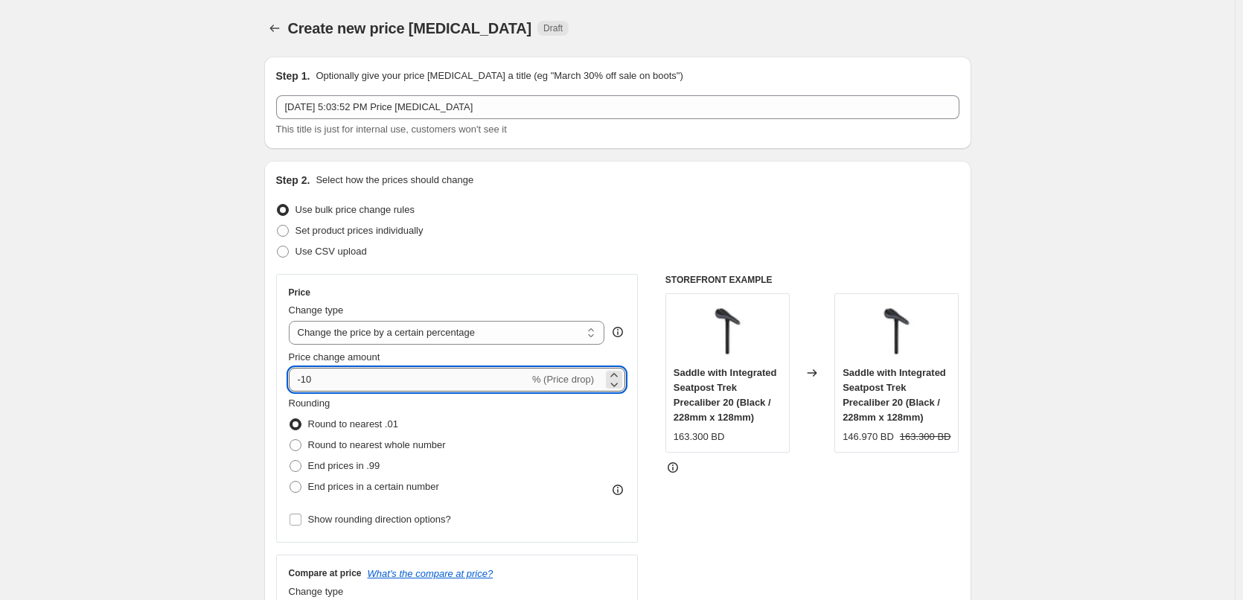
click at [412, 379] on input "-10" at bounding box center [409, 380] width 240 height 24
paste input "3.04"
type input "-13.04"
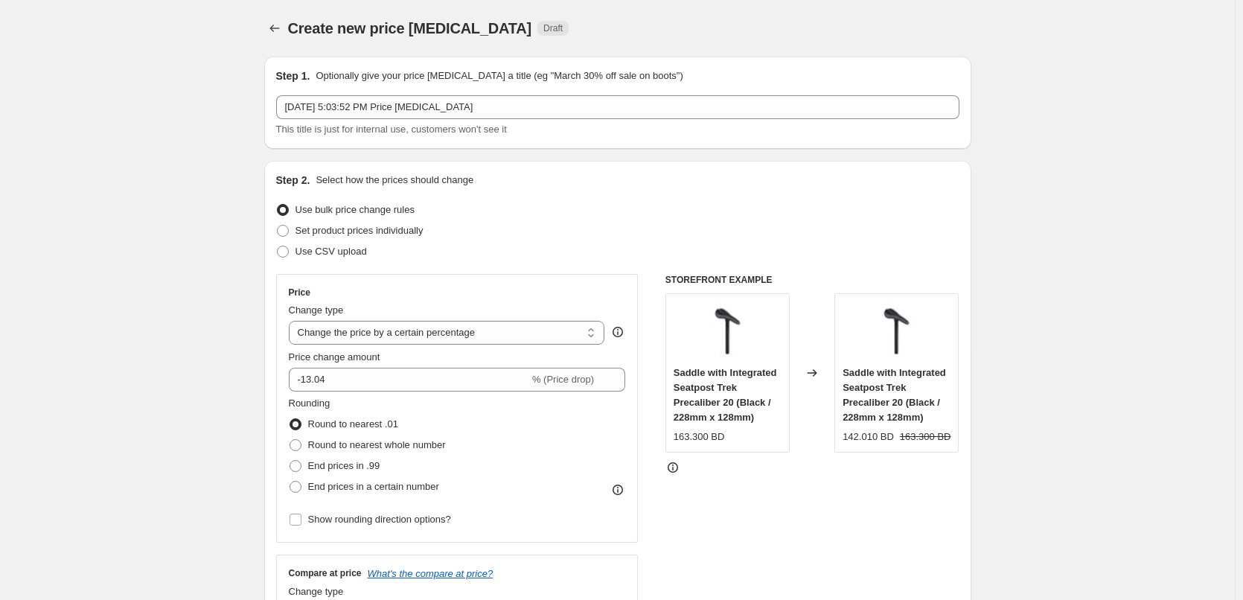
click at [556, 264] on div "Step 2. Select how the prices should change Use bulk price change rules Set pro…" at bounding box center [617, 422] width 683 height 499
click at [377, 425] on span "Round to nearest .01" at bounding box center [353, 423] width 90 height 11
click at [290, 419] on input "Round to nearest .01" at bounding box center [289, 418] width 1 height 1
click at [403, 439] on span "Round to nearest whole number" at bounding box center [377, 444] width 138 height 11
click at [290, 439] on input "Round to nearest whole number" at bounding box center [289, 439] width 1 height 1
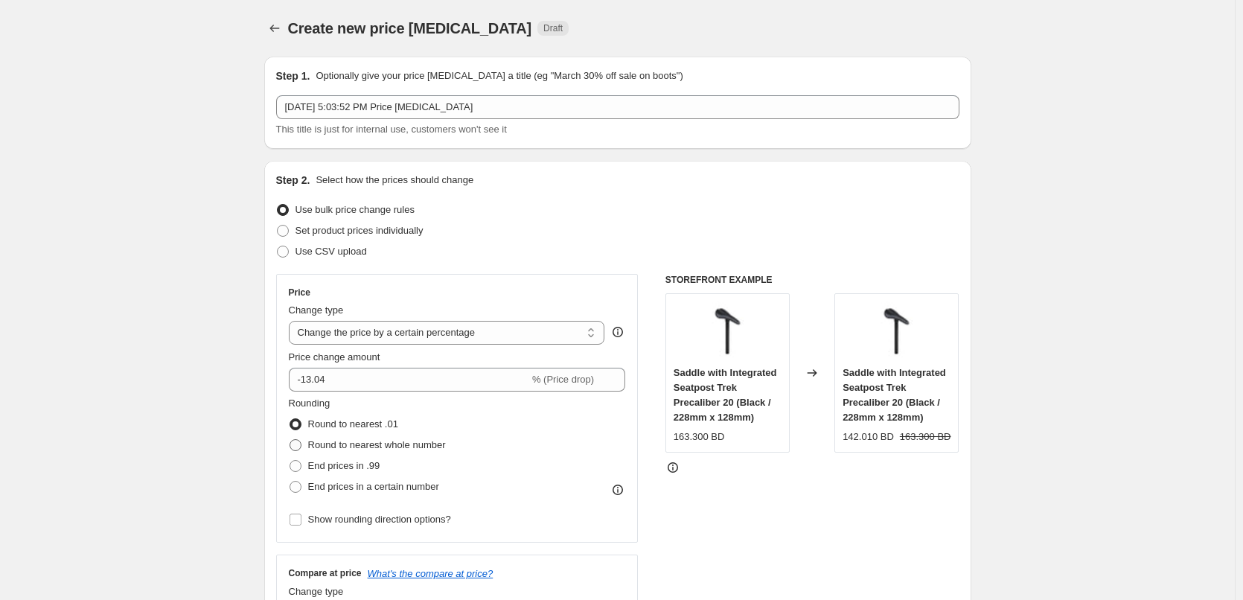
radio input "true"
click at [372, 468] on span "End prices in .99" at bounding box center [344, 465] width 72 height 11
click at [290, 461] on input "End prices in .99" at bounding box center [289, 460] width 1 height 1
radio input "true"
click at [370, 449] on span "Round to nearest whole number" at bounding box center [377, 444] width 138 height 11
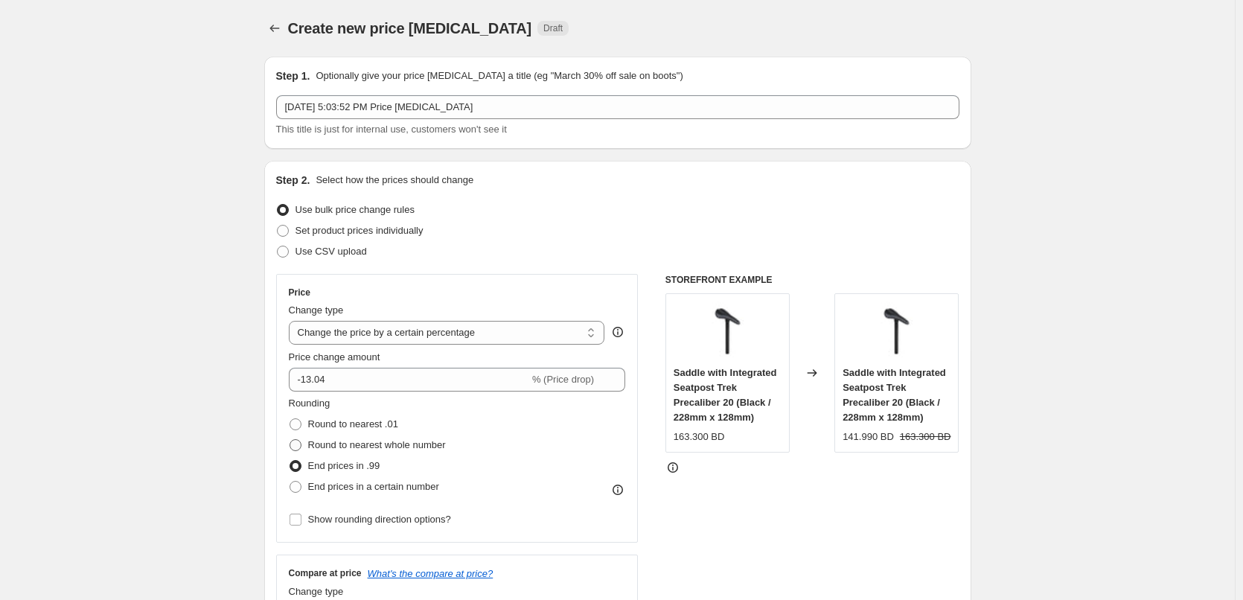
click at [290, 440] on input "Round to nearest whole number" at bounding box center [289, 439] width 1 height 1
radio input "true"
click at [368, 486] on span "End prices in a certain number" at bounding box center [373, 486] width 131 height 11
click at [290, 481] on input "End prices in a certain number" at bounding box center [289, 481] width 1 height 1
radio input "true"
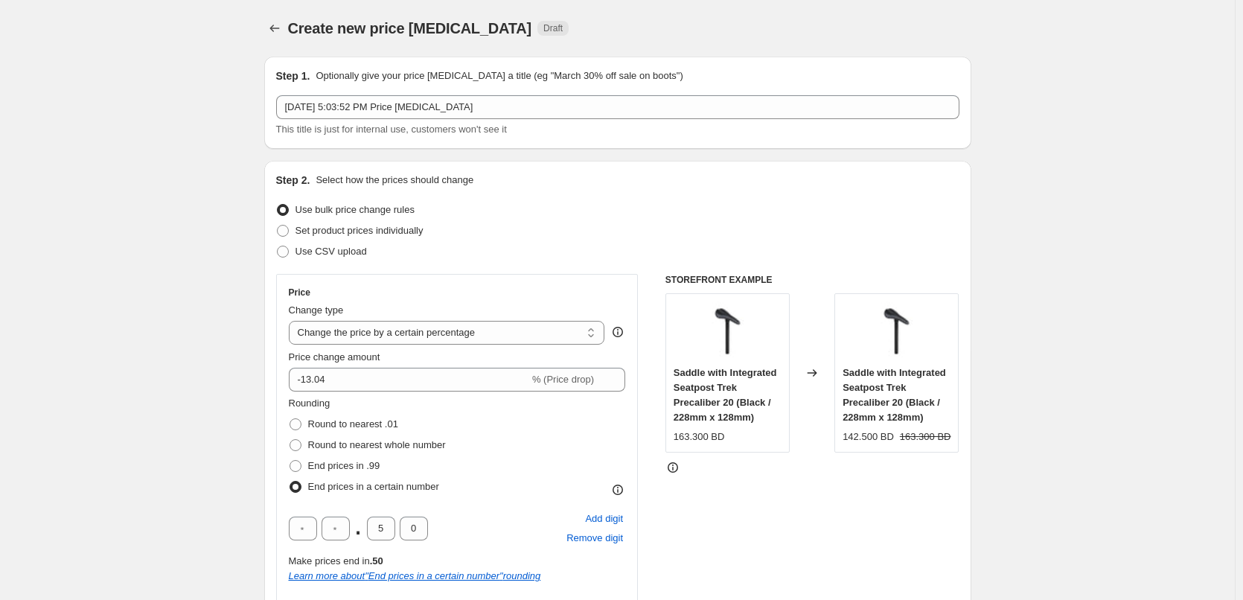
scroll to position [74, 0]
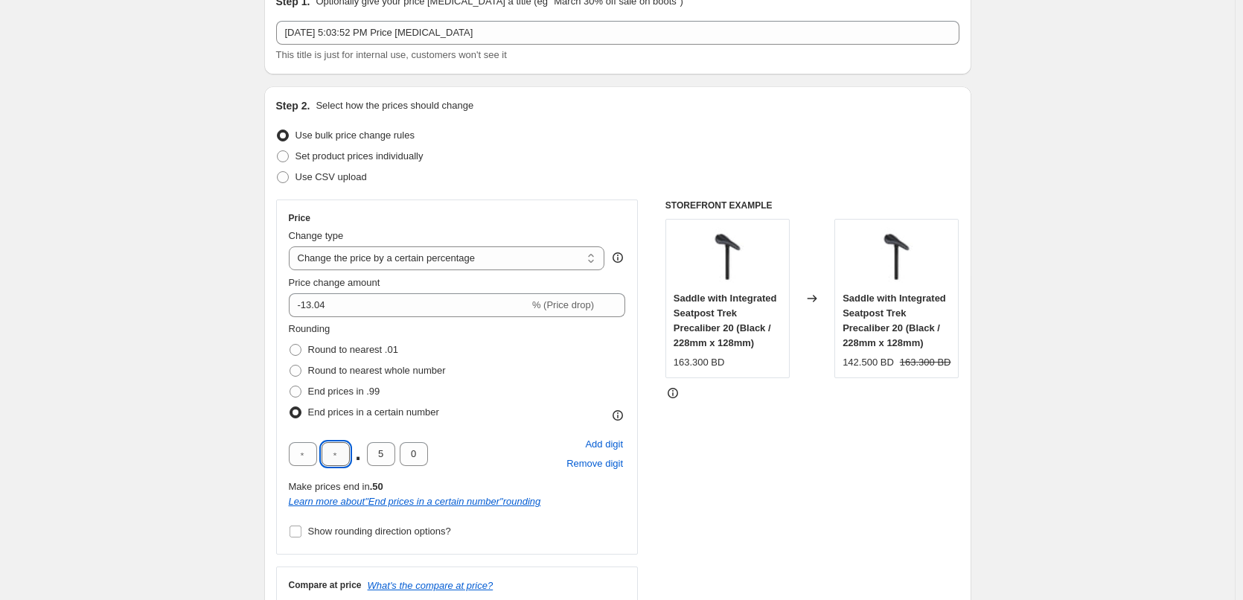
click at [340, 459] on input "text" at bounding box center [335, 454] width 28 height 24
click at [300, 455] on input "text" at bounding box center [303, 454] width 28 height 24
click at [335, 452] on input "text" at bounding box center [335, 454] width 28 height 24
click at [876, 363] on div "142.500 BD" at bounding box center [867, 362] width 51 height 15
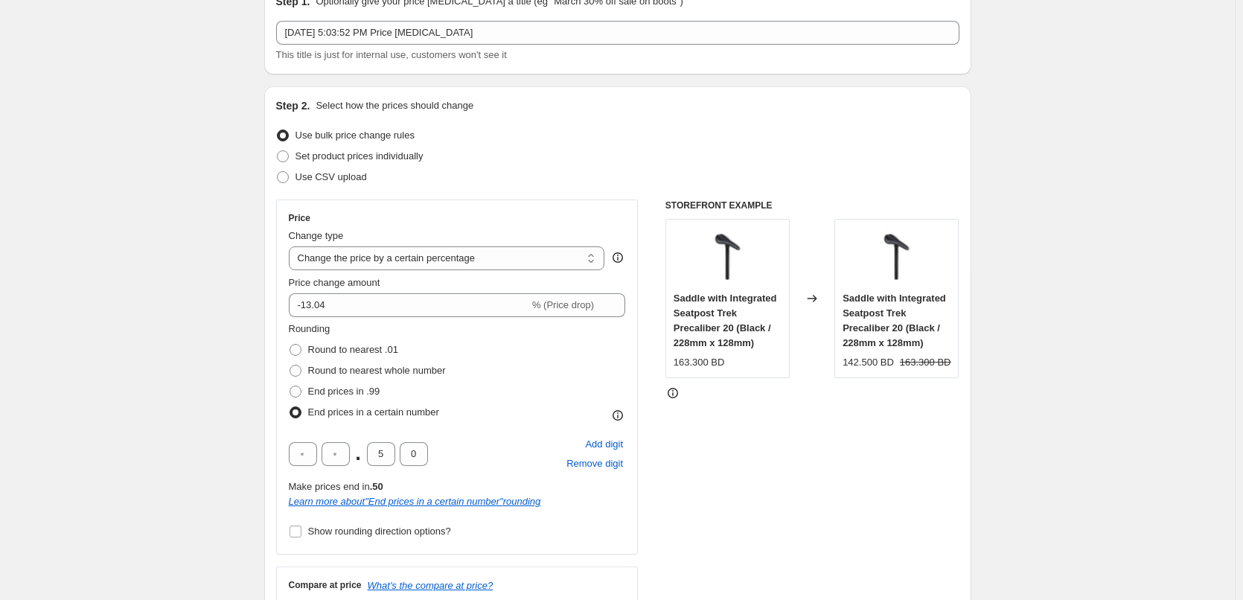
click at [792, 417] on div "STOREFRONT EXAMPLE Saddle with Integrated Seatpost Trek Precaliber 20 (Black / …" at bounding box center [812, 424] width 294 height 451
click at [385, 459] on input "5" at bounding box center [381, 454] width 28 height 24
click at [382, 450] on input "5" at bounding box center [381, 454] width 28 height 24
type input "0"
click at [339, 345] on span "Round to nearest .01" at bounding box center [353, 349] width 90 height 11
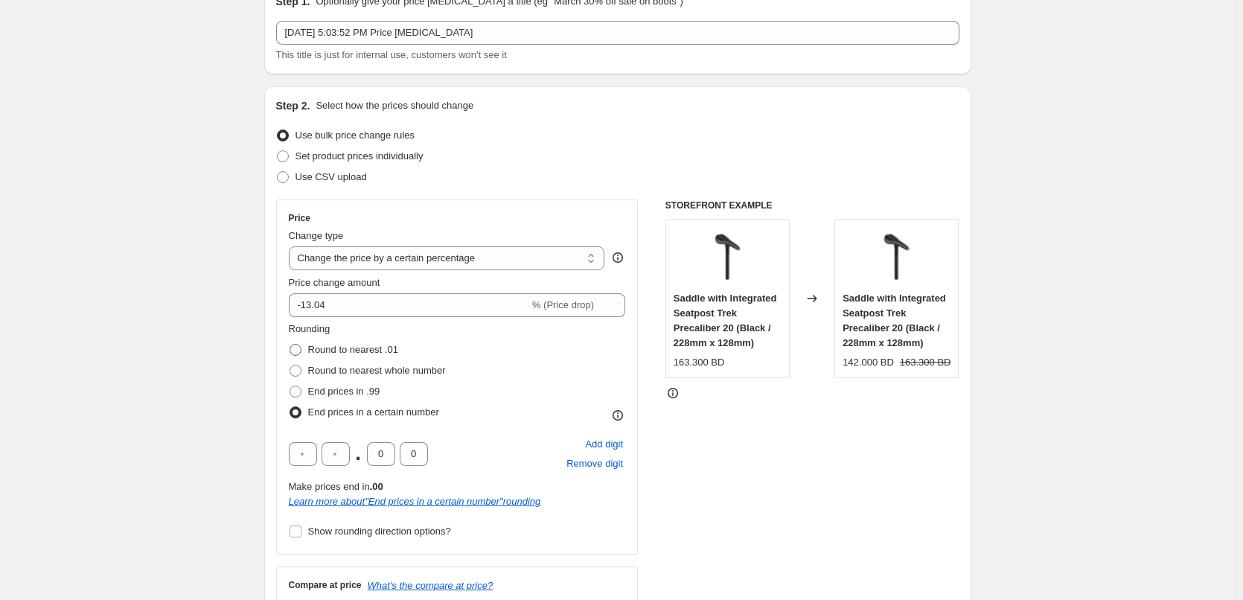
click at [290, 345] on input "Round to nearest .01" at bounding box center [289, 344] width 1 height 1
radio input "true"
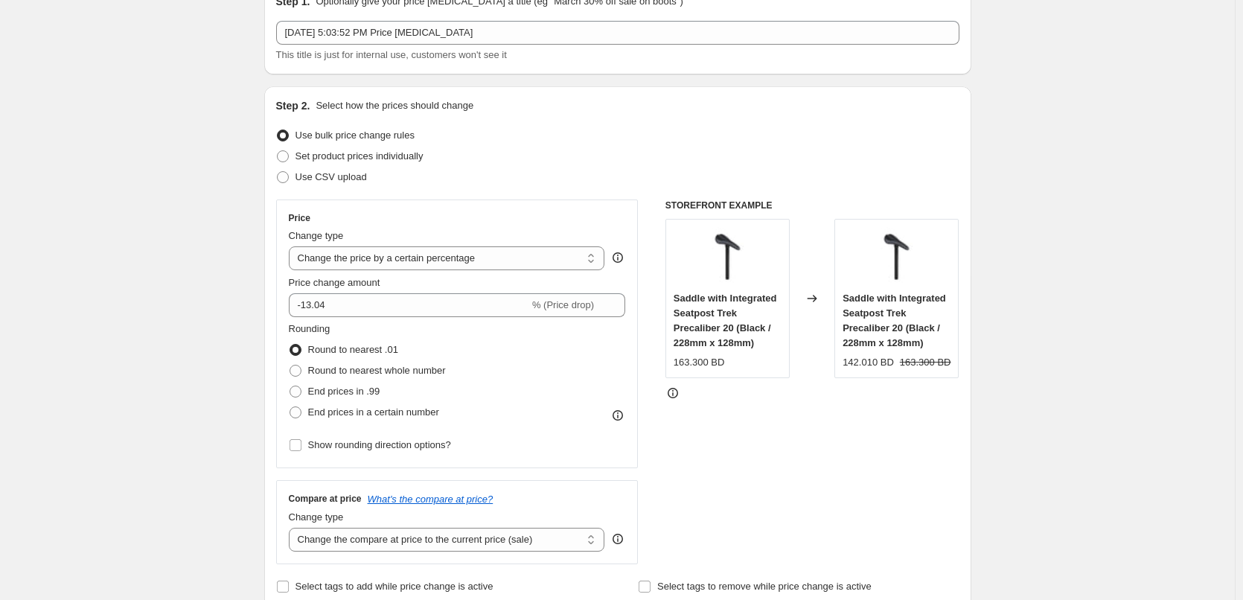
click at [703, 368] on div "163.300 BD" at bounding box center [698, 362] width 51 height 15
copy div "163.300"
click at [318, 305] on input "-13.04" at bounding box center [409, 305] width 240 height 24
click at [324, 305] on input "-13.04" at bounding box center [409, 305] width 240 height 24
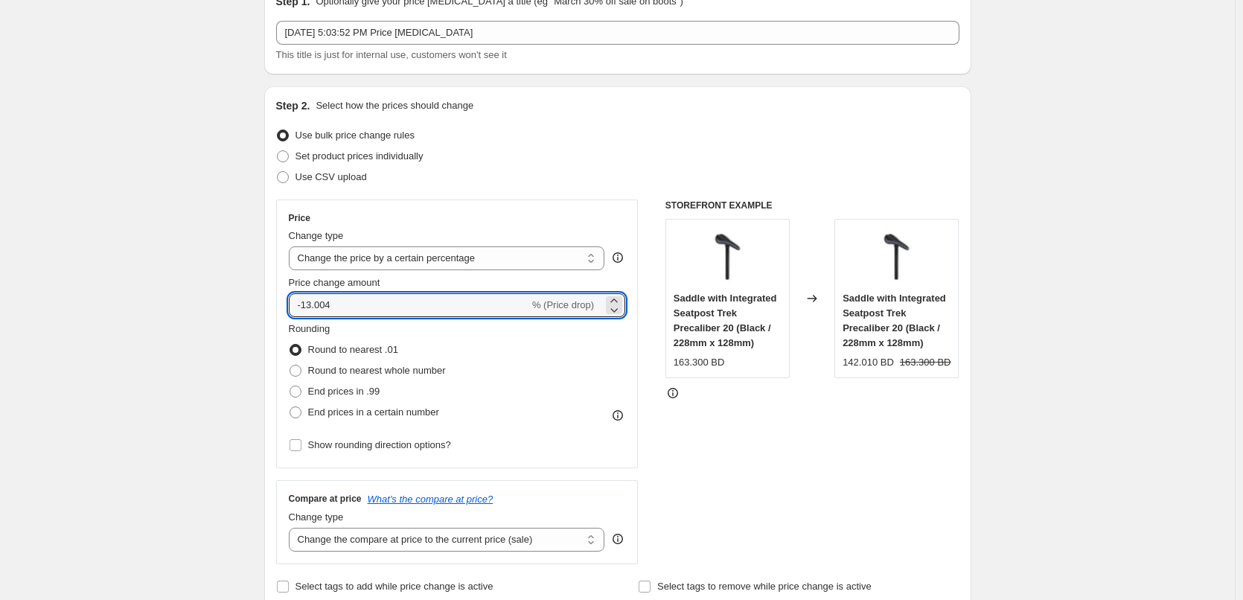
click at [469, 284] on div "Price change amount" at bounding box center [457, 282] width 337 height 15
click at [328, 306] on input "-13.004" at bounding box center [409, 305] width 240 height 24
click at [380, 303] on input "-13.04" at bounding box center [409, 305] width 240 height 24
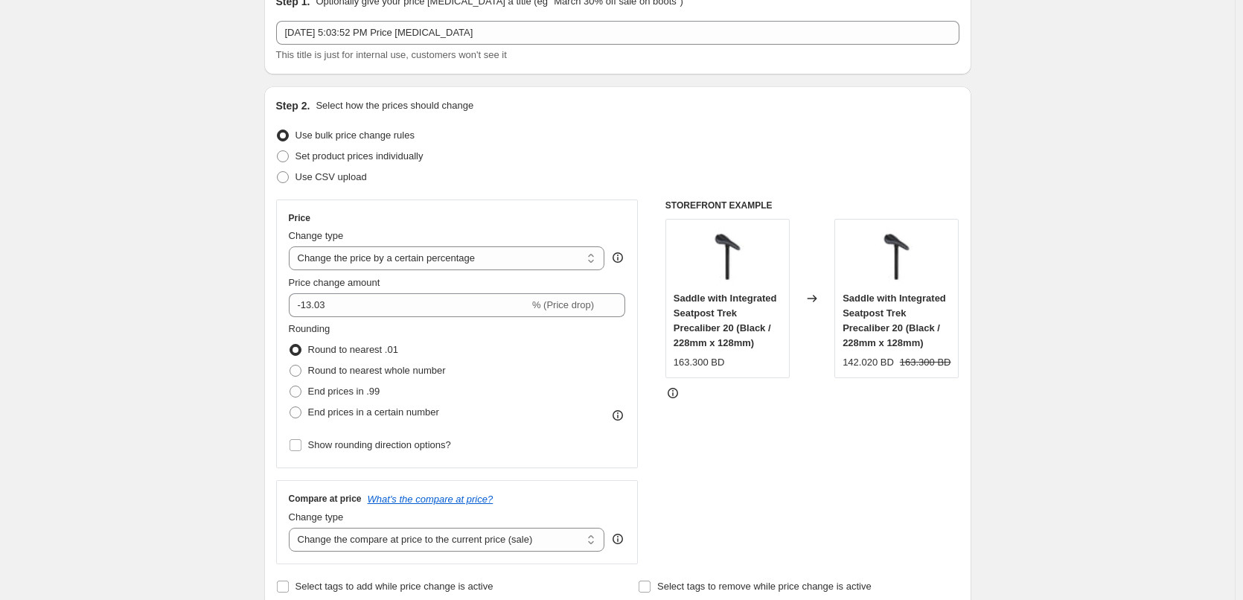
click at [859, 397] on div at bounding box center [812, 392] width 294 height 15
click at [503, 316] on input "-13.03" at bounding box center [409, 305] width 240 height 24
click at [664, 413] on div "Price Change type Change the price to a certain amount Change the price by a ce…" at bounding box center [617, 381] width 683 height 365
click at [421, 298] on input "-13.02" at bounding box center [409, 305] width 240 height 24
click at [644, 241] on div "Price Change type Change the price to a certain amount Change the price by a ce…" at bounding box center [617, 381] width 683 height 365
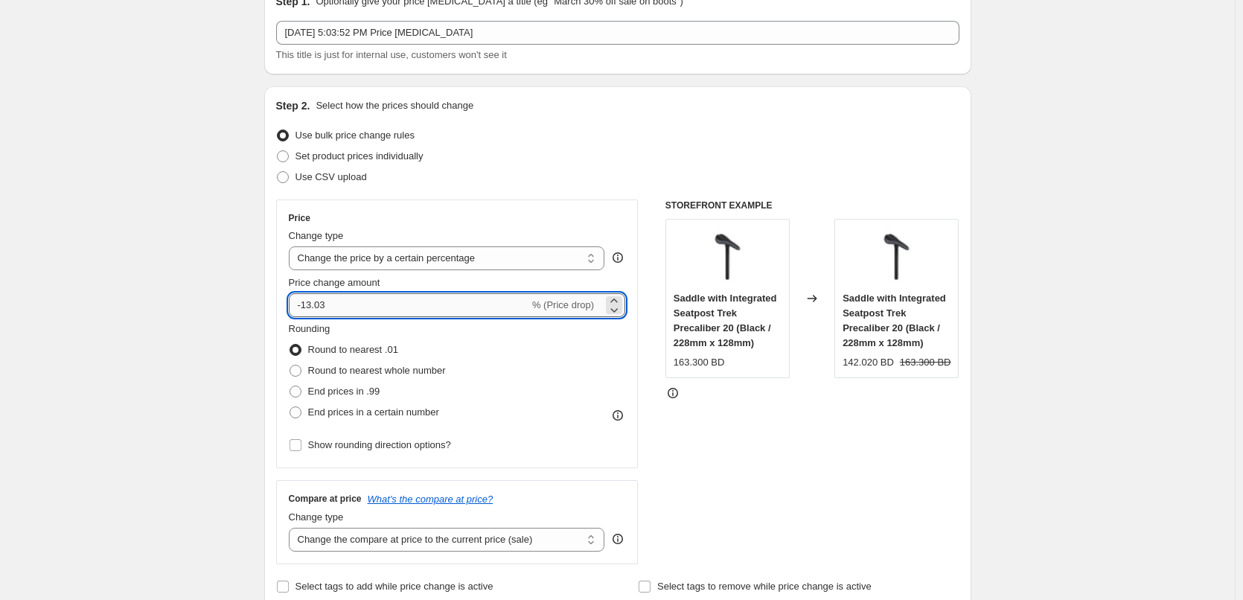
click at [448, 313] on input "-13.03" at bounding box center [409, 305] width 240 height 24
click at [502, 227] on div "Price Change type Change the price to a certain amount Change the price by a ce…" at bounding box center [457, 333] width 337 height 243
click at [400, 316] on input "-13.04" at bounding box center [409, 305] width 240 height 24
click at [449, 216] on div "Price" at bounding box center [457, 218] width 337 height 12
click at [380, 312] on input "-13.05" at bounding box center [409, 305] width 240 height 24
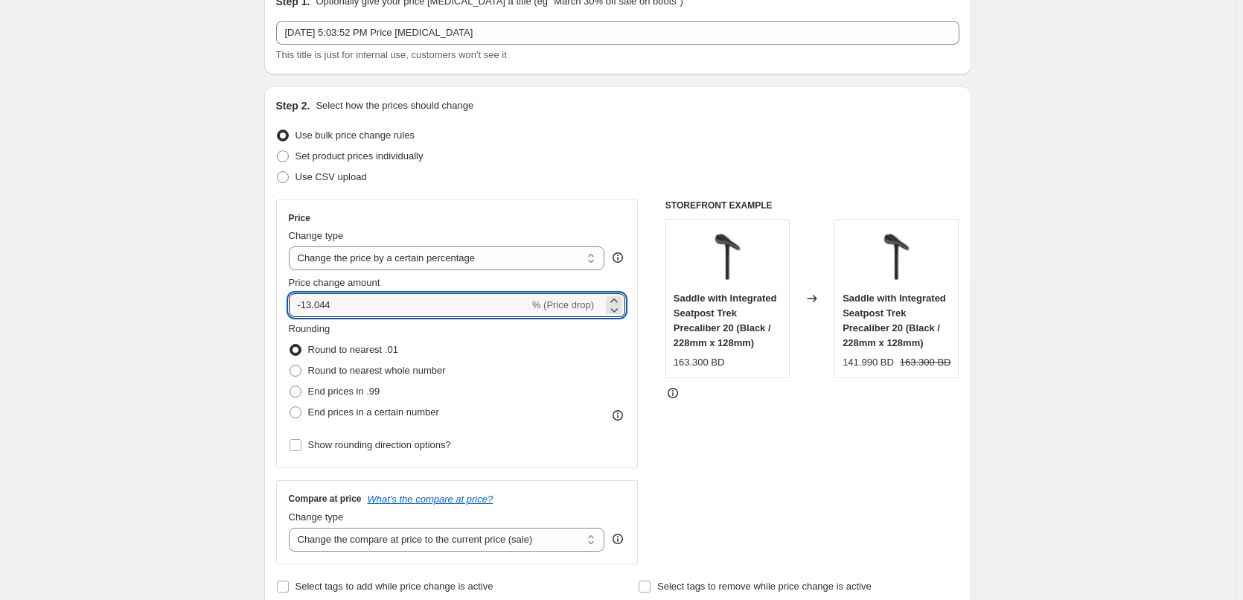
type input "-13.044"
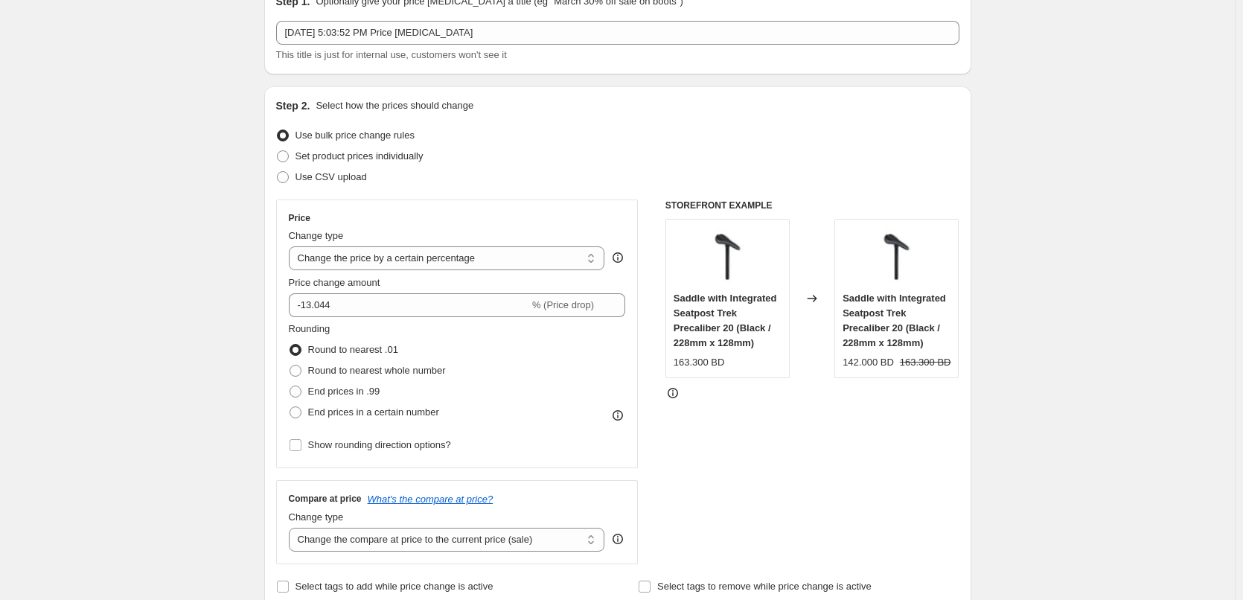
click at [391, 285] on div "Price change amount" at bounding box center [457, 282] width 337 height 15
click at [453, 309] on input "-13.044" at bounding box center [409, 305] width 240 height 24
click at [458, 220] on div "Price" at bounding box center [457, 218] width 337 height 12
click at [638, 377] on div "Price Change type Change the price to a certain amount Change the price by a ce…" at bounding box center [457, 333] width 362 height 269
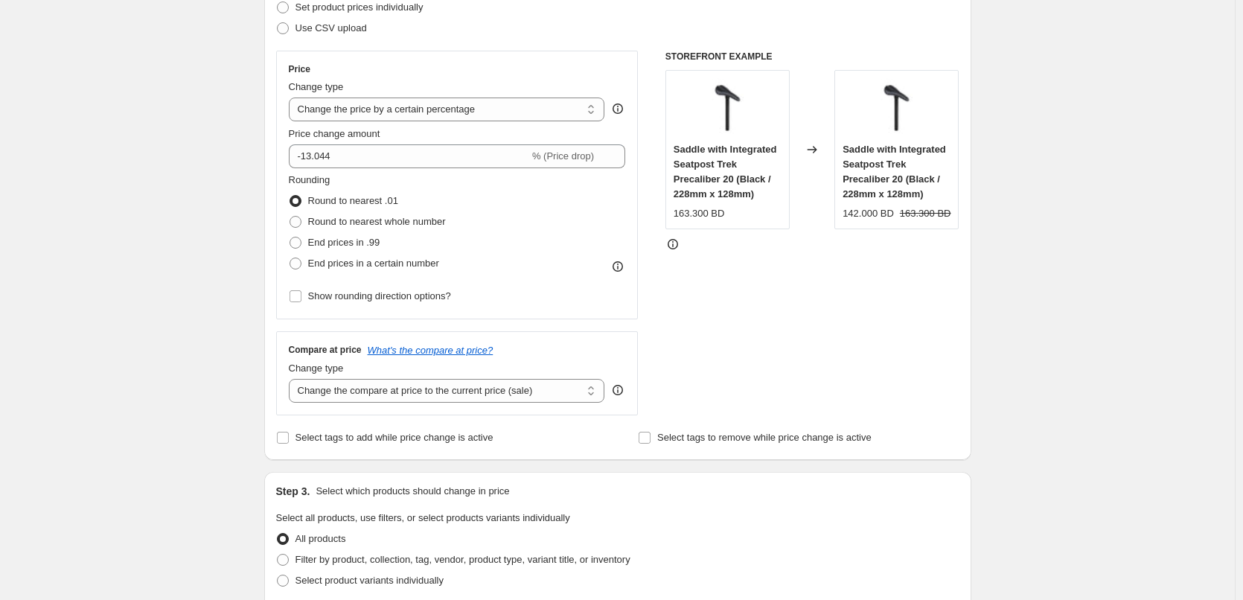
scroll to position [298, 0]
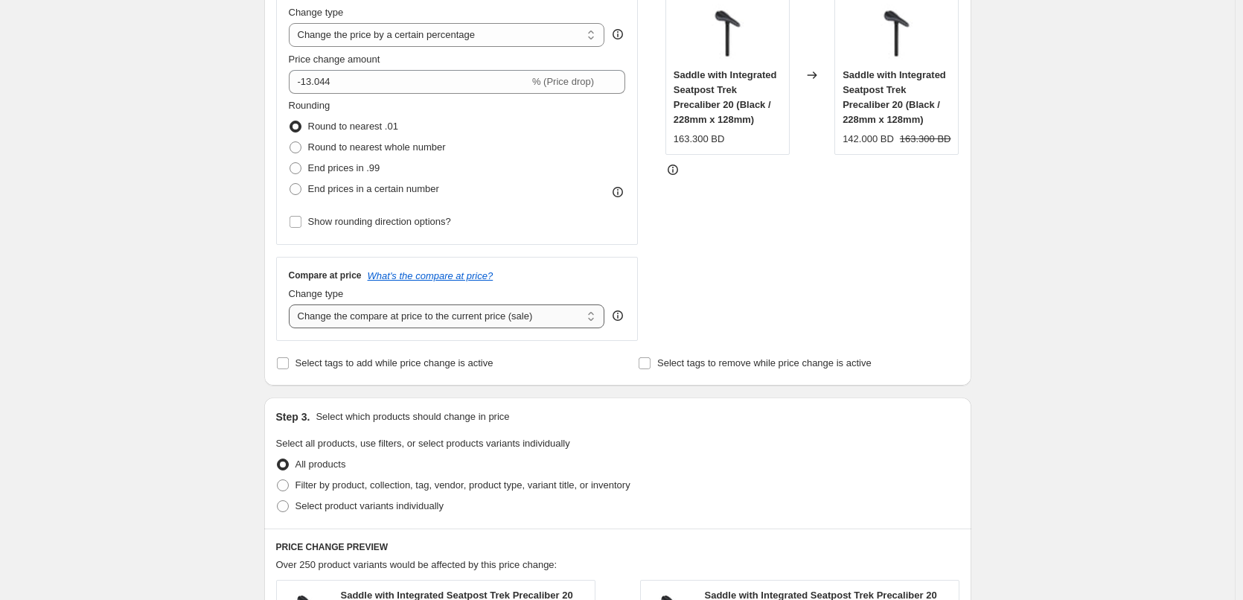
click at [422, 314] on select "Change the compare at price to the current price (sale) Change the compare at p…" at bounding box center [447, 316] width 316 height 24
click at [292, 304] on select "Change the compare at price to the current price (sale) Change the compare at p…" at bounding box center [447, 316] width 316 height 24
click at [725, 286] on div "STOREFRONT EXAMPLE Saddle with Integrated Seatpost Trek Precaliber 20 (Black / …" at bounding box center [812, 158] width 294 height 365
click at [694, 228] on div "STOREFRONT EXAMPLE Saddle with Integrated Seatpost Trek Precaliber 20 (Black / …" at bounding box center [812, 158] width 294 height 365
click at [473, 309] on select "Change the compare at price to the current price (sale) Change the compare at p…" at bounding box center [447, 316] width 316 height 24
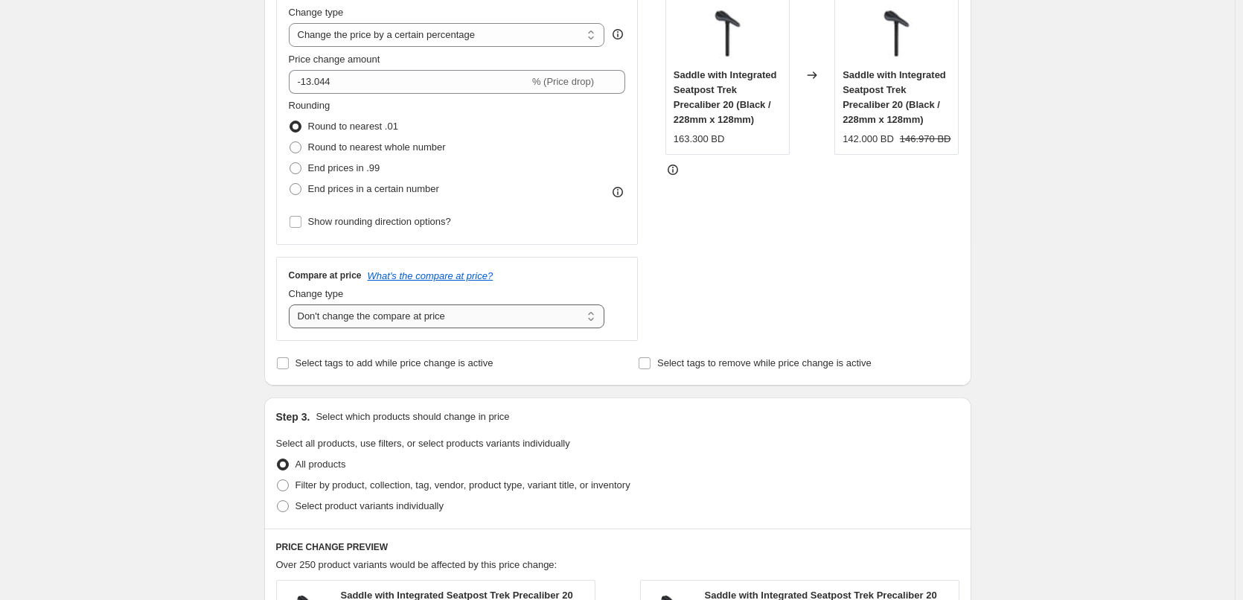
select select "remove"
click at [292, 304] on select "Change the compare at price to the current price (sale) Change the compare at p…" at bounding box center [447, 316] width 316 height 24
click at [700, 246] on div "STOREFRONT EXAMPLE Saddle with Integrated Seatpost Trek Precaliber 20 (Black / …" at bounding box center [812, 158] width 294 height 365
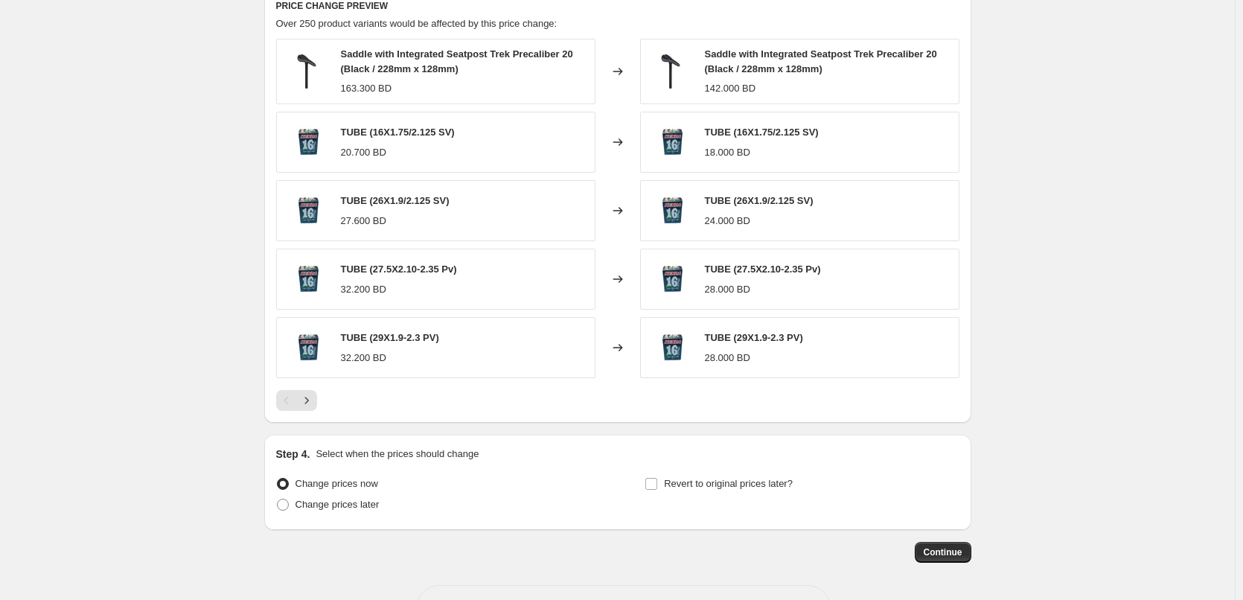
scroll to position [893, 0]
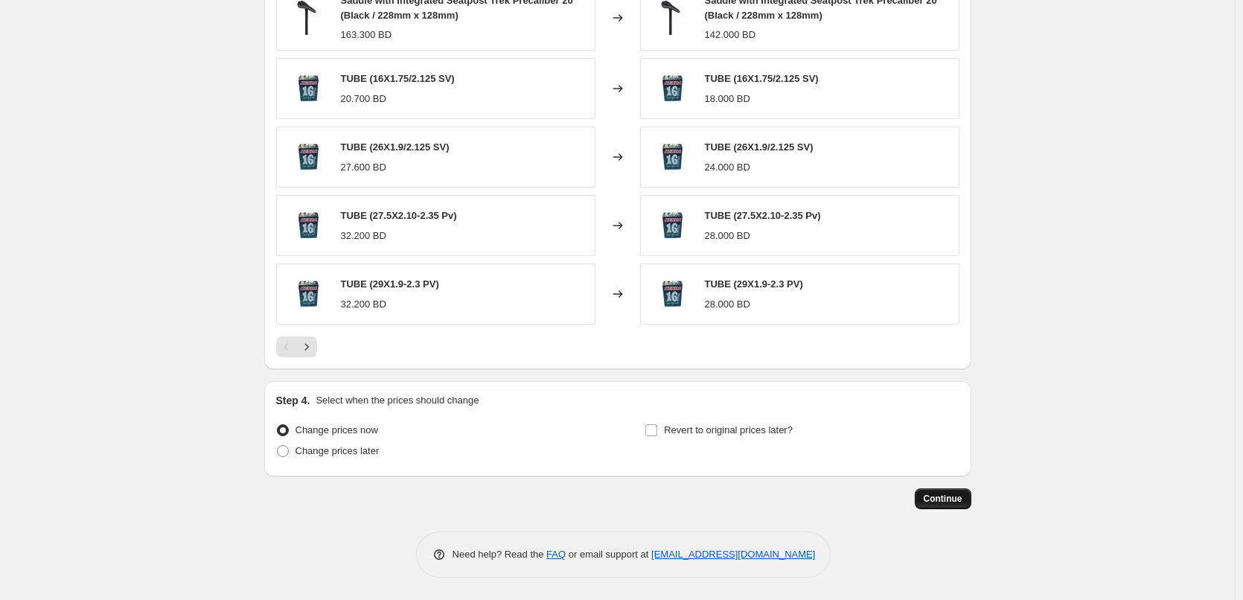
click at [948, 494] on span "Continue" at bounding box center [942, 499] width 39 height 12
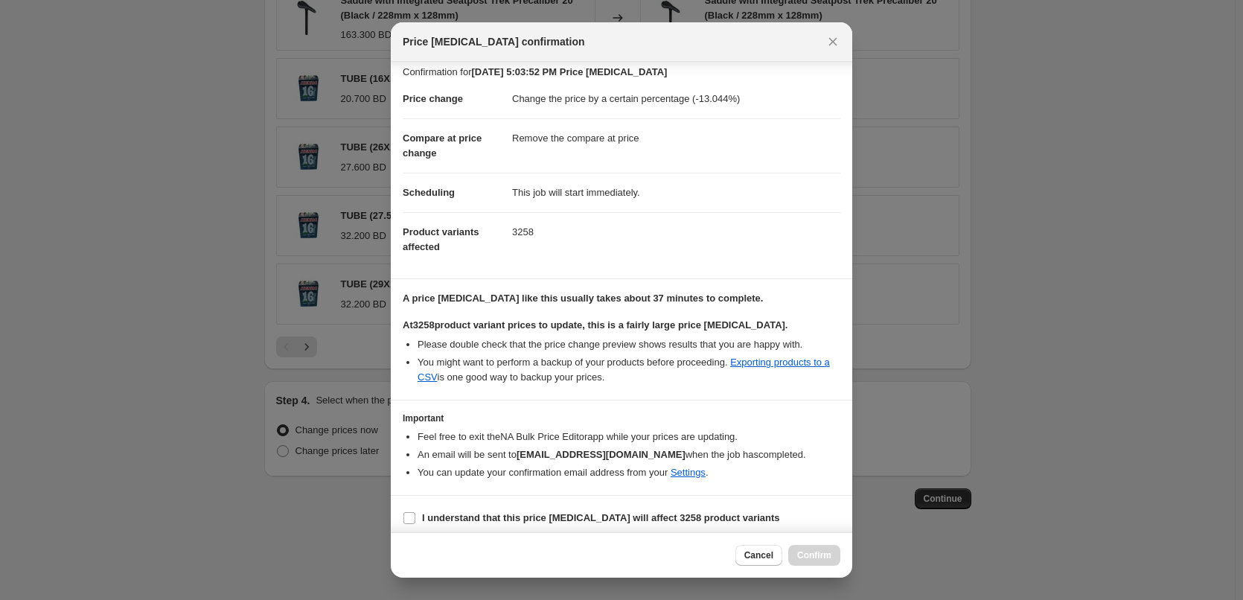
scroll to position [17, 0]
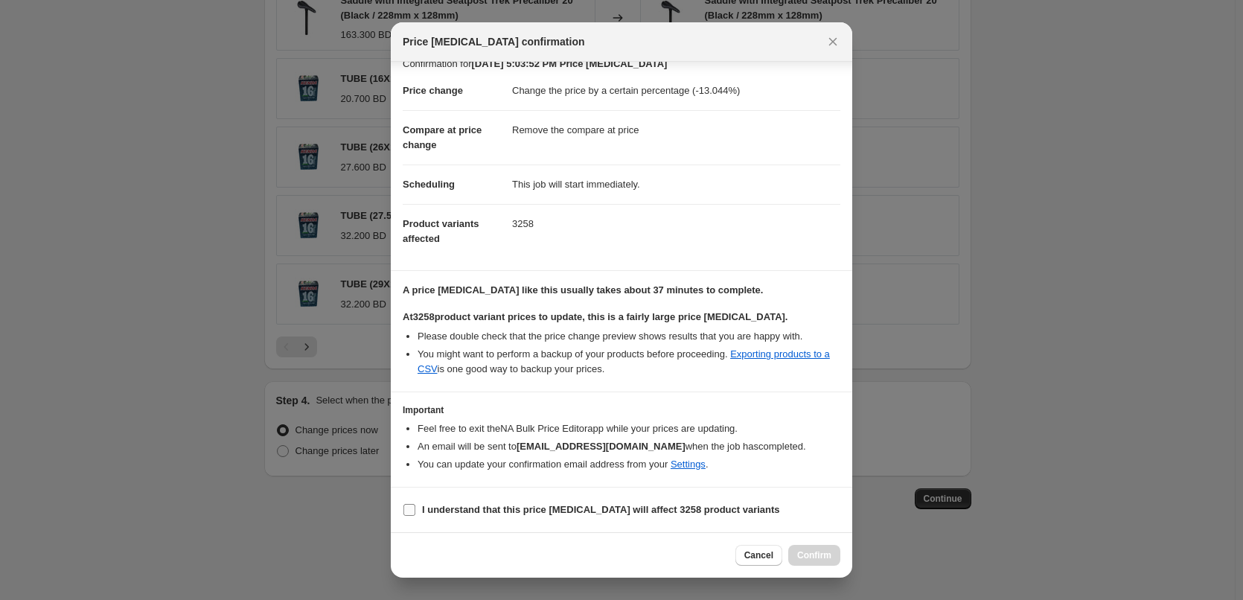
click at [601, 504] on b "I understand that this price change job will affect 3258 product variants" at bounding box center [601, 509] width 358 height 11
click at [415, 504] on input "I understand that this price change job will affect 3258 product variants" at bounding box center [409, 510] width 12 height 12
checkbox input "true"
click at [818, 557] on span "Confirm" at bounding box center [814, 555] width 34 height 12
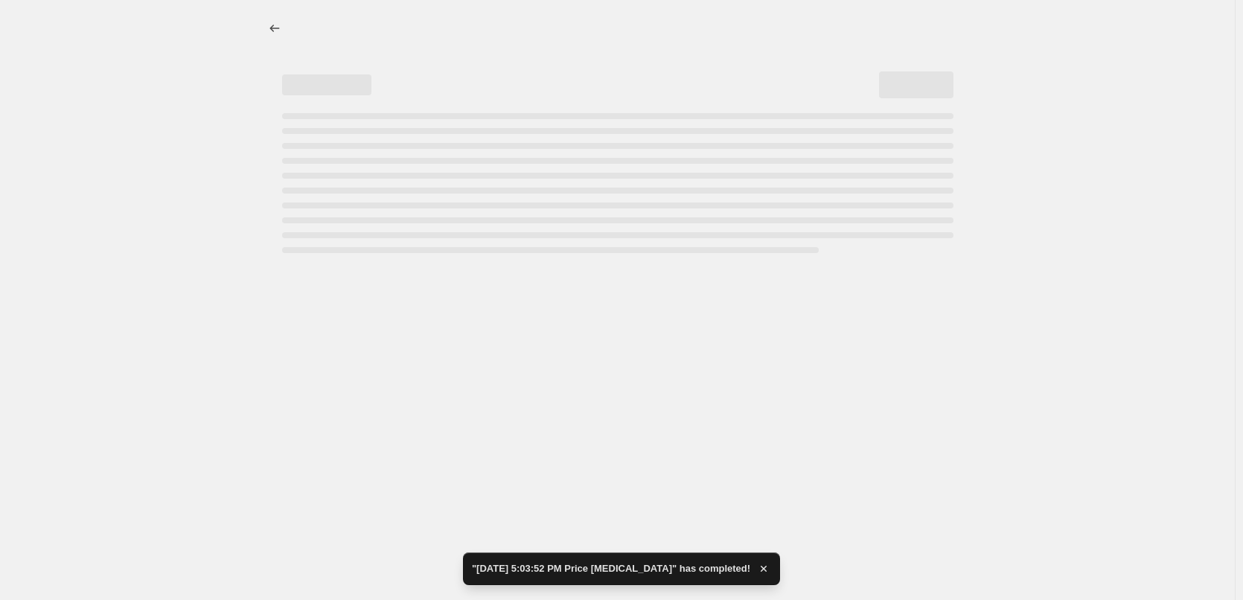
select select "percentage"
select select "remove"
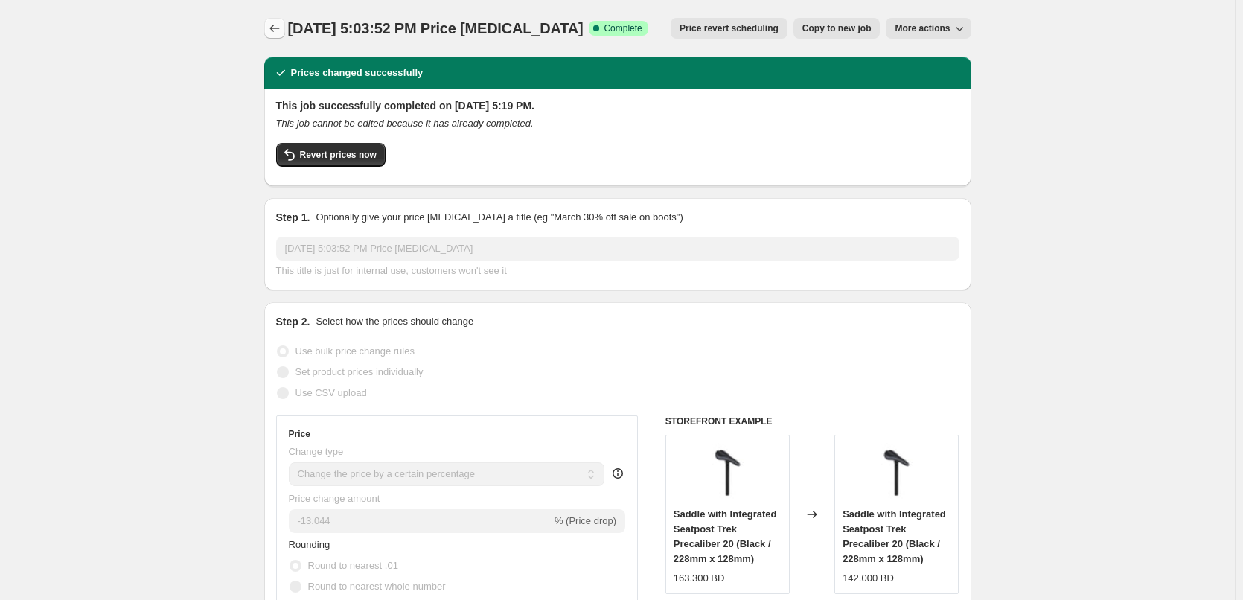
click at [285, 25] on button "Price change jobs" at bounding box center [274, 28] width 21 height 21
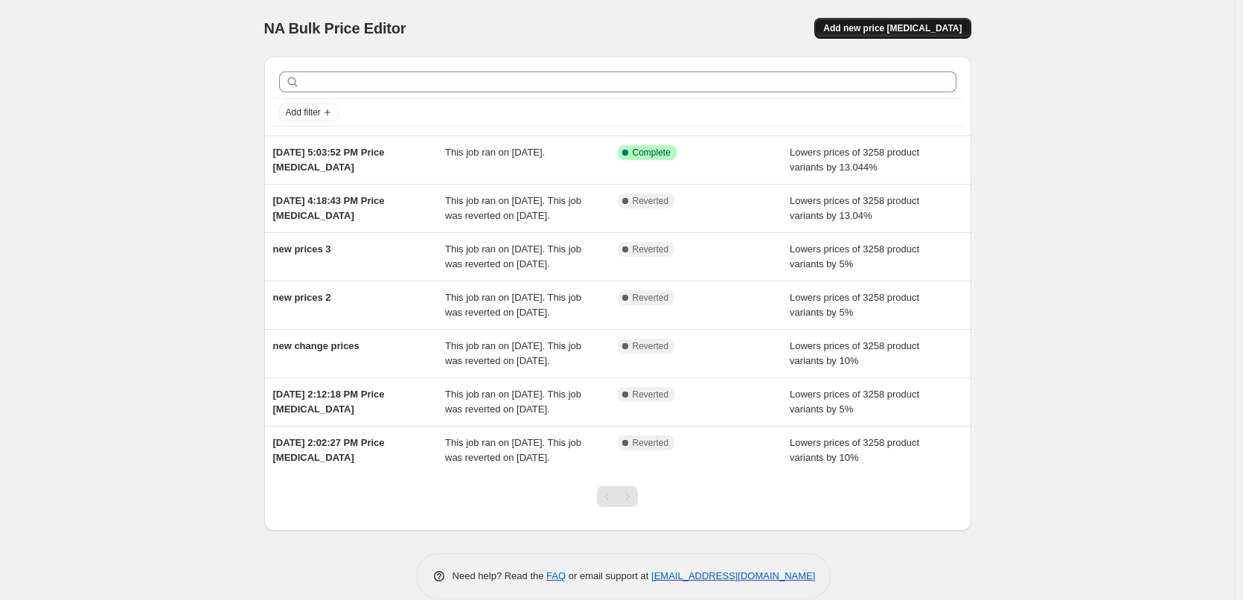
click at [903, 35] on button "Add new price [MEDICAL_DATA]" at bounding box center [892, 28] width 156 height 21
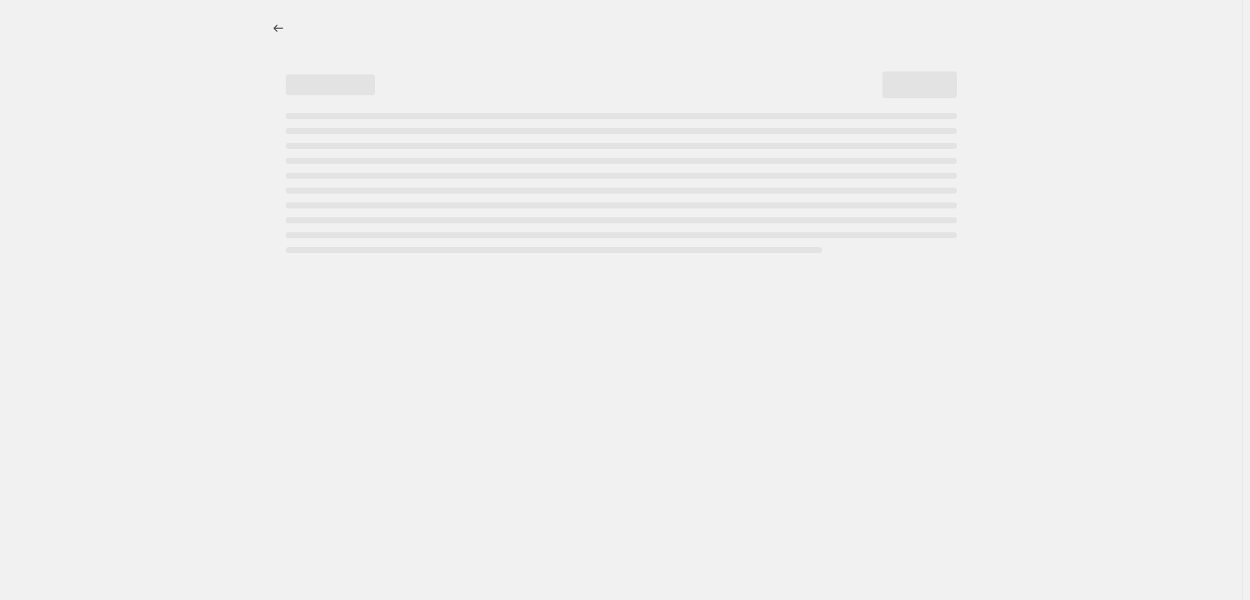
select select "percentage"
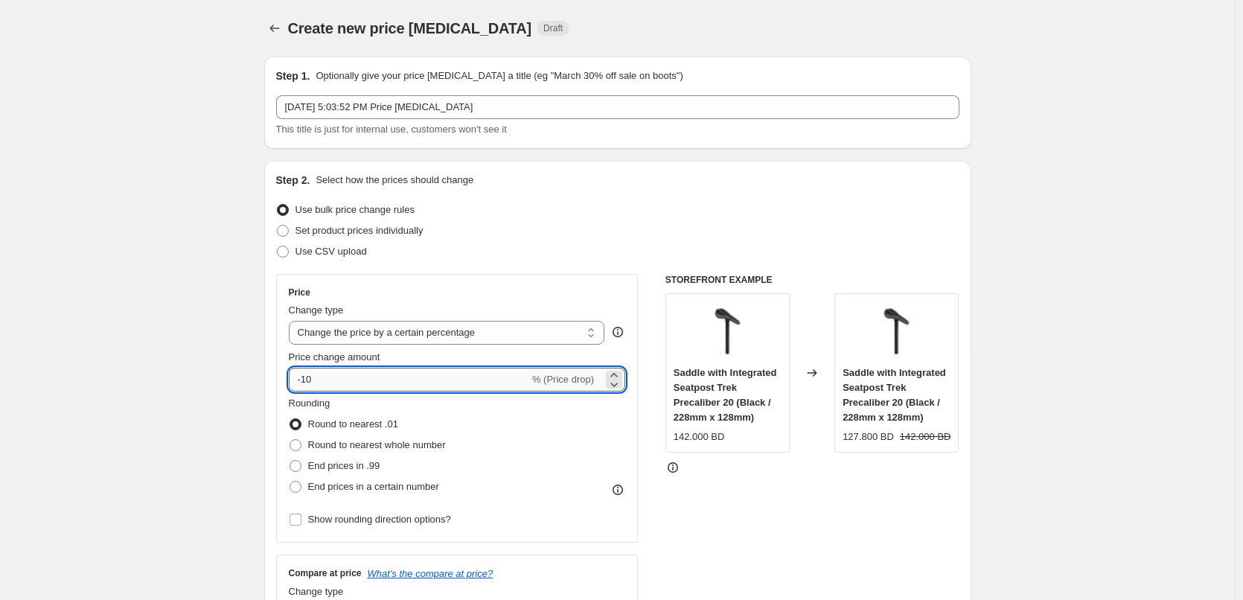
click at [509, 385] on input "-10" at bounding box center [409, 380] width 240 height 24
drag, startPoint x: 307, startPoint y: 379, endPoint x: 323, endPoint y: 379, distance: 16.4
click at [323, 379] on input "-10" at bounding box center [409, 380] width 240 height 24
paste input "89.95"
type input "-89.95"
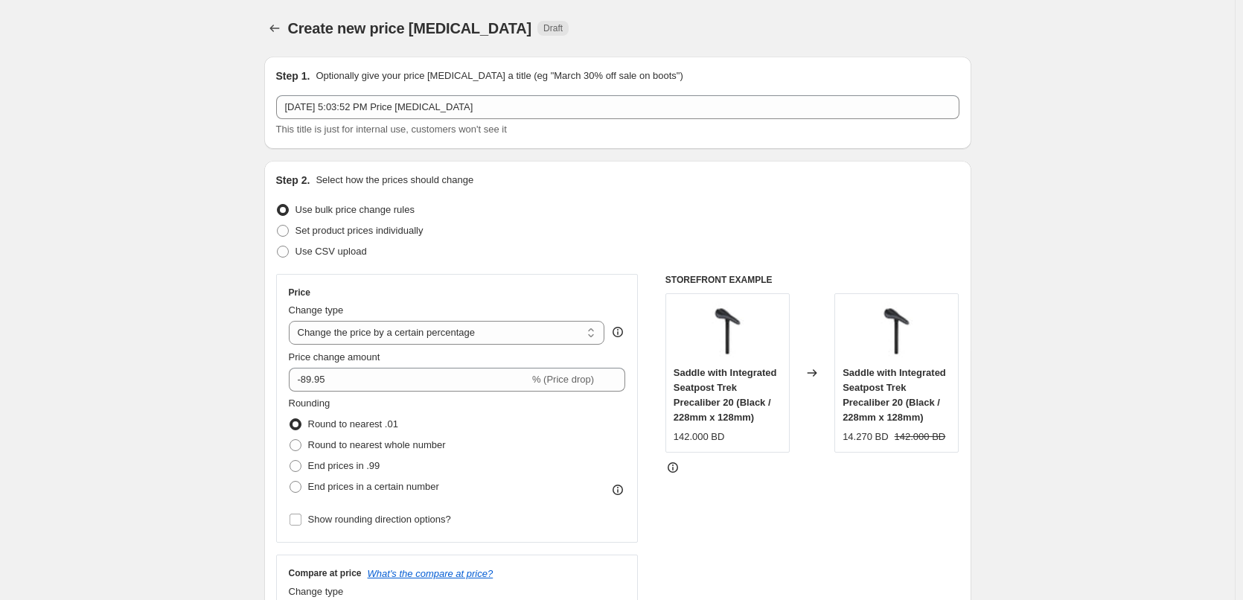
click at [417, 409] on fieldset "Rounding Round to nearest .01 Round to nearest whole number End prices in .99 E…" at bounding box center [367, 446] width 157 height 101
click at [703, 438] on div "142.000 BD" at bounding box center [698, 436] width 51 height 15
drag, startPoint x: 737, startPoint y: 403, endPoint x: 676, endPoint y: 368, distance: 69.7
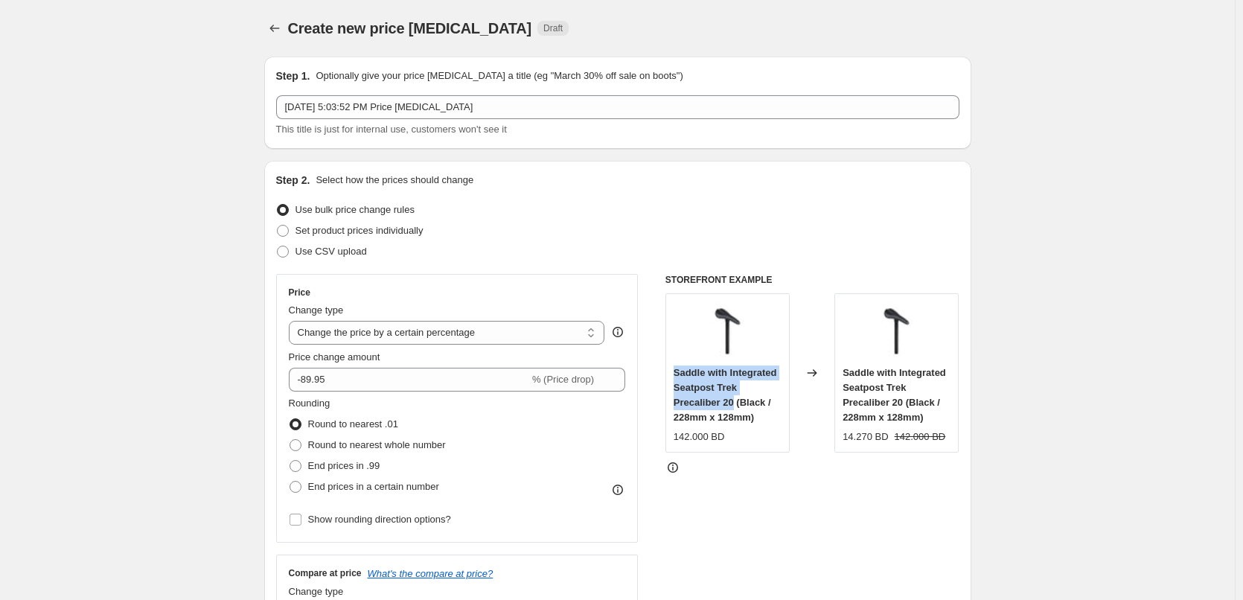
click at [676, 368] on span "Saddle with Integrated Seatpost Trek Precaliber 20 (Black / 228mm x 128mm)" at bounding box center [724, 395] width 103 height 56
copy span "Saddle with Integrated Seatpost Trek Precaliber 20"
click at [759, 386] on div "Saddle with Integrated Seatpost Trek Precaliber 20 (Black / 228mm x 128mm)" at bounding box center [727, 395] width 108 height 60
click at [692, 440] on div "142.000 BD" at bounding box center [698, 436] width 51 height 15
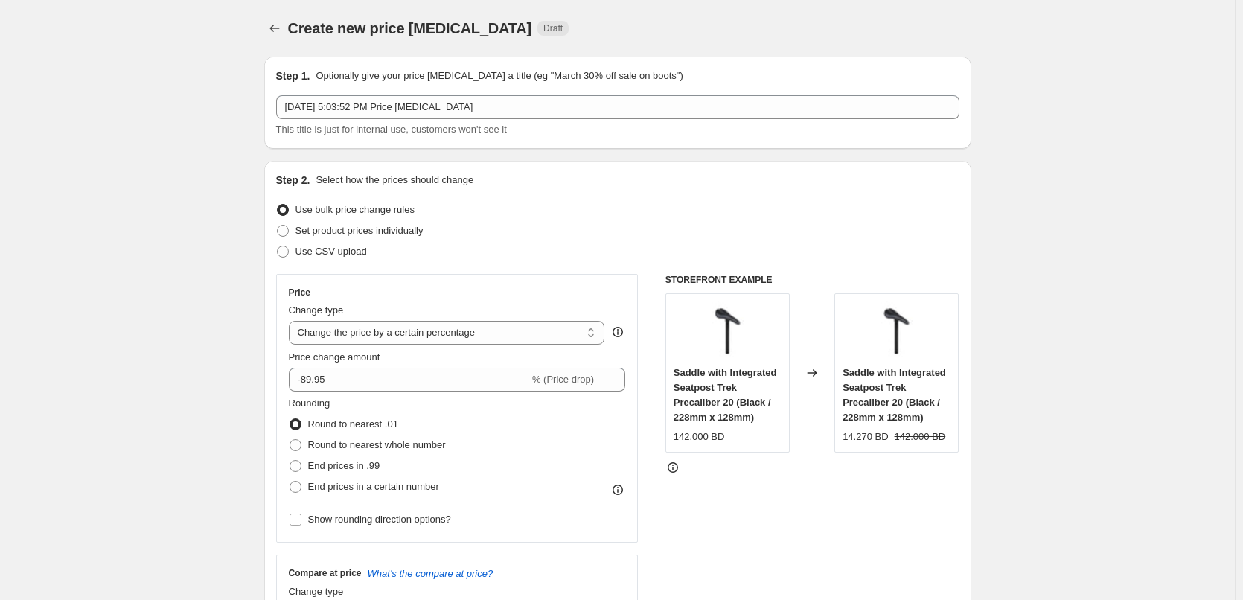
click at [751, 453] on div "STOREFRONT EXAMPLE Saddle with Integrated Seatpost Trek Precaliber 20 (Black / …" at bounding box center [812, 456] width 294 height 365
click at [714, 441] on div "142.000 BD" at bounding box center [698, 436] width 51 height 15
click at [714, 440] on div "142.000 BD" at bounding box center [698, 436] width 51 height 15
click at [861, 436] on div "14.270 BD" at bounding box center [864, 436] width 45 height 15
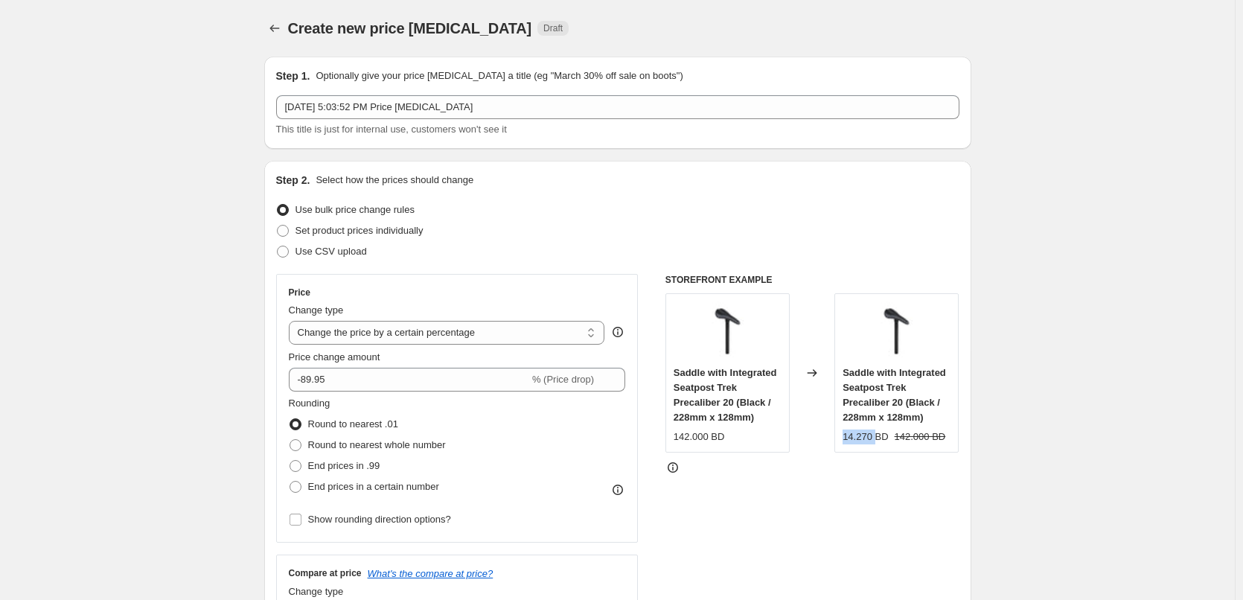
copy div "14.270"
click at [701, 429] on div "Saddle with Integrated Seatpost Trek Precaliber 20 (Black / 228mm x 128mm) 142.…" at bounding box center [727, 404] width 108 height 79
click at [698, 435] on div "142.000 BD" at bounding box center [698, 436] width 51 height 15
copy div "142.000"
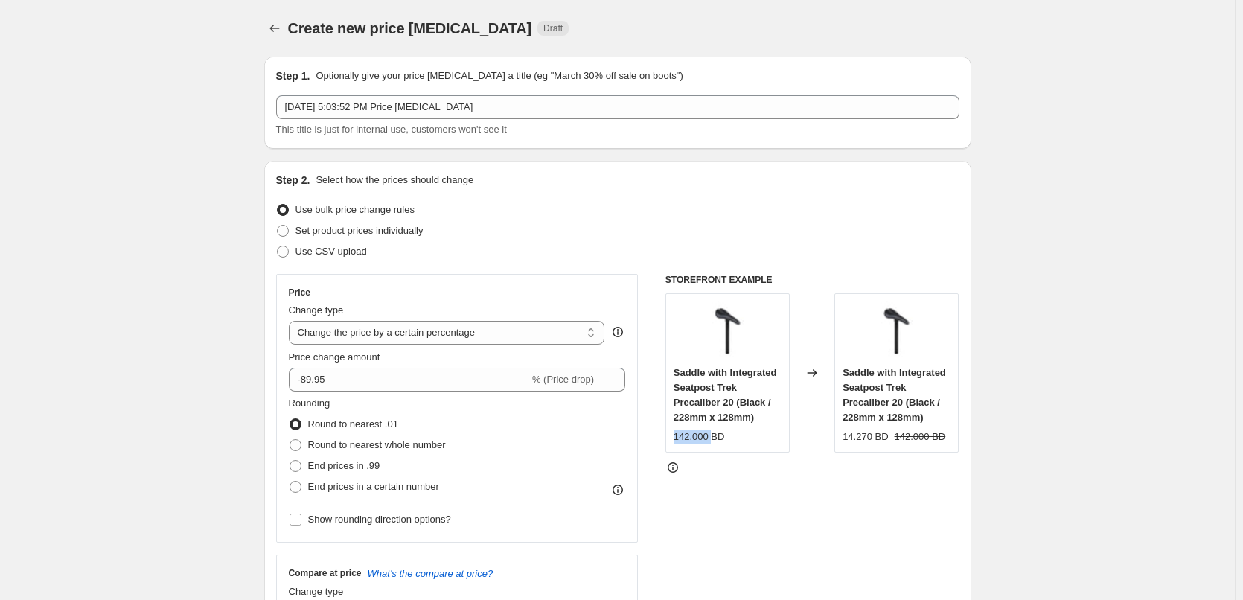
click at [708, 435] on div "142.000 BD" at bounding box center [698, 436] width 51 height 15
click at [857, 438] on div "14.270 BD" at bounding box center [864, 436] width 45 height 15
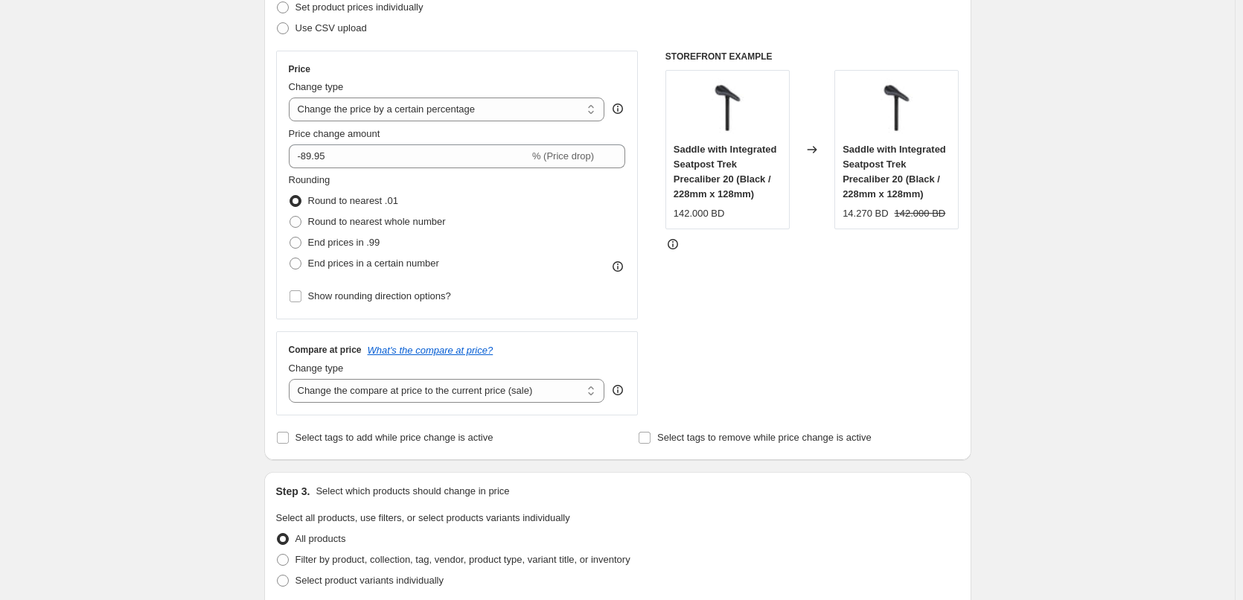
scroll to position [149, 0]
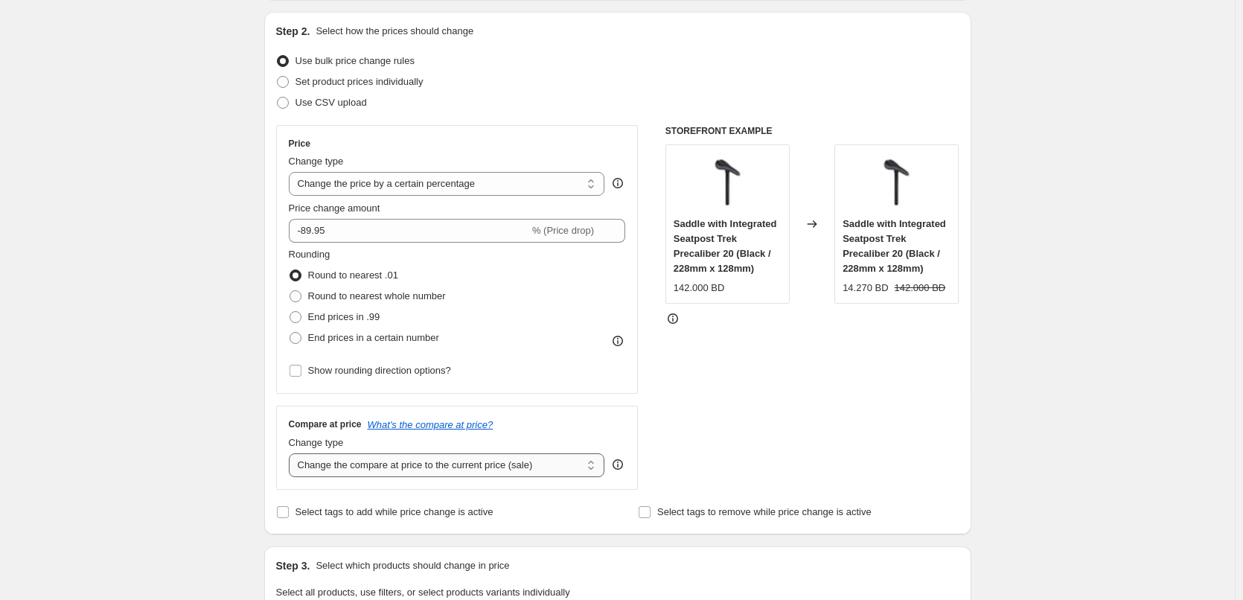
click at [420, 462] on select "Change the compare at price to the current price (sale) Change the compare at p…" at bounding box center [447, 465] width 316 height 24
select select "remove"
click at [292, 453] on select "Change the compare at price to the current price (sale) Change the compare at p…" at bounding box center [447, 465] width 316 height 24
click at [778, 437] on div "STOREFRONT EXAMPLE Saddle with Integrated Seatpost Trek Precaliber 20 (Black / …" at bounding box center [812, 307] width 294 height 365
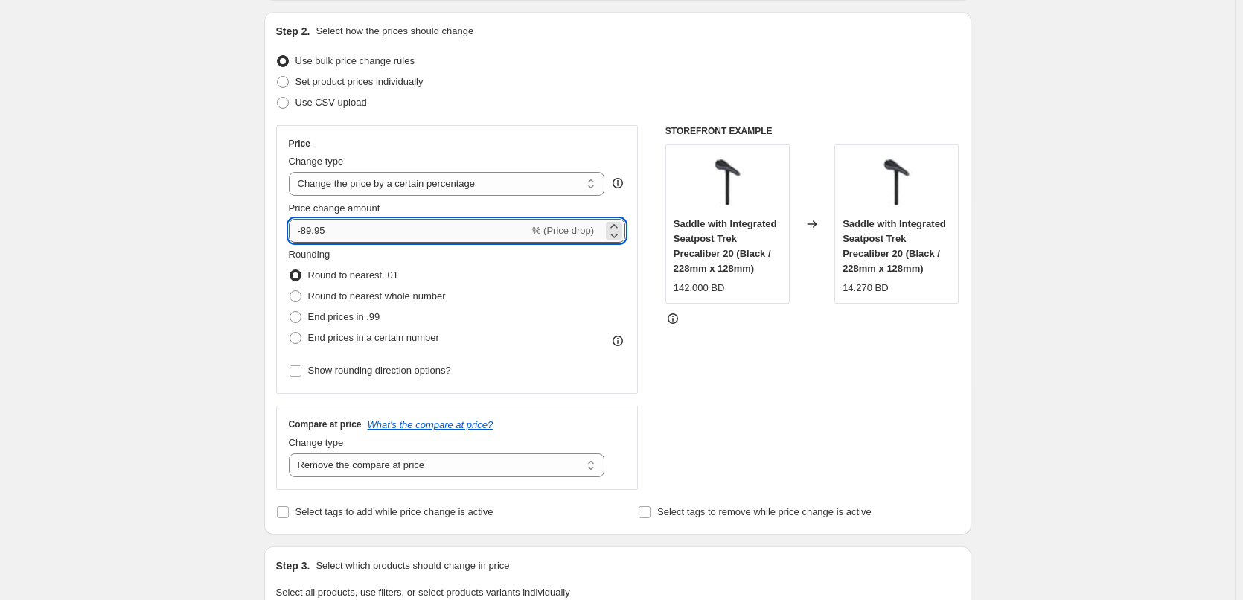
click at [458, 234] on input "-89.95" at bounding box center [409, 231] width 240 height 24
click at [231, 286] on div "Create new price change job. This page is ready Create new price change job Dra…" at bounding box center [617, 597] width 1234 height 1492
click at [364, 234] on input "-89.95" at bounding box center [409, 231] width 240 height 24
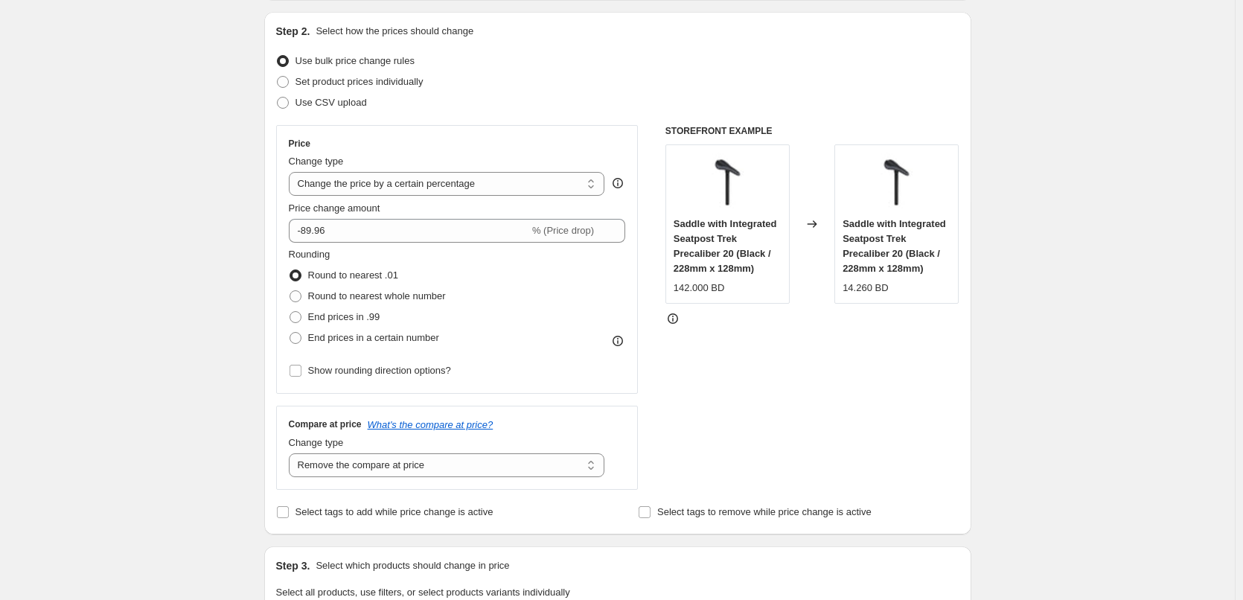
click at [175, 278] on div "Create new price change job. This page is ready Create new price change job Dra…" at bounding box center [617, 597] width 1234 height 1492
click at [353, 236] on input "-89.96" at bounding box center [409, 231] width 240 height 24
click at [247, 254] on div "Create new price change job. This page is ready Create new price change job Dra…" at bounding box center [617, 597] width 1234 height 1492
click at [413, 222] on input "-89.94" at bounding box center [409, 231] width 240 height 24
click at [234, 243] on div "Create new price change job. This page is ready Create new price change job Dra…" at bounding box center [617, 597] width 1234 height 1492
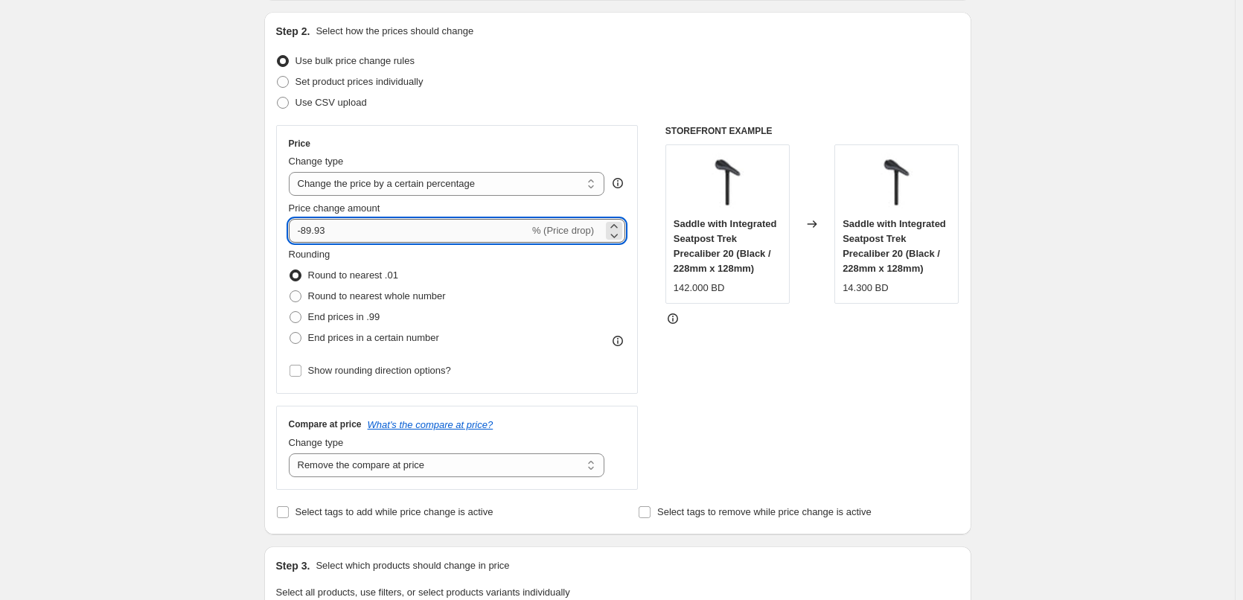
click at [412, 228] on input "-89.93" at bounding box center [409, 231] width 240 height 24
click at [237, 214] on div "Create new price change job. This page is ready Create new price change job Dra…" at bounding box center [617, 597] width 1234 height 1492
click at [375, 225] on input "-89.95" at bounding box center [409, 231] width 240 height 24
click at [239, 237] on div "Create new price change job. This page is ready Create new price change job Dra…" at bounding box center [617, 597] width 1234 height 1492
click at [347, 235] on input "-89.955" at bounding box center [409, 231] width 240 height 24
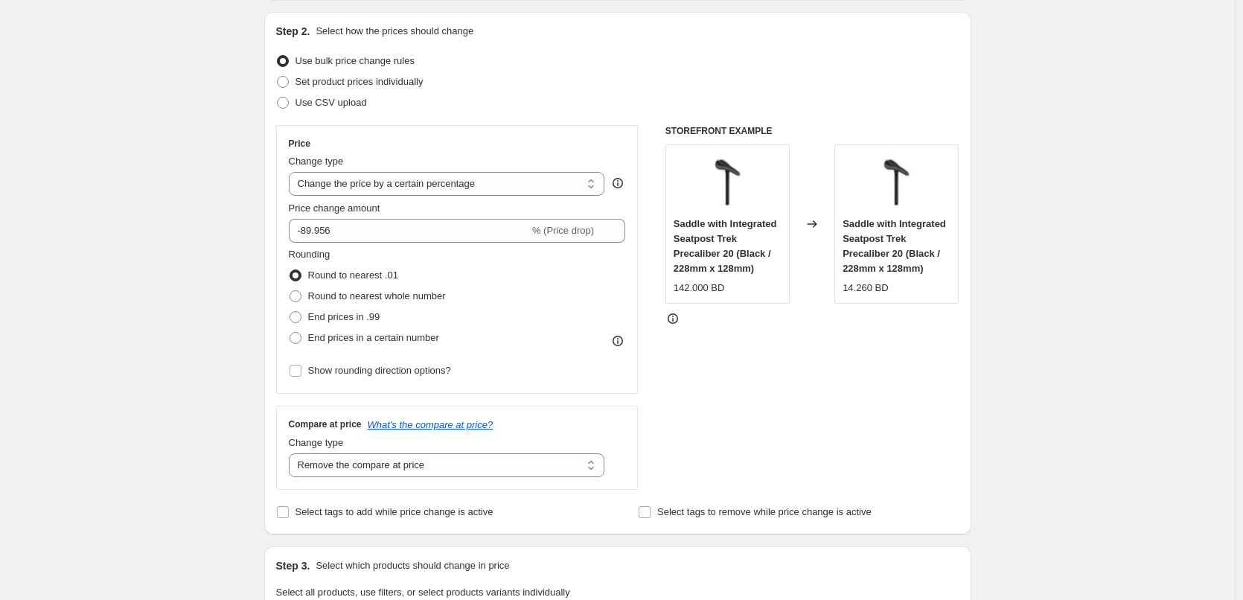
click at [250, 231] on div "Create new price change job. This page is ready Create new price change job Dra…" at bounding box center [617, 597] width 743 height 1492
click at [214, 222] on div "Create new price change job. This page is ready Create new price change job Dra…" at bounding box center [617, 597] width 1234 height 1492
click at [342, 234] on input "-89.956" at bounding box center [409, 231] width 240 height 24
click at [234, 236] on div "Create new price change job. This page is ready Create new price change job Dra…" at bounding box center [617, 597] width 1234 height 1492
click at [227, 224] on div "Create new price change job. This page is ready Create new price change job Dra…" at bounding box center [617, 597] width 1234 height 1492
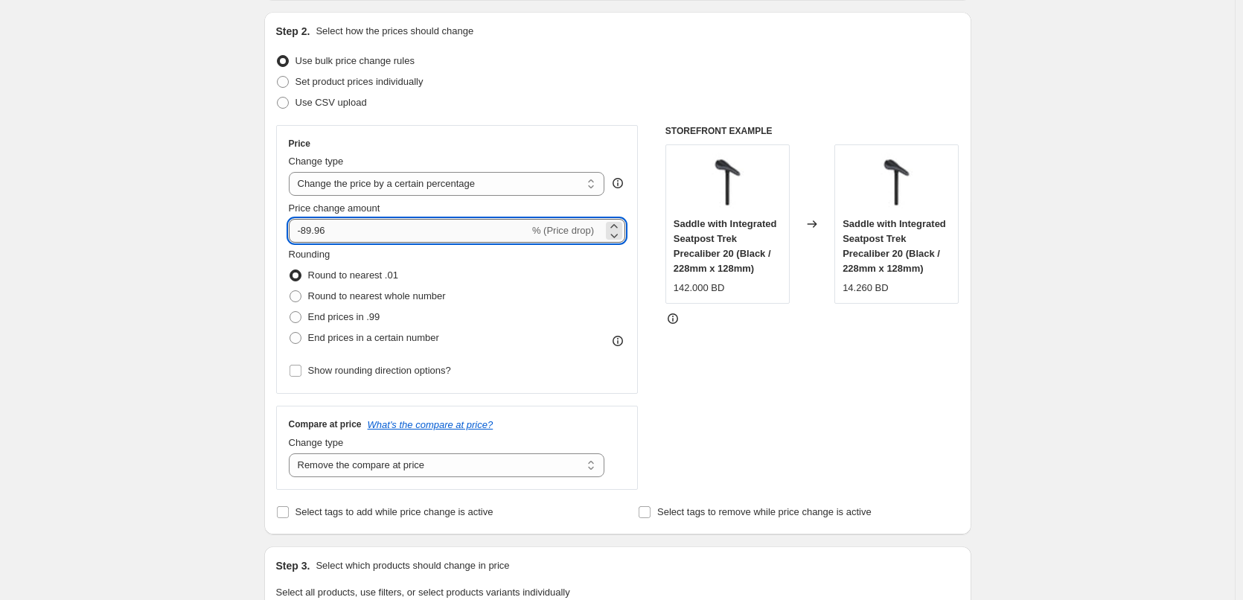
click at [479, 238] on input "-89.96" at bounding box center [409, 231] width 240 height 24
click at [197, 216] on div "Create new price change job. This page is ready Create new price change job Dra…" at bounding box center [617, 597] width 1234 height 1492
click at [341, 240] on input "-89.95" at bounding box center [409, 231] width 240 height 24
click at [257, 231] on div "Step 1. Optionally give your price change job a title (eg "March 30% off sale o…" at bounding box center [611, 574] width 719 height 1357
click at [340, 228] on input "-89.94" at bounding box center [409, 231] width 240 height 24
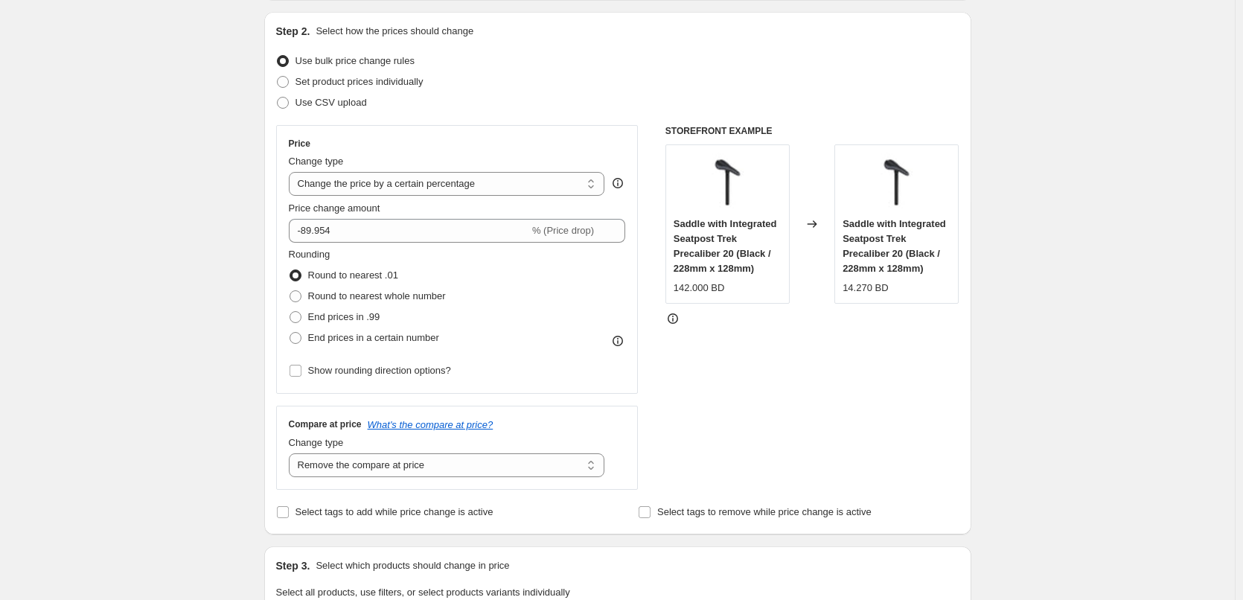
click at [215, 229] on div "Create new price change job. This page is ready Create new price change job Dra…" at bounding box center [617, 597] width 1234 height 1492
click at [353, 231] on input "-89.954" at bounding box center [409, 231] width 240 height 24
click at [185, 228] on div "Create new price change job. This page is ready Create new price change job Dra…" at bounding box center [617, 597] width 1234 height 1492
click at [355, 228] on input "-89.955" at bounding box center [409, 231] width 240 height 24
click at [215, 217] on div "Create new price change job. This page is ready Create new price change job Dra…" at bounding box center [617, 597] width 1234 height 1492
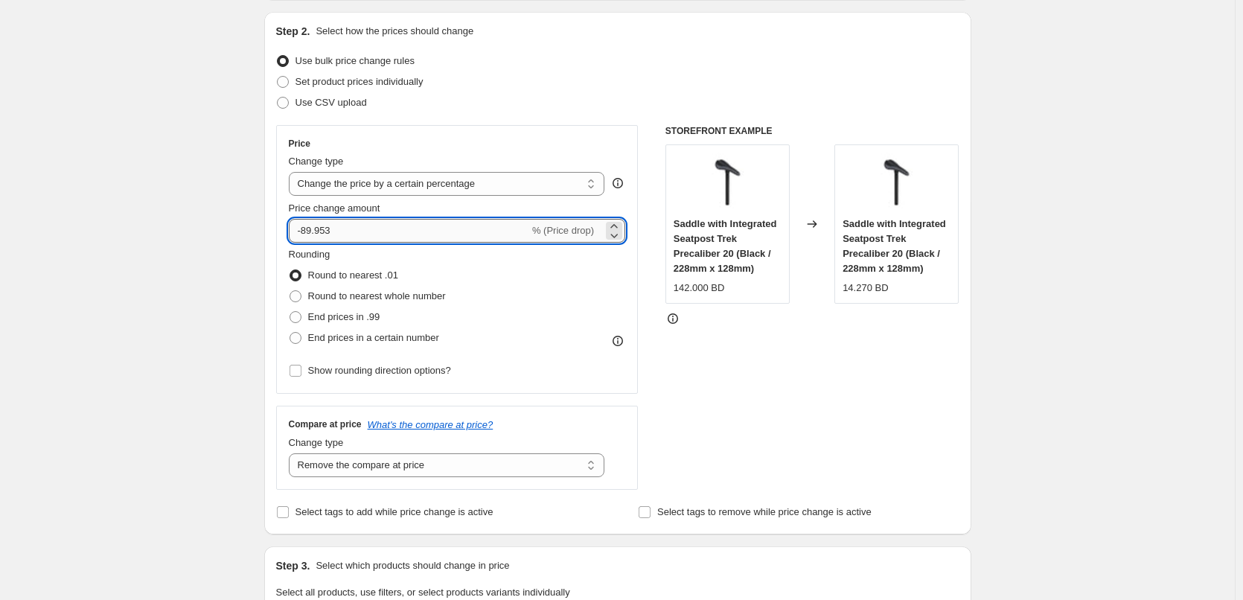
click at [406, 222] on input "-89.953" at bounding box center [409, 231] width 240 height 24
click at [147, 194] on div "Create new price change job. This page is ready Create new price change job Dra…" at bounding box center [617, 597] width 1234 height 1492
click at [384, 232] on input "-89.95" at bounding box center [409, 231] width 240 height 24
type input "-89.94"
click at [222, 227] on div "Create new price change job. This page is ready Create new price change job Dra…" at bounding box center [617, 597] width 1234 height 1492
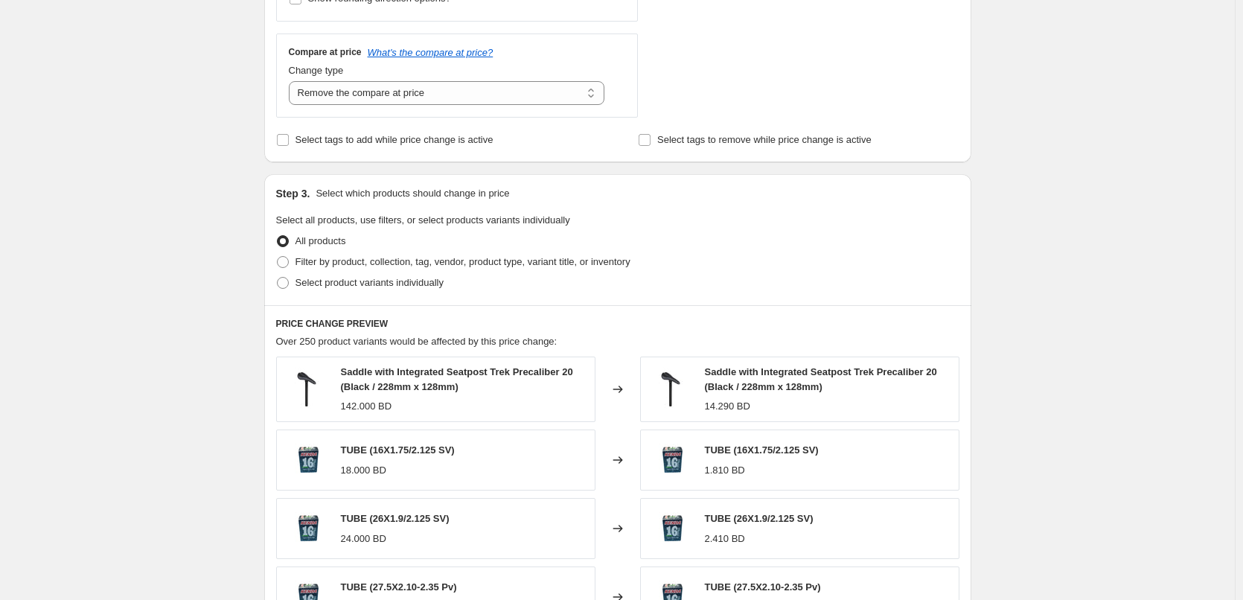
scroll to position [819, 0]
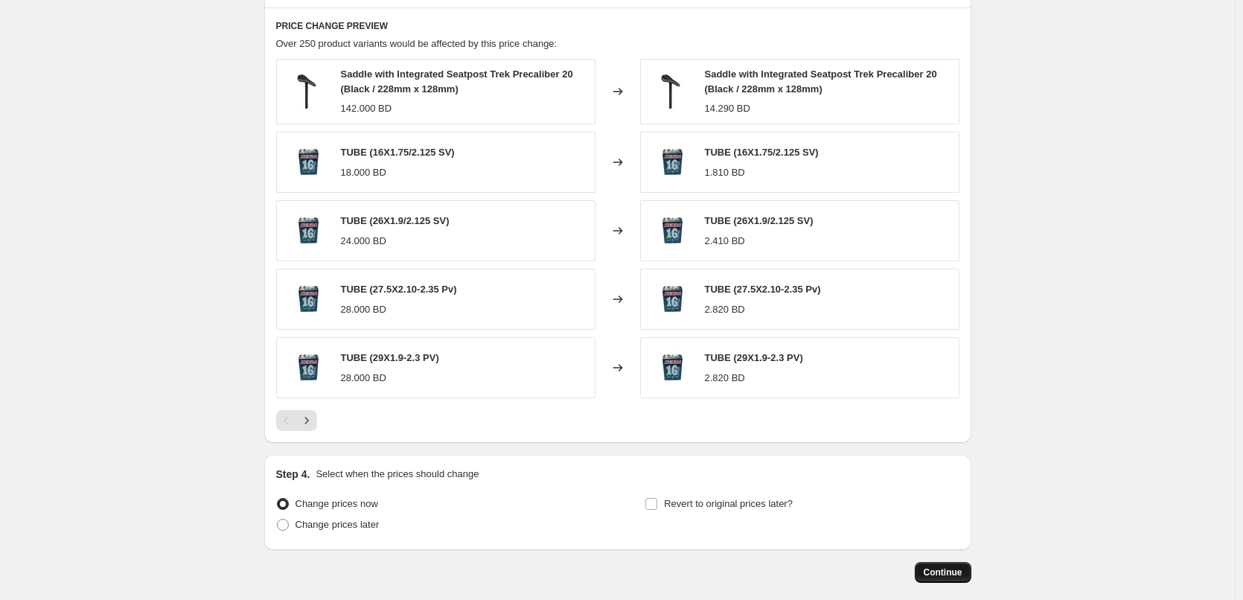
click at [941, 574] on span "Continue" at bounding box center [942, 572] width 39 height 12
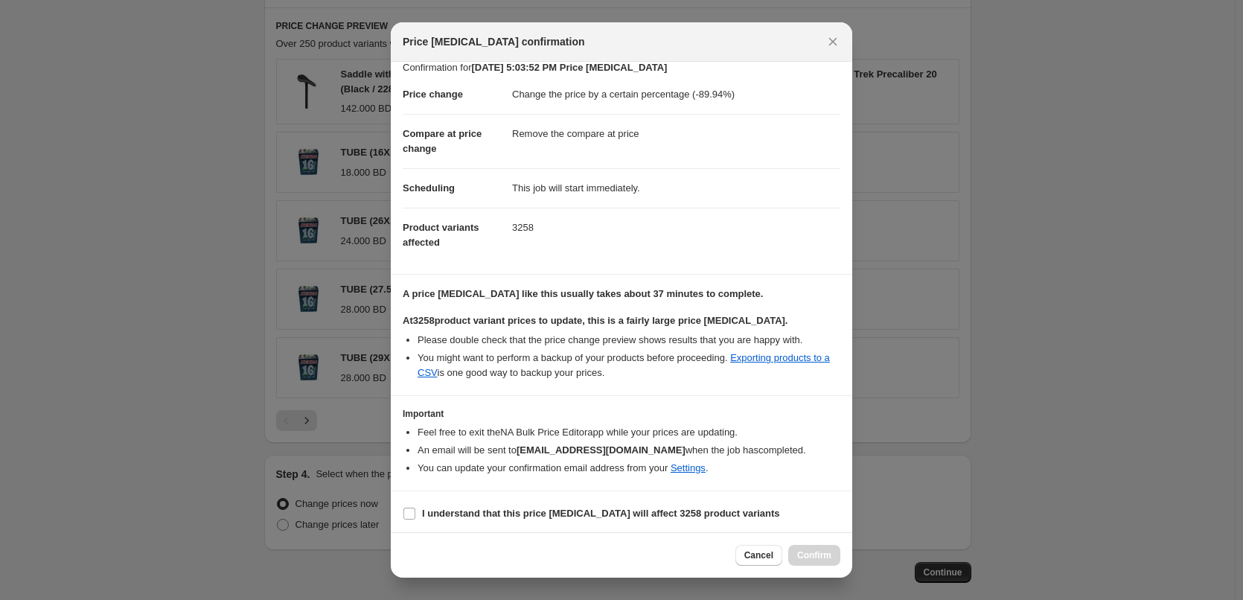
scroll to position [17, 0]
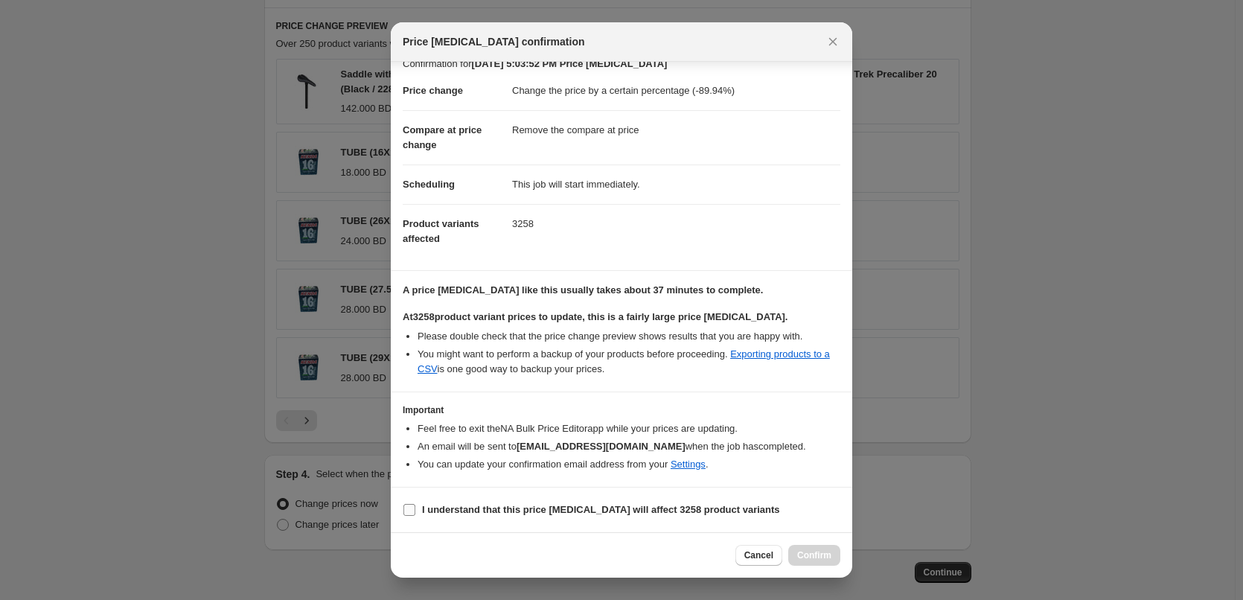
click at [429, 517] on label "I understand that this price change job will affect 3258 product variants" at bounding box center [591, 509] width 377 height 21
click at [415, 516] on input "I understand that this price change job will affect 3258 product variants" at bounding box center [409, 510] width 12 height 12
checkbox input "true"
click at [816, 551] on span "Confirm" at bounding box center [814, 555] width 34 height 12
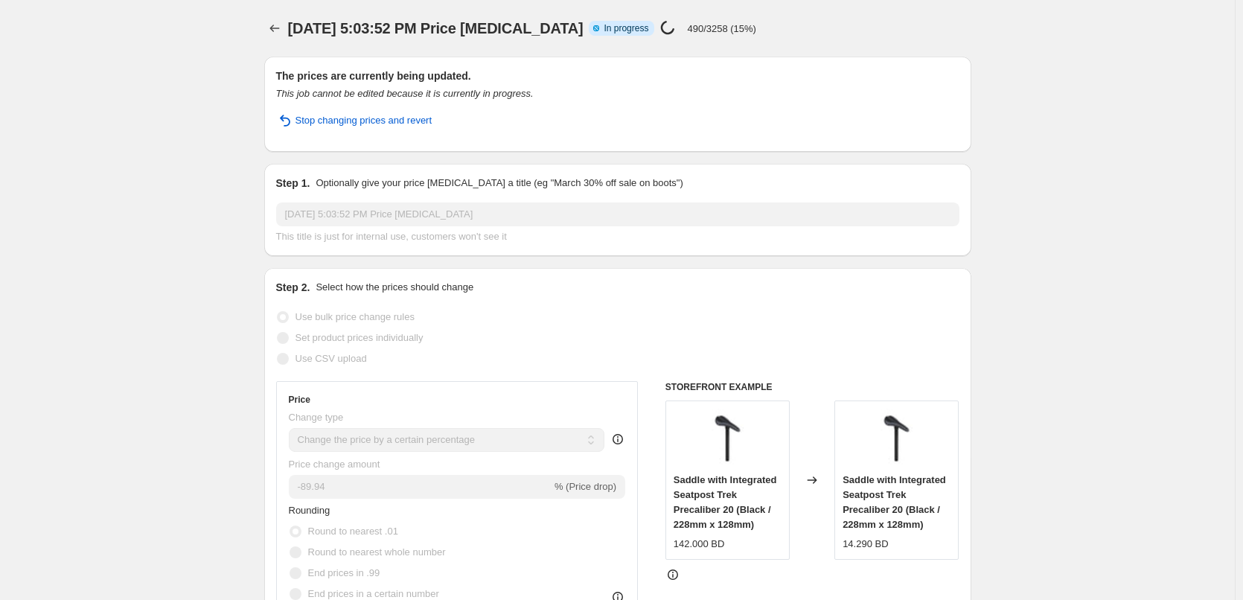
click at [784, 70] on h2 "The prices are currently being updated." at bounding box center [617, 75] width 683 height 15
click at [558, 291] on div "Step 2. Select how the prices should change" at bounding box center [617, 287] width 683 height 15
click at [749, 32] on p "3190/3258 (97%)" at bounding box center [724, 28] width 74 height 11
click at [726, 32] on p "3190/3258 (97%)" at bounding box center [724, 28] width 74 height 11
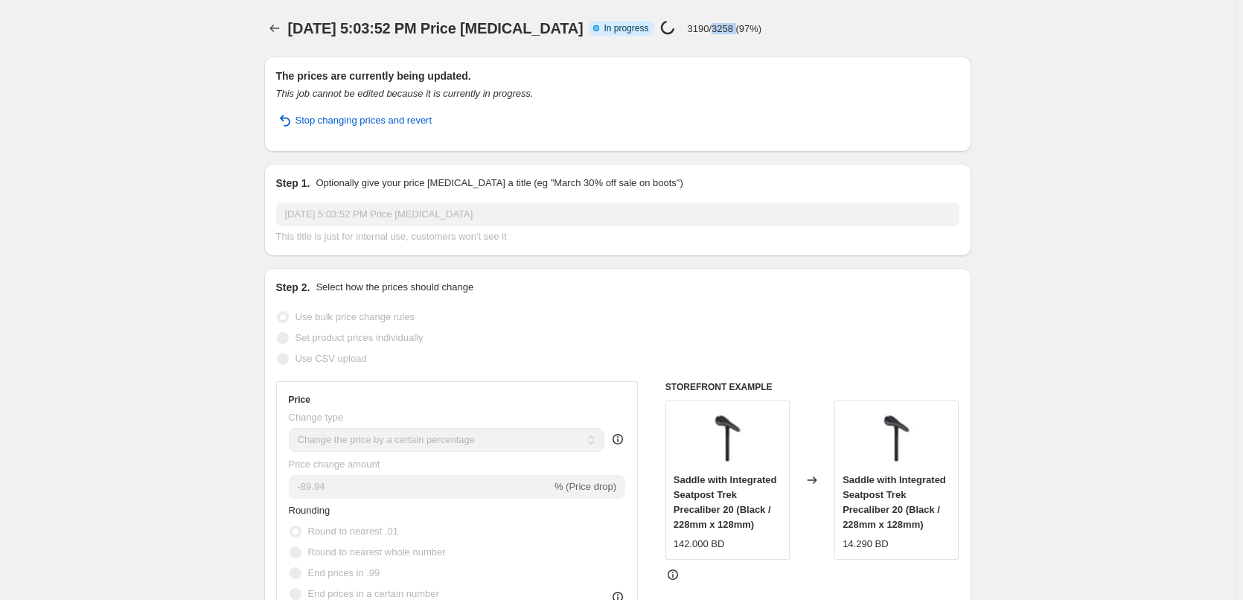
click at [726, 32] on p "3190/3258 (97%)" at bounding box center [724, 28] width 74 height 11
drag, startPoint x: 726, startPoint y: 32, endPoint x: 702, endPoint y: 24, distance: 25.2
click at [702, 24] on p "3250/3258 (99%)" at bounding box center [724, 28] width 74 height 11
click at [696, 28] on p "3250/3258 (99%)" at bounding box center [724, 28] width 74 height 11
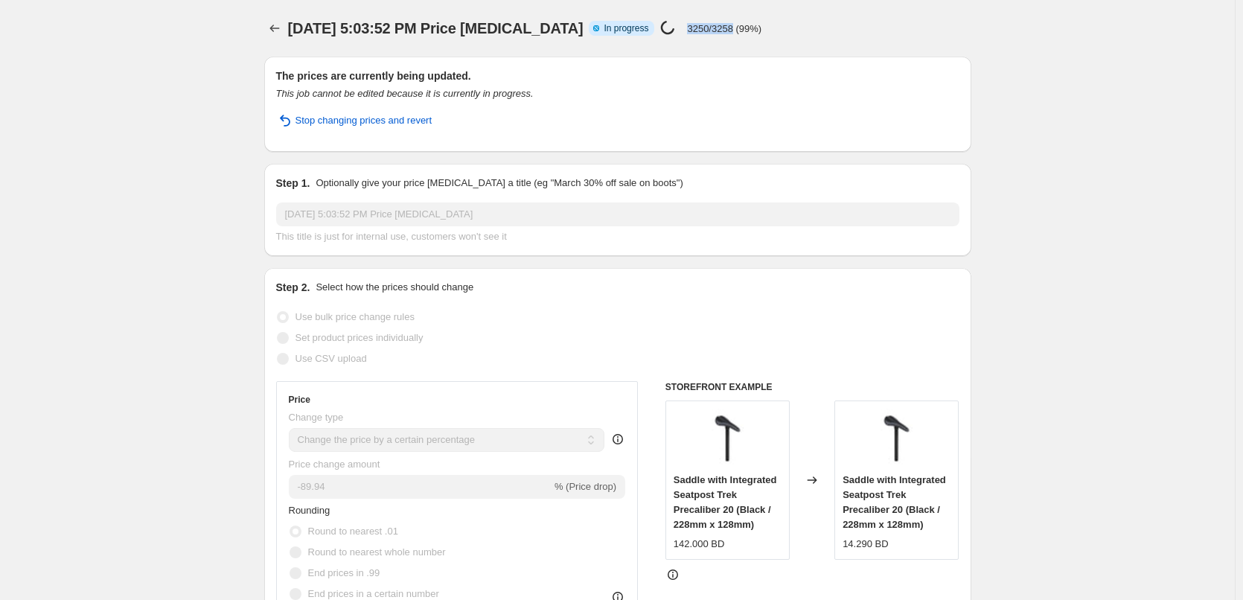
drag, startPoint x: 696, startPoint y: 28, endPoint x: 717, endPoint y: 29, distance: 20.9
click at [717, 29] on p "3250/3258 (99%)" at bounding box center [724, 28] width 74 height 11
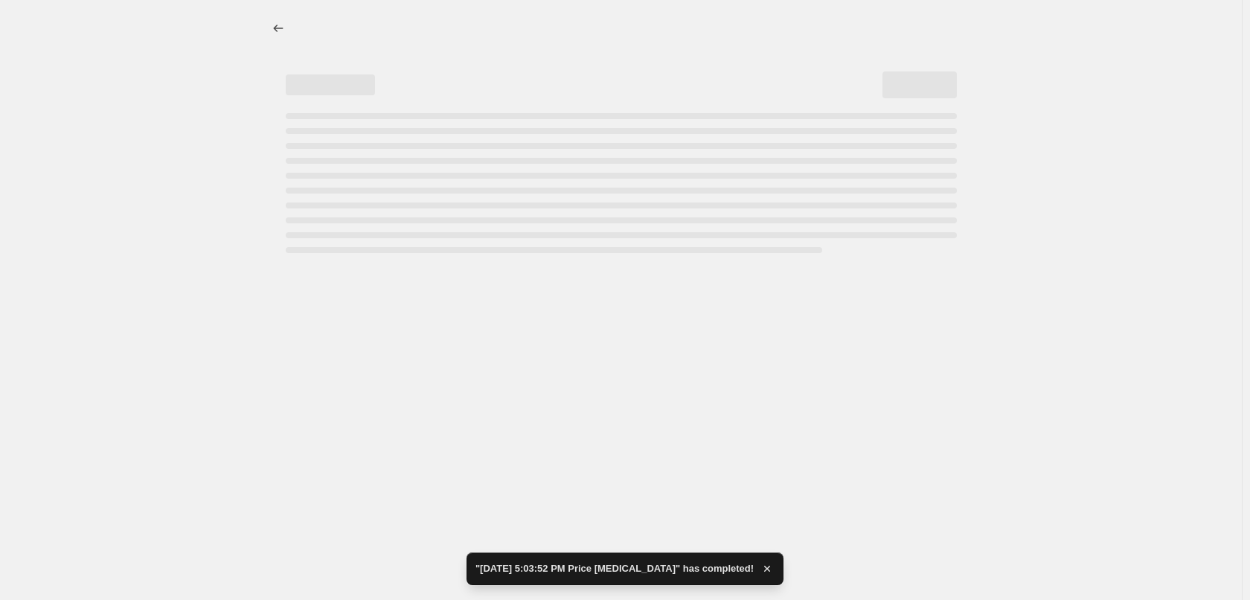
select select "percentage"
select select "remove"
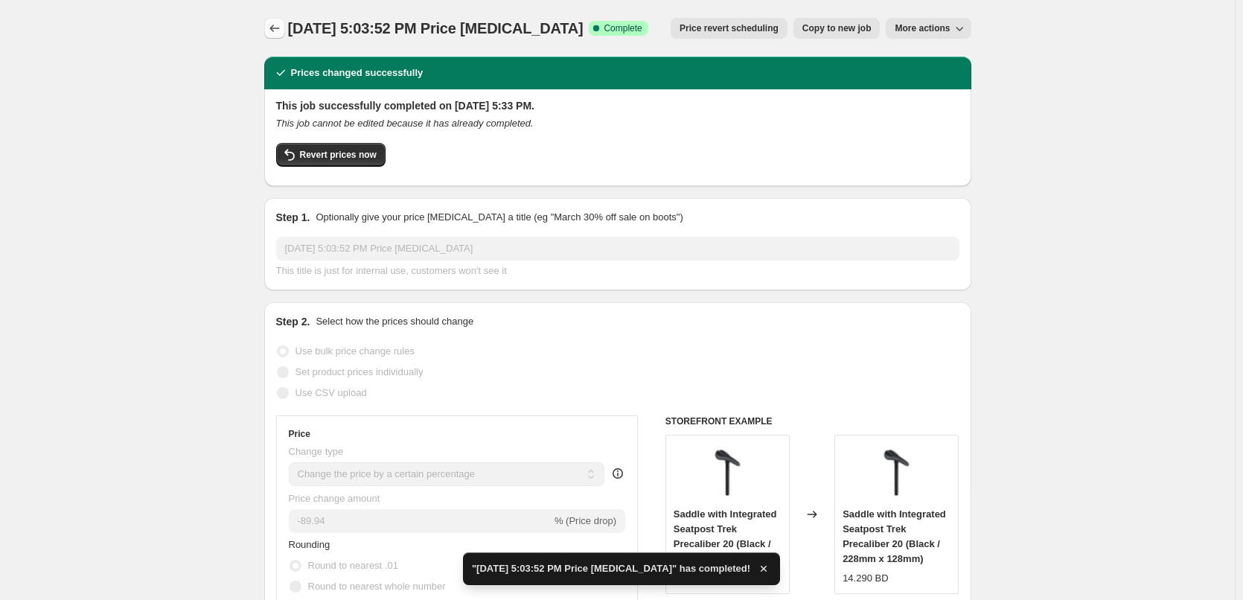
click at [282, 33] on icon "Price change jobs" at bounding box center [274, 28] width 15 height 15
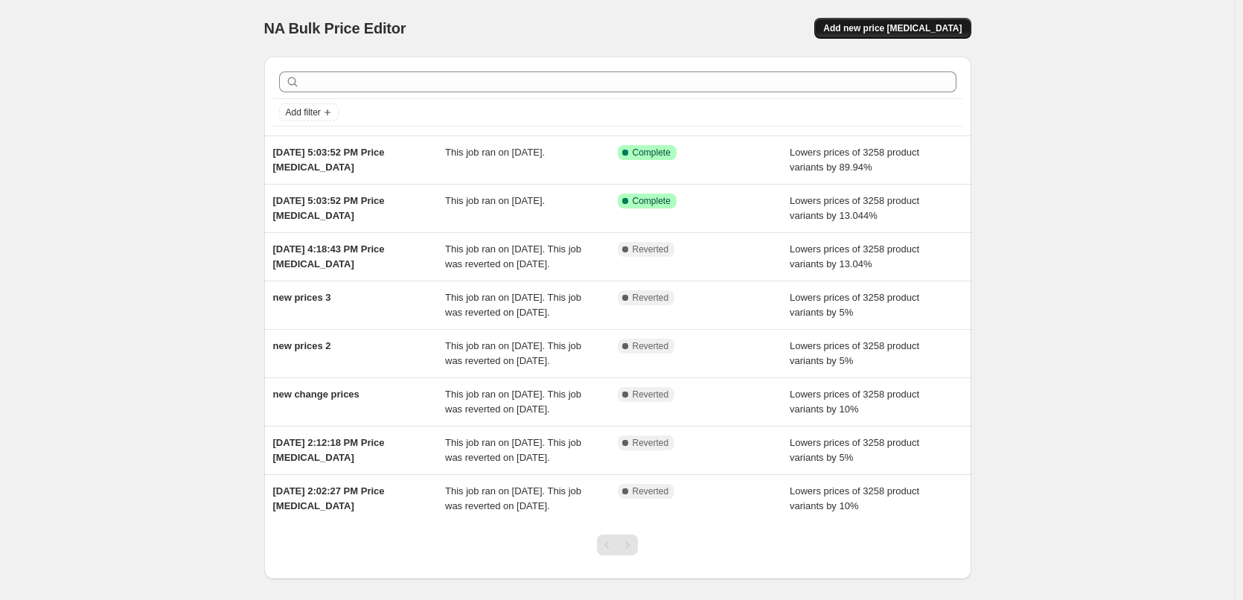
click at [915, 21] on button "Add new price [MEDICAL_DATA]" at bounding box center [892, 28] width 156 height 21
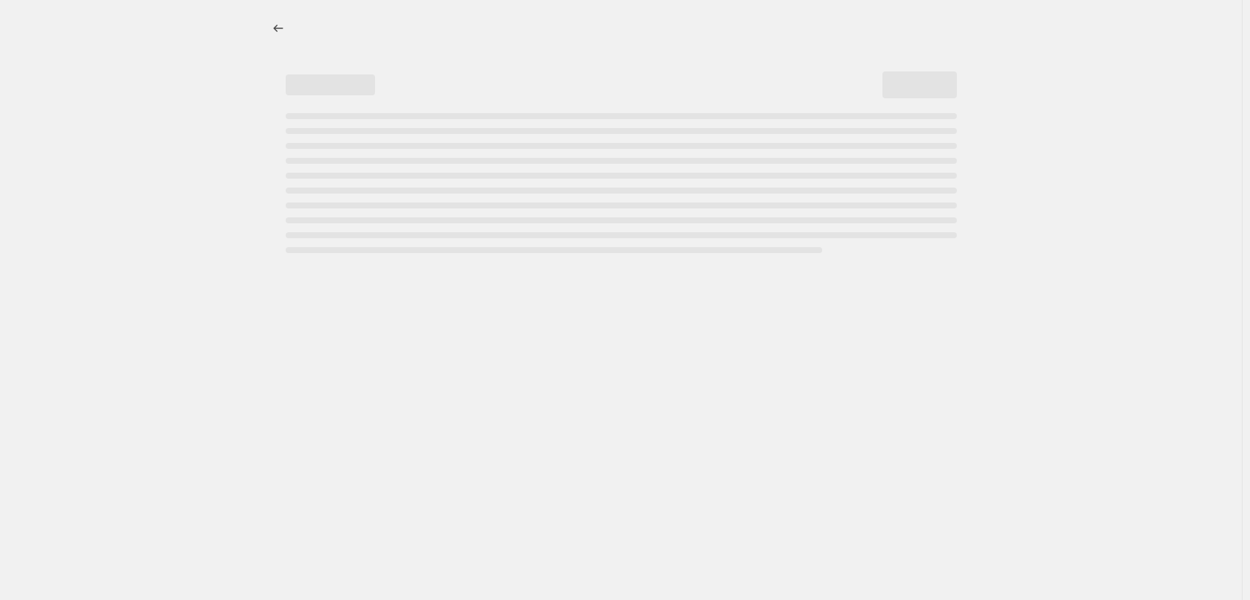
select select "percentage"
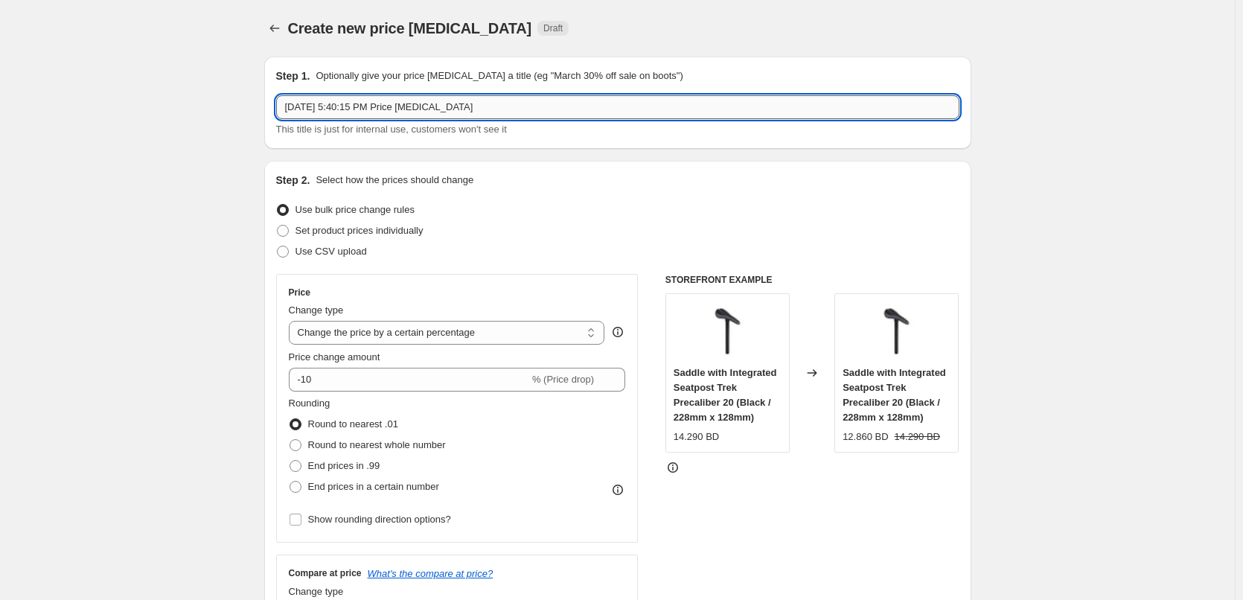
click at [369, 104] on input "[DATE] 5:40:15 PM Price [MEDICAL_DATA]" at bounding box center [617, 107] width 683 height 24
paste input "Taxes"
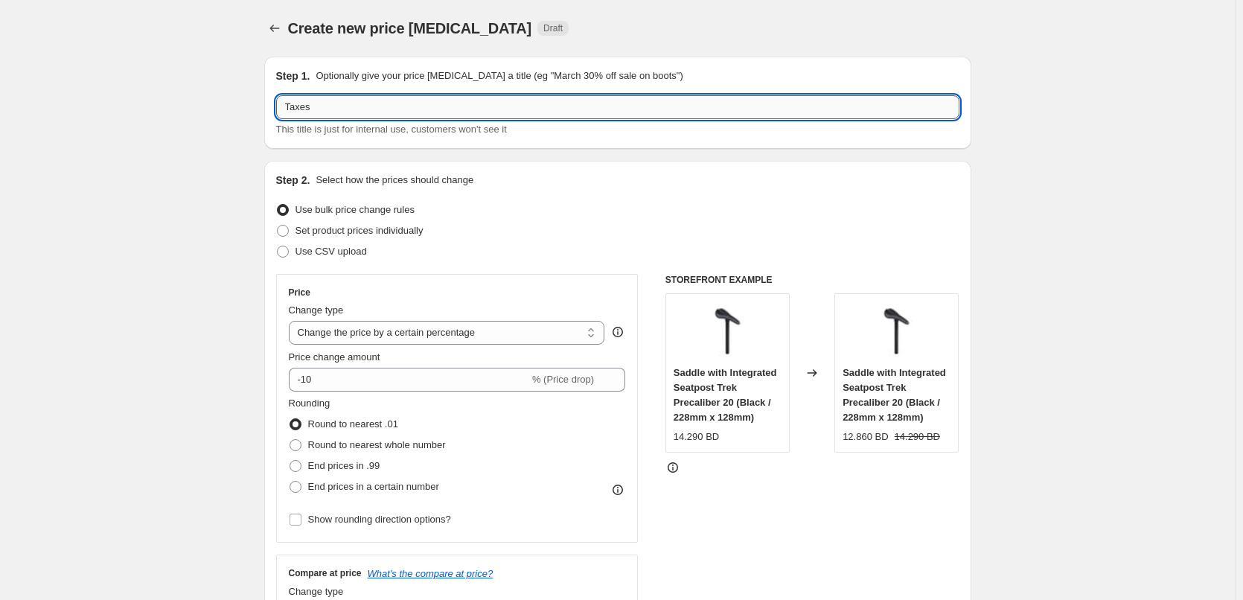
click at [345, 108] on input "Taxes" at bounding box center [617, 107] width 683 height 24
type input "Taxes"
click at [648, 4] on div "Create new price [MEDICAL_DATA]. This page is ready Create new price [MEDICAL_D…" at bounding box center [617, 28] width 707 height 57
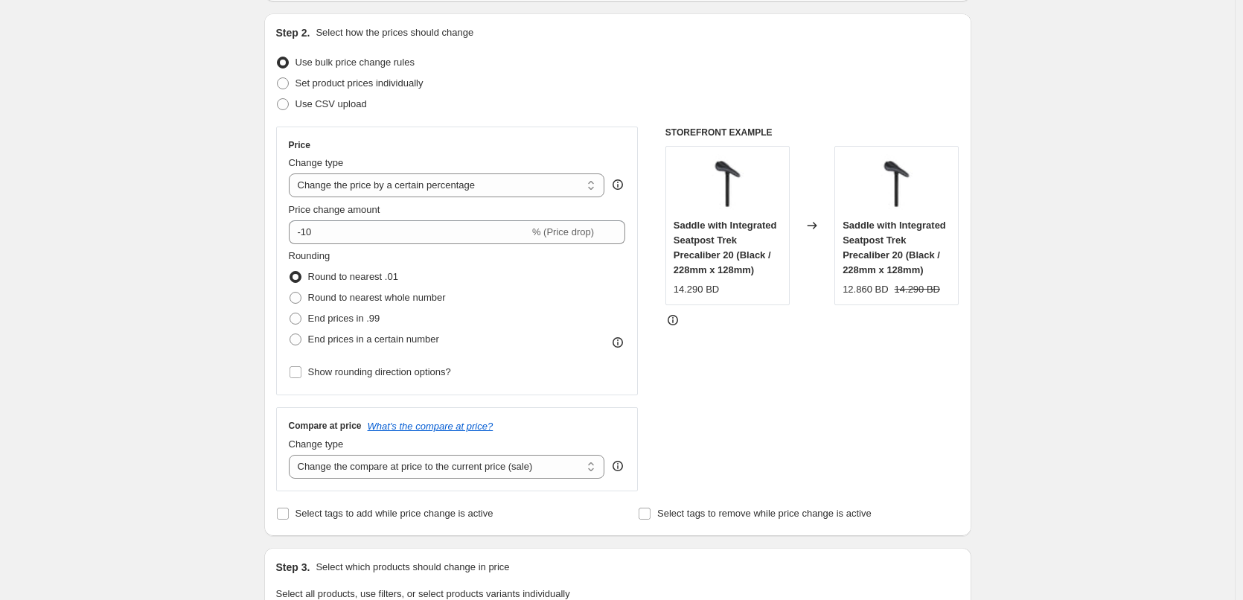
scroll to position [149, 0]
click at [728, 284] on div "14.290 BD" at bounding box center [727, 288] width 108 height 15
click at [342, 226] on input "-10" at bounding box center [409, 231] width 240 height 24
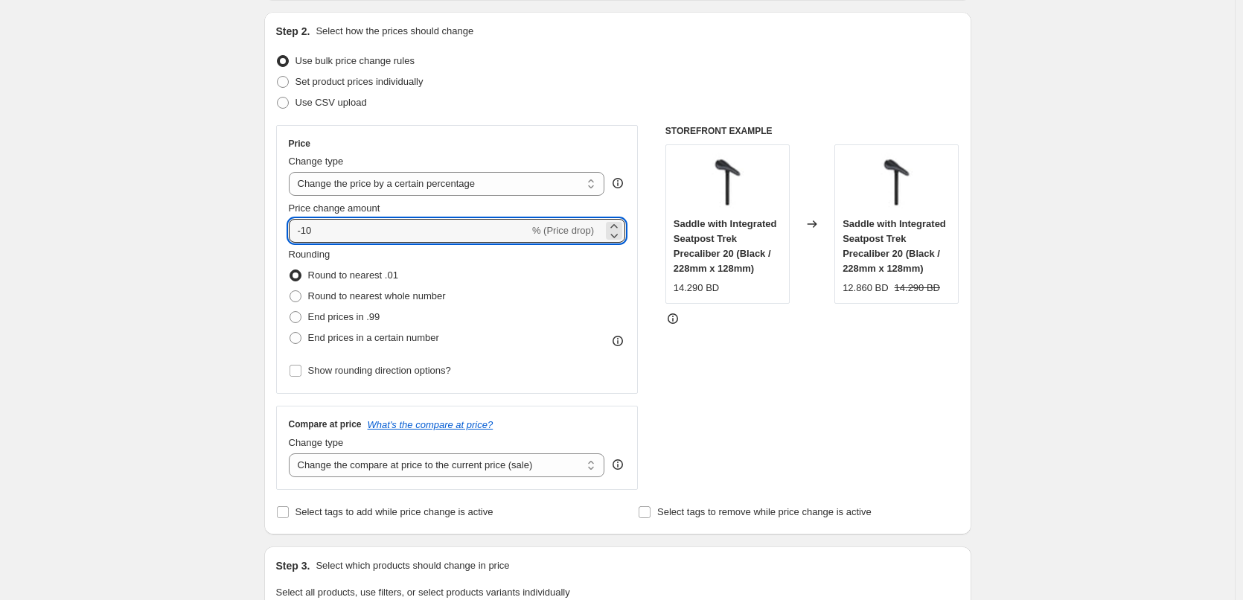
click at [647, 210] on div "Price Change type Change the price to a certain amount Change the price by a ce…" at bounding box center [617, 307] width 683 height 365
click at [307, 231] on input "-10" at bounding box center [409, 231] width 240 height 24
type input "10"
click at [94, 310] on div "Create new price change job. This page is ready Create new price change job Dra…" at bounding box center [617, 597] width 1234 height 1492
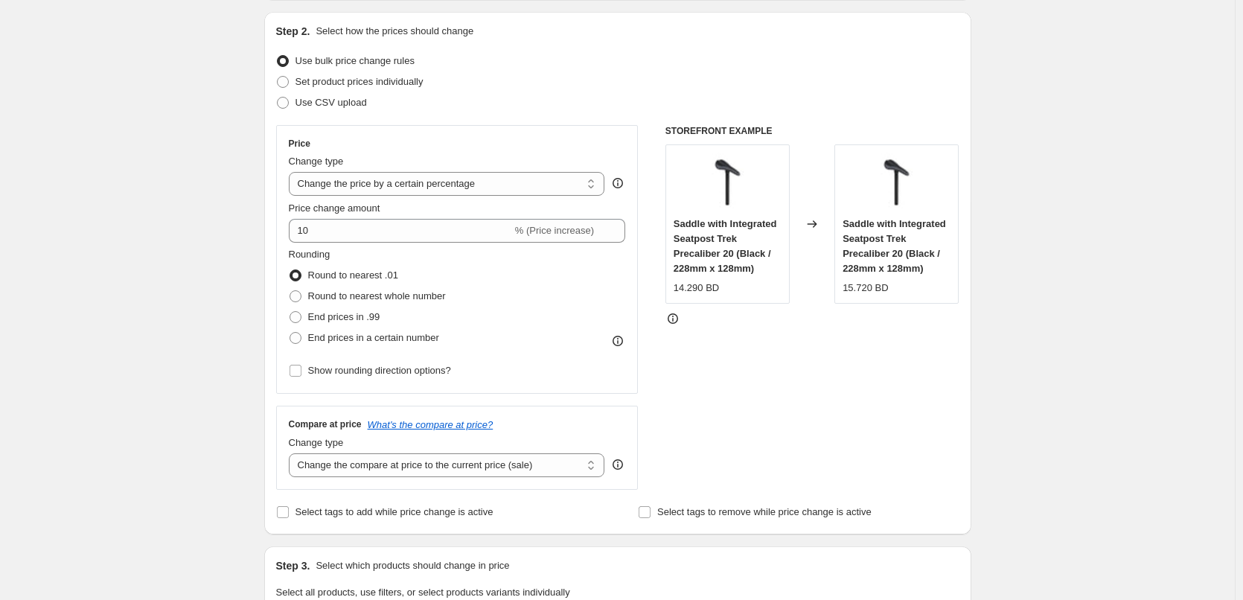
click at [252, 264] on div "Create new price change job. This page is ready Create new price change job Dra…" at bounding box center [617, 597] width 743 height 1492
click at [333, 466] on select "Change the compare at price to the current price (sale) Change the compare at p…" at bounding box center [447, 465] width 316 height 24
select select "remove"
click at [292, 453] on select "Change the compare at price to the current price (sale) Change the compare at p…" at bounding box center [447, 465] width 316 height 24
click at [717, 440] on div "STOREFRONT EXAMPLE Saddle with Integrated Seatpost Trek Precaliber 20 (Black / …" at bounding box center [812, 307] width 294 height 365
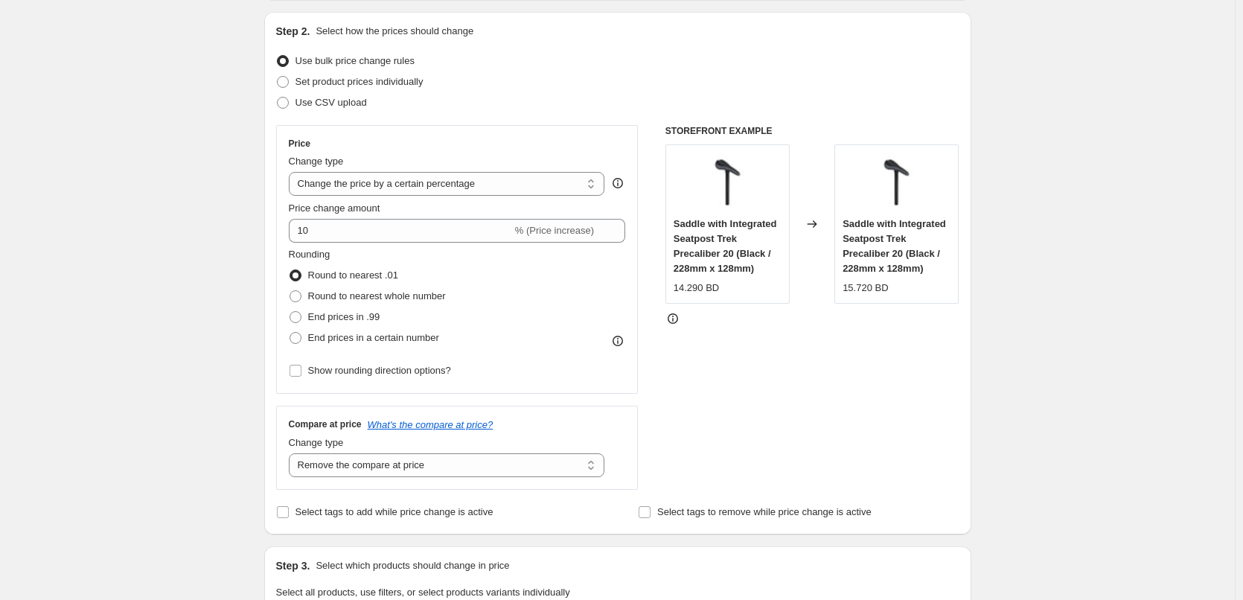
click at [696, 290] on div "14.290 BD" at bounding box center [695, 288] width 45 height 15
click at [743, 323] on div at bounding box center [812, 318] width 294 height 15
click at [865, 294] on div "15.720 BD" at bounding box center [864, 288] width 45 height 15
click at [865, 292] on div "15.720 BD" at bounding box center [864, 288] width 45 height 15
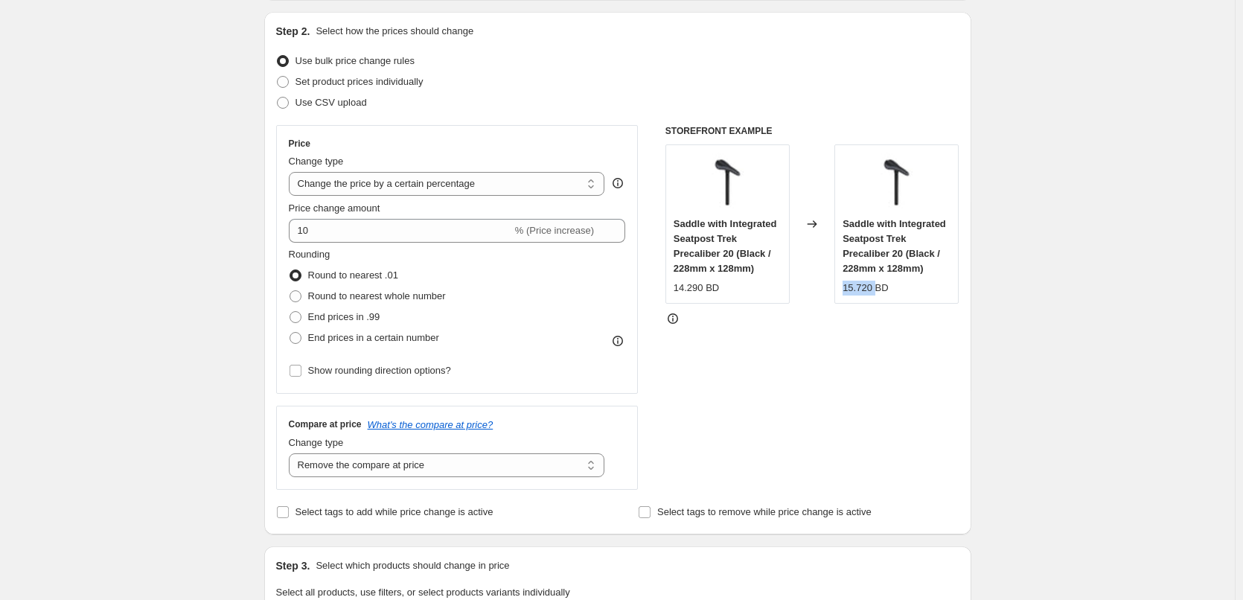
click at [865, 292] on div "15.720 BD" at bounding box center [864, 288] width 45 height 15
click at [693, 293] on div "14.290 BD" at bounding box center [695, 288] width 45 height 15
click at [868, 409] on div "STOREFRONT EXAMPLE Saddle with Integrated Seatpost Trek Precaliber 20 (Black / …" at bounding box center [812, 307] width 294 height 365
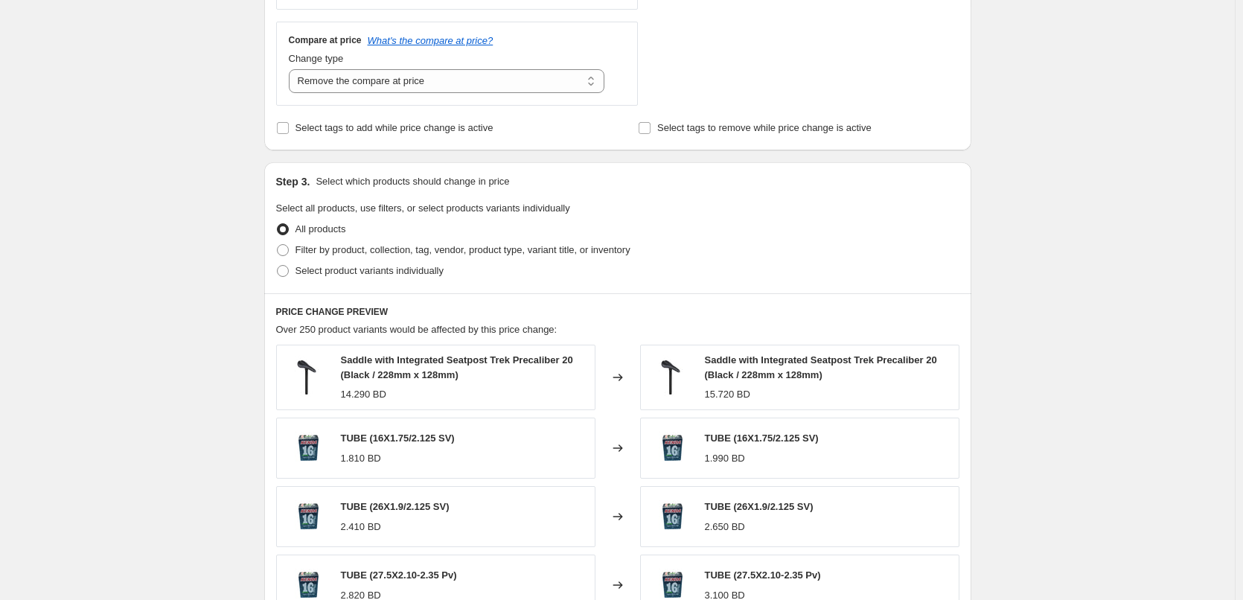
scroll to position [893, 0]
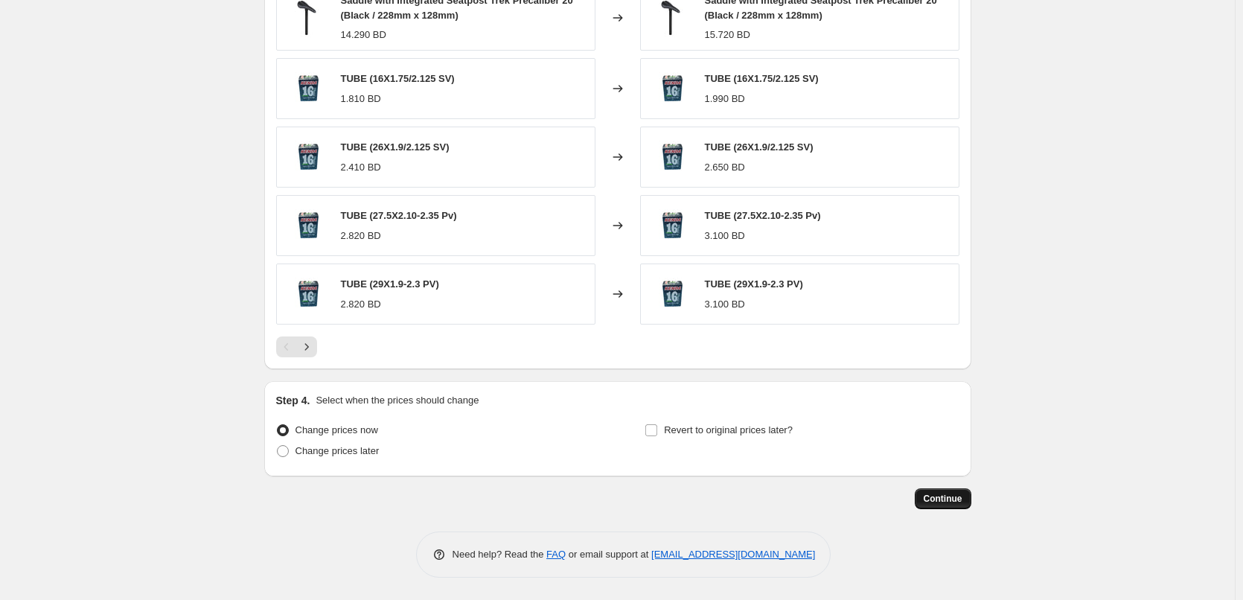
click at [958, 498] on span "Continue" at bounding box center [942, 499] width 39 height 12
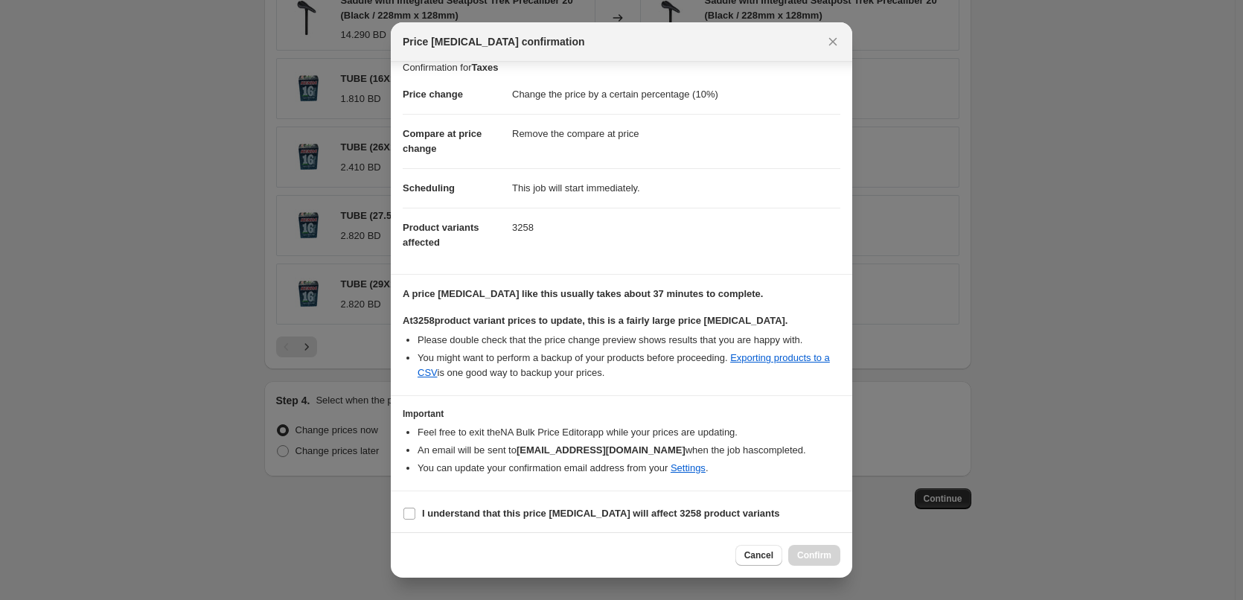
scroll to position [17, 0]
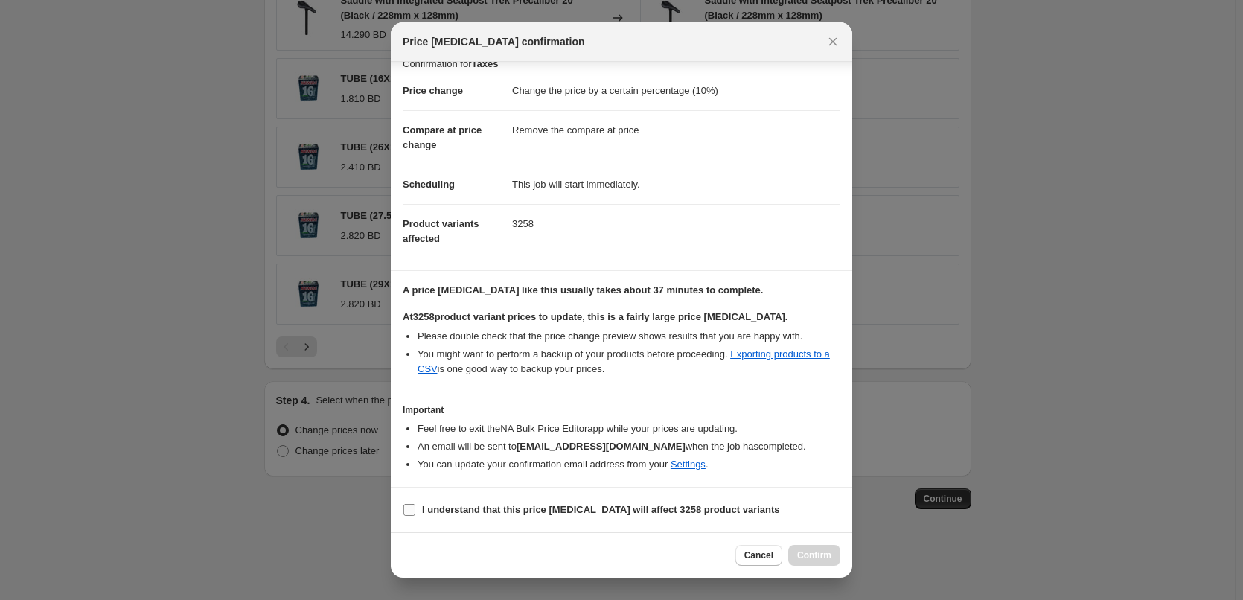
click at [556, 509] on b "I understand that this price change job will affect 3258 product variants" at bounding box center [601, 509] width 358 height 11
click at [415, 509] on input "I understand that this price change job will affect 3258 product variants" at bounding box center [409, 510] width 12 height 12
checkbox input "true"
click at [813, 554] on span "Confirm" at bounding box center [814, 555] width 34 height 12
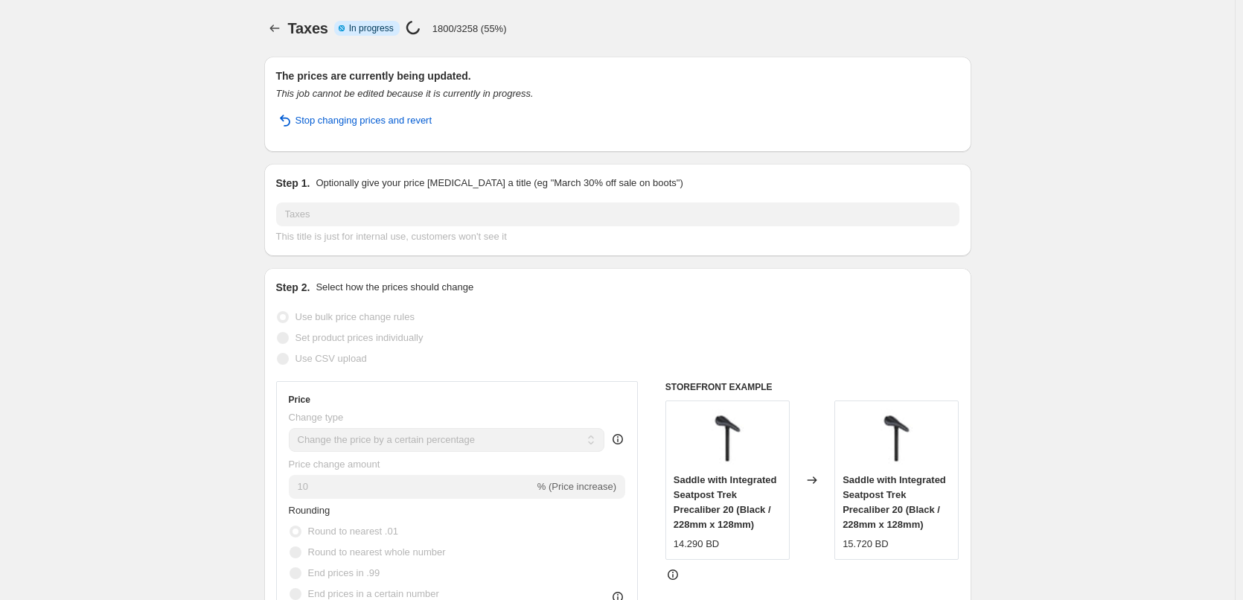
click at [504, 30] on p "1800/3258 (55%)" at bounding box center [469, 28] width 74 height 11
click at [557, 26] on div "Taxes Info Partially complete In progress Price change job in progress... 1800/…" at bounding box center [629, 28] width 683 height 21
click at [487, 24] on p "2480/3258 (76%)" at bounding box center [469, 28] width 74 height 11
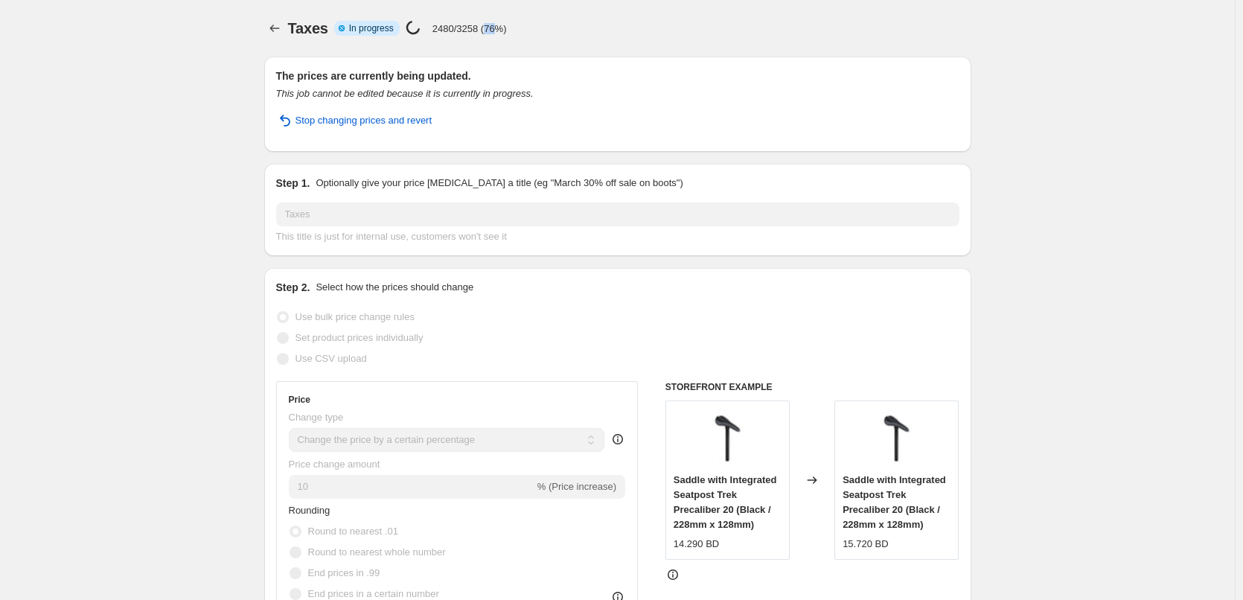
click at [487, 24] on p "2480/3258 (76%)" at bounding box center [469, 28] width 74 height 11
click at [544, 19] on div "Taxes Info Partially complete In progress Price change job in progress... 2510/…" at bounding box center [629, 28] width 683 height 21
click at [463, 32] on p "3180/3258 (97%)" at bounding box center [469, 28] width 74 height 11
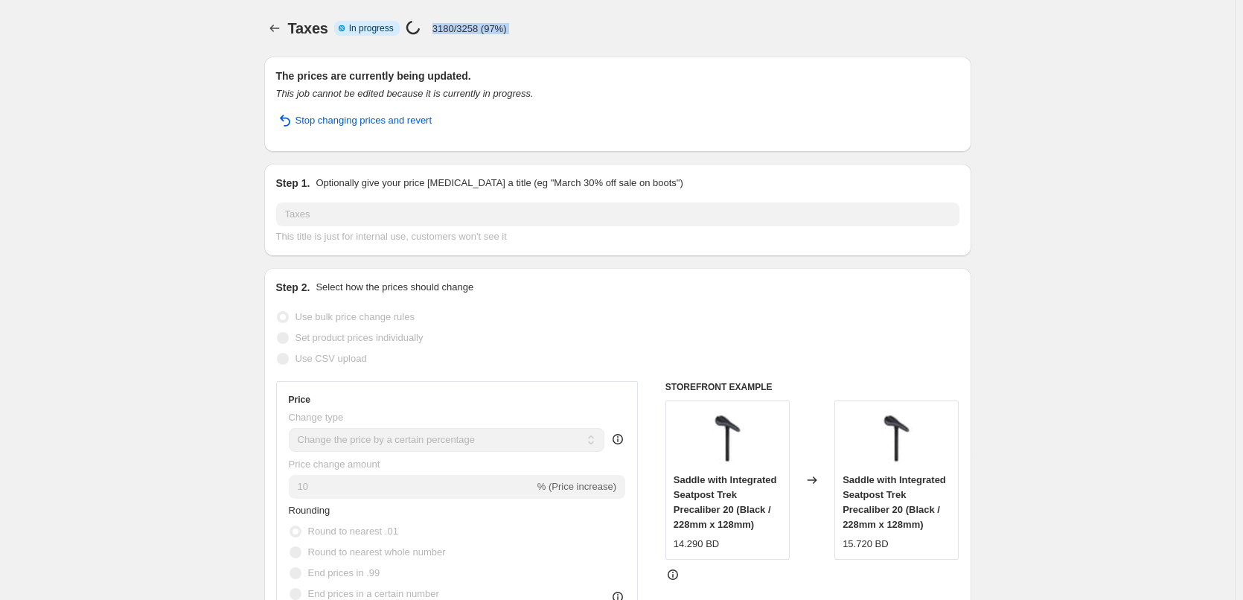
click at [463, 32] on p "3180/3258 (97%)" at bounding box center [469, 28] width 74 height 11
click at [649, 71] on h2 "The prices are currently being updated." at bounding box center [617, 75] width 683 height 15
select select "percentage"
select select "remove"
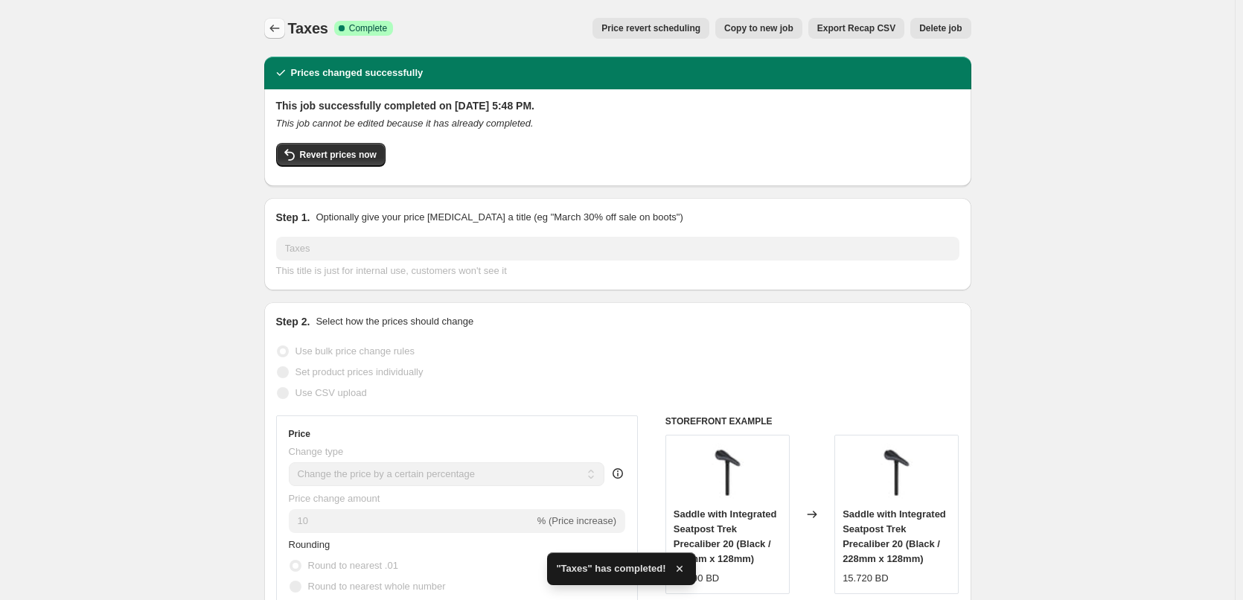
click at [285, 31] on button "Price change jobs" at bounding box center [274, 28] width 21 height 21
